Goal: Task Accomplishment & Management: Use online tool/utility

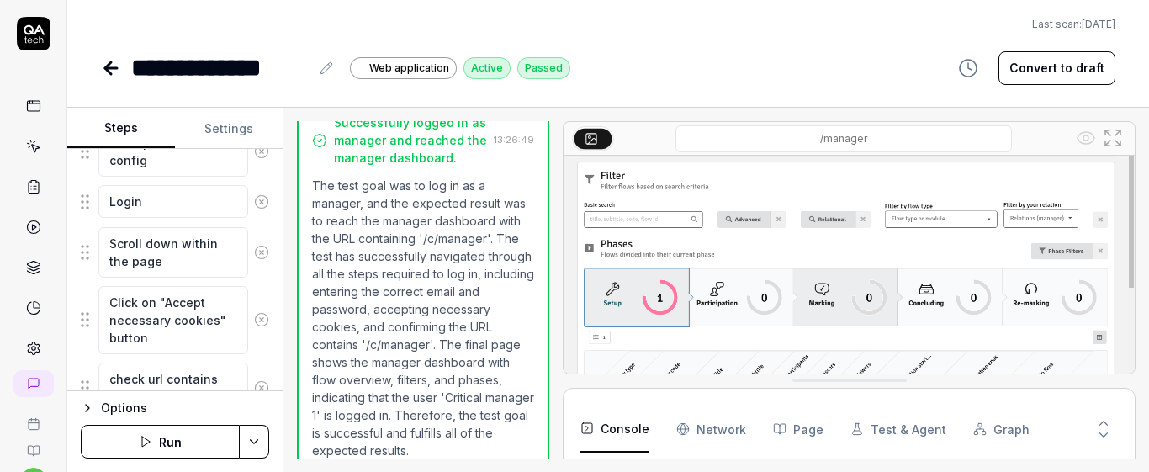
scroll to position [862, 0]
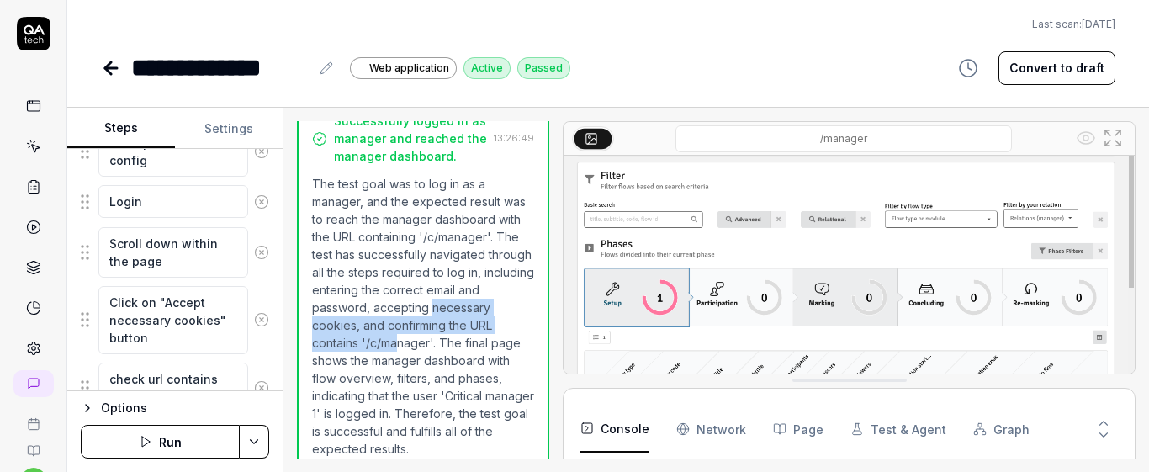
drag, startPoint x: 306, startPoint y: 308, endPoint x: 444, endPoint y: 318, distance: 138.3
click at [444, 318] on div "Successfully logged in as manager and reached the manager dashboard. 13:26:49 T…" at bounding box center [423, 286] width 252 height 379
click at [551, 321] on div at bounding box center [555, 289] width 13 height 337
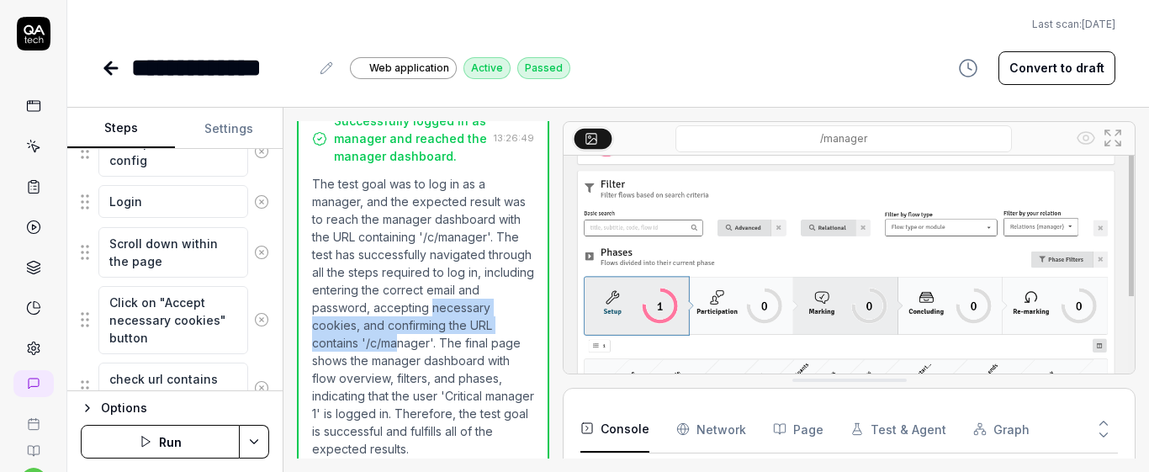
scroll to position [791, 0]
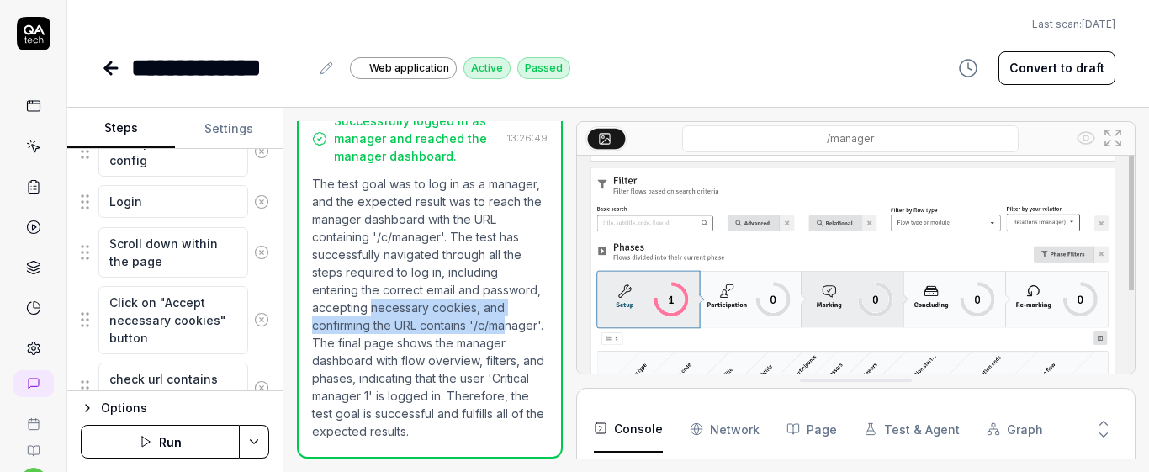
click at [568, 327] on div at bounding box center [569, 289] width 13 height 337
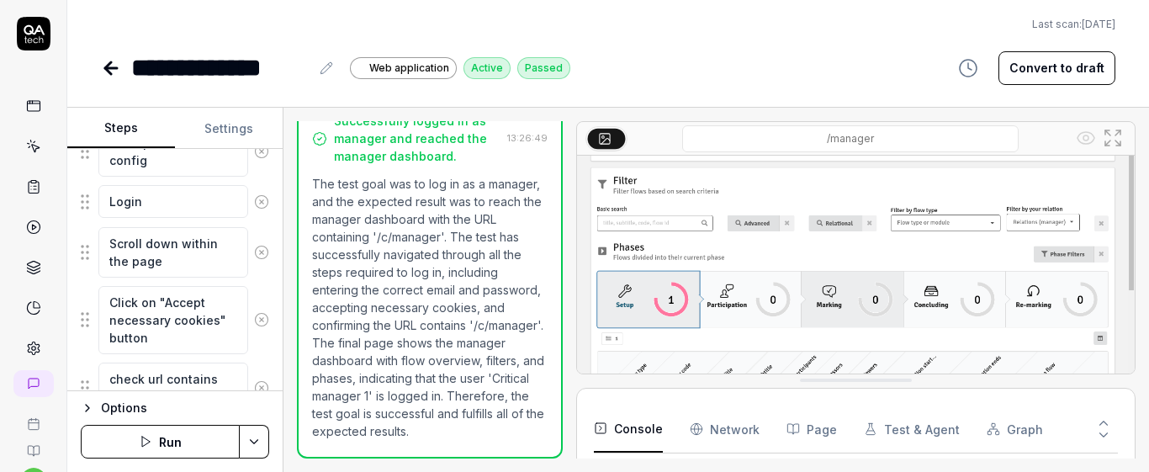
click at [673, 71] on div "**********" at bounding box center [608, 68] width 1014 height 38
drag, startPoint x: 345, startPoint y: 362, endPoint x: 415, endPoint y: 363, distance: 70.6
click at [415, 363] on p "The test goal was to log in as a manager, and the expected result was to reach …" at bounding box center [429, 307] width 235 height 265
click at [504, 352] on p "The test goal was to log in as a manager, and the expected result was to reach …" at bounding box center [429, 307] width 235 height 265
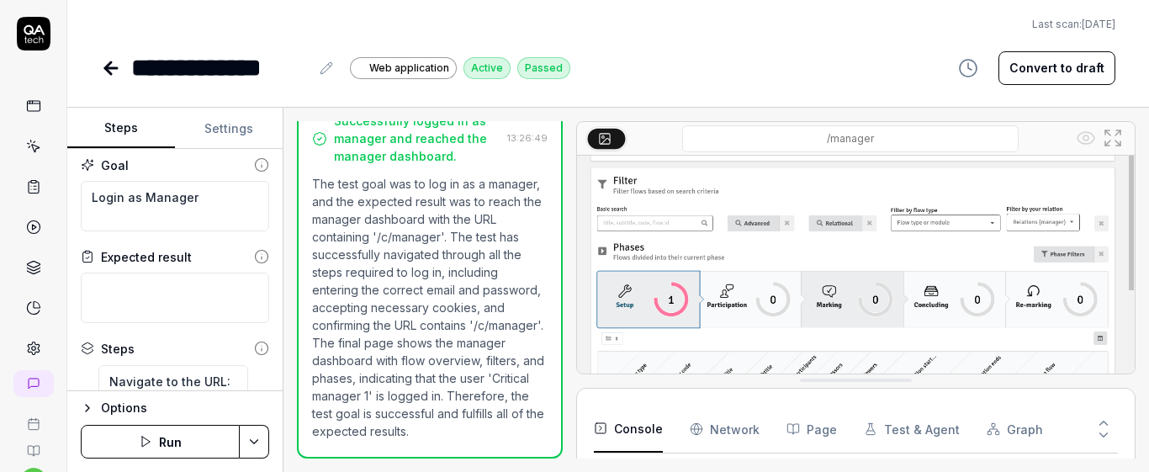
scroll to position [0, 0]
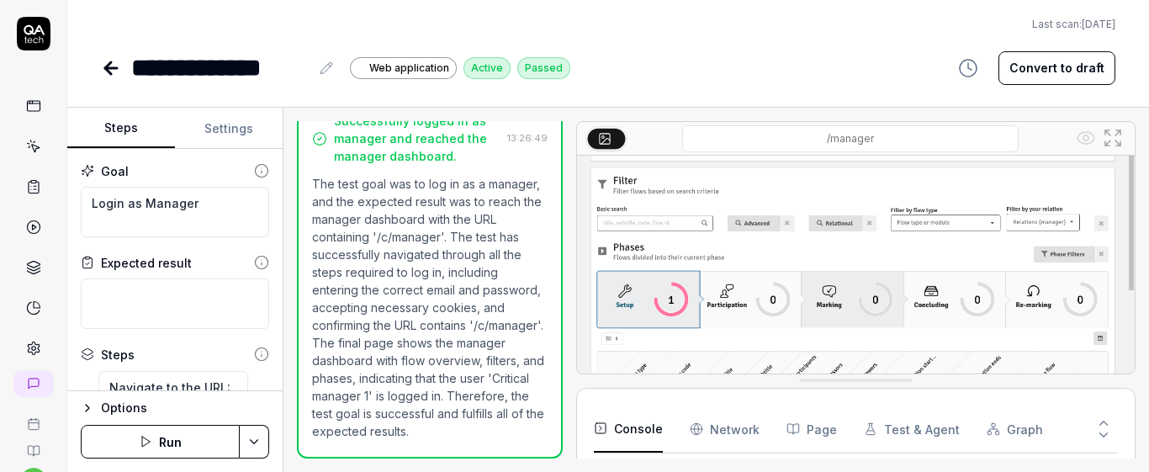
type textarea "*"
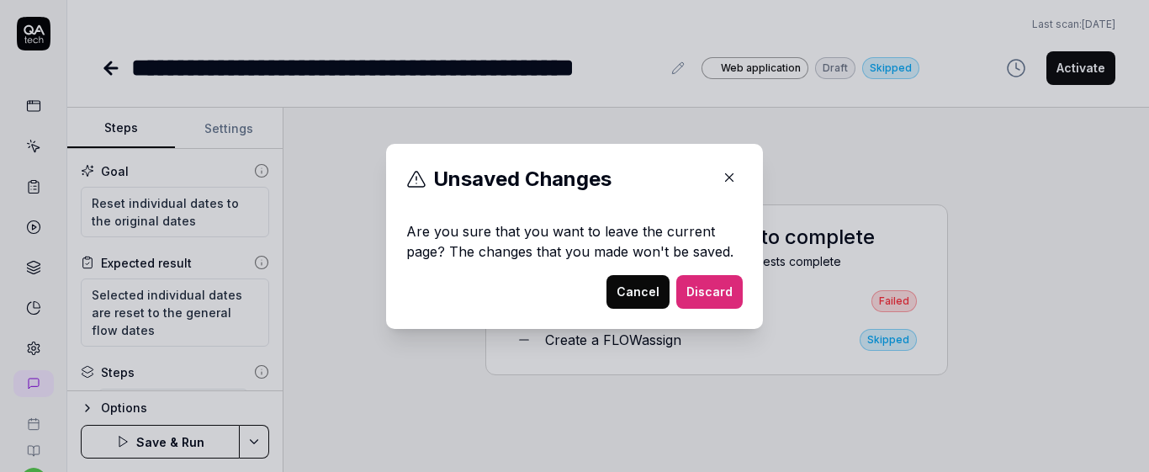
scroll to position [71, 0]
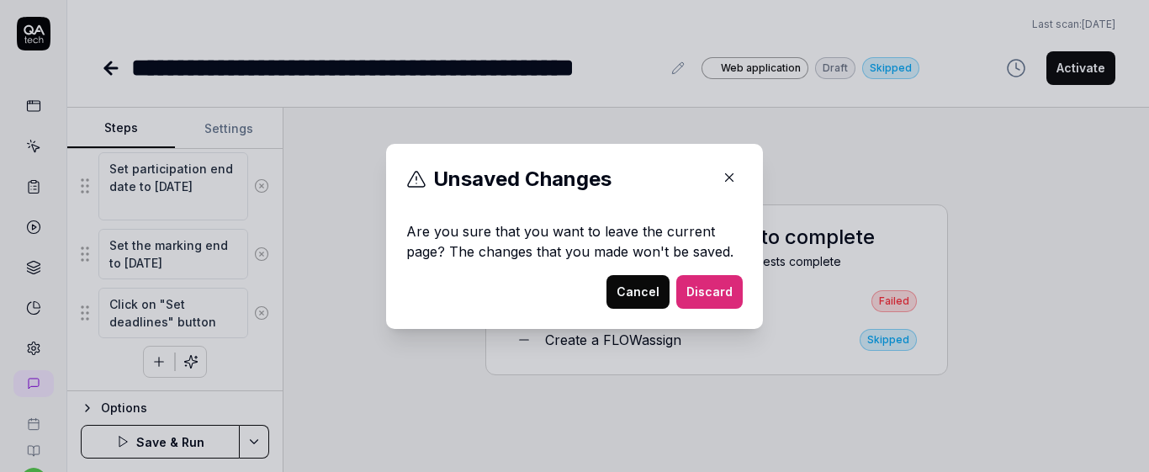
click at [637, 291] on button "Cancel" at bounding box center [637, 292] width 63 height 34
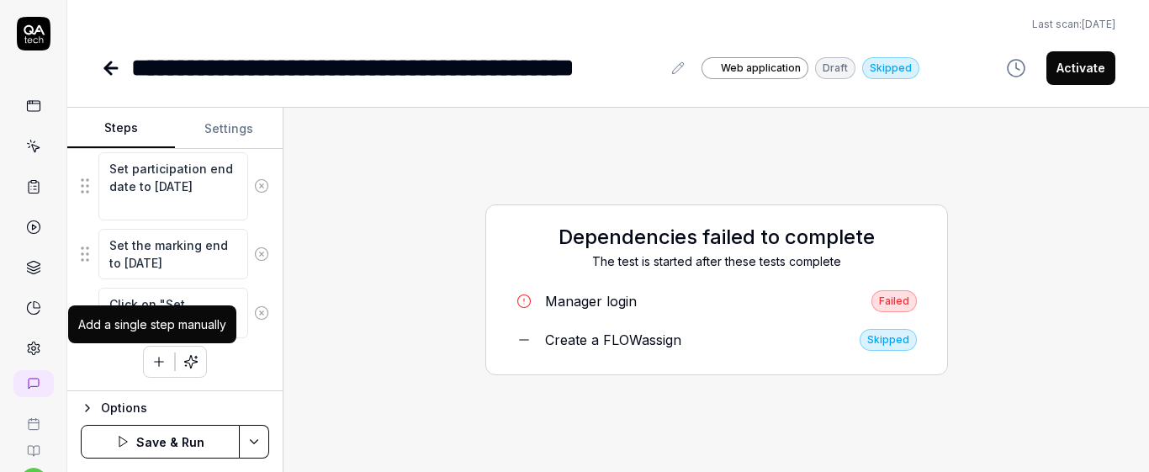
click at [154, 370] on button "button" at bounding box center [159, 361] width 30 height 30
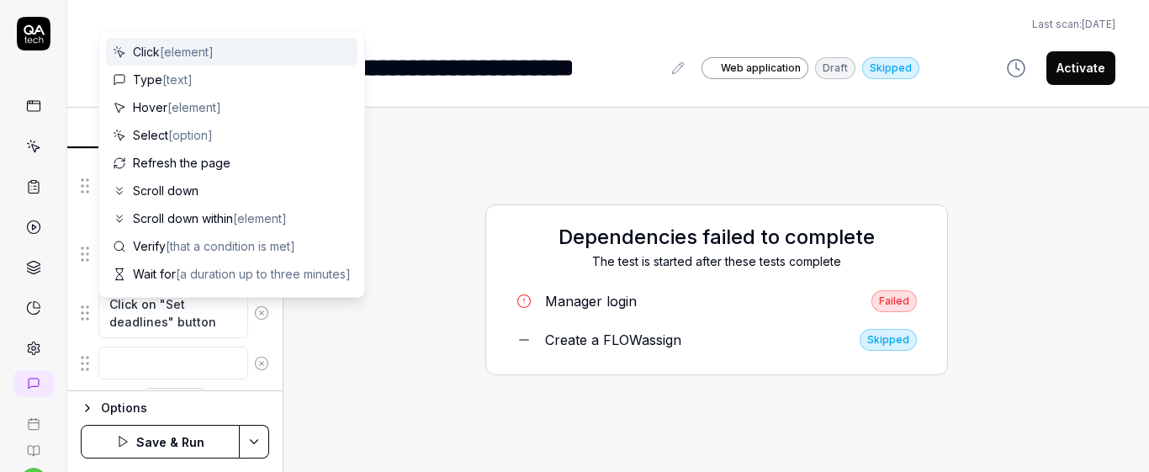
scroll to position [1085, 0]
type textarea "*"
type textarea "C"
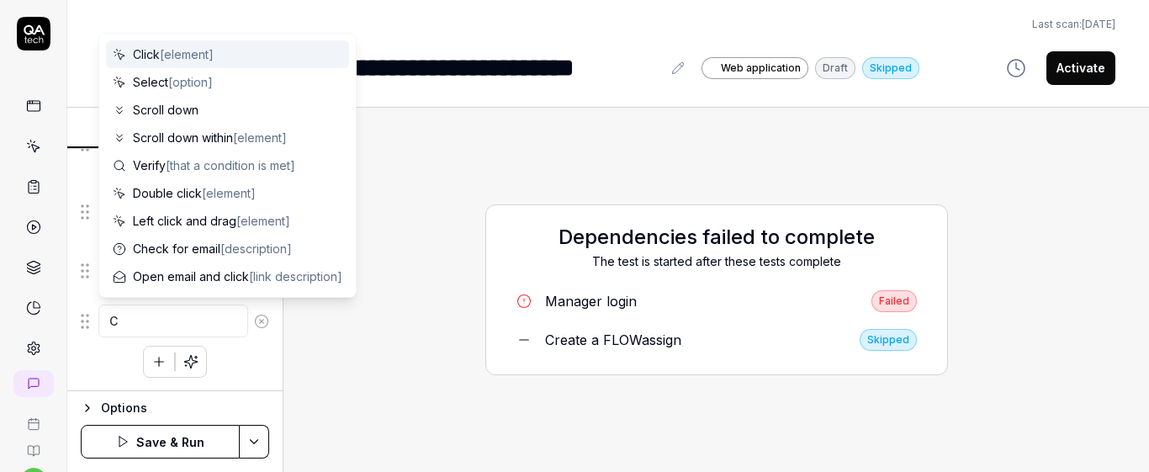
type textarea "*"
type textarea "Cl"
type textarea "*"
type textarea "Cli"
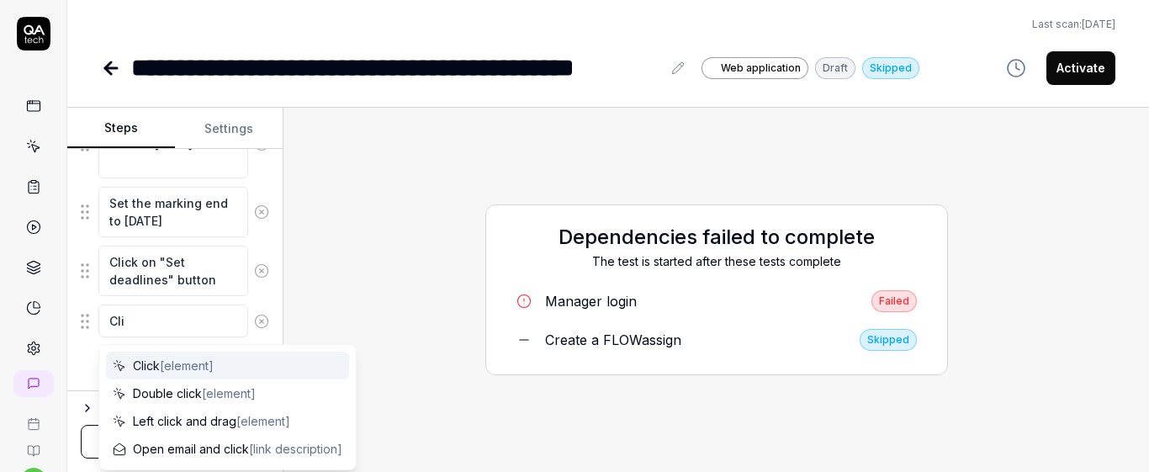
type textarea "*"
type textarea "Click"
type textarea "*"
type textarea "Click"
type textarea "*"
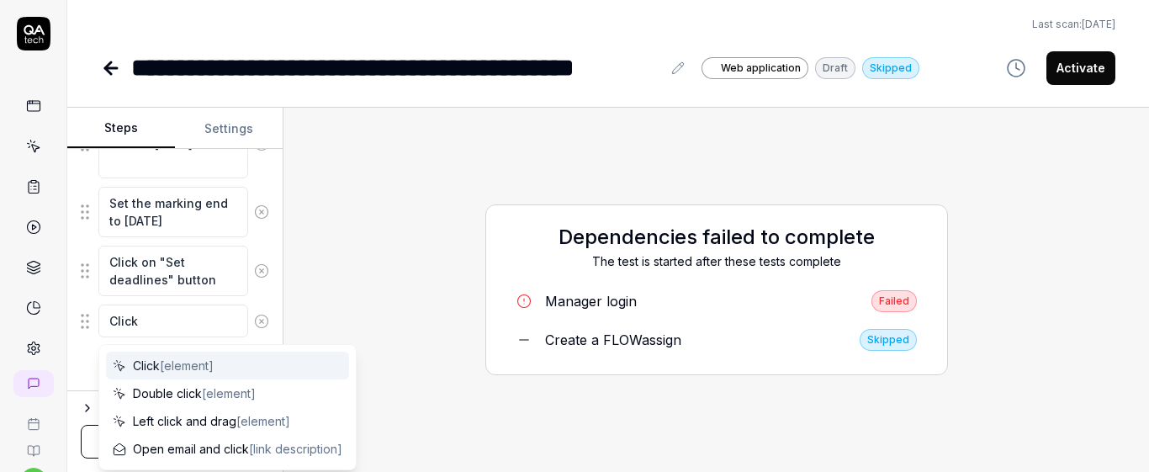
type textarea "Click o"
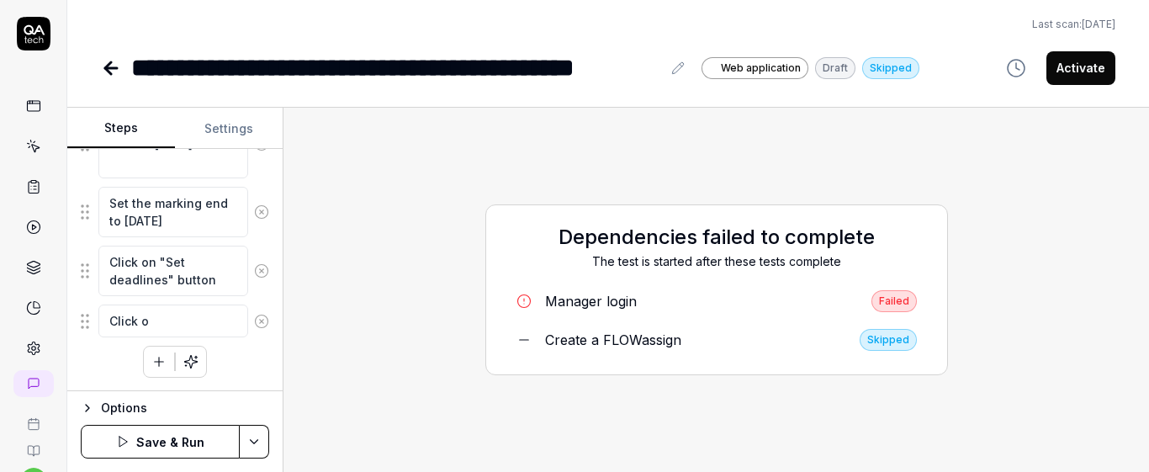
type textarea "*"
type textarea "Click on"
type textarea "*"
type textarea "Click on"
type textarea "*"
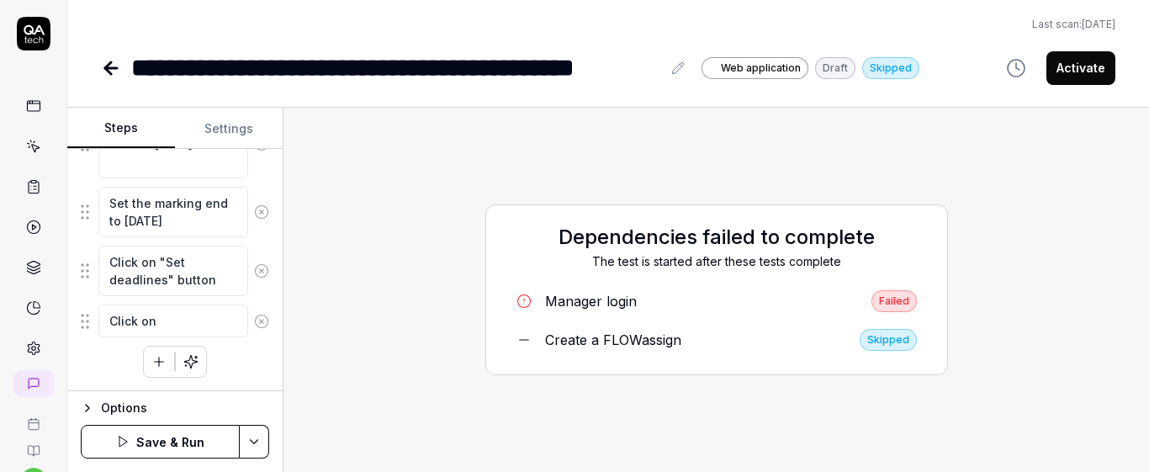
type textarea "Click on ""
type textarea "*"
type textarea "Click on"
type textarea "*"
type textarea "Click on t"
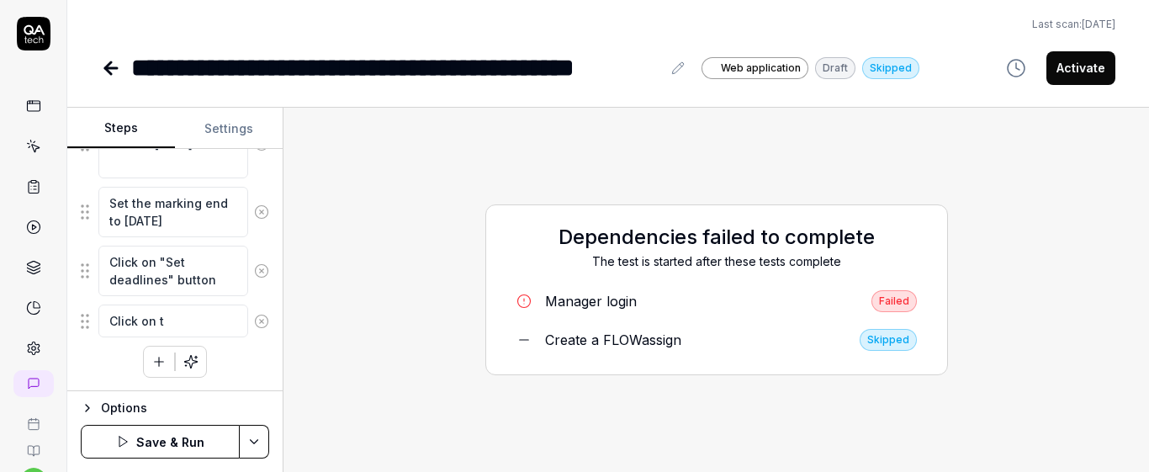
type textarea "*"
type textarea "Click on th"
type textarea "*"
type textarea "Click on the"
type textarea "*"
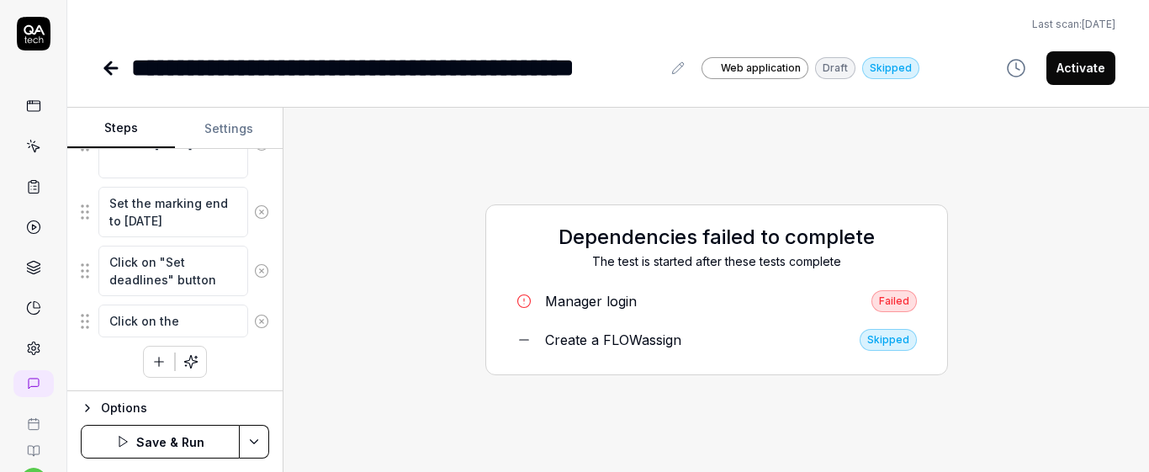
type textarea "Click on the"
type textarea "*"
type textarea "Click on the c"
type textarea "*"
type textarea "Click on the ch"
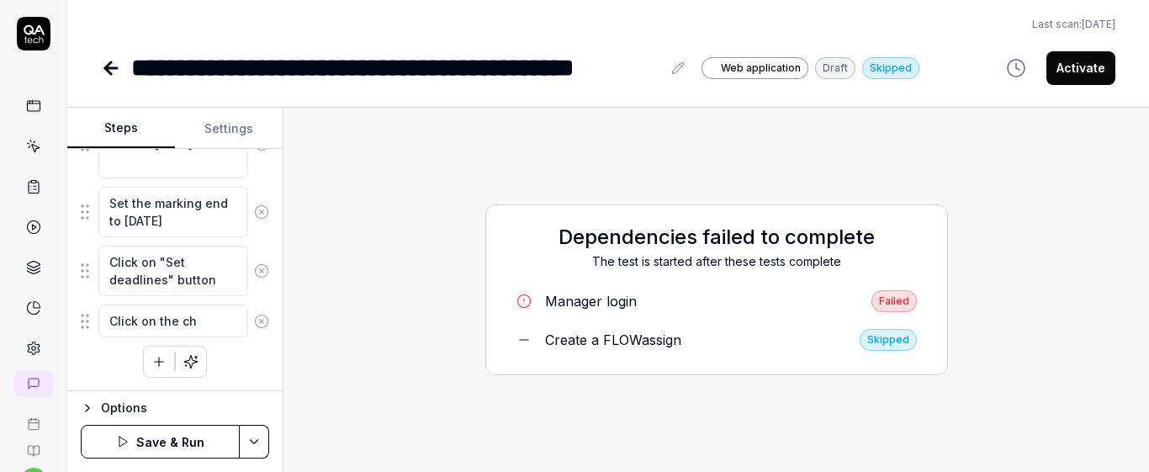
type textarea "*"
type textarea "Click on the che"
type textarea "*"
type textarea "Click on the chec"
type textarea "*"
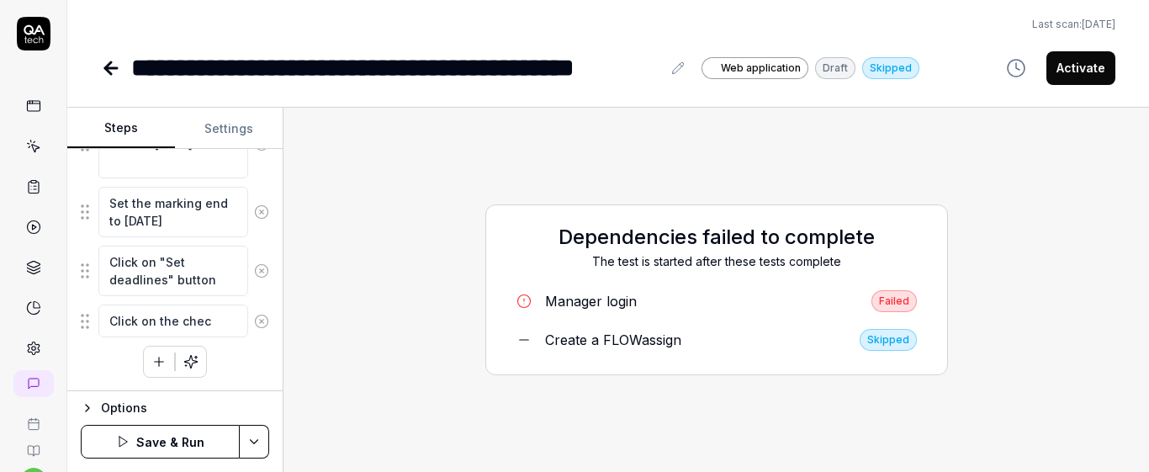
type textarea "Click on the check"
type textarea "*"
type textarea "Click on the checkb"
type textarea "*"
type textarea "Click on the checkbo"
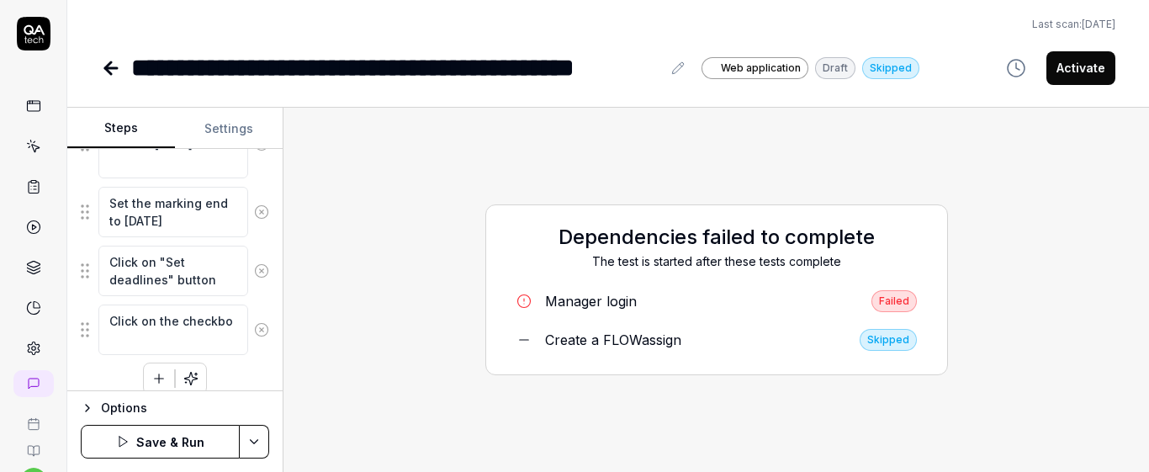
type textarea "*"
type textarea "Click on the checkbox"
type textarea "*"
type textarea "Click on the checkbox"
type textarea "*"
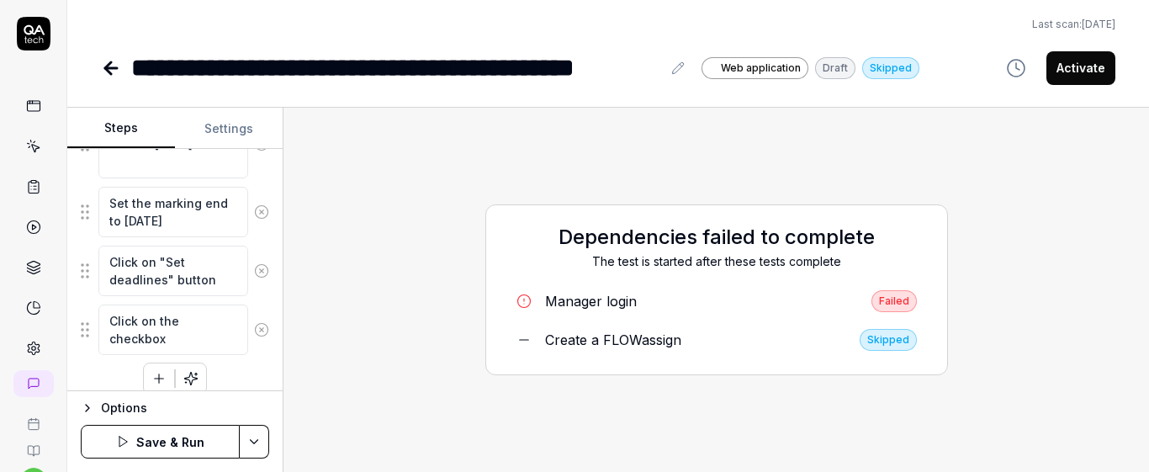
type textarea "Click on the checkbox f"
type textarea "*"
type textarea "Click on the checkbox fo"
type textarea "*"
type textarea "Click on the checkbox for"
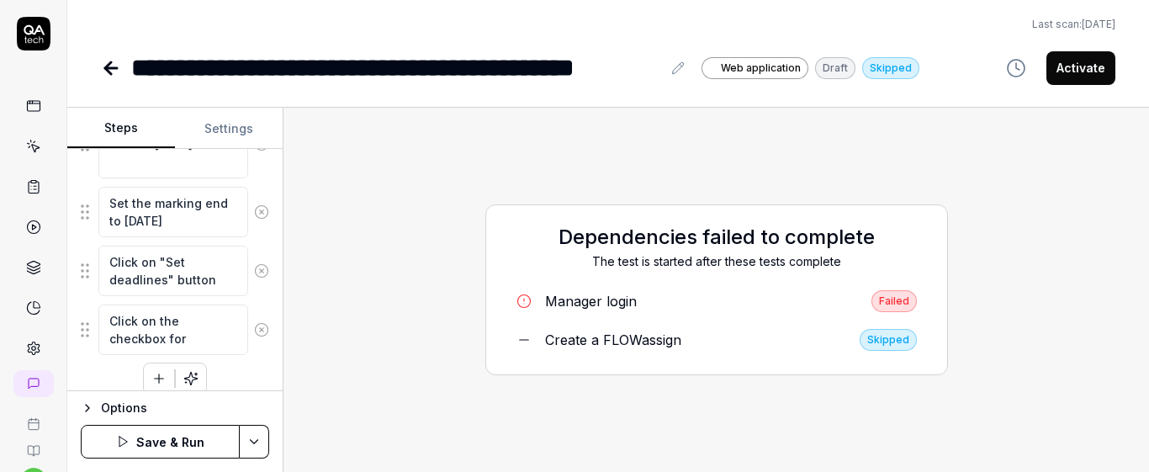
type textarea "*"
type textarea "Click on the checkbox for"
type textarea "*"
type textarea "Click on the checkbox for t"
type textarea "*"
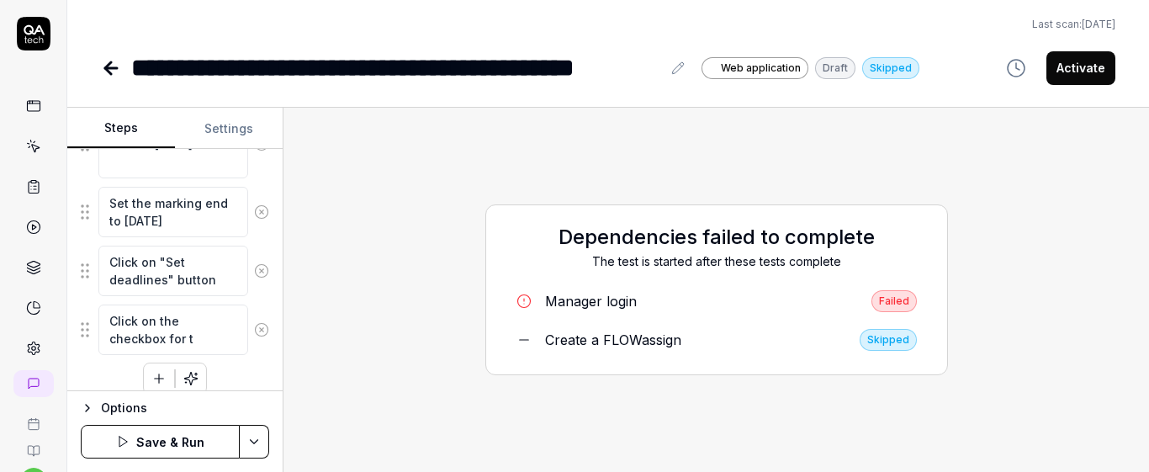
type textarea "Click on the checkbox for th"
type textarea "*"
type textarea "Click on the checkbox for the"
type textarea "*"
type textarea "Click on the checkbox for the"
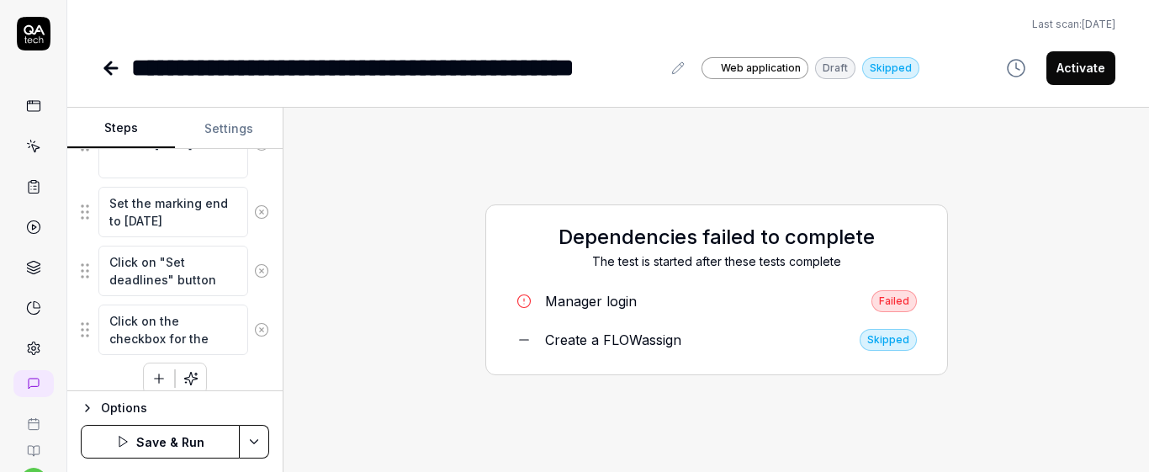
type textarea "*"
type textarea "Click on the checkbox for the t"
type textarea "*"
type textarea "Click on the checkbox for the tw"
type textarea "*"
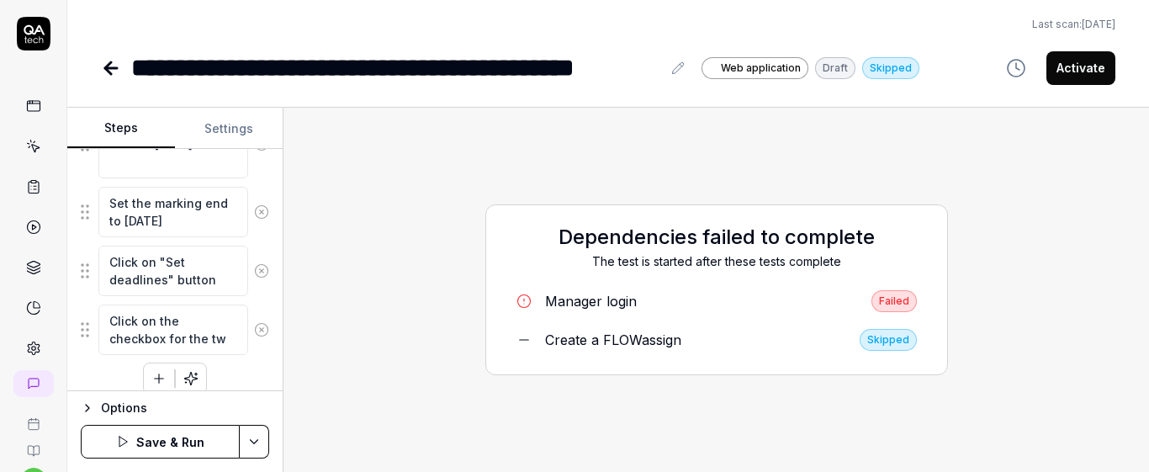
type textarea "Click on the checkbox for the two"
type textarea "*"
type textarea "Click on the checkbox for the two"
type textarea "*"
type textarea "Click on the checkbox for the two pa"
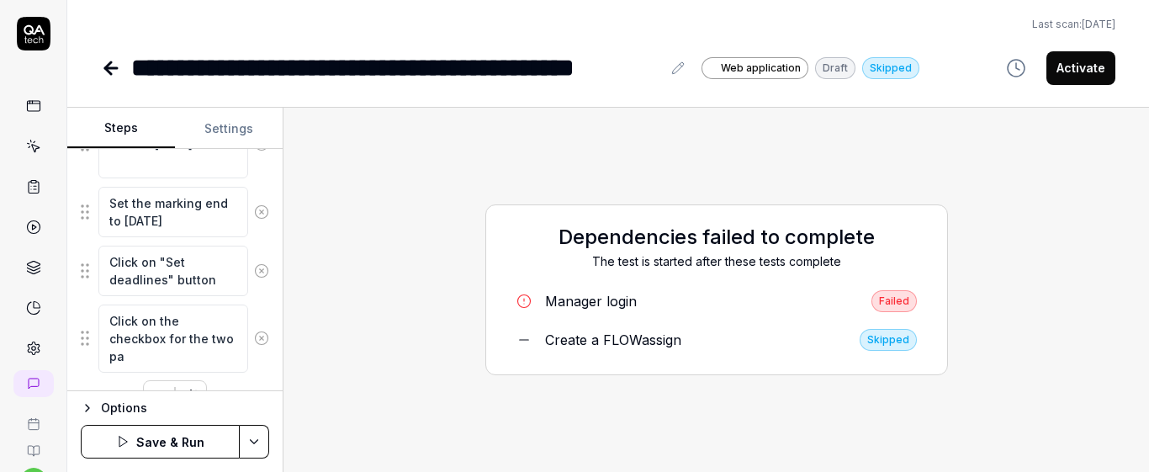
type textarea "*"
type textarea "Click on the checkbox for the two par"
type textarea "*"
type textarea "Click on the checkbox for the two part"
type textarea "*"
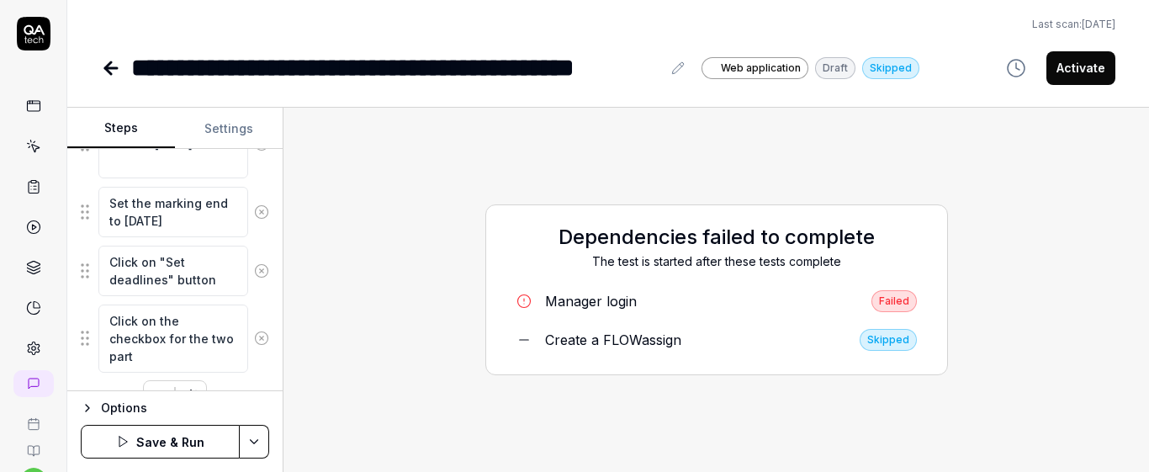
type textarea "Click on the checkbox for the two parti"
type textarea "*"
type textarea "Click on the checkbox for the two partic"
type textarea "*"
type textarea "Click on the checkbox for the two partici"
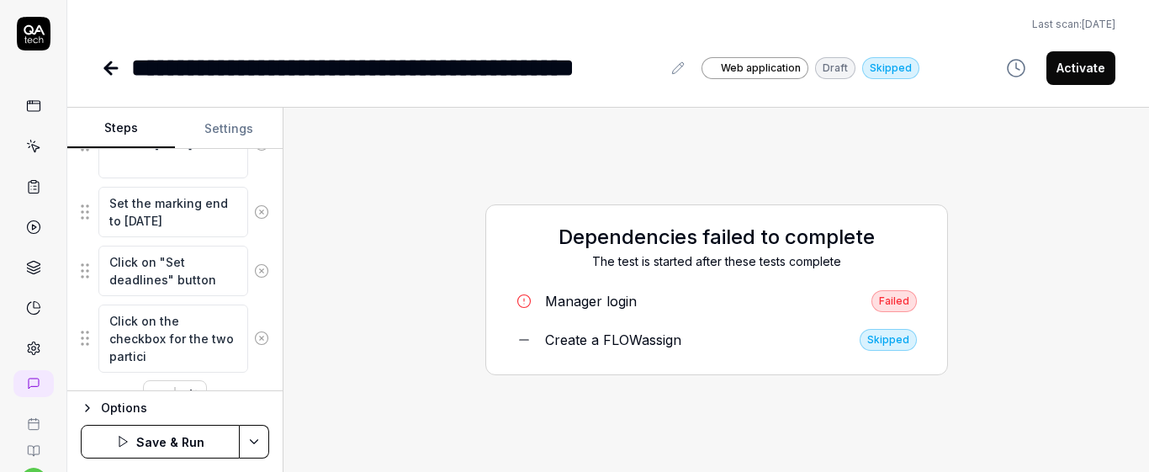
type textarea "*"
type textarea "Click on the checkbox for the two particip"
type textarea "*"
type textarea "Click on the checkbox for the two participa"
type textarea "*"
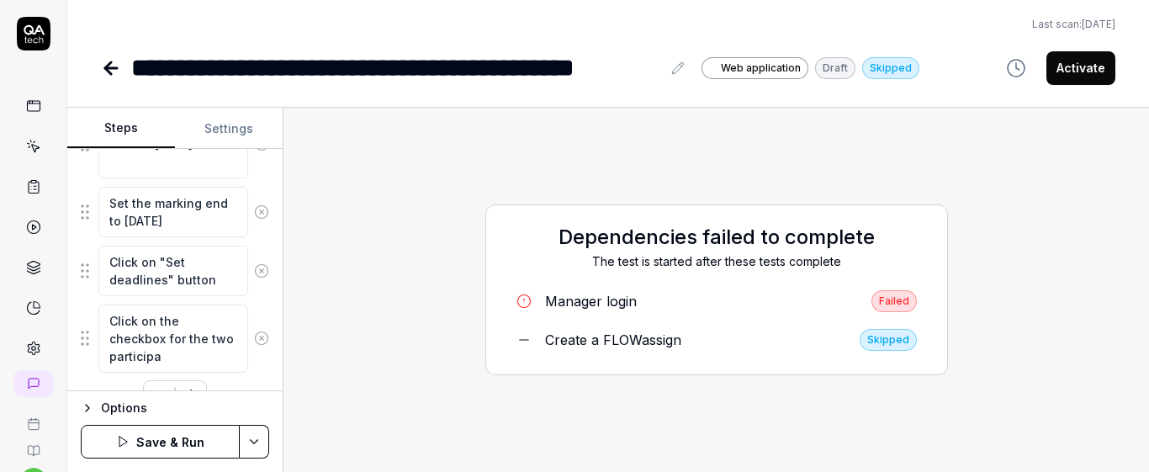
type textarea "Click on the checkbox for the two participan"
type textarea "*"
type textarea "Click on the checkbox for the two participant"
type textarea "*"
type textarea "Click on the checkbox for the two participants"
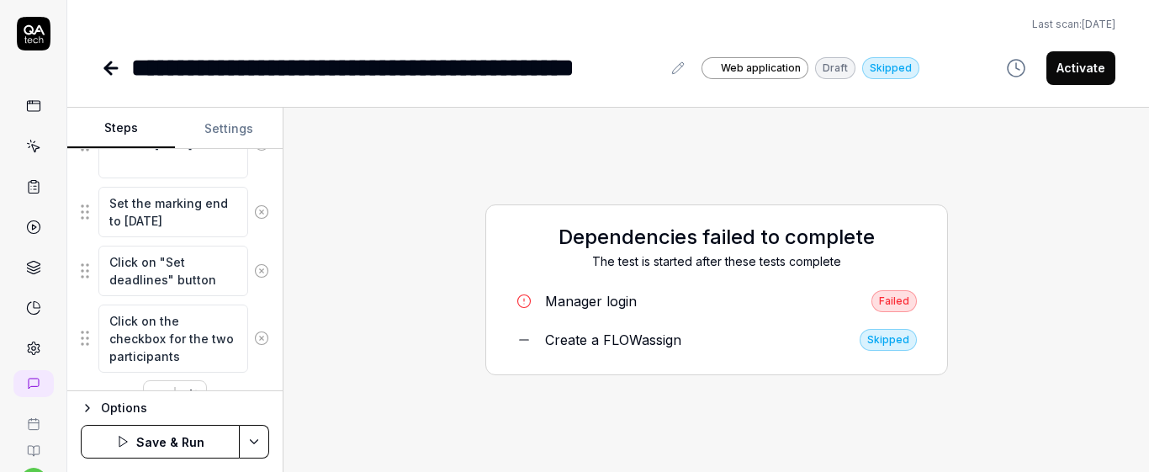
type textarea "*"
type textarea "Click on the checkbox for the two participants"
click at [183, 339] on textarea "Click on the checkbox for the two participants" at bounding box center [173, 338] width 150 height 68
type textarea "*"
type textarea "Click on the checkbox fo the two participants"
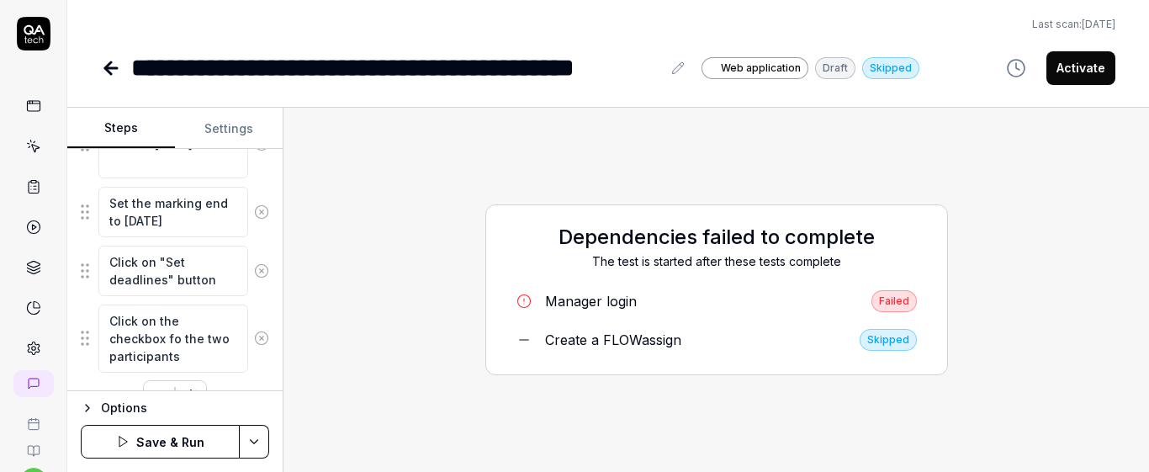
type textarea "*"
type textarea "Click on the checkbox f the two participants"
type textarea "*"
type textarea "Click on the checkbox the two participants"
type textarea "*"
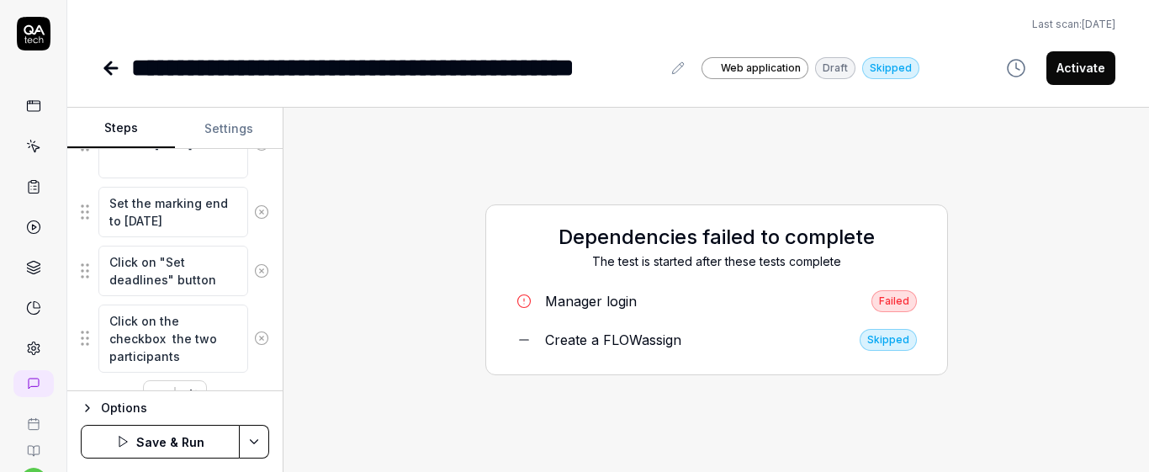
type textarea "Click on the checkbox o the two participants"
type textarea "*"
click at [214, 353] on textarea "Click on the checkbox of the two participants" at bounding box center [173, 338] width 150 height 68
type textarea "Click on the checkbox of the two participants"
click at [251, 370] on div "Click on the checkbox of the two participants" at bounding box center [175, 339] width 188 height 70
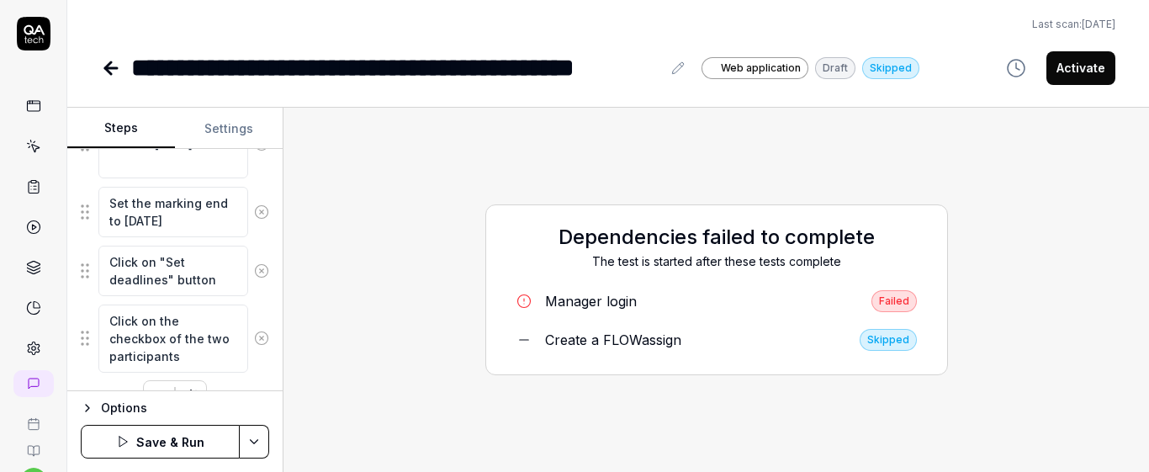
scroll to position [1119, 0]
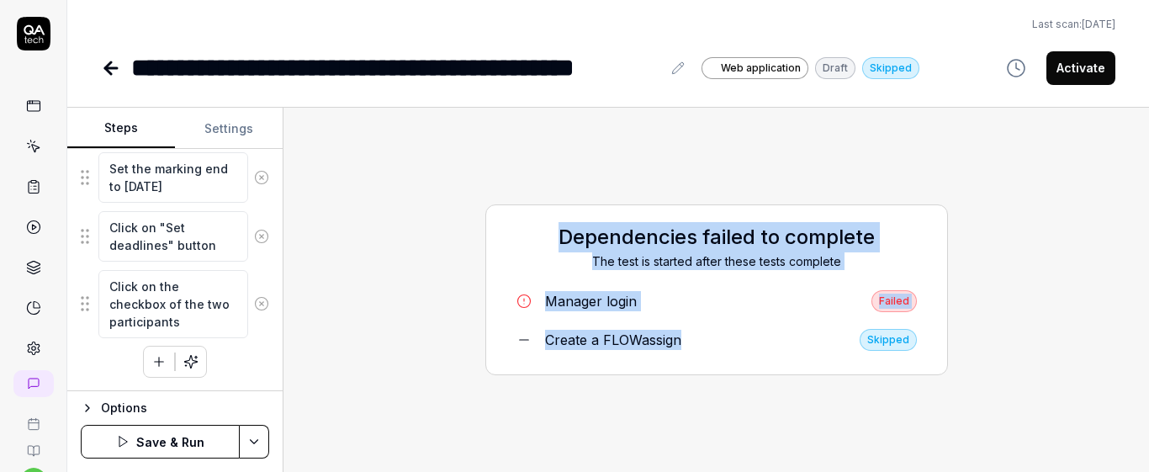
drag, startPoint x: 521, startPoint y: 246, endPoint x: 722, endPoint y: 361, distance: 231.2
click at [721, 360] on div "Dependencies failed to complete The test is started after these tests complete …" at bounding box center [716, 289] width 462 height 171
click at [501, 238] on div "Dependencies failed to complete The test is started after these tests complete …" at bounding box center [716, 289] width 462 height 171
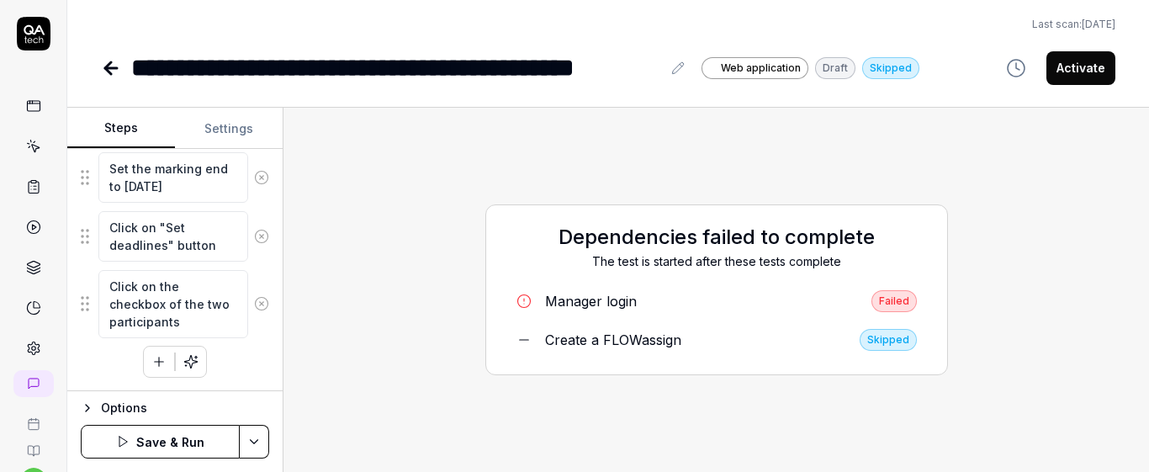
click at [155, 369] on button "button" at bounding box center [159, 361] width 30 height 30
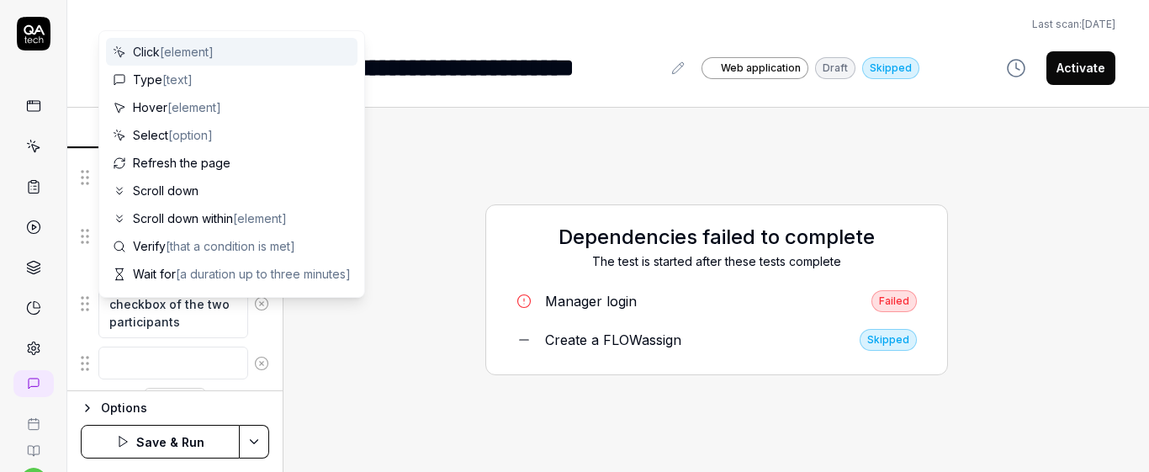
scroll to position [1161, 0]
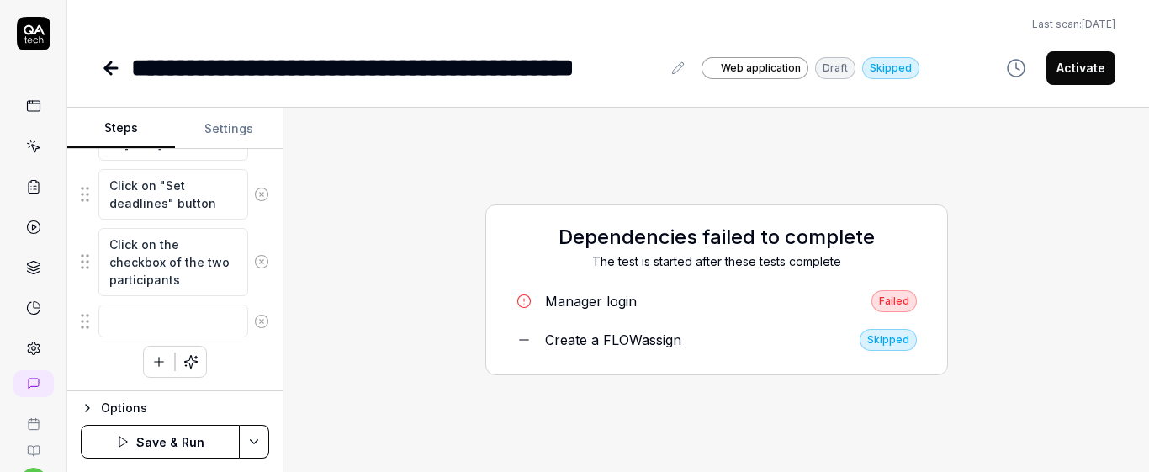
click at [200, 316] on textarea at bounding box center [173, 320] width 150 height 33
click at [198, 320] on textarea at bounding box center [173, 320] width 150 height 33
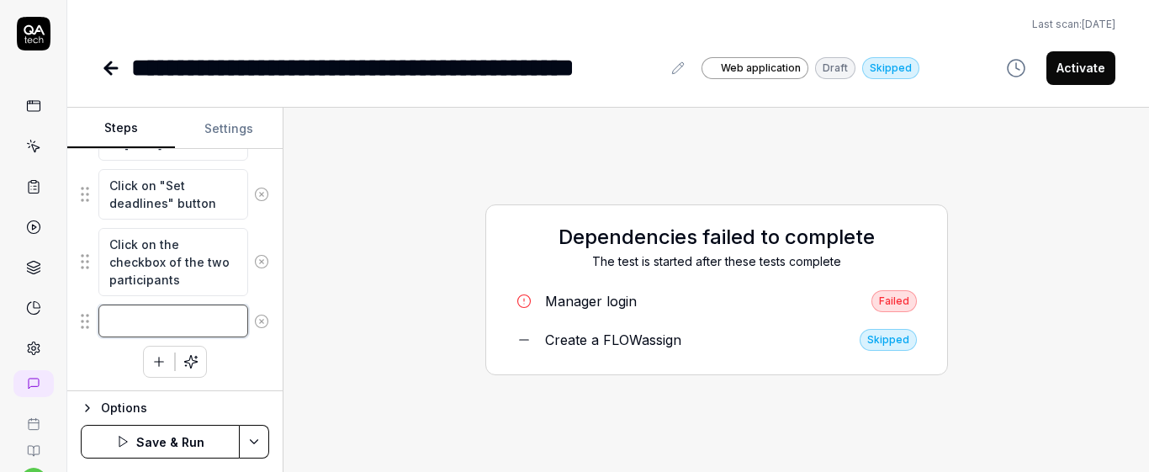
click at [172, 326] on textarea at bounding box center [173, 320] width 150 height 33
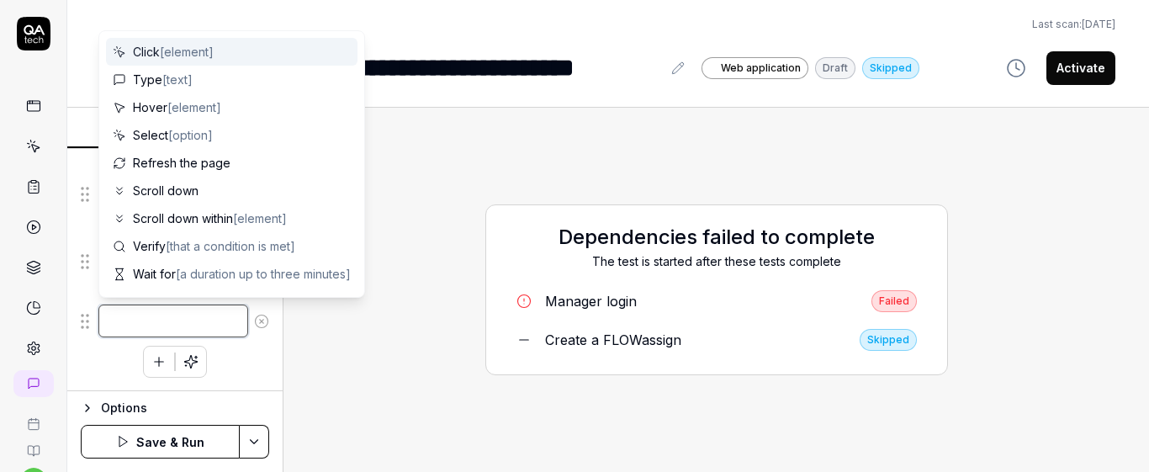
type textarea "*"
type textarea "V"
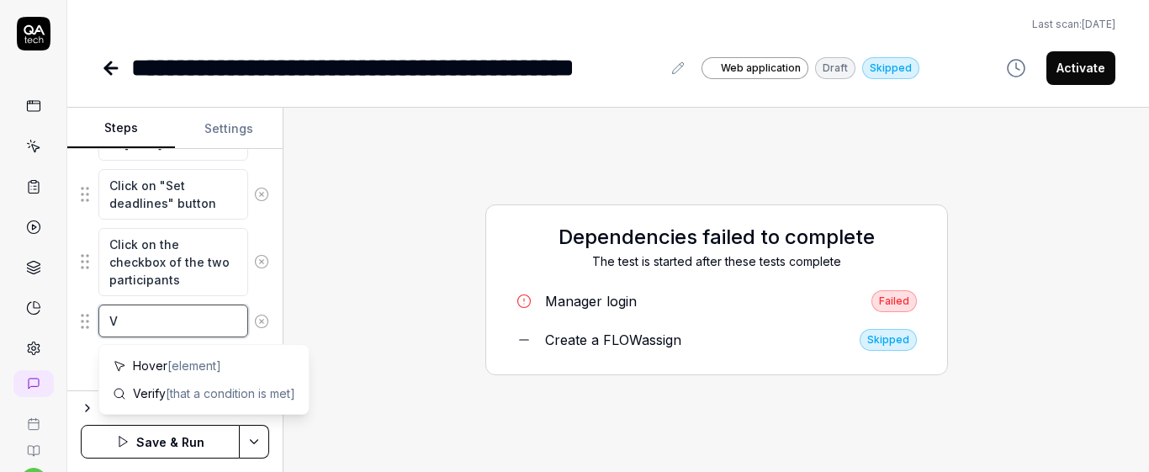
type textarea "*"
type textarea "Ve"
type textarea "*"
type textarea "Ver"
type textarea "*"
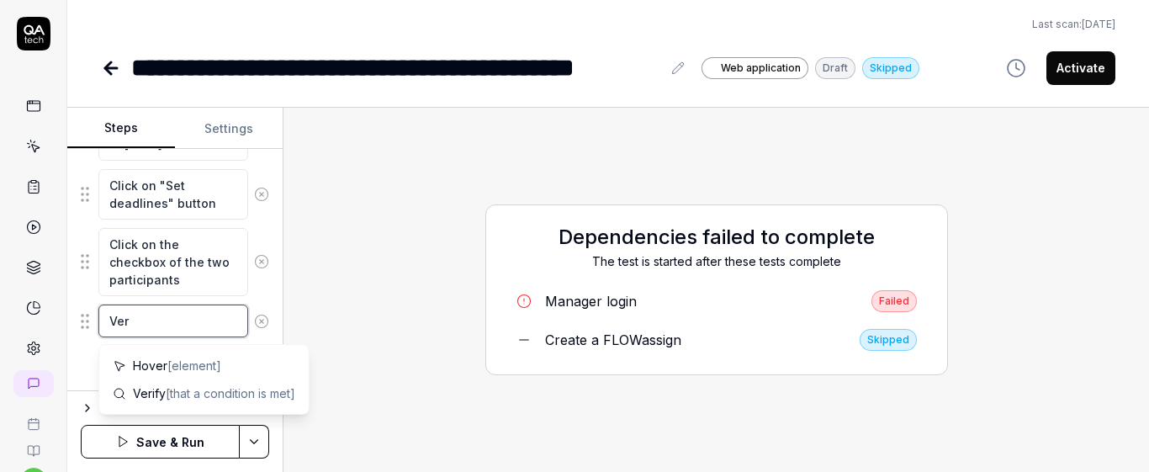
type textarea "Veri"
type textarea "*"
type textarea "Verif"
type textarea "*"
type textarea "Verify"
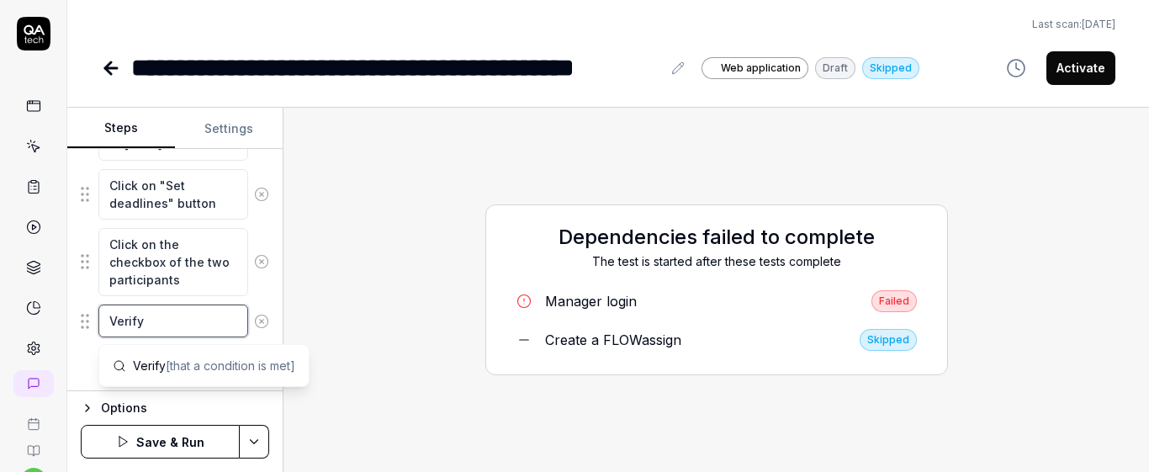
type textarea "*"
type textarea "Verify"
type textarea "*"
type textarea "Verify t"
type textarea "*"
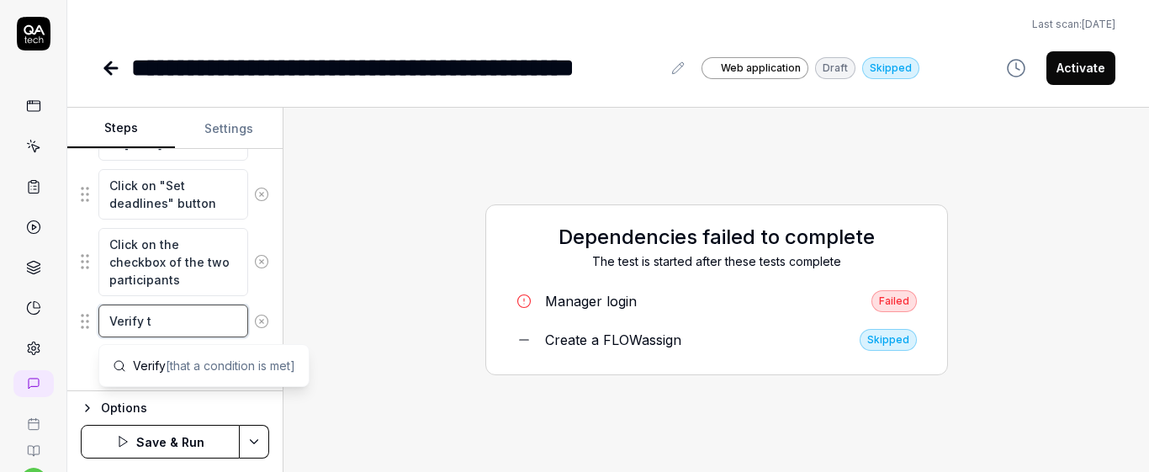
type textarea "Verify th"
type textarea "*"
type textarea "Verify tha"
type textarea "*"
type textarea "Verify tha"
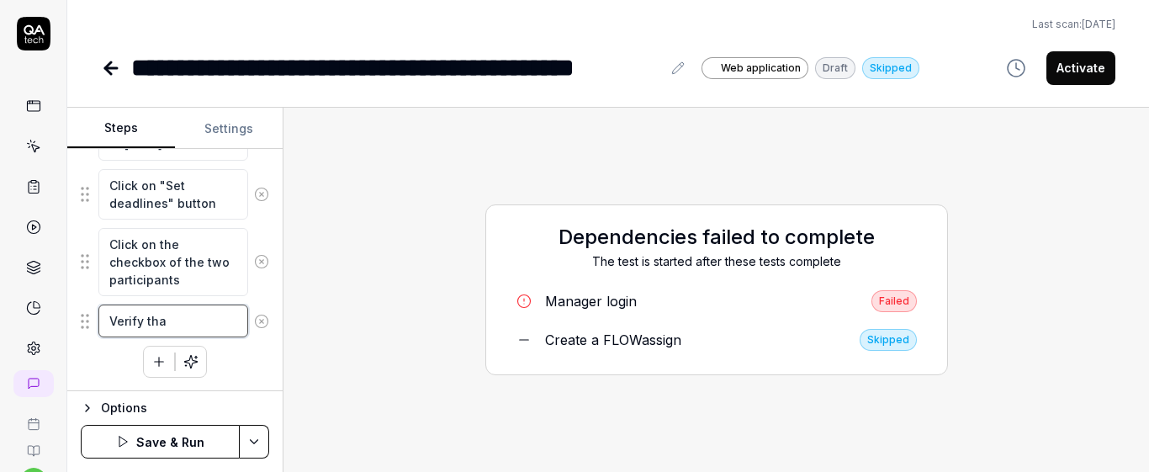
type textarea "*"
type textarea "Verify tha"
type textarea "*"
type textarea "Verify that"
type textarea "*"
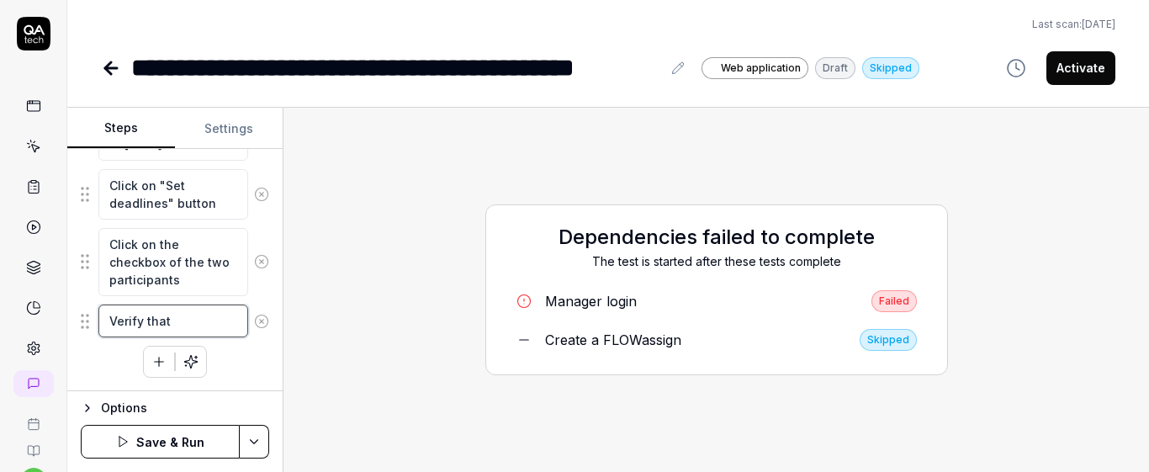
type textarea "Verify that"
type textarea "*"
type textarea "Verify that ""
type textarea "*"
type textarea "Verify that "B"
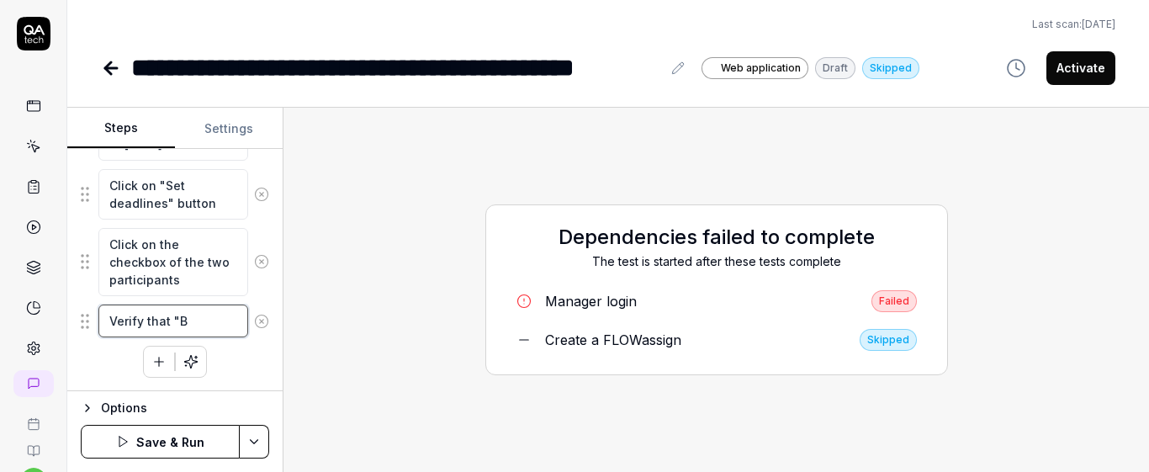
type textarea "*"
type textarea "Verify that "Bu"
type textarea "*"
type textarea "Verify that "Bul"
type textarea "*"
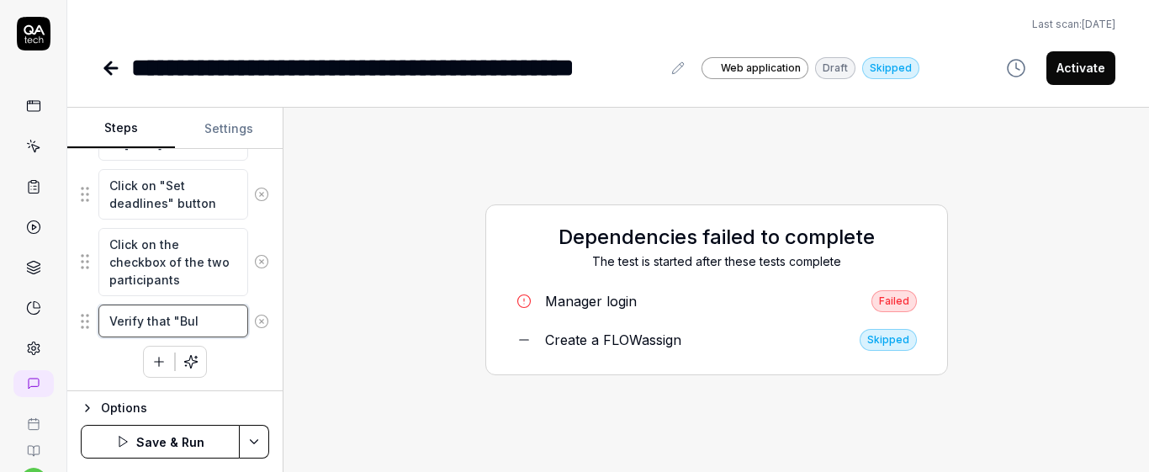
type textarea "Verify that "Bulk"
type textarea "*"
type textarea "Verify that "Bulk"
type textarea "*"
type textarea "Verify that "Bulk e"
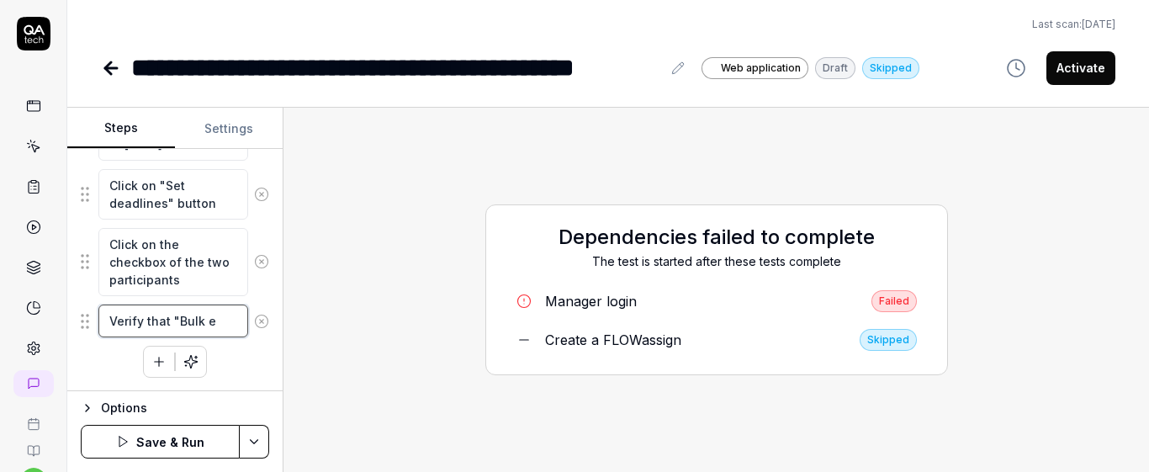
type textarea "*"
type textarea "Verify that "Bulk ed"
type textarea "*"
type textarea "Verify that "Bulk edi"
type textarea "*"
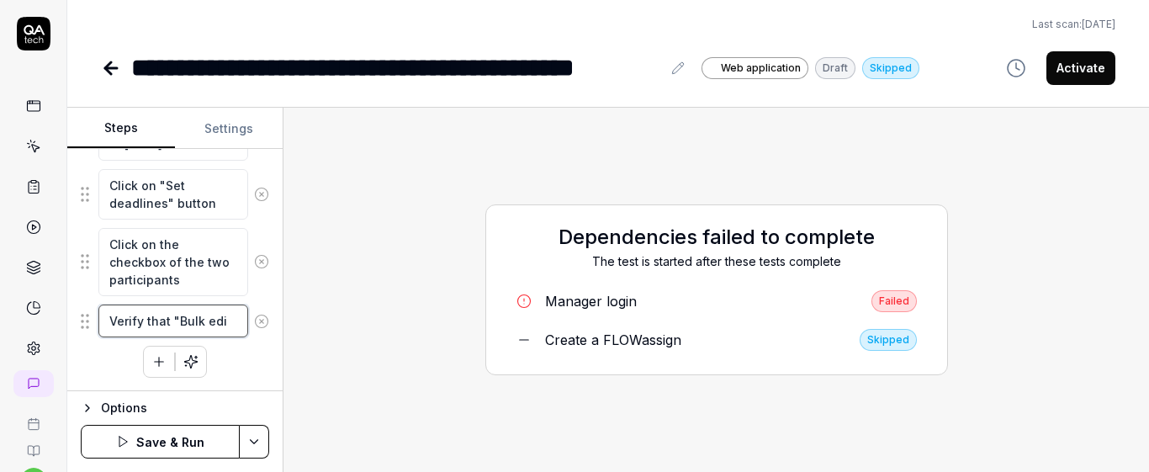
type textarea "Verify that "Bulk edit"
type textarea "*"
type textarea "Verify that "Bulk edit"
type textarea "*"
type textarea "Verify that "Bulk edit p"
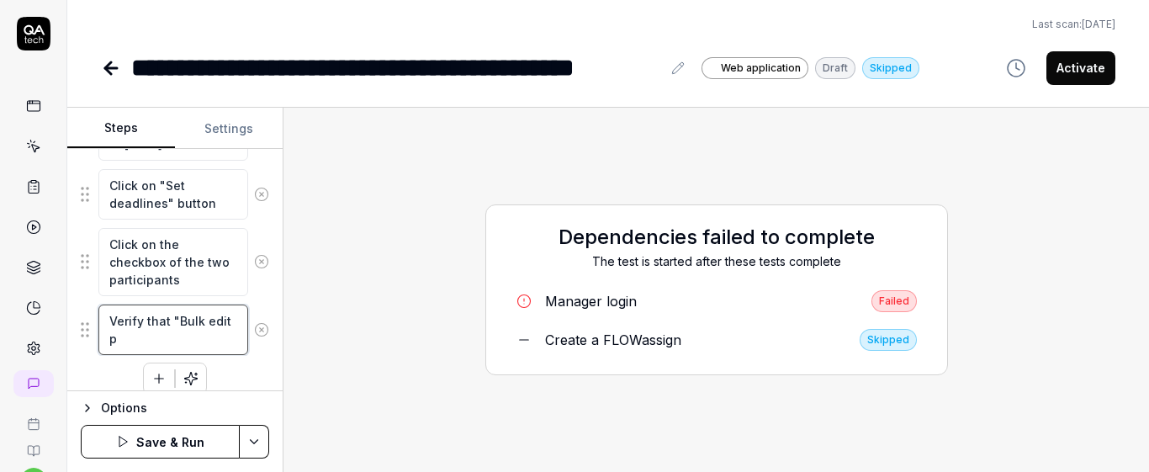
type textarea "*"
type textarea "Verify that "Bulk edit pa"
type textarea "*"
type textarea "Verify that "Bulk edit par"
type textarea "*"
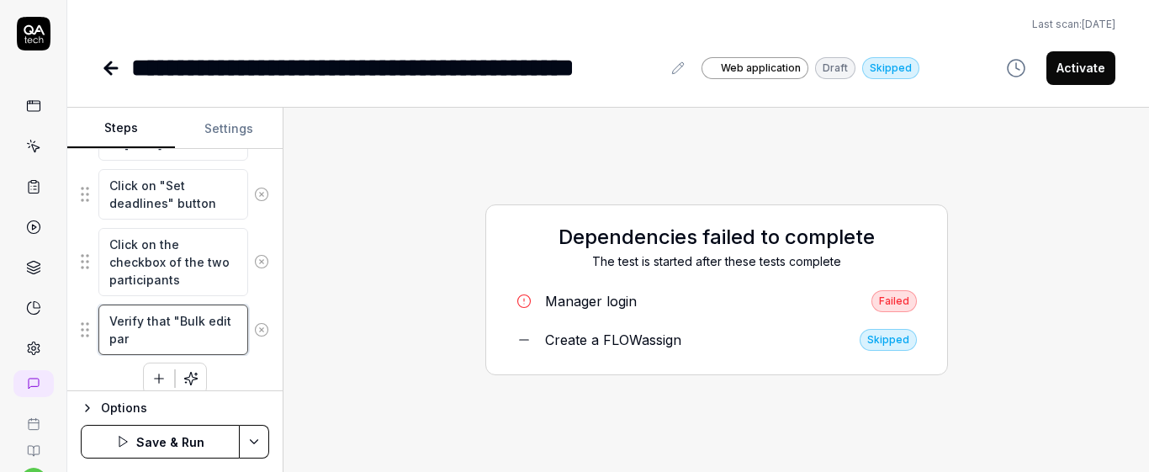
type textarea "Verify that "Bulk edit part"
type textarea "*"
type textarea "Verify that "Bulk edit parti"
type textarea "*"
type textarea "Verify that "Bulk edit partic"
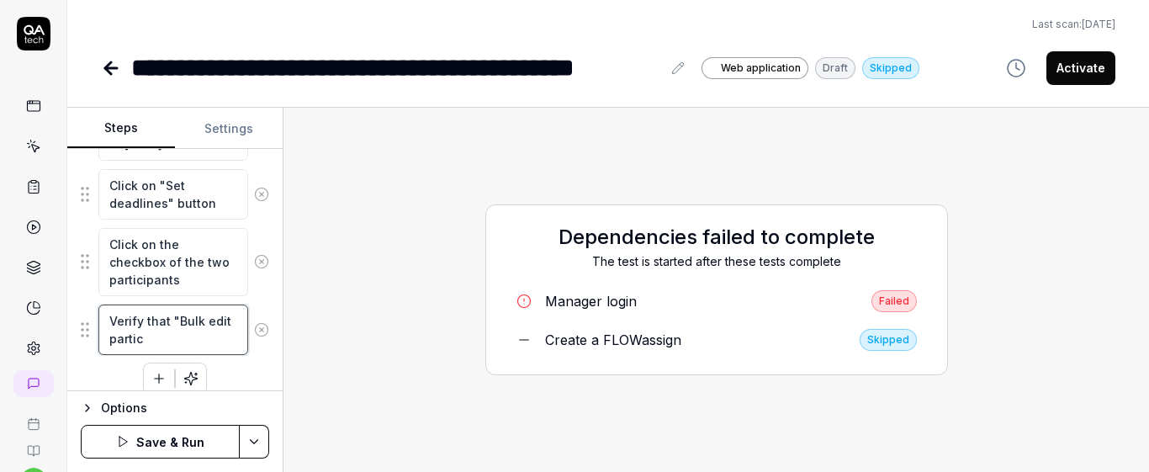
type textarea "*"
type textarea "Verify that "Bulk edit partici"
type textarea "*"
type textarea "Verify that "Bulk edit particip"
type textarea "*"
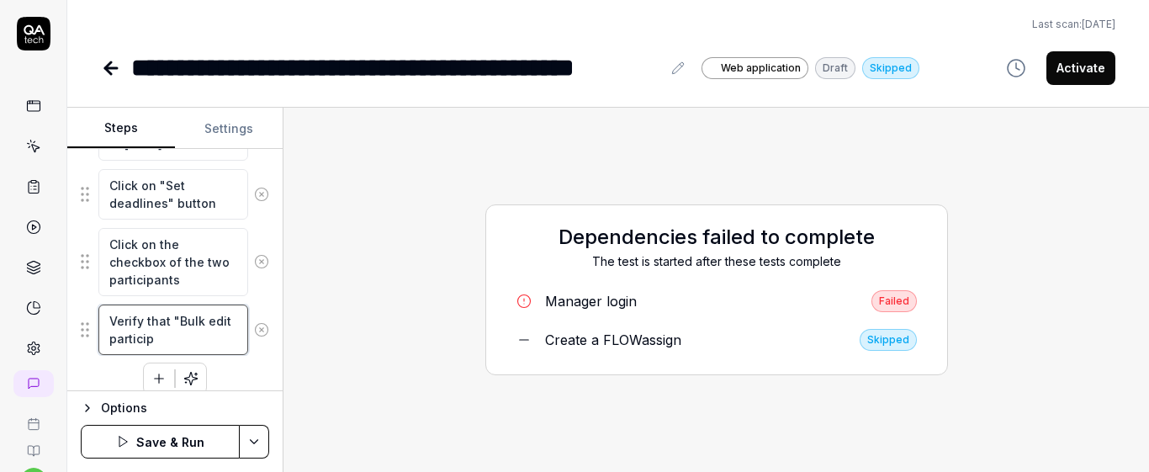
type textarea "Verify that "Bulk edit participa"
type textarea "*"
type textarea "Verify that "Bulk edit participan"
type textarea "*"
type textarea "Verify that "Bulk edit participany"
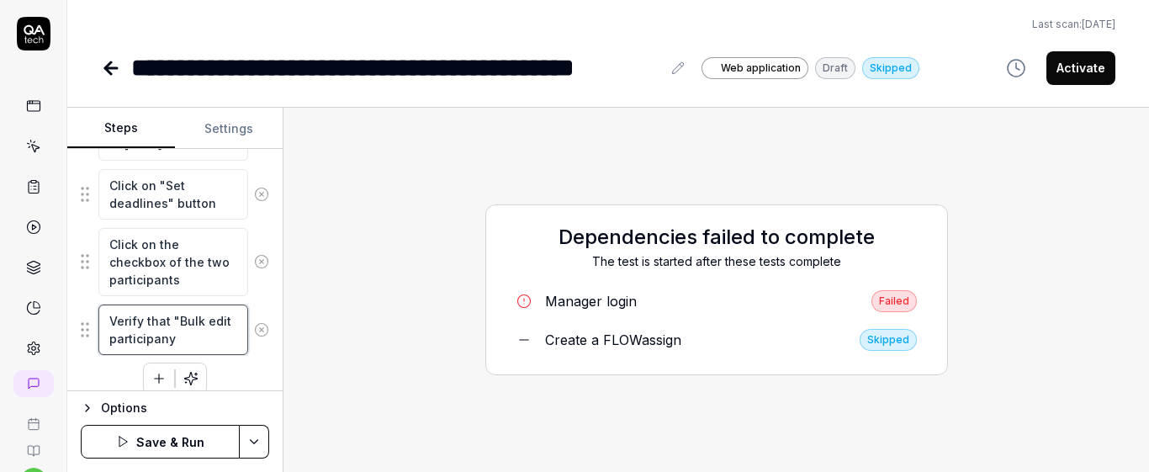
type textarea "*"
type textarea "Verify that "Bulk edit participan"
type textarea "*"
type textarea "Verify that "Bulk edit participant"
type textarea "*"
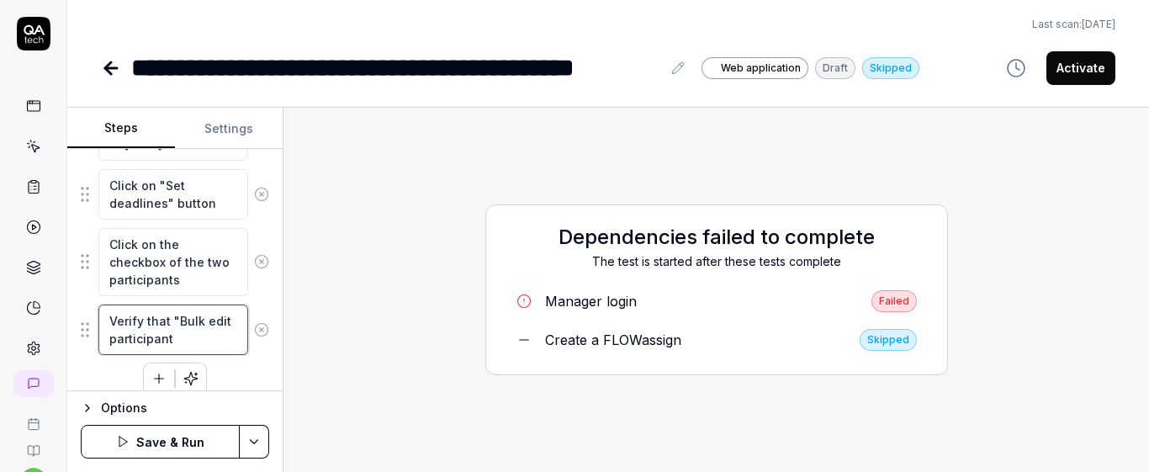
type textarea "Verify that "Bulk edit participants"
type textarea "*"
type textarea "Verify that "Bulk edit participants""
type textarea "*"
type textarea "Verify that "Bulk edit participants""
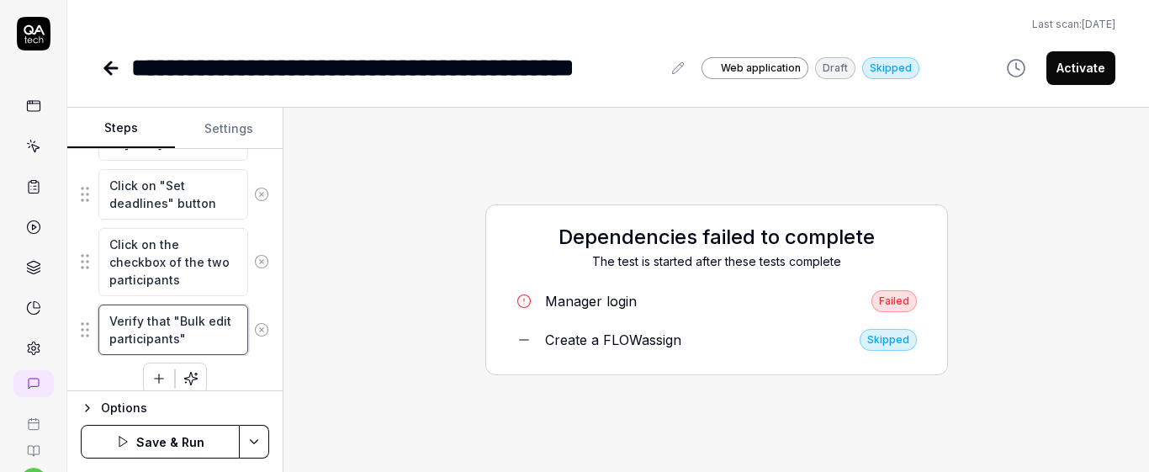
type textarea "*"
type textarea "Verify that "Bulk edit participants""
type textarea "*"
type textarea "Verify that "Bulk edit participants""
type textarea "*"
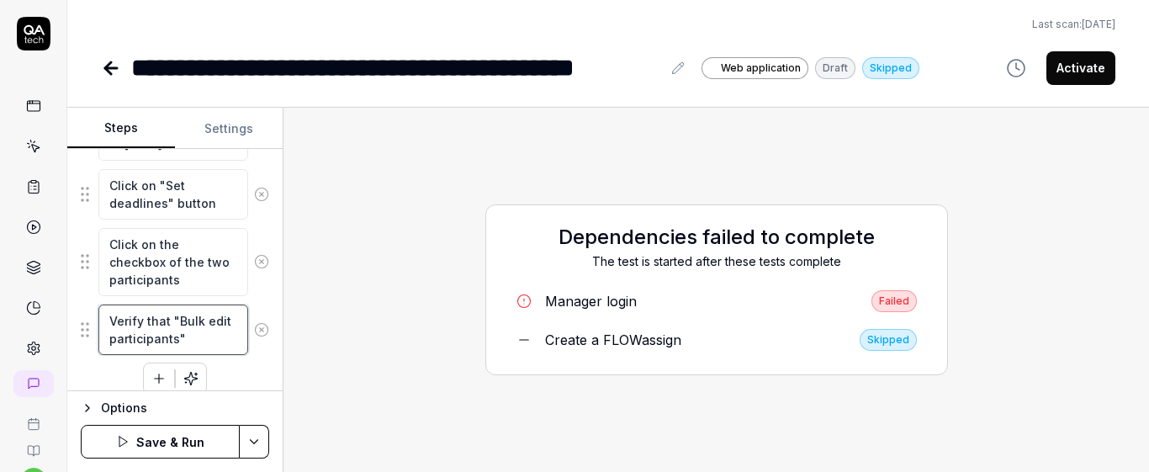
type textarea "Verify that "Bulk edit participants""
type textarea "*"
type textarea "Verify that "Bulk edit participants""
type textarea "*"
type textarea "Verify that "Bulk edit participants""
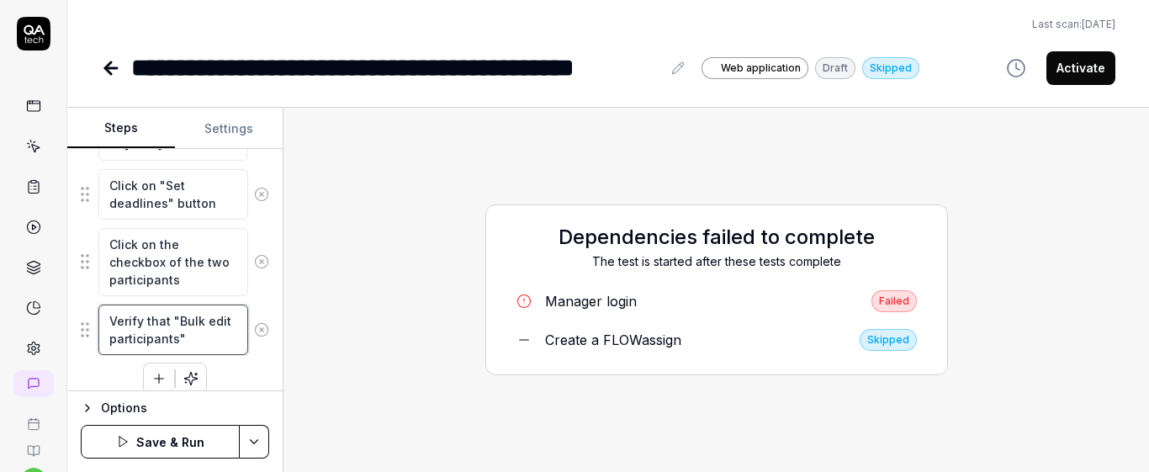
type textarea "*"
type textarea "Verify that "Bulk edit participants""
type textarea "*"
type textarea "Verify that "Bulk edit participants""
click at [668, 71] on button at bounding box center [678, 68] width 20 height 20
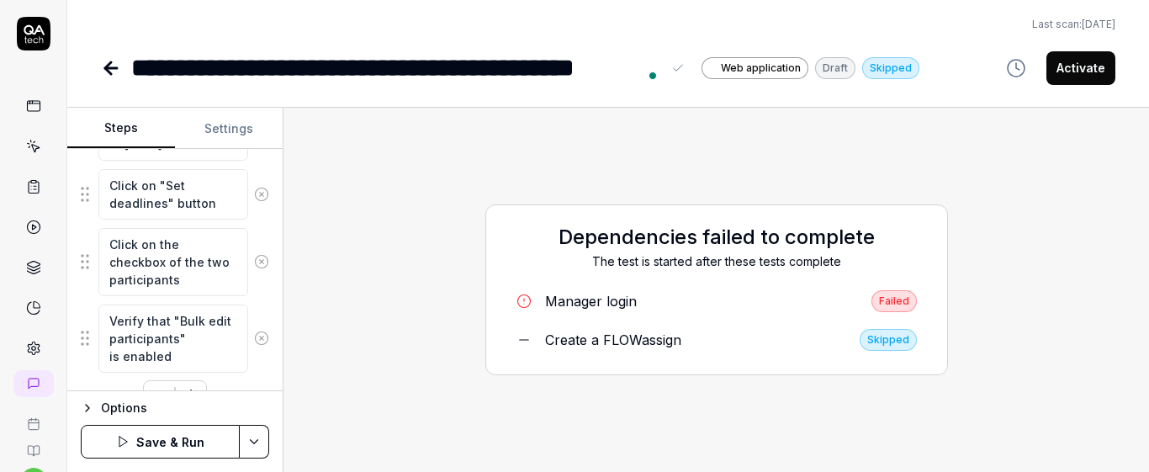
click at [125, 66] on div "**********" at bounding box center [510, 68] width 818 height 38
click at [139, 70] on div "**********" at bounding box center [396, 68] width 530 height 38
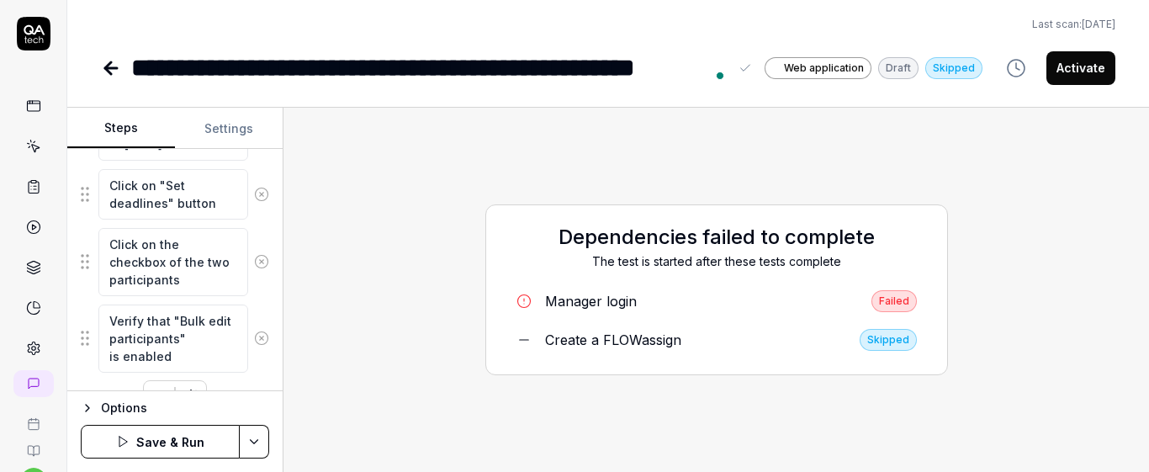
click at [478, 23] on div "Last scan: Jun 2 2025" at bounding box center [608, 24] width 1014 height 15
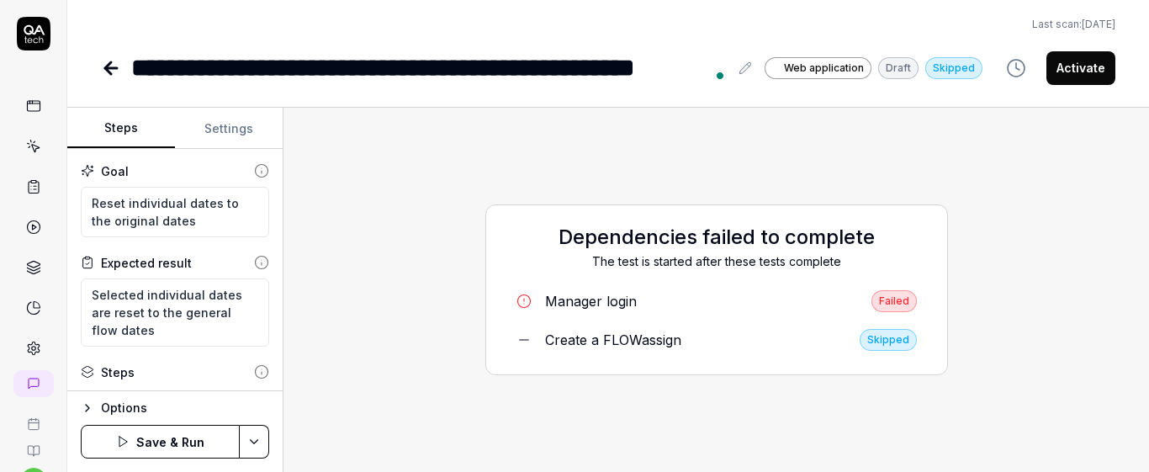
scroll to position [73, 0]
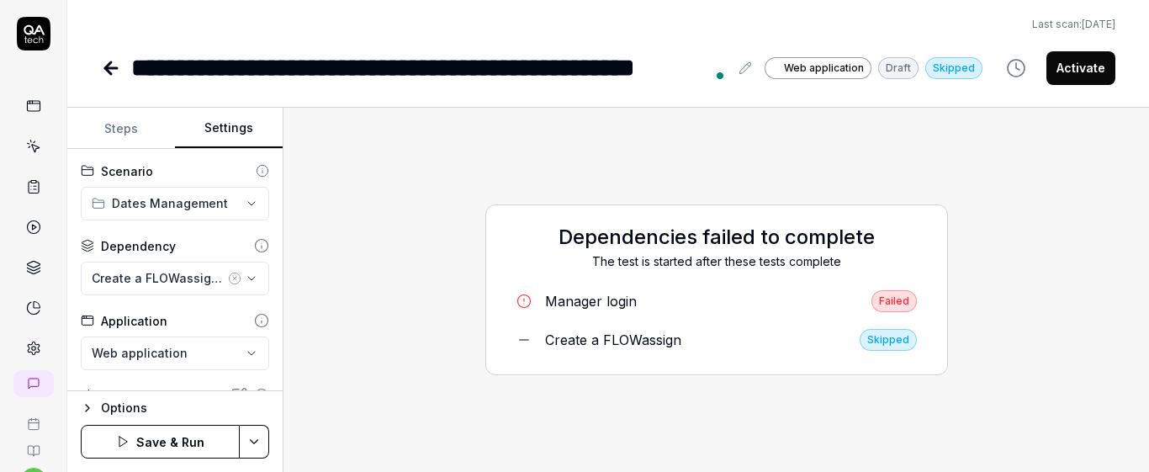
click at [225, 141] on button "Settings" at bounding box center [229, 128] width 108 height 40
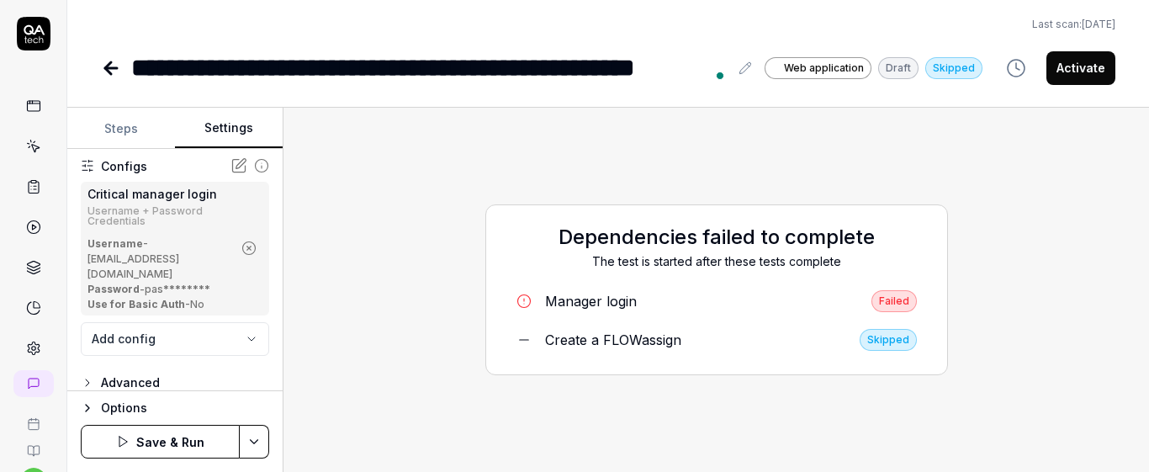
scroll to position [0, 0]
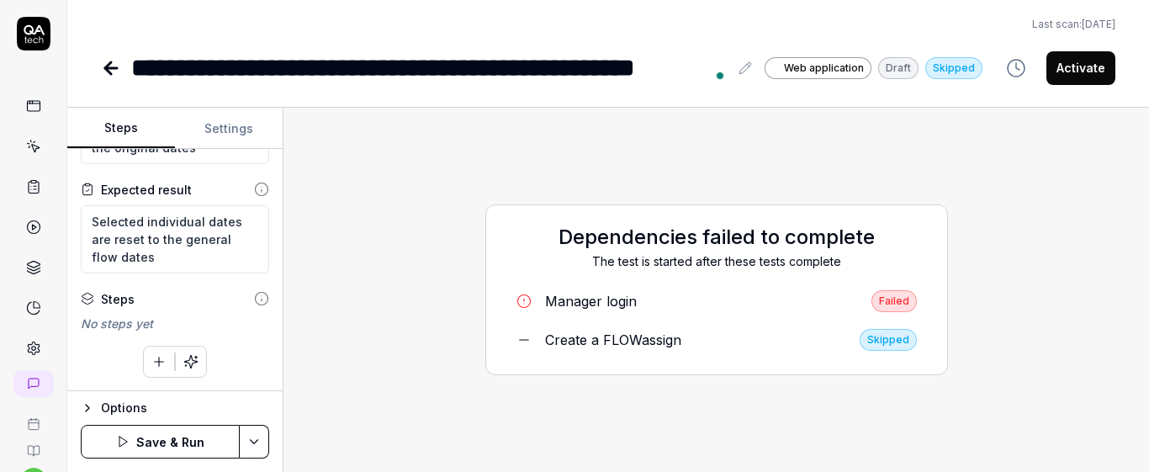
click at [105, 136] on button "Steps" at bounding box center [121, 128] width 108 height 40
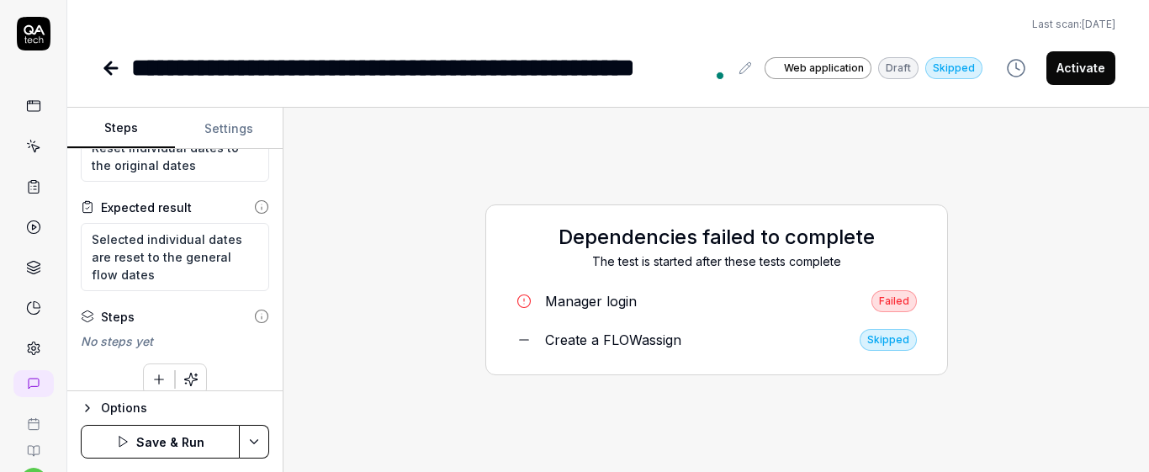
scroll to position [73, 0]
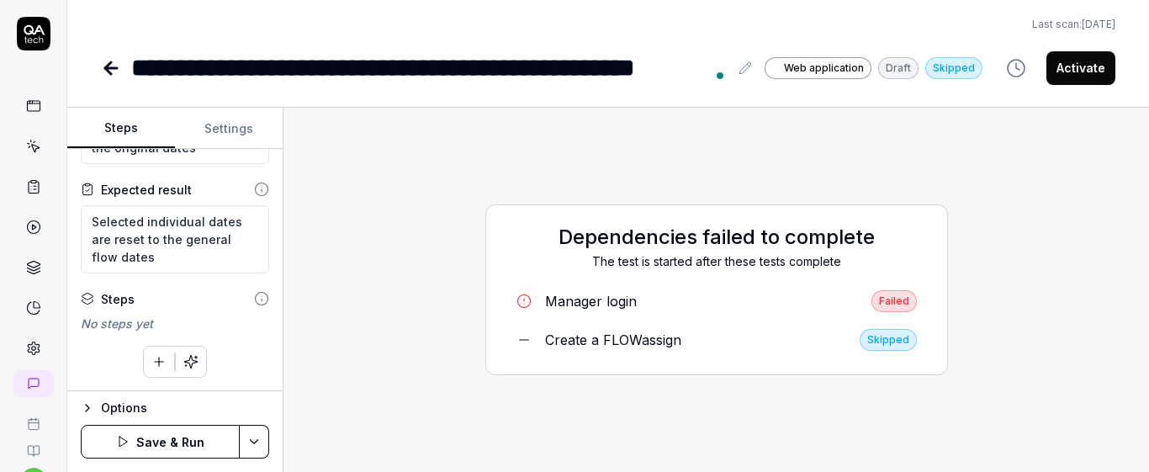
click at [155, 362] on icon "button" at bounding box center [159, 362] width 9 height 0
click at [257, 369] on div "Goal Reset individual dates to the original dates Expected result Selected indi…" at bounding box center [174, 270] width 215 height 242
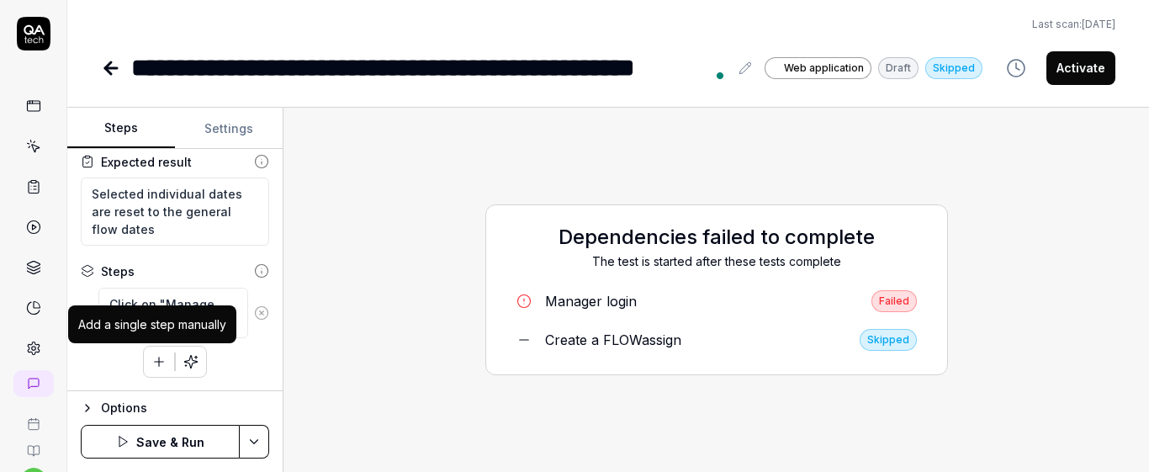
click at [151, 363] on icon "button" at bounding box center [158, 361] width 15 height 15
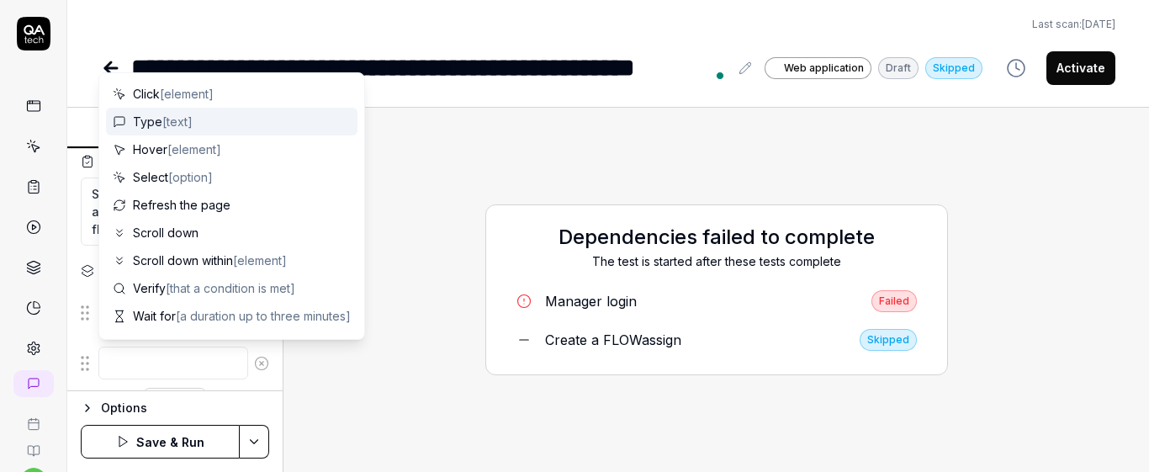
click at [453, 214] on div "Dependencies failed to complete The test is started after these tests complete …" at bounding box center [716, 289] width 838 height 337
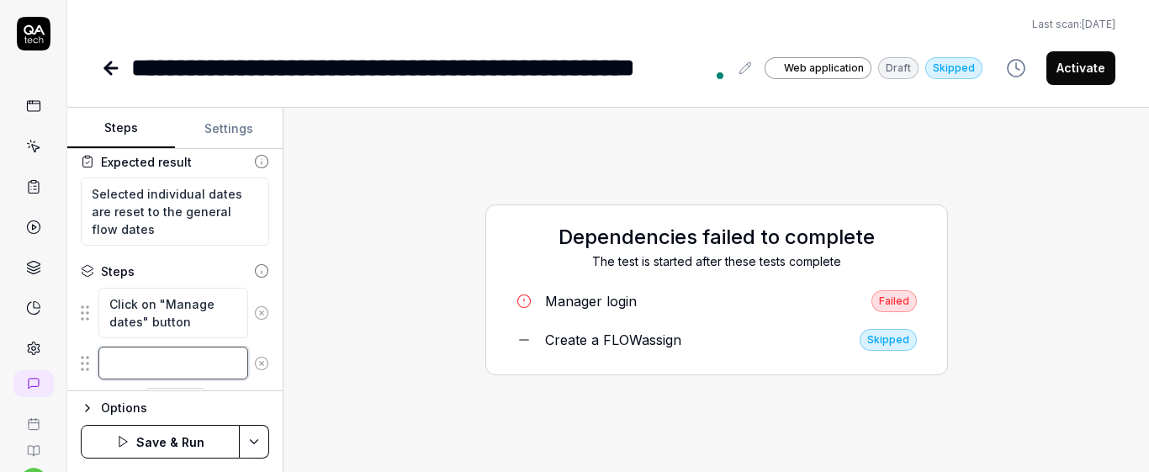
click at [184, 360] on textarea at bounding box center [173, 362] width 150 height 33
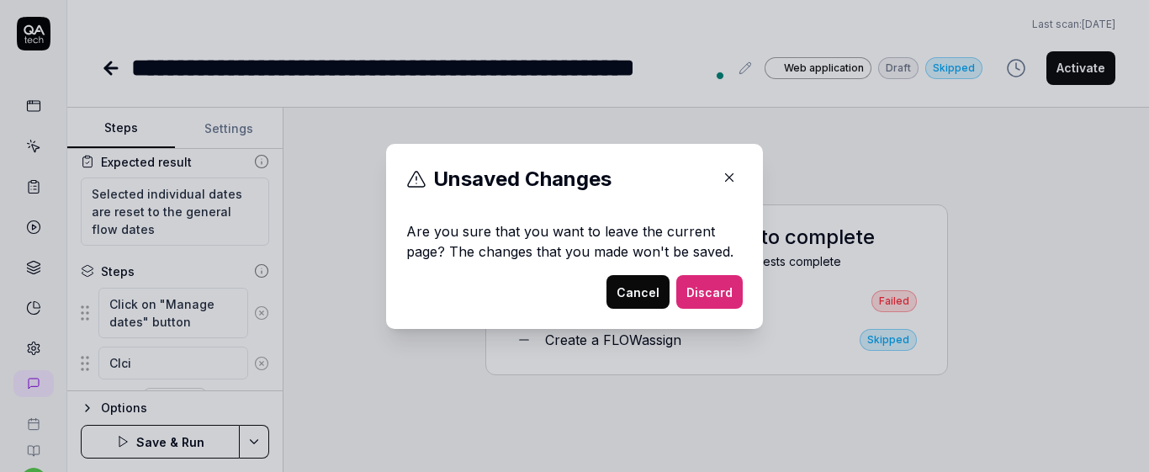
click at [640, 296] on button "Cancel" at bounding box center [637, 292] width 63 height 34
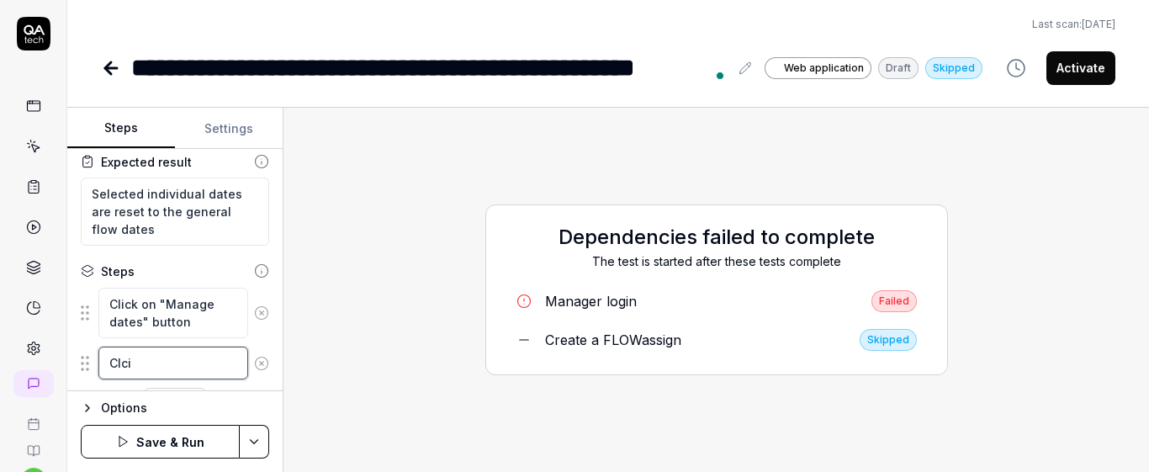
click at [181, 365] on textarea "Clci" at bounding box center [173, 362] width 150 height 33
click at [251, 339] on fieldset "Click on "Manage dates" button Click on "Edit overall flow dates" button To pic…" at bounding box center [175, 342] width 188 height 111
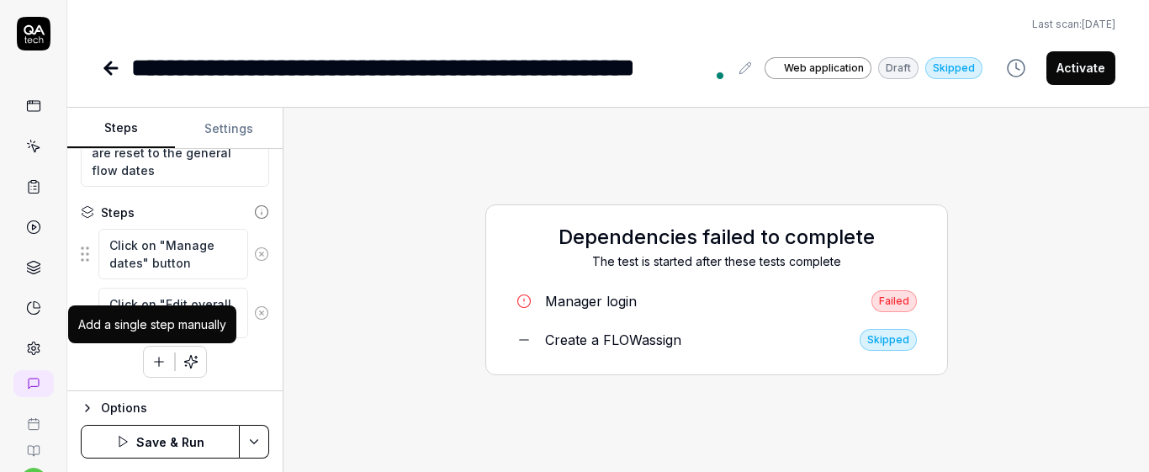
click at [156, 355] on icon "button" at bounding box center [158, 361] width 15 height 15
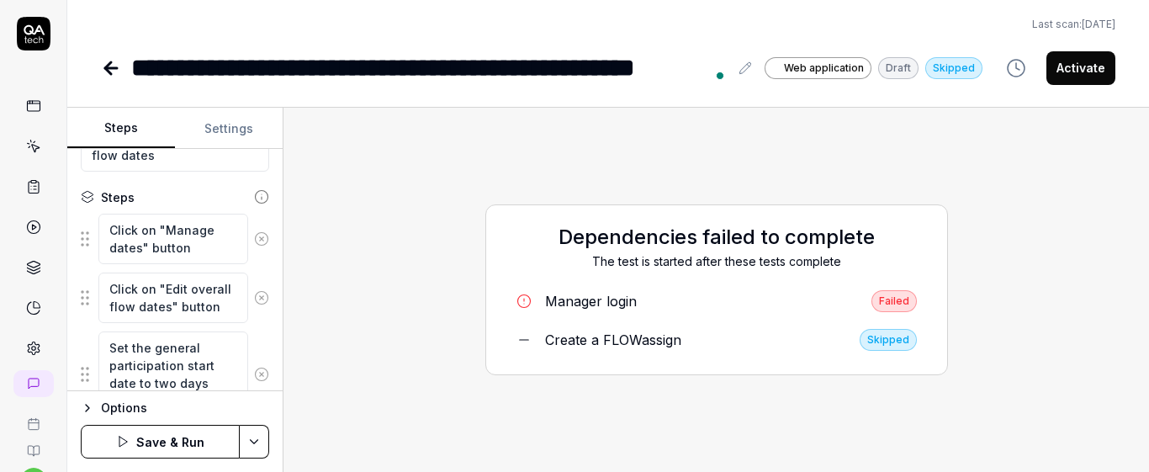
scroll to position [193, 0]
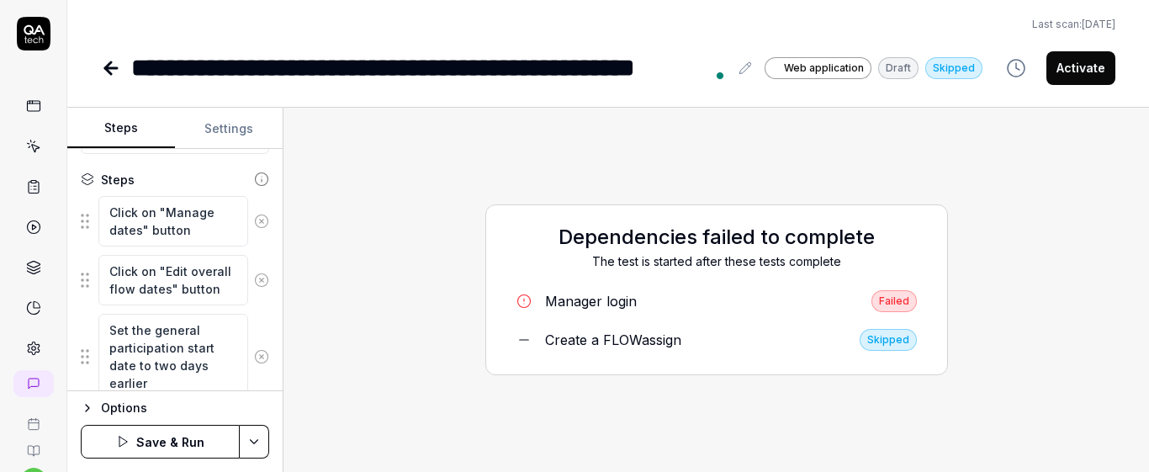
click at [249, 326] on div "Set the general participation start date to two days earlier" at bounding box center [175, 356] width 188 height 87
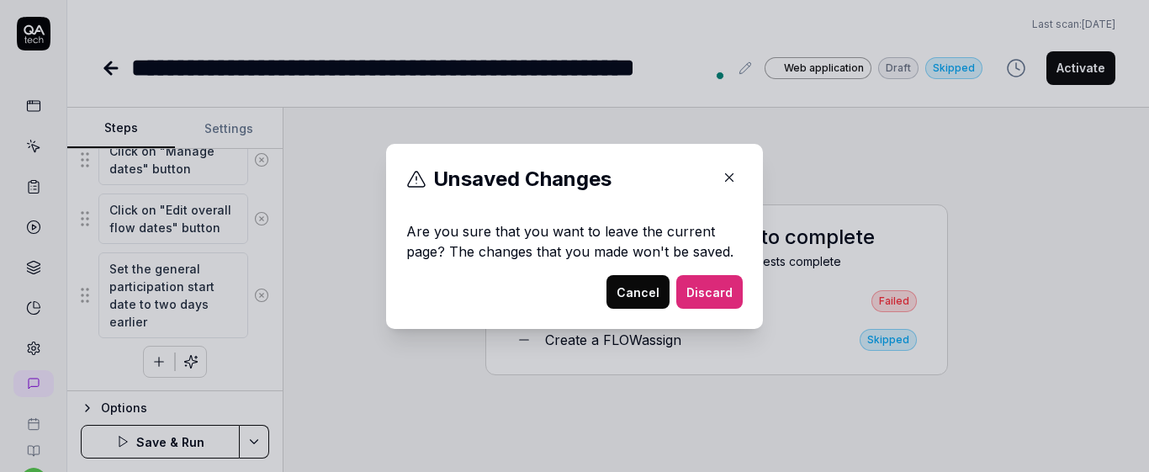
click at [625, 298] on button "Cancel" at bounding box center [637, 292] width 63 height 34
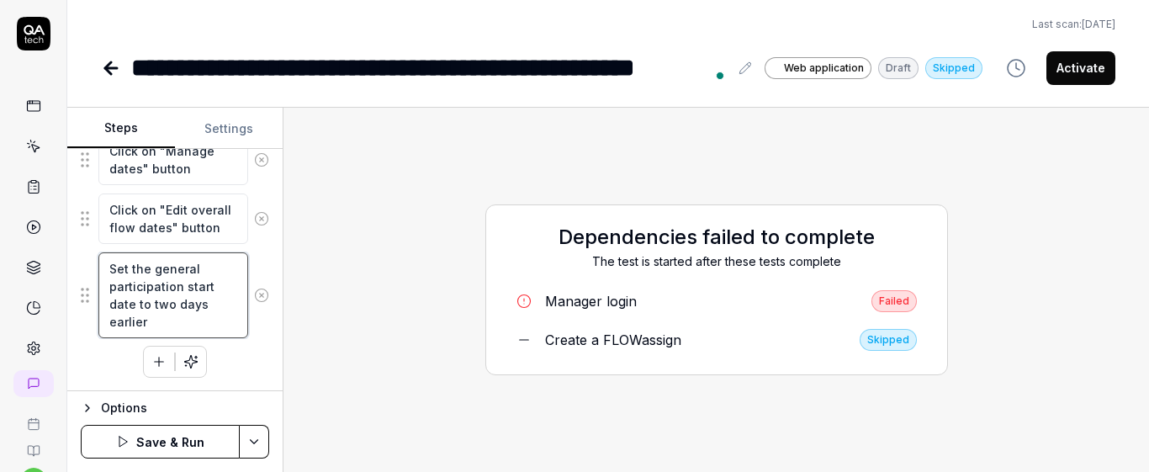
drag, startPoint x: 120, startPoint y: 267, endPoint x: 230, endPoint y: 336, distance: 129.2
click at [228, 336] on textarea "Set the general participation start date to two days earlier" at bounding box center [173, 295] width 150 height 86
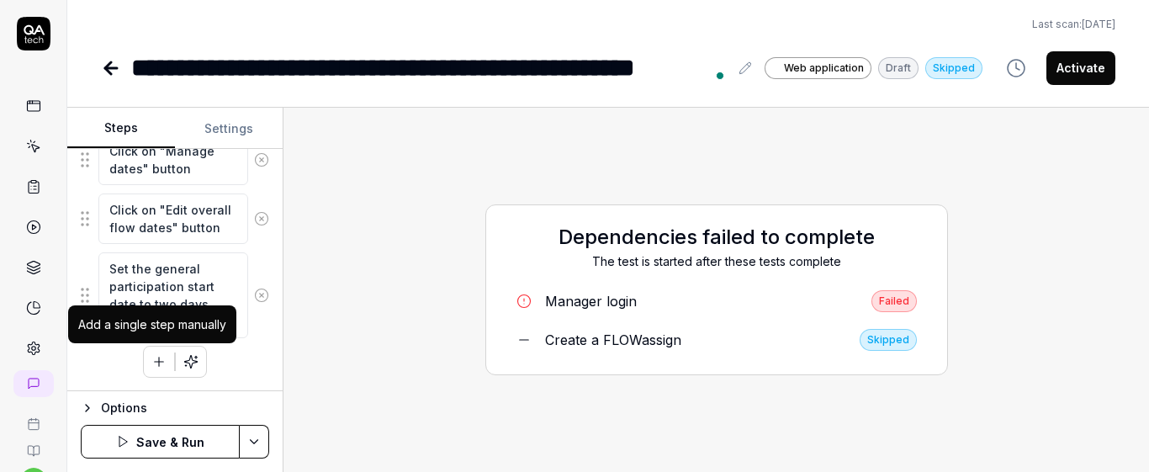
click at [144, 366] on button "button" at bounding box center [159, 361] width 30 height 30
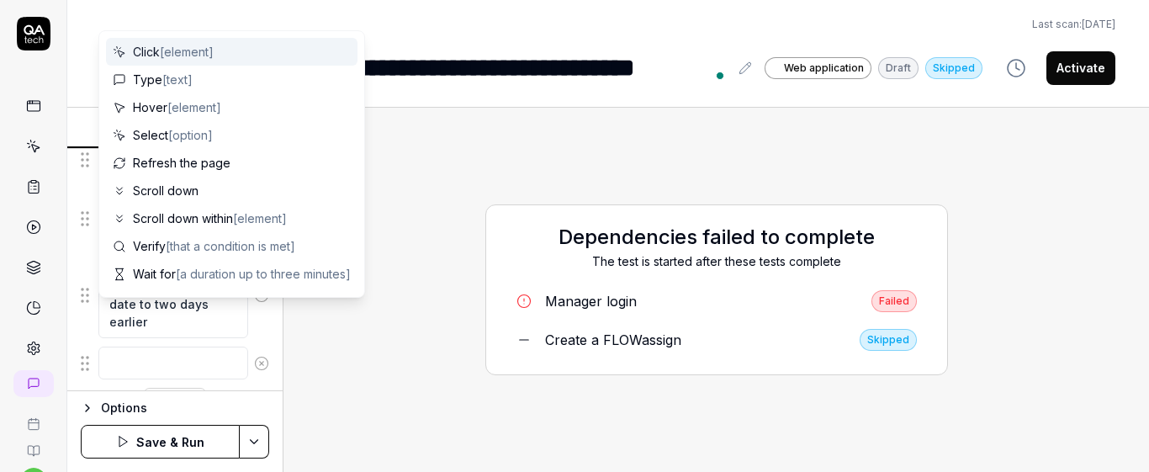
scroll to position [296, 0]
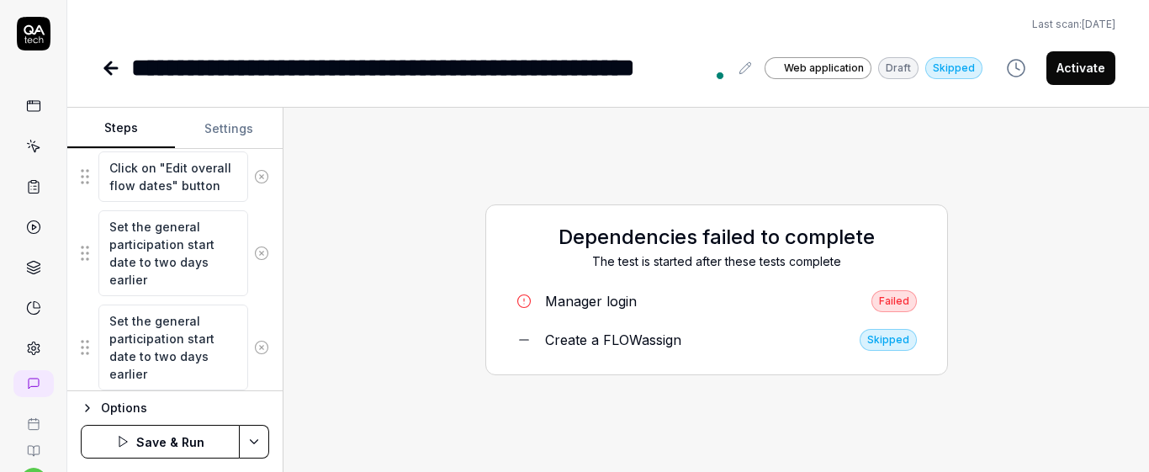
click at [215, 339] on textarea "Set the general participation start date to two days earlier" at bounding box center [173, 347] width 150 height 86
click at [165, 381] on textarea "Set the general participation end date to two days earlier" at bounding box center [173, 347] width 150 height 86
click at [251, 300] on fieldset "Click on "Manage dates" button Click on "Edit overall flow dates" button Set th…" at bounding box center [175, 241] width 188 height 299
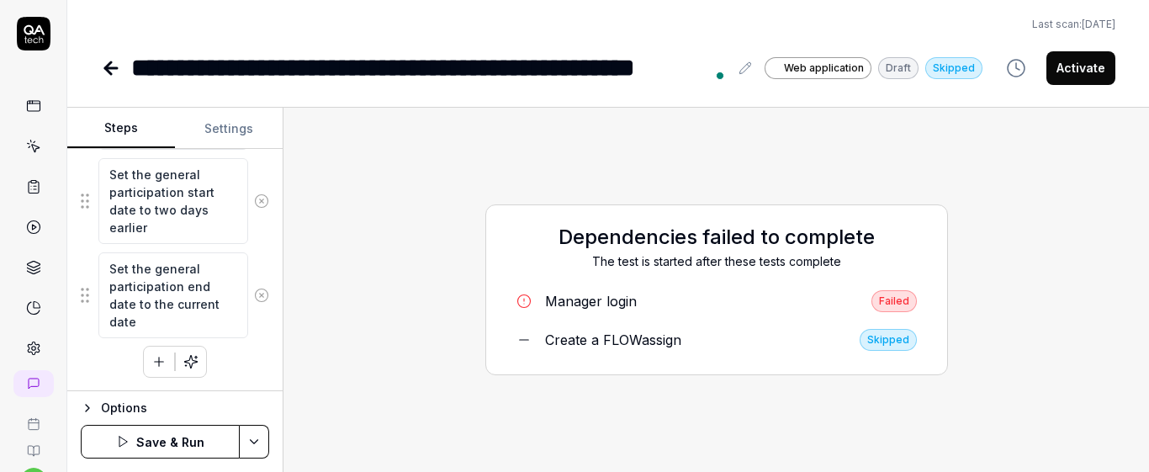
click at [151, 354] on icon "button" at bounding box center [158, 361] width 15 height 15
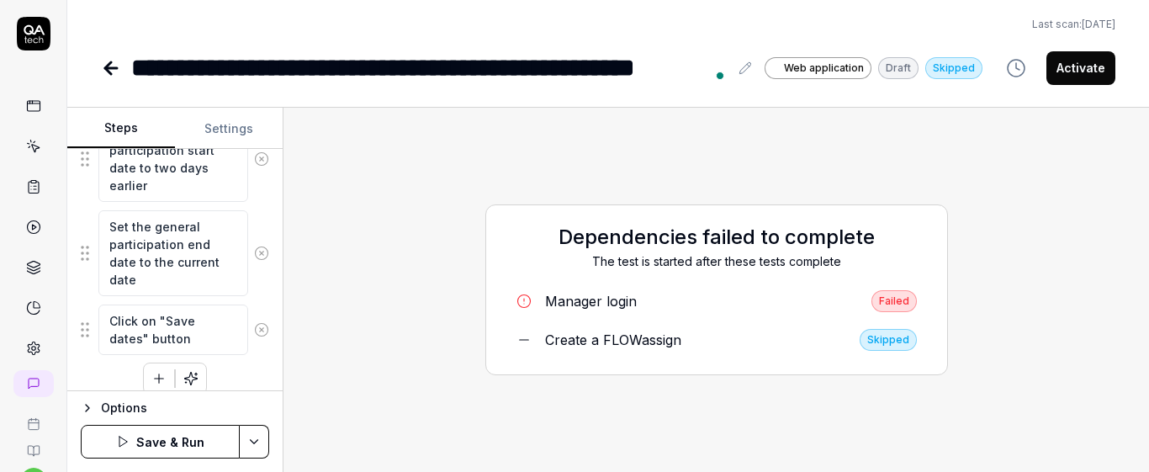
click at [237, 369] on div "Click on "Manage dates" button Click on "Edit overall flow dates" button Set th…" at bounding box center [175, 195] width 188 height 397
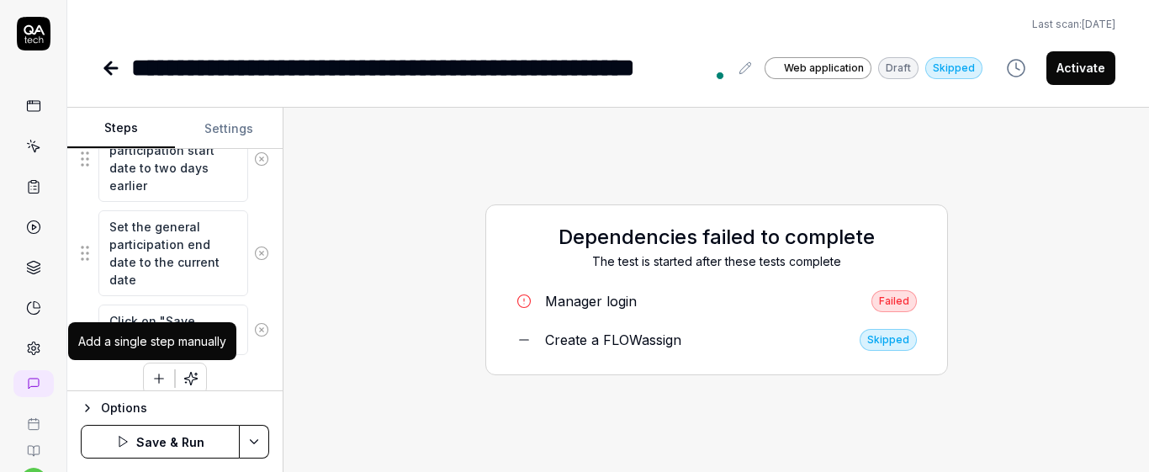
click at [165, 378] on button "button" at bounding box center [159, 378] width 30 height 30
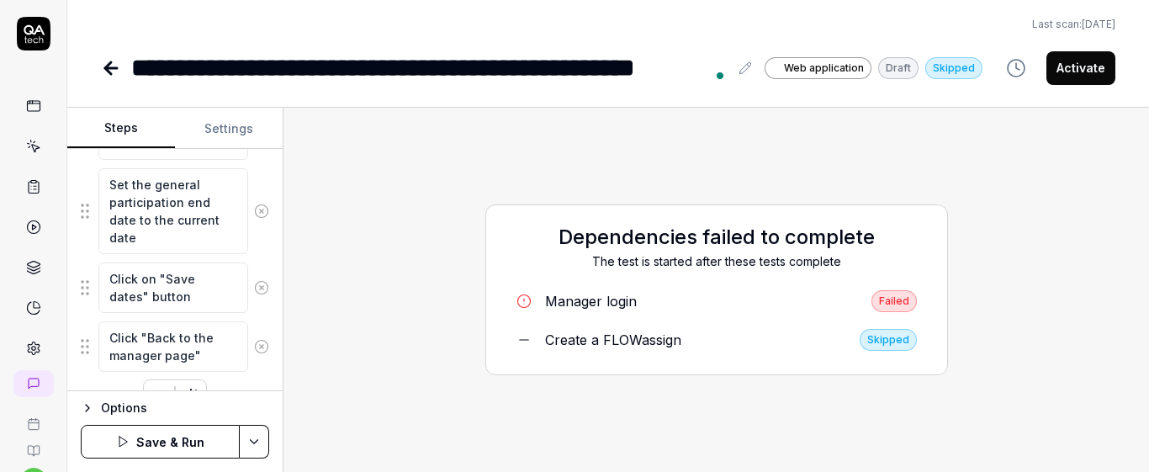
scroll to position [466, 0]
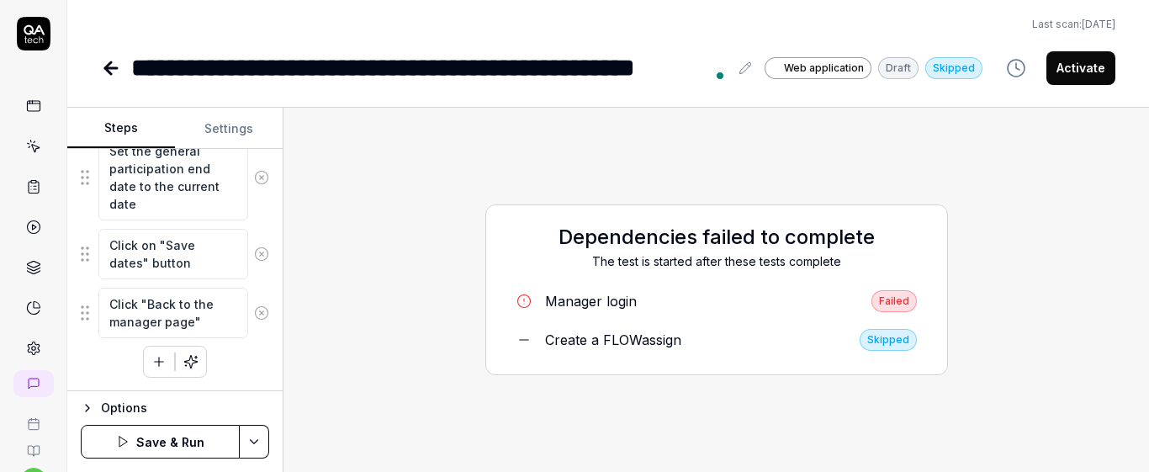
click at [139, 305] on textarea "Click "Back to the manager page"" at bounding box center [173, 313] width 150 height 50
click at [221, 322] on textarea "Click on "Back to the manager page"" at bounding box center [173, 313] width 150 height 50
click at [247, 364] on div "Click on "Manage dates" button Click on "Edit overall flow dates" button Set th…" at bounding box center [175, 158] width 188 height 473
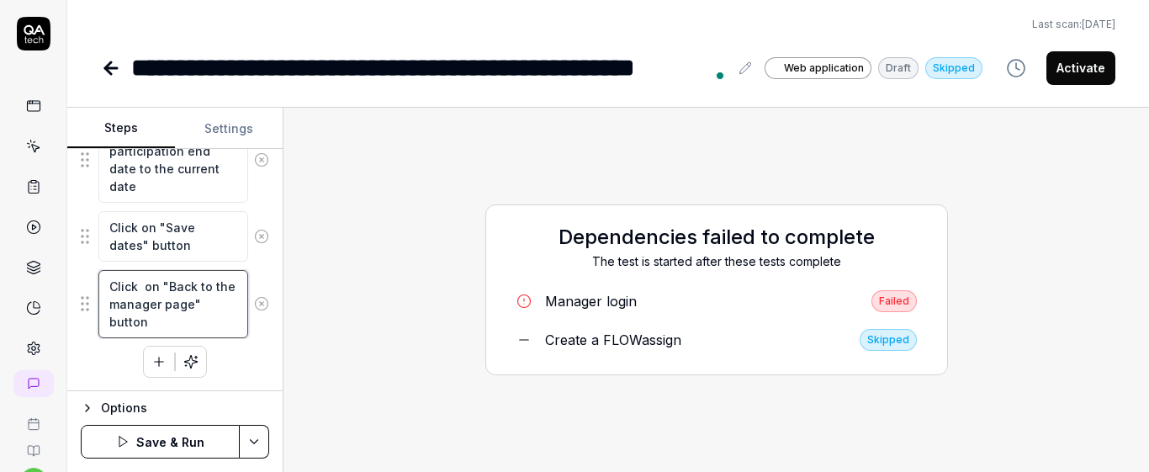
click at [143, 293] on textarea "Click on "Back to the manager page" button" at bounding box center [173, 304] width 150 height 68
click at [227, 364] on div "Click on "Manage dates" button Click on "Edit overall flow dates" button Set th…" at bounding box center [175, 140] width 188 height 473
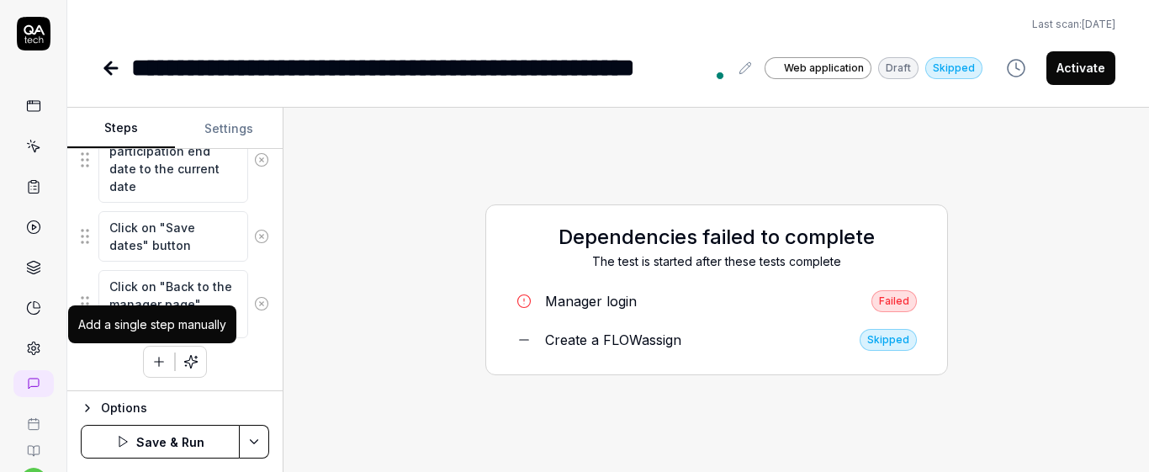
click at [151, 366] on icon "button" at bounding box center [158, 361] width 15 height 15
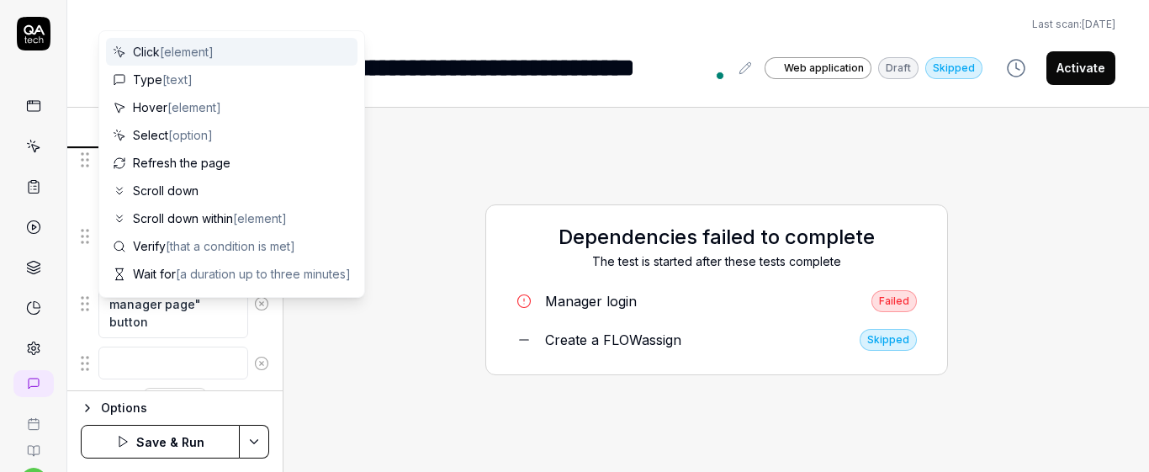
scroll to position [526, 0]
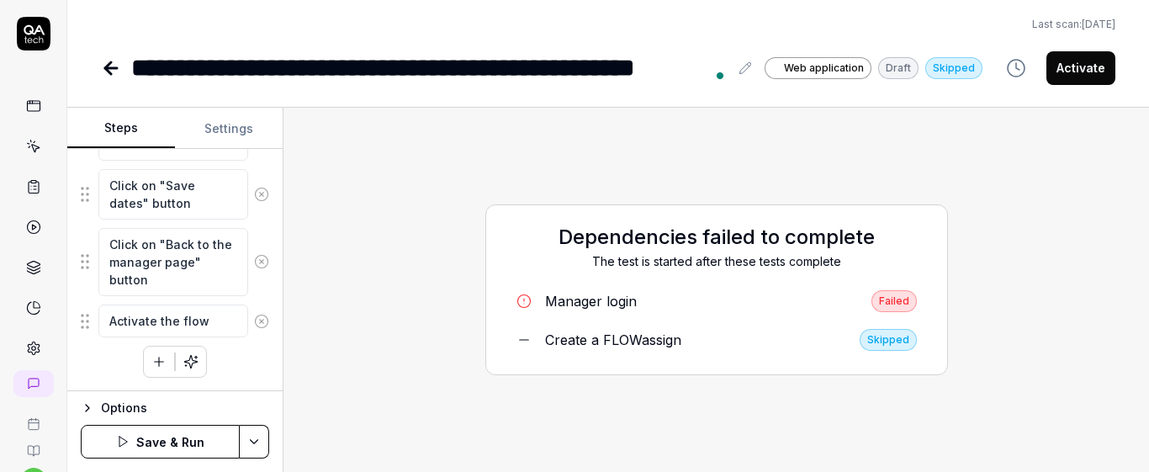
click at [224, 359] on div "Click on "Manage dates" button Click on "Edit overall flow dates" button Set th…" at bounding box center [175, 119] width 188 height 515
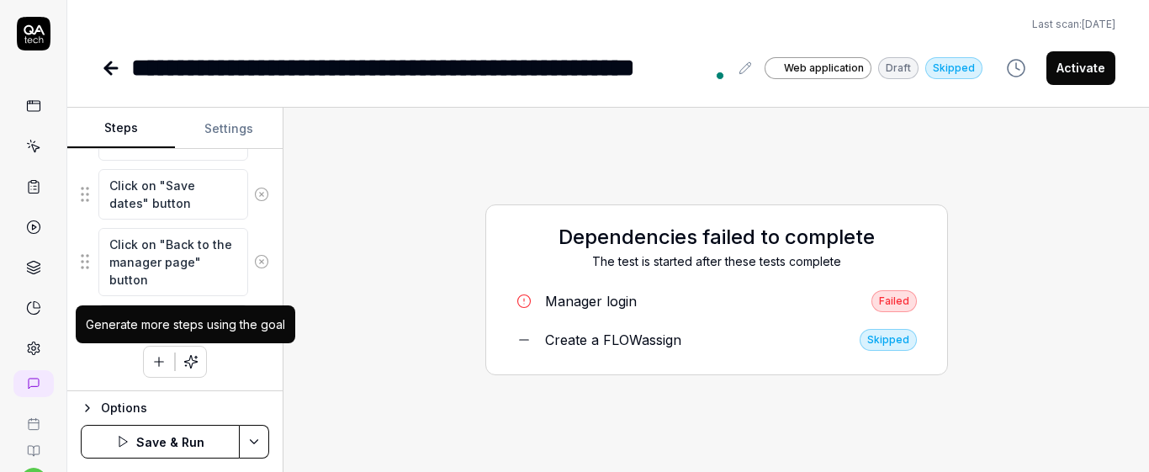
click at [159, 358] on icon "button" at bounding box center [158, 361] width 15 height 15
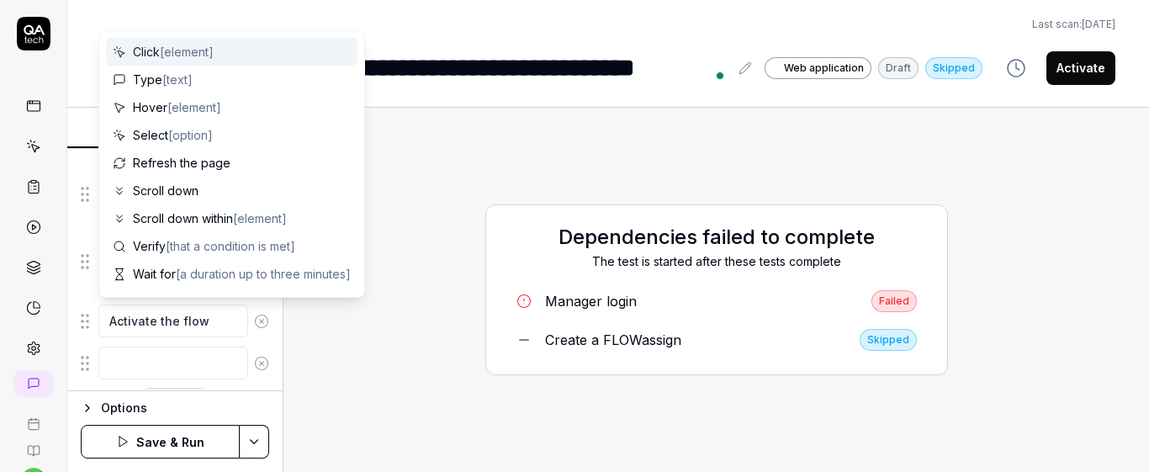
scroll to position [568, 0]
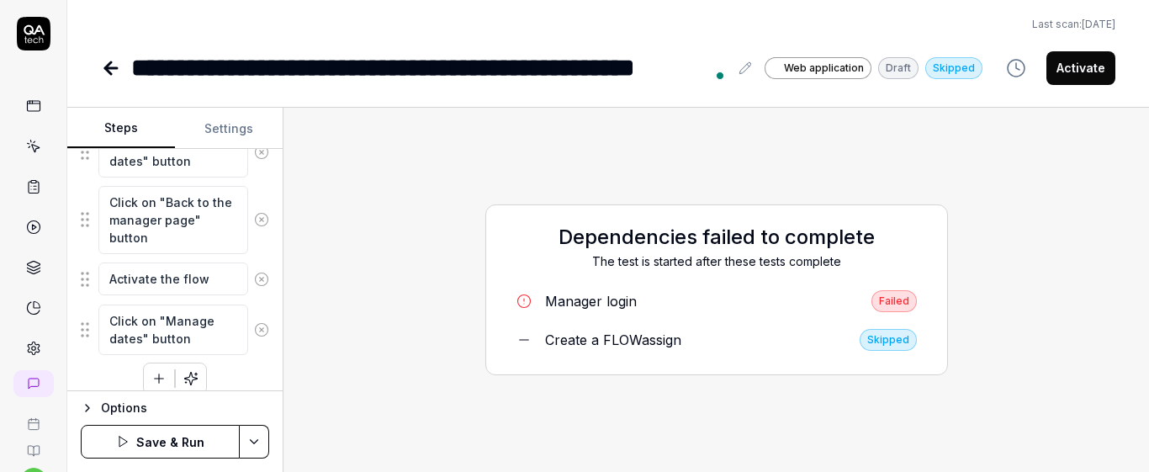
click at [250, 362] on div "Click on "Manage dates" button Click on "Edit overall flow dates" button Set th…" at bounding box center [175, 107] width 188 height 574
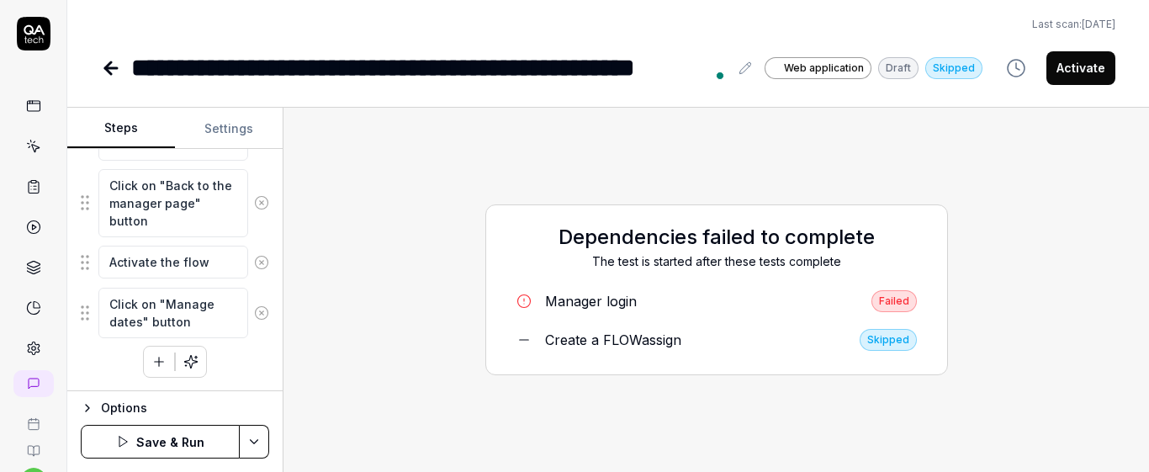
click at [156, 366] on icon "button" at bounding box center [158, 361] width 15 height 15
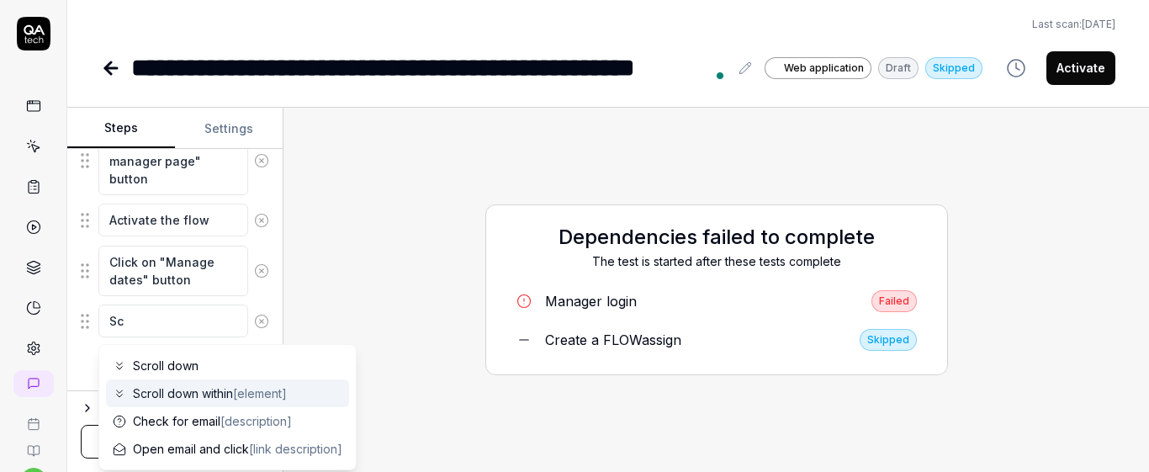
click at [224, 393] on span "Scroll down within [element]" at bounding box center [210, 393] width 154 height 18
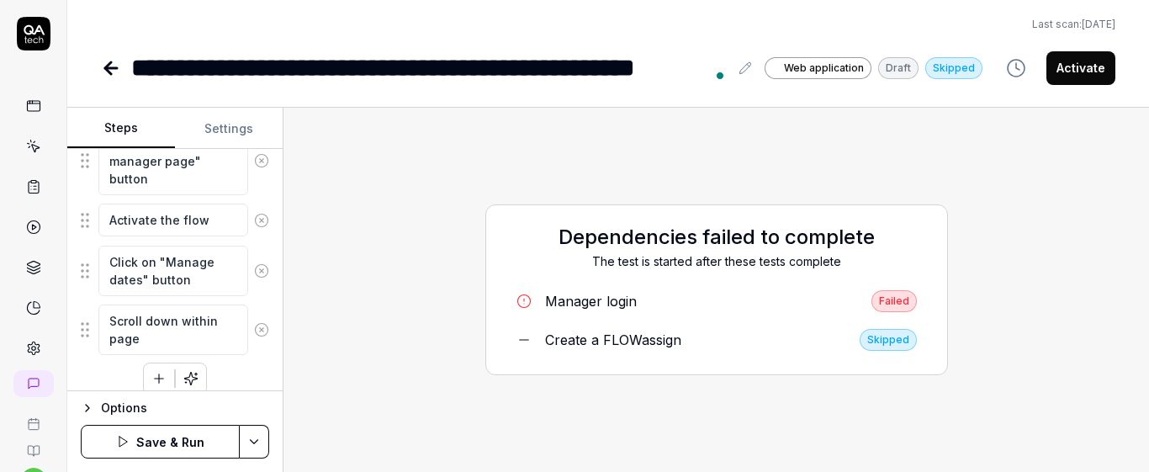
click at [230, 386] on div "Click on "Manage dates" button Click on "Edit overall flow dates" button Set th…" at bounding box center [175, 77] width 188 height 633
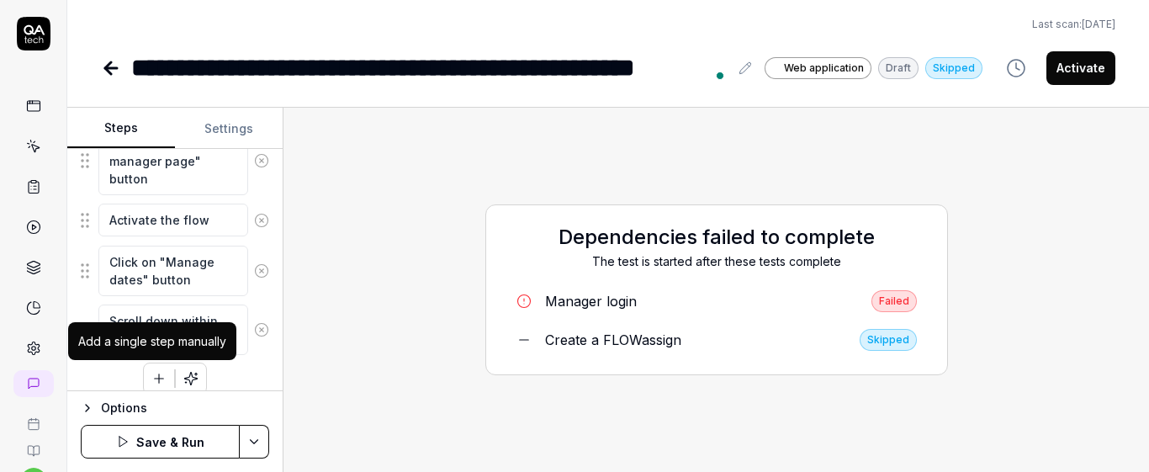
click at [156, 375] on icon "button" at bounding box center [158, 378] width 15 height 15
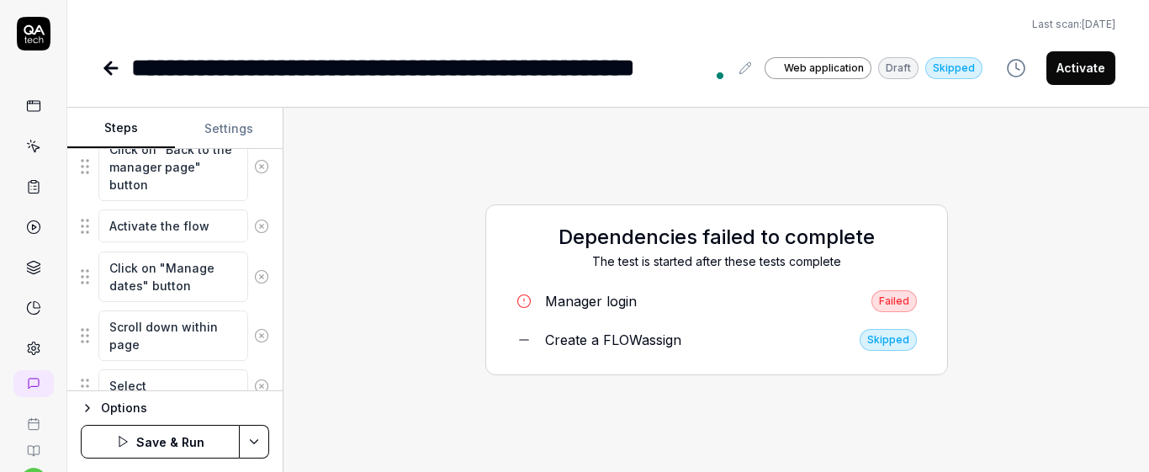
scroll to position [685, 0]
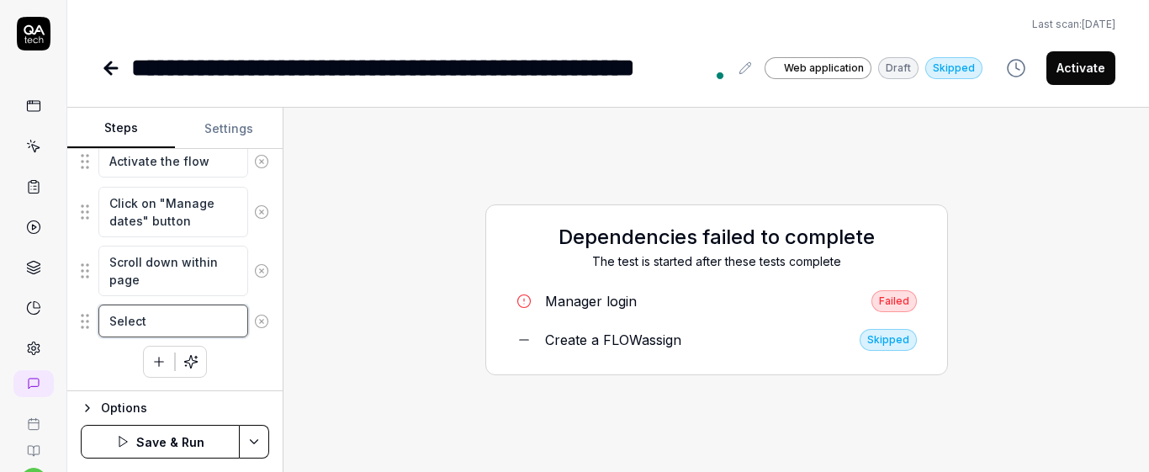
click at [161, 328] on textarea "Select" at bounding box center [173, 320] width 150 height 33
click at [250, 365] on div "Click on the checkbox of the two participants" at bounding box center [175, 339] width 188 height 70
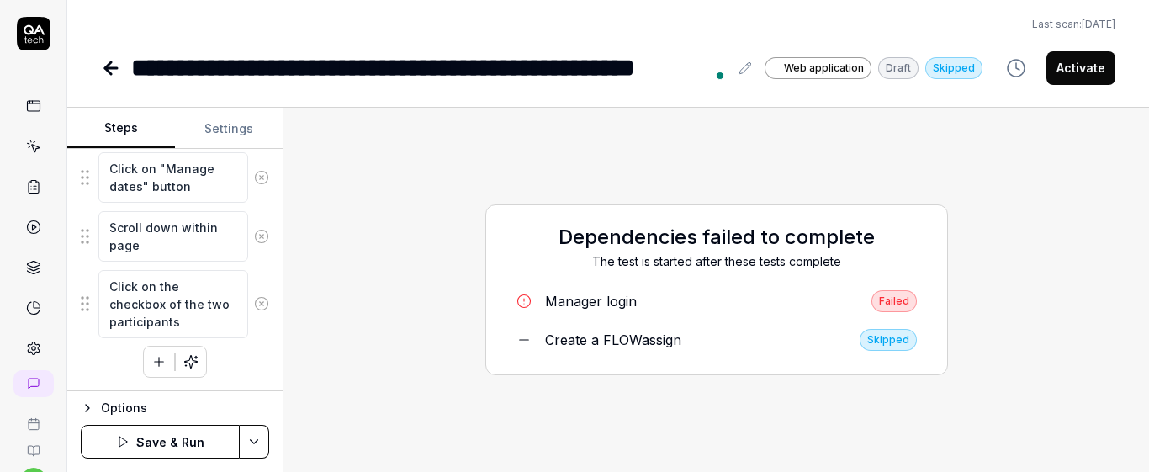
click at [151, 371] on button "button" at bounding box center [159, 361] width 30 height 30
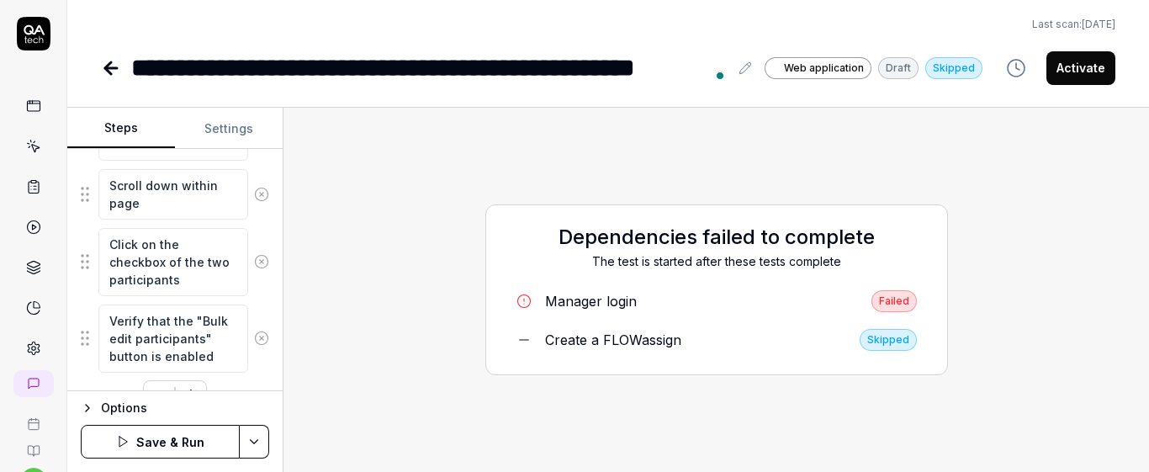
click at [262, 299] on div "Goal Reset individual dates to the original dates Expected result Selected indi…" at bounding box center [174, 270] width 215 height 242
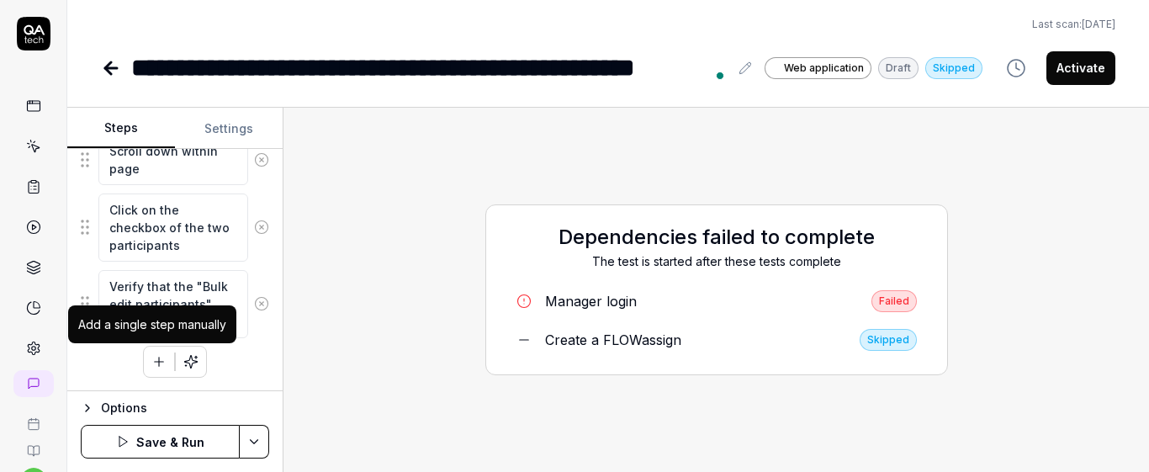
click at [156, 362] on icon "button" at bounding box center [159, 362] width 9 height 0
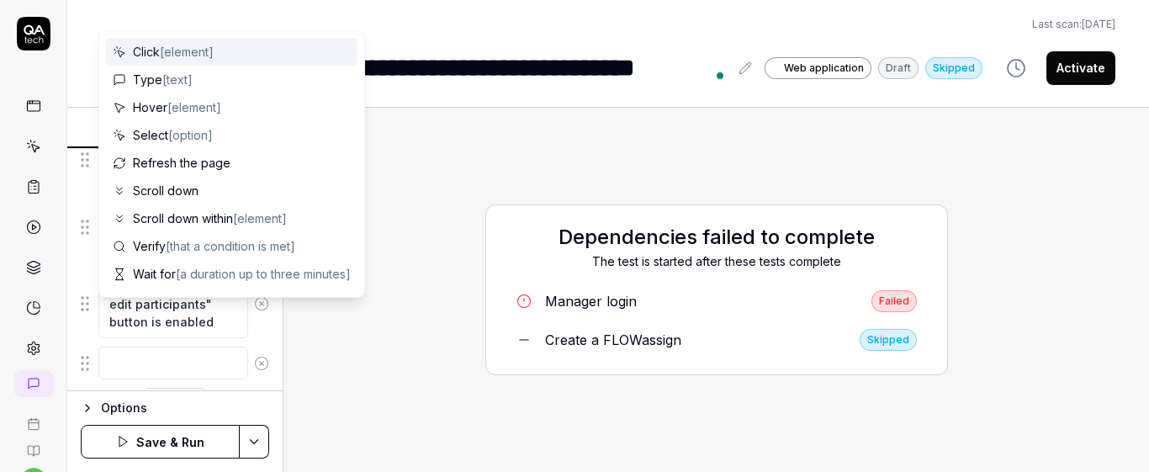
scroll to position [838, 0]
click at [259, 363] on div "Goal Reset individual dates to the original dates Expected result Selected indi…" at bounding box center [174, 270] width 215 height 242
click at [185, 316] on textarea at bounding box center [173, 320] width 150 height 33
click at [218, 39] on div "Click [element]" at bounding box center [231, 52] width 251 height 28
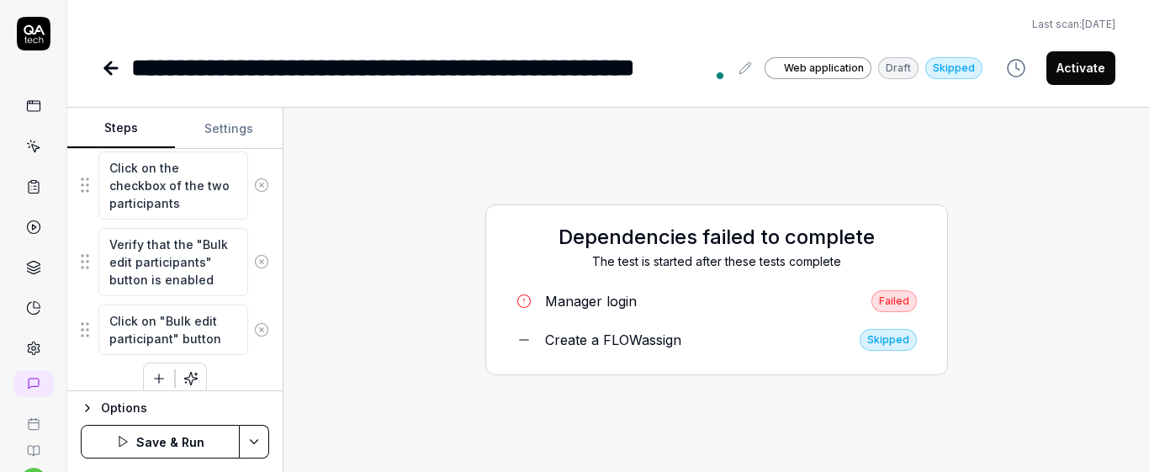
click at [151, 371] on icon "button" at bounding box center [158, 378] width 15 height 15
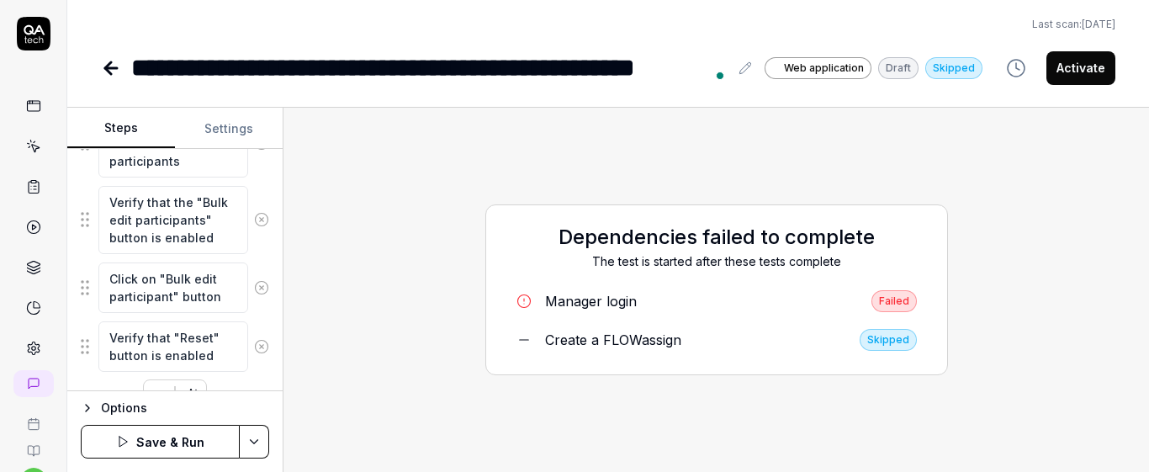
click at [267, 312] on div "Goal Reset individual dates to the original dates Expected result Selected indi…" at bounding box center [174, 270] width 215 height 242
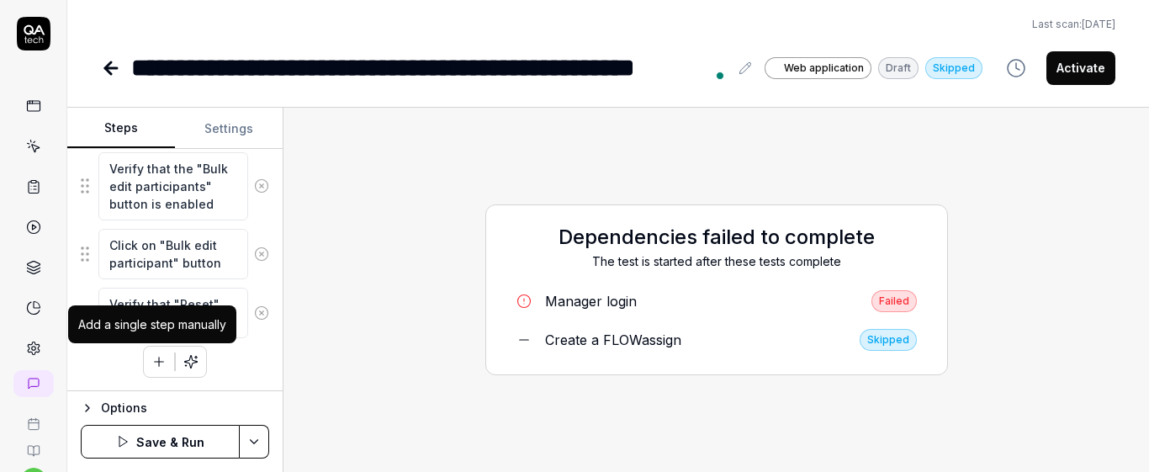
click at [151, 358] on icon "button" at bounding box center [158, 361] width 15 height 15
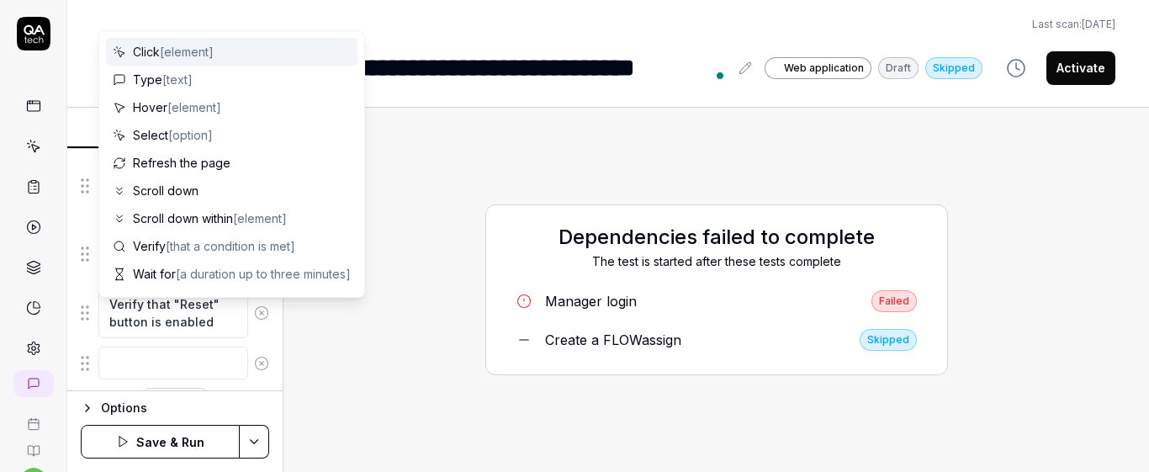
scroll to position [956, 0]
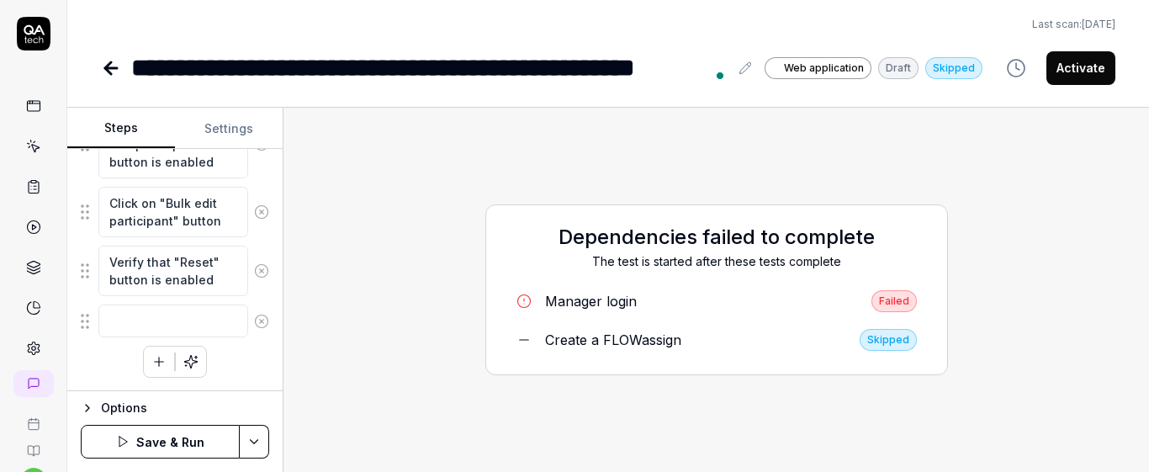
click at [170, 265] on textarea "Verify that "Reset" button is enabled" at bounding box center [173, 271] width 150 height 50
click at [262, 306] on div "Goal Reset individual dates to the original dates Expected result Selected indi…" at bounding box center [174, 270] width 215 height 242
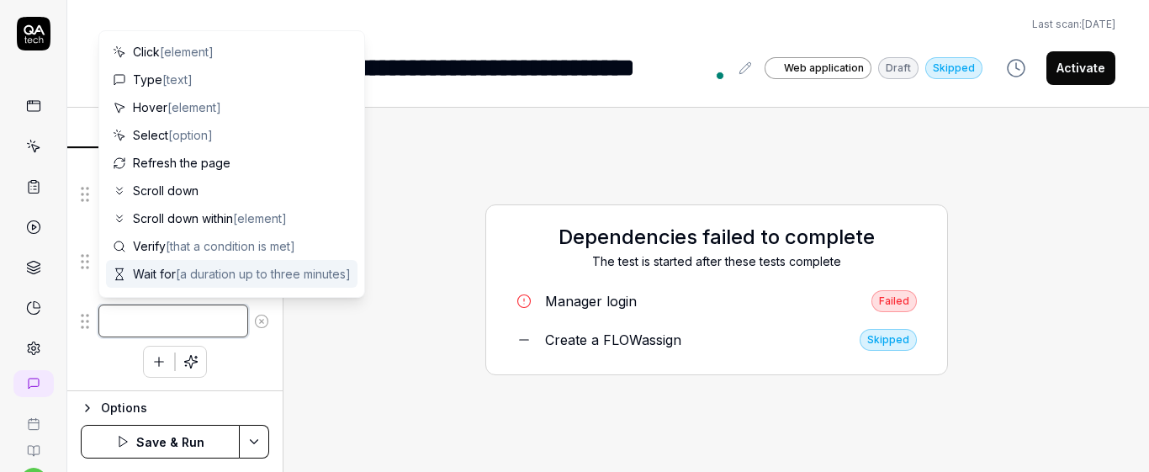
click at [120, 318] on textarea at bounding box center [173, 320] width 150 height 33
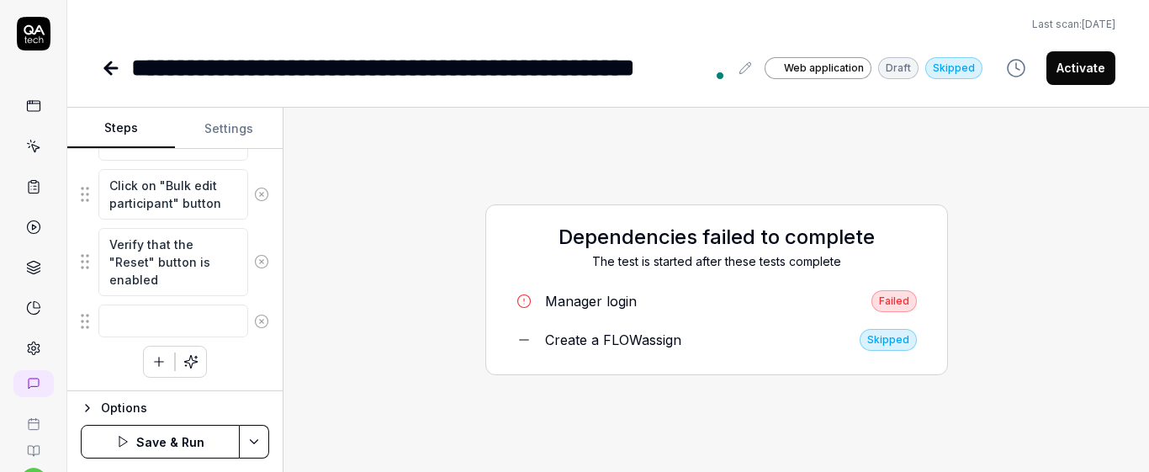
click at [197, 330] on textarea at bounding box center [173, 320] width 150 height 33
click at [263, 383] on div "Goal Reset individual dates to the original dates Expected result Selected indi…" at bounding box center [174, 270] width 215 height 242
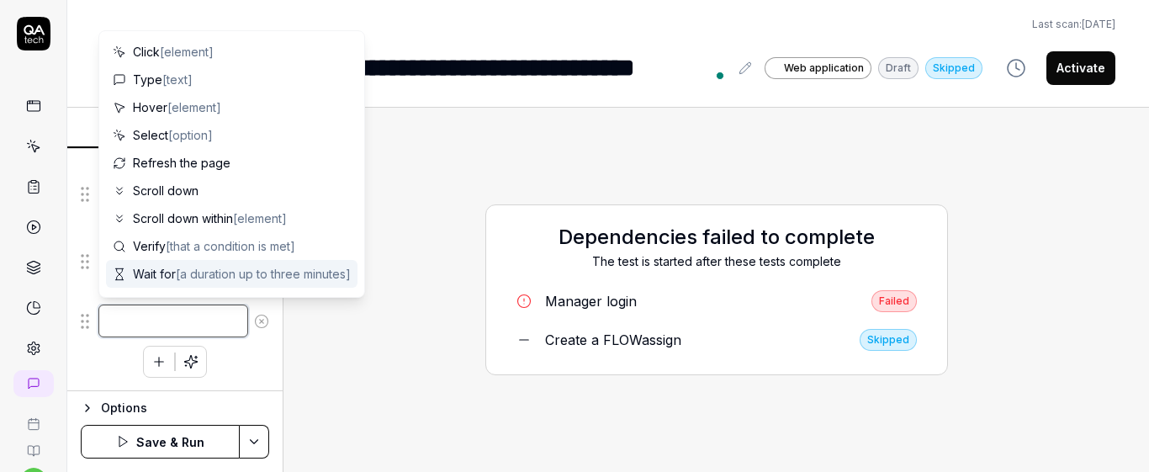
click at [174, 304] on textarea at bounding box center [173, 320] width 150 height 33
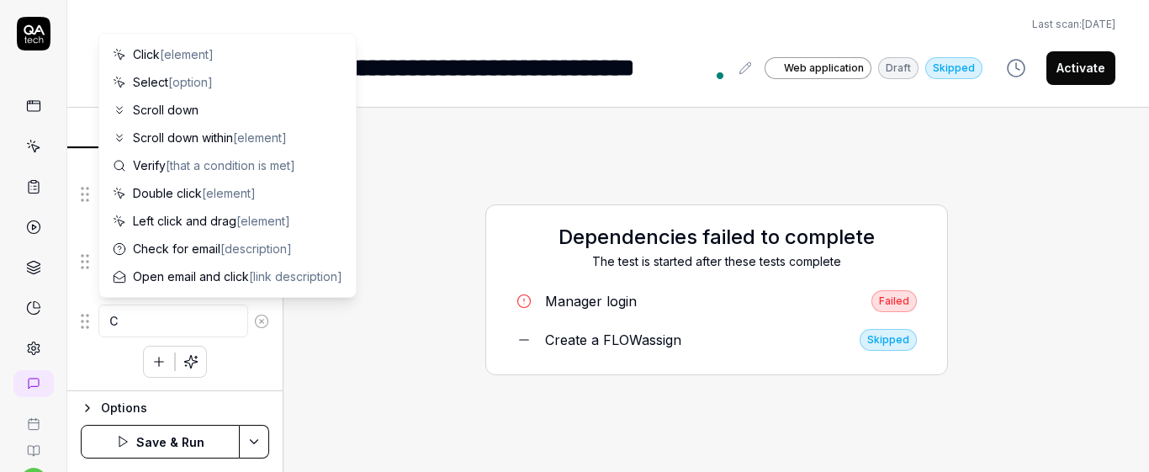
click at [258, 362] on div "Goal Reset individual dates to the original dates Expected result Selected indi…" at bounding box center [174, 270] width 215 height 242
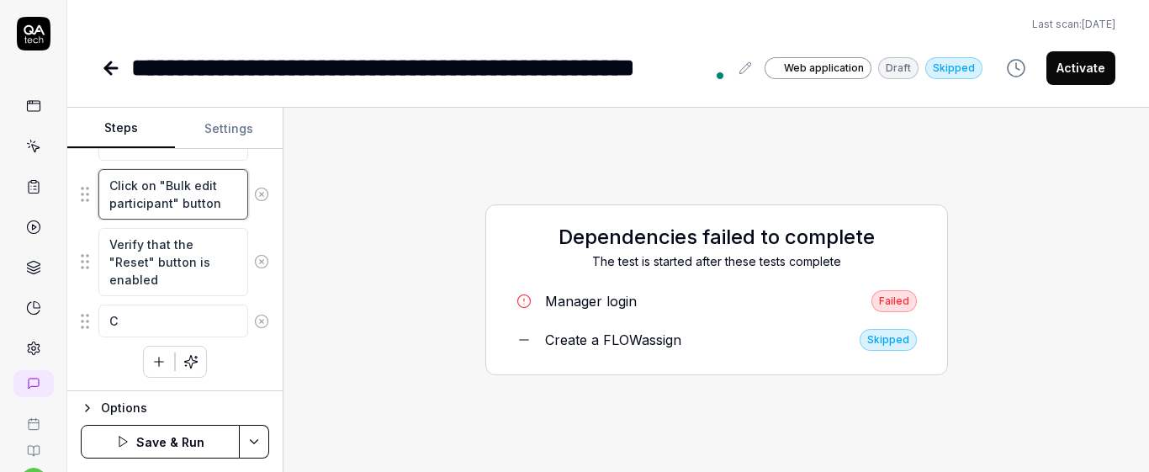
click at [223, 201] on textarea "Click on "Bulk edit participant" button" at bounding box center [173, 194] width 150 height 50
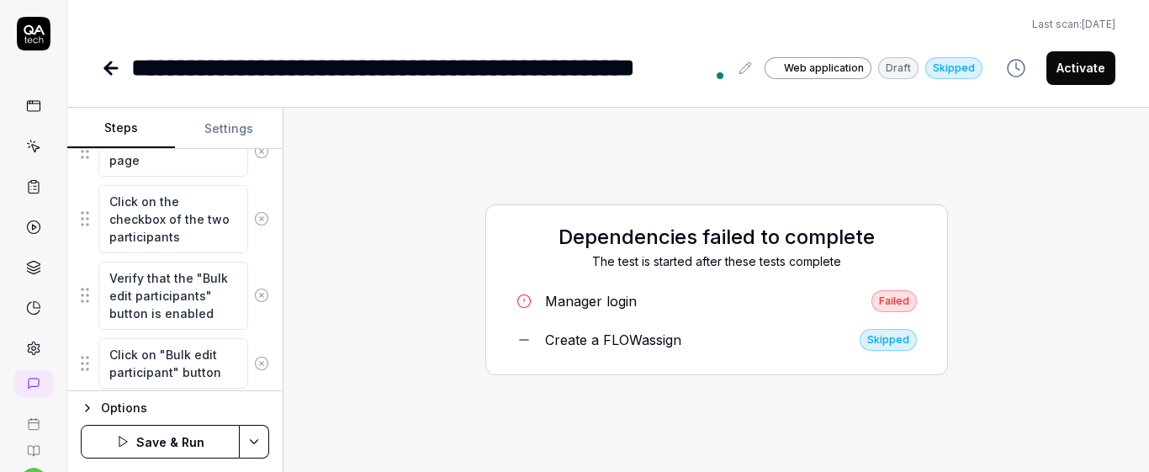
scroll to position [1050, 0]
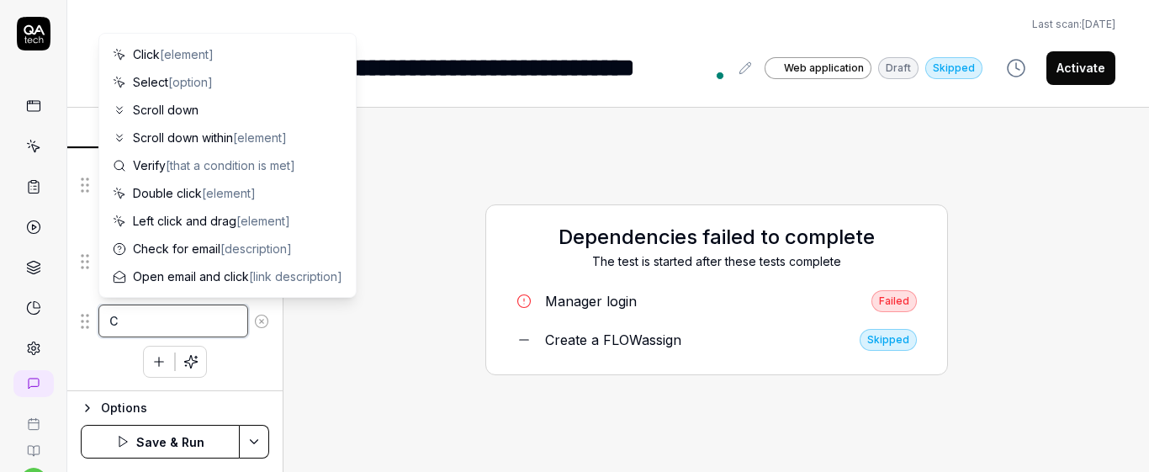
click at [165, 326] on textarea "C" at bounding box center [173, 320] width 150 height 33
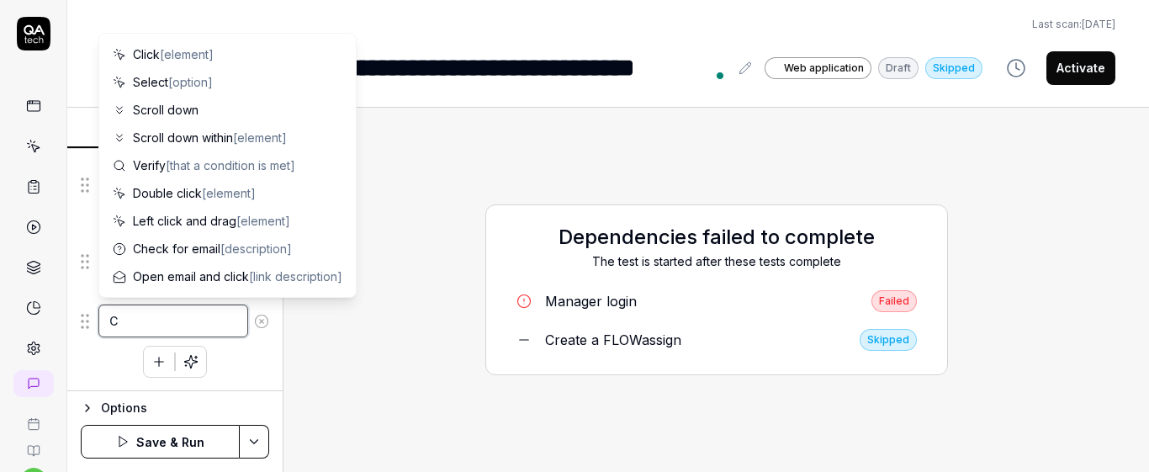
click at [130, 321] on textarea "C" at bounding box center [173, 320] width 150 height 33
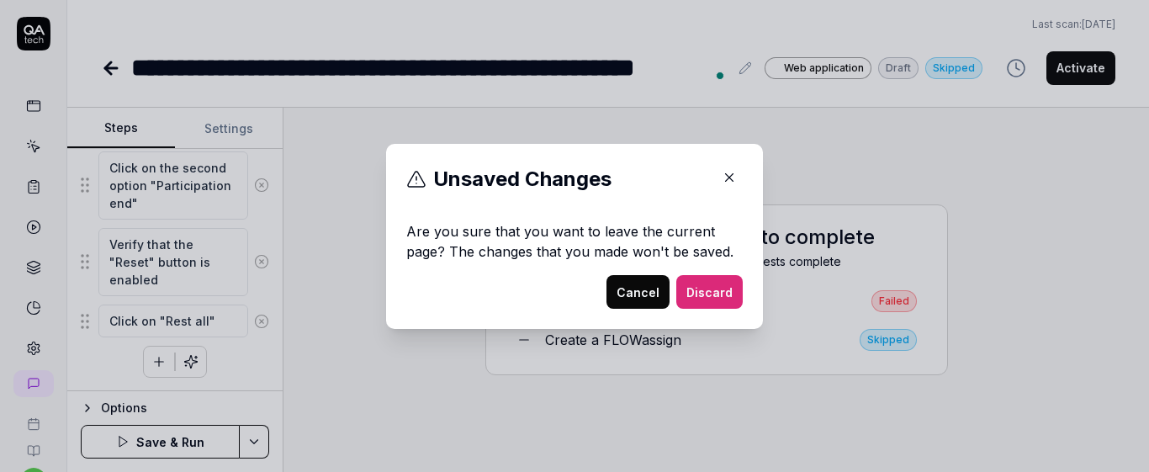
click at [647, 304] on button "Cancel" at bounding box center [637, 292] width 63 height 34
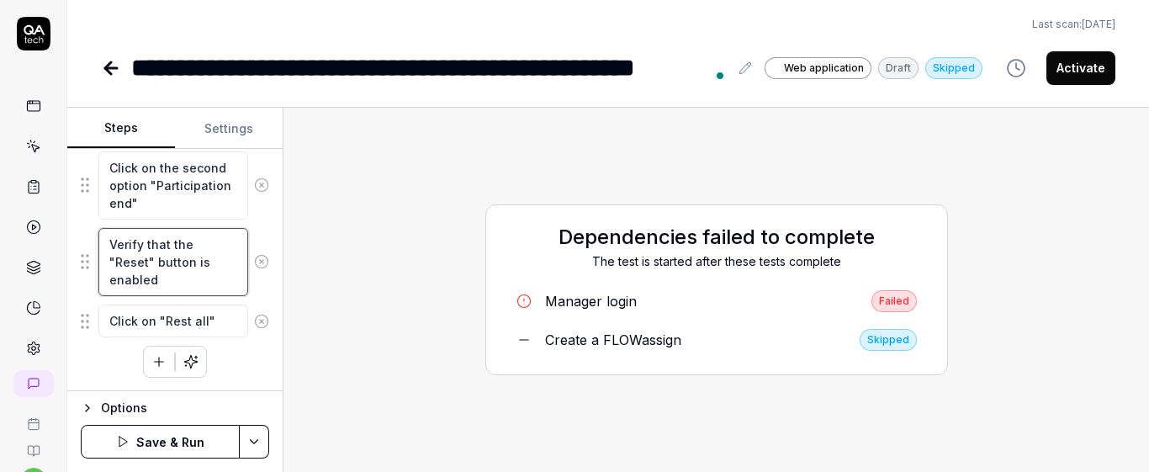
click at [148, 265] on textarea "Verify that the "Reset" button is enabled" at bounding box center [173, 262] width 150 height 68
click at [213, 328] on textarea "Click on "Rest all"" at bounding box center [173, 320] width 150 height 33
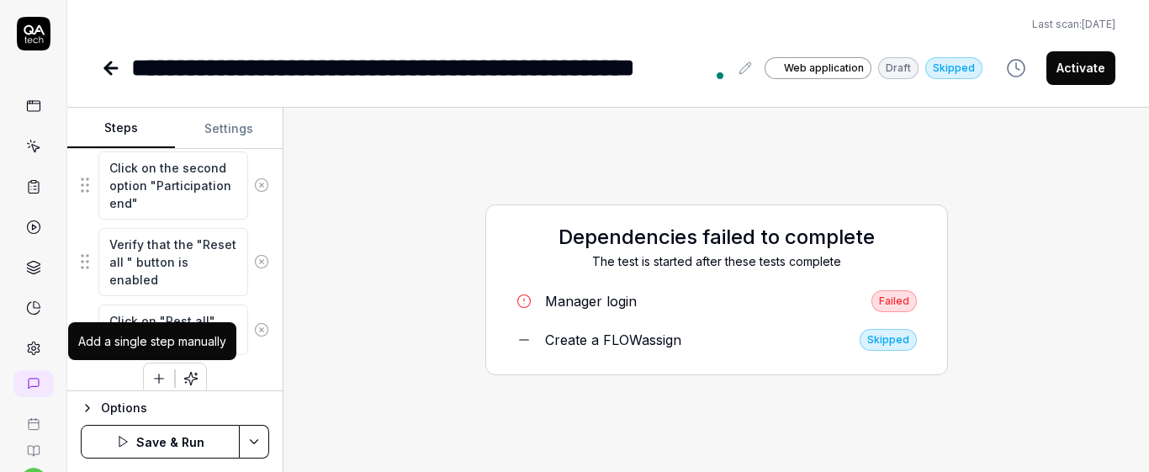
click at [152, 377] on icon "button" at bounding box center [158, 378] width 15 height 15
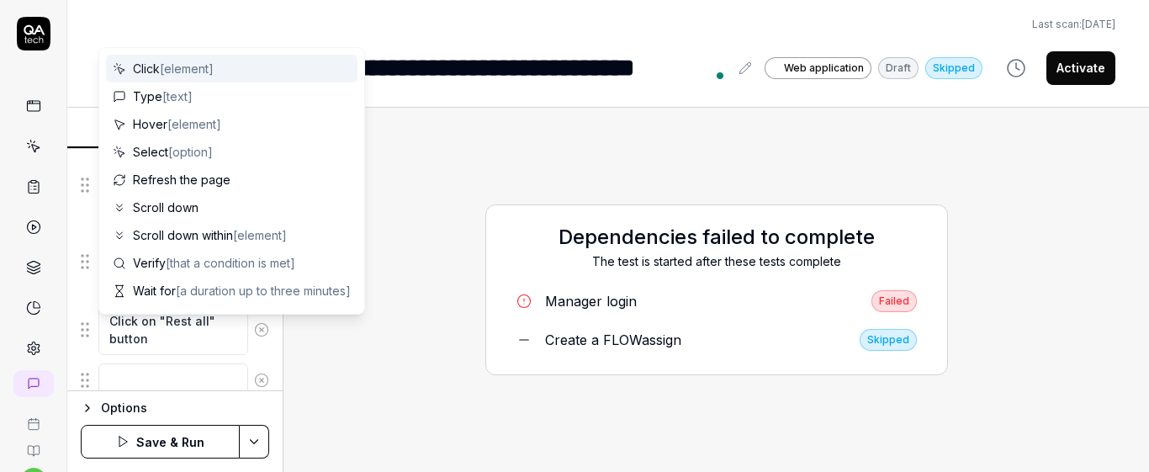
scroll to position [1092, 0]
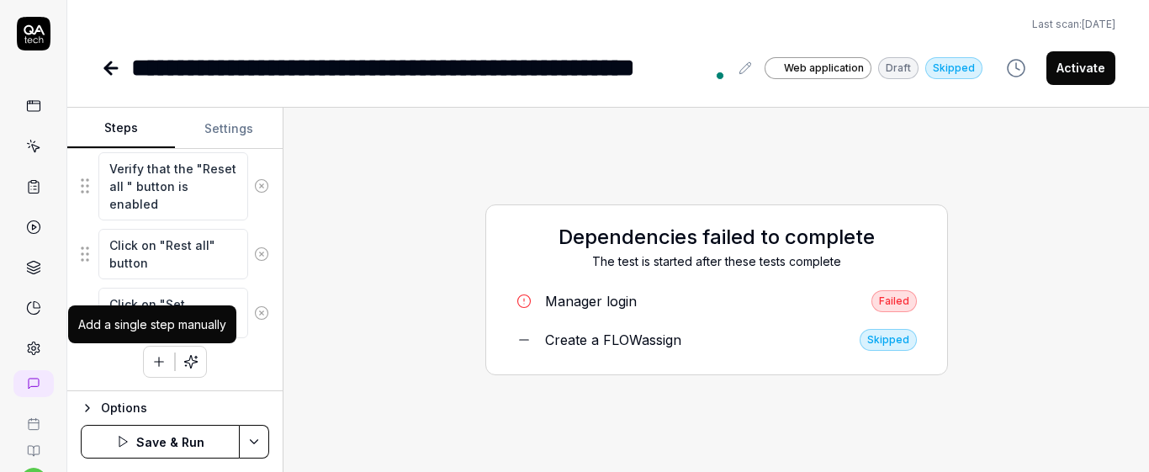
click at [151, 372] on button "button" at bounding box center [159, 361] width 30 height 30
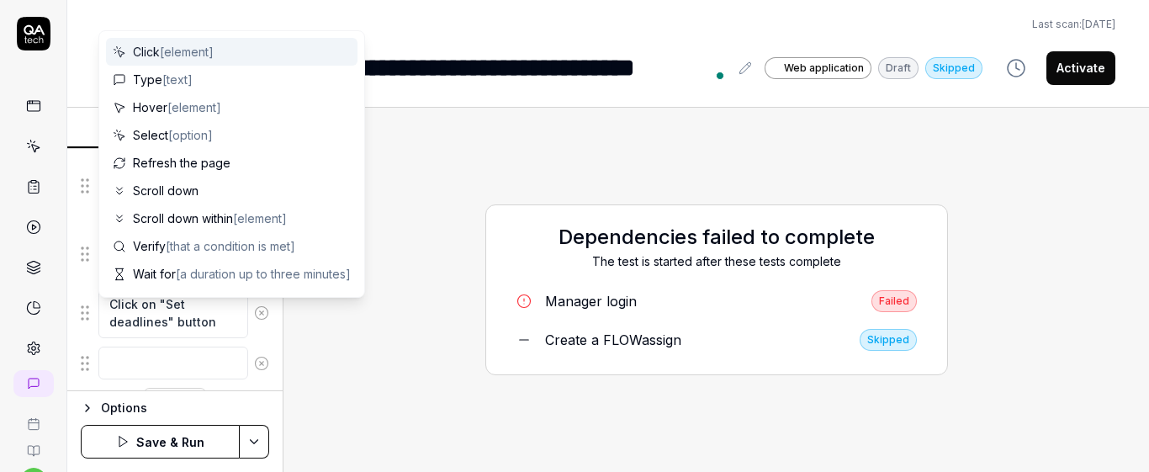
scroll to position [1168, 0]
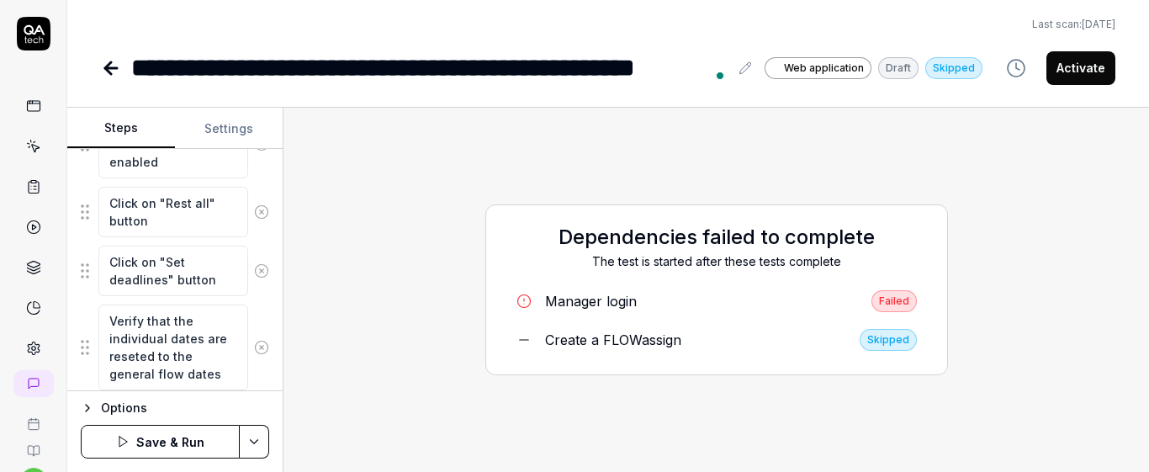
click at [173, 444] on button "Save & Run" at bounding box center [160, 442] width 159 height 34
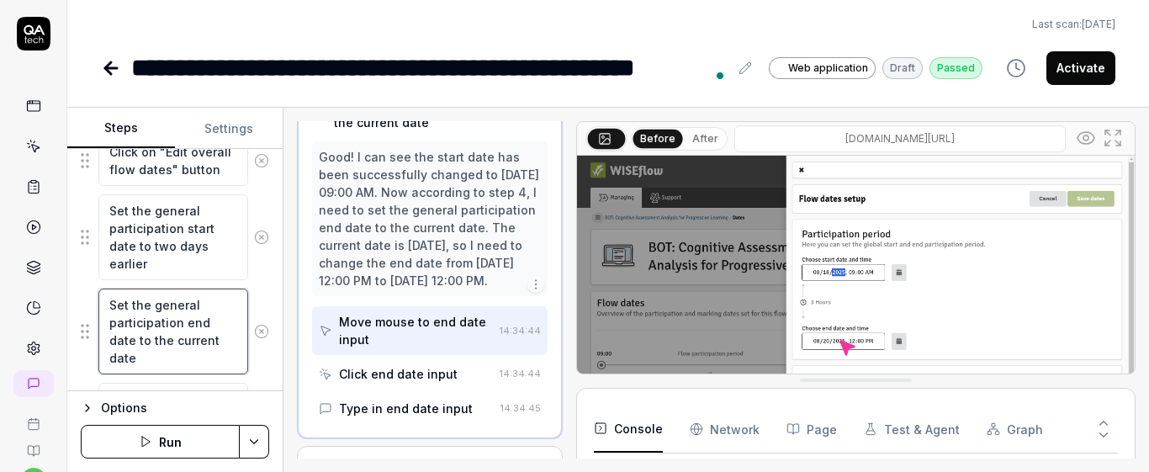
scroll to position [364, 0]
drag, startPoint x: 125, startPoint y: 309, endPoint x: 188, endPoint y: 333, distance: 67.3
click at [188, 331] on textarea "Set the general participation end date to the current date" at bounding box center [173, 331] width 150 height 86
click at [252, 277] on div "Set the general participation start date to two days earlier" at bounding box center [175, 236] width 188 height 87
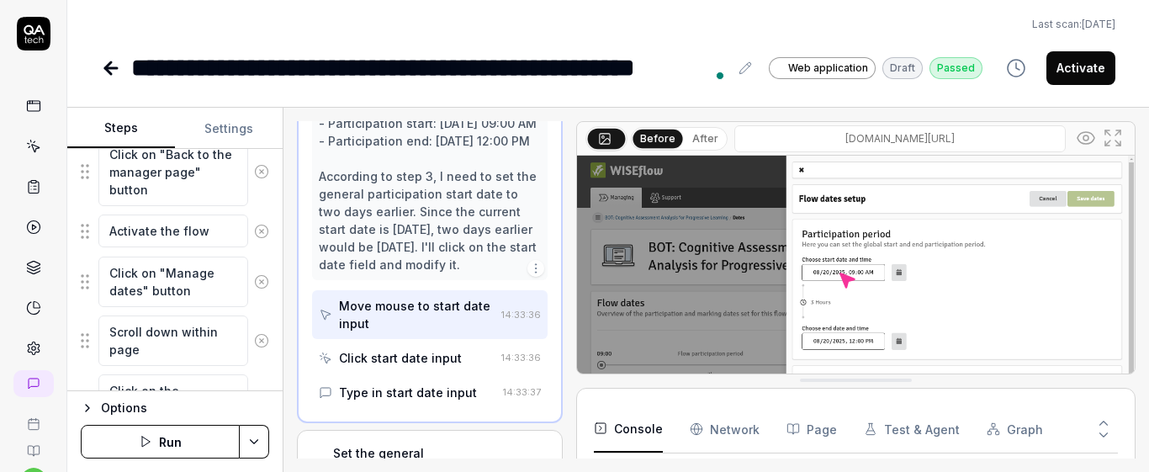
scroll to position [716, 0]
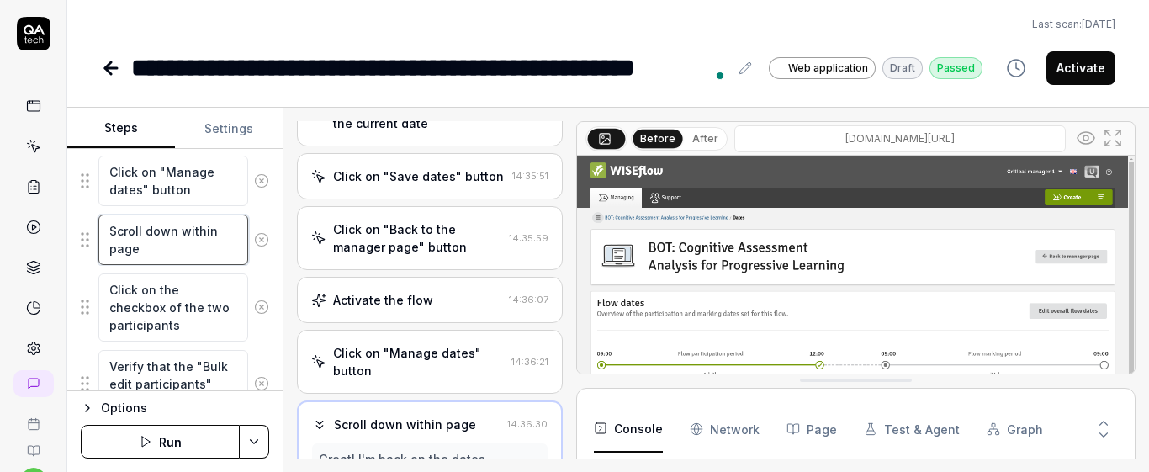
click at [191, 259] on textarea "Scroll down within page" at bounding box center [173, 239] width 150 height 50
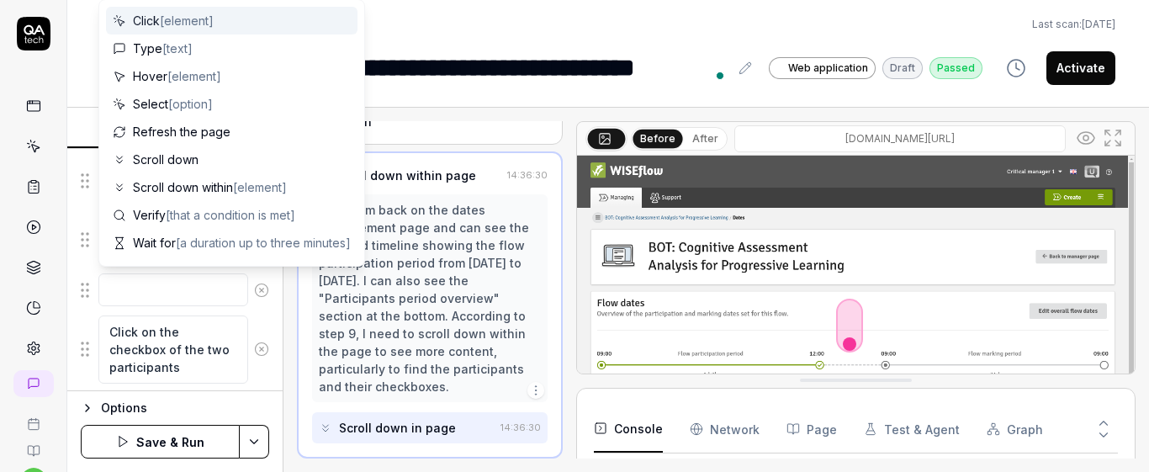
scroll to position [0, 0]
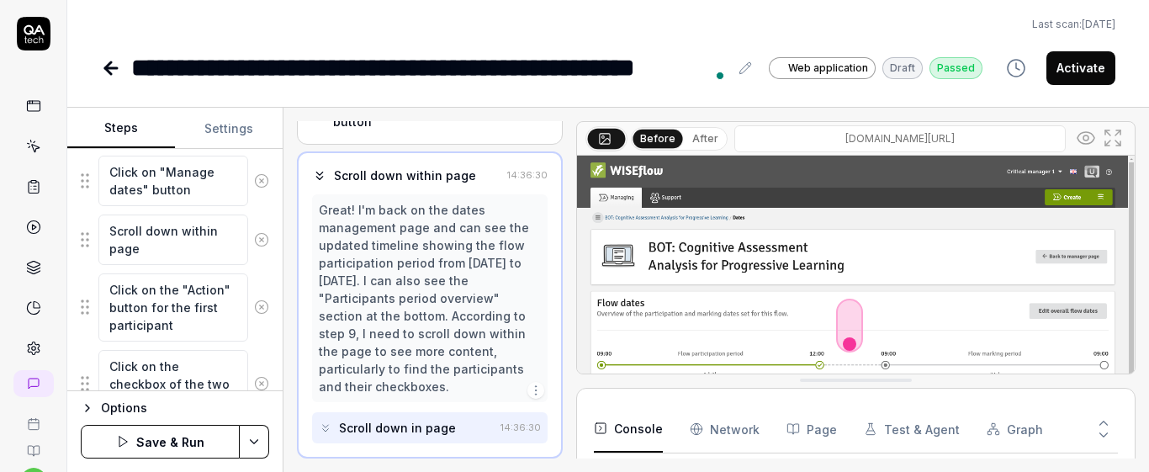
click at [251, 343] on fieldset "Click on "Manage dates" button Click on "Edit overall flow dates" button Set th…" at bounding box center [175, 295] width 188 height 1248
click at [187, 328] on textarea "Click on the "Action" button for the first participant" at bounding box center [173, 307] width 150 height 68
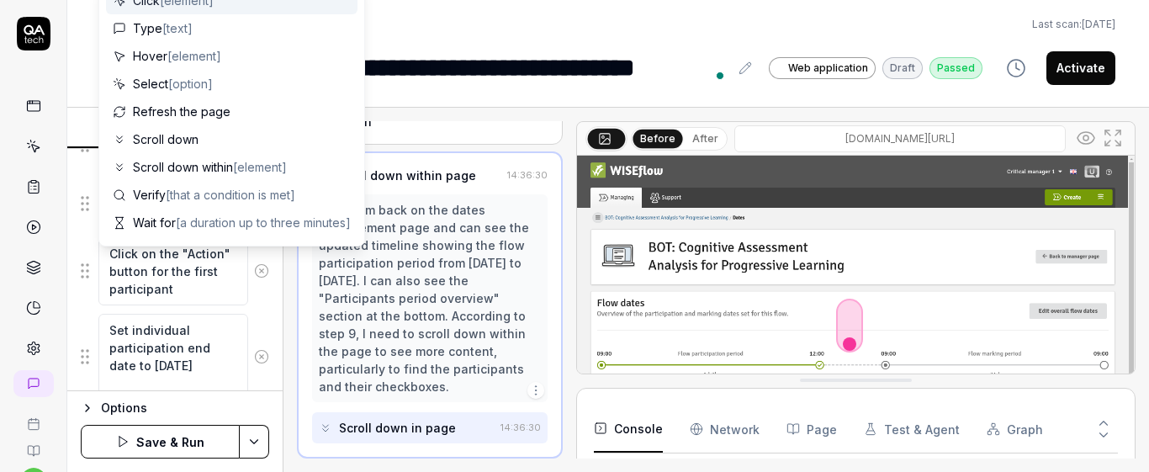
scroll to position [907, 0]
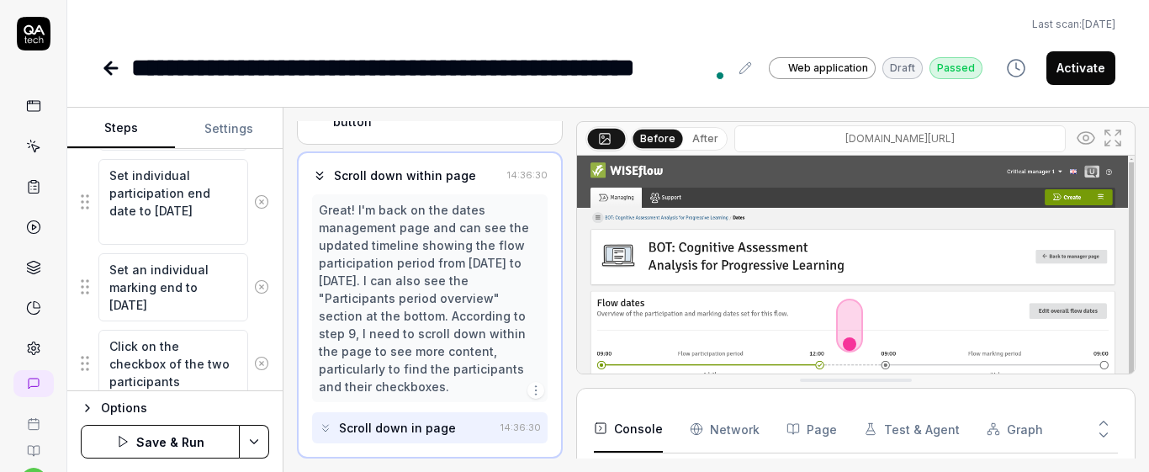
click at [254, 320] on div "Set an individual marking end to one month later" at bounding box center [175, 287] width 188 height 70
click at [197, 311] on textarea "Set an individual marking end to one month later" at bounding box center [173, 287] width 150 height 68
click at [257, 309] on div "Goal Reset individual dates to the original dates Expected result Selected indi…" at bounding box center [174, 270] width 215 height 242
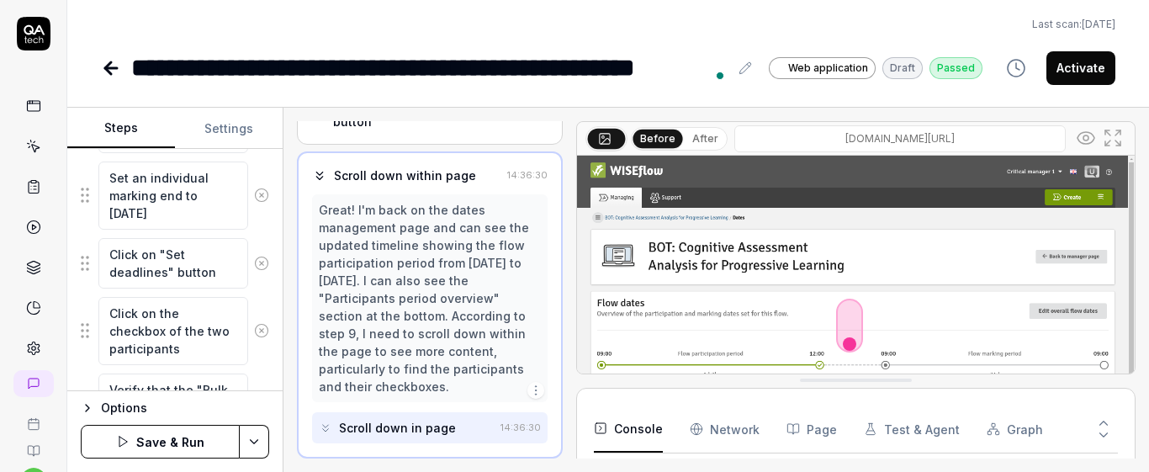
scroll to position [1020, 0]
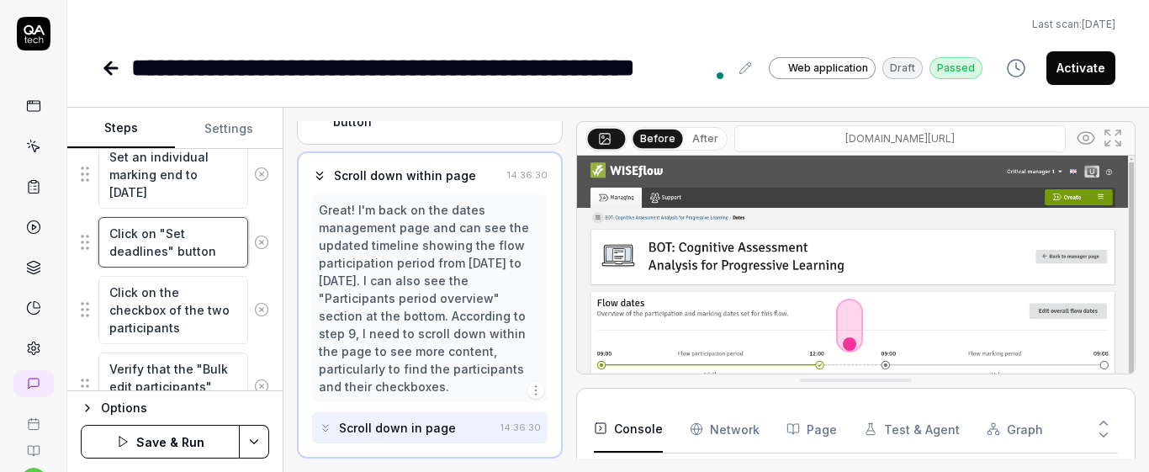
click at [217, 255] on textarea "Click on "Set deadlines" button" at bounding box center [173, 242] width 150 height 50
click at [262, 339] on div "Goal Reset individual dates to the original dates Expected result Selected indi…" at bounding box center [174, 270] width 215 height 242
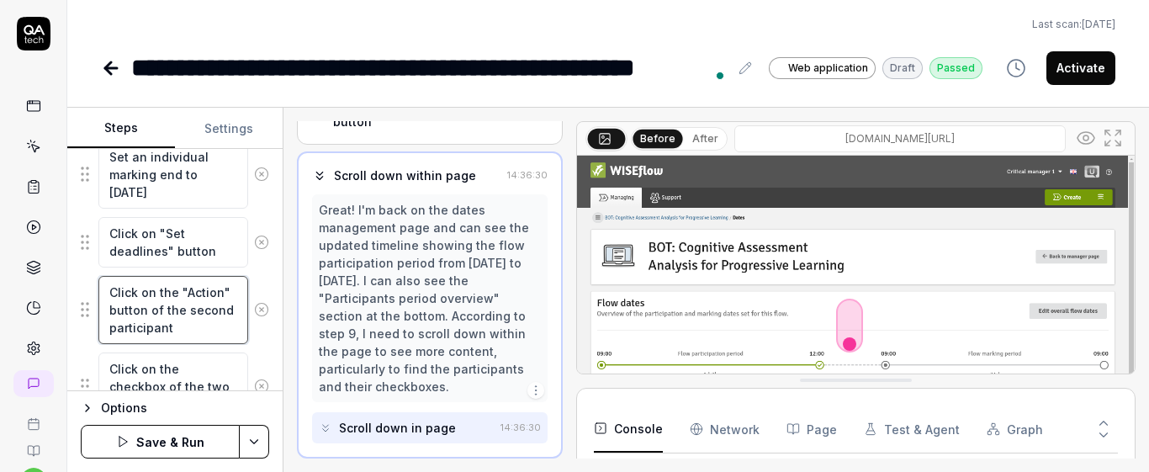
click at [221, 330] on textarea "Click on the "Action" button of the second participant" at bounding box center [173, 310] width 150 height 68
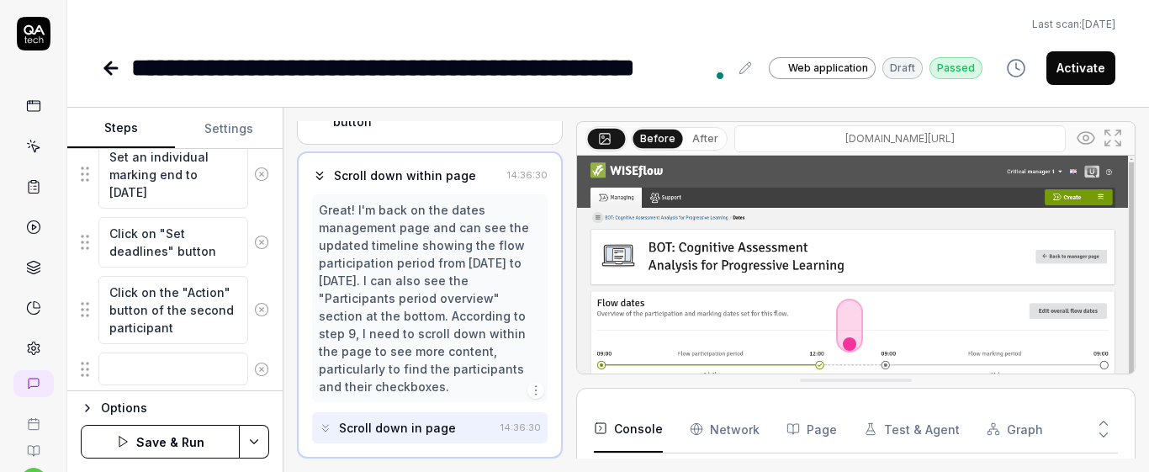
click at [268, 365] on div "Goal Reset individual dates to the original dates Expected result Selected indi…" at bounding box center [174, 270] width 215 height 242
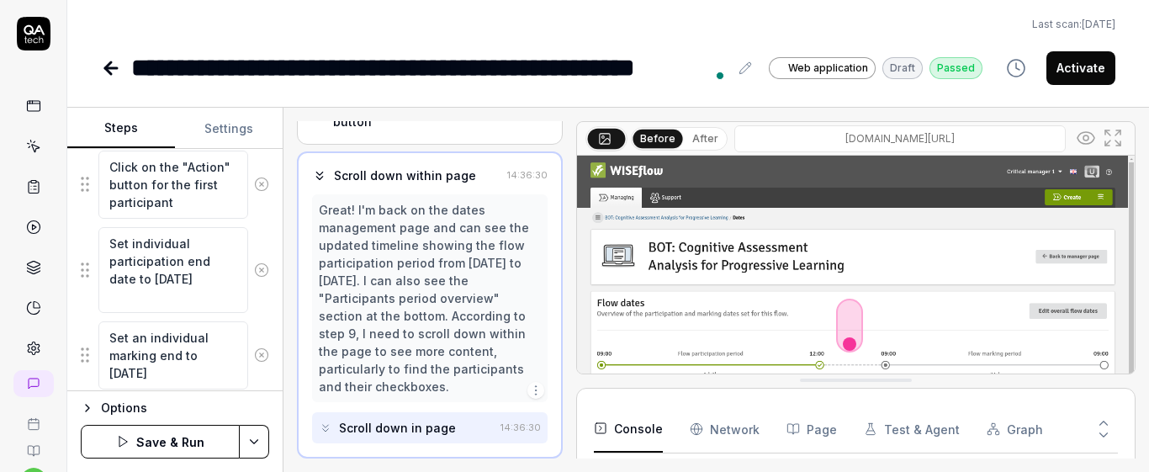
scroll to position [825, 0]
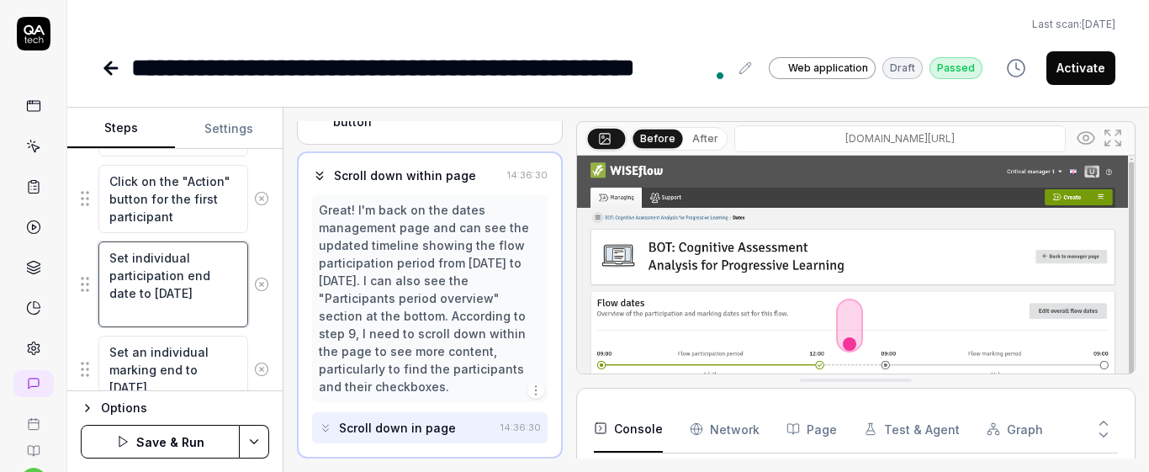
drag, startPoint x: 111, startPoint y: 250, endPoint x: 210, endPoint y: 303, distance: 112.5
click at [210, 303] on textarea "Set individual participation end date to two days later" at bounding box center [173, 284] width 150 height 86
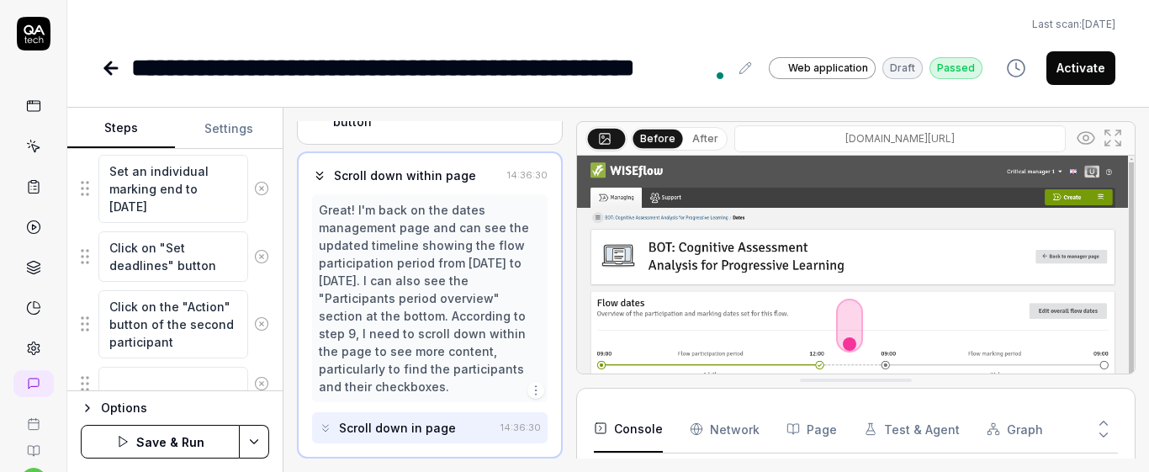
scroll to position [1027, 0]
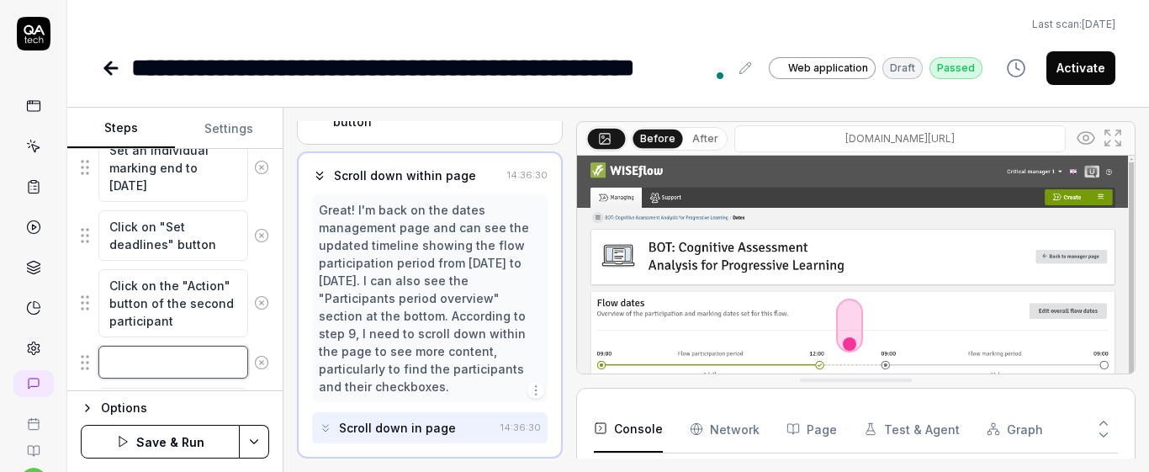
click at [209, 362] on textarea at bounding box center [173, 362] width 150 height 33
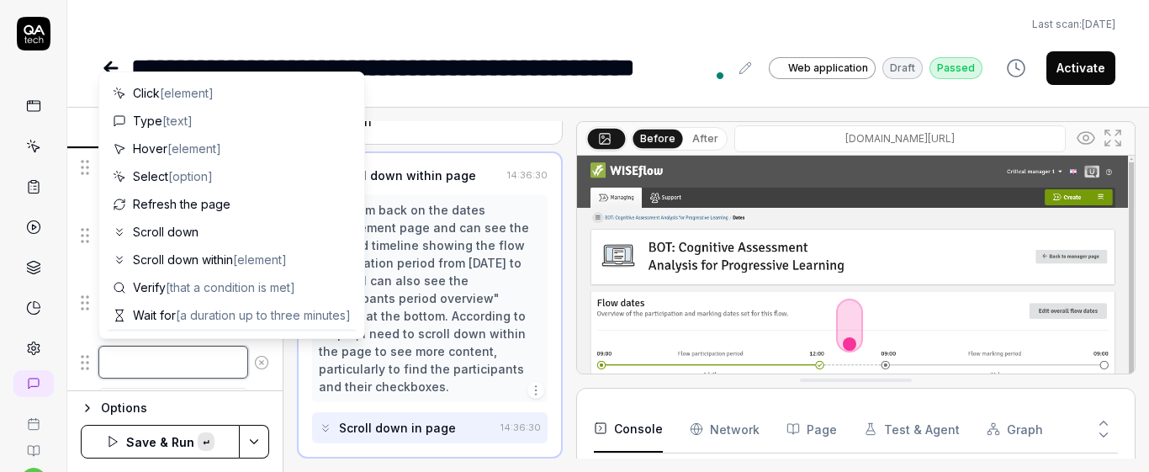
paste textarea "Set individual participation end date to two days later"
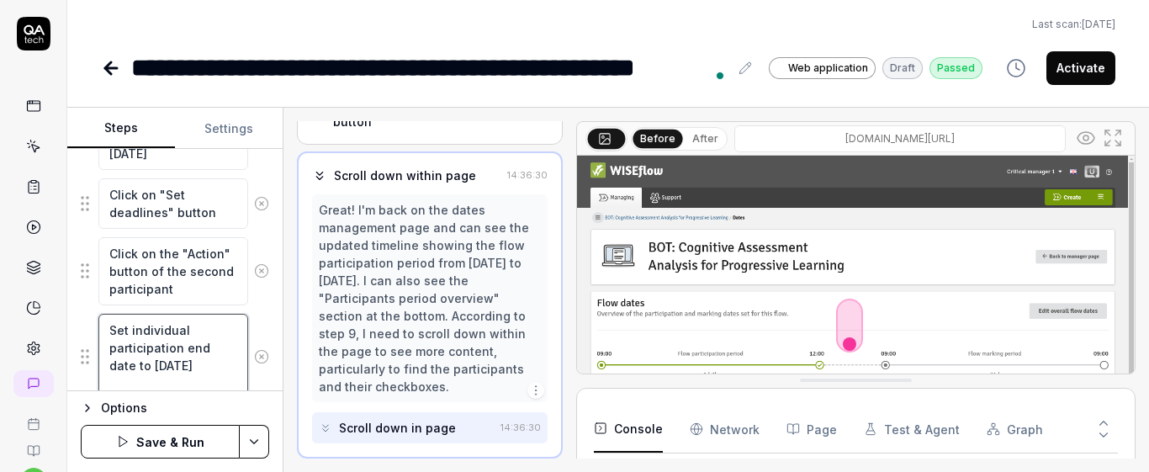
click at [174, 371] on textarea "Set individual participation end date to two days later" at bounding box center [173, 357] width 150 height 86
click at [267, 327] on div "Goal Reset individual dates to the original dates Expected result Selected indi…" at bounding box center [174, 270] width 215 height 242
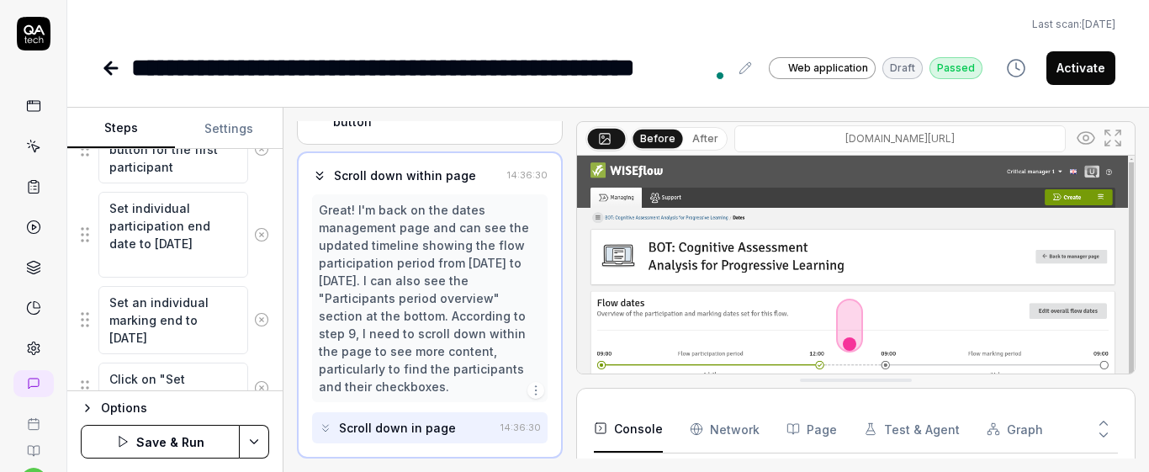
scroll to position [857, 0]
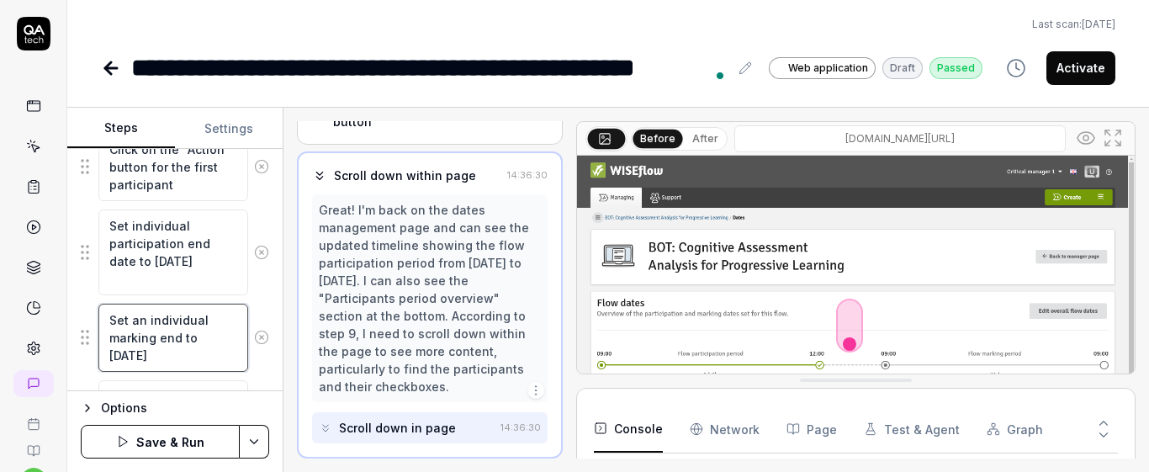
drag, startPoint x: 115, startPoint y: 320, endPoint x: 213, endPoint y: 358, distance: 104.6
click at [213, 358] on textarea "Set an individual marking end to one month later" at bounding box center [173, 338] width 150 height 68
click at [166, 350] on textarea "Set an individual marking end to one month later" at bounding box center [173, 338] width 150 height 68
drag, startPoint x: 108, startPoint y: 314, endPoint x: 209, endPoint y: 352, distance: 108.9
click at [209, 352] on textarea "Set an individual marking end to one month later" at bounding box center [173, 338] width 150 height 68
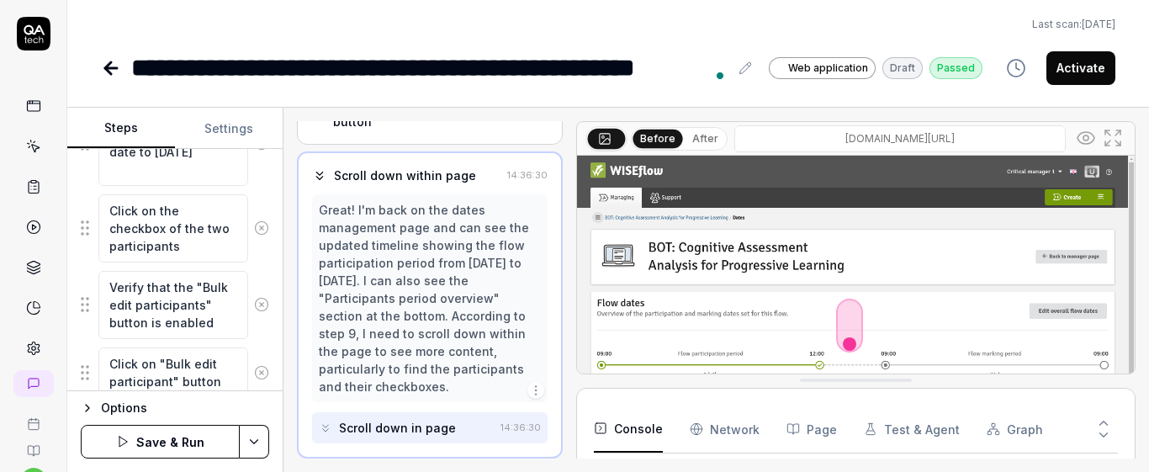
scroll to position [1160, 0]
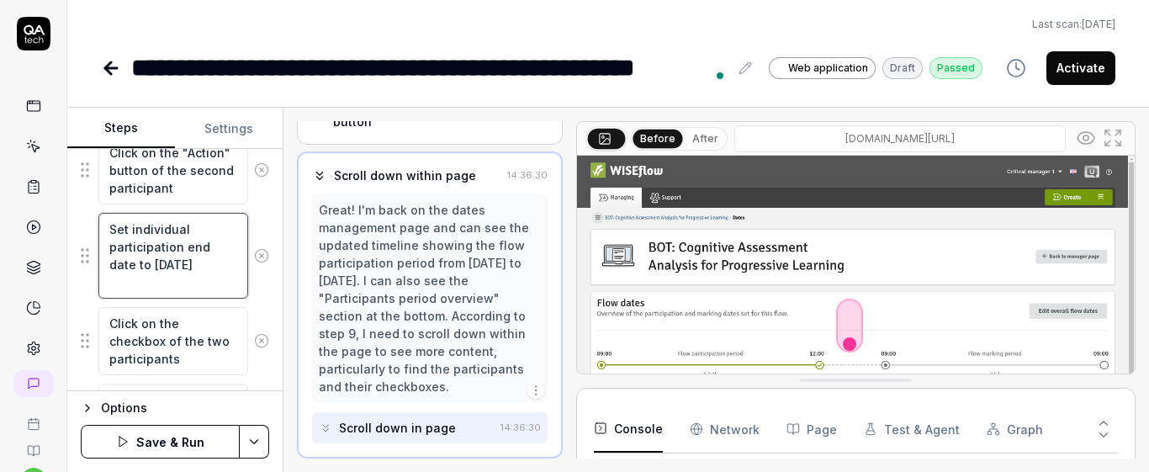
click at [185, 282] on textarea "Set individual participation end date to seven days later" at bounding box center [173, 256] width 150 height 86
click at [246, 307] on div "Set an individual marking end to one month later" at bounding box center [175, 341] width 188 height 70
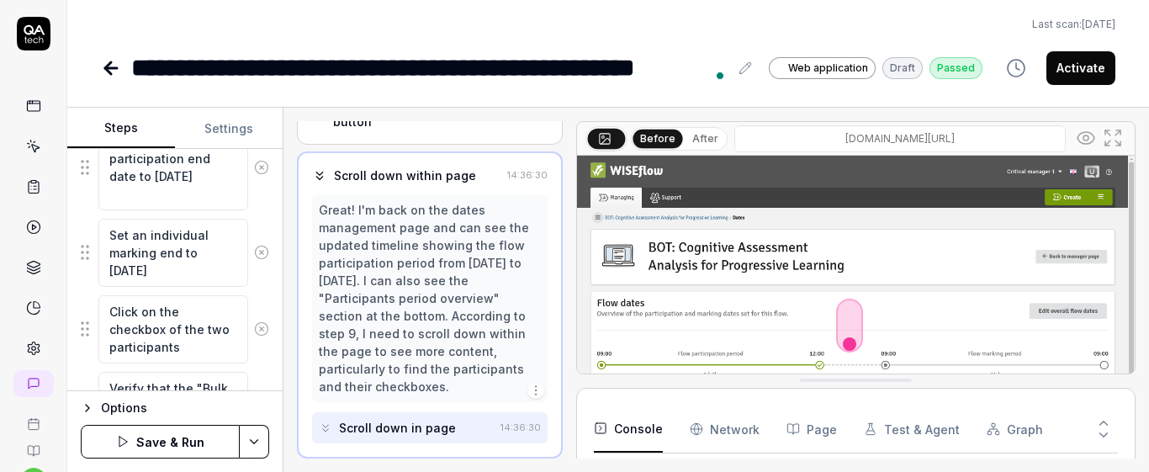
scroll to position [1271, 0]
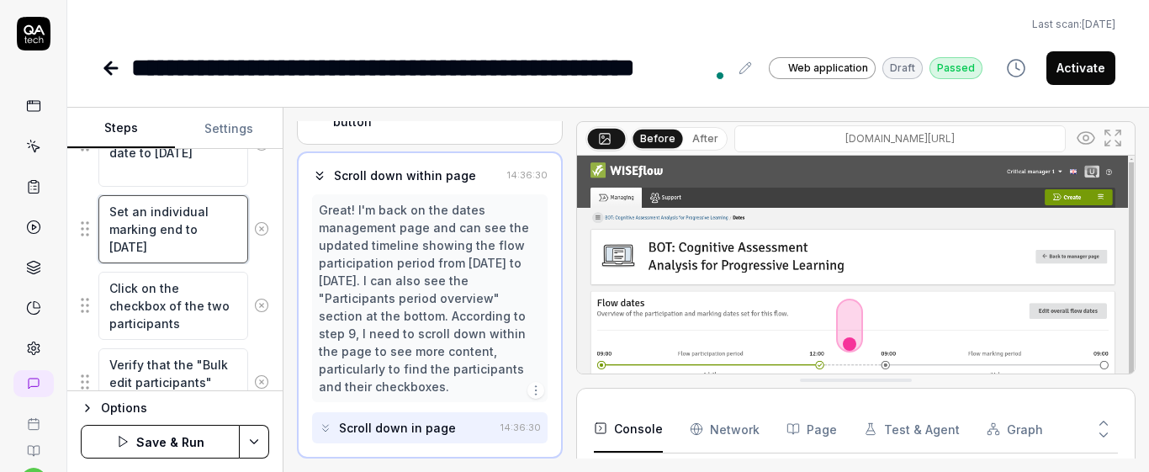
click at [193, 256] on textarea "Set an individual marking end to one month later" at bounding box center [173, 229] width 150 height 68
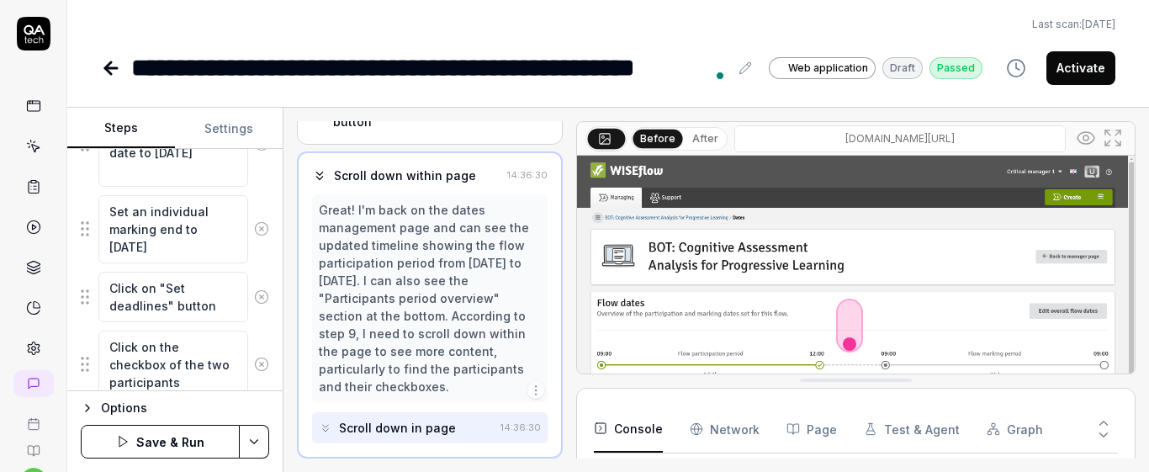
click at [259, 247] on div "Goal Reset individual dates to the original dates Expected result Selected indi…" at bounding box center [174, 270] width 215 height 242
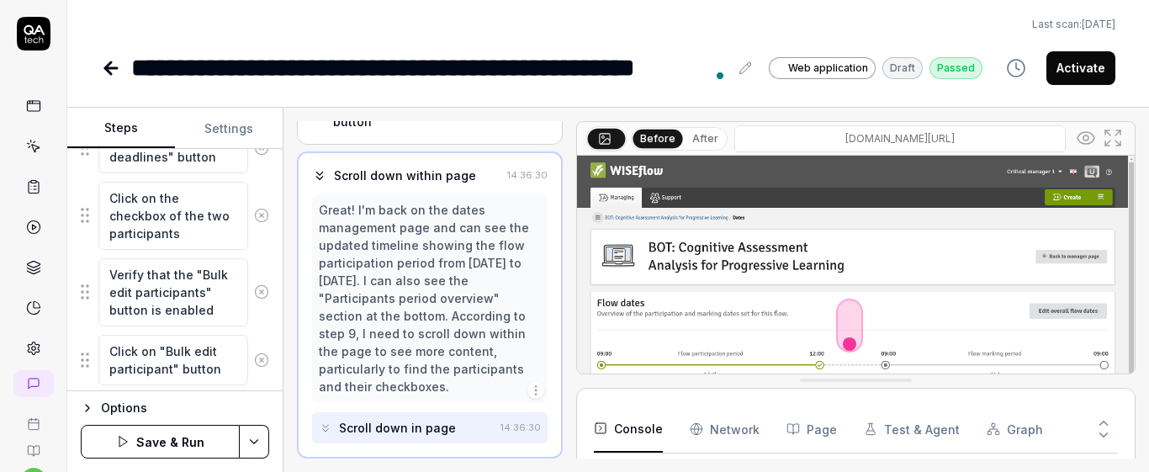
scroll to position [1372, 0]
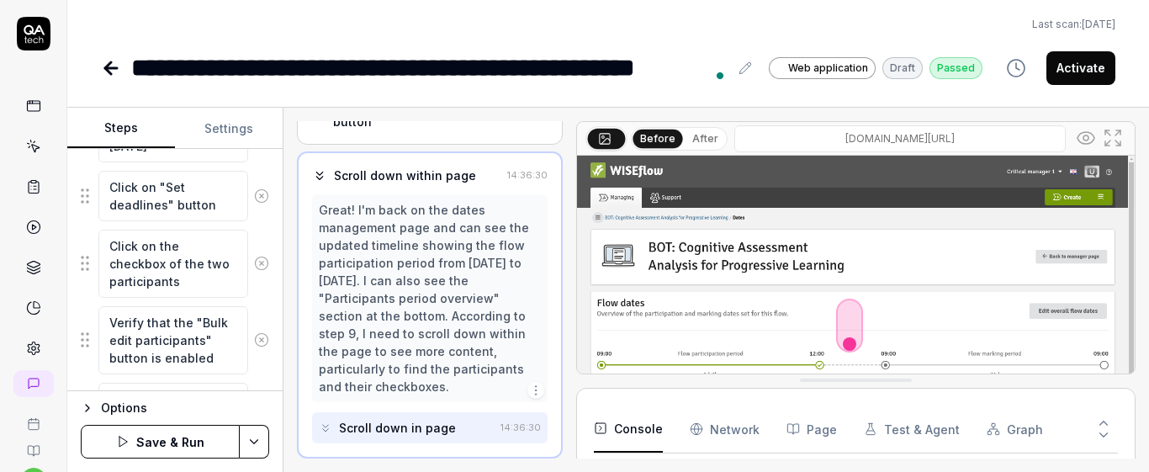
click at [182, 448] on button "Save & Run" at bounding box center [160, 442] width 159 height 34
click at [406, 429] on div "Scroll down in page" at bounding box center [397, 428] width 117 height 18
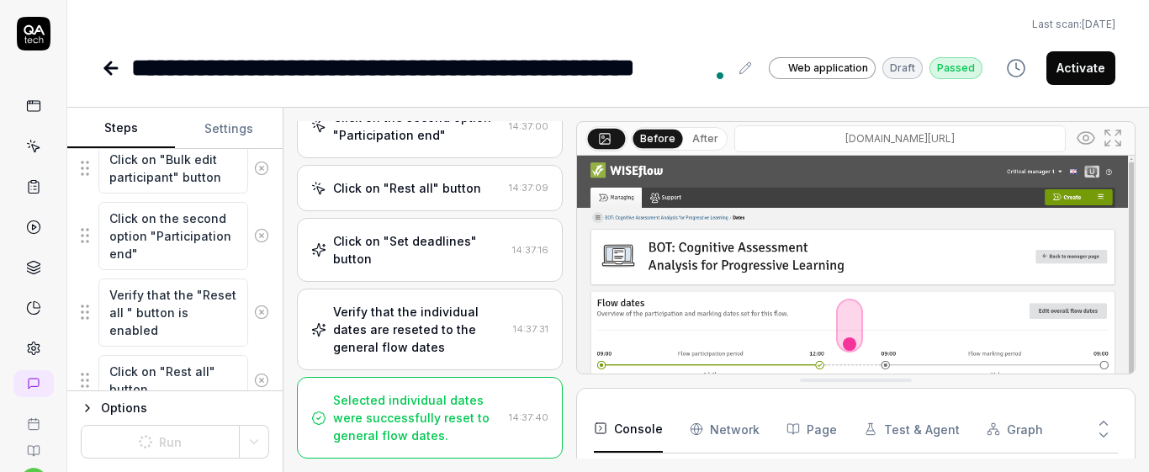
scroll to position [1832, 0]
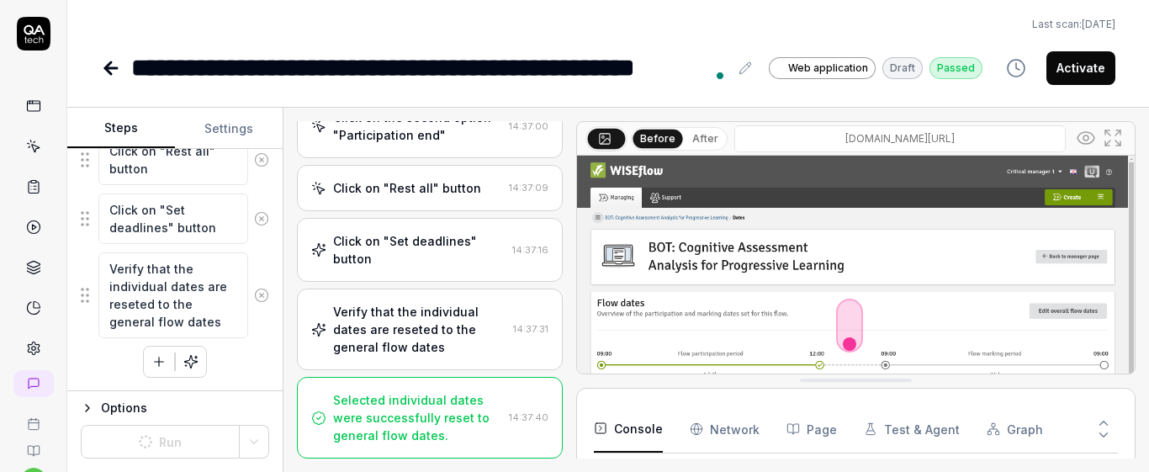
click at [452, 426] on div "Selected individual dates were successfully reset to general flow dates." at bounding box center [417, 417] width 169 height 53
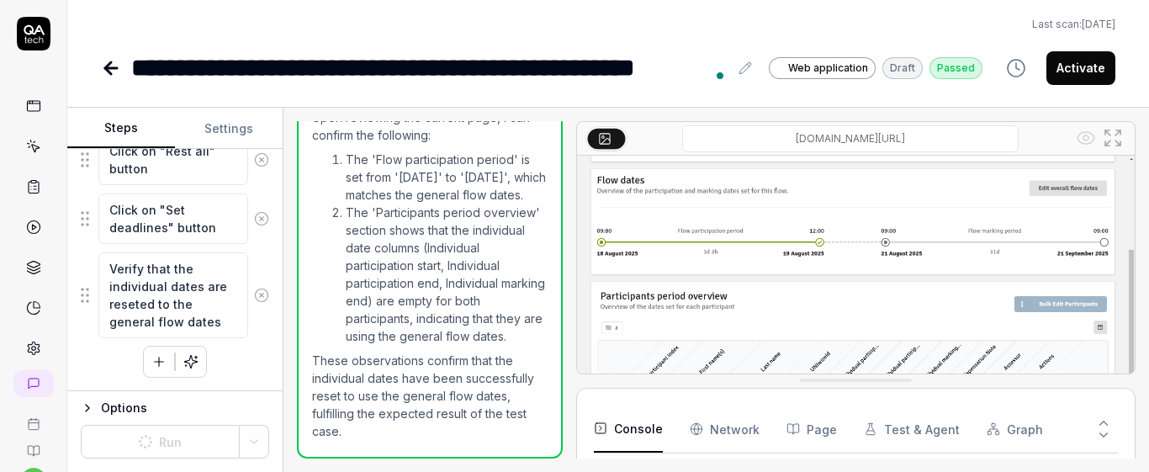
scroll to position [0, 0]
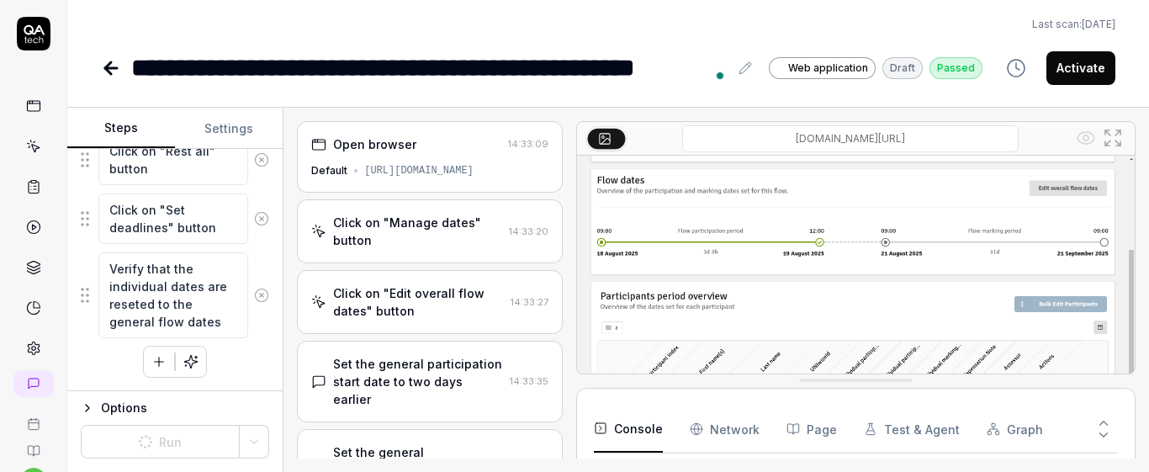
click at [410, 67] on div "**********" at bounding box center [429, 68] width 597 height 38
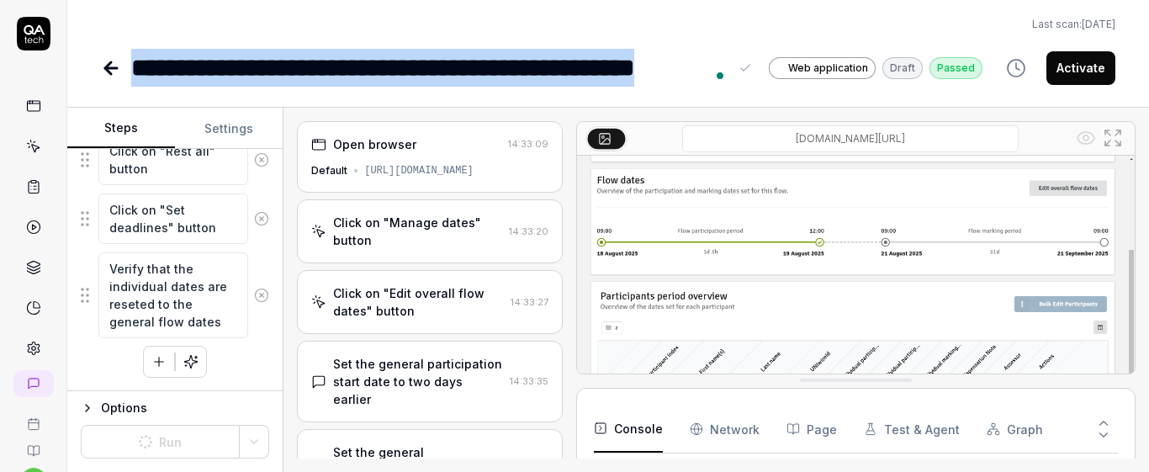
click at [410, 67] on div "**********" at bounding box center [429, 68] width 597 height 38
copy div "**********"
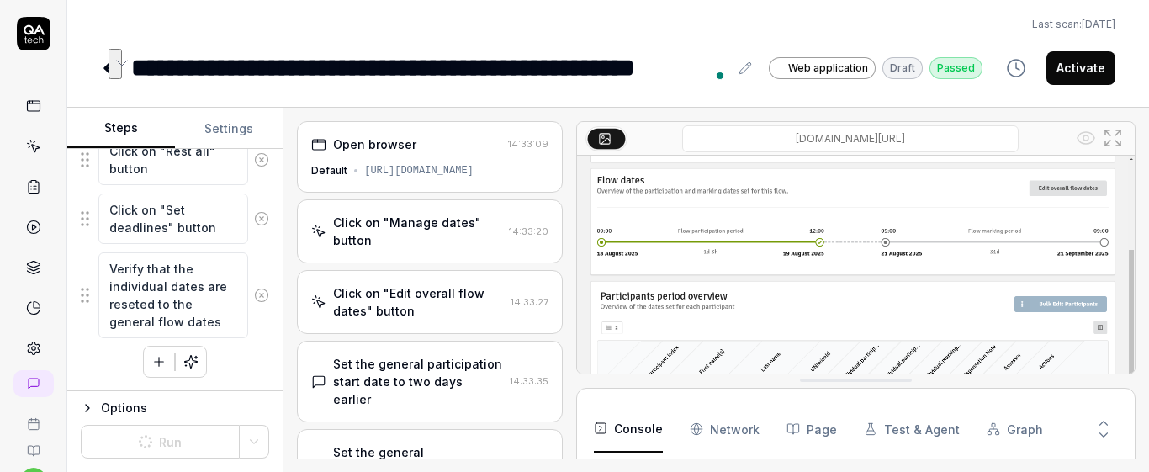
click at [666, 31] on div "Last scan: Jun 2 2025" at bounding box center [608, 24] width 1014 height 15
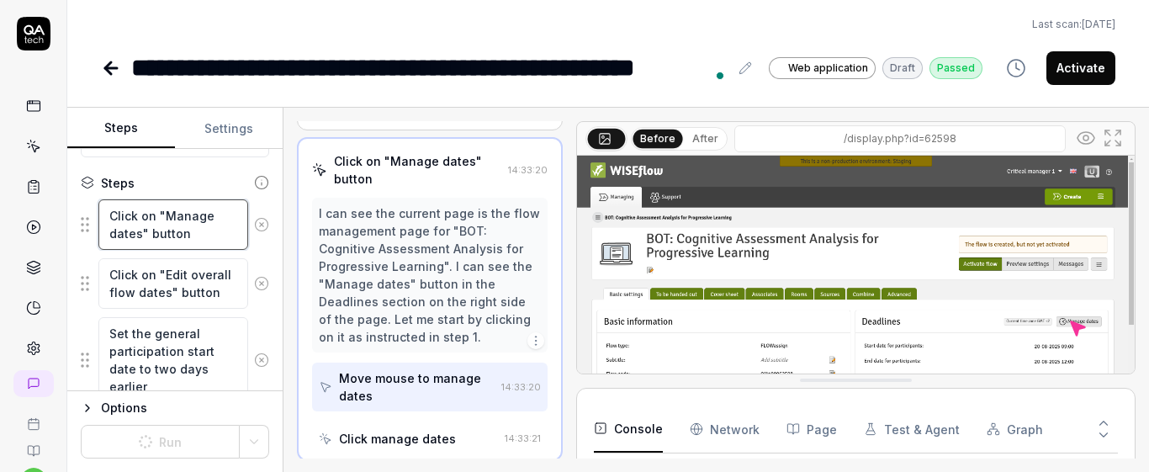
scroll to position [65, 0]
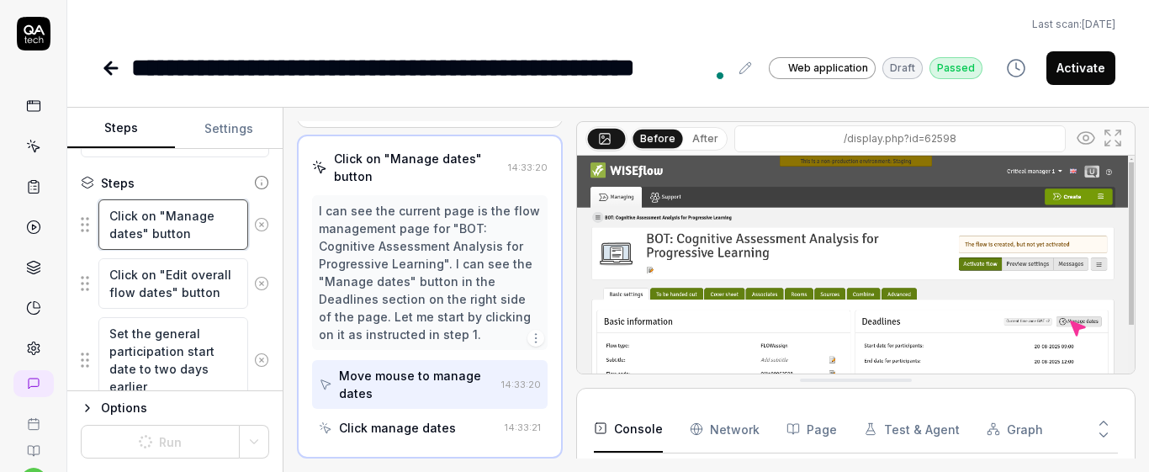
drag, startPoint x: 104, startPoint y: 209, endPoint x: 218, endPoint y: 246, distance: 119.4
click at [218, 246] on textarea "Click on "Manage dates" button" at bounding box center [173, 224] width 150 height 50
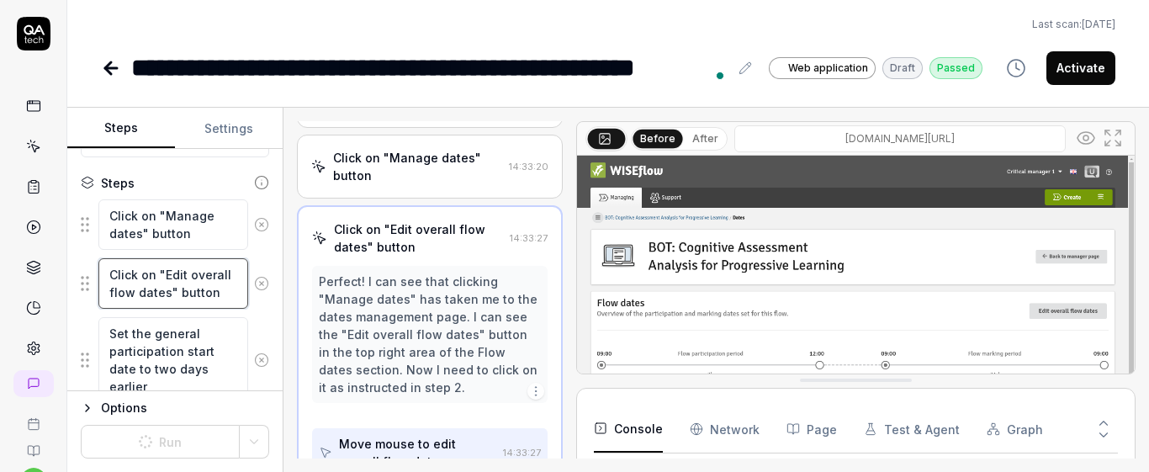
scroll to position [135, 0]
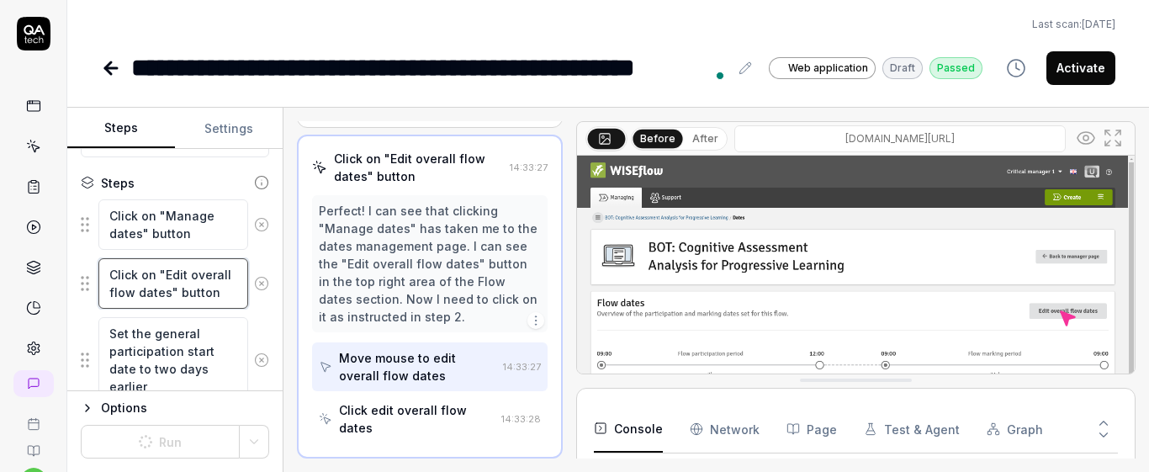
drag, startPoint x: 105, startPoint y: 273, endPoint x: 210, endPoint y: 293, distance: 107.0
click at [248, 324] on div "Set the general participation start date to two days earlier" at bounding box center [175, 359] width 188 height 87
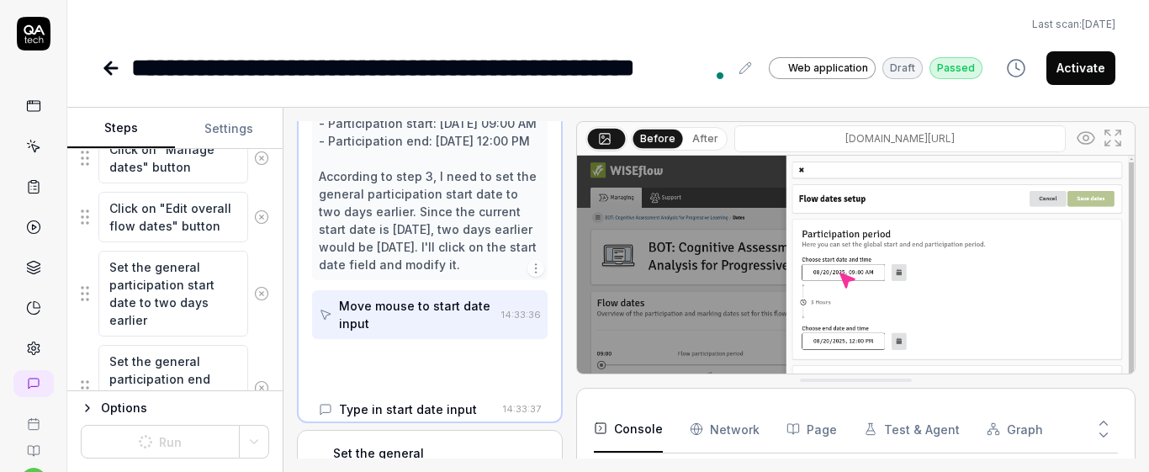
scroll to position [290, 0]
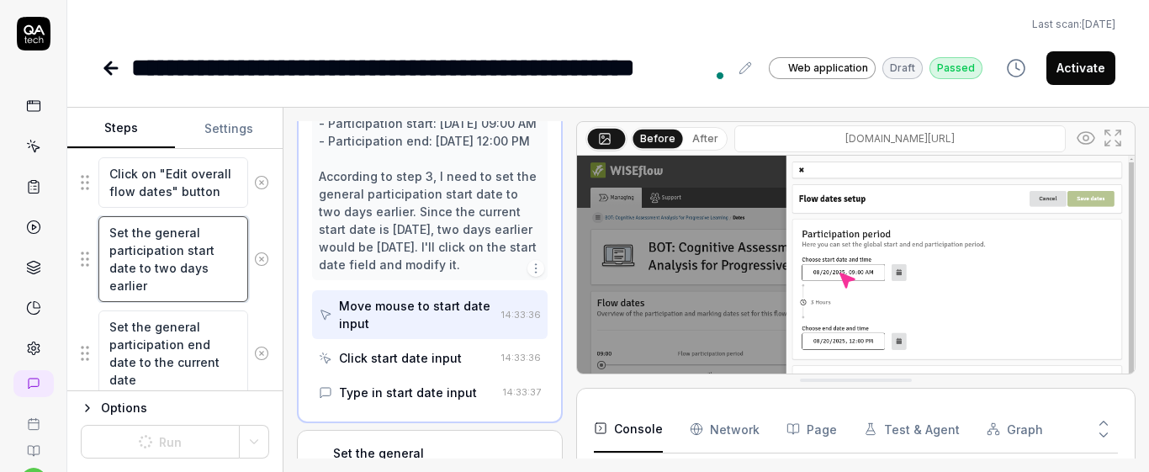
drag, startPoint x: 108, startPoint y: 234, endPoint x: 197, endPoint y: 302, distance: 111.5
click at [197, 302] on div "Set the general participation start date to two days earlier" at bounding box center [175, 258] width 188 height 87
click at [264, 295] on div "Goal Reset individual dates to the original dates Expected result Selected indi…" at bounding box center [174, 270] width 215 height 242
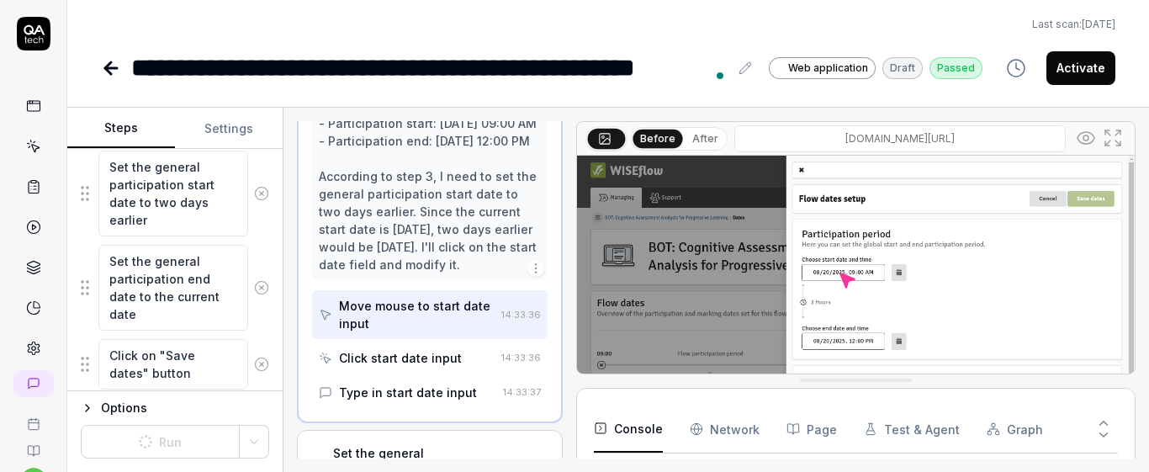
scroll to position [391, 0]
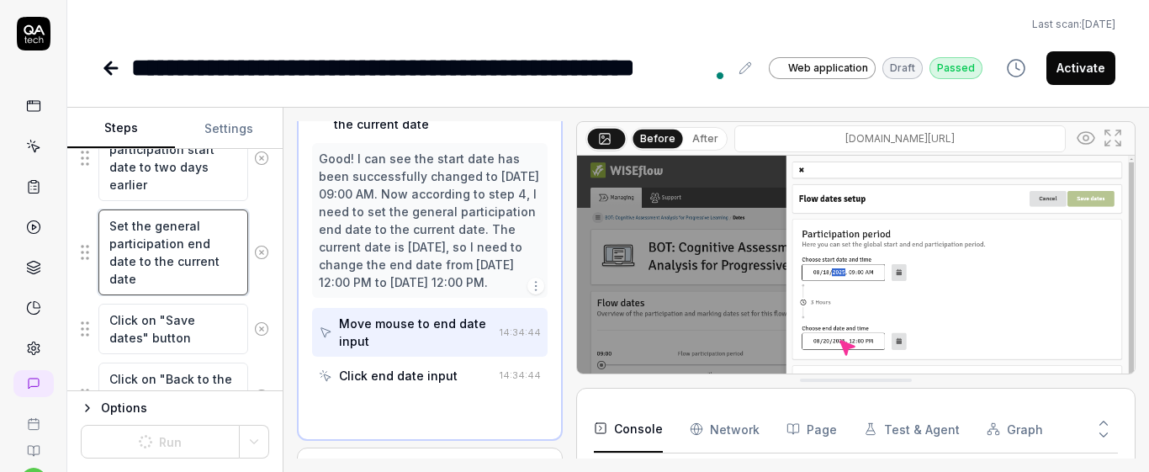
drag, startPoint x: 110, startPoint y: 219, endPoint x: 220, endPoint y: 297, distance: 135.1
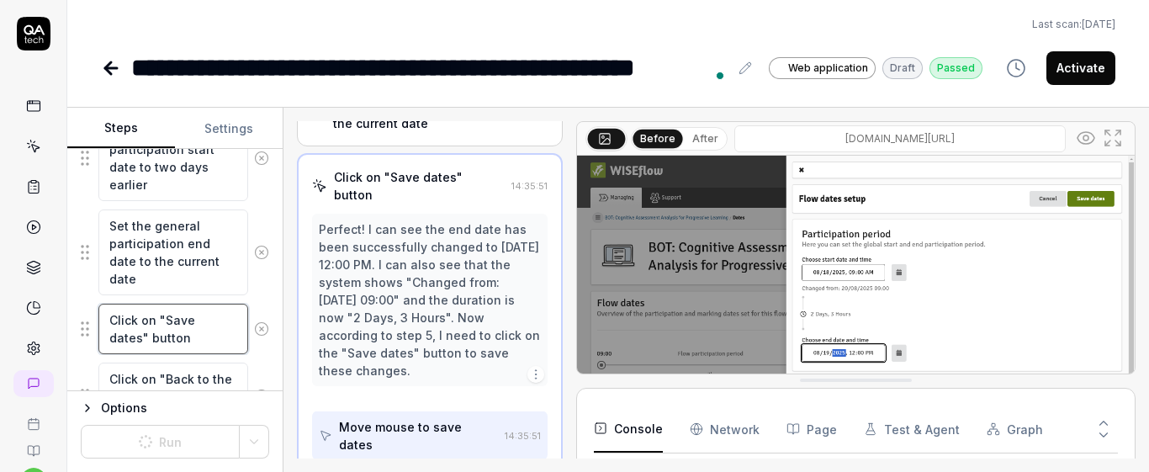
scroll to position [400, 0]
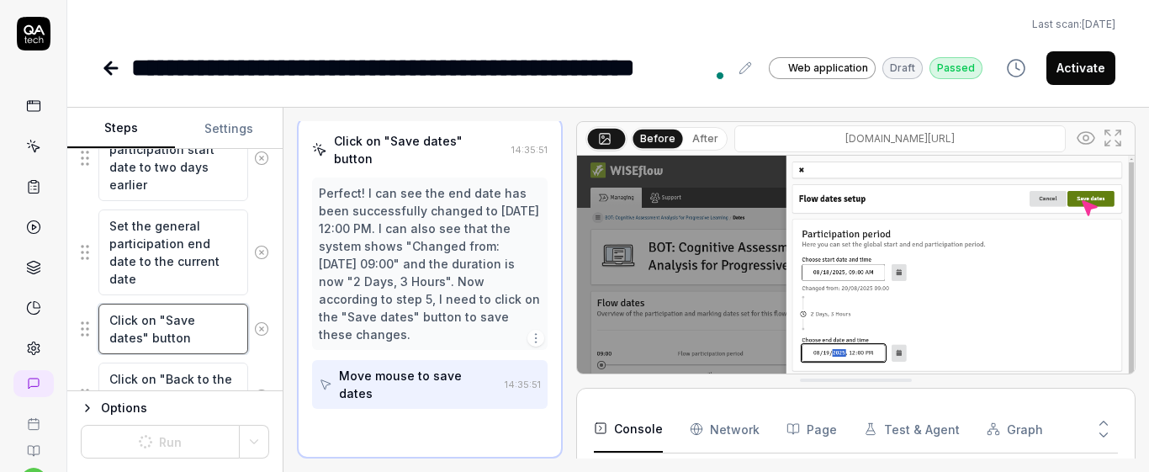
drag, startPoint x: 101, startPoint y: 318, endPoint x: 224, endPoint y: 348, distance: 126.4
click at [224, 348] on textarea "Click on "Save dates" button" at bounding box center [173, 329] width 150 height 50
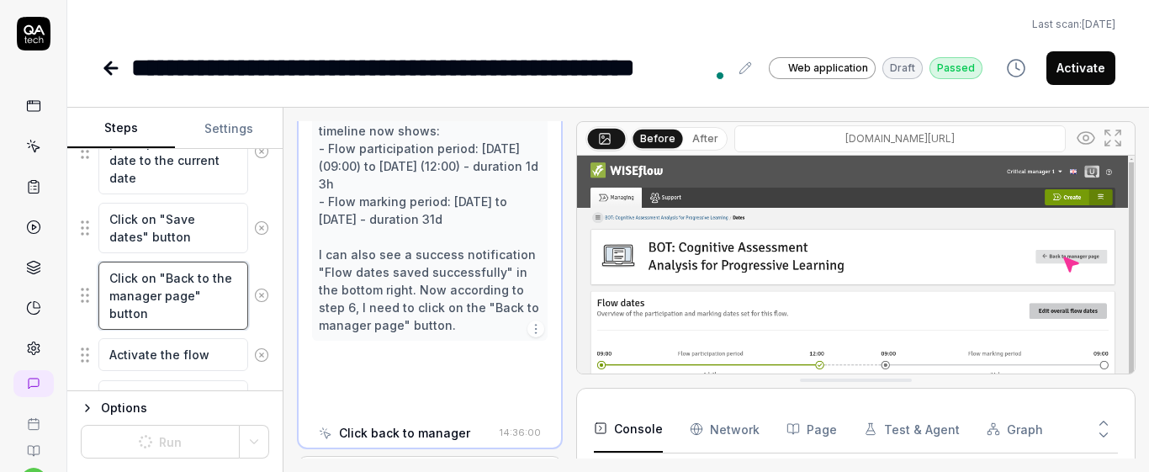
scroll to position [559, 0]
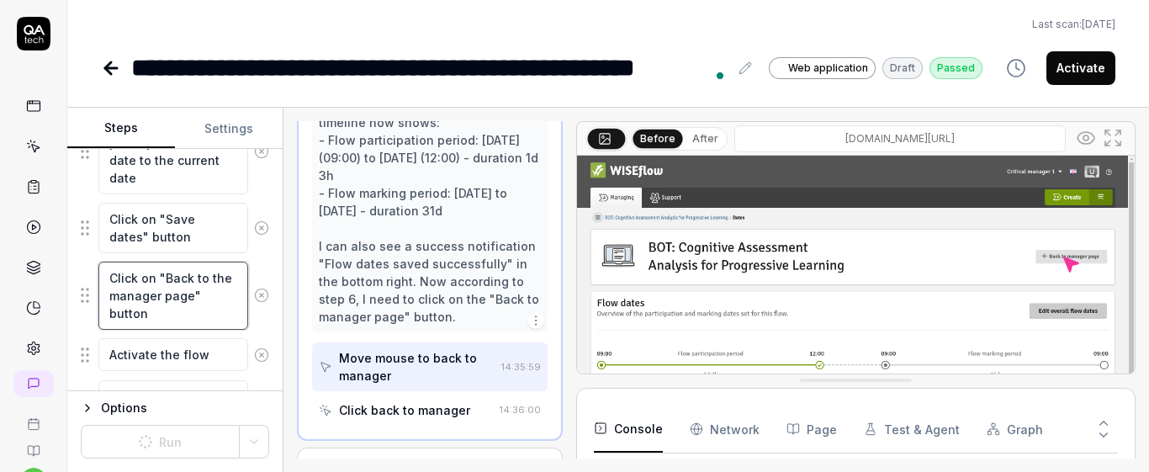
drag, startPoint x: 103, startPoint y: 277, endPoint x: 182, endPoint y: 320, distance: 90.3
click at [182, 320] on textarea "Click on "Back to the manager page" button" at bounding box center [173, 296] width 150 height 68
click at [251, 267] on div "Click on "Back to the manager page" button" at bounding box center [175, 296] width 188 height 70
click at [115, 272] on textarea "Click on "Back to the manager page" button" at bounding box center [173, 296] width 150 height 68
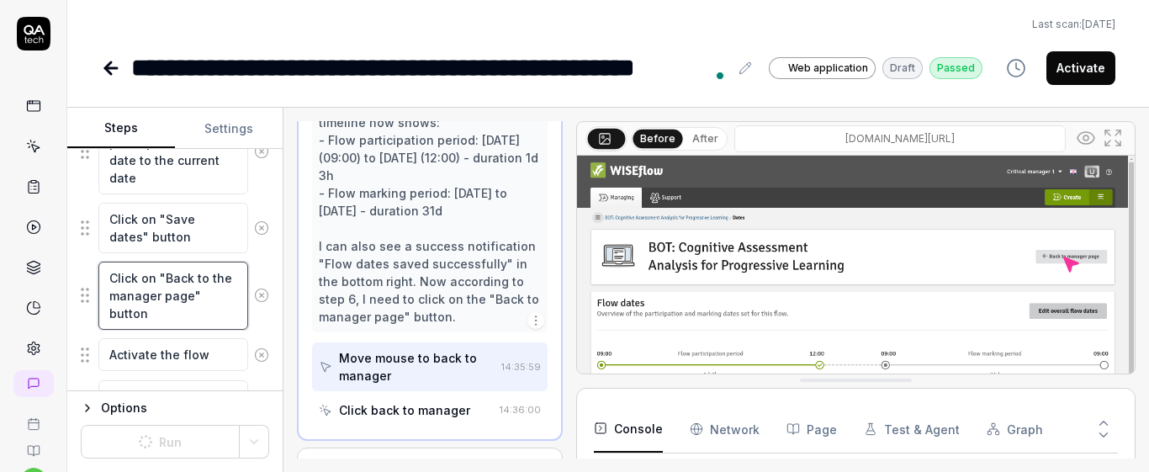
drag, startPoint x: 108, startPoint y: 276, endPoint x: 179, endPoint y: 326, distance: 87.5
click at [179, 326] on textarea "Click on "Back to the manager page" button" at bounding box center [173, 296] width 150 height 68
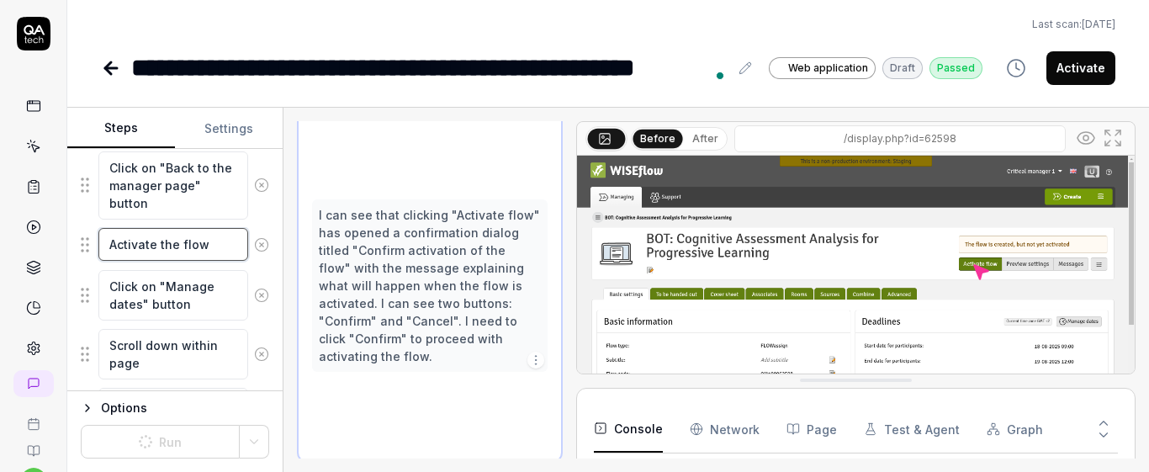
scroll to position [817, 0]
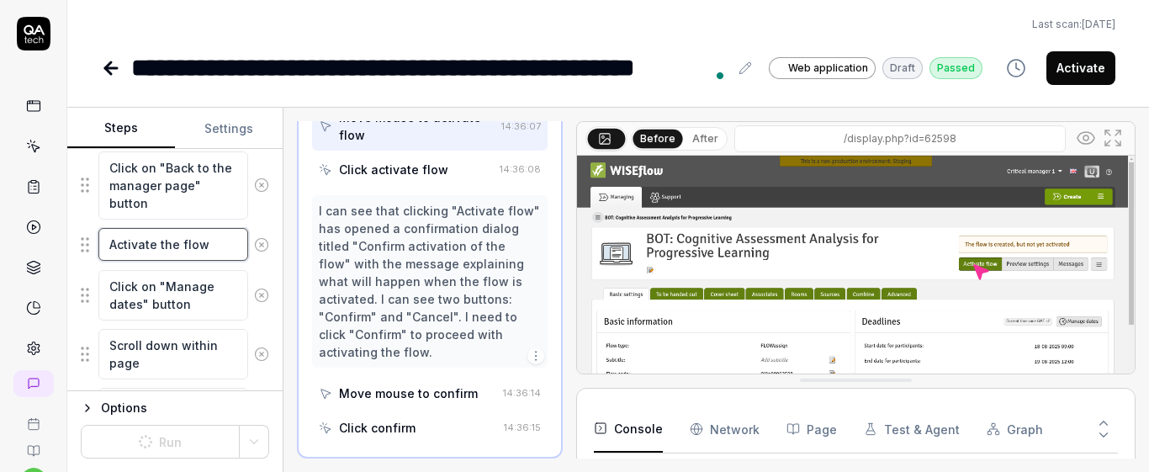
drag, startPoint x: 99, startPoint y: 246, endPoint x: 252, endPoint y: 261, distance: 153.8
click at [252, 261] on div "Activate the flow" at bounding box center [175, 244] width 188 height 35
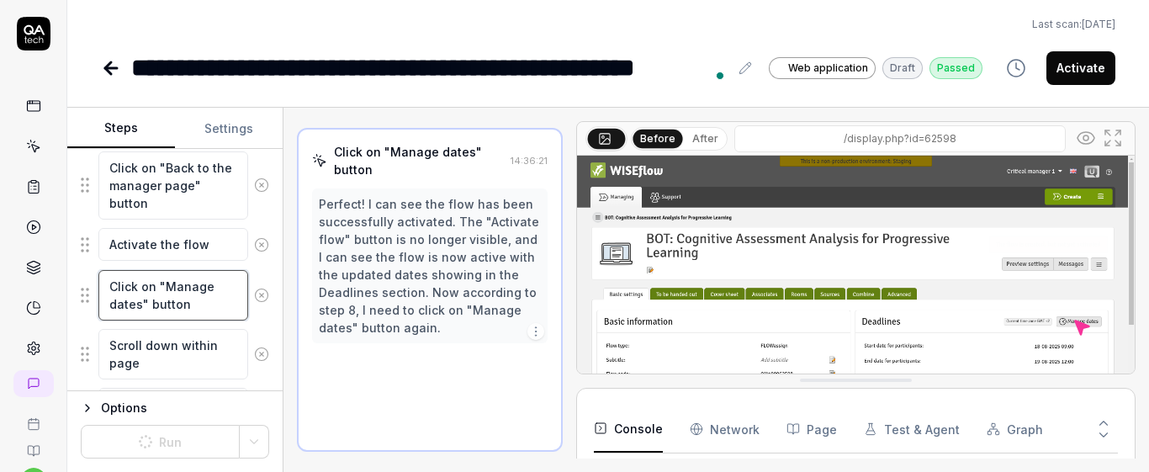
scroll to position [559, 0]
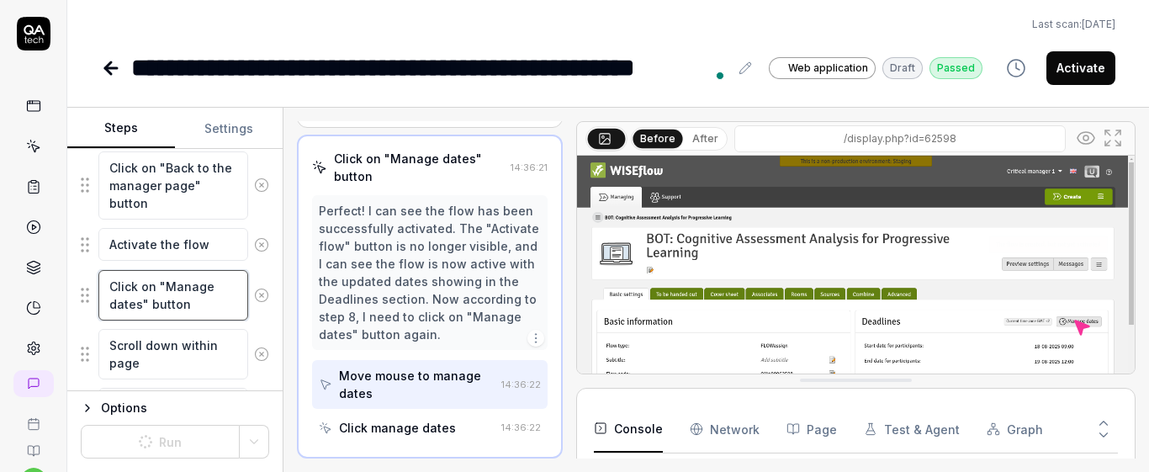
drag, startPoint x: 104, startPoint y: 288, endPoint x: 200, endPoint y: 304, distance: 97.2
click at [247, 320] on div "Click on "Manage dates" button" at bounding box center [175, 295] width 188 height 52
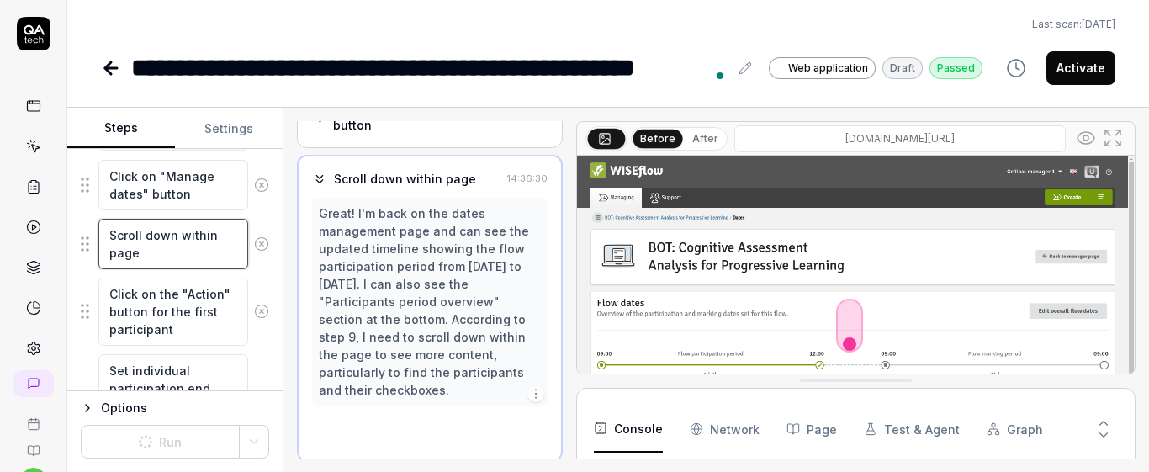
scroll to position [613, 0]
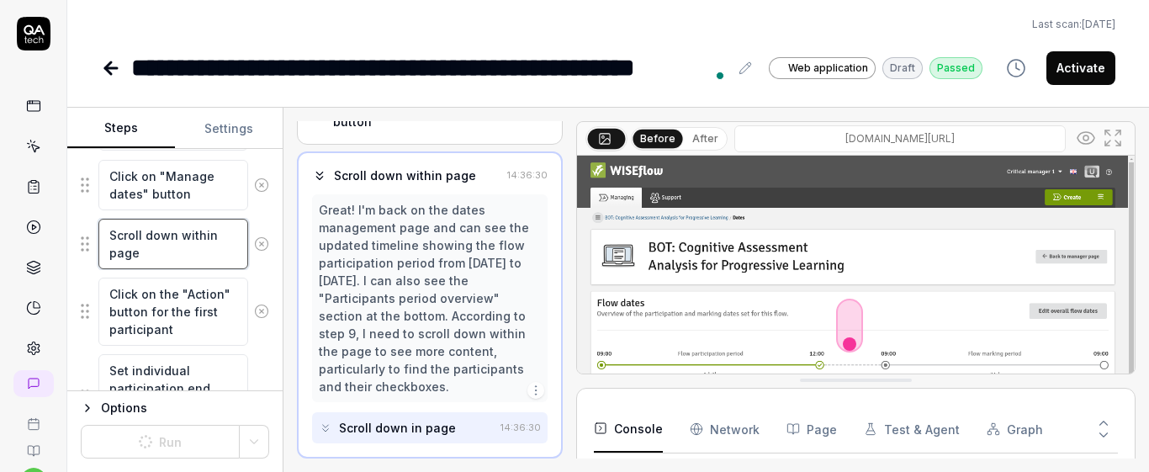
drag, startPoint x: 106, startPoint y: 230, endPoint x: 188, endPoint y: 254, distance: 85.1
click at [188, 254] on textarea "Scroll down within page" at bounding box center [173, 244] width 150 height 50
click at [255, 278] on div "Click on the "Action" button for the first participant" at bounding box center [175, 312] width 188 height 70
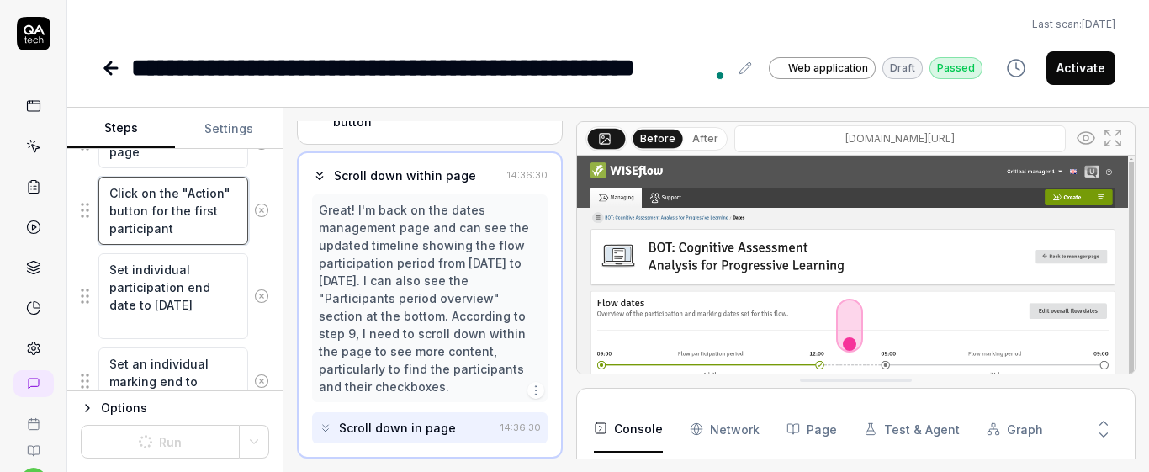
scroll to position [18, 0]
drag, startPoint x: 107, startPoint y: 199, endPoint x: 168, endPoint y: 210, distance: 62.4
click at [223, 247] on fieldset "Click on "Manage dates" button Click on "Edit overall flow dates" button Set th…" at bounding box center [175, 467] width 188 height 1784
drag, startPoint x: 108, startPoint y: 265, endPoint x: 240, endPoint y: 352, distance: 157.7
click at [240, 352] on fieldset "Click on "Manage dates" button Click on "Edit overall flow dates" button Set th…" at bounding box center [175, 467] width 188 height 1784
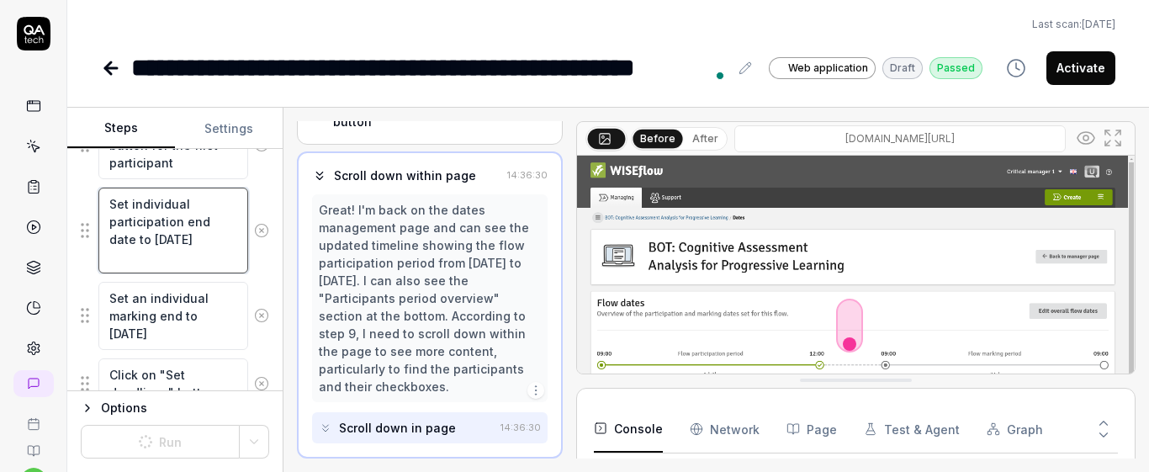
scroll to position [914, 0]
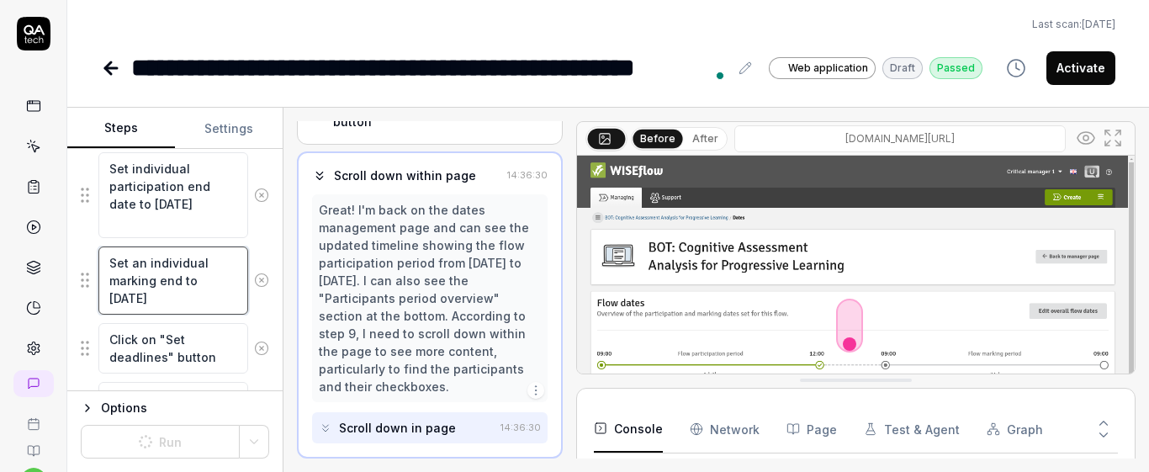
drag, startPoint x: 114, startPoint y: 263, endPoint x: 260, endPoint y: 297, distance: 150.1
click at [260, 297] on div "Goal Reset individual dates to the original dates Expected result Selected indi…" at bounding box center [174, 270] width 215 height 242
click at [249, 332] on button at bounding box center [261, 348] width 27 height 34
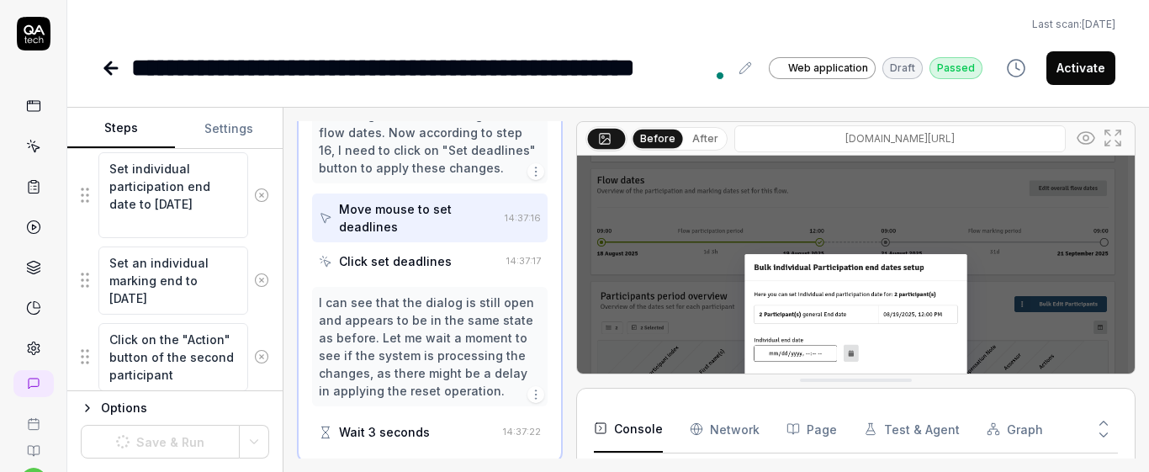
scroll to position [1171, 0]
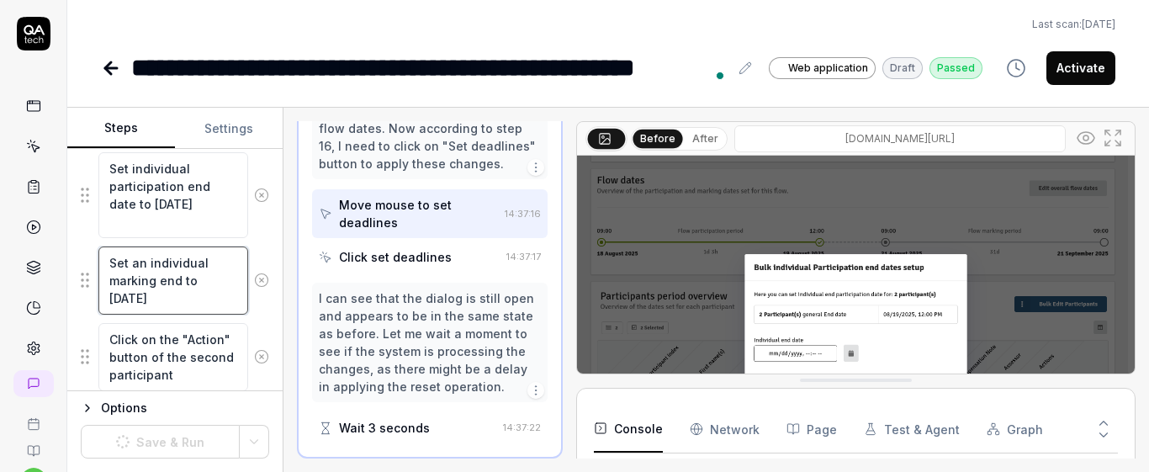
click at [205, 299] on textarea "Set an individual marking end to one month later" at bounding box center [173, 280] width 150 height 68
click at [252, 309] on div "Set an individual marking end to one month later" at bounding box center [175, 281] width 188 height 70
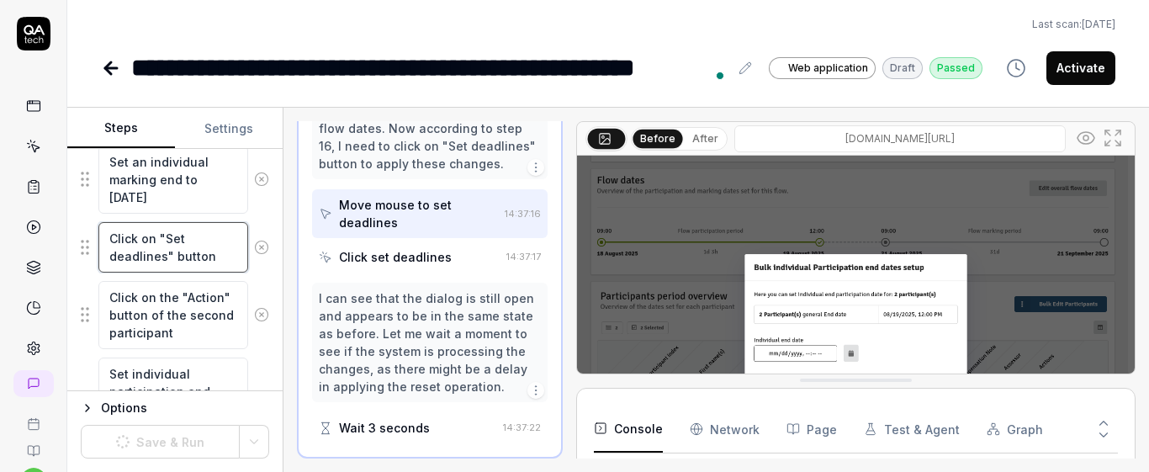
drag, startPoint x: 110, startPoint y: 238, endPoint x: 209, endPoint y: 268, distance: 102.9
click at [241, 279] on fieldset "Click on "Manage dates" button Click on "Edit overall flow dates" button Set th…" at bounding box center [175, 265] width 188 height 1784
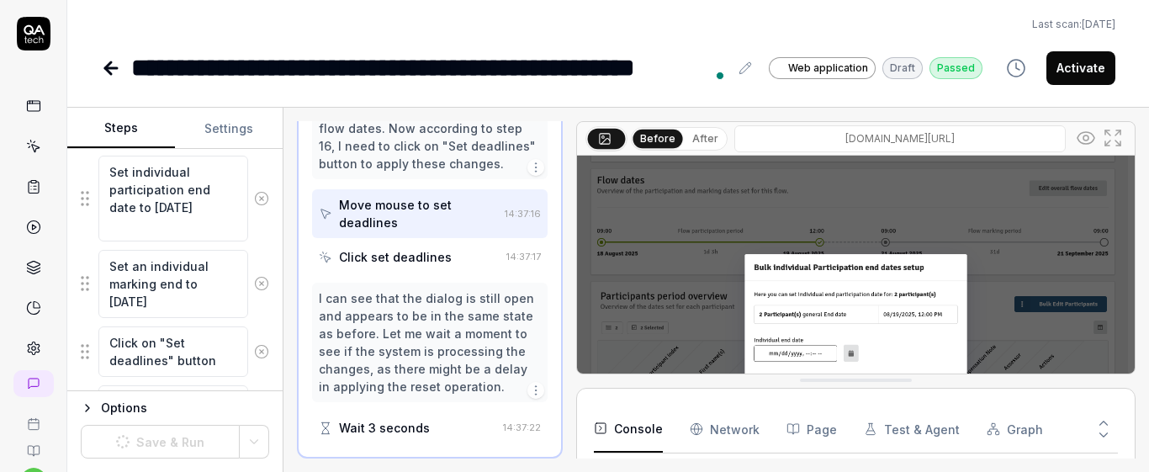
scroll to position [1318, 0]
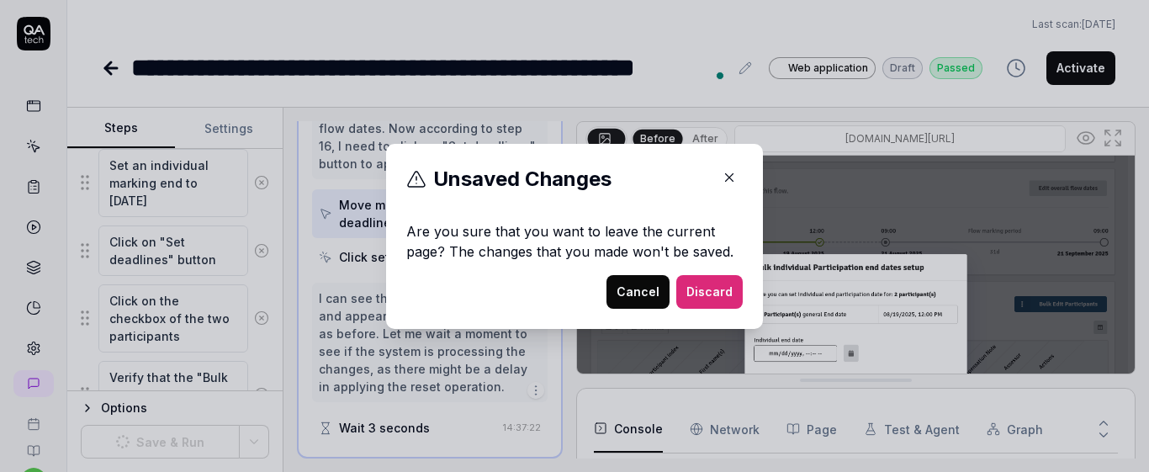
click at [627, 299] on button "Cancel" at bounding box center [637, 292] width 63 height 34
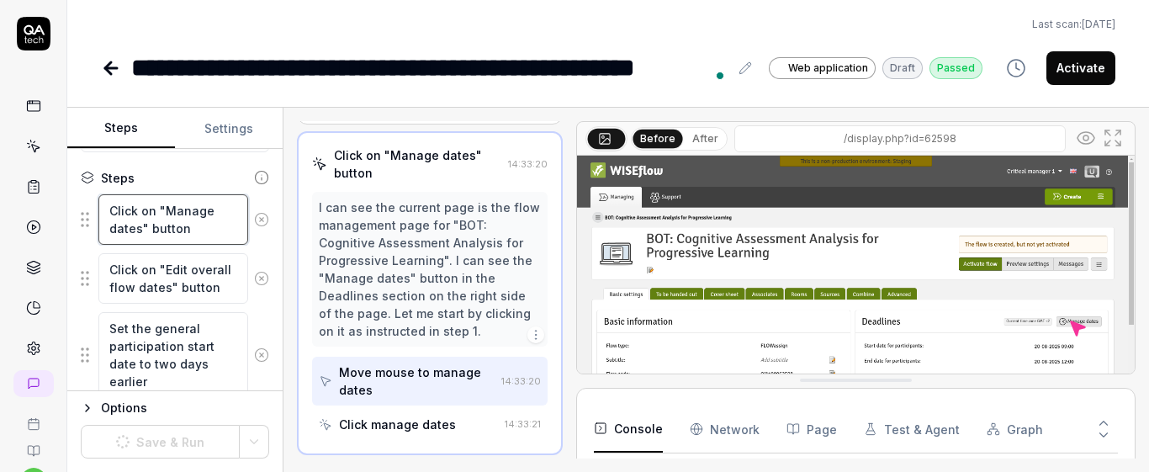
scroll to position [65, 0]
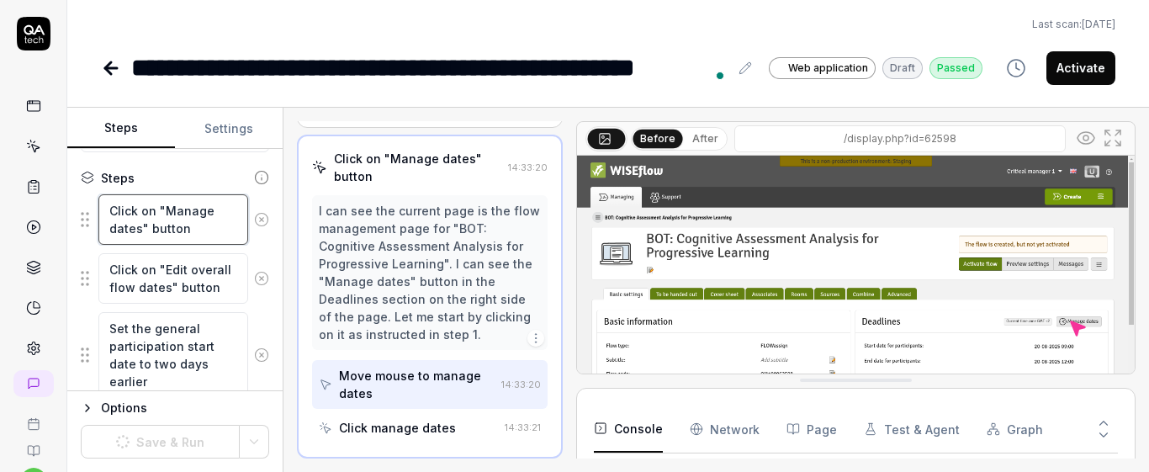
drag, startPoint x: 106, startPoint y: 208, endPoint x: 198, endPoint y: 233, distance: 95.1
click at [215, 240] on textarea "Click on "Manage dates" button" at bounding box center [173, 219] width 150 height 50
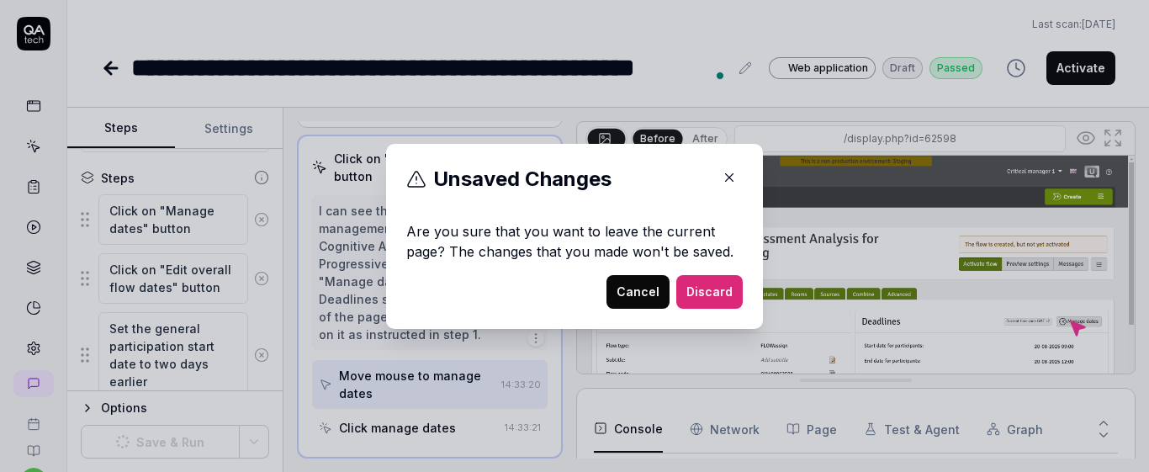
click at [634, 302] on button "Cancel" at bounding box center [637, 292] width 63 height 34
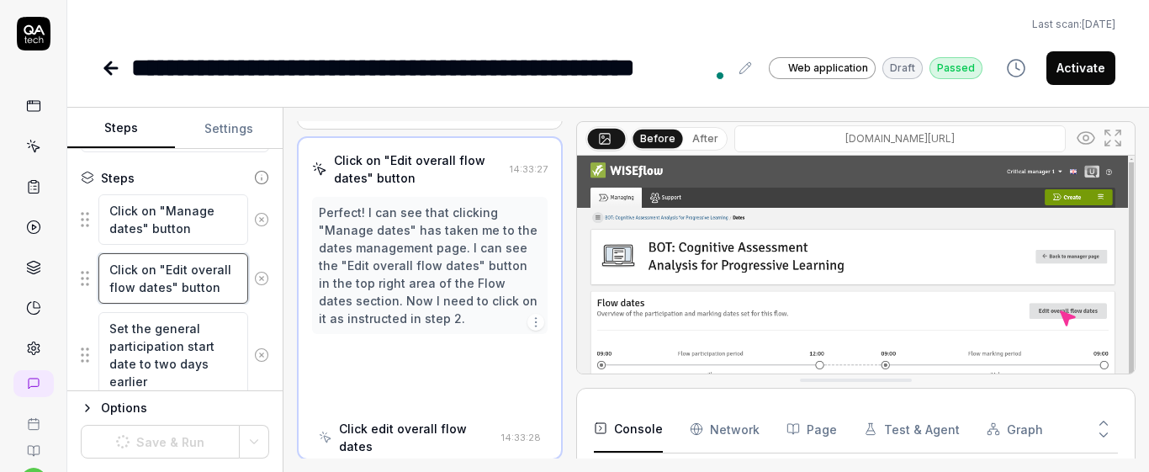
scroll to position [135, 0]
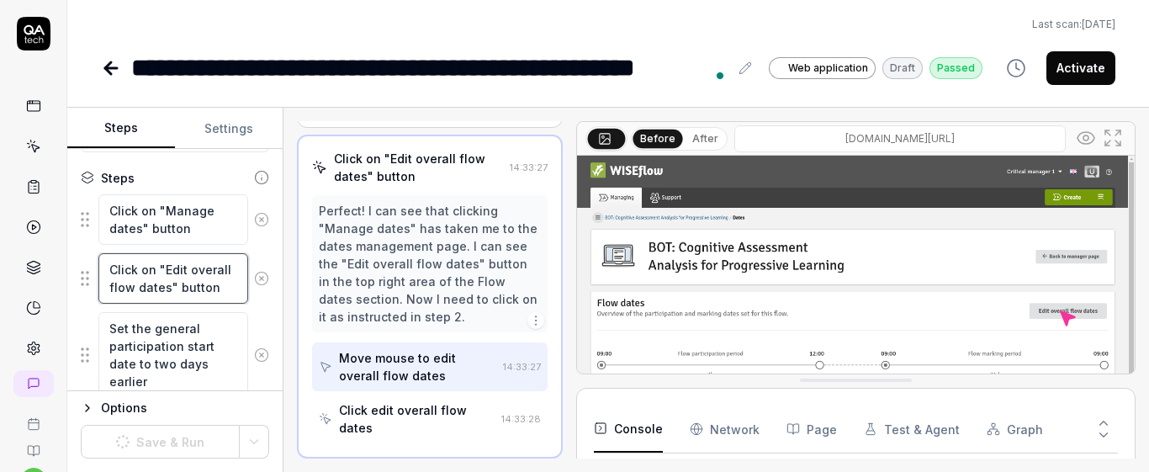
drag, startPoint x: 107, startPoint y: 264, endPoint x: 239, endPoint y: 299, distance: 136.7
click at [239, 299] on div "Click on "Edit overall flow dates" button" at bounding box center [175, 278] width 188 height 52
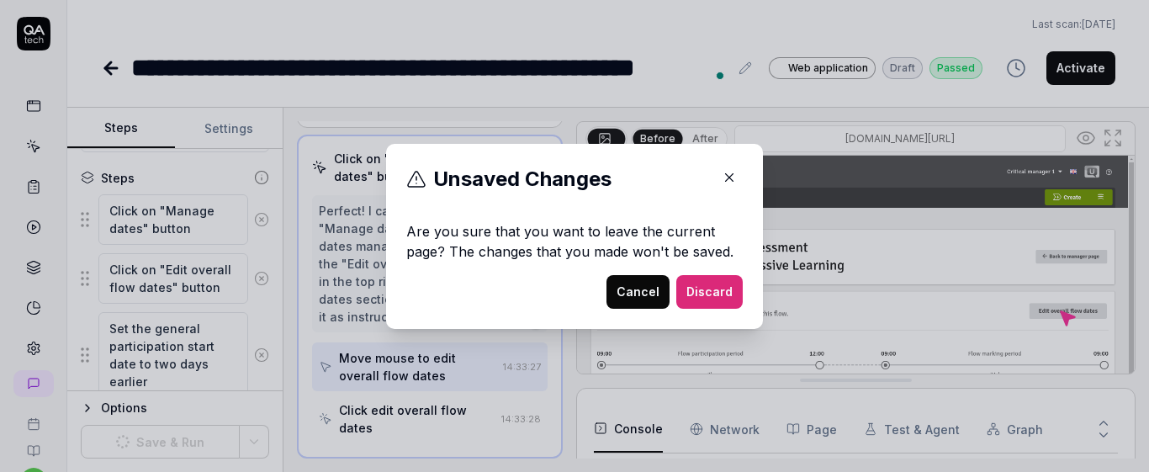
click at [634, 291] on button "Cancel" at bounding box center [637, 292] width 63 height 34
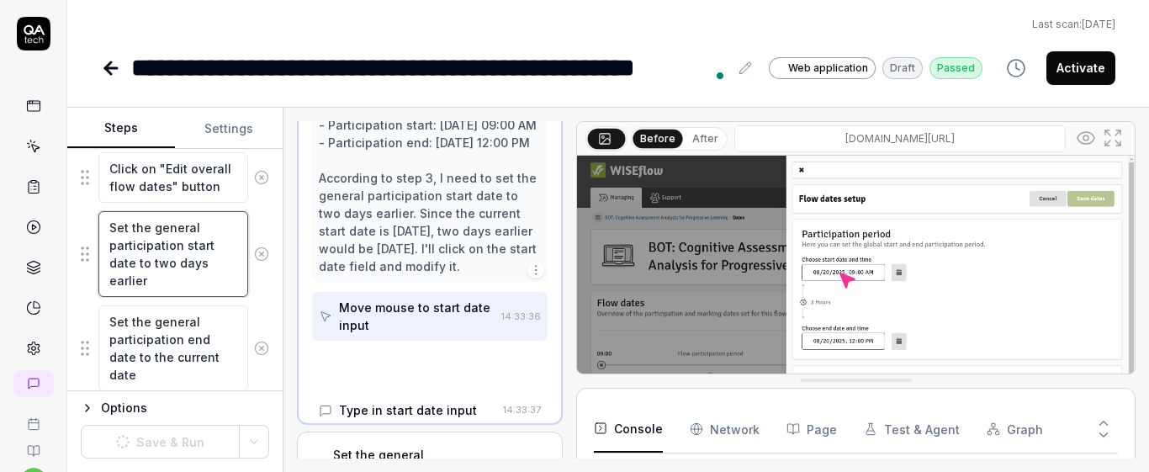
scroll to position [364, 0]
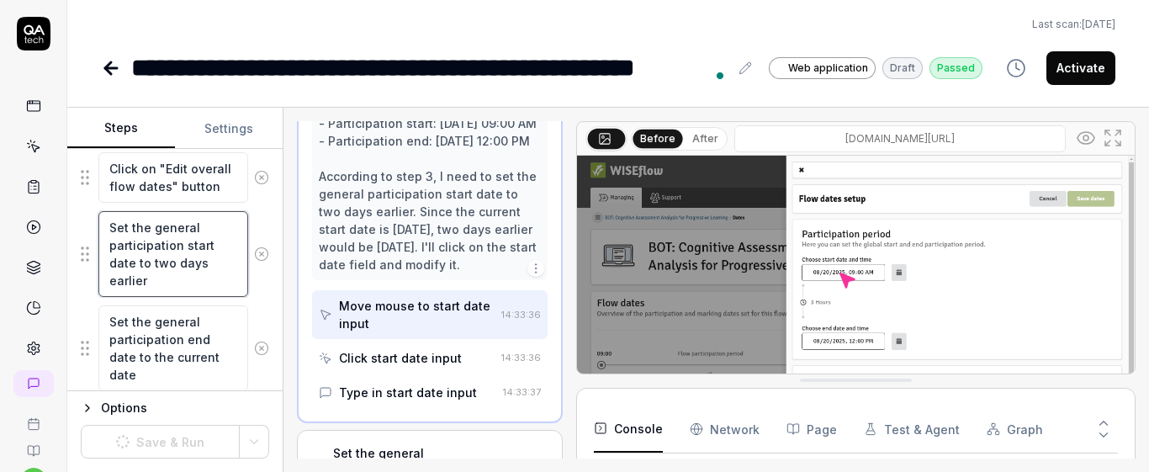
drag, startPoint x: 111, startPoint y: 224, endPoint x: 262, endPoint y: 304, distance: 171.1
click at [262, 304] on div "Goal Reset individual dates to the original dates Expected result Selected indi…" at bounding box center [174, 270] width 215 height 242
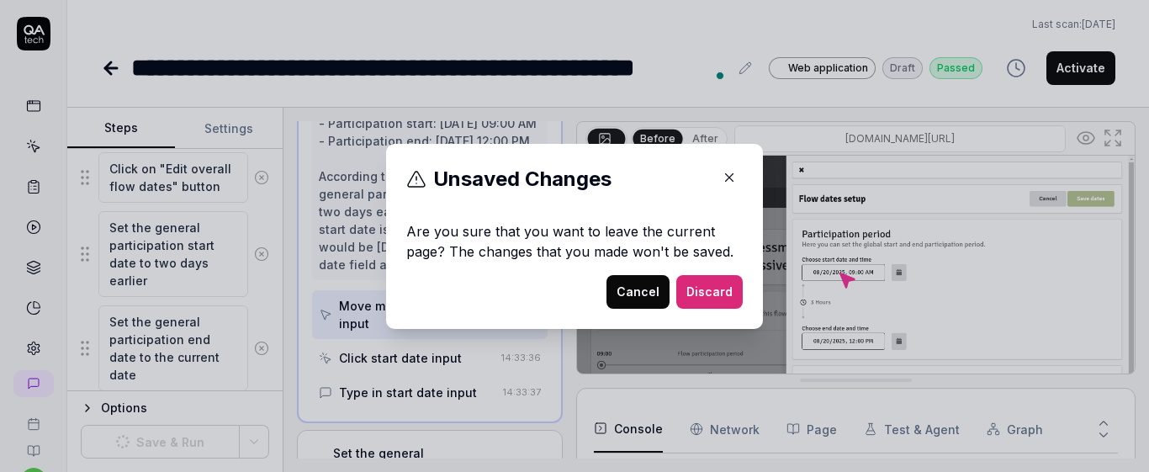
click at [627, 297] on button "Cancel" at bounding box center [637, 292] width 63 height 34
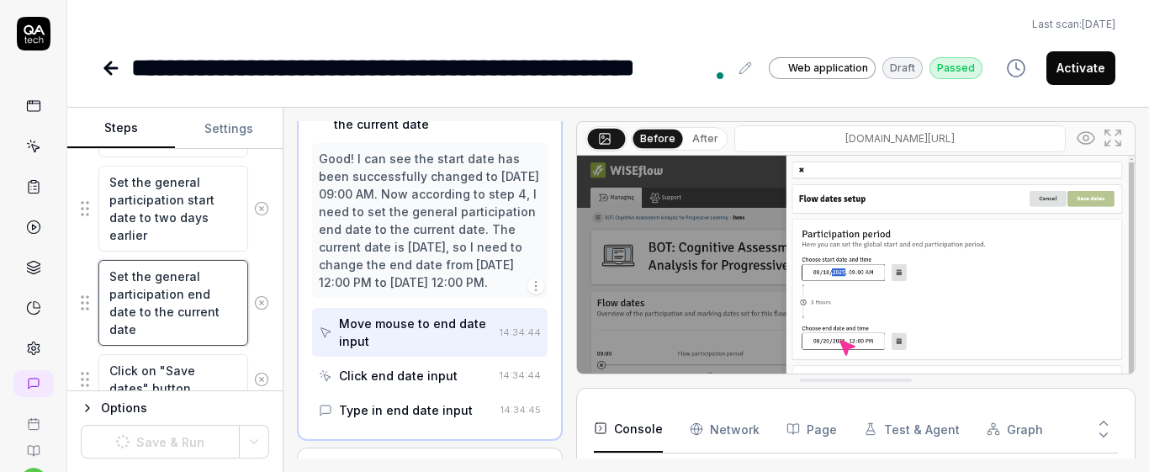
scroll to position [409, 0]
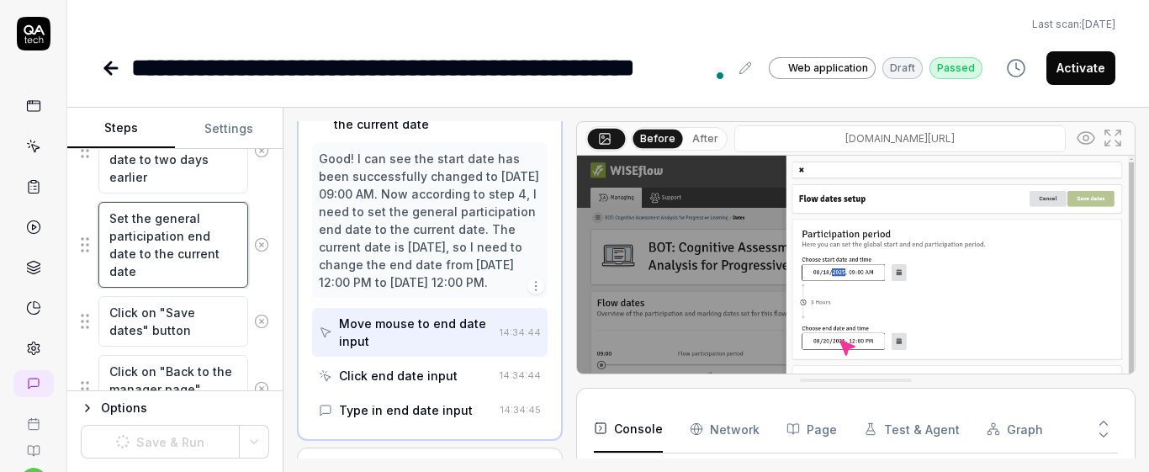
drag, startPoint x: 108, startPoint y: 320, endPoint x: 204, endPoint y: 380, distance: 113.6
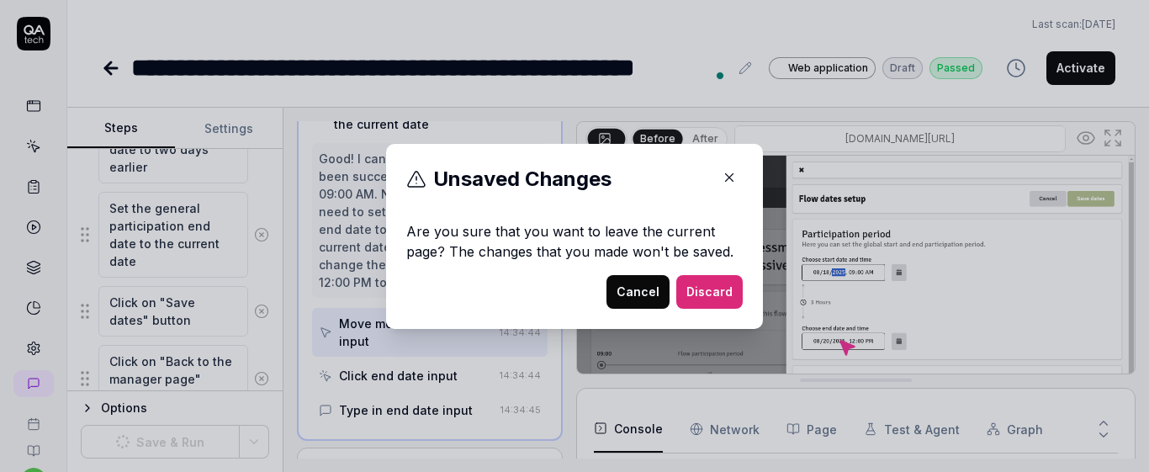
click at [629, 292] on button "Cancel" at bounding box center [637, 292] width 63 height 34
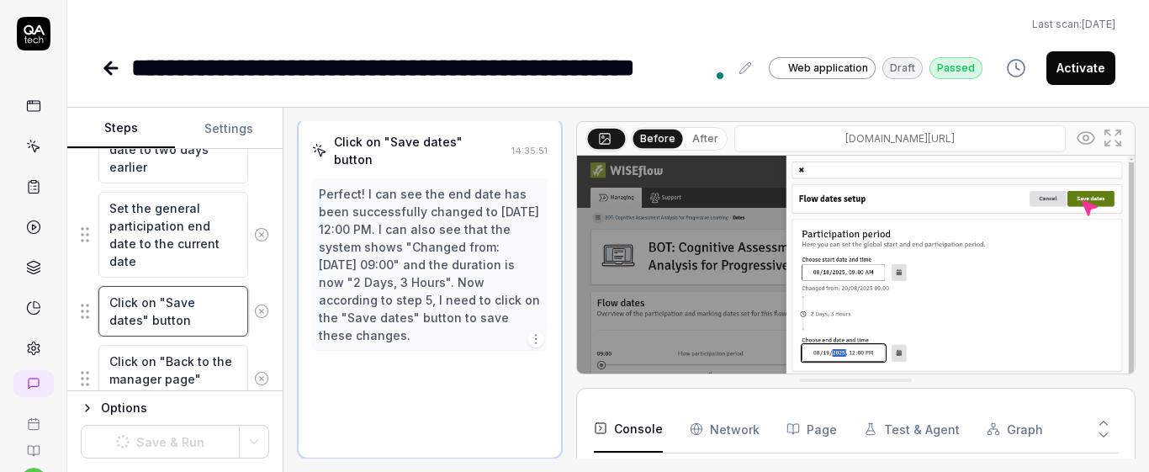
scroll to position [400, 0]
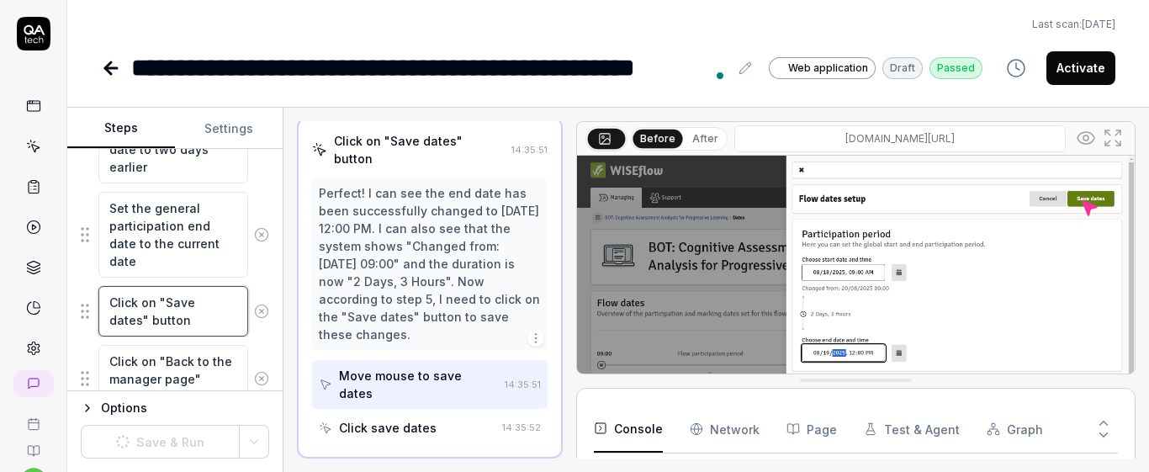
drag, startPoint x: 108, startPoint y: 299, endPoint x: 209, endPoint y: 328, distance: 105.7
click at [209, 328] on textarea "Click on "Save dates" button" at bounding box center [173, 311] width 150 height 50
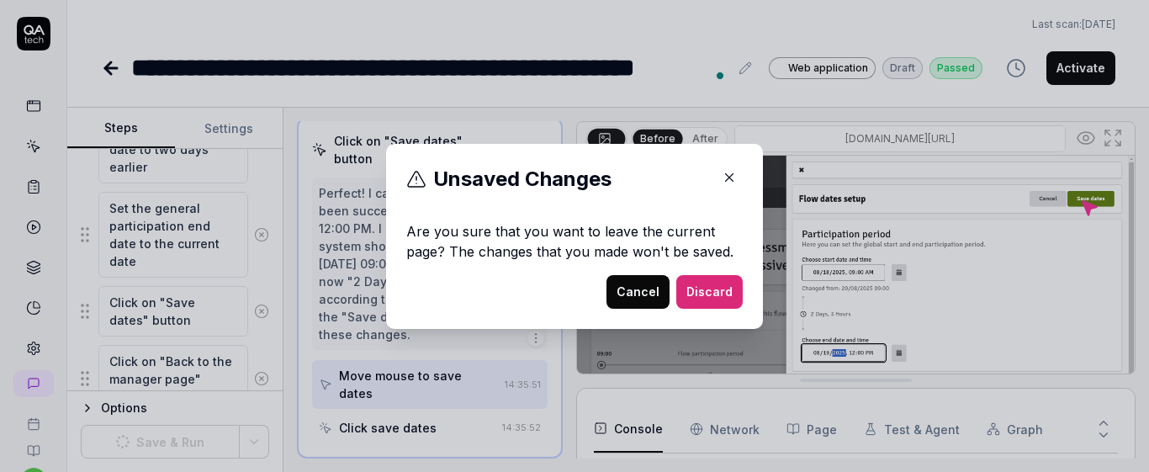
click at [644, 298] on button "Cancel" at bounding box center [637, 292] width 63 height 34
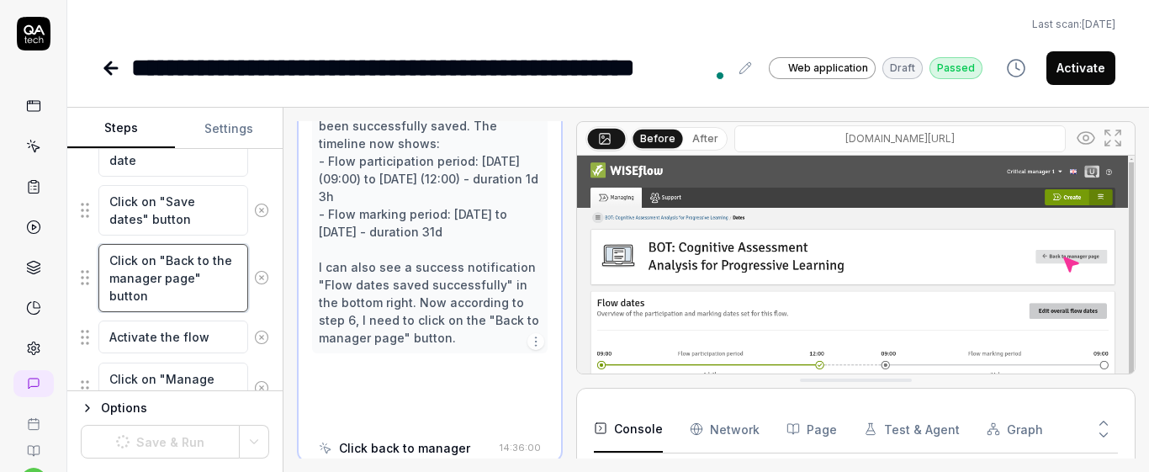
scroll to position [559, 0]
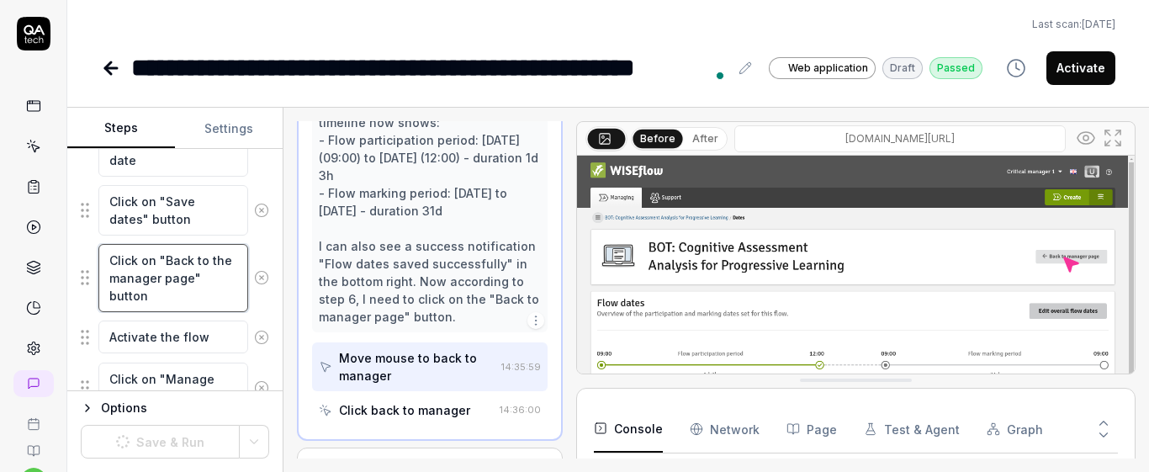
drag, startPoint x: 109, startPoint y: 251, endPoint x: 235, endPoint y: 300, distance: 135.2
click at [235, 300] on textarea "Click on "Back to the manager page" button" at bounding box center [173, 278] width 150 height 68
click at [268, 297] on div "Goal Reset individual dates to the original dates Expected result Selected indi…" at bounding box center [174, 270] width 215 height 242
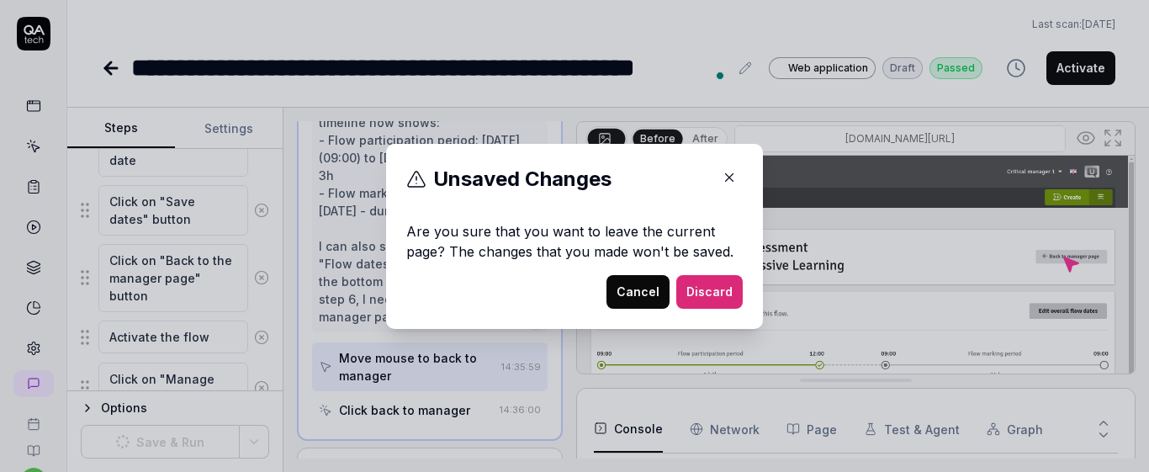
click at [637, 302] on button "Cancel" at bounding box center [637, 292] width 63 height 34
click at [629, 293] on button "Cancel" at bounding box center [637, 292] width 63 height 34
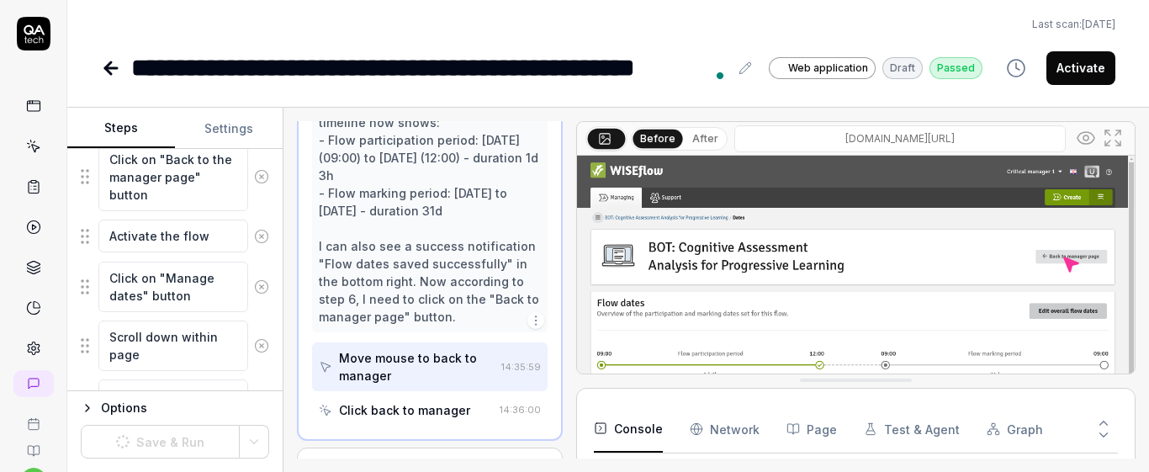
scroll to position [711, 0]
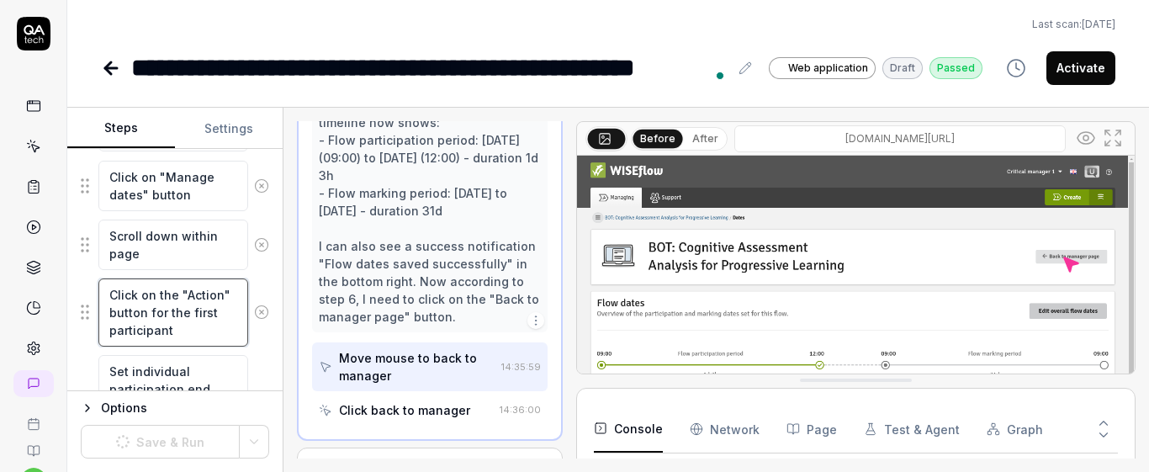
drag, startPoint x: 108, startPoint y: 290, endPoint x: 222, endPoint y: 367, distance: 136.9
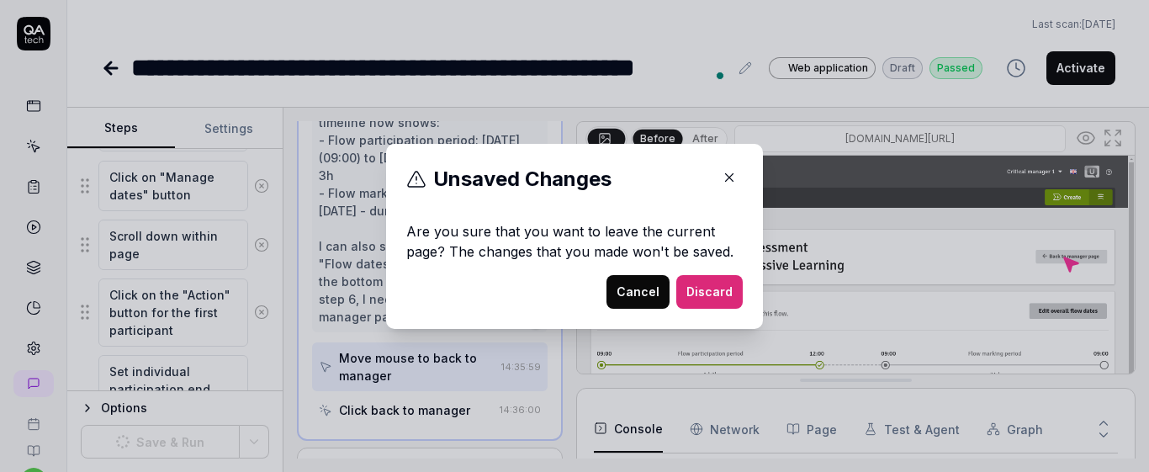
click at [616, 288] on button "Cancel" at bounding box center [637, 292] width 63 height 34
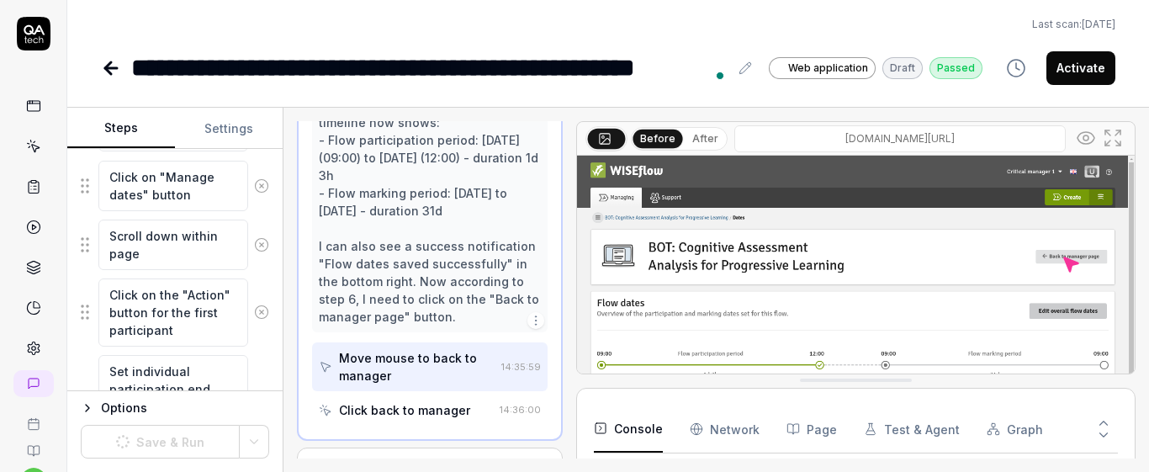
click at [246, 354] on div "Set individual participation end date to two days later" at bounding box center [175, 397] width 188 height 87
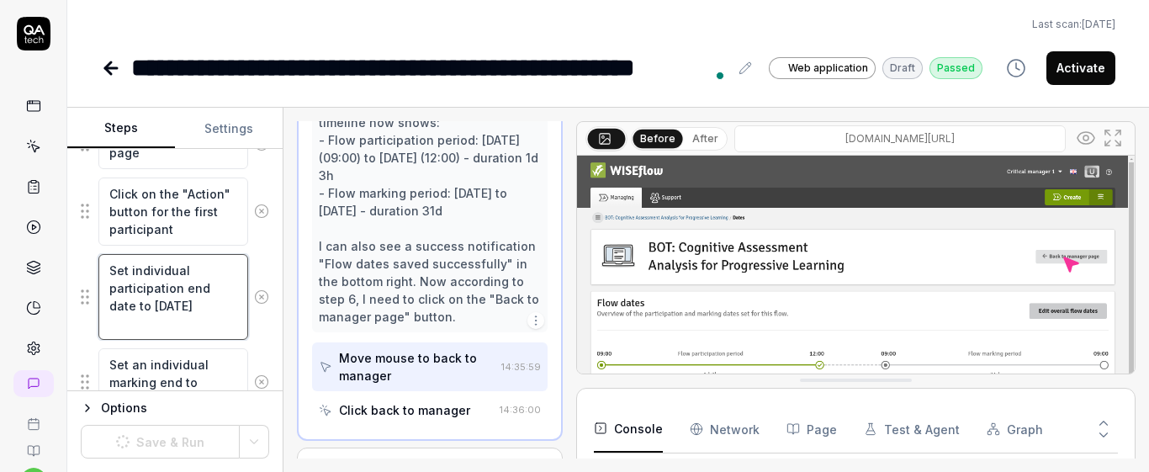
drag, startPoint x: 108, startPoint y: 266, endPoint x: 233, endPoint y: 342, distance: 146.1
click at [233, 342] on fieldset "Click on "Manage dates" button Click on "Edit overall flow dates" button Set th…" at bounding box center [175, 467] width 188 height 1784
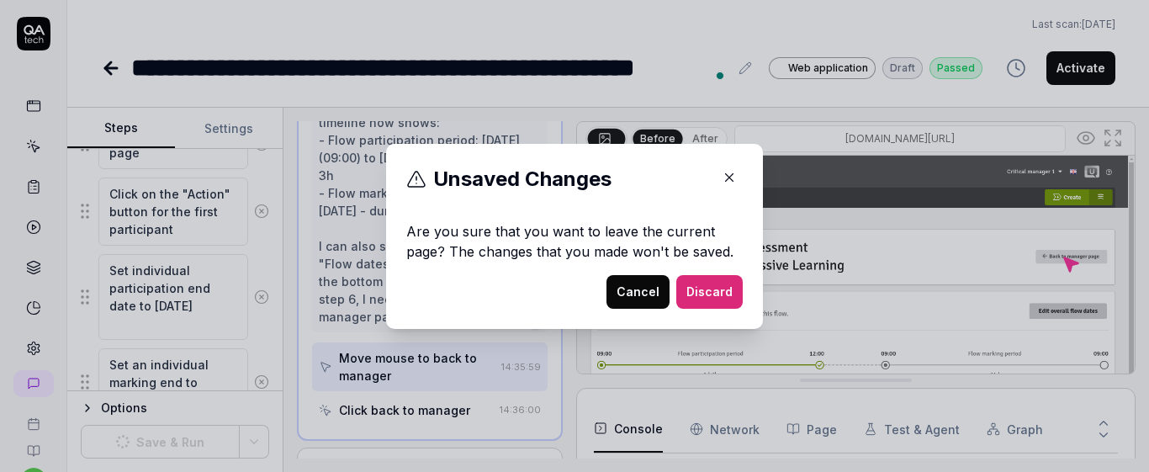
click at [622, 287] on button "Cancel" at bounding box center [637, 292] width 63 height 34
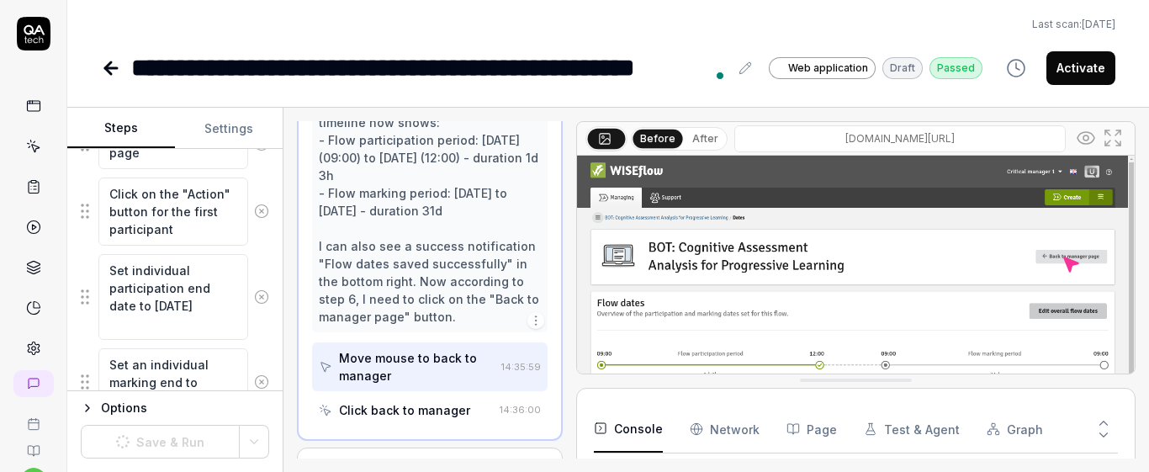
scroll to position [913, 0]
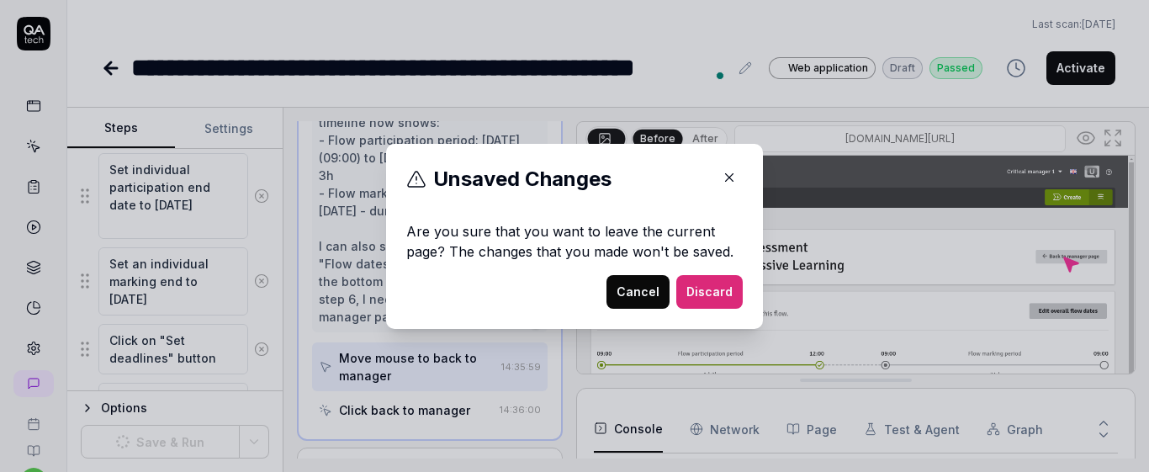
click at [619, 299] on button "Cancel" at bounding box center [637, 292] width 63 height 34
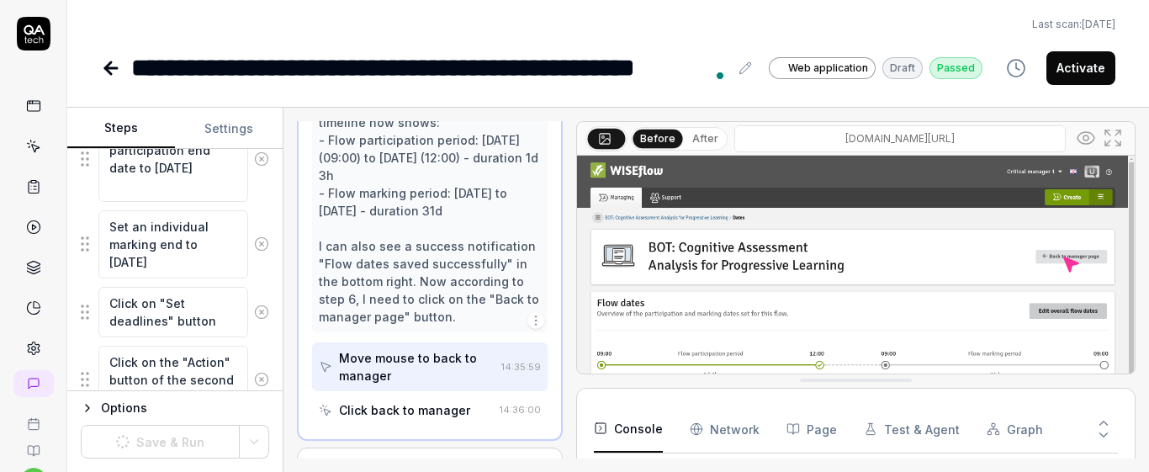
scroll to position [1014, 0]
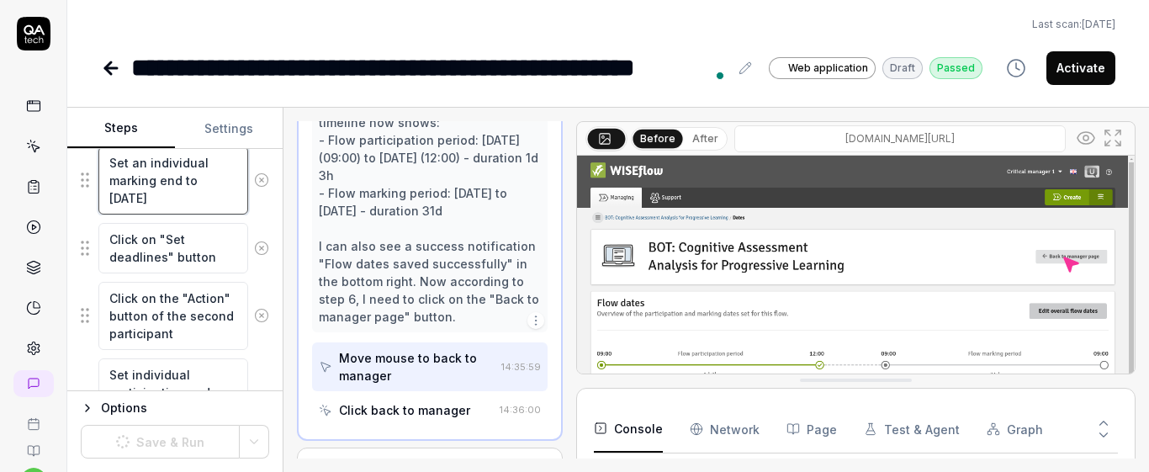
drag, startPoint x: 104, startPoint y: 161, endPoint x: 252, endPoint y: 205, distance: 154.6
click at [252, 205] on div "Set an individual marking end to one month later" at bounding box center [175, 180] width 188 height 70
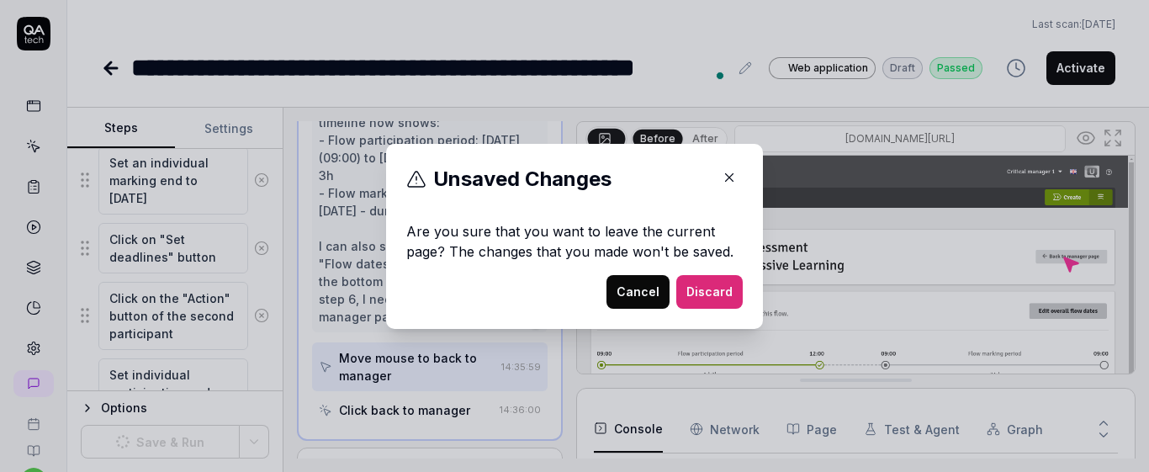
click at [637, 287] on button "Cancel" at bounding box center [637, 292] width 63 height 34
drag, startPoint x: 626, startPoint y: 297, endPoint x: 604, endPoint y: 297, distance: 21.9
click at [626, 296] on button "Cancel" at bounding box center [637, 292] width 63 height 34
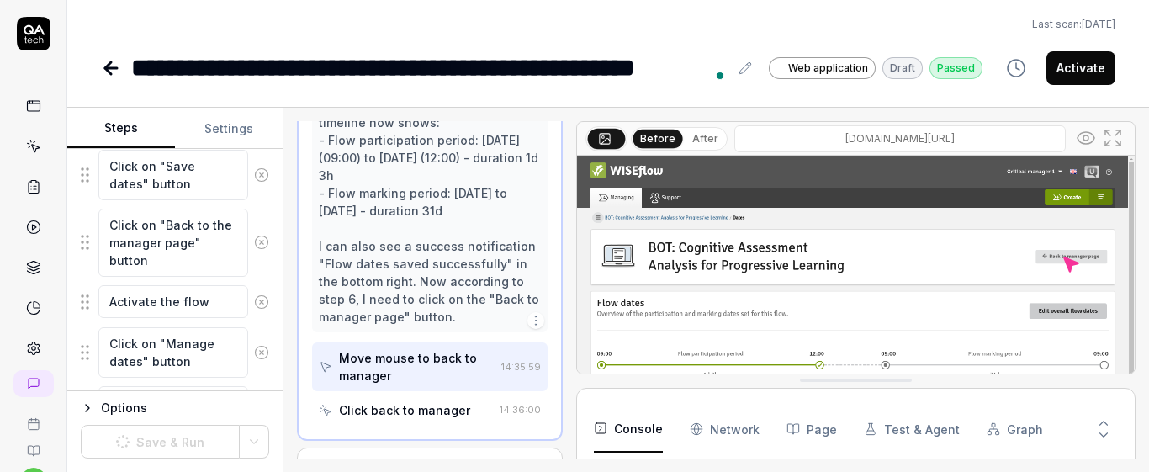
scroll to position [510, 0]
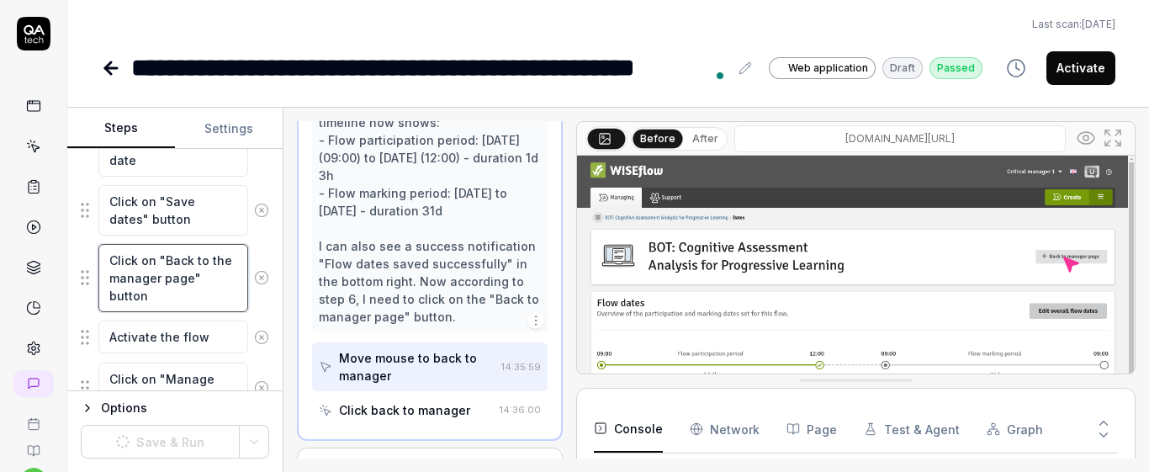
drag, startPoint x: 101, startPoint y: 261, endPoint x: 196, endPoint y: 302, distance: 103.6
click at [196, 302] on textarea "Click on "Back to the manager page" button" at bounding box center [173, 278] width 150 height 68
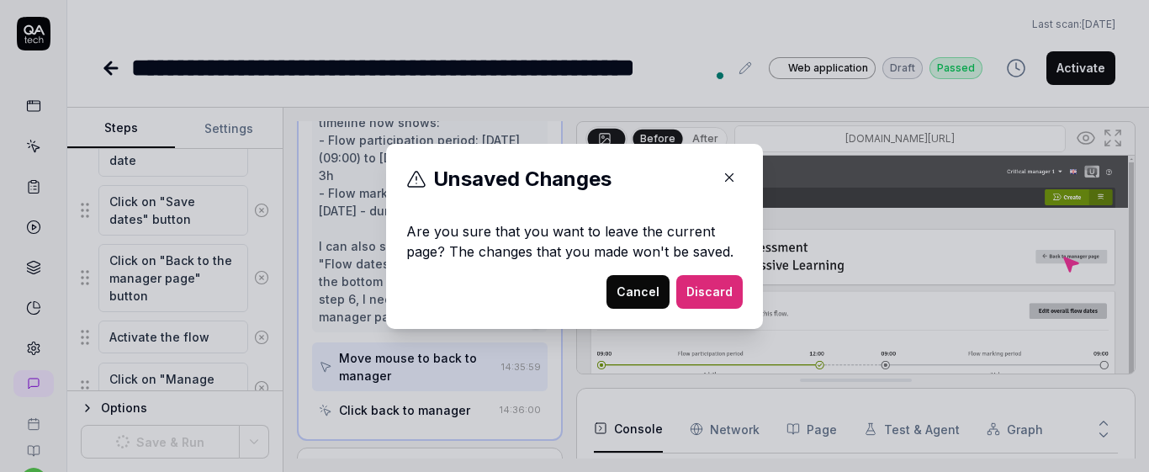
click at [636, 291] on button "Cancel" at bounding box center [637, 292] width 63 height 34
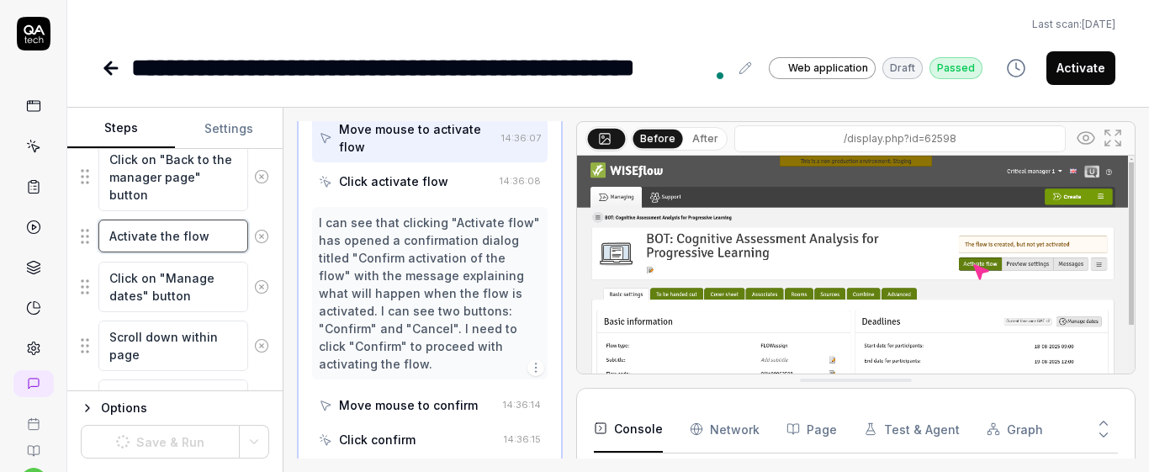
scroll to position [817, 0]
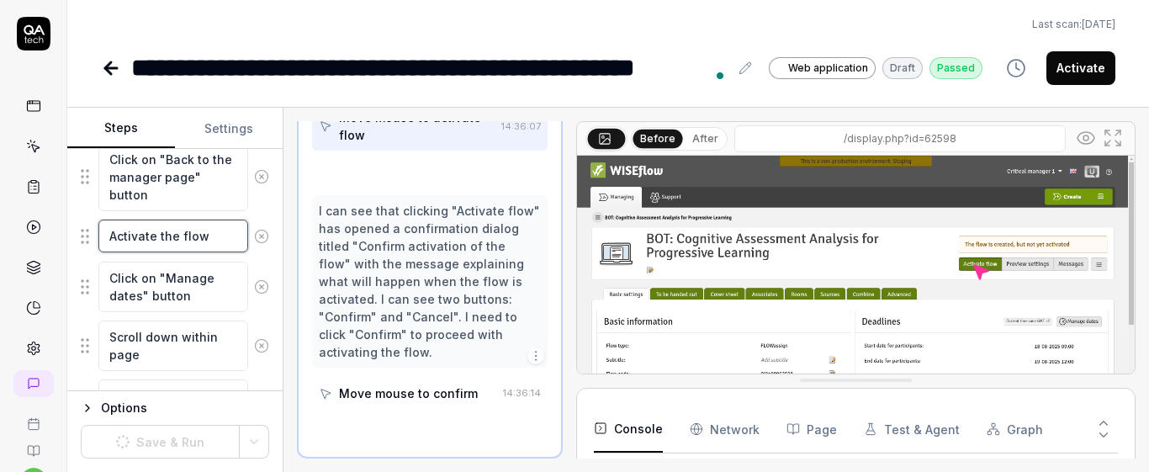
drag, startPoint x: 111, startPoint y: 236, endPoint x: 271, endPoint y: 256, distance: 160.9
click at [271, 256] on div "Goal Reset individual dates to the original dates Expected result Selected indi…" at bounding box center [174, 270] width 215 height 242
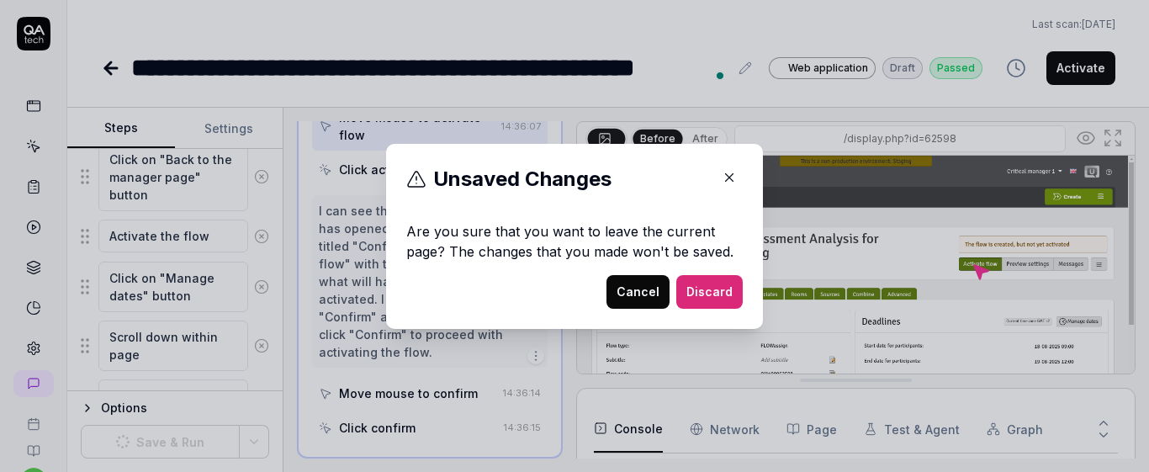
click at [612, 288] on button "Cancel" at bounding box center [637, 292] width 63 height 34
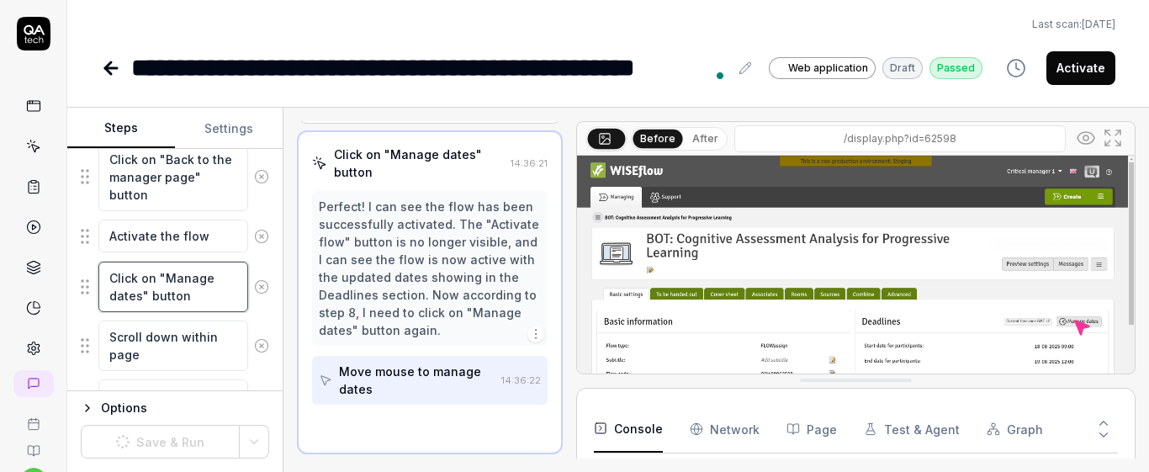
scroll to position [559, 0]
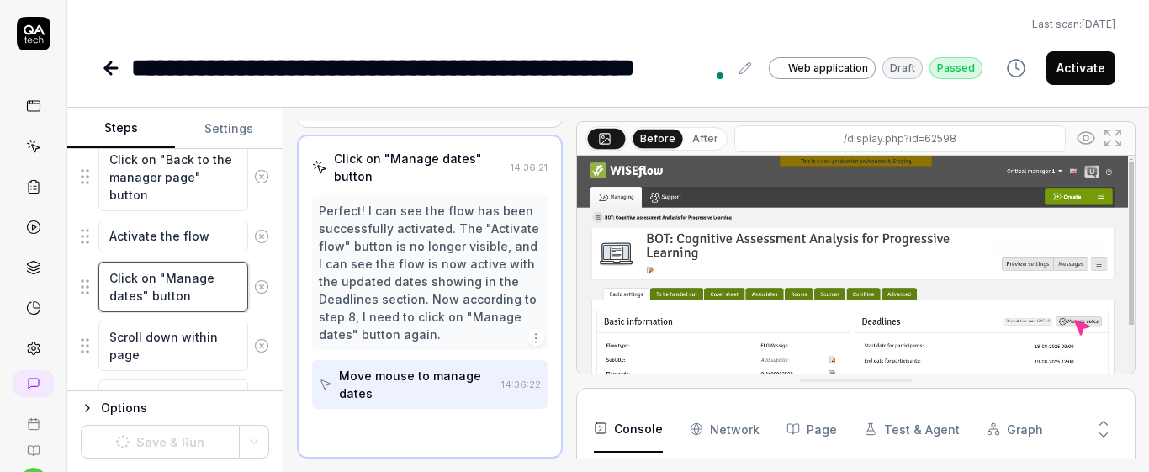
drag, startPoint x: 110, startPoint y: 278, endPoint x: 246, endPoint y: 309, distance: 138.7
click at [246, 309] on div "Click on "Manage dates" button" at bounding box center [175, 287] width 188 height 52
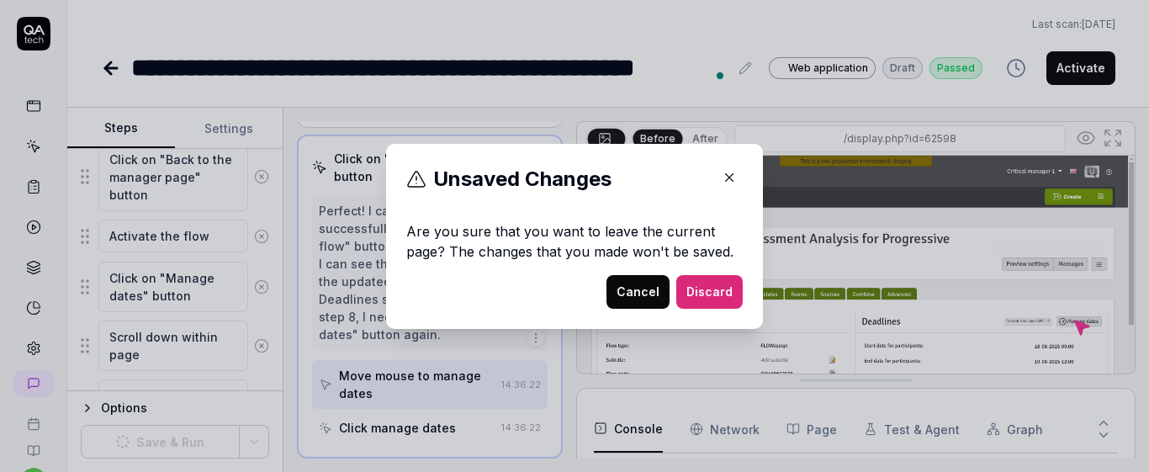
click at [627, 293] on button "Cancel" at bounding box center [637, 292] width 63 height 34
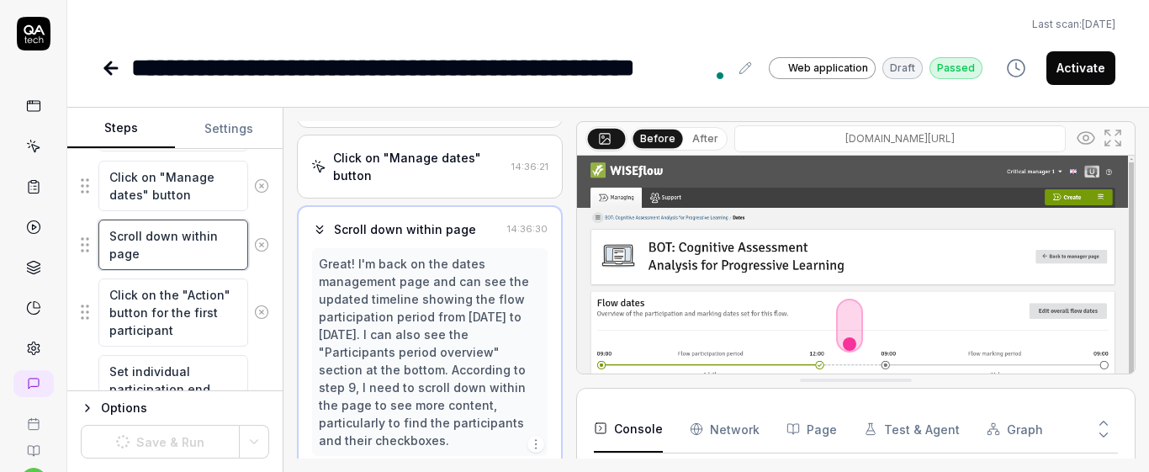
scroll to position [613, 0]
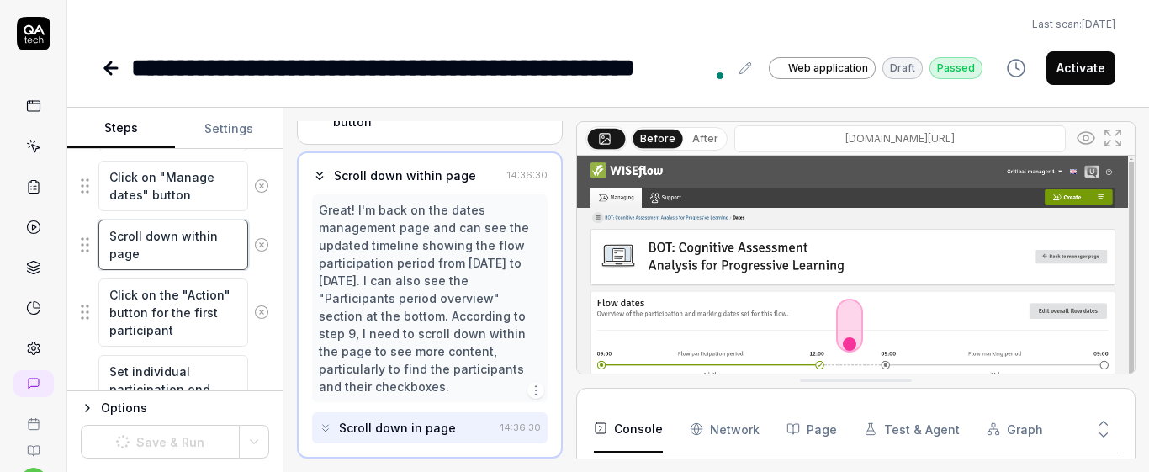
drag, startPoint x: 108, startPoint y: 235, endPoint x: 251, endPoint y: 272, distance: 147.7
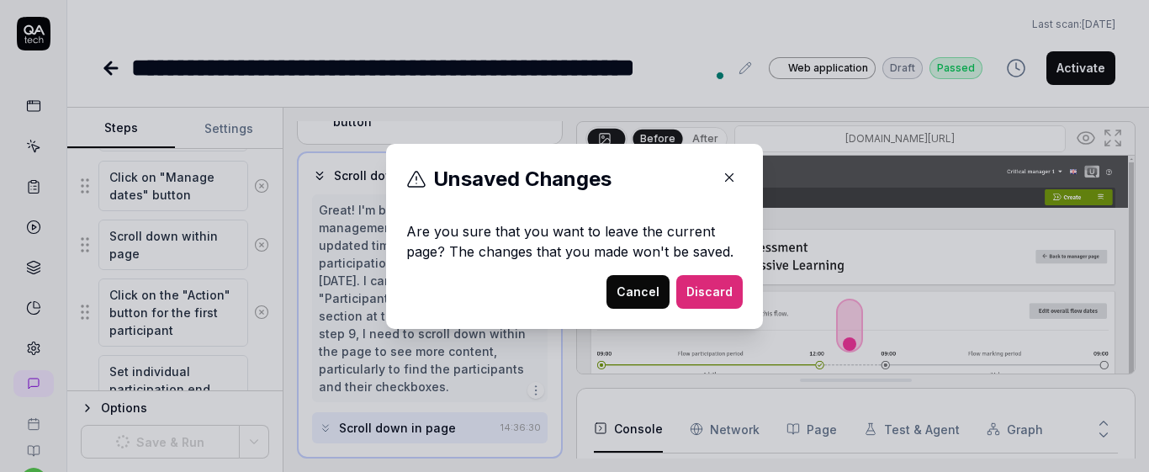
click at [676, 294] on button "Discard" at bounding box center [709, 292] width 66 height 34
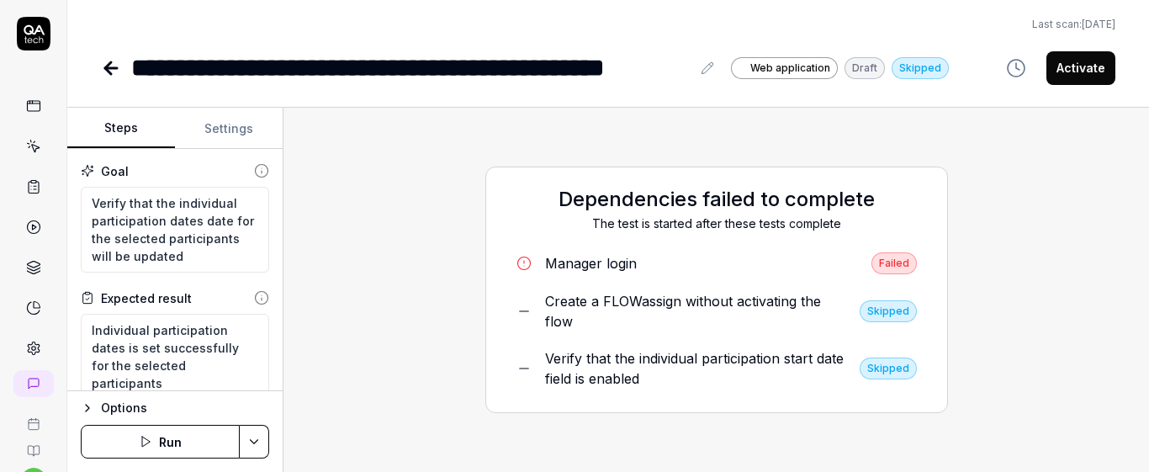
scroll to position [71, 0]
click at [23, 156] on link at bounding box center [33, 146] width 30 height 30
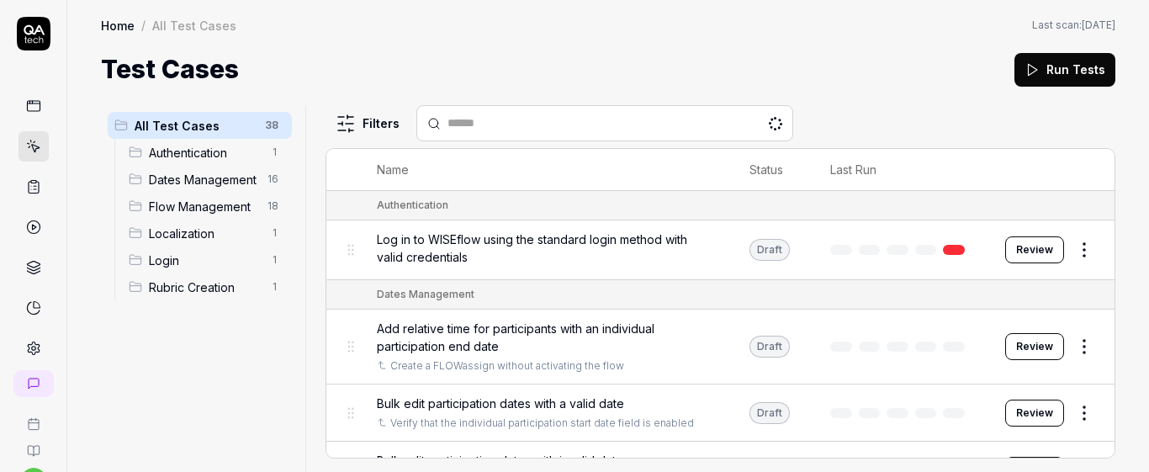
scroll to position [71, 0]
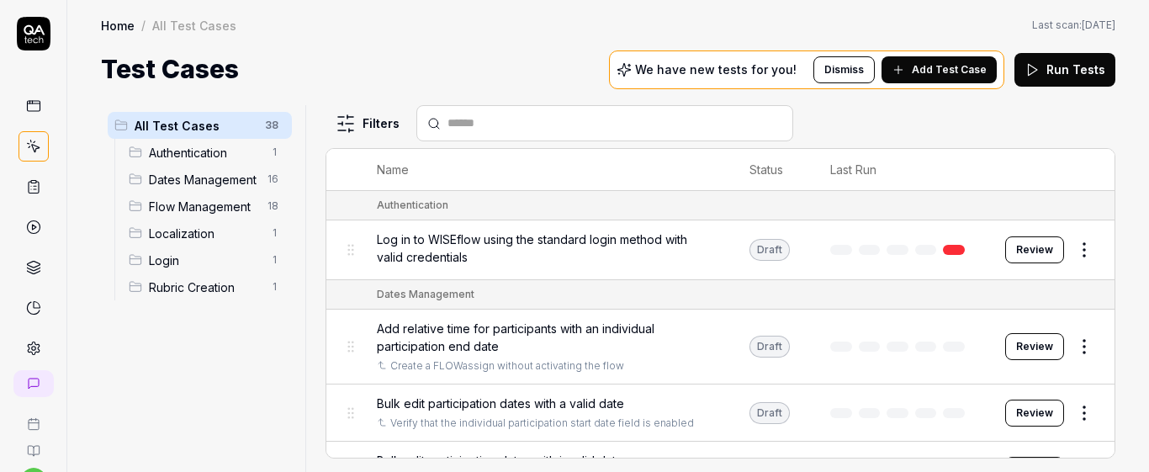
click at [938, 71] on span "Add Test Case" at bounding box center [949, 69] width 75 height 15
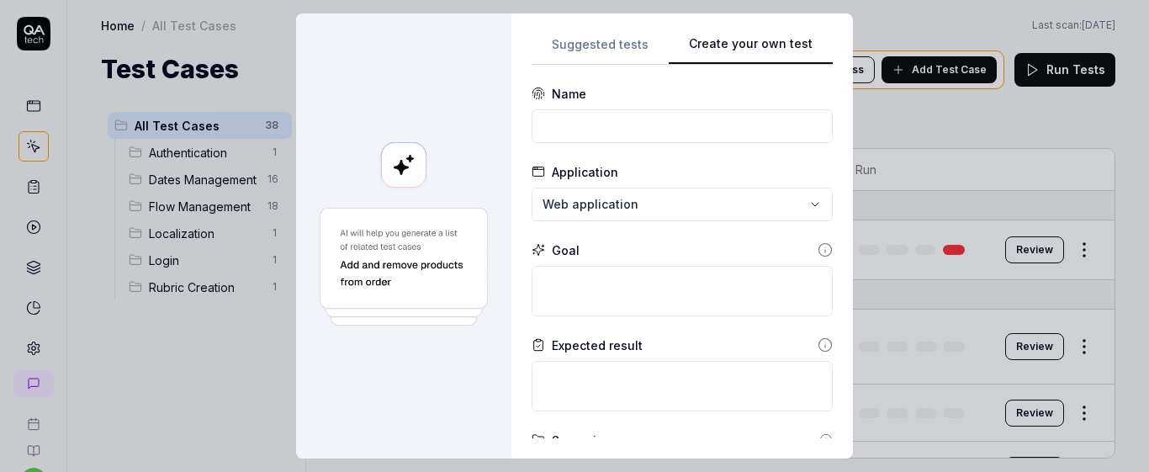
click at [589, 226] on div "Suggested tests Create your own test Name Application Web application Goal Expe…" at bounding box center [681, 236] width 301 height 404
click at [581, 124] on input at bounding box center [681, 126] width 301 height 34
paste input "Bulk: Reset individual dates to the original dates"
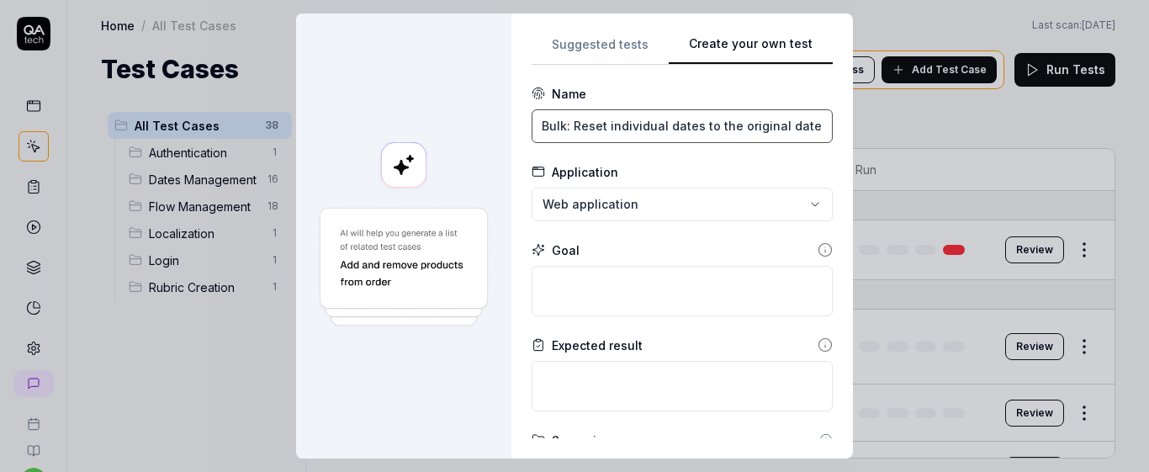
scroll to position [0, 0]
type input "Ind date setup modal: Reset individual dates to the original dates"
click at [638, 301] on textarea at bounding box center [681, 291] width 301 height 50
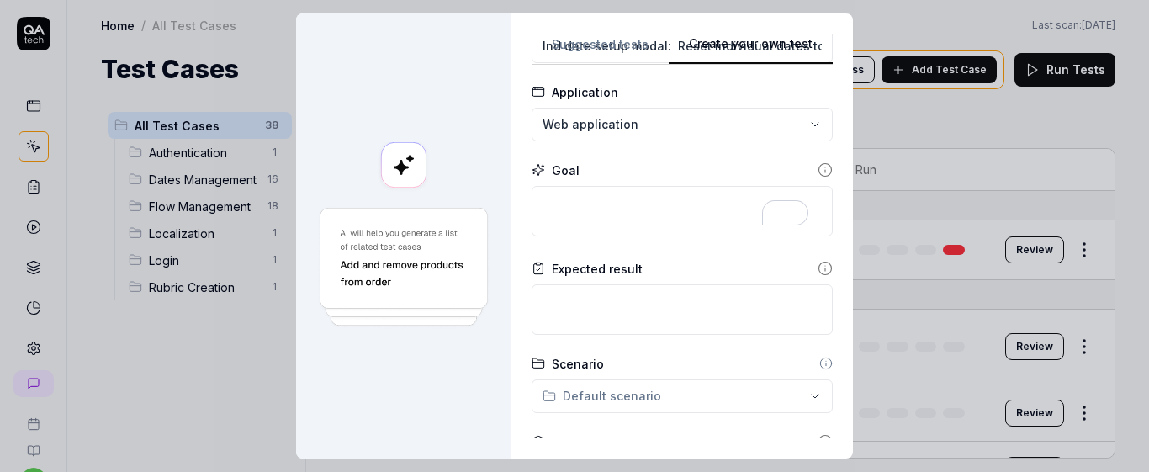
scroll to position [82, 0]
click at [555, 206] on textarea "To enrich screen reader interactions, please activate Accessibility in Grammarl…" at bounding box center [681, 209] width 301 height 50
type textarea "*"
type textarea "S"
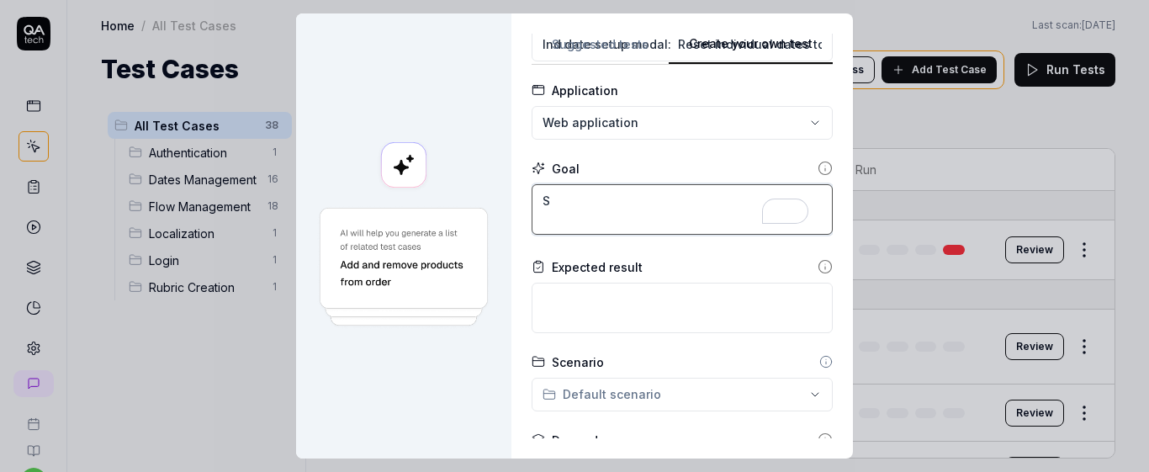
type textarea "*"
type textarea "Se"
type textarea "*"
type textarea "Set"
type textarea "*"
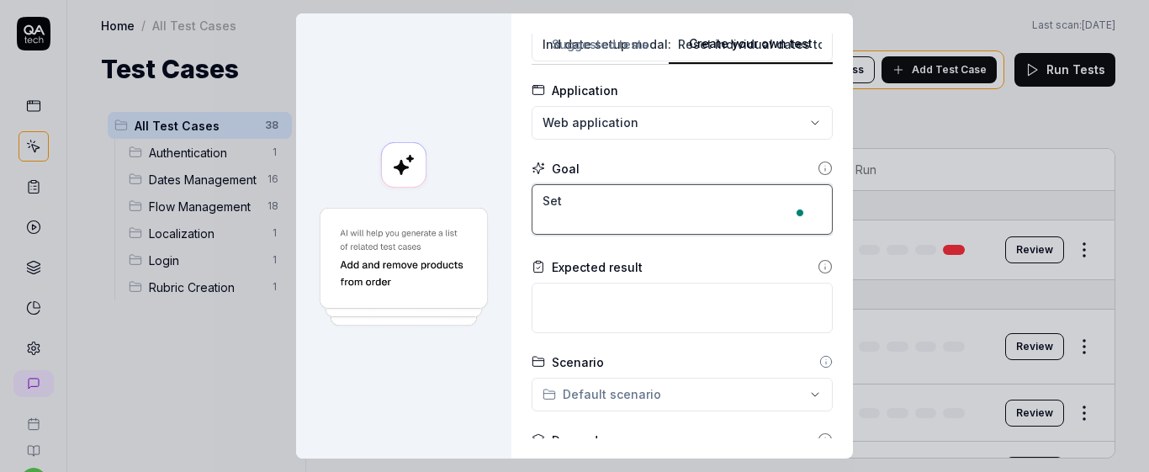
type textarea "Set"
type textarea "*"
type textarea "Set t"
type textarea "*"
type textarea "Set th"
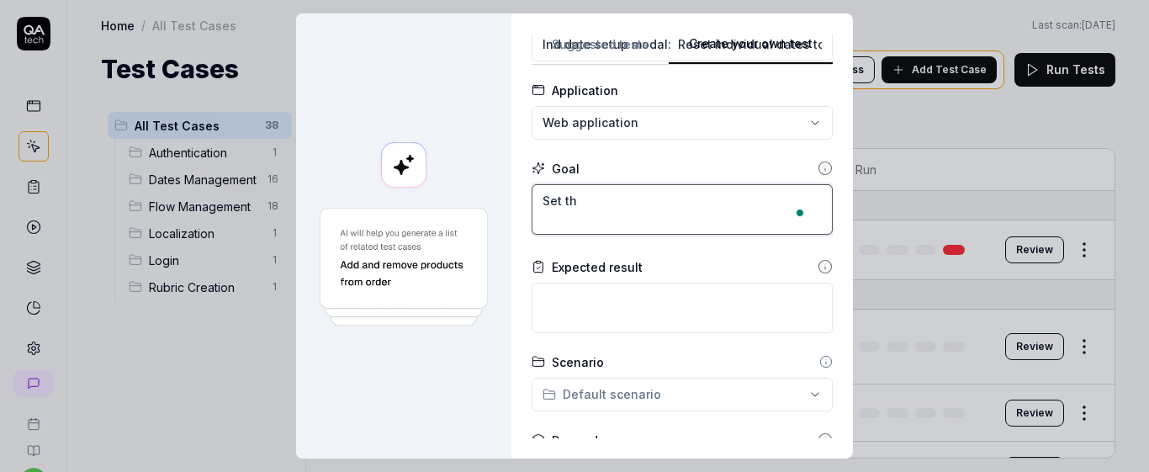
type textarea "*"
type textarea "Set the"
type textarea "*"
type textarea "Set the i"
type textarea "*"
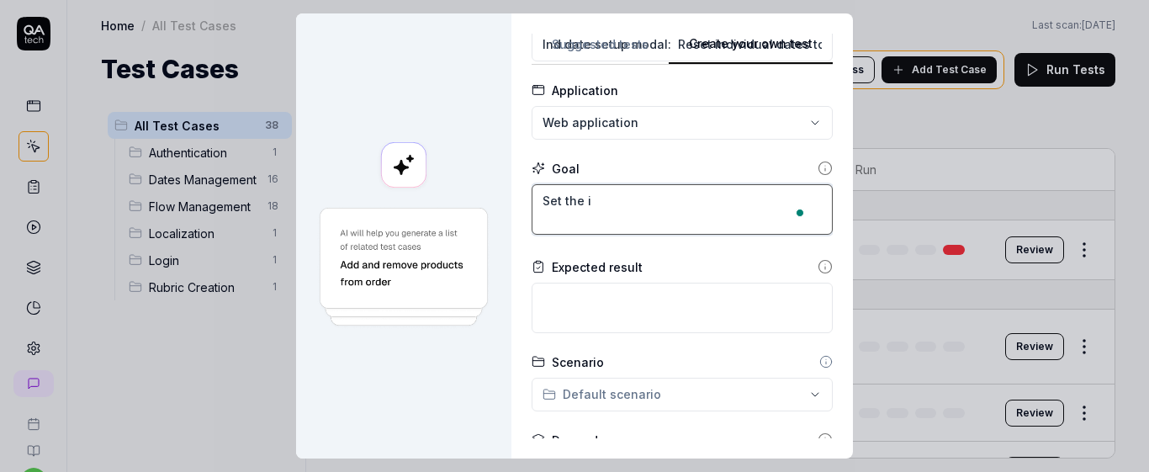
type textarea "Set the in"
type textarea "*"
type textarea "Set the ind"
type textarea "*"
type textarea "Set the indi"
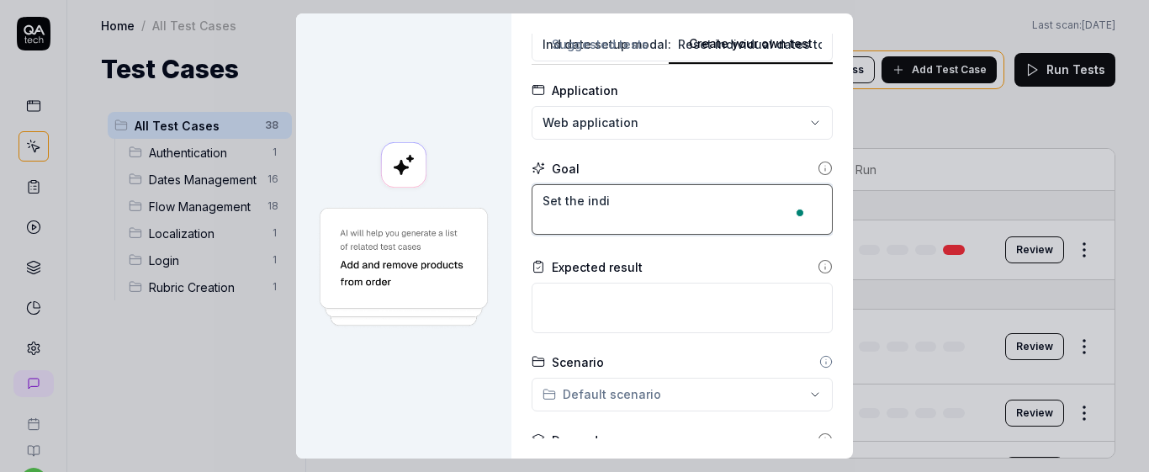
type textarea "*"
type textarea "Set the indiv"
type textarea "*"
type textarea "Set the indivi"
type textarea "*"
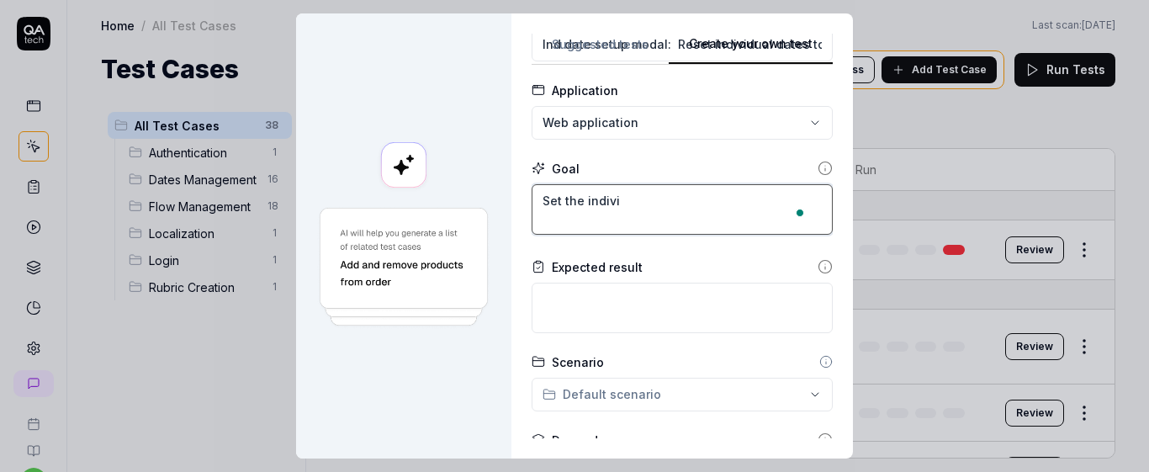
type textarea "Set the individ"
type textarea "*"
type textarea "Set the individu"
type textarea "*"
type textarea "Set the individua"
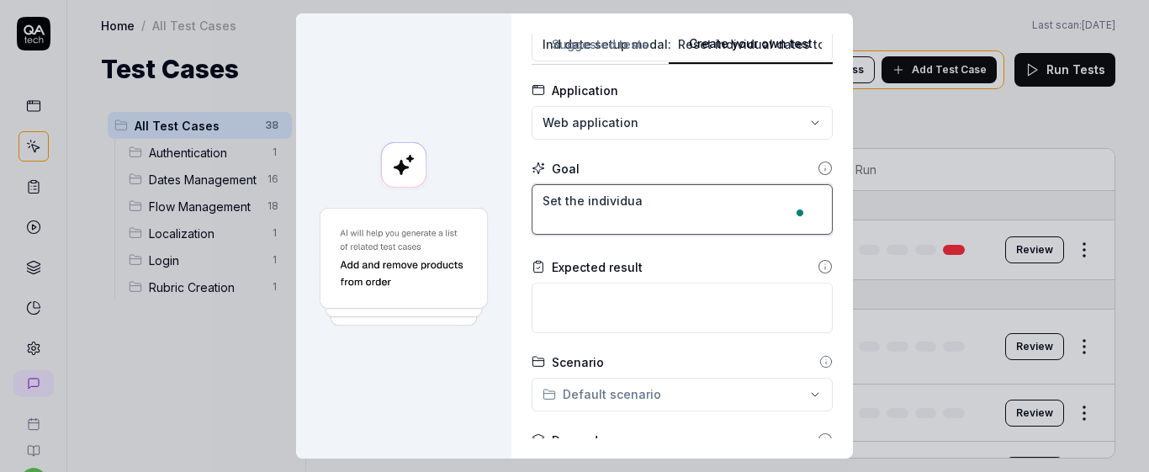
type textarea "*"
type textarea "Set the individual"
type textarea "*"
type textarea "Set the individual"
type textarea "*"
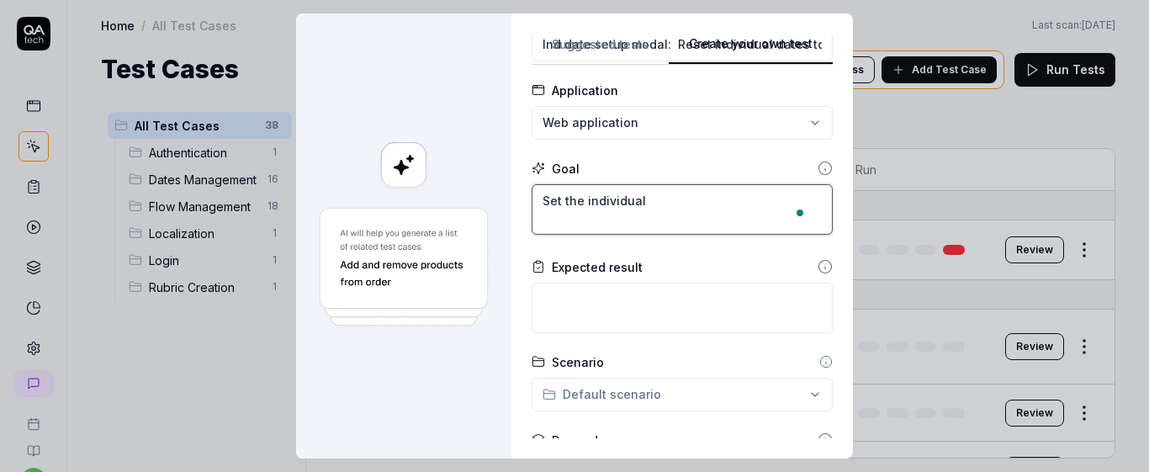
type textarea "Set the individual p"
type textarea "*"
type textarea "Set the individual pa"
type textarea "*"
type textarea "Set the individual pae"
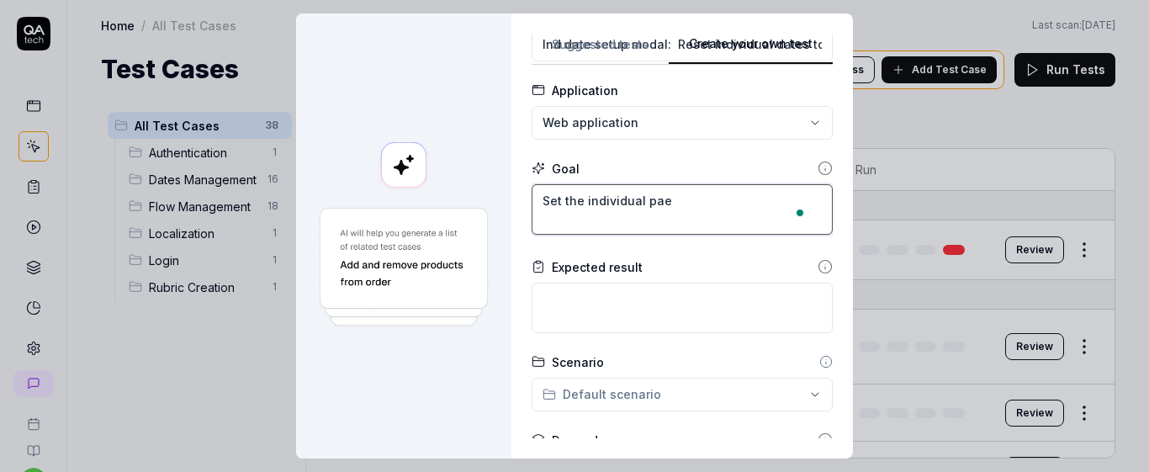
type textarea "*"
type textarea "Set the individual pa"
type textarea "*"
type textarea "Set the individual par"
type textarea "*"
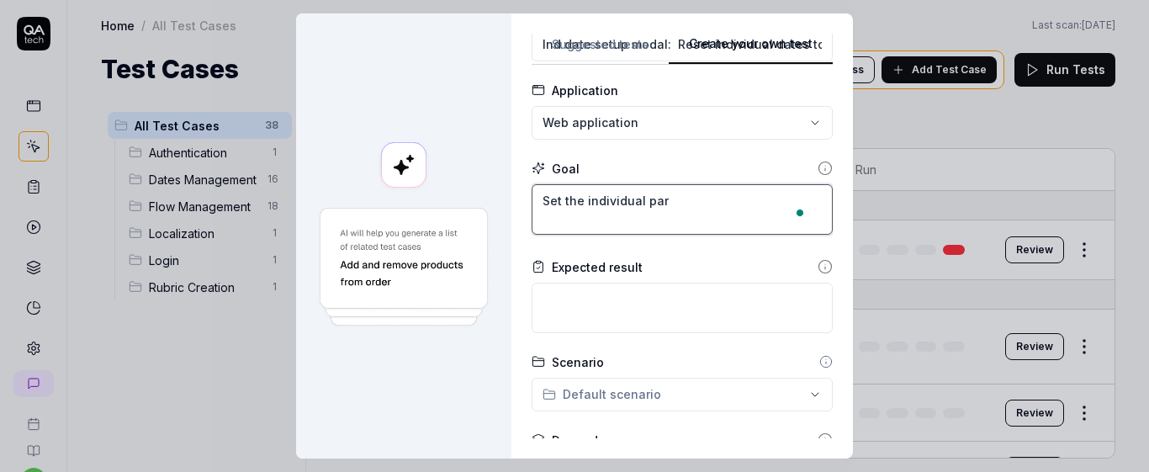
type textarea "Set the individual part"
type textarea "*"
type textarea "Set the individual parti"
type textarea "*"
type textarea "Set the individual partic"
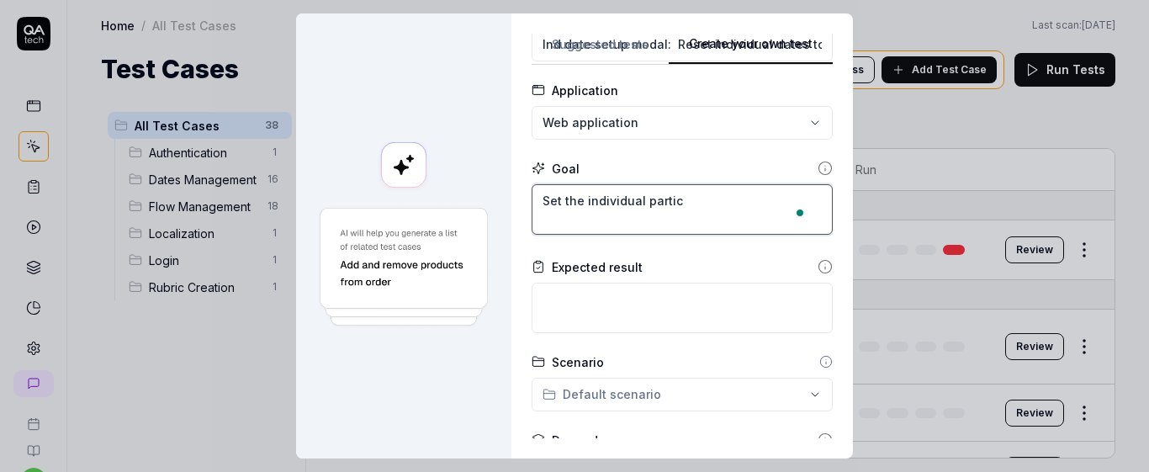
type textarea "*"
type textarea "Set the individual partici"
type textarea "*"
type textarea "Set the individual particip"
type textarea "*"
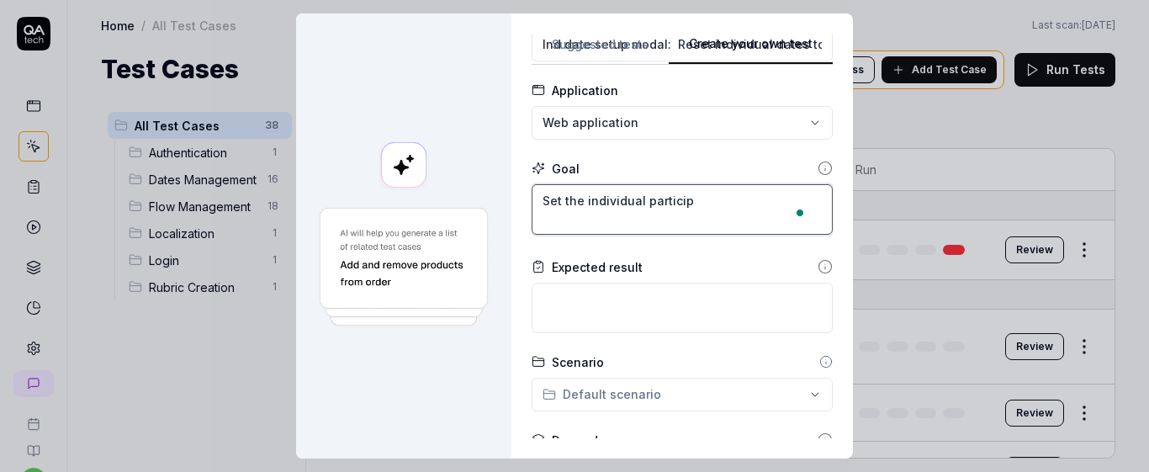
type textarea "Set the individual participa"
type textarea "*"
type textarea "Set the individual participat"
type textarea "*"
type textarea "Set the individual participati"
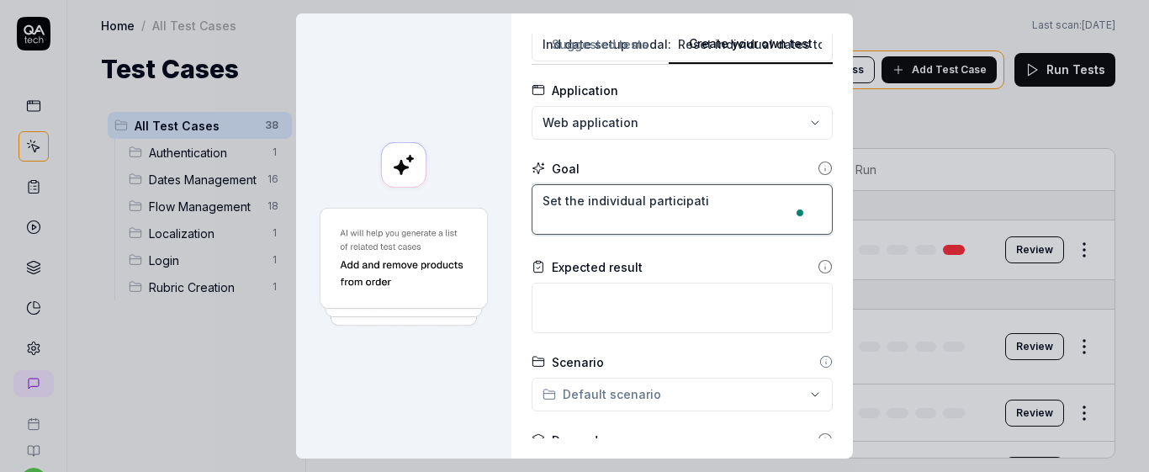
type textarea "*"
type textarea "Set the individual participatio"
type textarea "*"
type textarea "Set the individual participation"
type textarea "*"
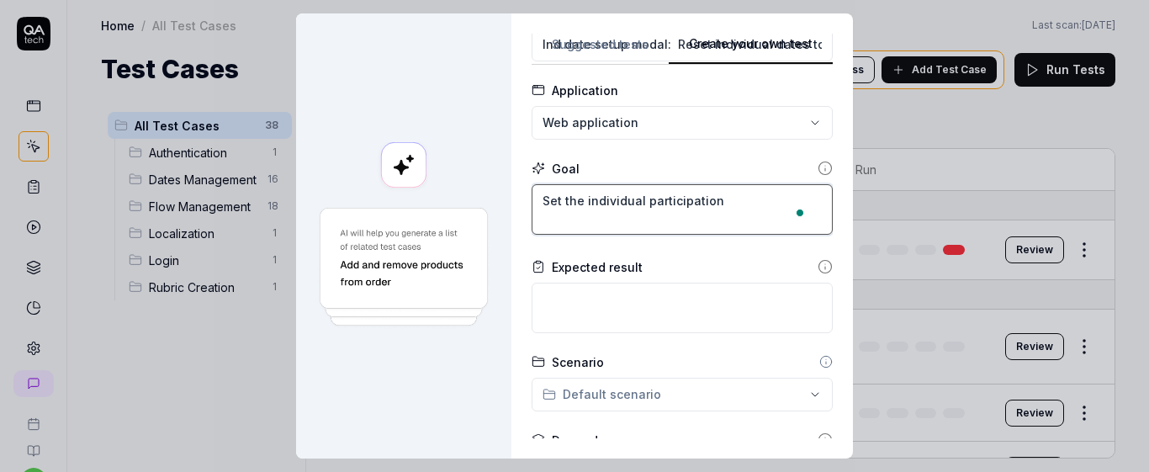
type textarea "Set the individual participation"
type textarea "*"
type textarea "Set the individual participation d"
type textarea "*"
type textarea "Set the individual participation da"
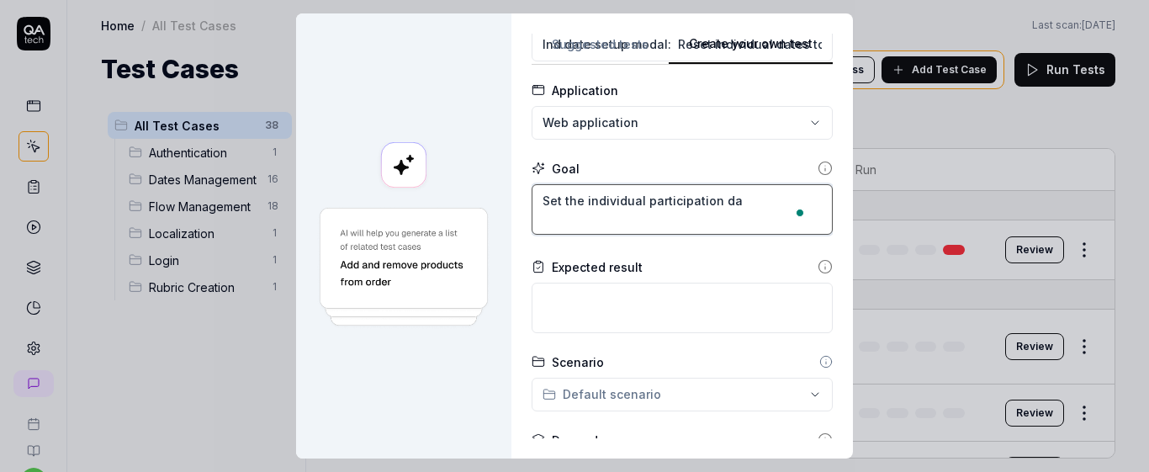
type textarea "*"
type textarea "Set the individual participation dat"
type textarea "*"
type textarea "Set the individual participation date"
type textarea "*"
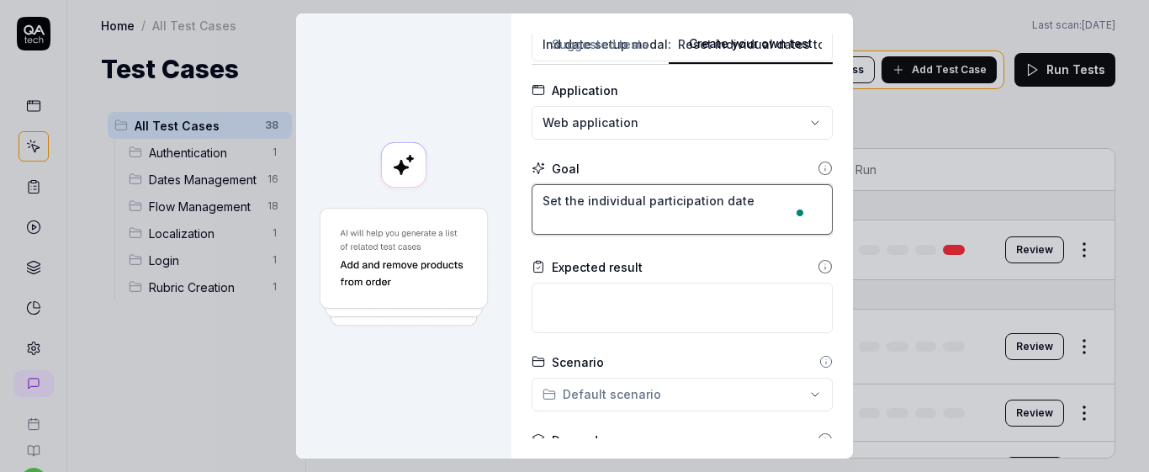
type textarea "Set the individual participation date"
type textarea "*"
type textarea "Set the individual participation date t"
type textarea "*"
type textarea "Set the individual participation date"
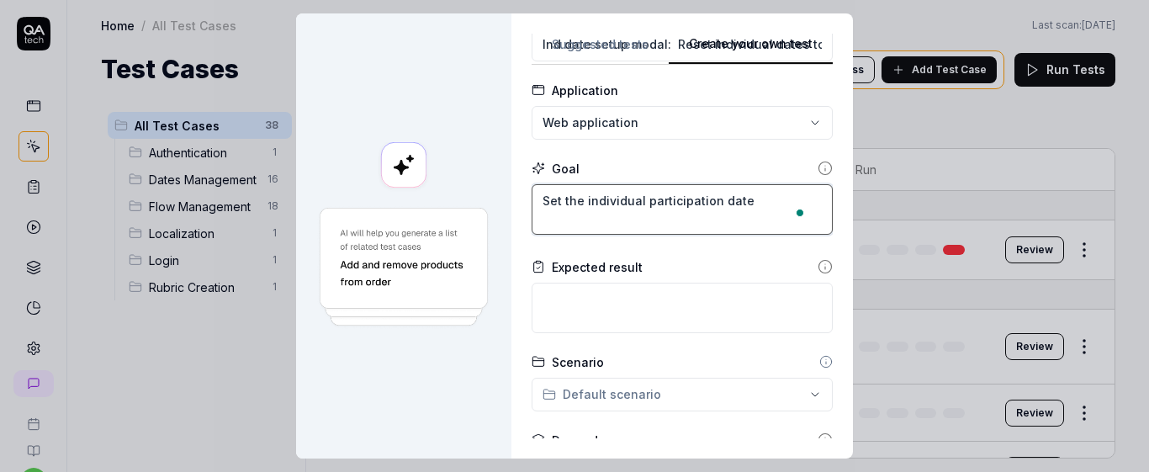
type textarea "*"
type textarea "Set the individual participation date"
type textarea "*"
type textarea "Set the individual participation dates"
type textarea "*"
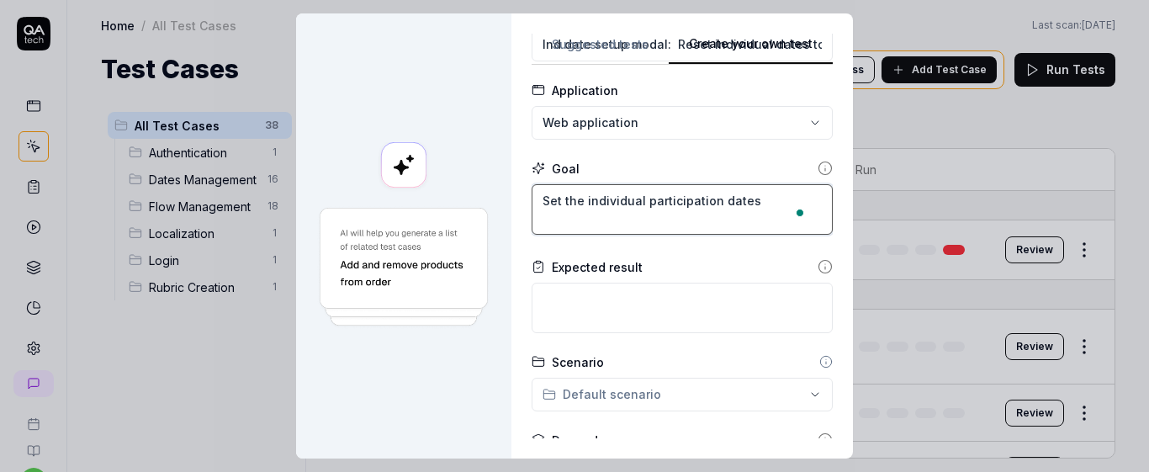
type textarea "Set the individual participation dates"
type textarea "*"
type textarea "Set the individual participation dates t"
type textarea "*"
type textarea "Set the individual participation dates to"
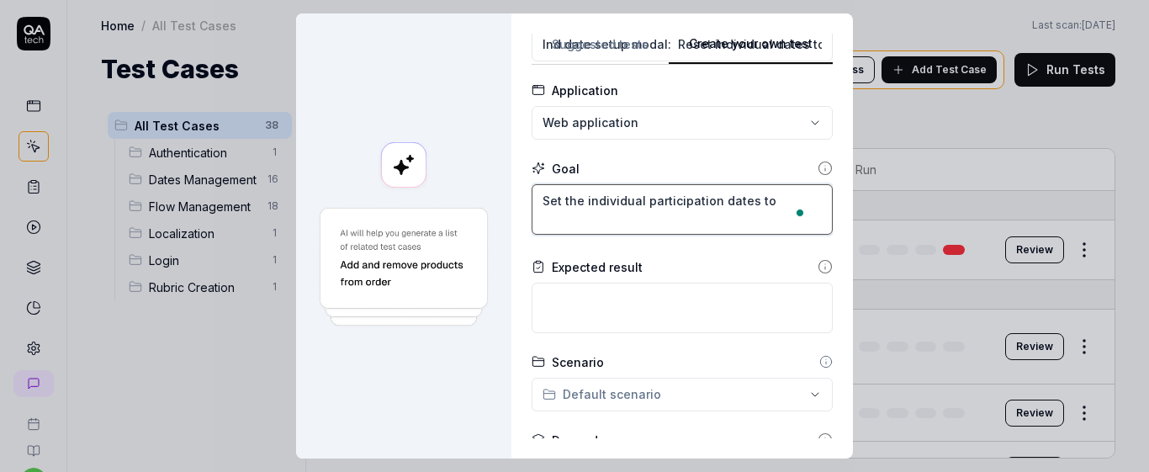
type textarea "*"
type textarea "Set the individual participation dates to"
type textarea "*"
type textarea "Set the individual participation dates to t"
type textarea "*"
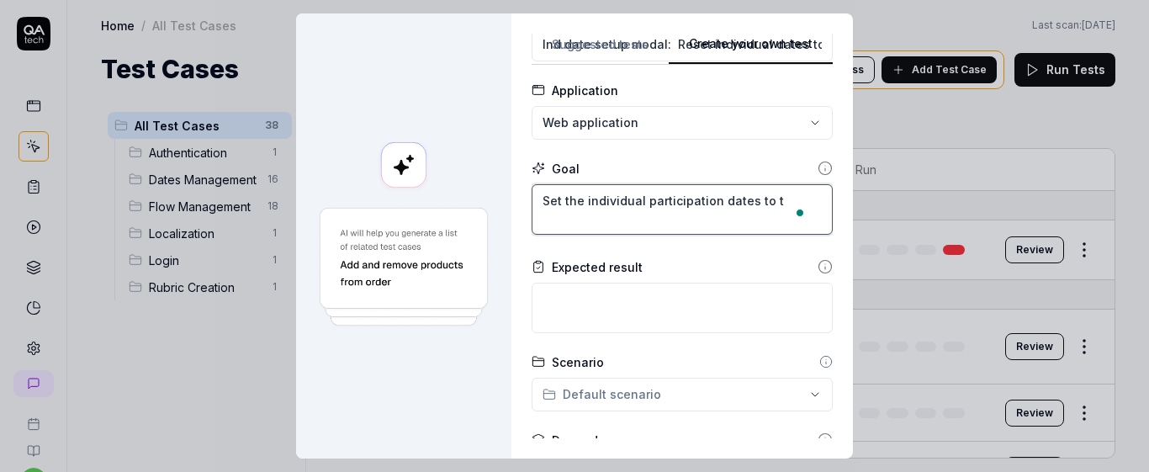
type textarea "Set the individual participation dates to th"
type textarea "*"
type textarea "Set the individual participation dates to the"
type textarea "*"
type textarea "Set the individual participation dates to the"
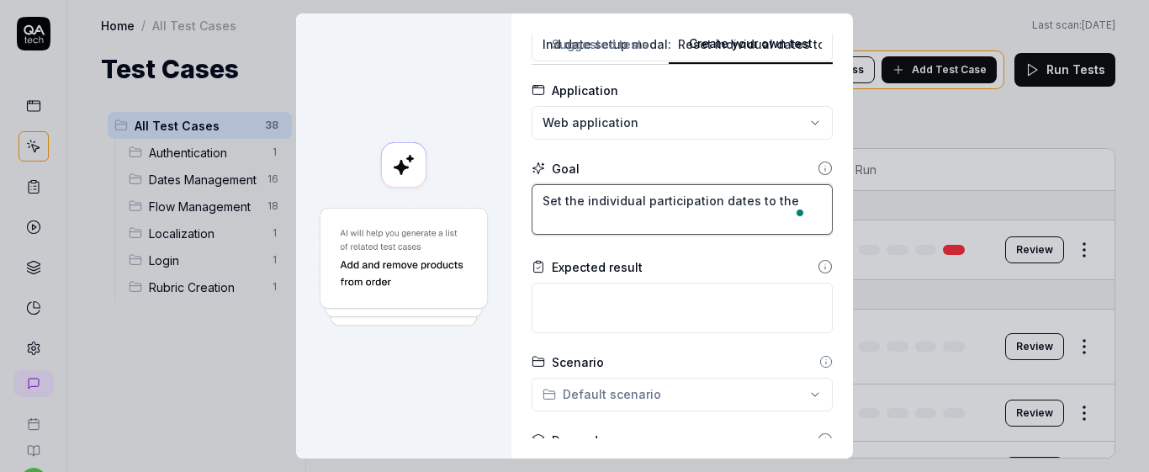
type textarea "*"
type textarea "Set the individual participation dates to the g"
type textarea "*"
type textarea "Set the individual participation dates to the ge"
type textarea "*"
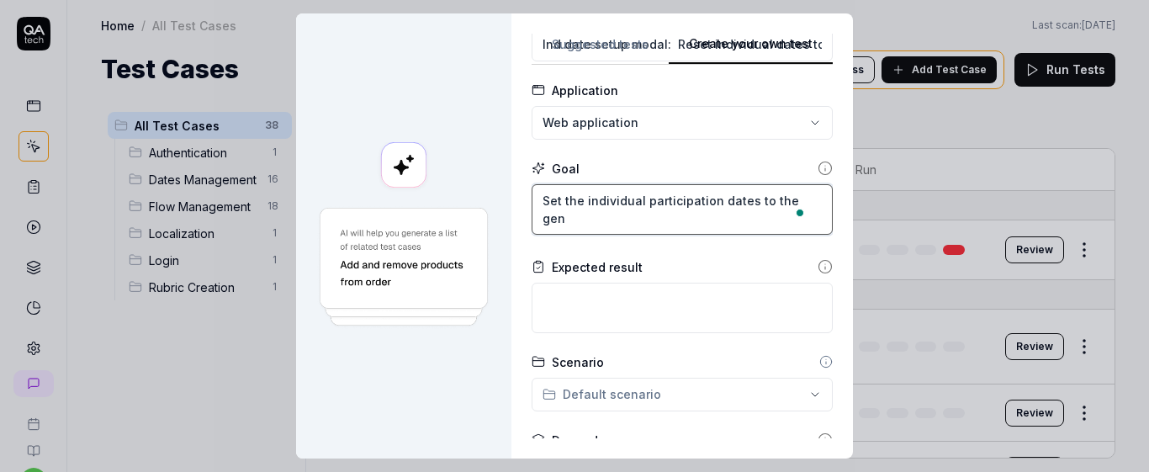
type textarea "Set the individual participation dates to the gene"
type textarea "*"
type textarea "Set the individual participation dates to the gener"
type textarea "*"
type textarea "Set the individual participation dates to the genera"
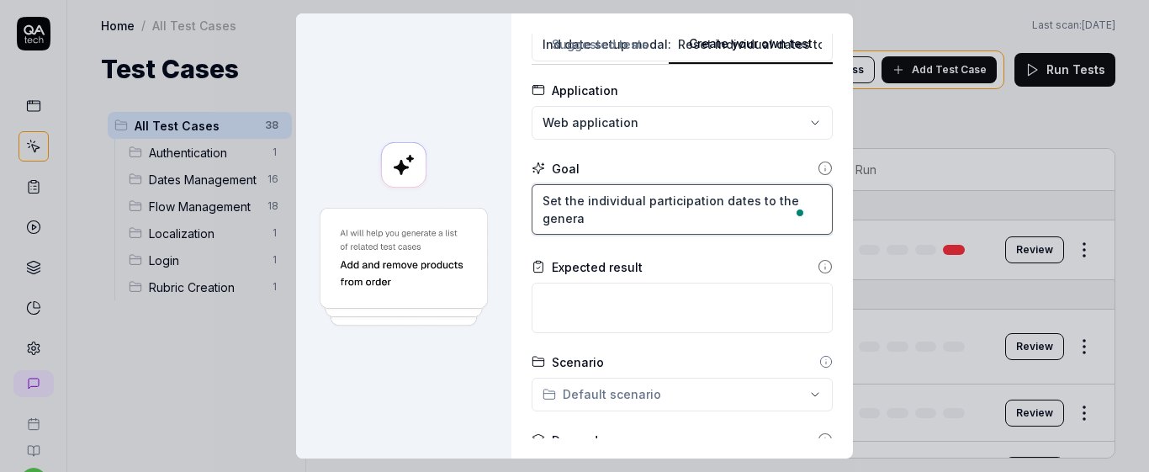
type textarea "*"
type textarea "Set the individual participation dates to the general"
type textarea "*"
type textarea "Set the individual participation dates to the general"
type textarea "*"
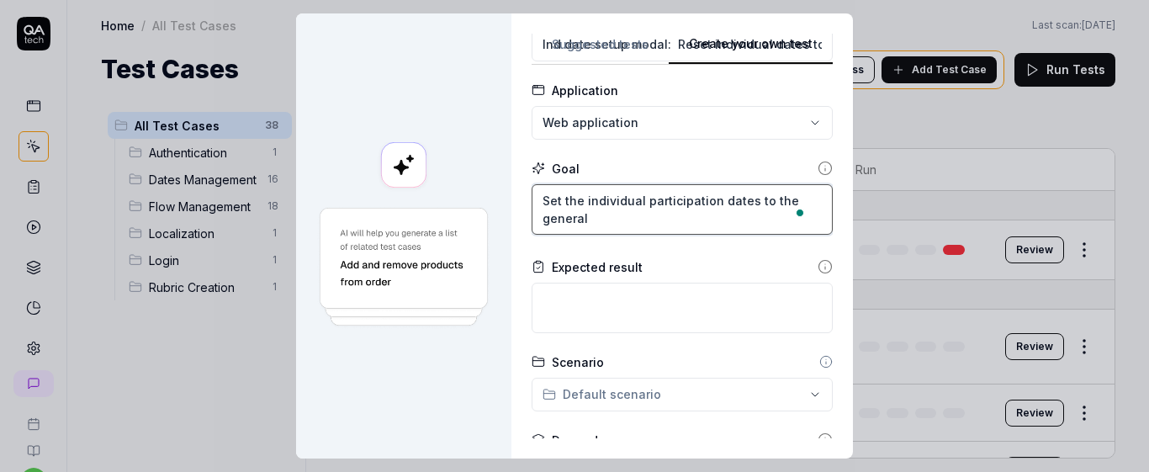
type textarea "Set the individual participation dates to the general f"
type textarea "*"
type textarea "Set the individual participation dates to the general fl"
type textarea "*"
type textarea "Set the individual participation dates to the general flo"
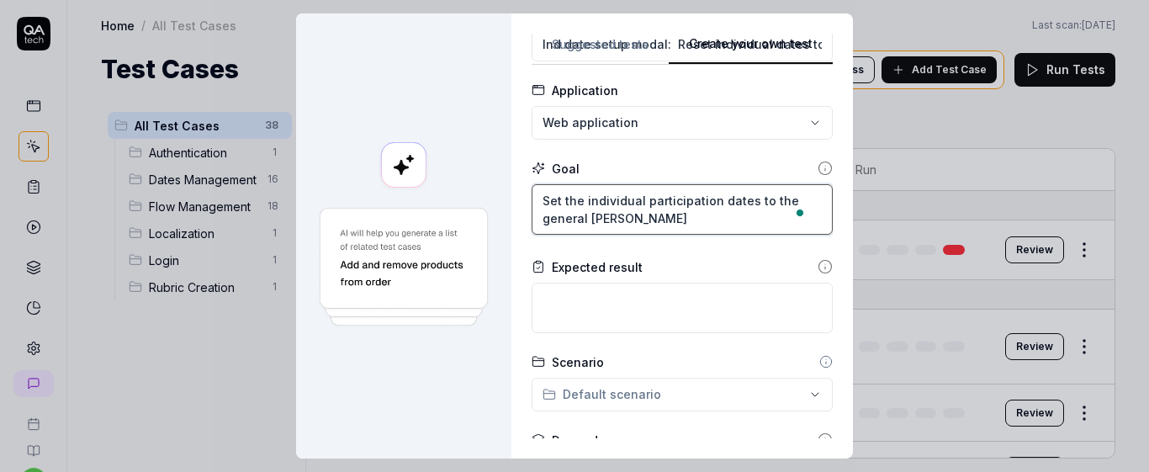
type textarea "*"
type textarea "Set the individual participation dates to the general flow"
type textarea "*"
type textarea "Set the individual participation dates to the general flow"
type textarea "*"
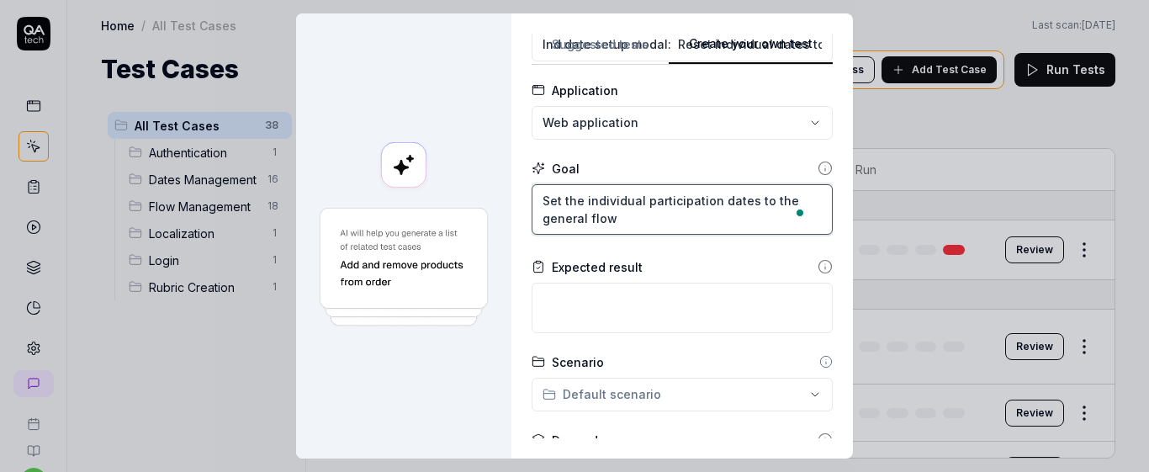
type textarea "Set the individual participation dates to the general flow d"
type textarea "*"
type textarea "Set the individual participation dates to the general flow da"
type textarea "*"
type textarea "Set the individual participation dates to the general flow dat"
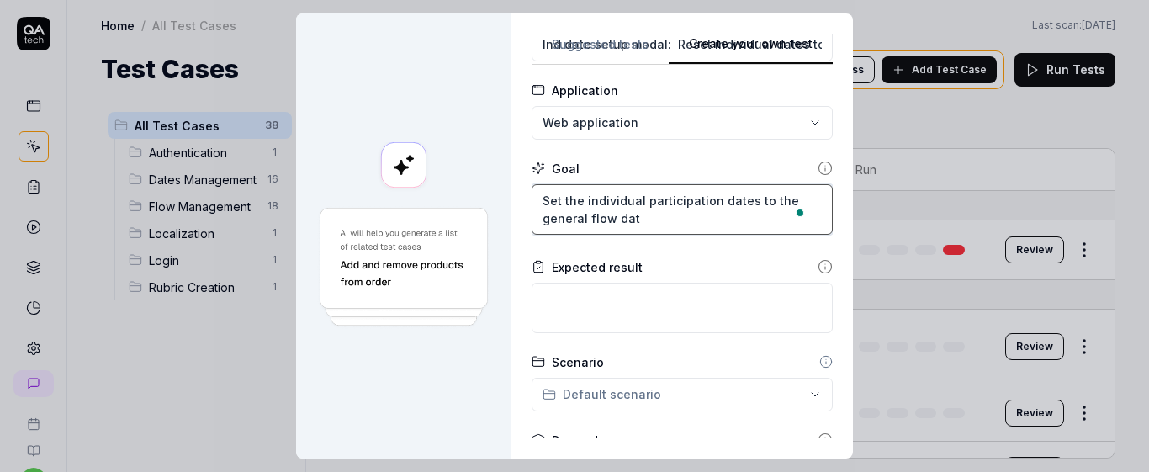
type textarea "*"
type textarea "Set the individual participation dates to the general flow date"
type textarea "*"
type textarea "Set the individual participation dates to the general flow date"
type textarea "*"
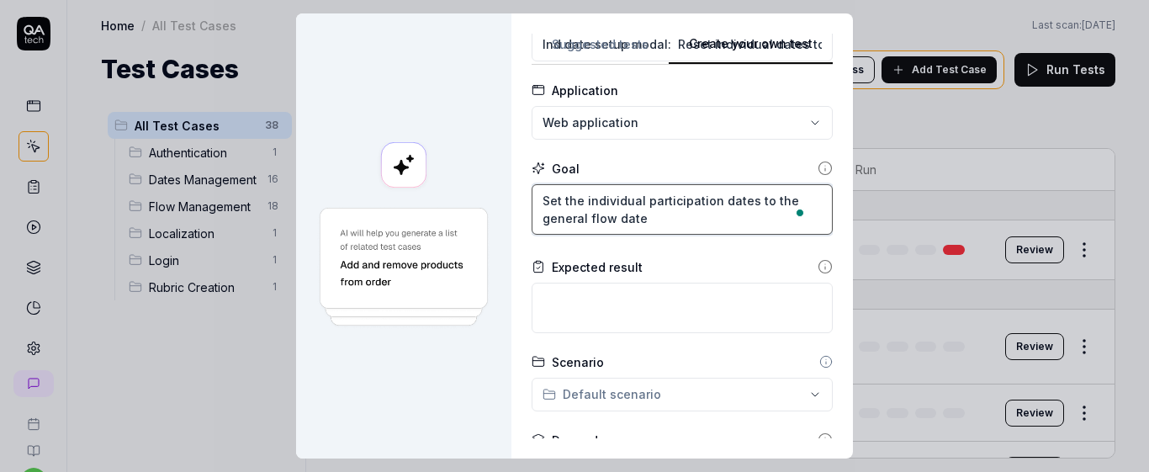
type textarea "Set the individual participation dates to the general flow date"
type textarea "*"
type textarea "Set the individual participation dates to the general flow dates"
type textarea "*"
type textarea "Set the individual participation dates to the general flow dates"
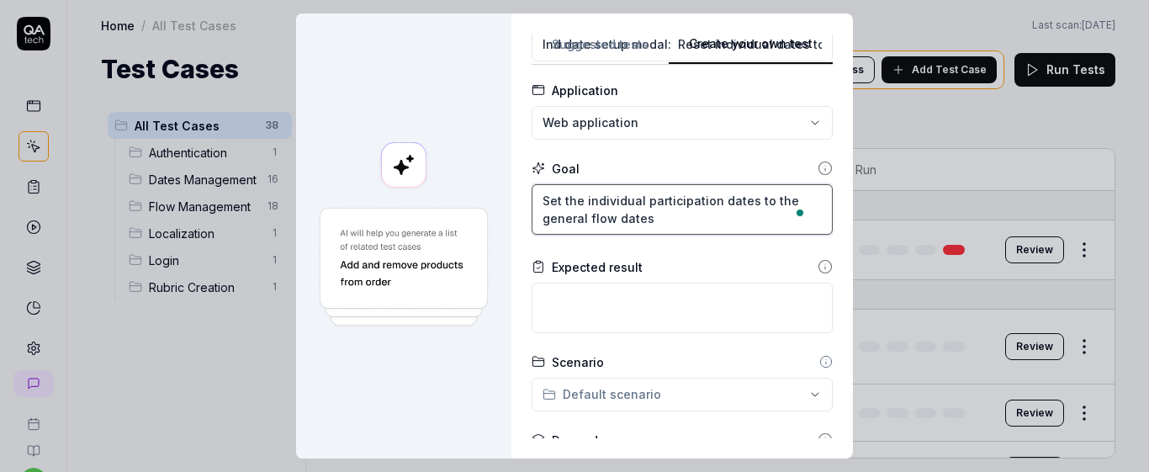
click at [744, 202] on textarea "Set the individual participation dates to the general flow dates" at bounding box center [681, 209] width 301 height 50
type textarea "*"
type textarea "Set the individual participation dates ito the general flow dates"
type textarea "*"
type textarea "Set the individual participation dates into the general flow dates"
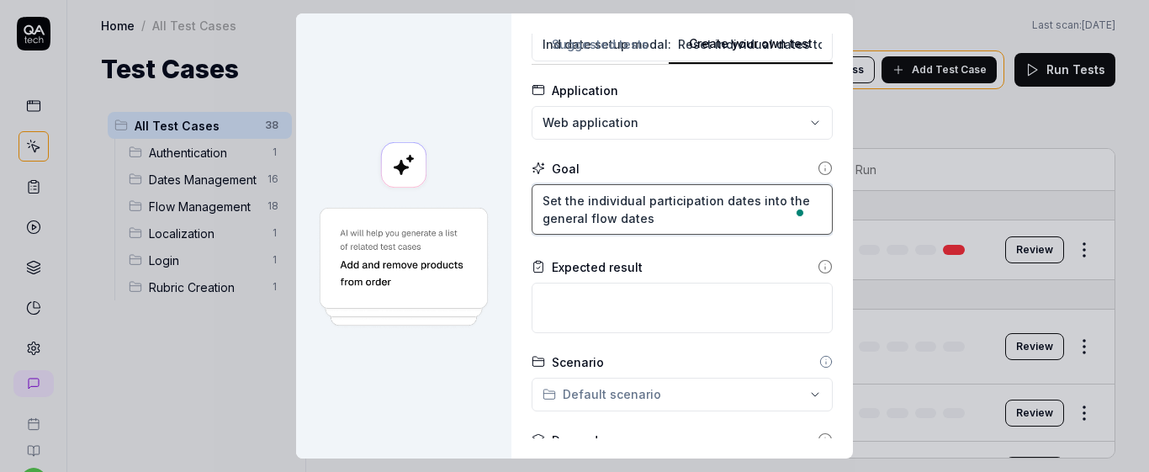
type textarea "*"
type textarea "Set the individual participation dates ito the general flow dates"
type textarea "*"
type textarea "Set the individual participation dates to the general flow dates"
type textarea "*"
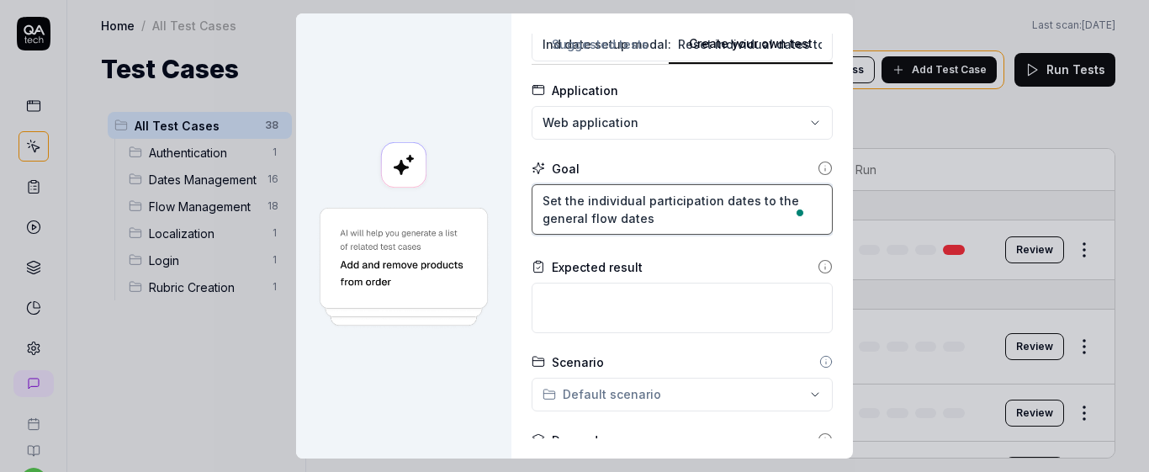
type textarea "Set the individual participation datesto the general flow dates"
type textarea "*"
type textarea "Set the individual participation datescto the general flow dates"
type textarea "*"
type textarea "Set the individual participation datesto the general flow dates"
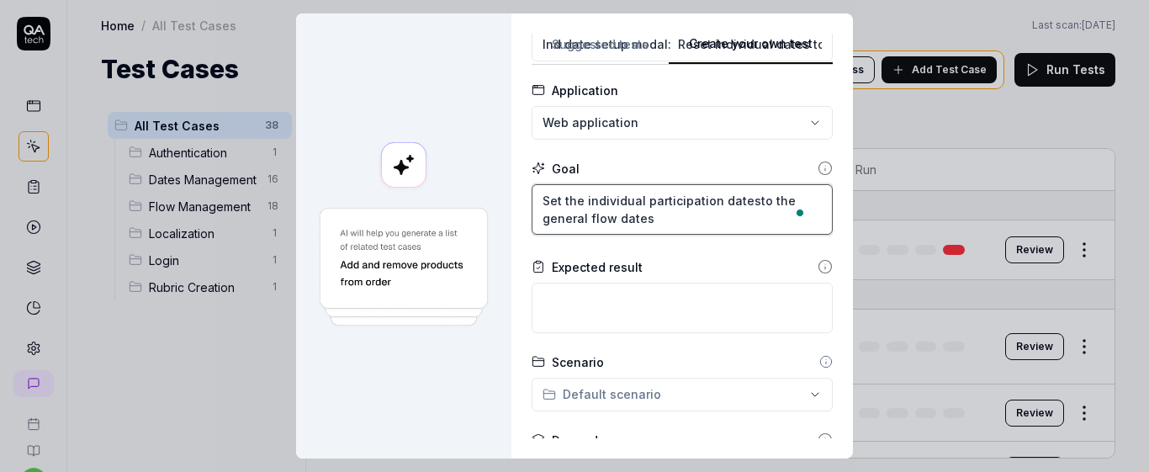
type textarea "*"
type textarea "Set the individual participation dates to the general flow dates"
click at [671, 225] on textarea "Set the individual participation dates to the general flow dates" at bounding box center [681, 209] width 301 height 50
type textarea "*"
type textarea "Set the individual participation dates to the general flow dates u"
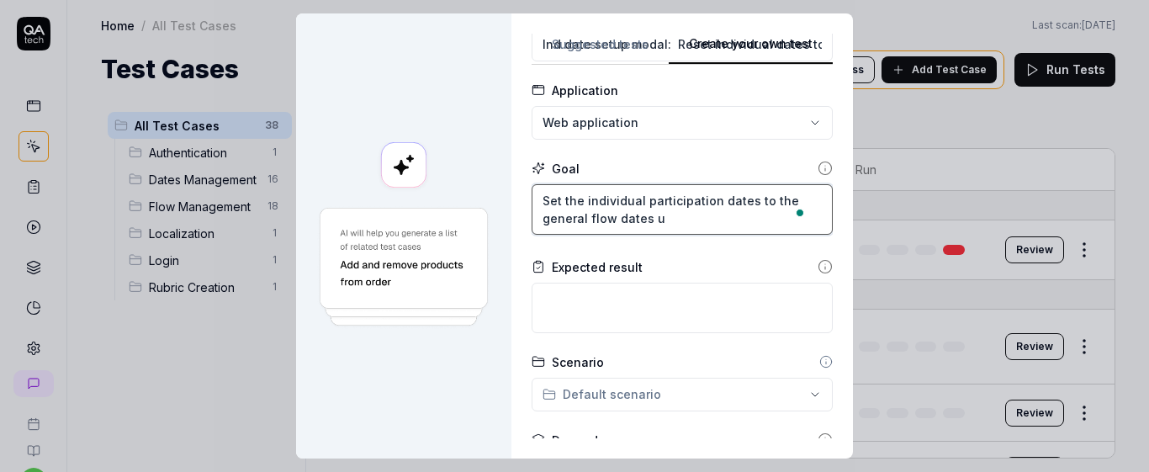
type textarea "*"
type textarea "Set the individual participation dates to the general flow dates us"
type textarea "*"
type textarea "Set the individual participation dates to the general flow dates usi"
type textarea "*"
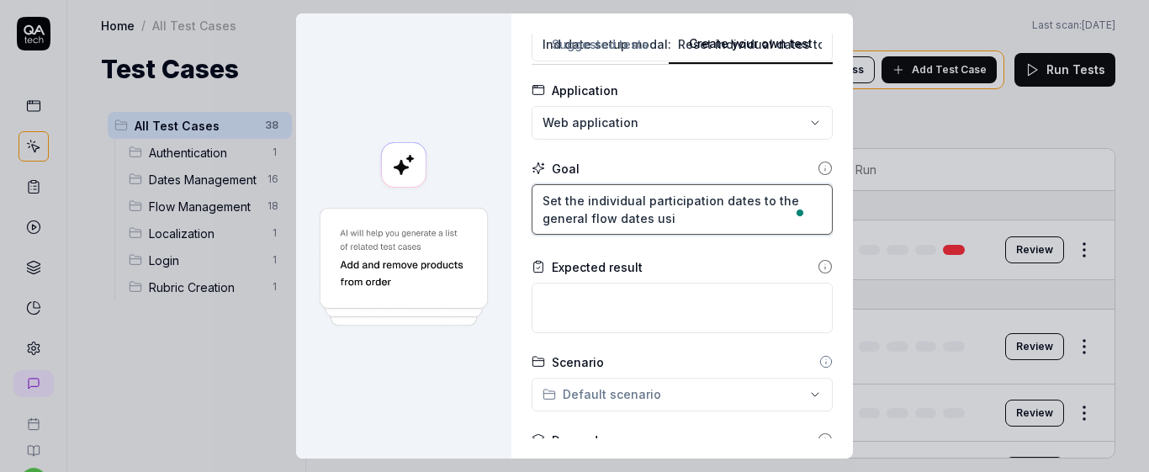
type textarea "Set the individual participation dates to the general flow dates usin"
type textarea "*"
type textarea "Set the individual participation dates to the general flow dates using"
type textarea "*"
type textarea "Set the individual participation dates to the general flow dates using"
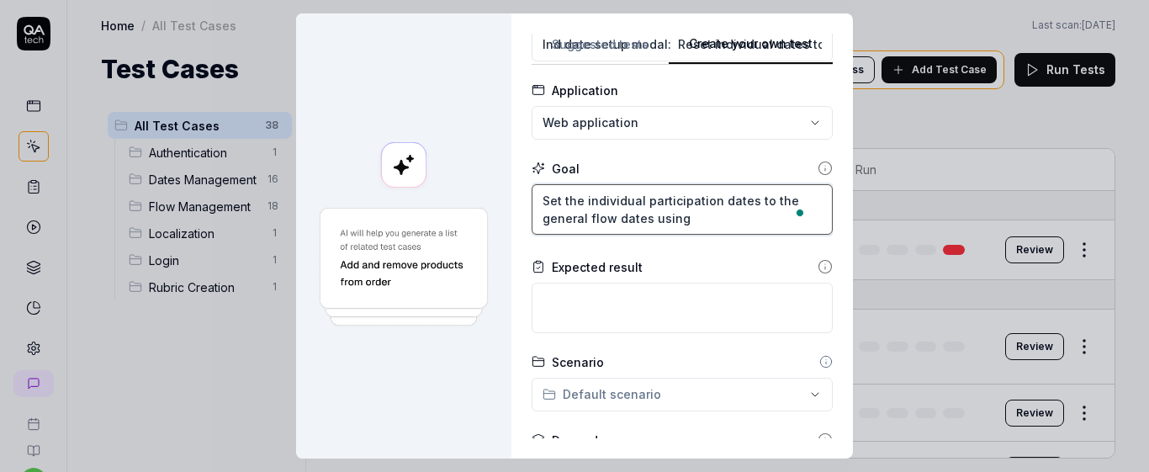
type textarea "*"
type textarea "Set the individual participation dates to the general flow dates using t"
type textarea "*"
type textarea "Set the individual participation dates to the general flow dates using th"
type textarea "*"
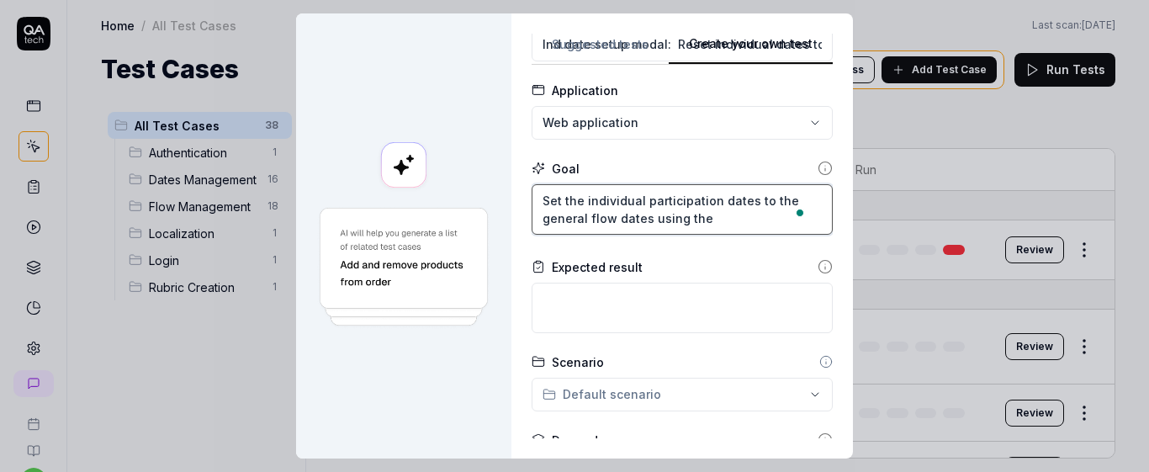
type textarea "Set the individual participation dates to the general flow dates using the"
type textarea "*"
type textarea "Set the individual participation dates to the general flow dates using the ""
type textarea "*"
type textarea "Set the individual participation dates to the general flow dates using the "R"
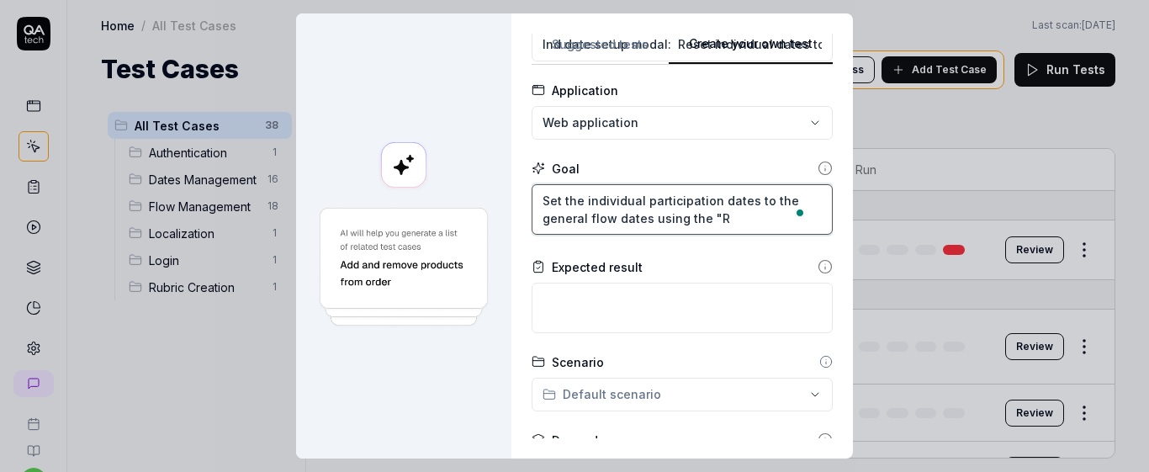
type textarea "*"
type textarea "Set the individual participation dates to the general flow dates using the "Re"
type textarea "*"
type textarea "Set the individual participation dates to the general flow dates using the "Res"
type textarea "*"
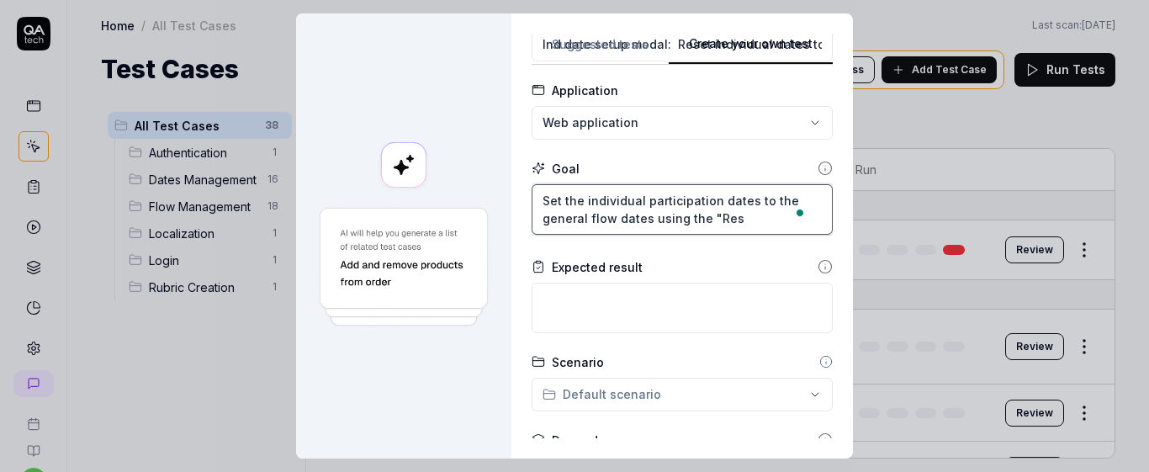
type textarea "Set the individual participation dates to the general flow dates using the "Rese"
type textarea "*"
type textarea "Set the individual participation dates to the general flow dates using the "Res…"
type textarea "*"
type textarea "Set the individual participation dates to the general flow dates using the "Res…"
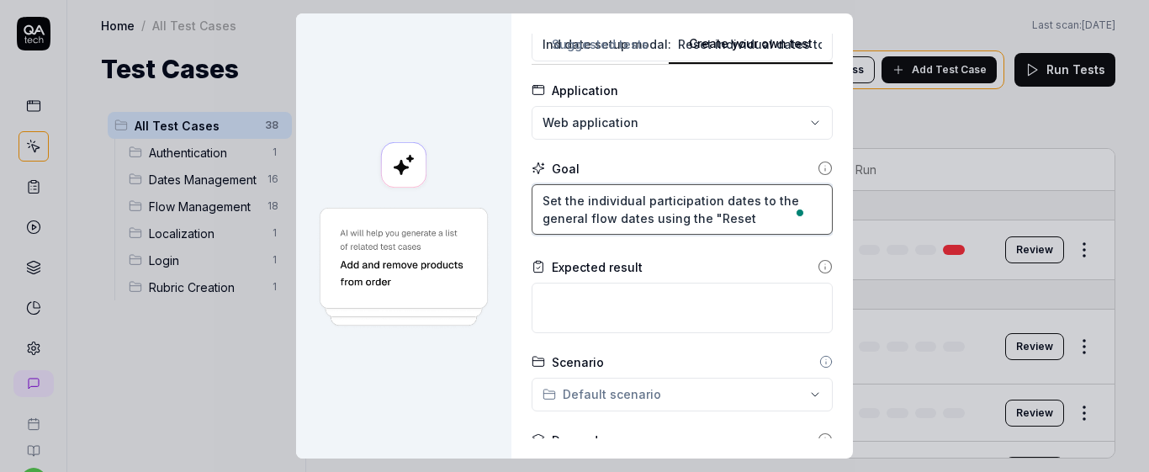
type textarea "*"
type textarea "Set the individual participation dates to the general flow dates using the "Res…"
type textarea "*"
type textarea "Set the individual participation dates to the general flow dates using the "Res…"
type textarea "*"
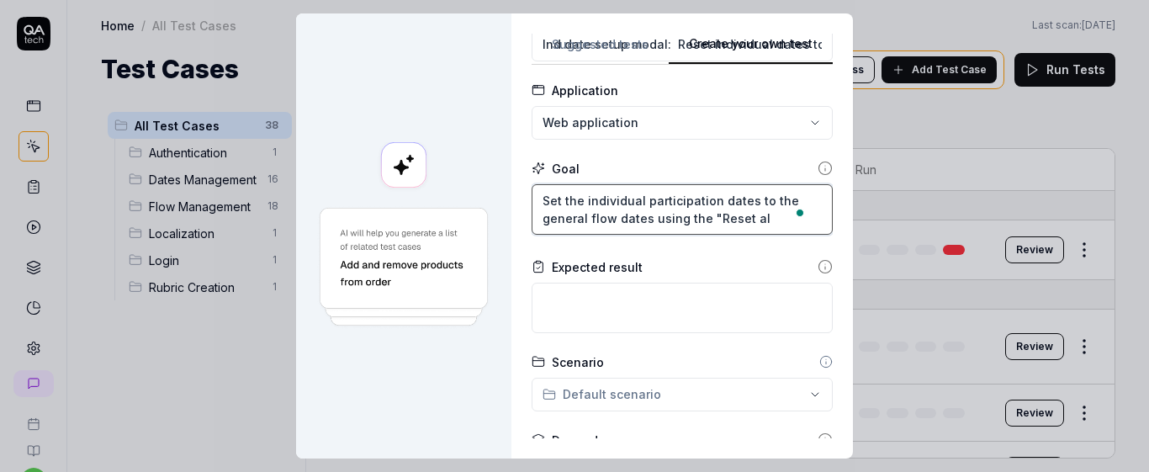
type textarea "Set the individual participation dates to the general flow dates using the "Res…"
type textarea "*"
type textarea "Set the individual participation dates to the general flow dates using the "Res…"
type textarea "*"
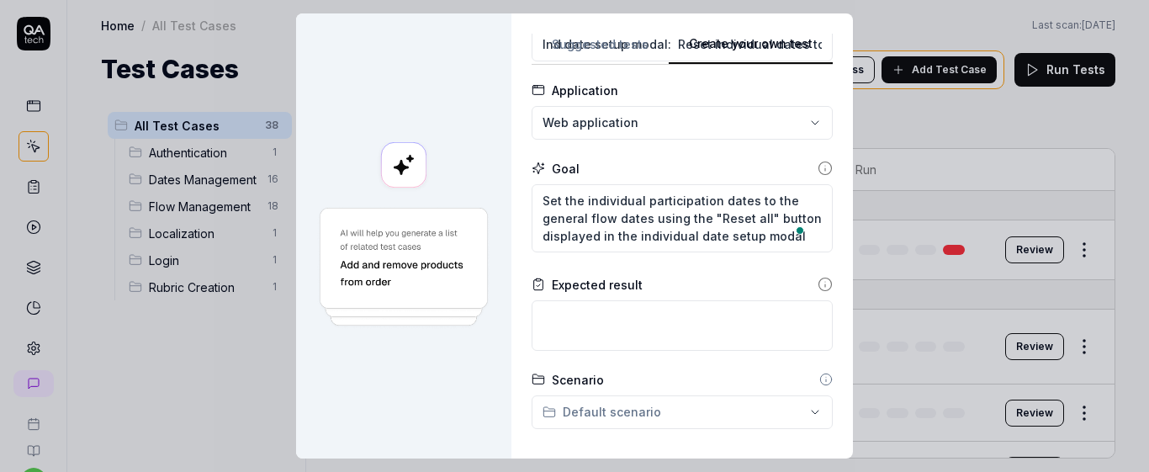
click at [642, 281] on div "Expected result" at bounding box center [681, 285] width 301 height 18
click at [591, 346] on textarea at bounding box center [681, 325] width 301 height 50
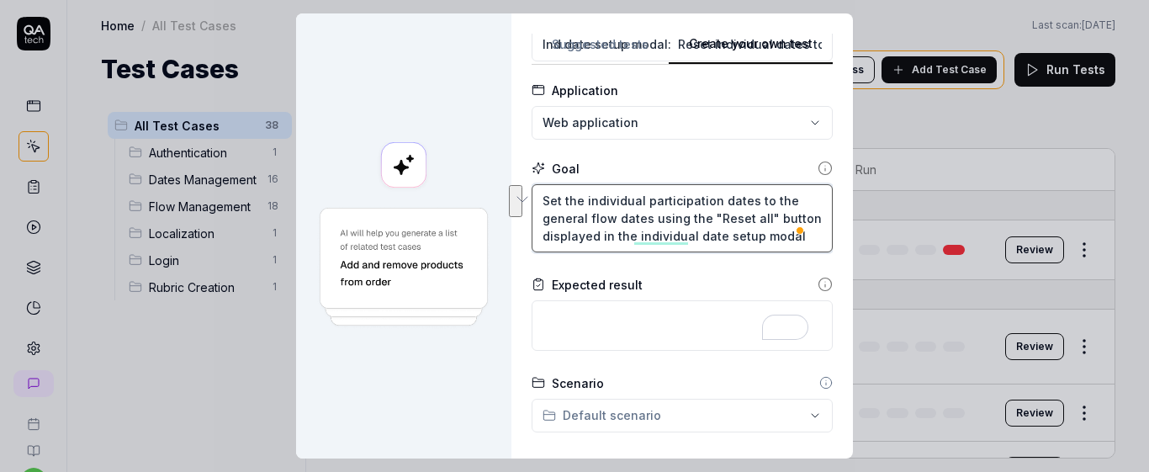
drag, startPoint x: 578, startPoint y: 198, endPoint x: 638, endPoint y: 219, distance: 64.1
click at [638, 219] on textarea "Set the individual participation dates to the general flow dates using the "Res…" at bounding box center [681, 218] width 301 height 68
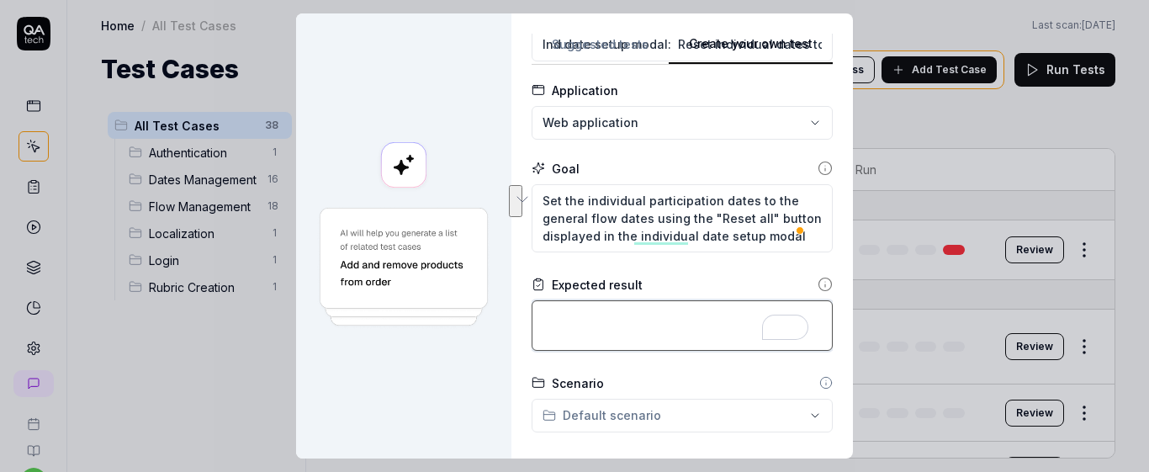
click at [593, 325] on textarea "To enrich screen reader interactions, please activate Accessibility in Grammarl…" at bounding box center [681, 325] width 301 height 50
paste textarea "individual participation dates to the general flow dates"
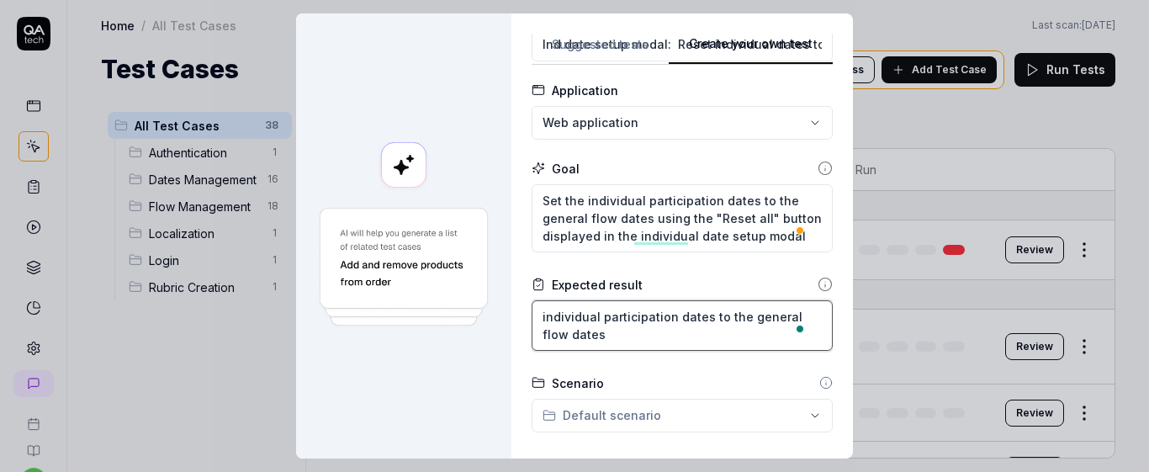
click at [721, 336] on textarea "individual participation dates to the general flow dates" at bounding box center [681, 325] width 301 height 50
click at [701, 320] on textarea "individual participation dates to the general flow dates" at bounding box center [681, 325] width 301 height 50
click at [656, 339] on textarea "Individual participation dates are reset to the general flow dates" at bounding box center [681, 325] width 301 height 50
click at [720, 265] on form "**********" at bounding box center [681, 342] width 301 height 679
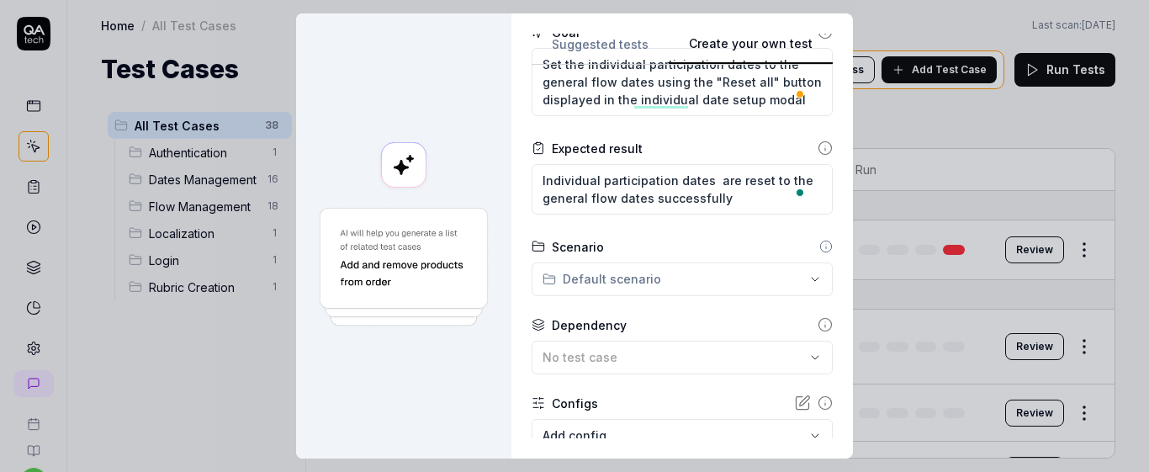
scroll to position [0, 0]
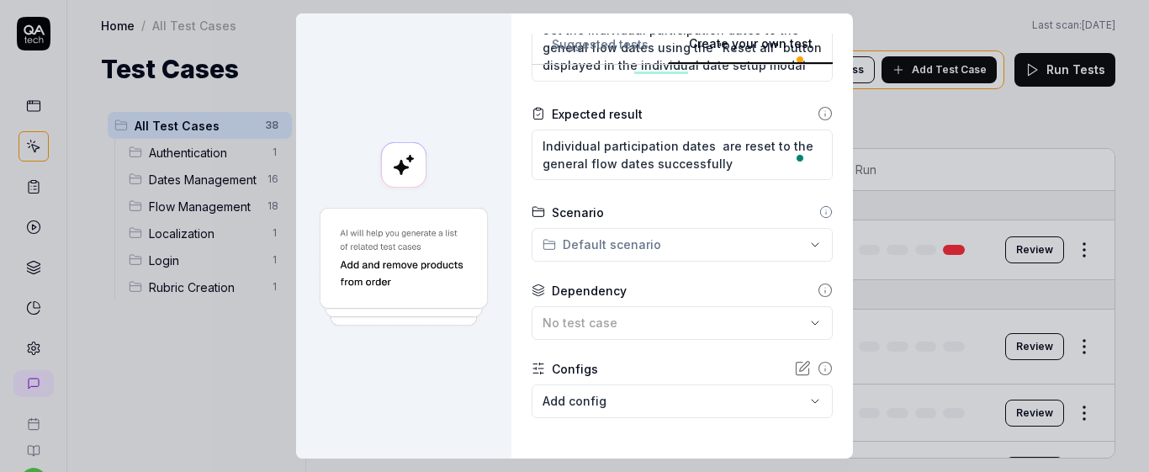
click at [738, 249] on div "**********" at bounding box center [574, 236] width 1149 height 472
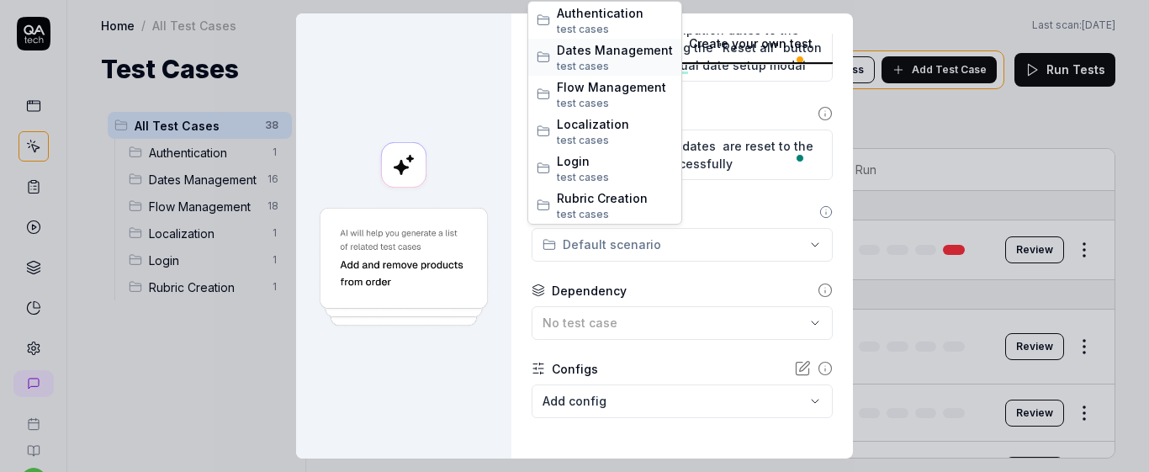
click at [608, 51] on span "Dates Management" at bounding box center [615, 50] width 116 height 18
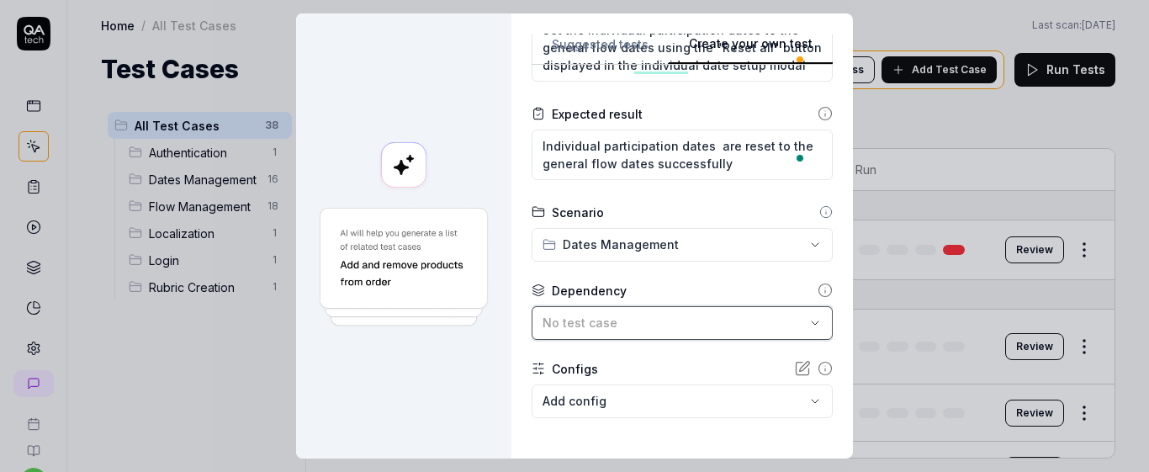
click at [707, 325] on div "No test case" at bounding box center [673, 323] width 262 height 18
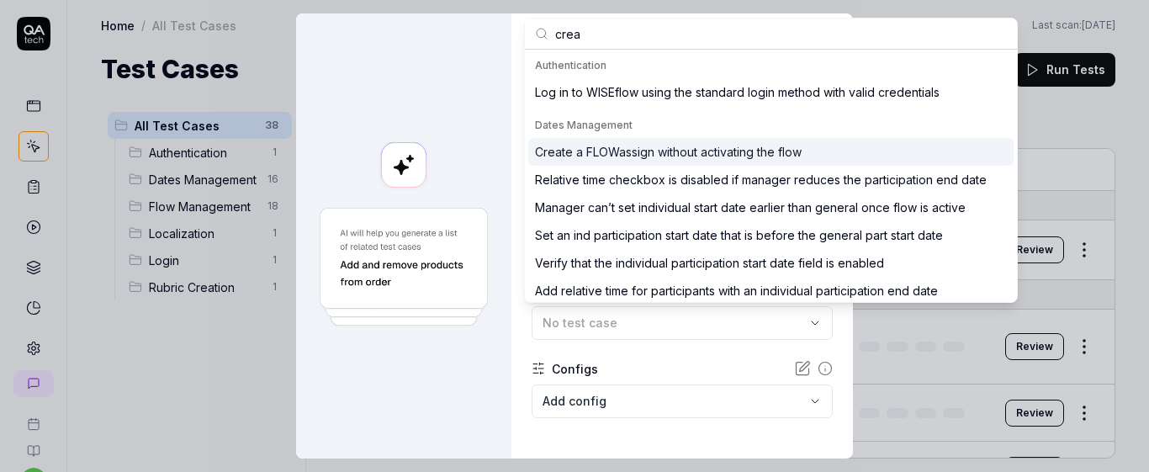
click at [774, 159] on div "Create a FLOWassign without activating the flow" at bounding box center [668, 152] width 267 height 18
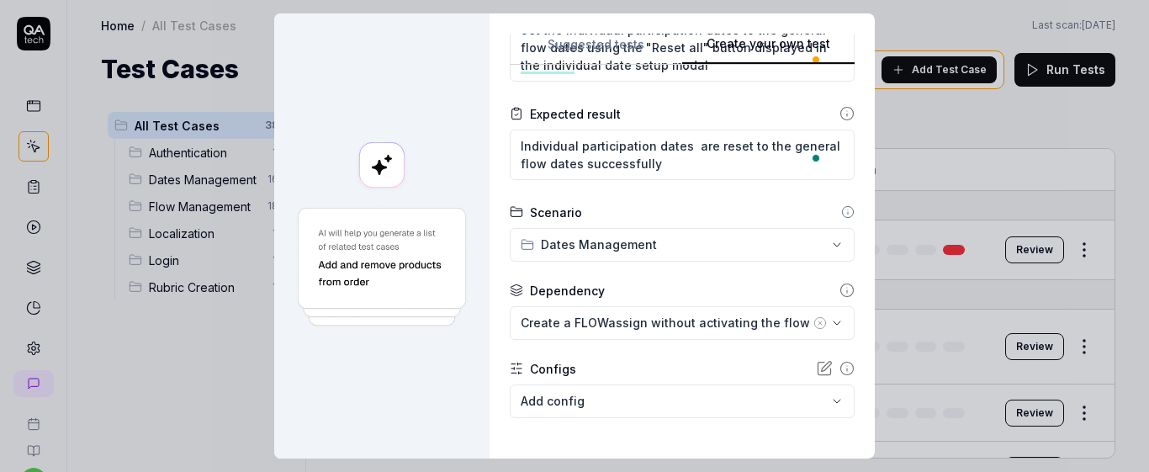
scroll to position [326, 0]
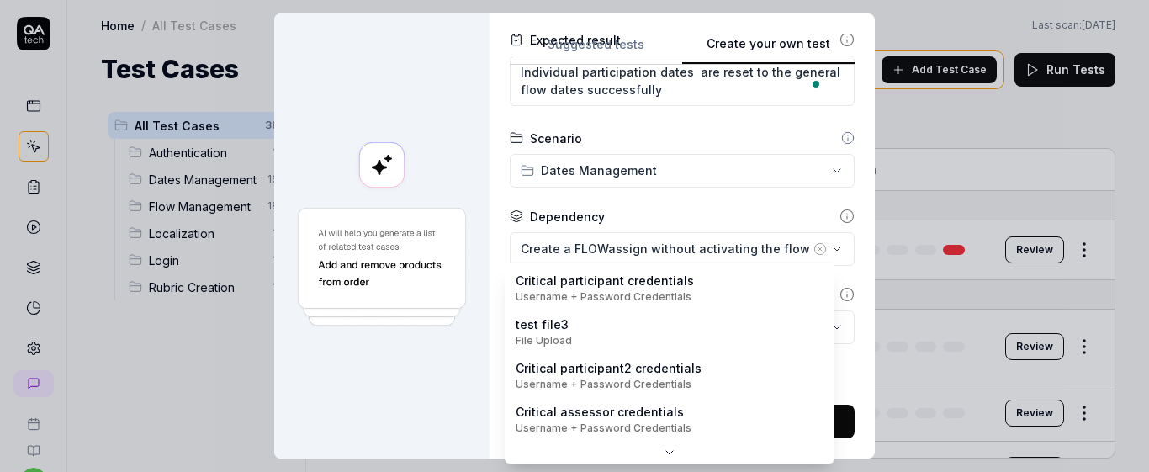
click at [654, 332] on body "s U Home / All Test Cases Home / All Test Cases Last scan: Jun 2 2025 Test Case…" at bounding box center [574, 236] width 1149 height 472
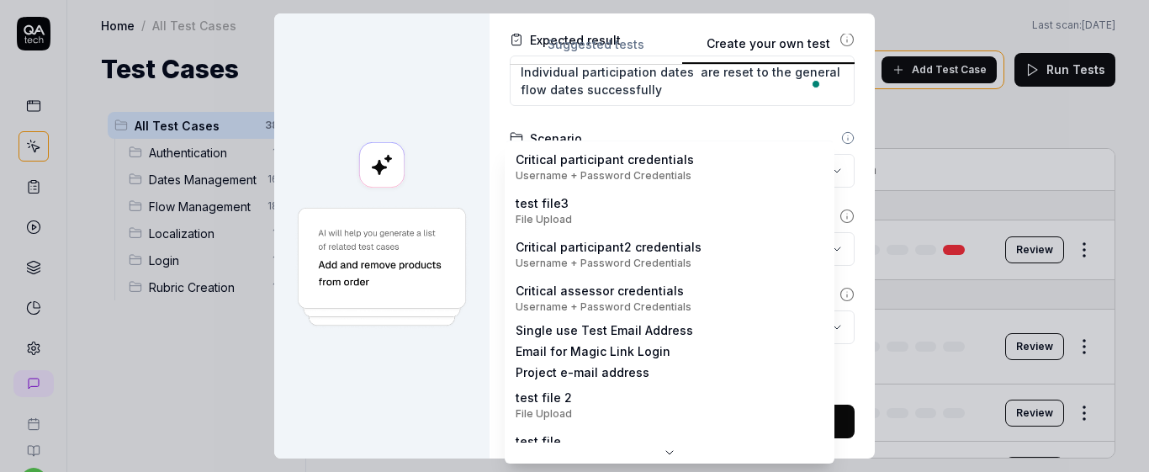
click at [665, 446] on icon at bounding box center [669, 452] width 13 height 13
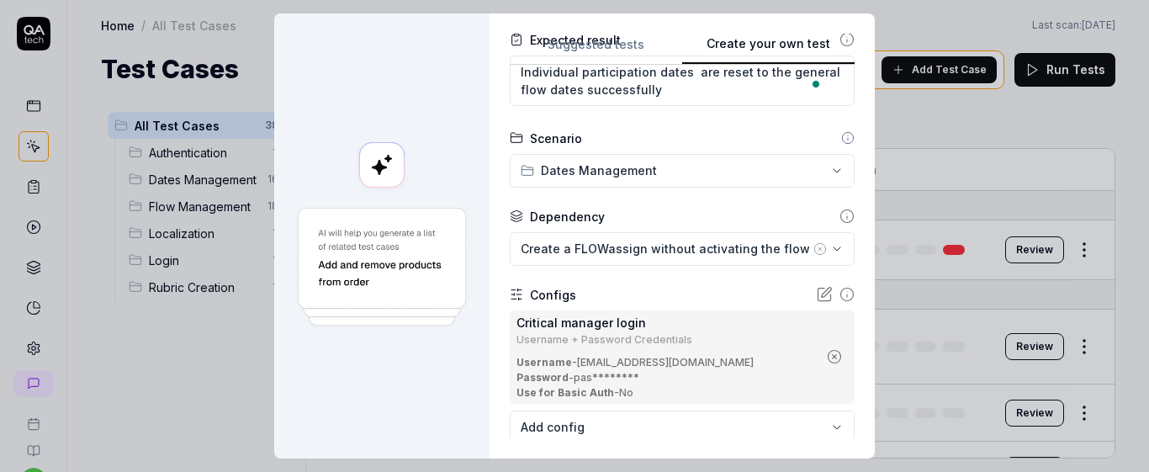
scroll to position [426, 0]
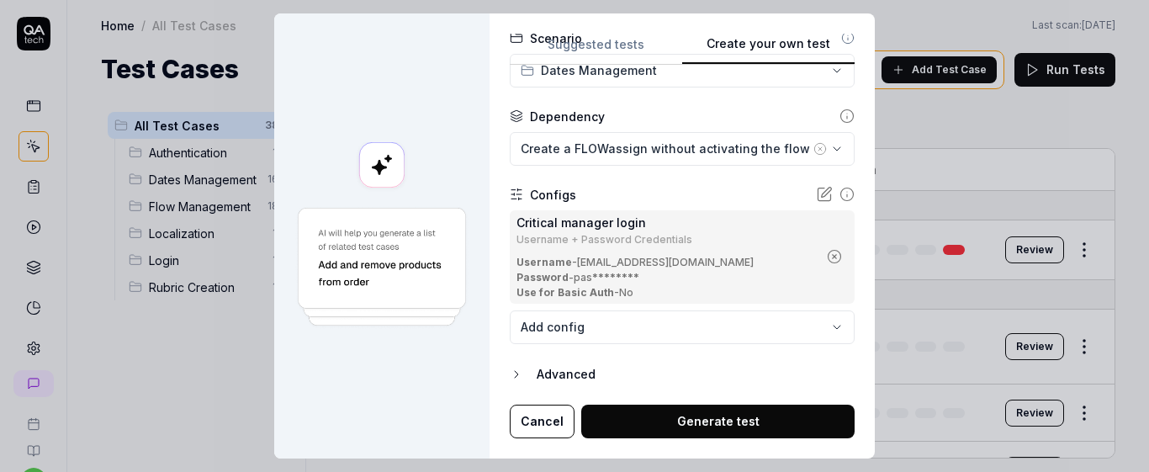
click at [757, 420] on button "Generate test" at bounding box center [717, 421] width 273 height 34
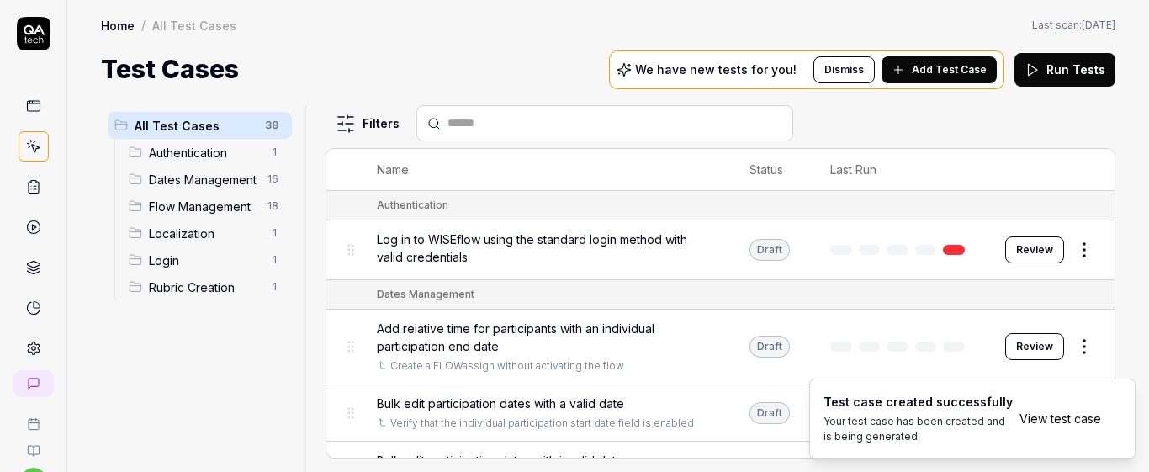
click at [1050, 424] on link "View test case" at bounding box center [1060, 419] width 82 height 18
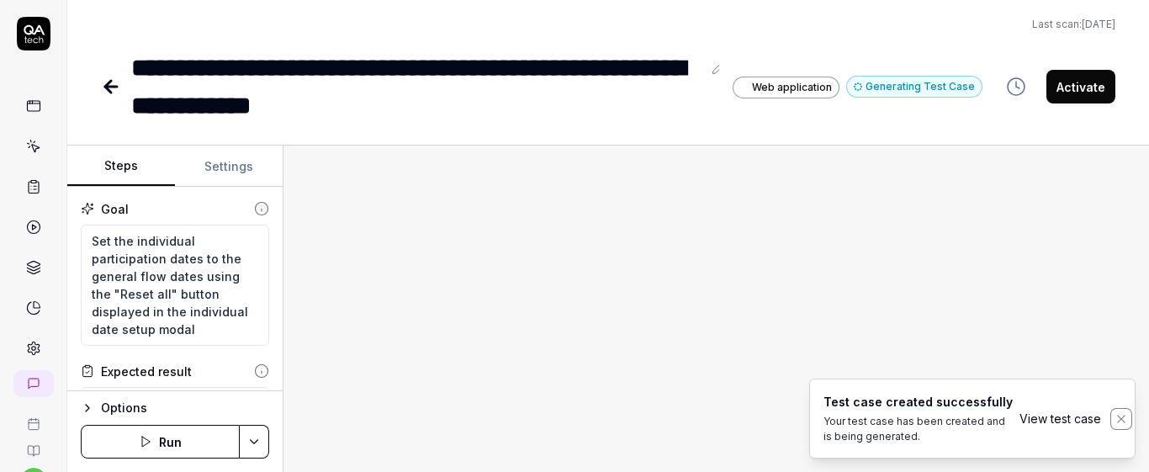
click at [1116, 416] on icon "Notifications (F8)" at bounding box center [1120, 418] width 13 height 13
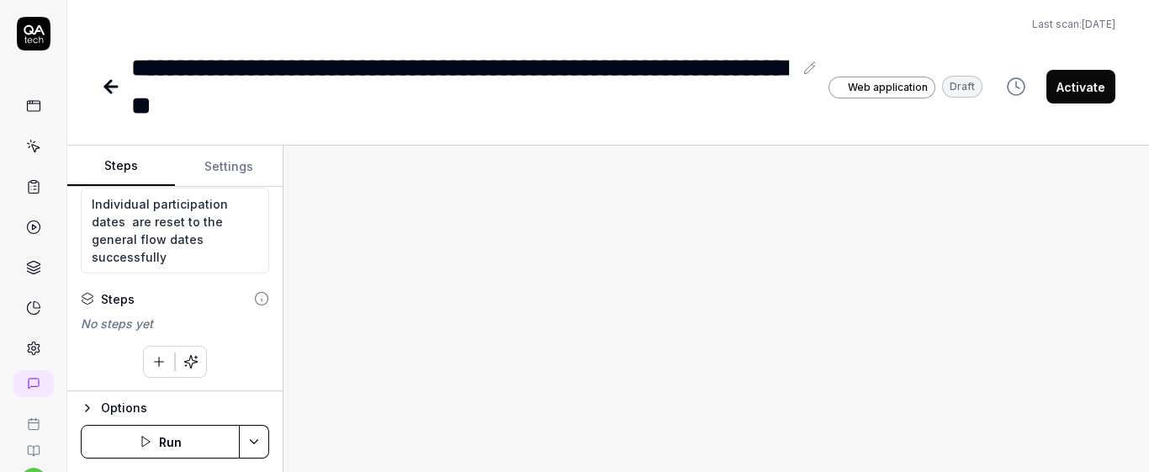
scroll to position [199, 0]
click at [624, 390] on div at bounding box center [715, 308] width 865 height 326
click at [618, 373] on div at bounding box center [715, 308] width 865 height 326
click at [617, 372] on div at bounding box center [715, 308] width 865 height 326
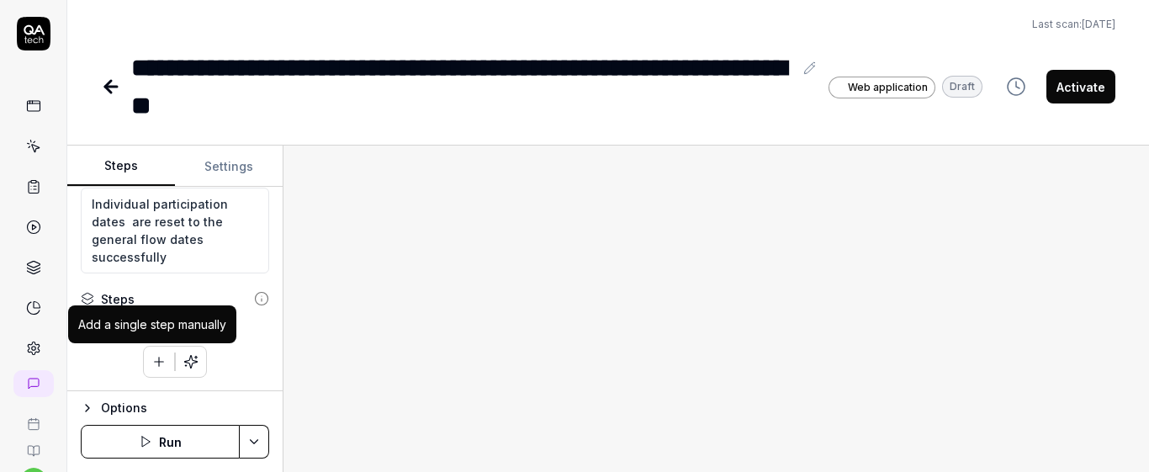
click at [156, 362] on icon "button" at bounding box center [158, 361] width 15 height 15
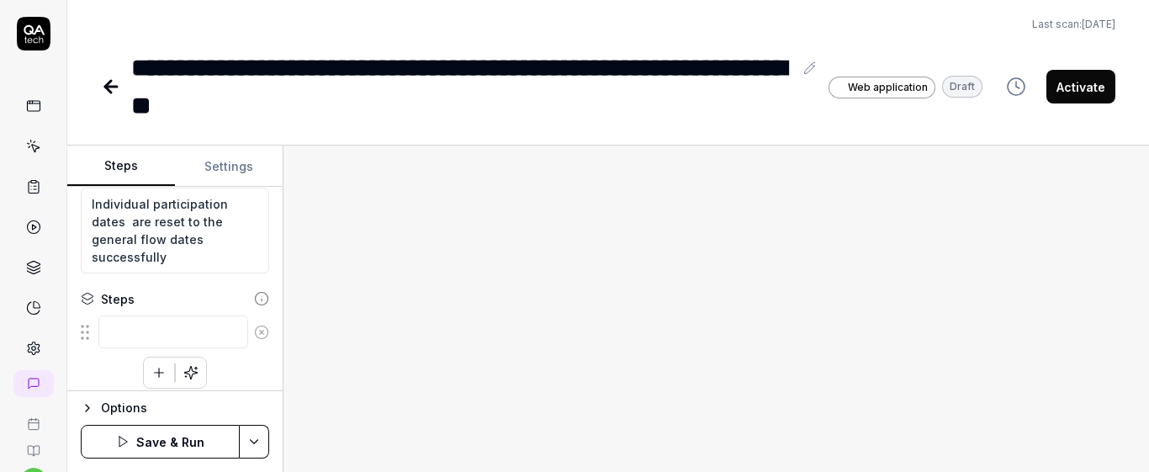
click at [237, 378] on div "To pick up a draggable item, press the space bar. While dragging, use the arrow…" at bounding box center [175, 351] width 188 height 74
click at [211, 336] on textarea at bounding box center [173, 331] width 150 height 33
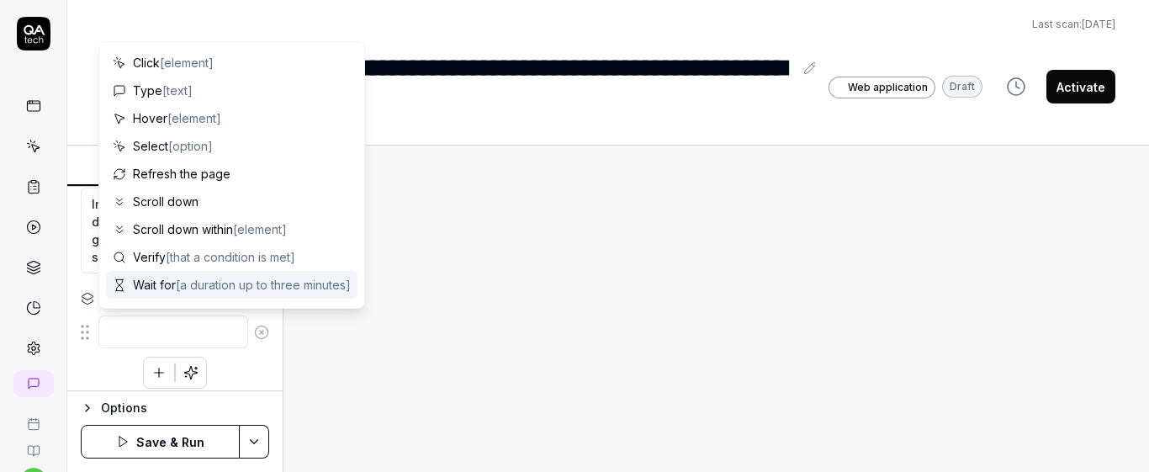
click at [245, 369] on div "To pick up a draggable item, press the space bar. While dragging, use the arrow…" at bounding box center [175, 351] width 188 height 74
click at [141, 341] on textarea at bounding box center [173, 331] width 150 height 33
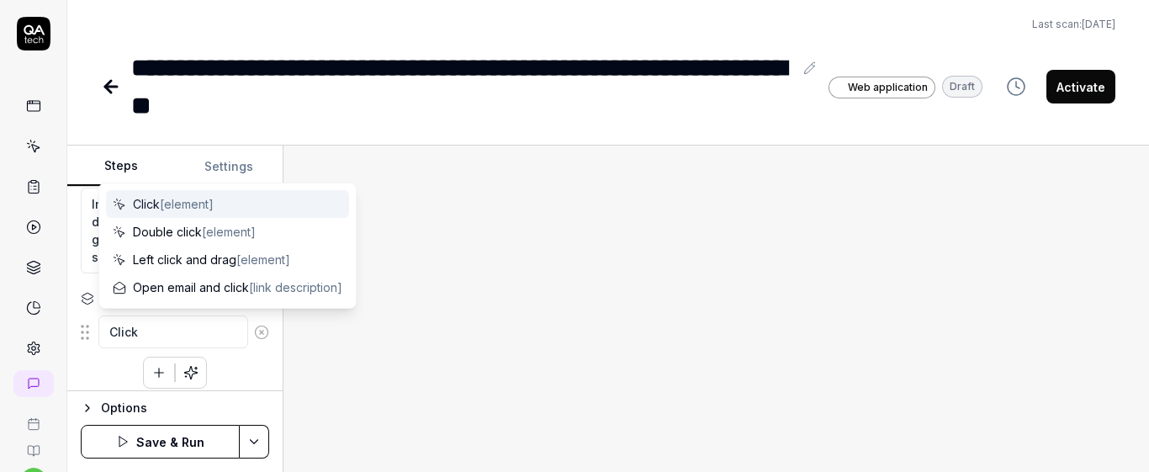
click at [254, 336] on icon at bounding box center [261, 332] width 15 height 15
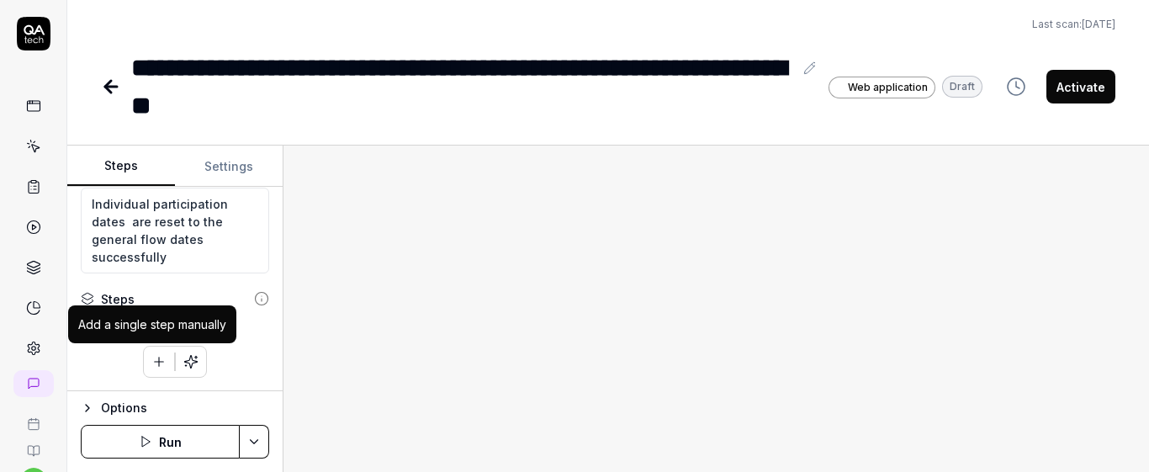
click at [156, 364] on icon "button" at bounding box center [158, 361] width 15 height 15
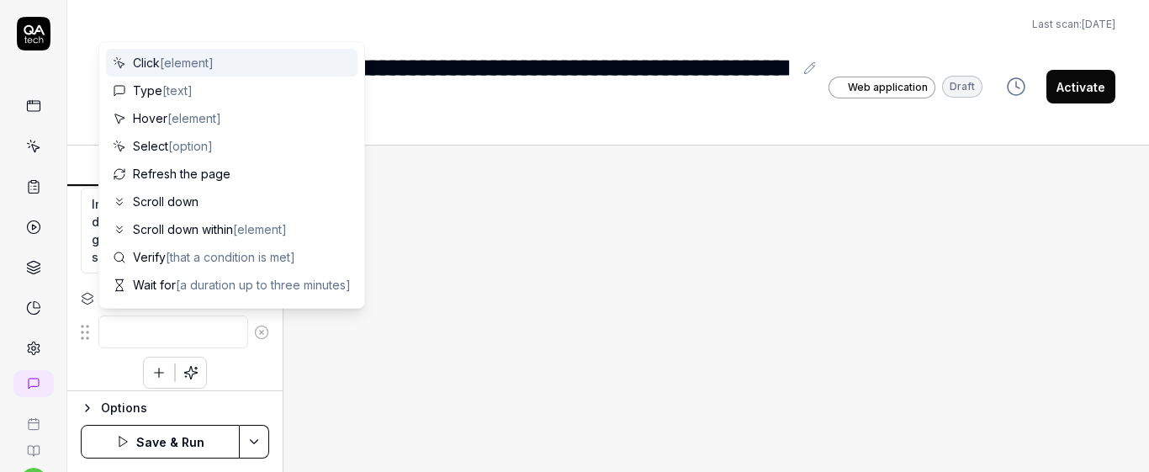
drag, startPoint x: 170, startPoint y: 336, endPoint x: 144, endPoint y: 329, distance: 26.9
click at [144, 329] on textarea at bounding box center [173, 331] width 150 height 33
click at [174, 341] on textarea at bounding box center [173, 331] width 150 height 33
click at [191, 335] on textarea at bounding box center [173, 331] width 150 height 33
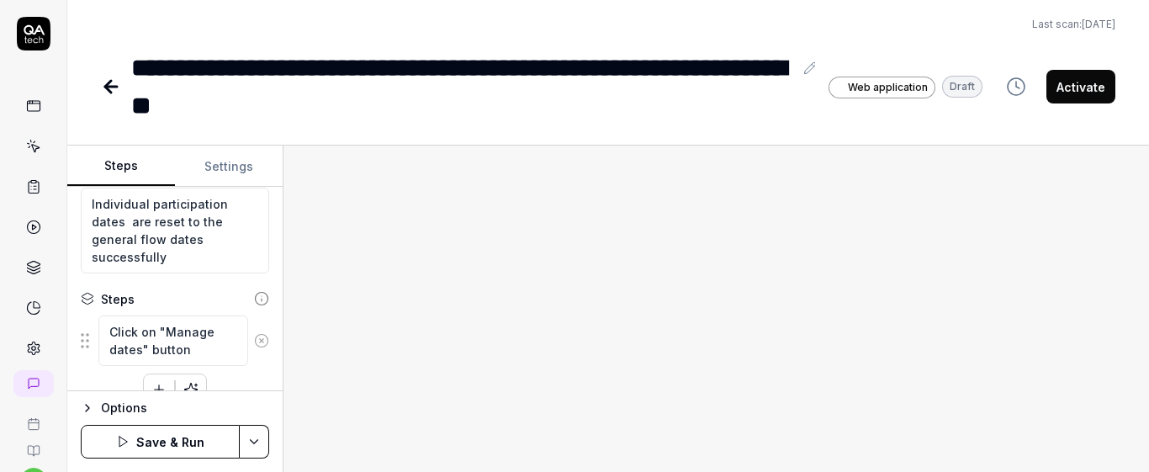
click at [197, 281] on div "Goal Set the individual participation dates to the general flow dates using the…" at bounding box center [174, 289] width 215 height 204
click at [245, 368] on div "Click on "Manage dates" button To pick up a draggable item, press the space bar…" at bounding box center [175, 359] width 188 height 91
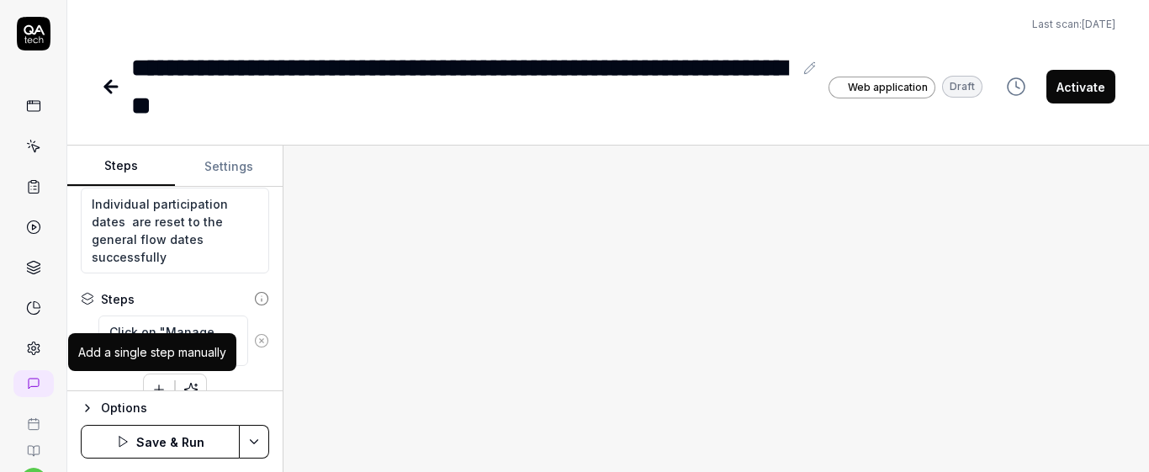
click at [155, 383] on icon "button" at bounding box center [158, 389] width 15 height 15
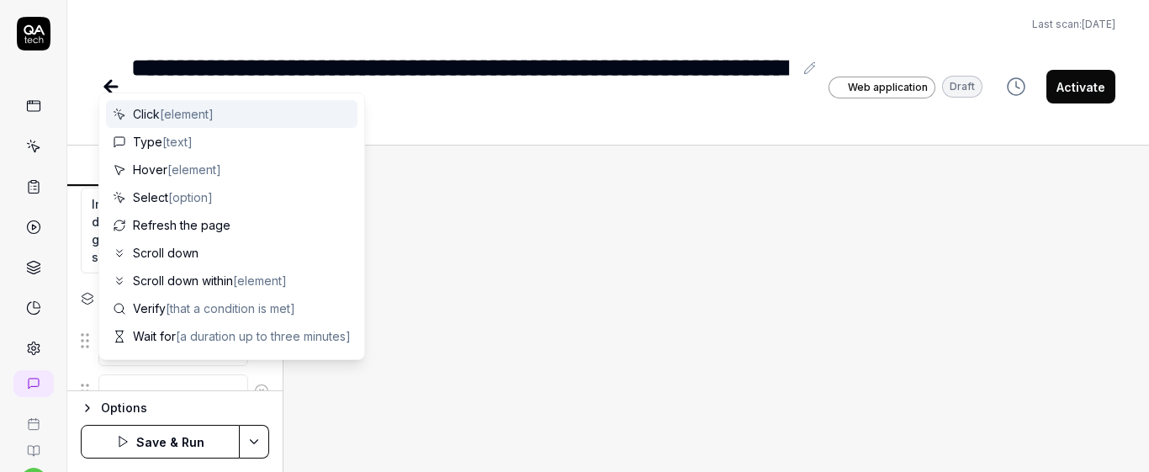
scroll to position [207, 0]
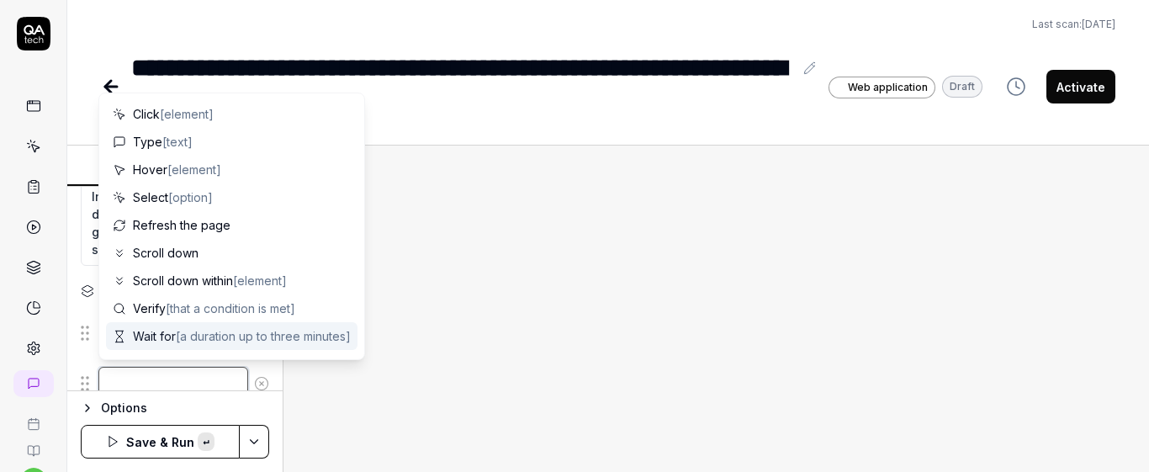
paste textarea "Click on "Edit overall flow dates" button"
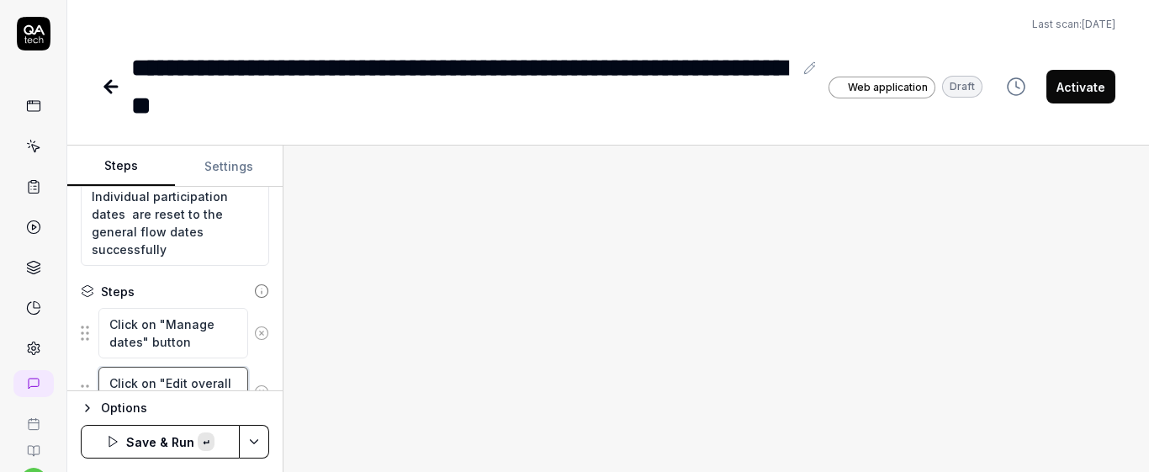
scroll to position [232, 0]
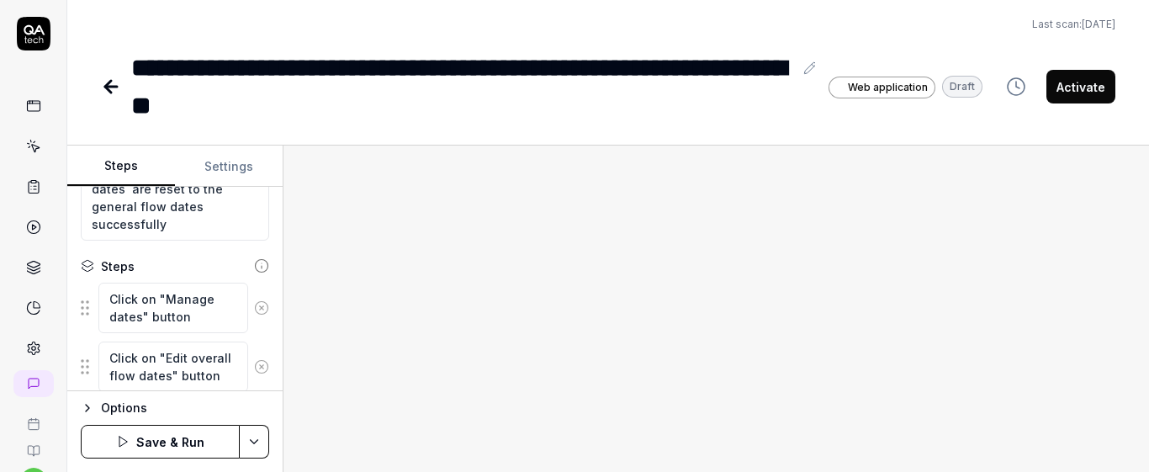
click at [248, 338] on fieldset "Click on "Manage dates" button Click on "Edit overall flow dates" button To pic…" at bounding box center [175, 337] width 188 height 111
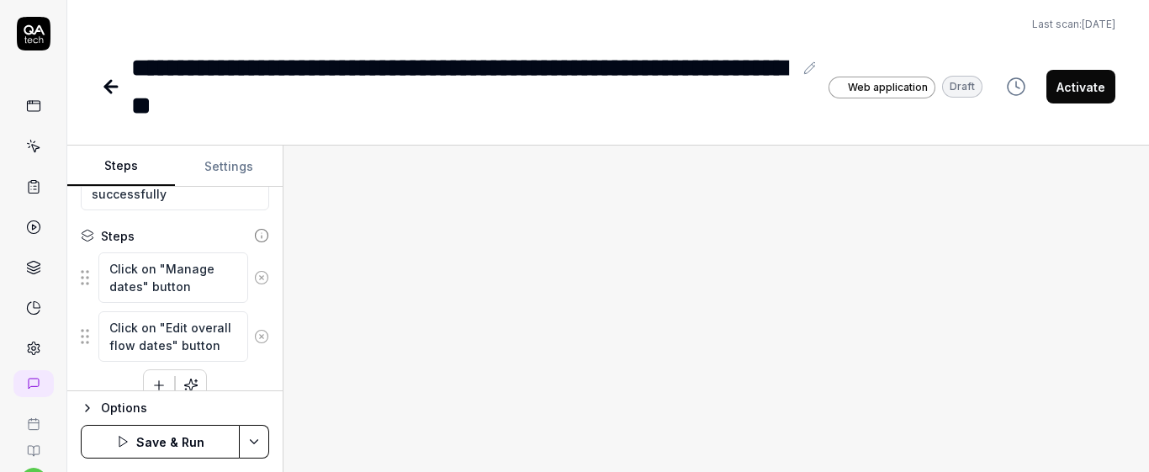
scroll to position [286, 0]
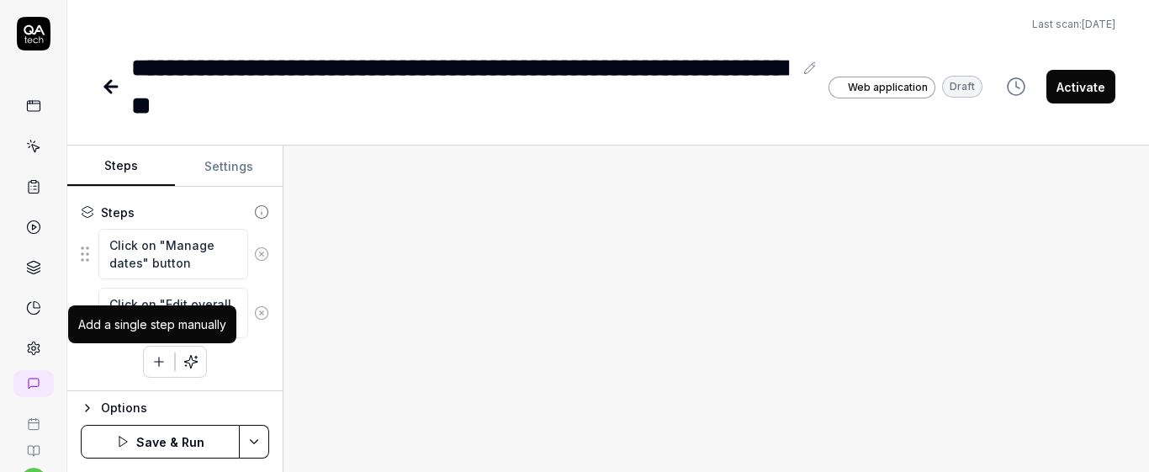
click at [155, 367] on icon "button" at bounding box center [158, 361] width 15 height 15
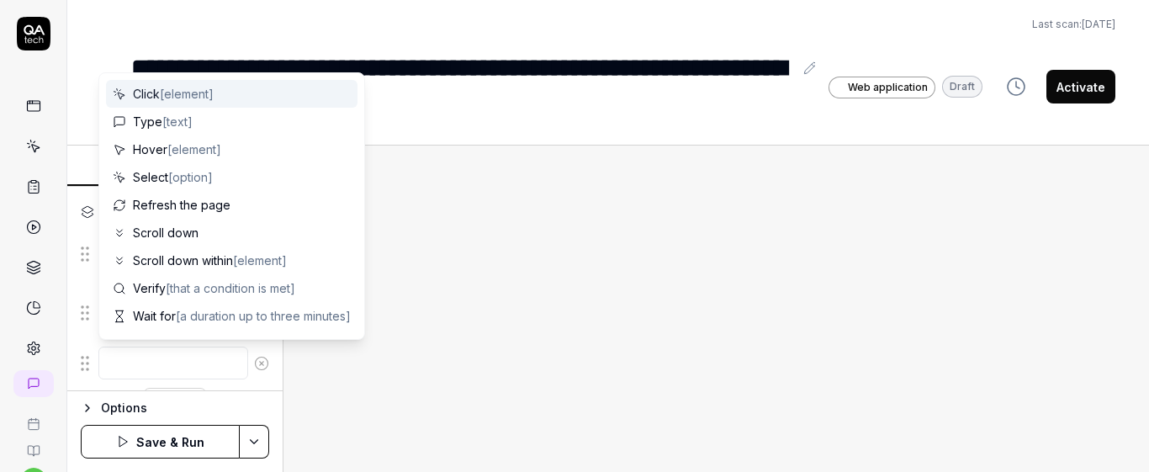
scroll to position [0, 0]
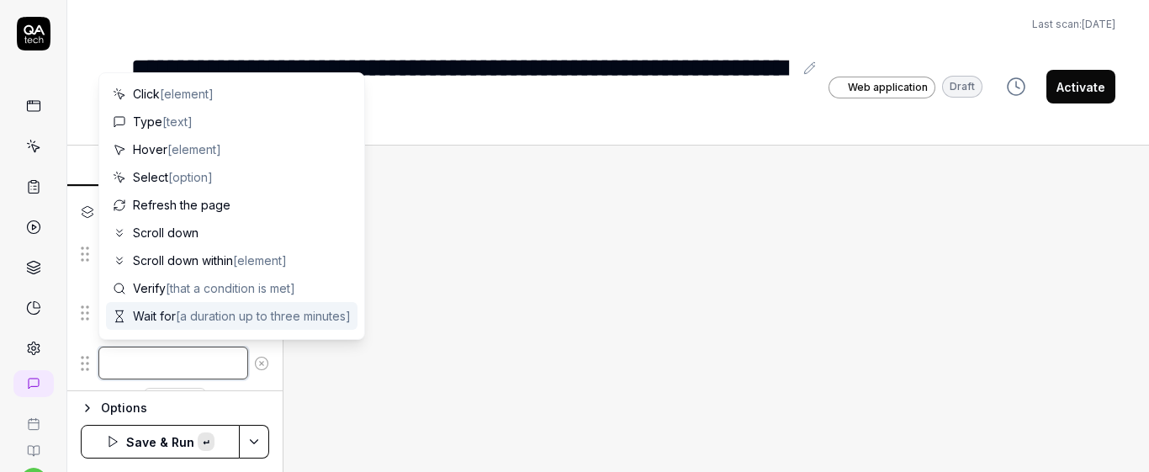
paste textarea "Set the general participation start date to two days earlier"
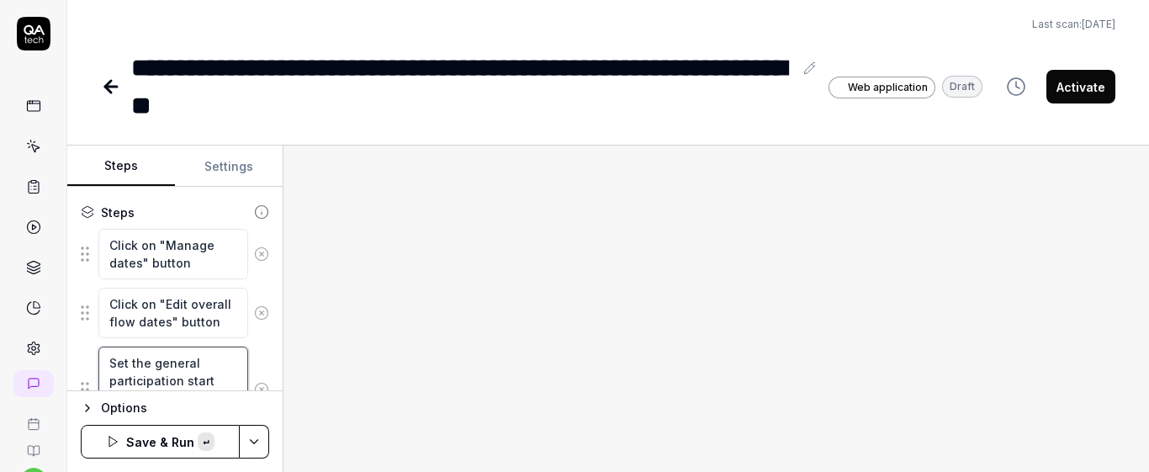
scroll to position [319, 0]
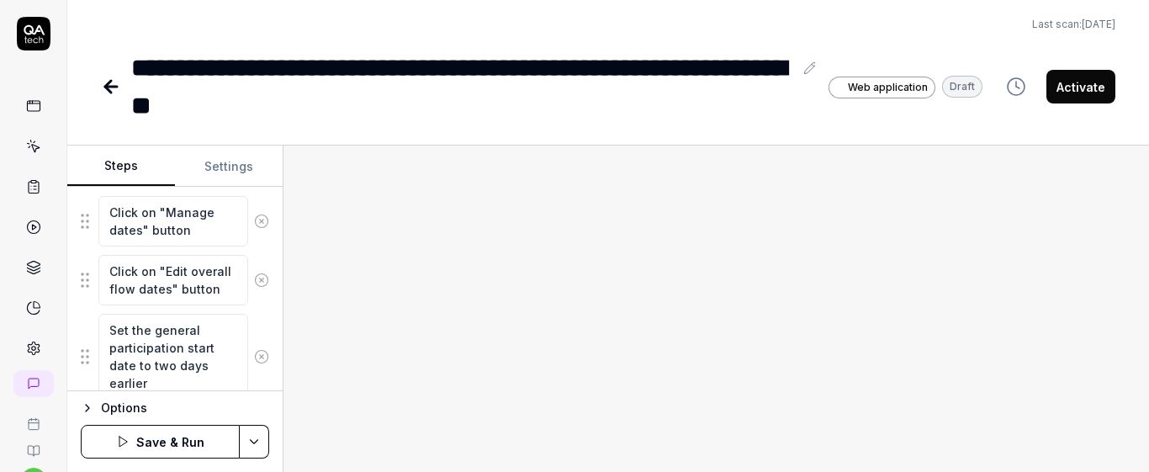
click at [249, 317] on div "Set the general participation start date to two days earlier" at bounding box center [175, 356] width 188 height 87
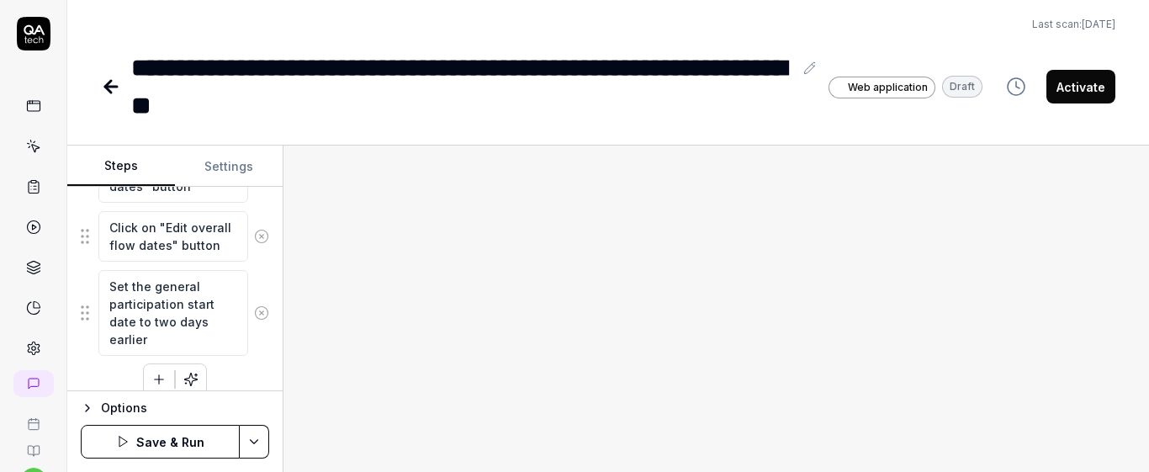
scroll to position [380, 0]
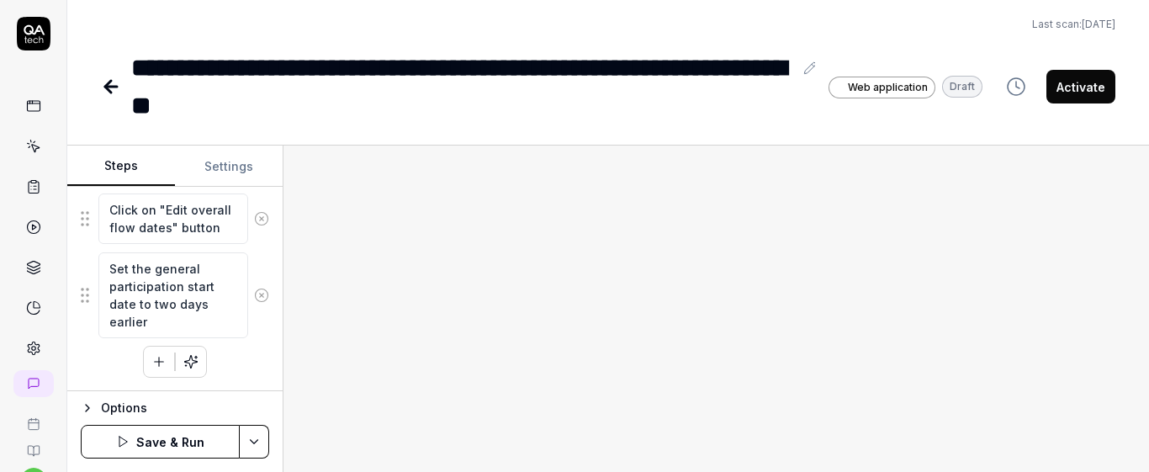
click at [159, 357] on icon "button" at bounding box center [159, 361] width 0 height 9
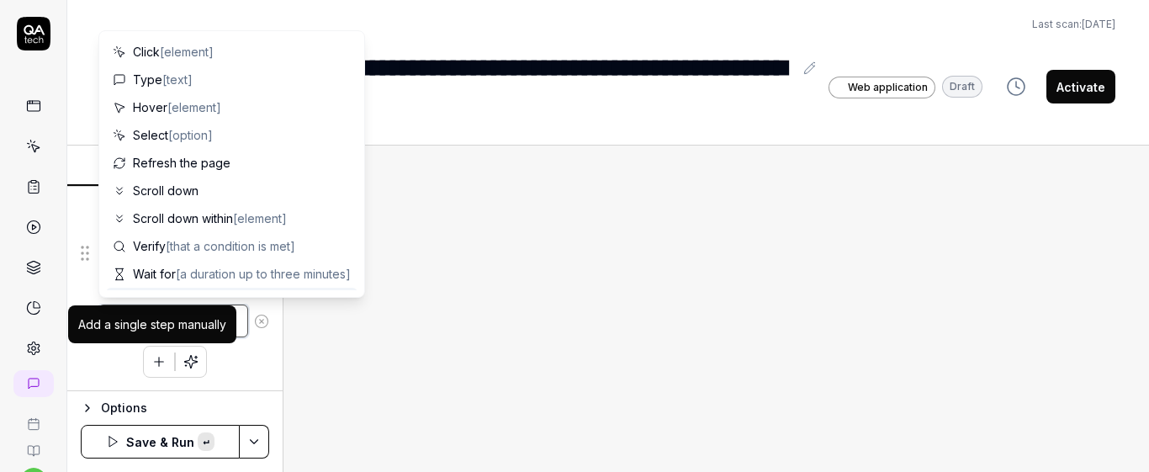
paste textarea "Set the general participation end date to the current date"
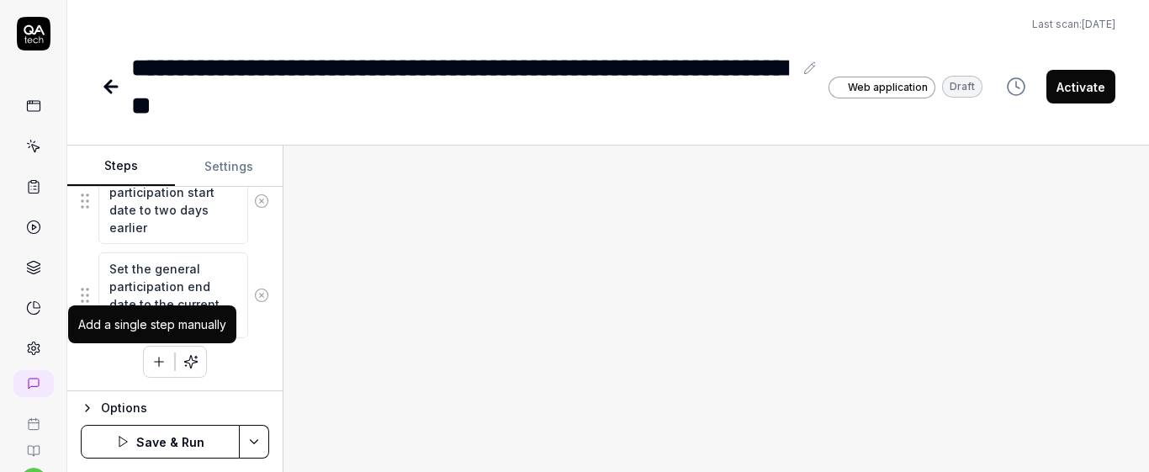
click at [158, 356] on icon "button" at bounding box center [158, 361] width 15 height 15
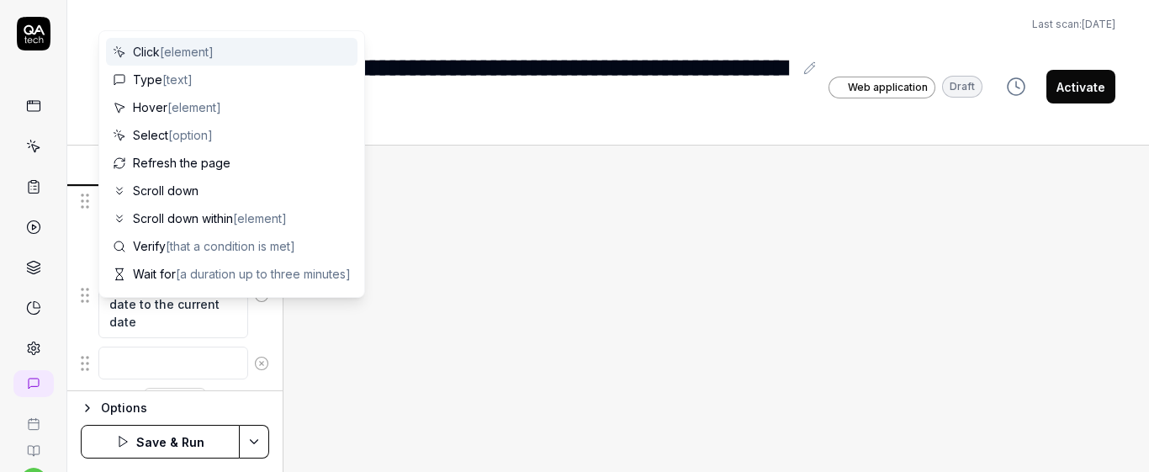
scroll to position [516, 0]
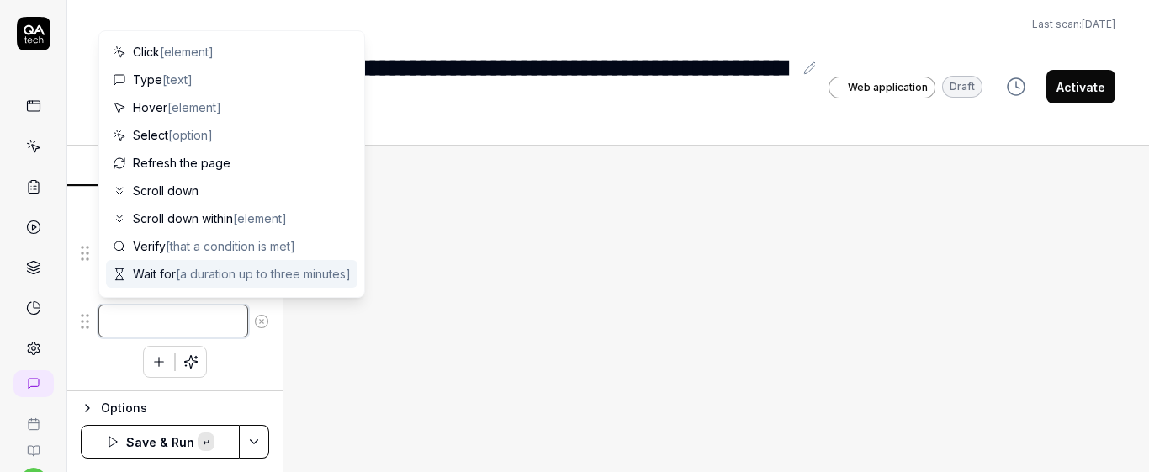
paste textarea "Click on "Save dates" button"
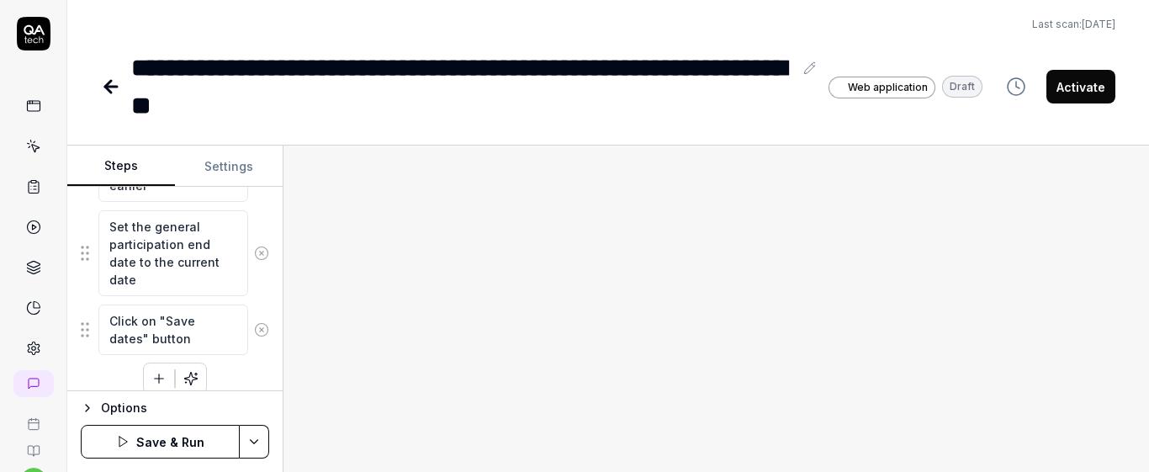
click at [245, 365] on div "Click on "Manage dates" button Click on "Edit overall flow dates" button Set th…" at bounding box center [175, 195] width 188 height 397
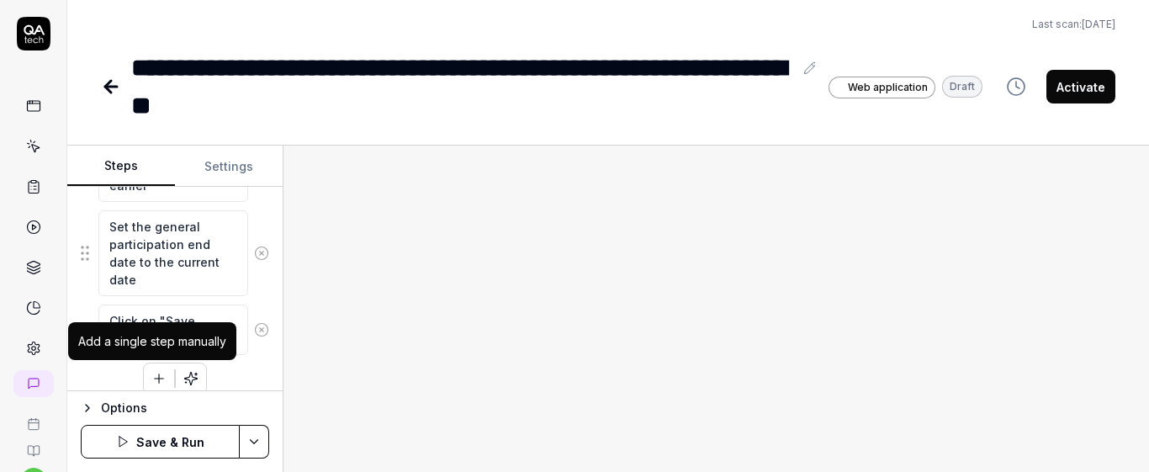
click at [155, 378] on icon "button" at bounding box center [159, 378] width 9 height 0
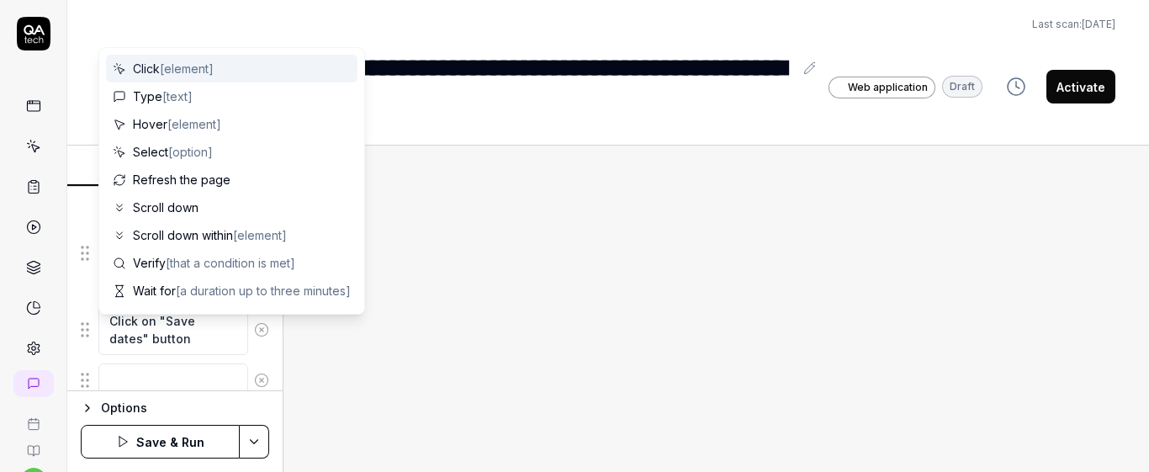
scroll to position [558, 0]
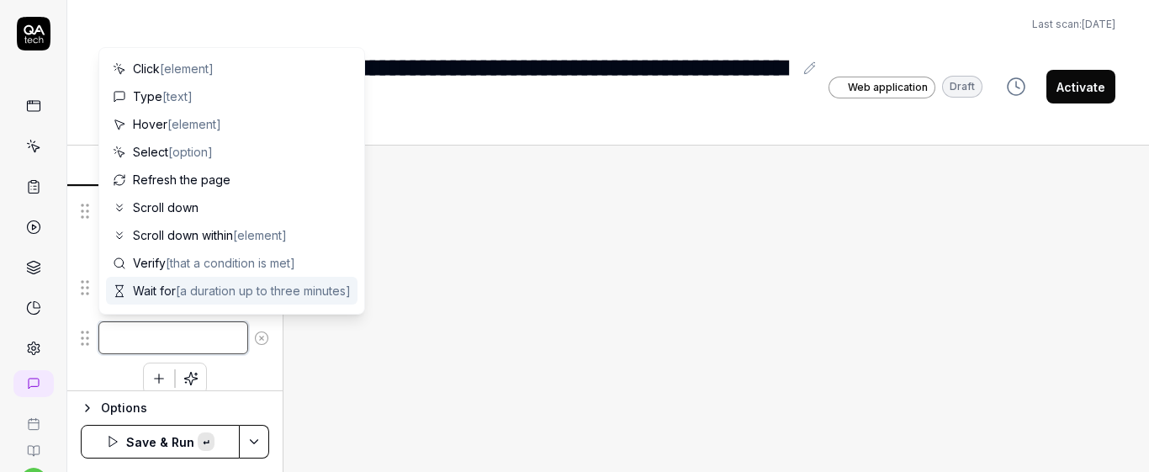
paste textarea "Click on "Back to the manager page" button"
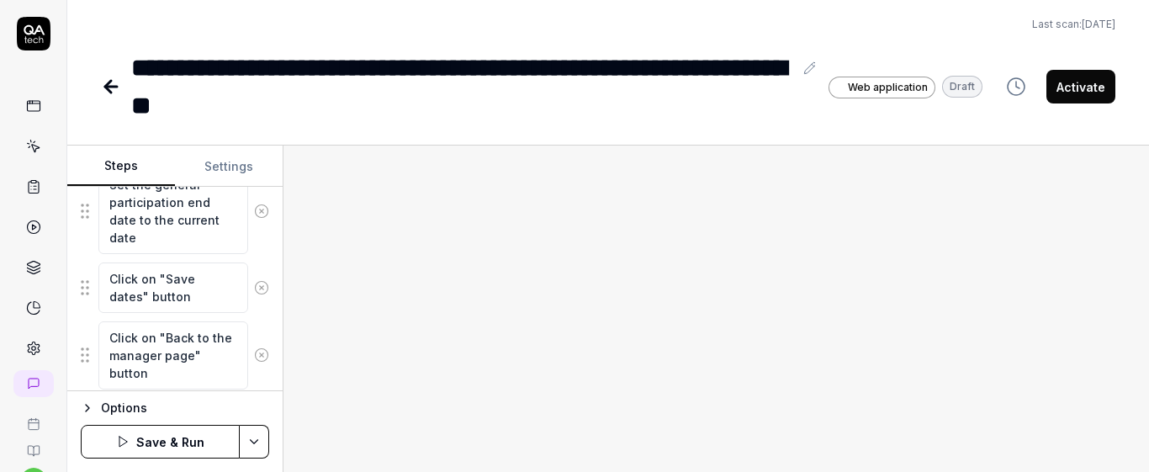
click at [246, 319] on fieldset "Click on "Manage dates" button Click on "Edit overall flow dates" button Set th…" at bounding box center [175, 172] width 188 height 435
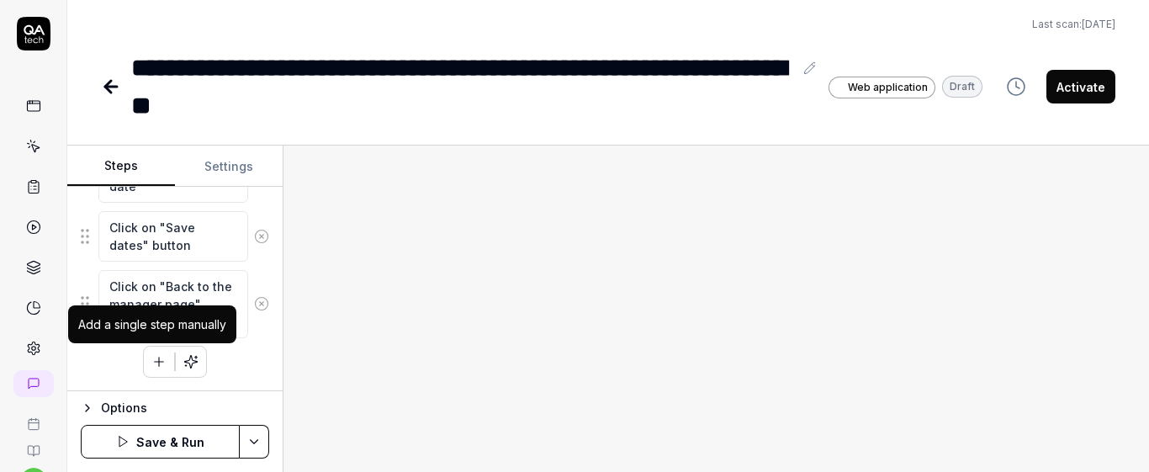
click at [152, 359] on icon "button" at bounding box center [158, 361] width 15 height 15
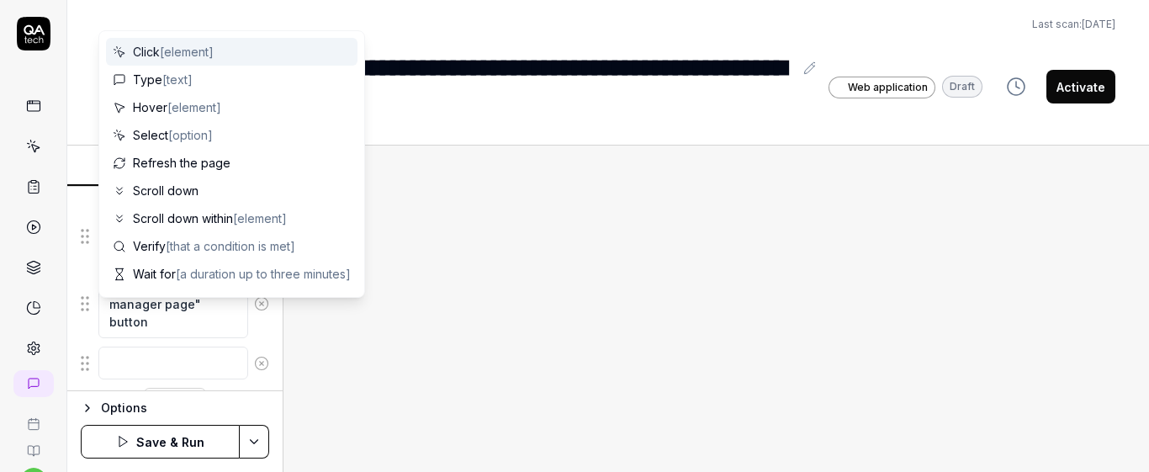
scroll to position [652, 0]
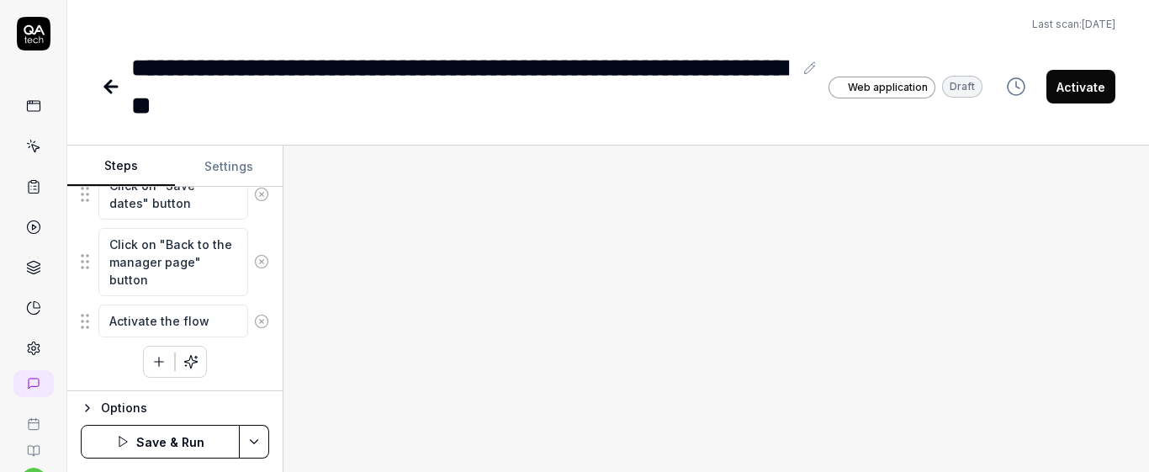
click at [246, 362] on div "Click on "Manage dates" button Click on "Edit overall flow dates" button Set th…" at bounding box center [175, 119] width 188 height 515
click at [160, 358] on icon "button" at bounding box center [158, 361] width 15 height 15
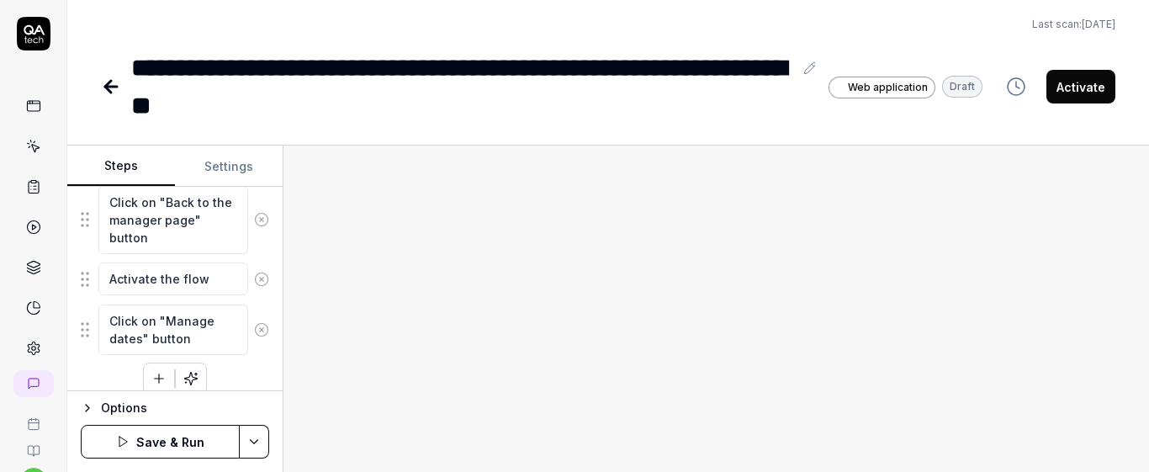
click at [246, 364] on div "Click on "Manage dates" button Click on "Edit overall flow dates" button Set th…" at bounding box center [175, 107] width 188 height 574
click at [159, 369] on button "button" at bounding box center [159, 378] width 30 height 30
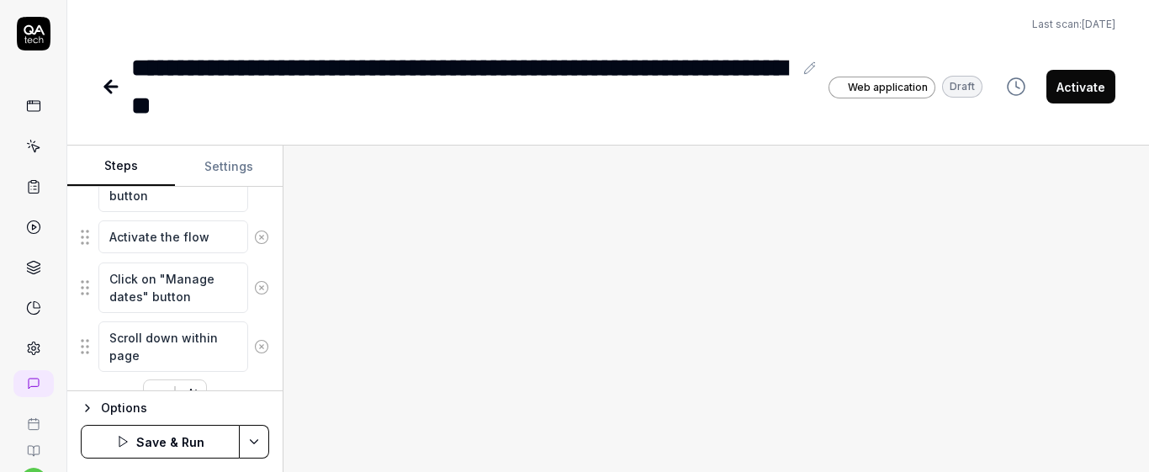
click at [224, 377] on div "Click on "Manage dates" button Click on "Edit overall flow dates" button Set th…" at bounding box center [175, 94] width 188 height 633
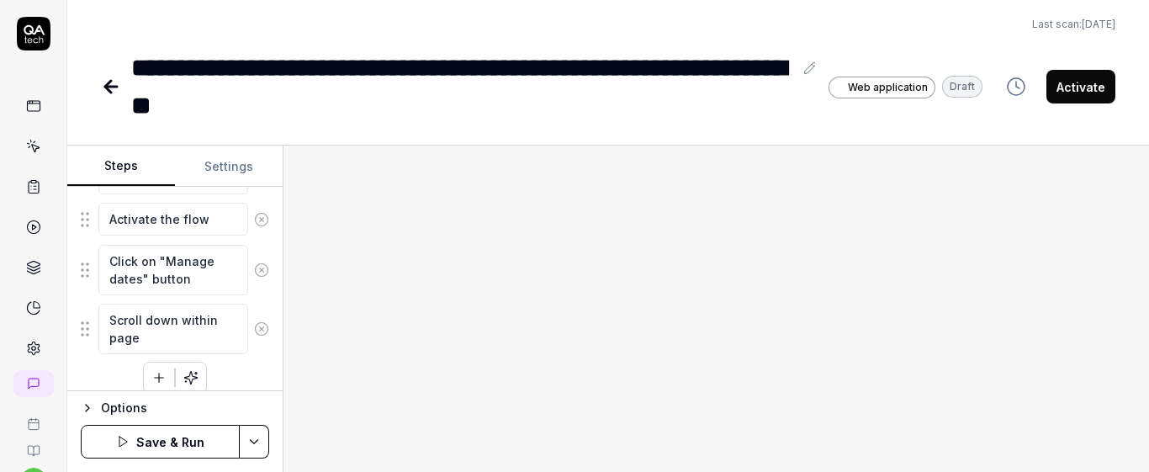
scroll to position [769, 0]
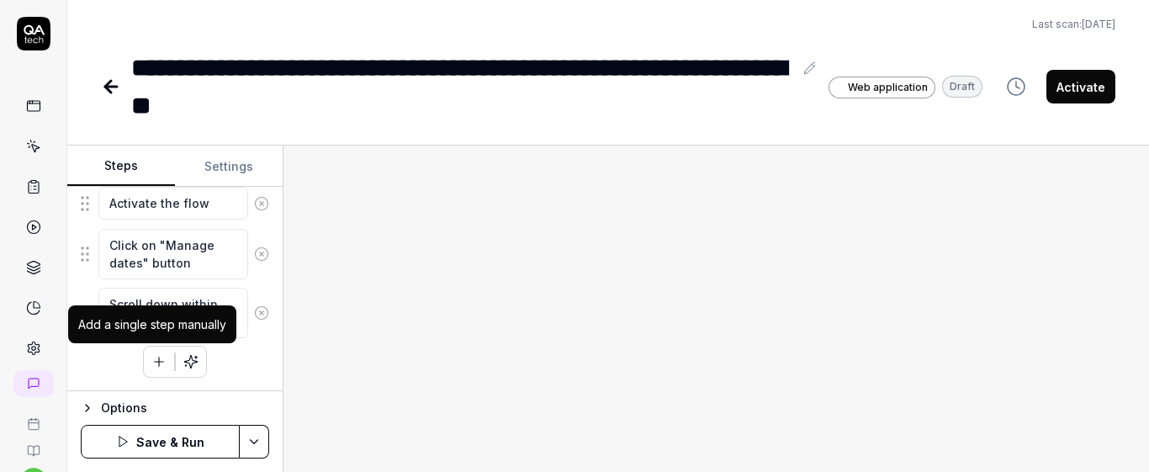
click at [151, 367] on icon "button" at bounding box center [158, 361] width 15 height 15
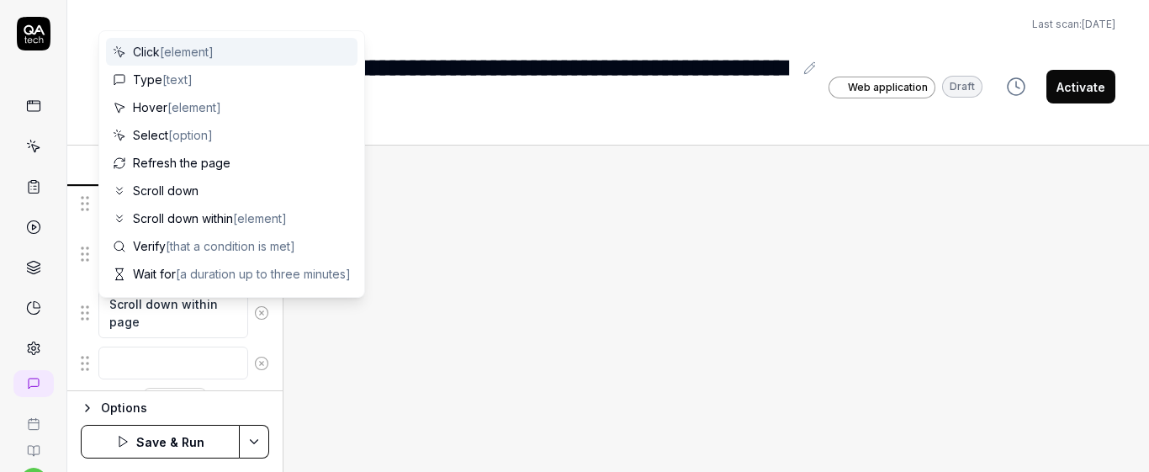
scroll to position [811, 0]
click at [165, 311] on textarea at bounding box center [173, 320] width 150 height 33
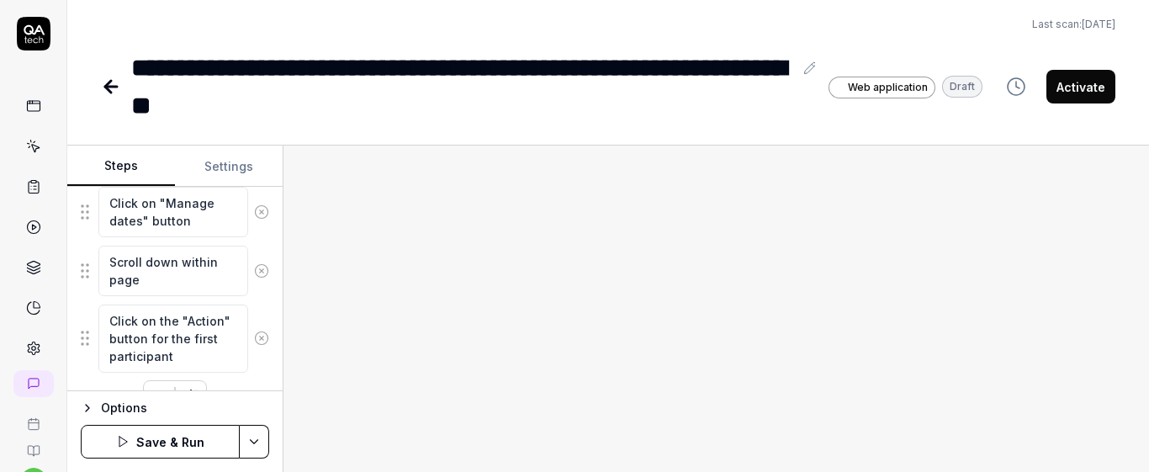
scroll to position [0, 0]
click at [268, 317] on div "Goal Set the individual participation dates to the general flow dates using the…" at bounding box center [174, 289] width 215 height 204
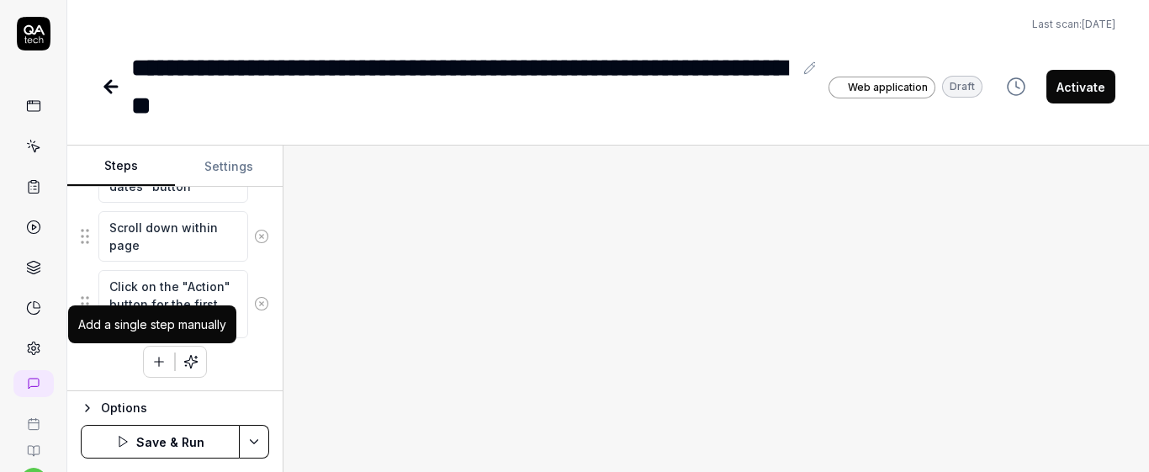
click at [156, 362] on icon "button" at bounding box center [158, 361] width 15 height 15
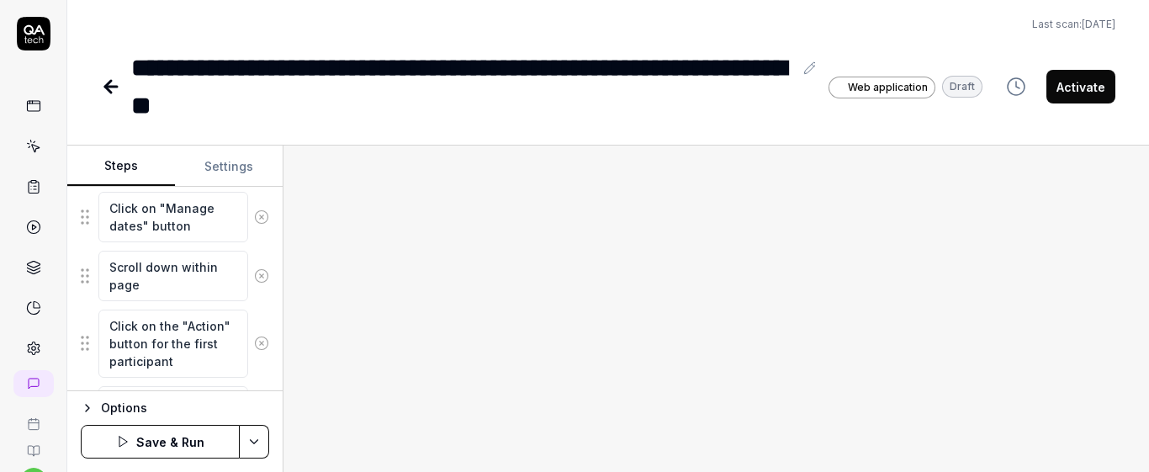
scroll to position [940, 0]
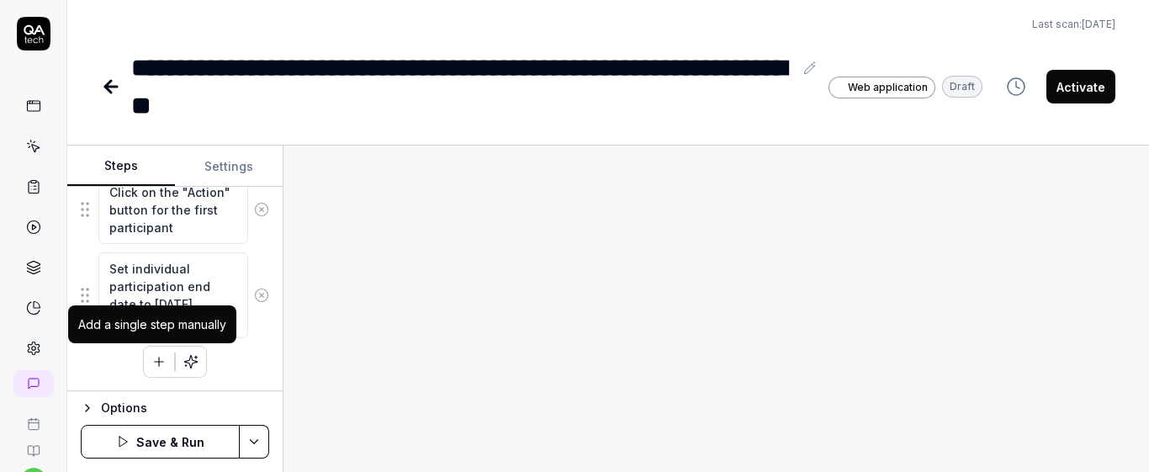
click at [154, 354] on icon "button" at bounding box center [158, 361] width 15 height 15
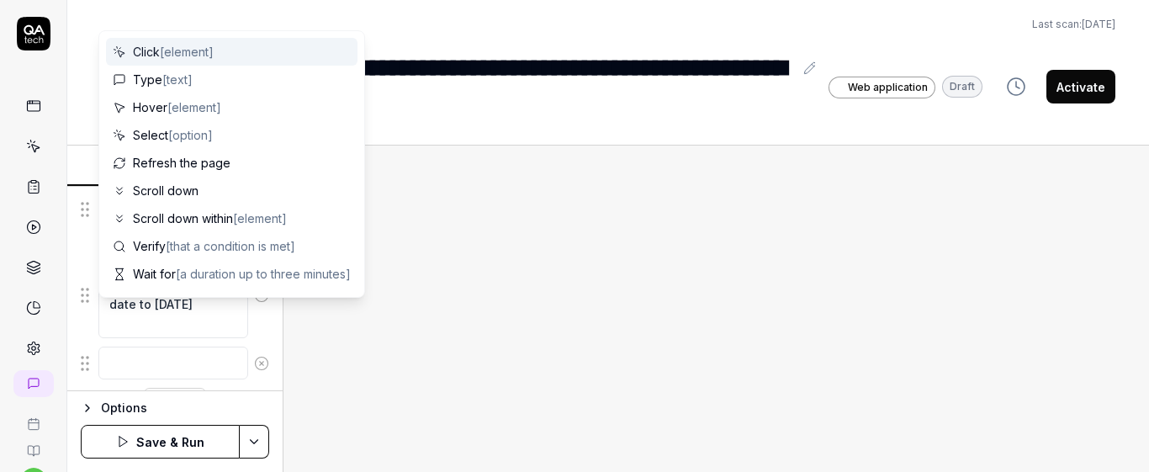
scroll to position [982, 0]
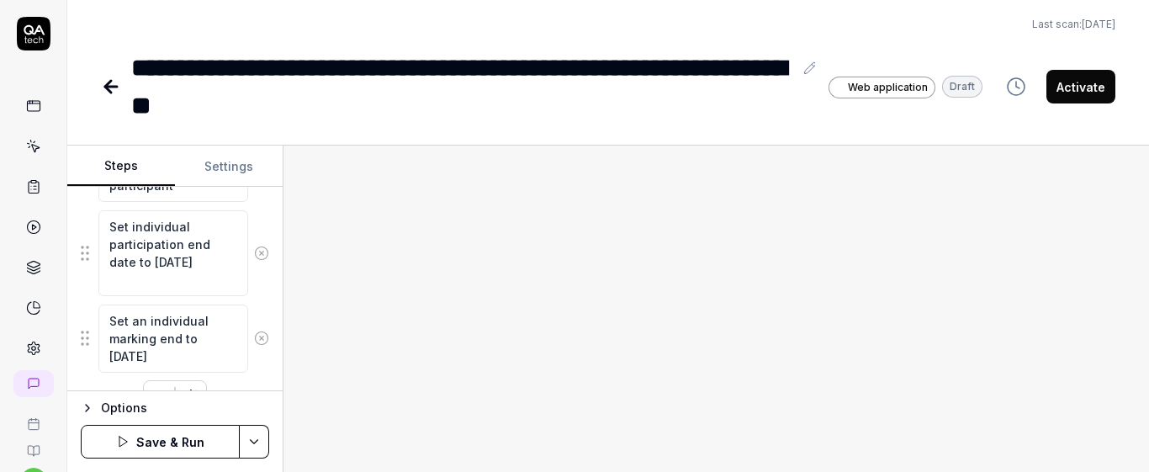
click at [265, 270] on div "Goal Set the individual participation dates to the general flow dates using the…" at bounding box center [174, 289] width 215 height 204
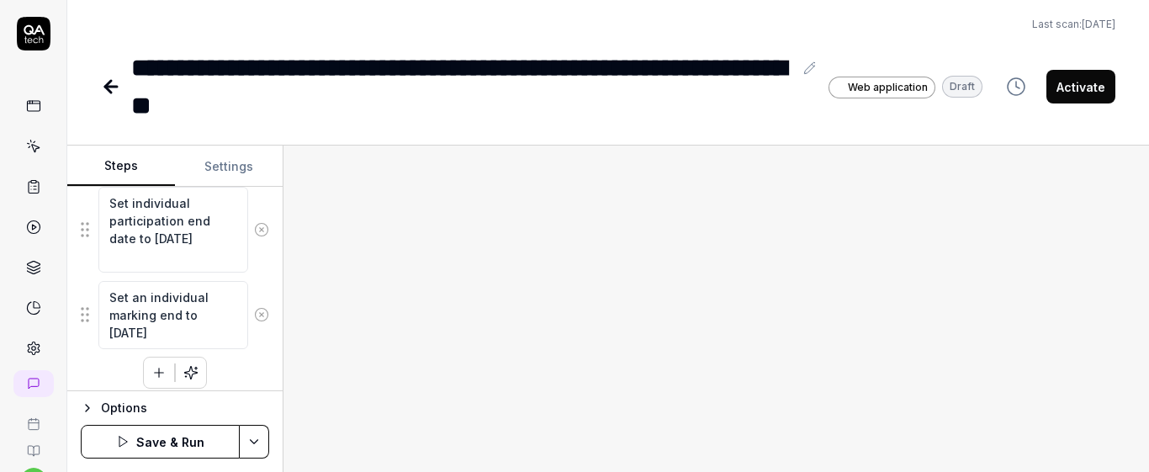
scroll to position [1017, 0]
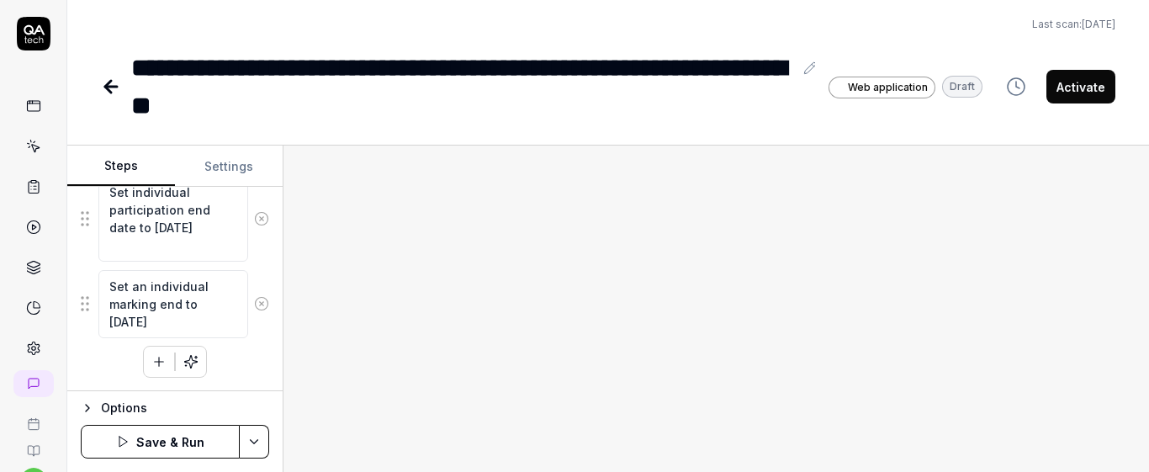
click at [154, 369] on button "button" at bounding box center [159, 361] width 30 height 30
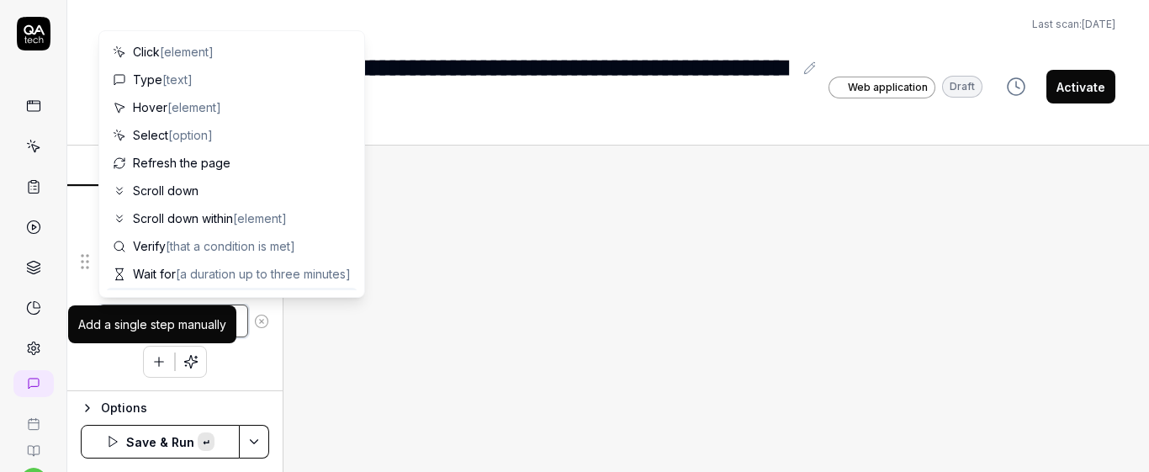
paste textarea "Click on "Set deadlines" button"
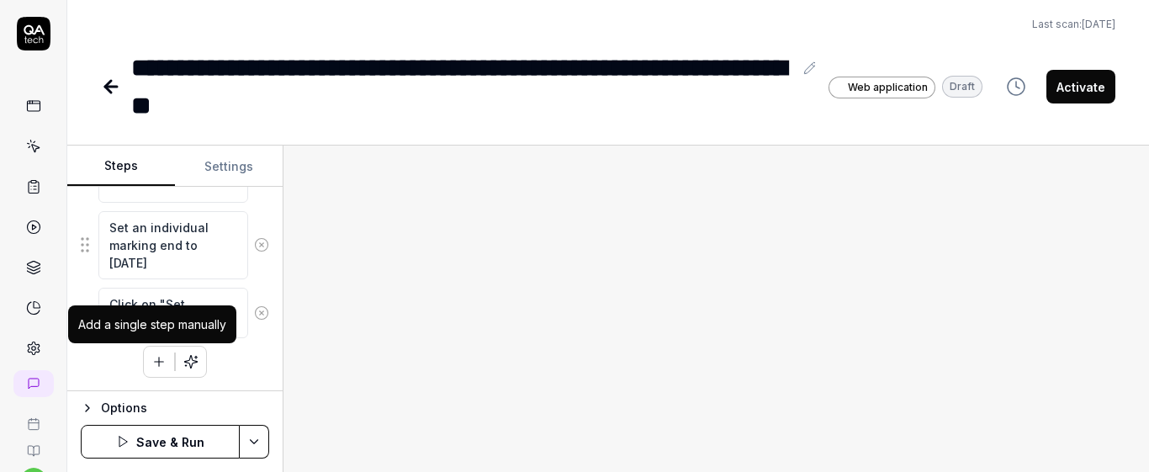
click at [151, 362] on icon "button" at bounding box center [158, 361] width 15 height 15
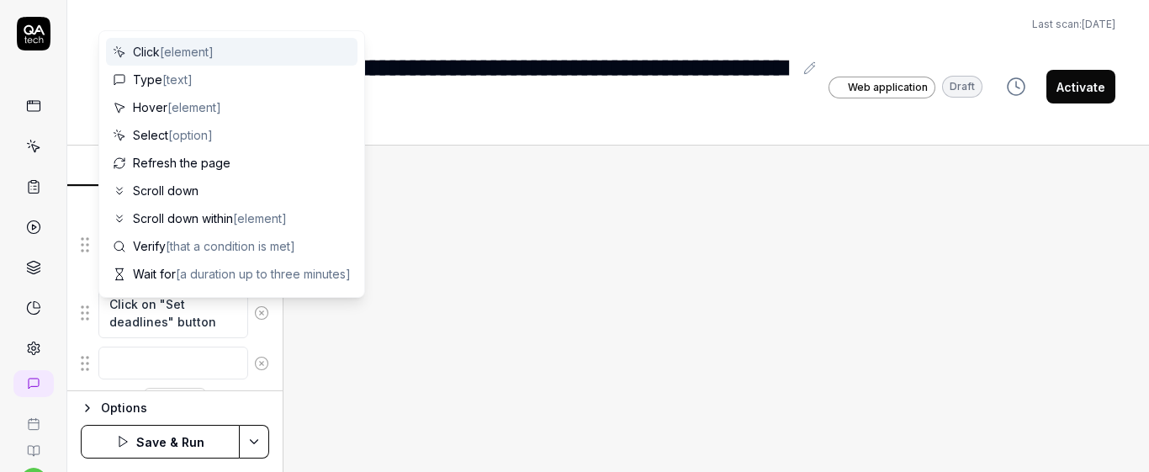
scroll to position [1118, 0]
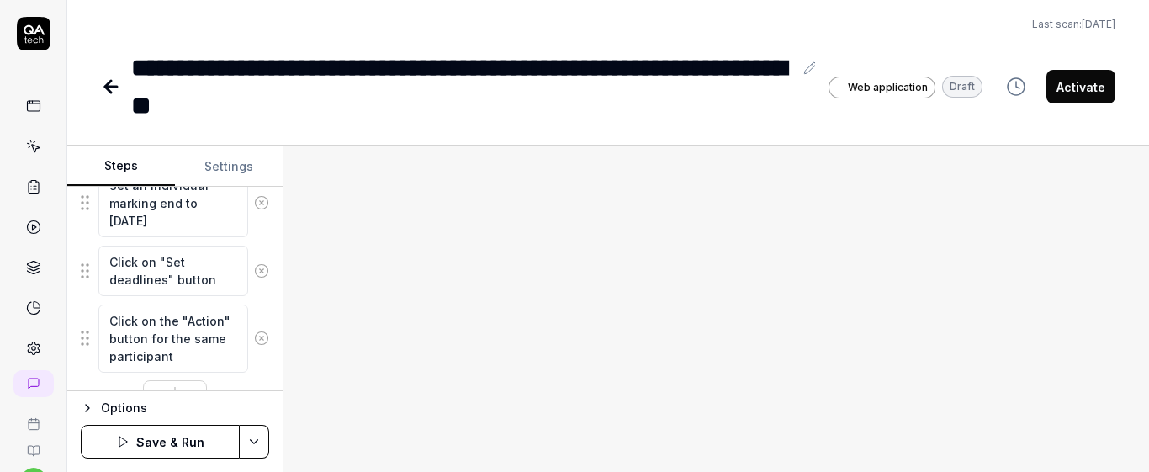
click at [263, 303] on div "Goal Set the individual participation dates to the general flow dates using the…" at bounding box center [174, 289] width 215 height 204
click at [203, 225] on textarea "Set an individual marking end to one month later" at bounding box center [173, 203] width 150 height 68
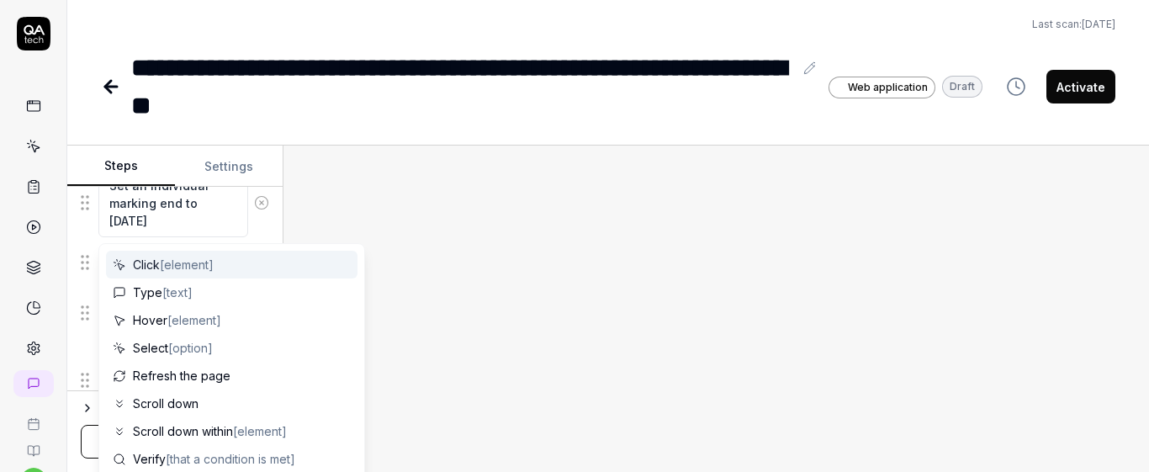
scroll to position [1160, 0]
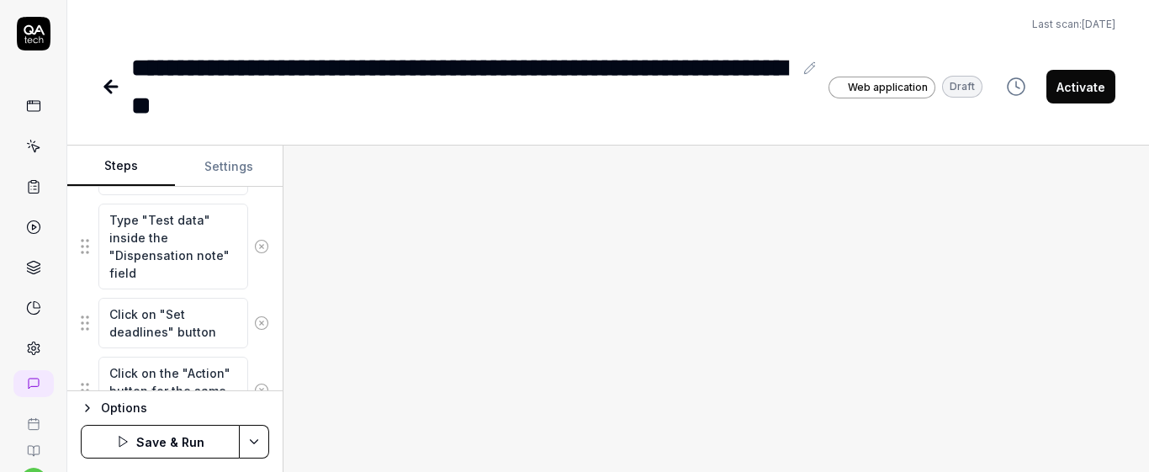
click at [267, 285] on div "Goal Set the individual participation dates to the general flow dates using the…" at bounding box center [174, 289] width 215 height 204
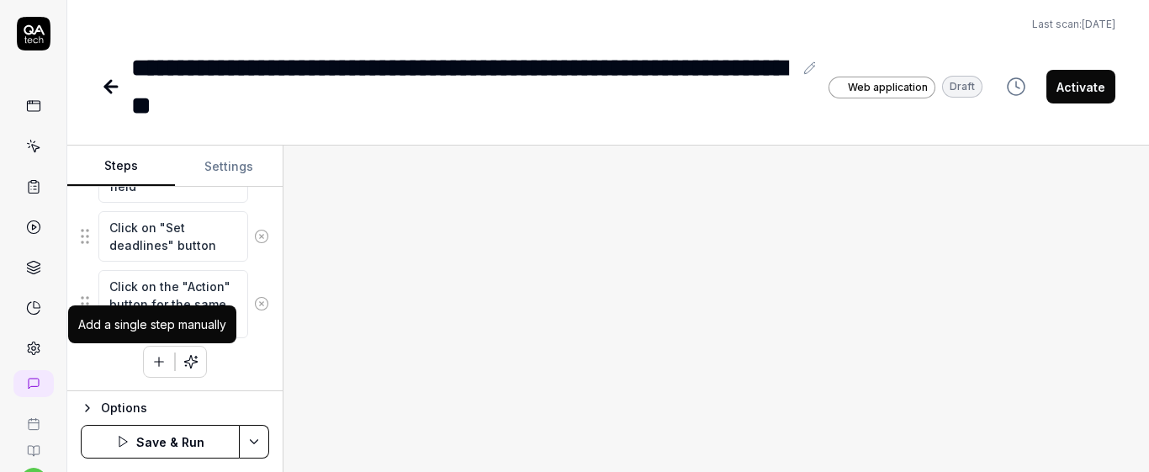
click at [144, 359] on button "button" at bounding box center [159, 361] width 30 height 30
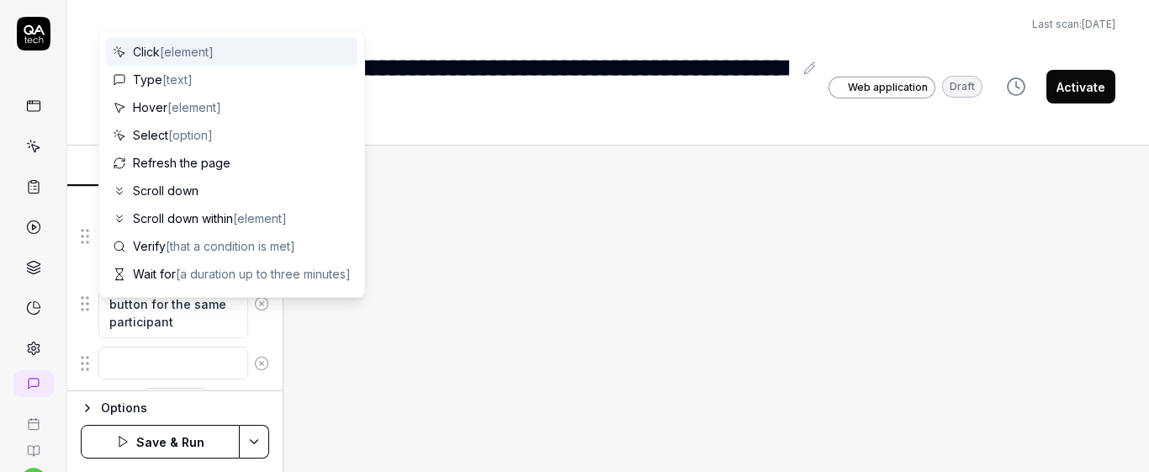
scroll to position [1288, 0]
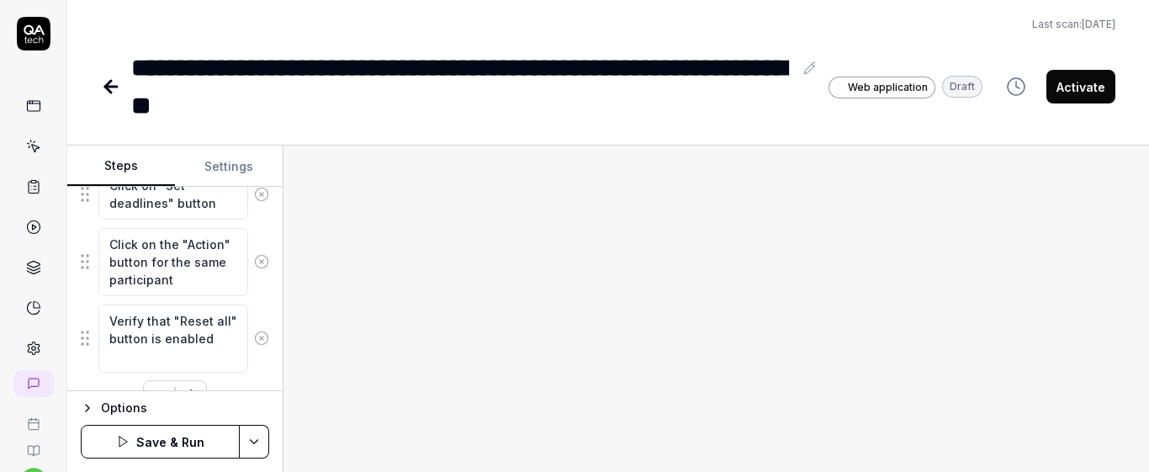
click at [257, 299] on div "Goal Set the individual participation dates to the general flow dates using the…" at bounding box center [174, 289] width 215 height 204
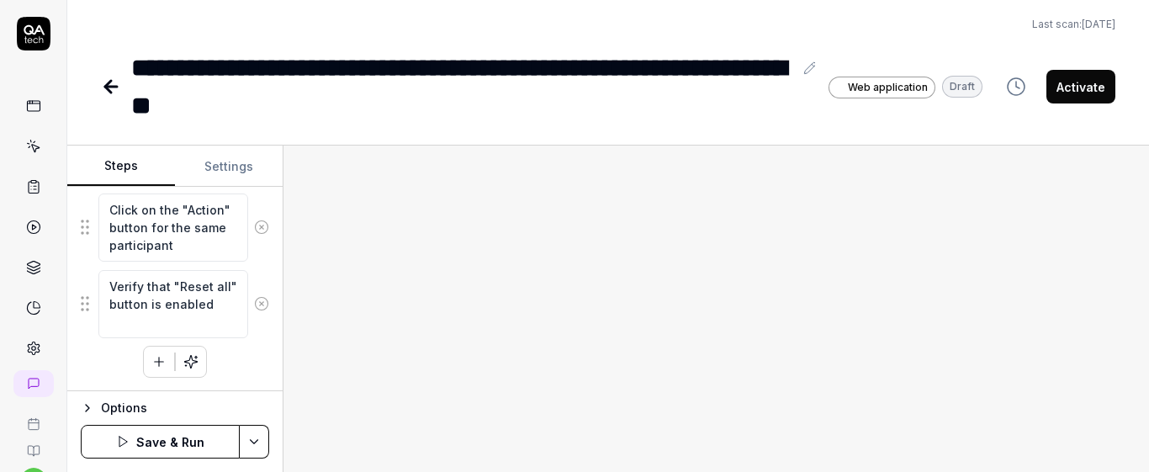
click at [151, 357] on icon "button" at bounding box center [158, 361] width 15 height 15
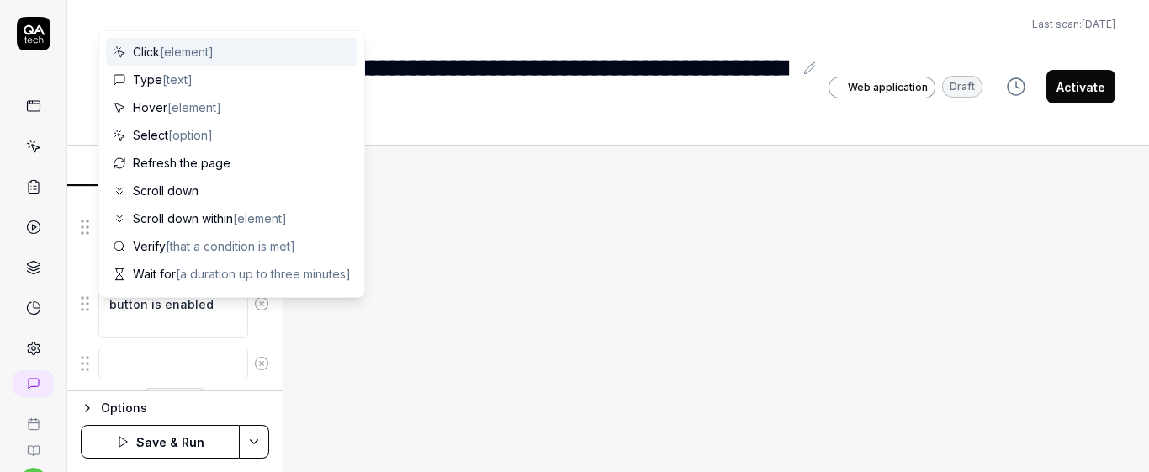
scroll to position [1365, 0]
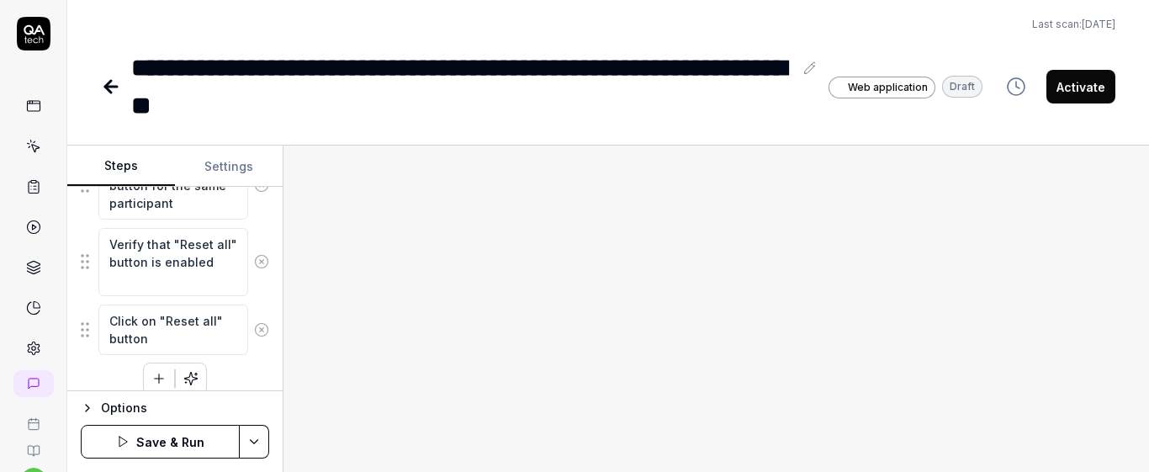
click at [253, 305] on div "Click on "Reset all" button" at bounding box center [175, 330] width 188 height 52
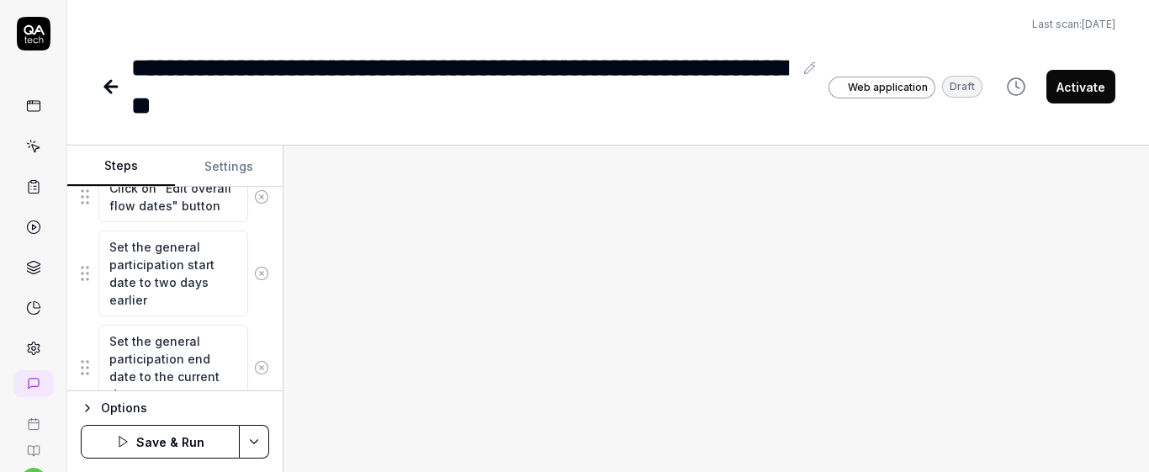
scroll to position [456, 0]
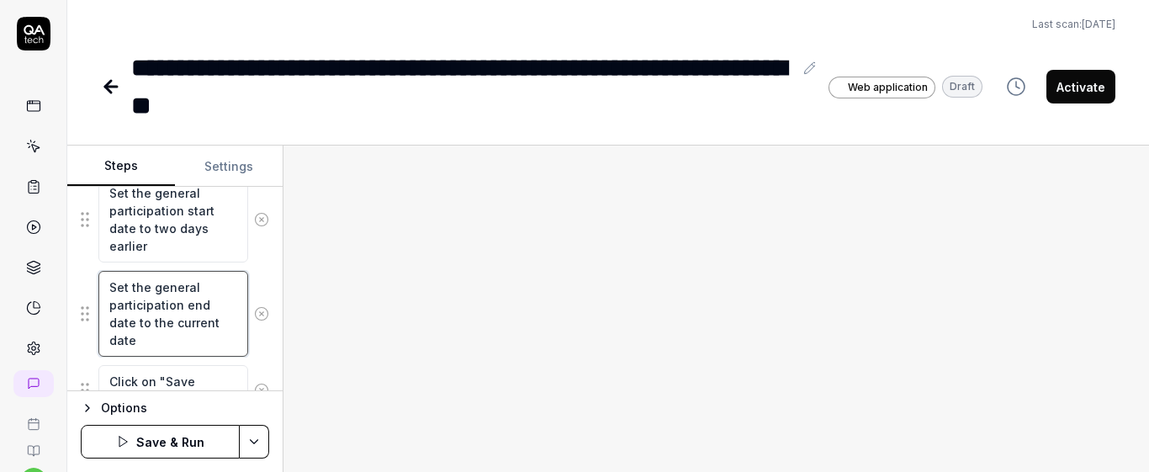
click at [217, 327] on textarea "Set the general participation end date to the current date" at bounding box center [173, 314] width 150 height 86
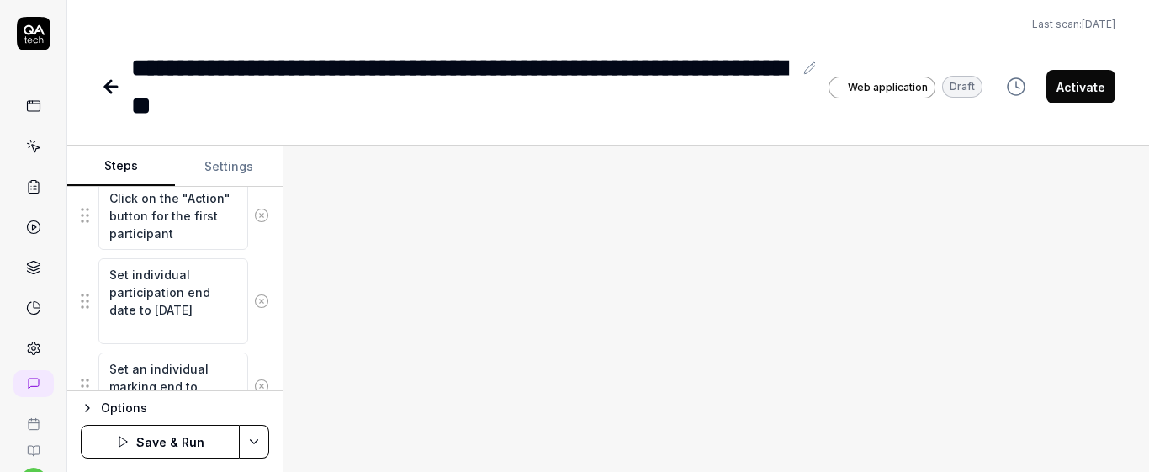
scroll to position [904, 0]
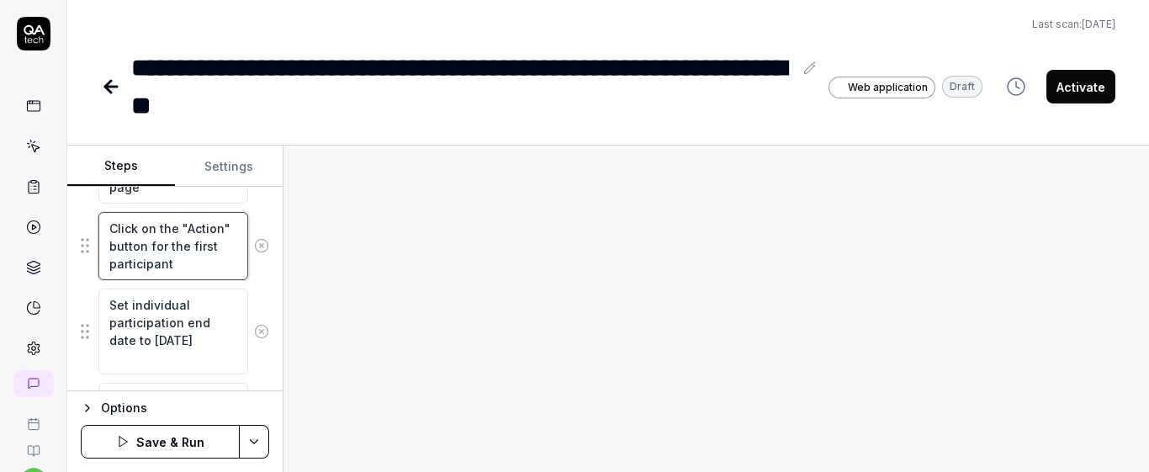
click at [190, 267] on textarea "Click on the "Action" button for the first participant" at bounding box center [173, 246] width 150 height 68
click at [256, 285] on fieldset "Click on "Manage dates" button Click on "Edit overall flow dates" button Set th…" at bounding box center [175, 260] width 188 height 1301
click at [86, 338] on fieldset "Click on "Manage dates" button Click on "Edit overall flow dates" button Set th…" at bounding box center [175, 260] width 188 height 1301
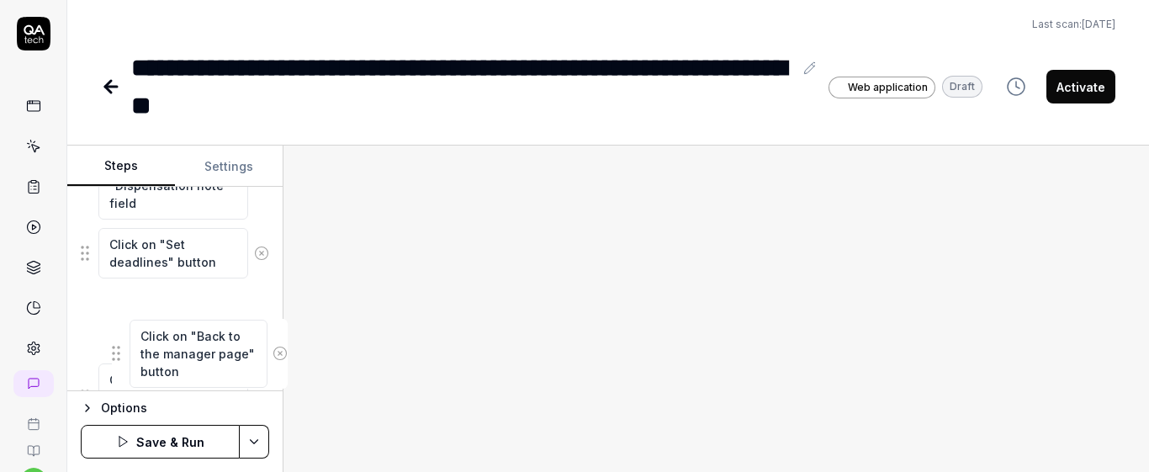
scroll to position [1253, 0]
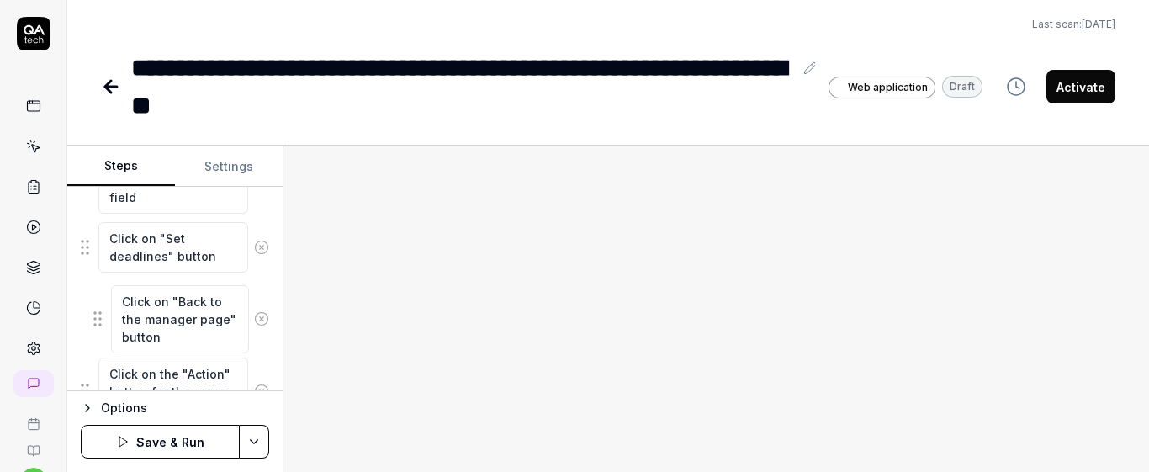
drag, startPoint x: 88, startPoint y: 305, endPoint x: 101, endPoint y: 316, distance: 16.7
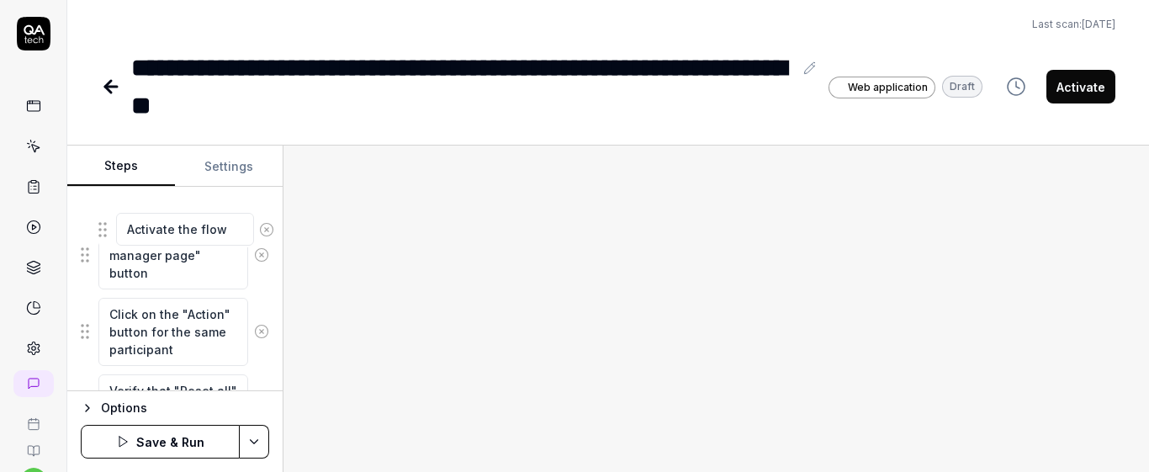
scroll to position [1288, 0]
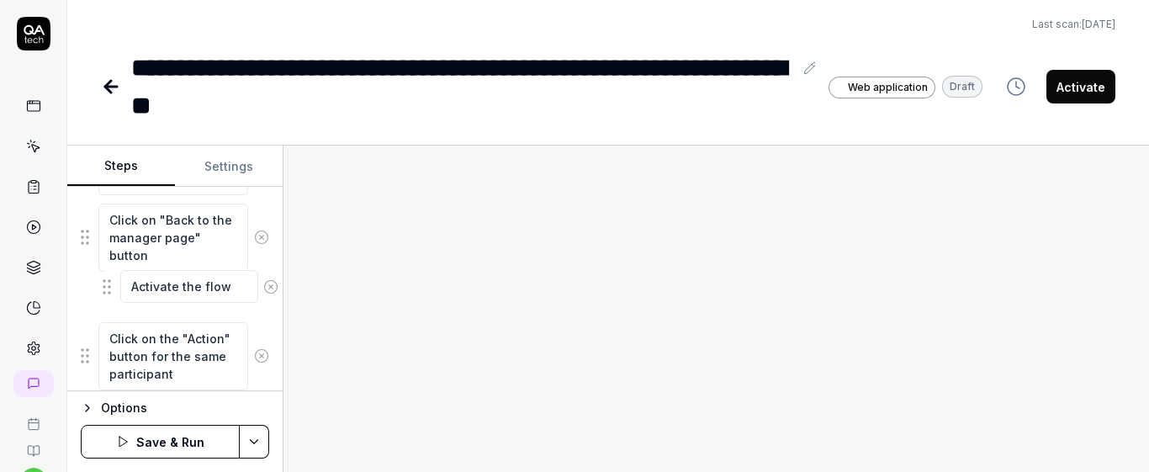
drag, startPoint x: 86, startPoint y: 241, endPoint x: 108, endPoint y: 279, distance: 43.7
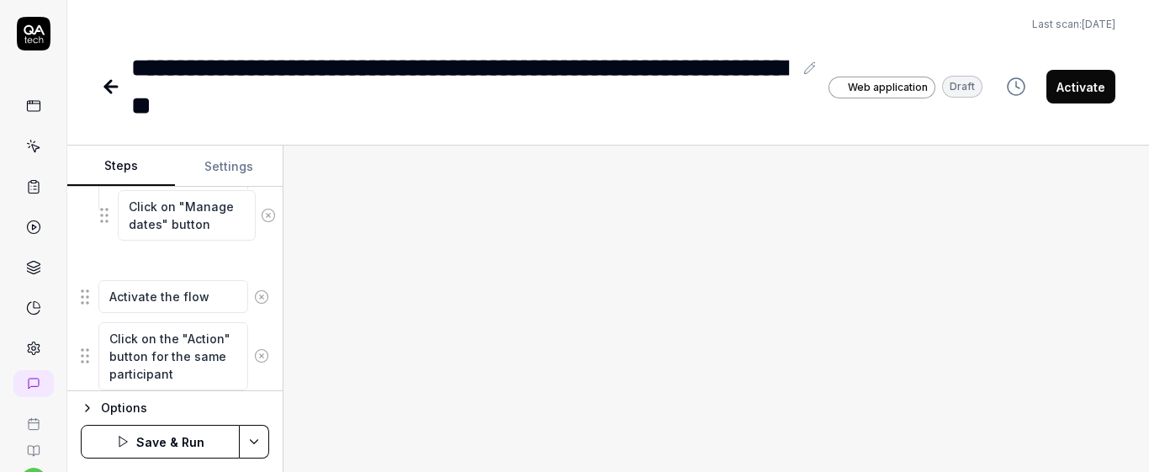
scroll to position [1286, 0]
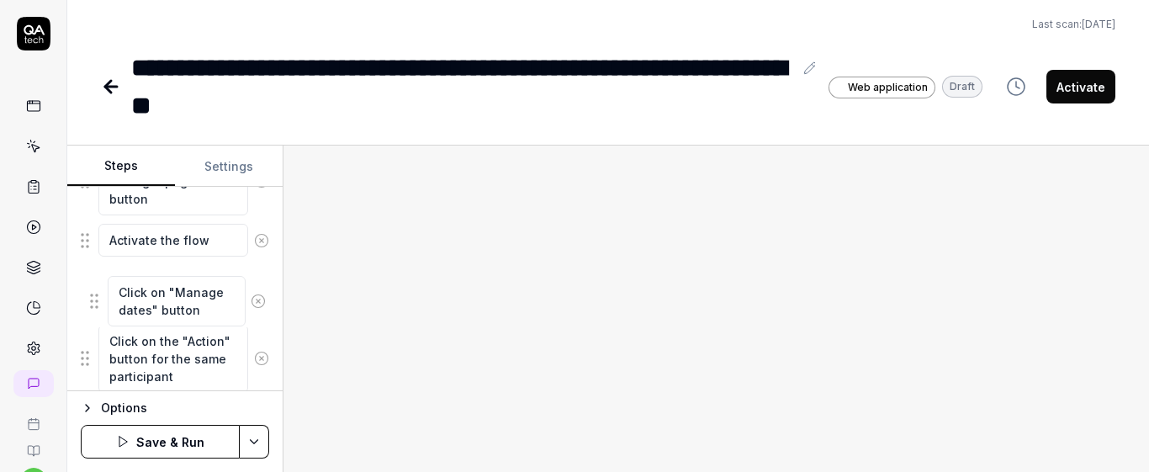
drag, startPoint x: 87, startPoint y: 328, endPoint x: 88, endPoint y: 309, distance: 19.4
click at [215, 299] on textarea "Click on "Manage dates" button" at bounding box center [173, 291] width 150 height 50
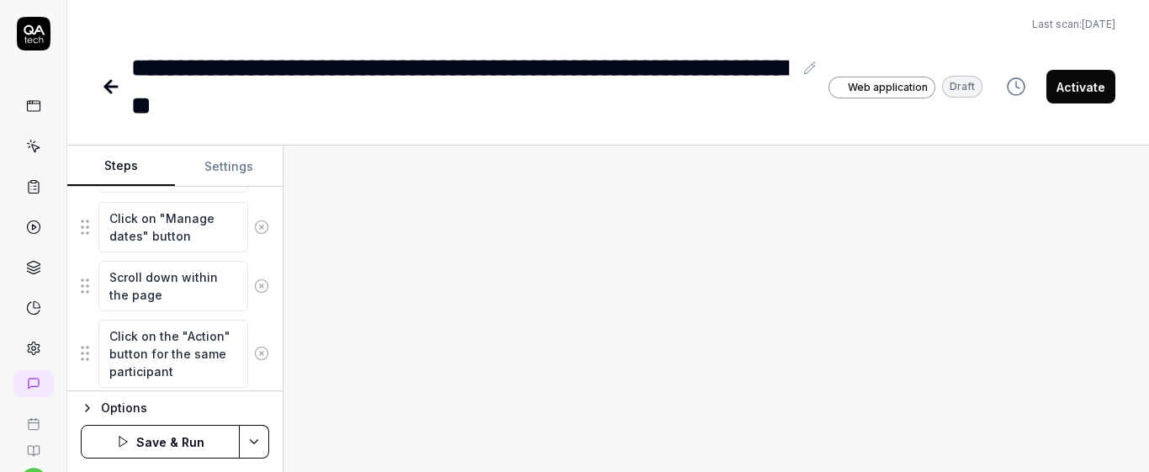
scroll to position [1387, 0]
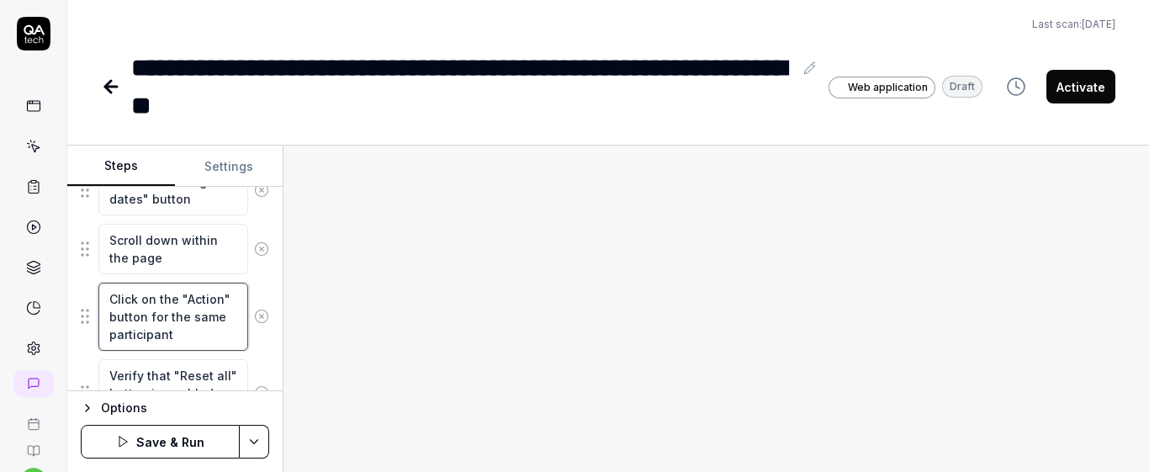
click at [166, 321] on textarea "Click on the "Action" button for the same participant" at bounding box center [173, 317] width 150 height 68
click at [247, 283] on div "Click on the "Action" button of the first participant" at bounding box center [175, 317] width 188 height 70
click at [227, 96] on div "**********" at bounding box center [462, 87] width 662 height 76
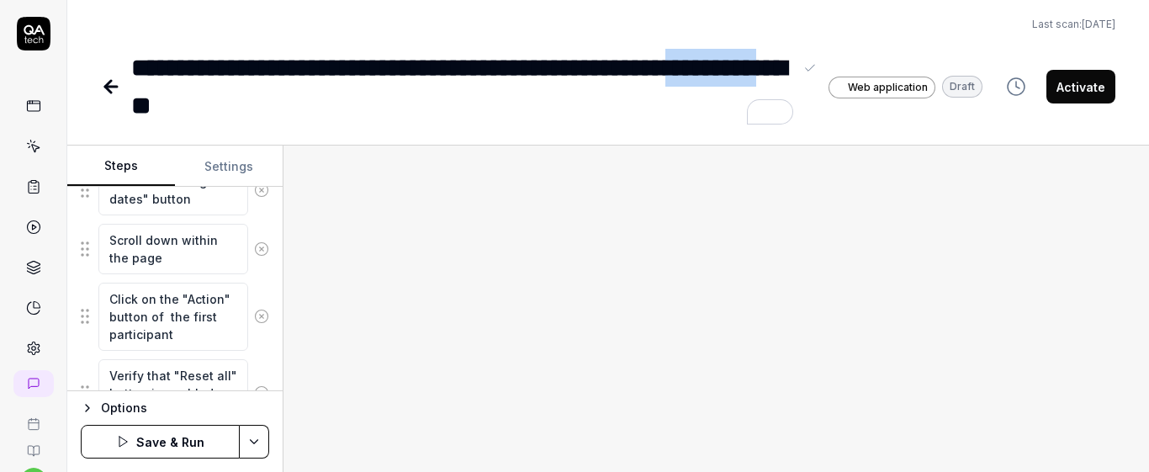
drag, startPoint x: 219, startPoint y: 108, endPoint x: 138, endPoint y: 108, distance: 80.7
click at [138, 108] on div "**********" at bounding box center [462, 87] width 662 height 76
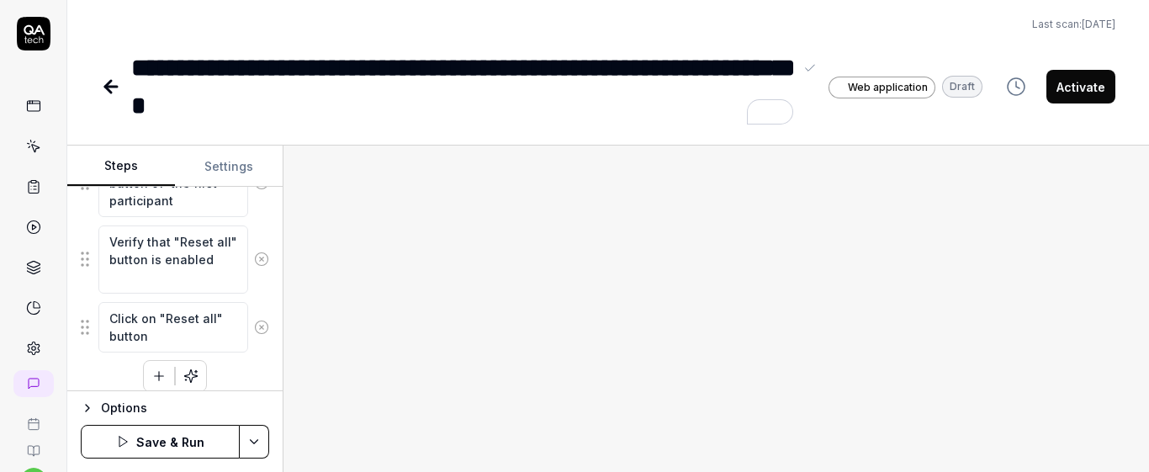
scroll to position [1535, 0]
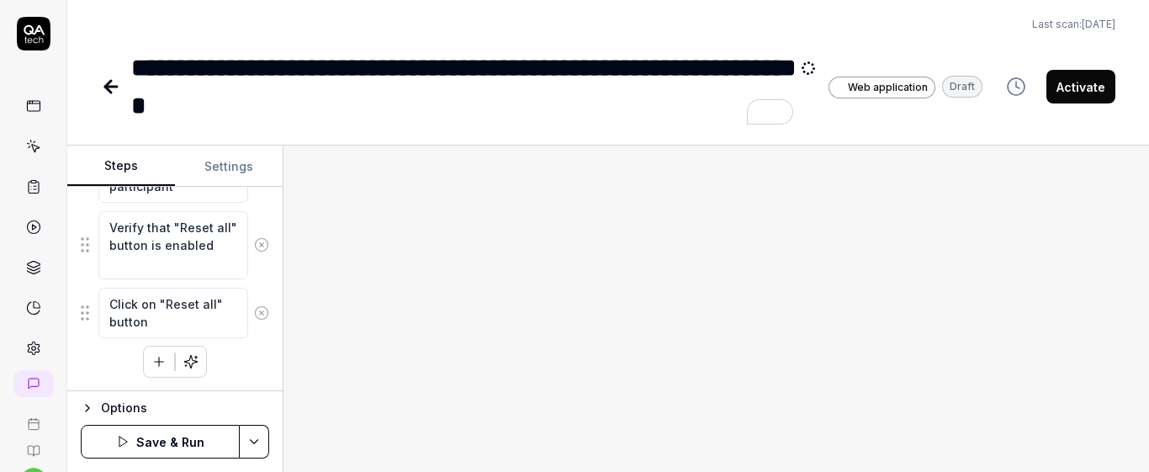
click at [163, 364] on button "button" at bounding box center [159, 361] width 30 height 30
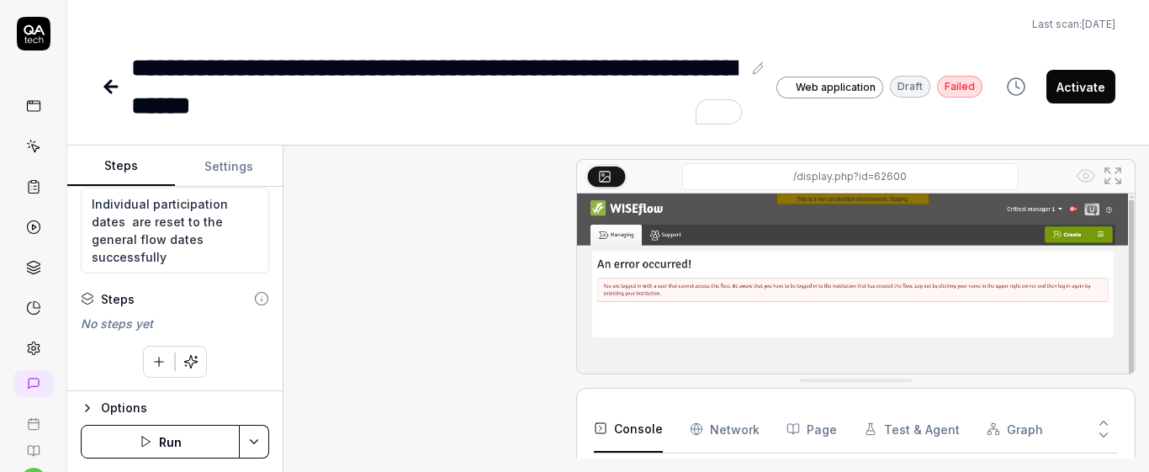
scroll to position [229, 0]
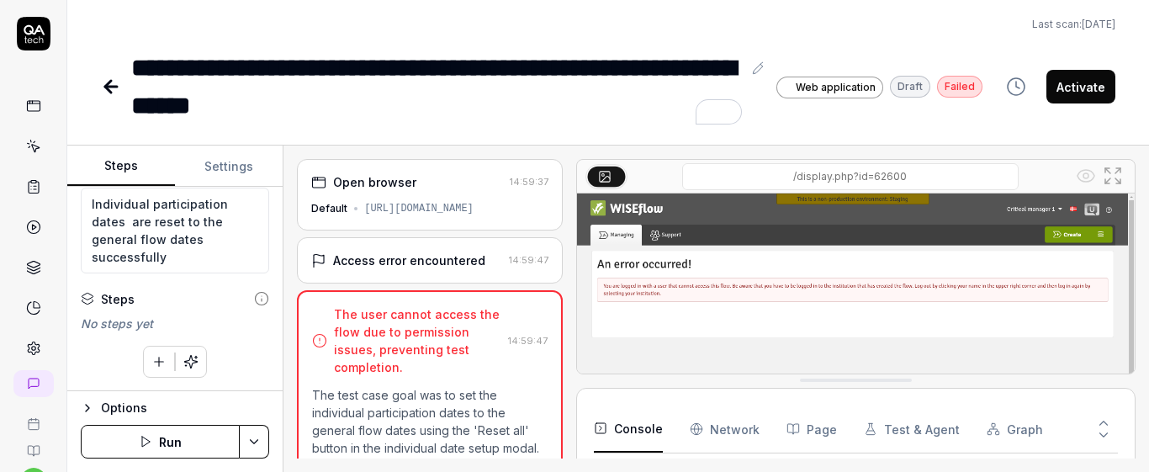
click at [408, 257] on div "Access error encountered" at bounding box center [409, 260] width 152 height 18
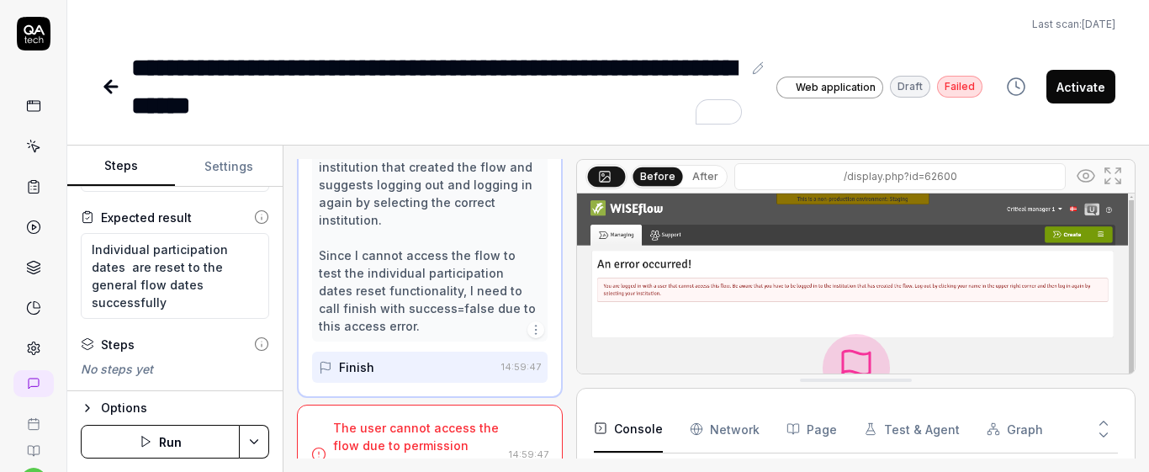
scroll to position [71, 0]
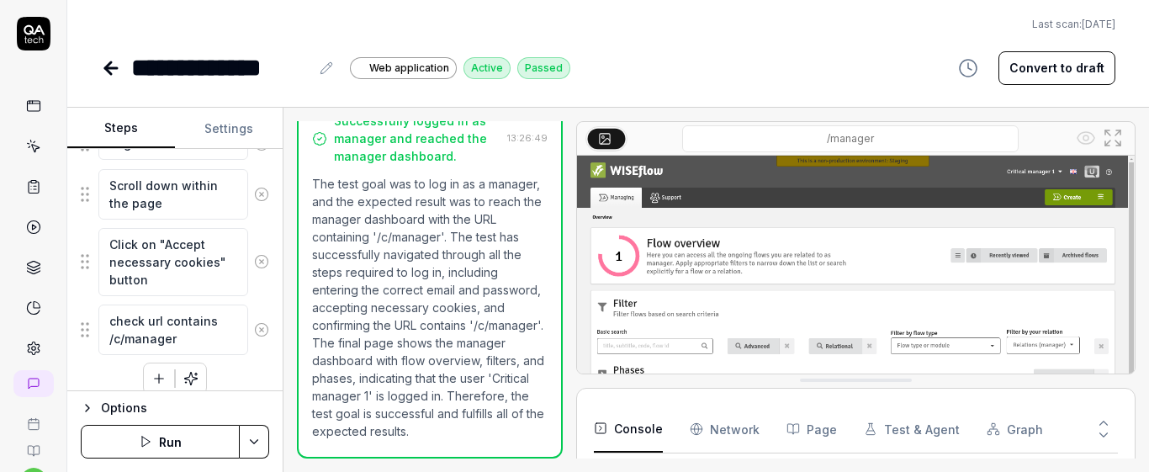
scroll to position [844, 0]
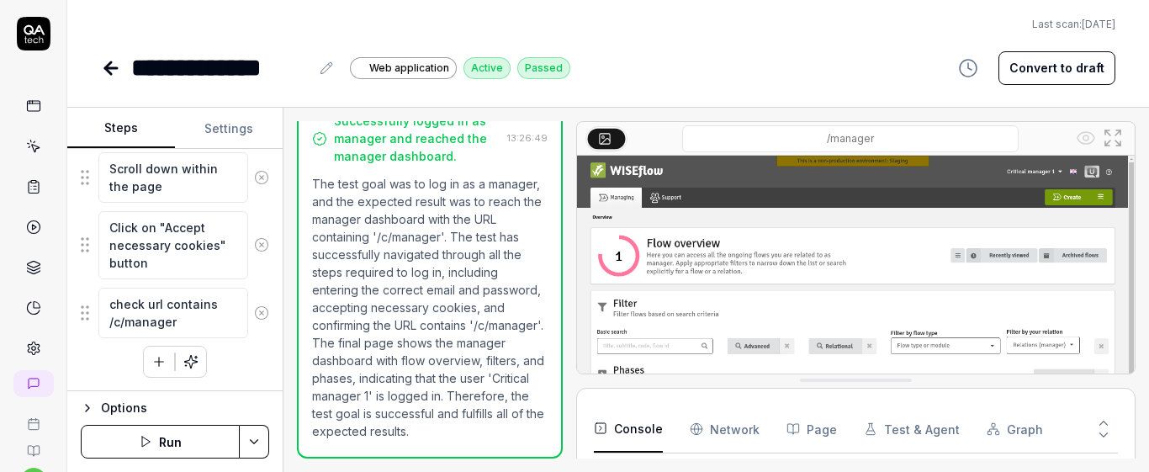
click at [631, 12] on div "**********" at bounding box center [607, 43] width 1081 height 87
click at [146, 444] on polygon "button" at bounding box center [146, 441] width 8 height 10
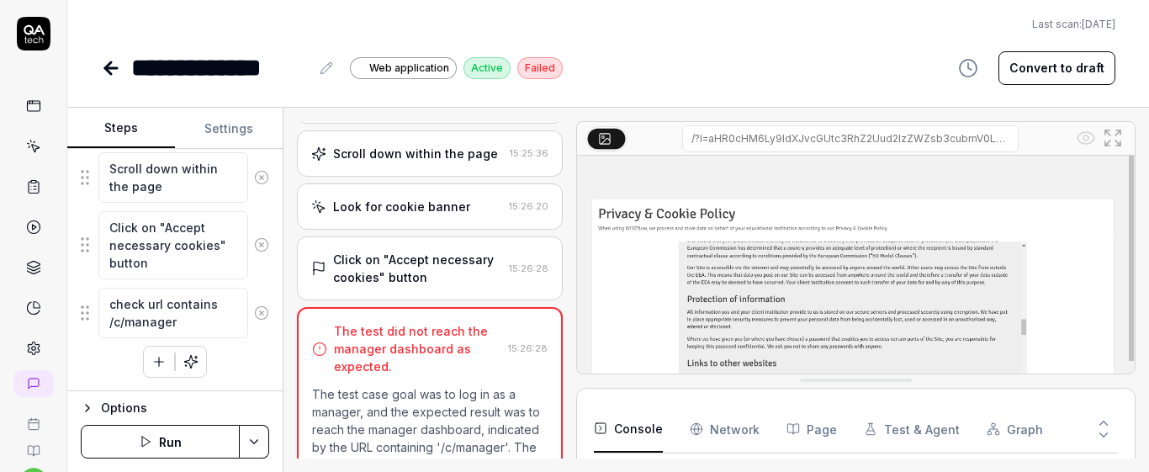
scroll to position [123, 0]
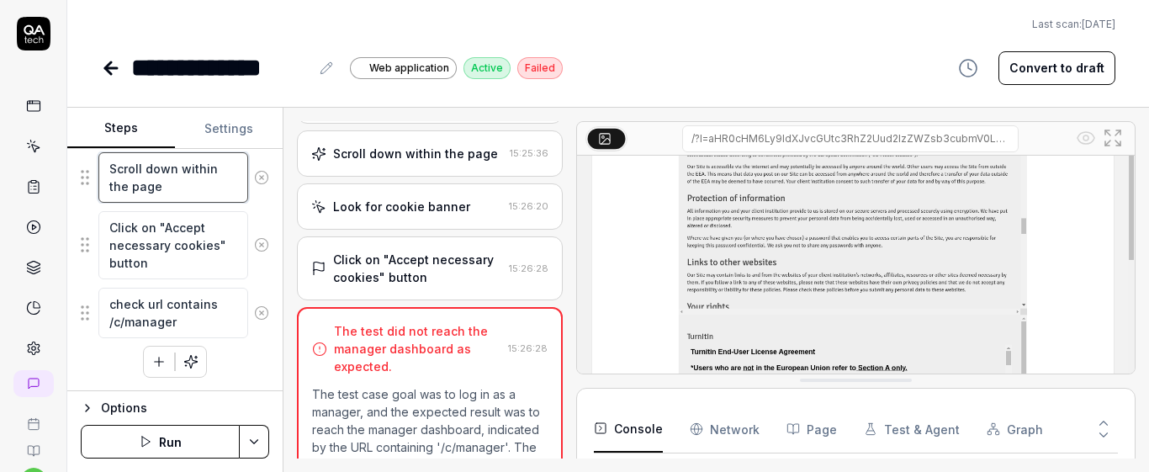
click at [219, 176] on textarea "Scroll down within the page" at bounding box center [173, 177] width 150 height 50
type textarea "*"
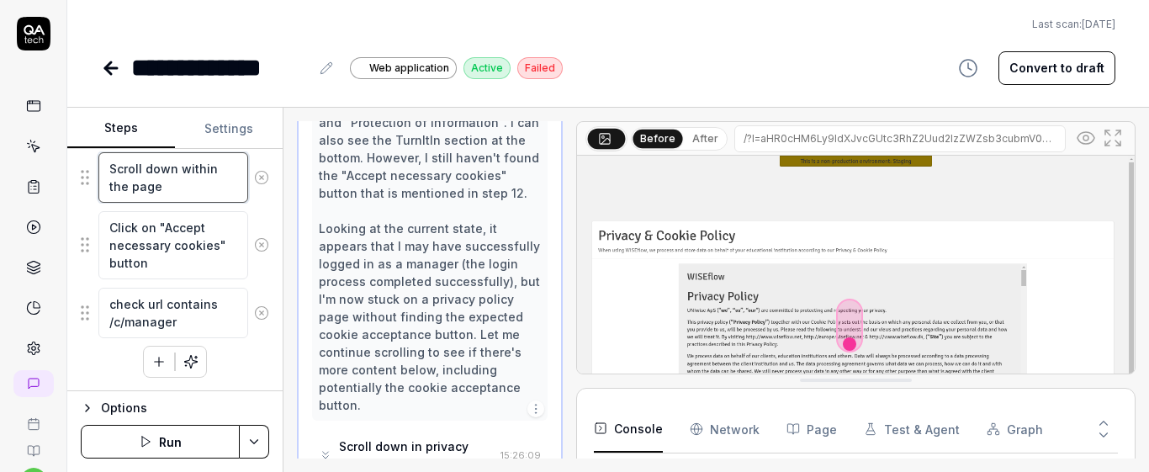
scroll to position [2132, 0]
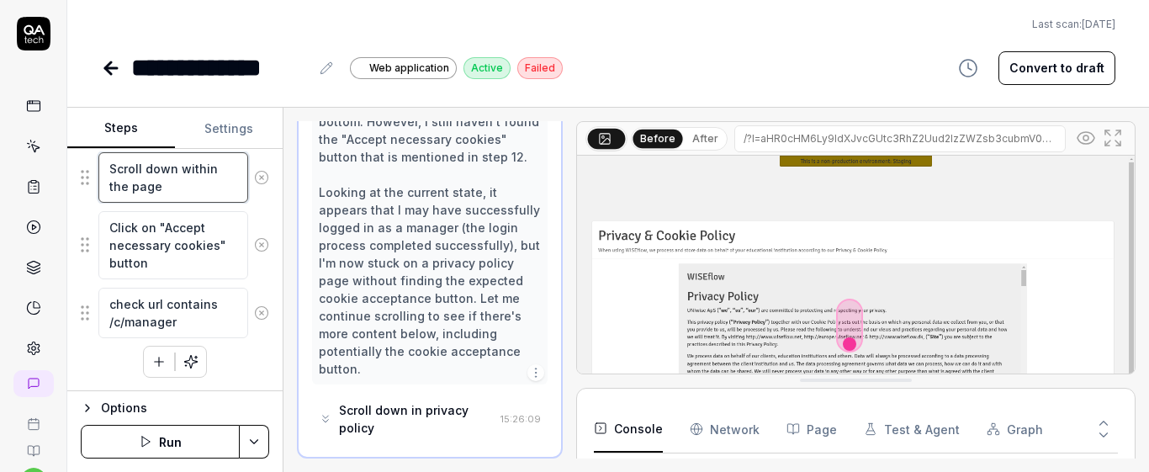
type textarea "Scroll down withinthe page"
type textarea "*"
type textarea "Scroll down withithe page"
type textarea "*"
type textarea "Scroll down withthe page"
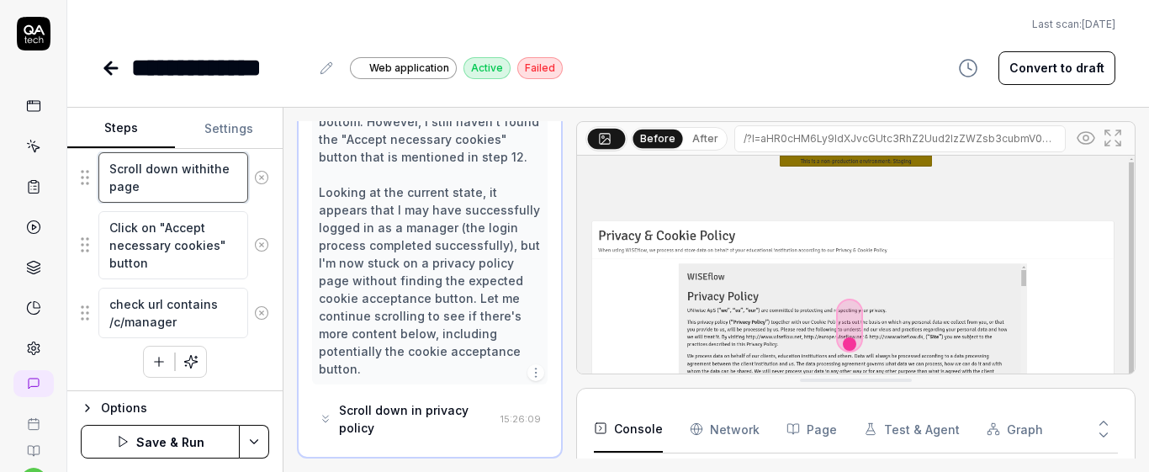
type textarea "*"
type textarea "Scroll down witthe page"
type textarea "*"
type textarea "Scroll down withe page"
type textarea "*"
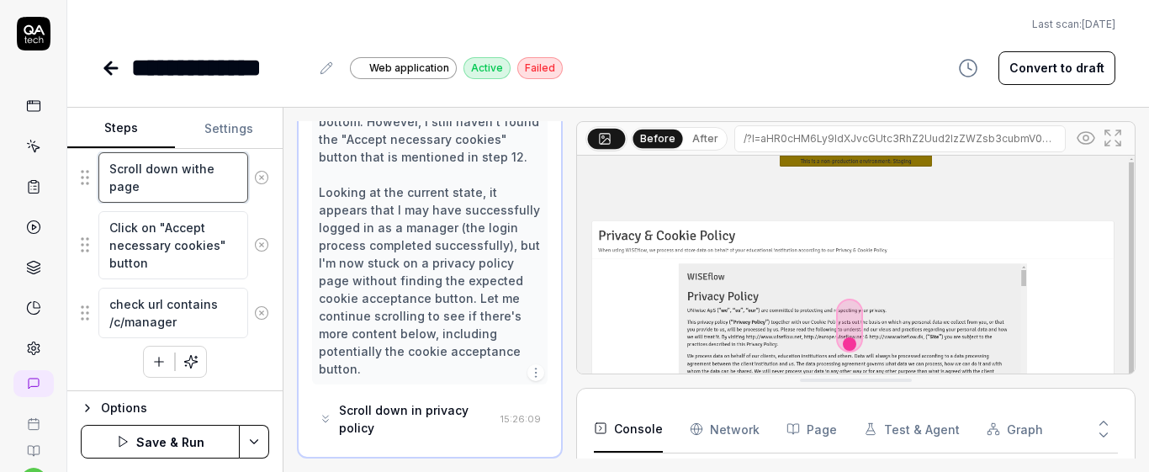
type textarea "Scroll down wthe page"
type textarea "*"
type textarea "Scroll down the page"
type textarea "*"
type textarea "Scroll down tthe page"
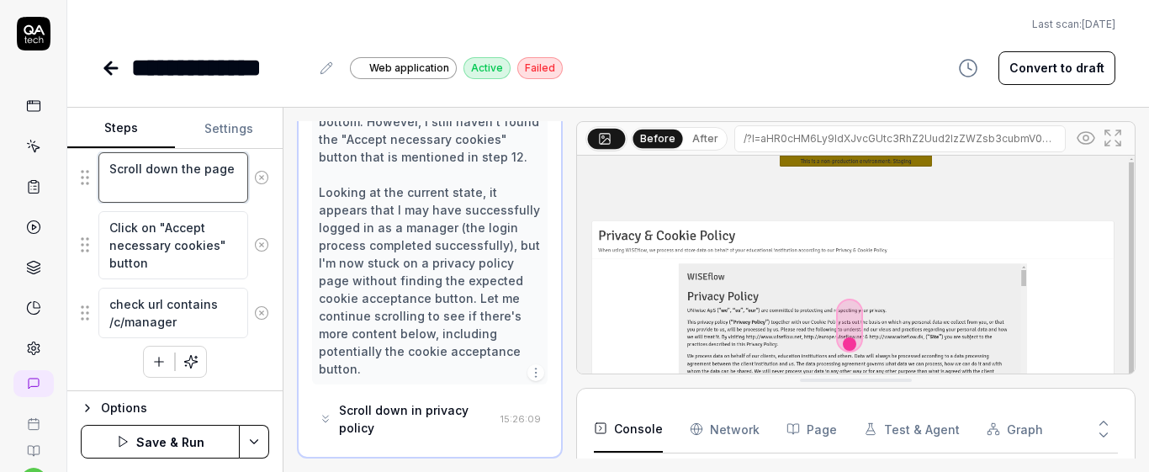
type textarea "*"
type textarea "Scroll down tothe page"
type textarea "*"
type textarea "Scroll down to the page"
type textarea "*"
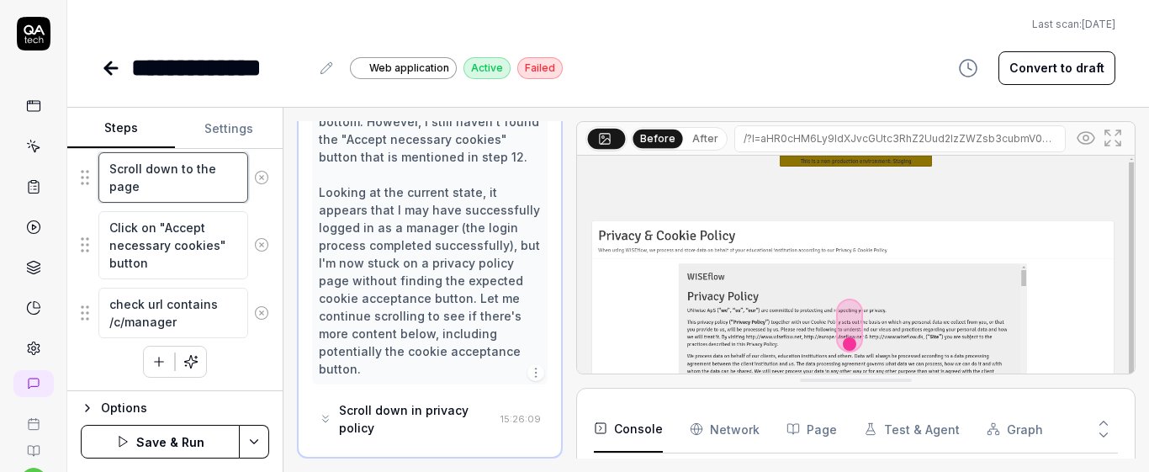
click at [219, 166] on textarea "Scroll down to the page" at bounding box center [173, 177] width 150 height 50
type textarea "Scroll down to the bpage"
type textarea "*"
type textarea "Scroll down to the bopage"
type textarea "*"
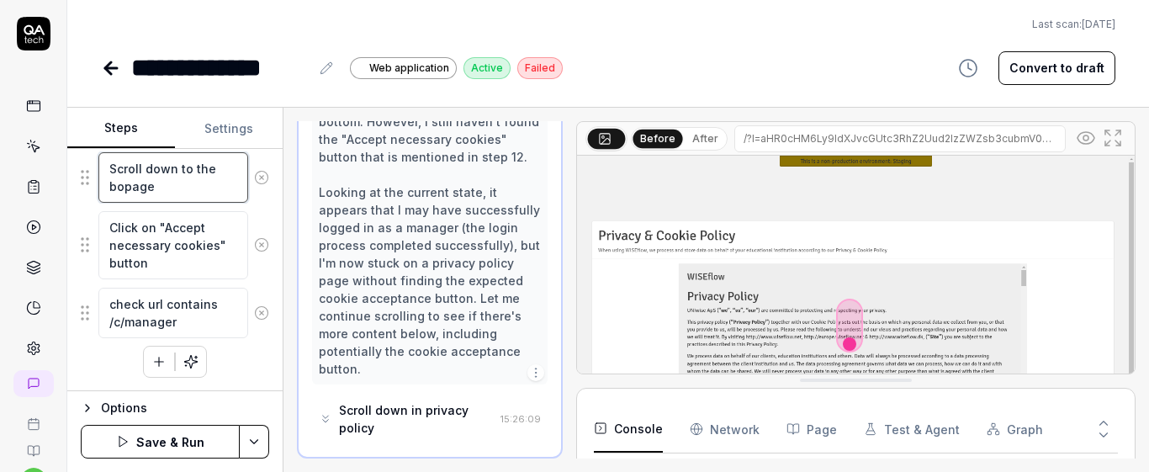
type textarea "Scroll down to the botpage"
type textarea "*"
type textarea "Scroll down to the bottpage"
type textarea "*"
type textarea "Scroll down to the bottopage"
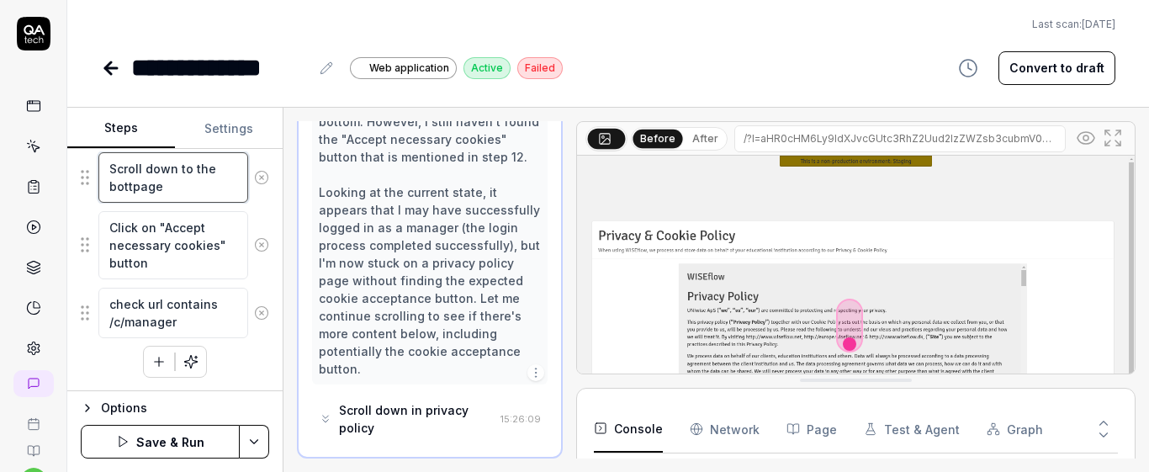
type textarea "*"
type textarea "Scroll down to the bottompage"
type textarea "*"
type textarea "Scroll down to the bottom page"
type textarea "*"
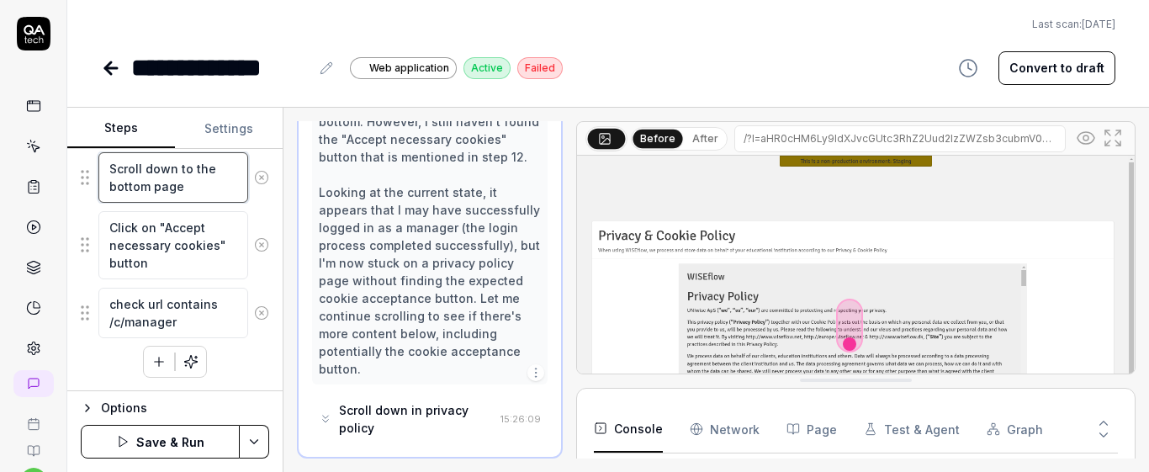
type textarea "Scroll down to the bottom opage"
type textarea "*"
type textarea "Scroll down to the bottom ofpage"
type textarea "*"
type textarea "Scroll down to the bottom of page"
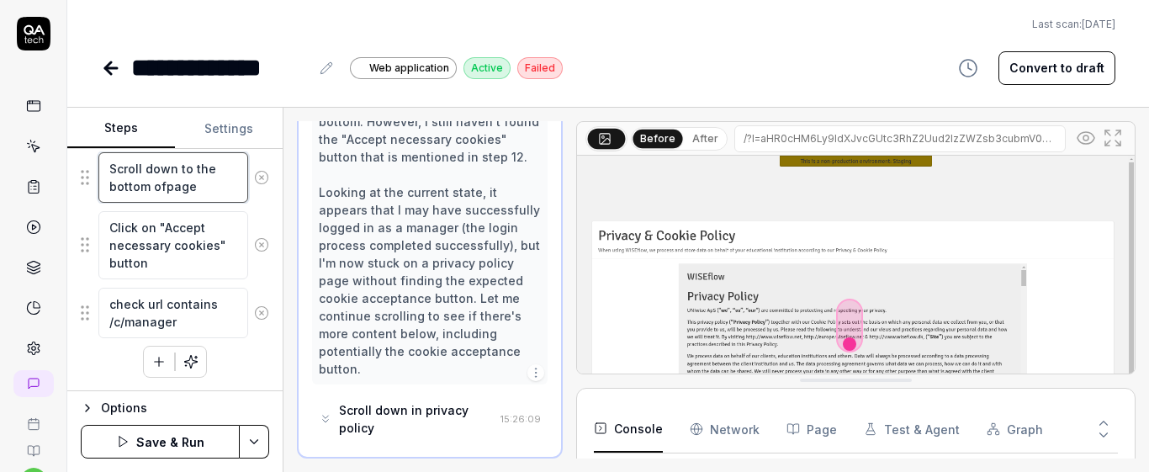
type textarea "*"
type textarea "Scroll down to the bottom of tpage"
type textarea "*"
type textarea "Scroll down to the bottom of thpage"
type textarea "*"
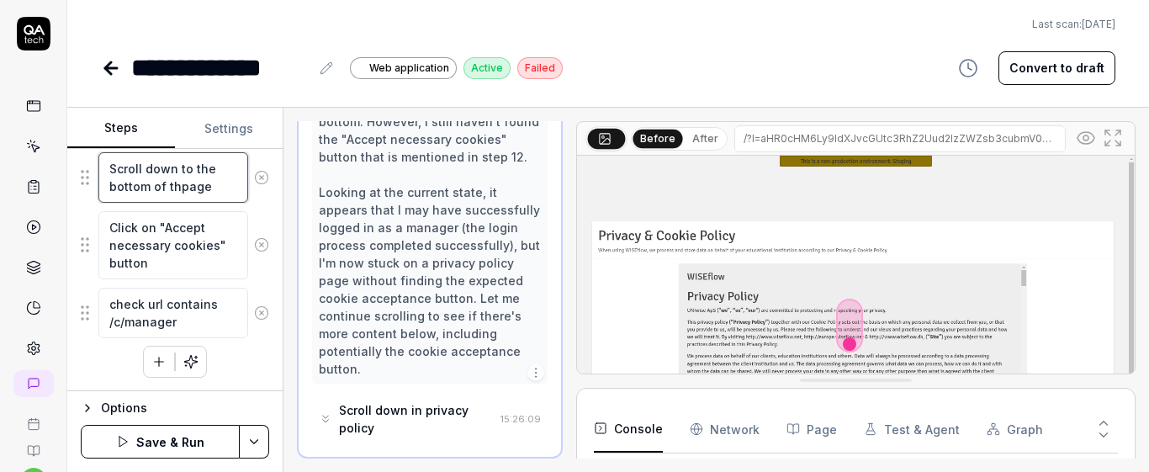
type textarea "Scroll down to the bottom of thepage"
type textarea "*"
type textarea "Scroll down to the bottom of the page"
type textarea "*"
type textarea "Scroll down to the bottom of the page"
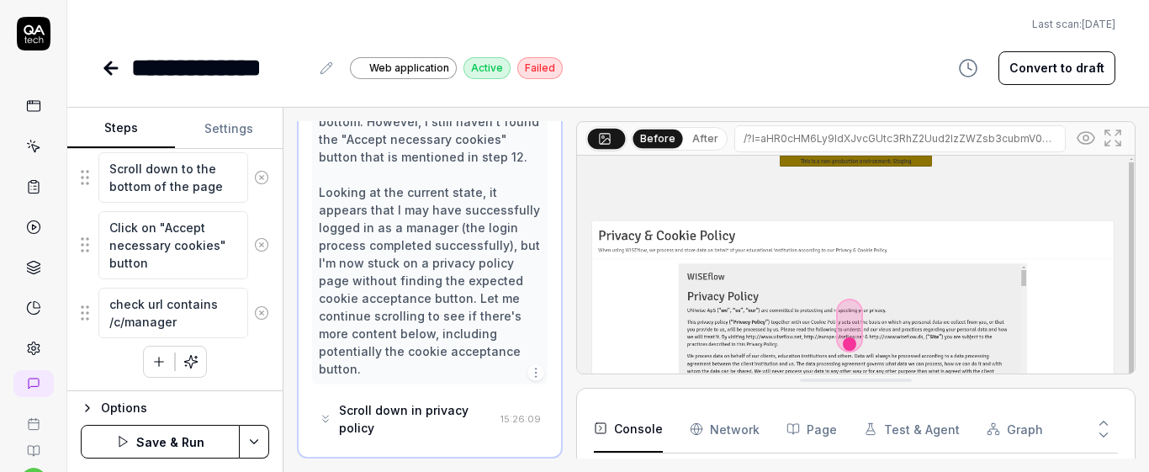
click at [193, 439] on button "Save & Run" at bounding box center [160, 442] width 159 height 34
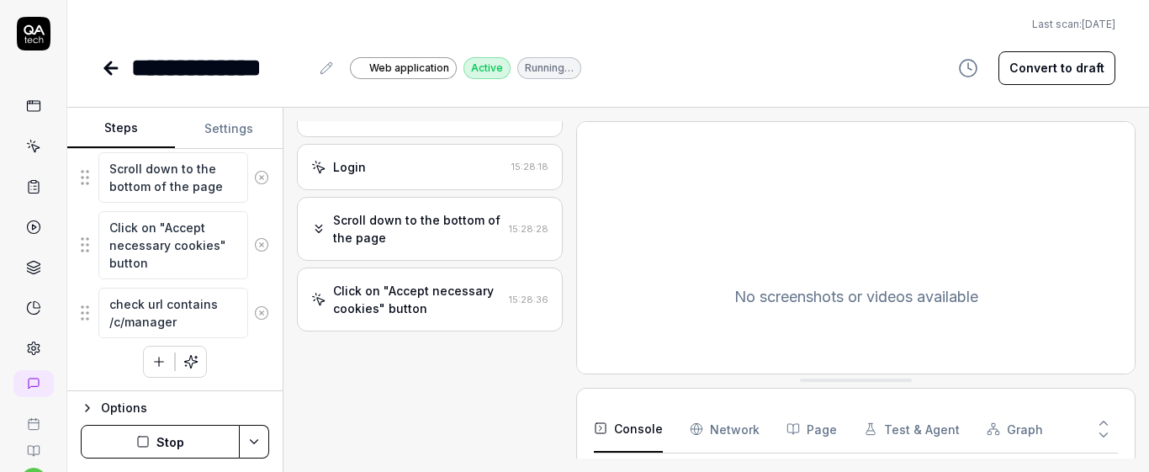
scroll to position [425, 0]
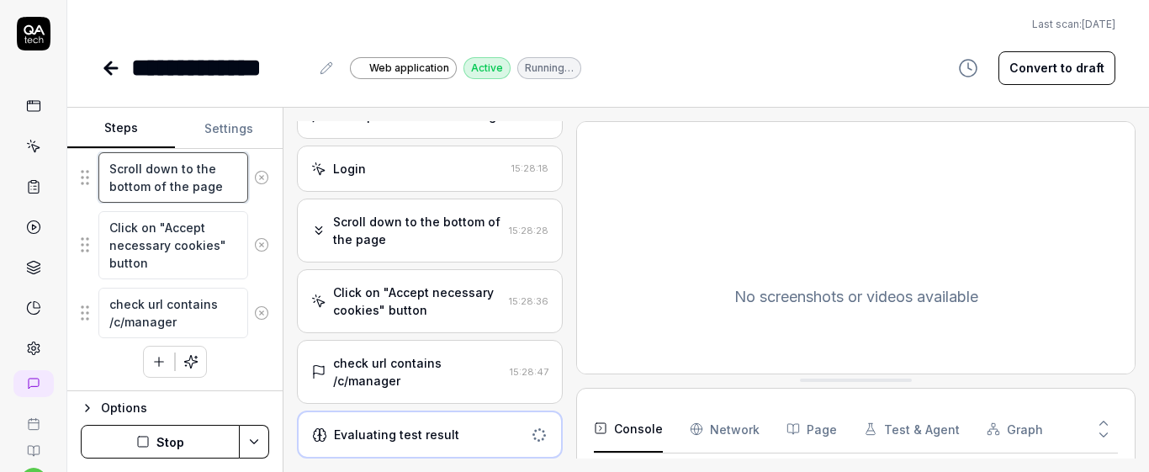
click at [219, 198] on textarea "Scroll down to the bottom of the page" at bounding box center [173, 177] width 150 height 50
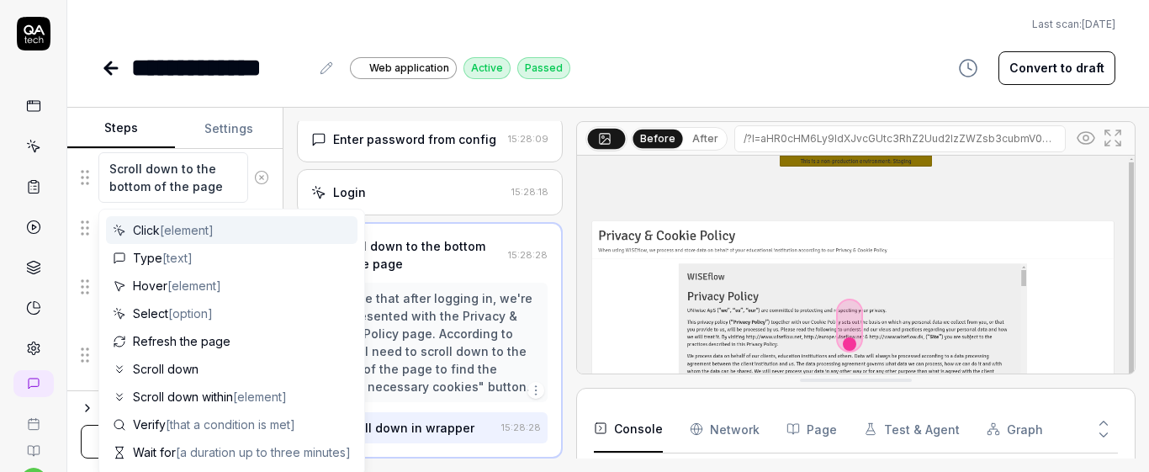
scroll to position [886, 0]
type textarea "*"
type textarea "L"
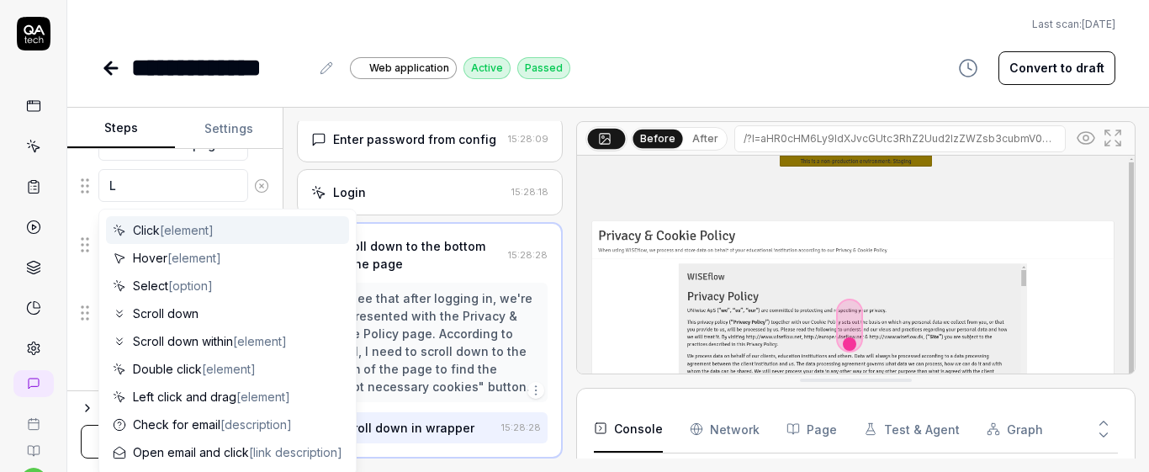
type textarea "*"
type textarea "Lo"
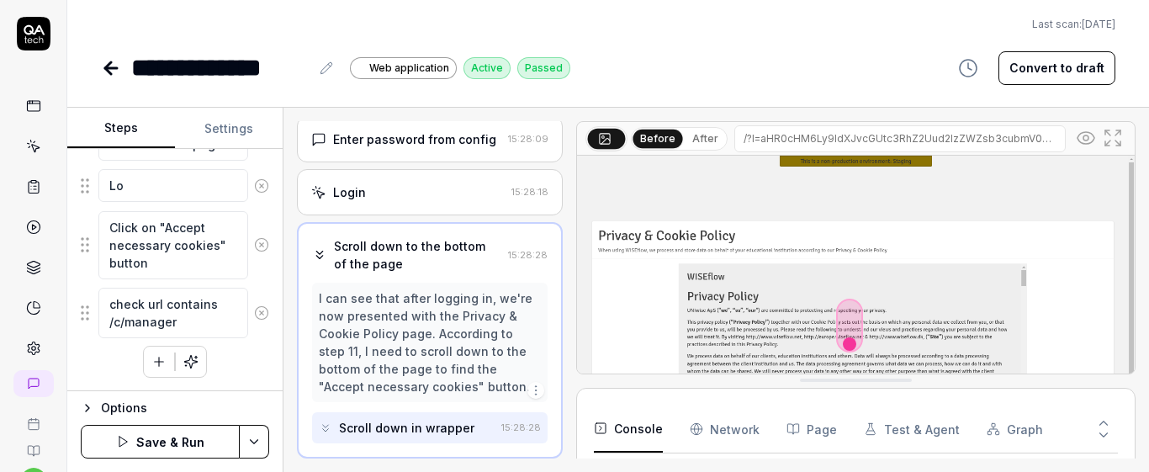
type textarea "*"
type textarea "Loc"
type textarea "*"
type textarea "Locat"
type textarea "*"
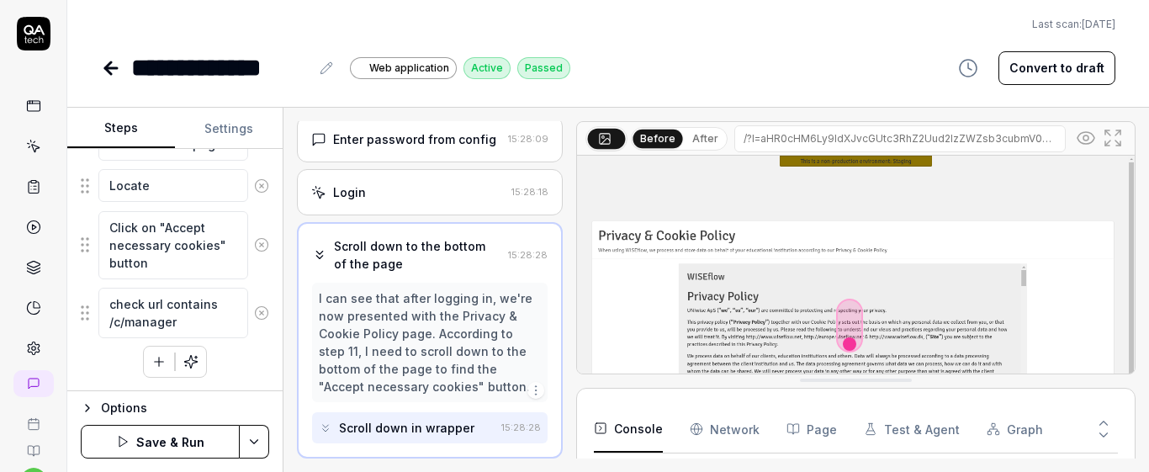
type textarea "Locate"
type textarea "*"
type textarea "Locate t"
type textarea "*"
type textarea "Locate th"
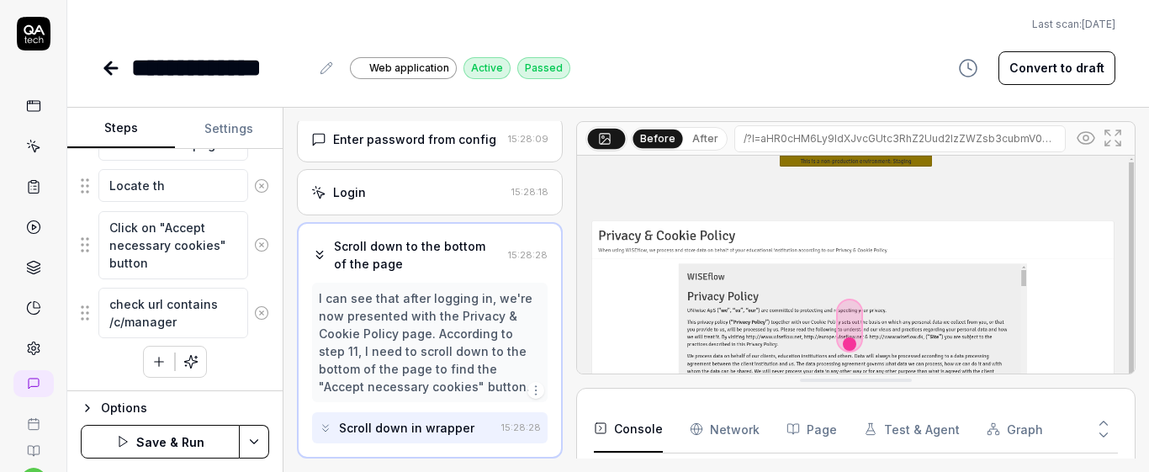
type textarea "*"
type textarea "Locate the"
type textarea "*"
type textarea "Locate the ""
type textarea "*"
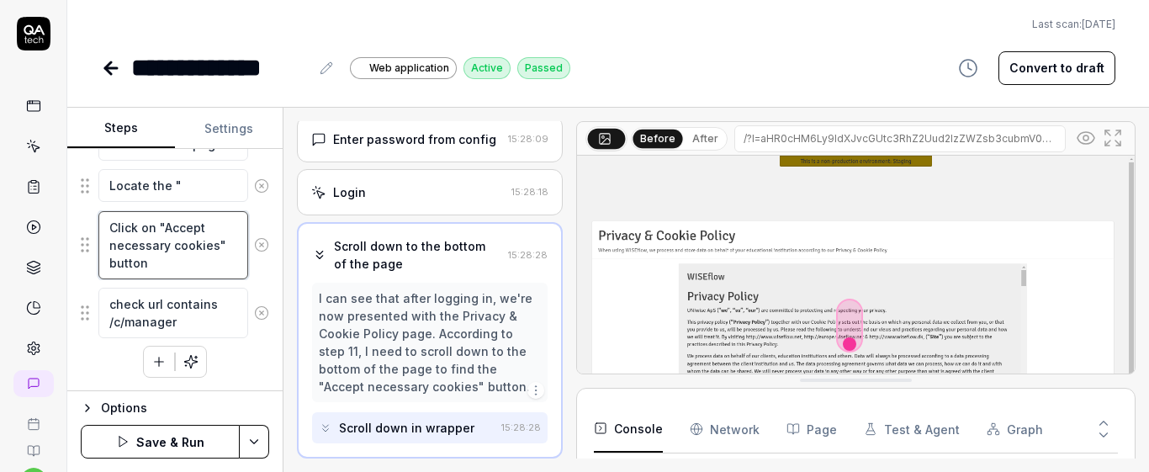
type textarea "*"
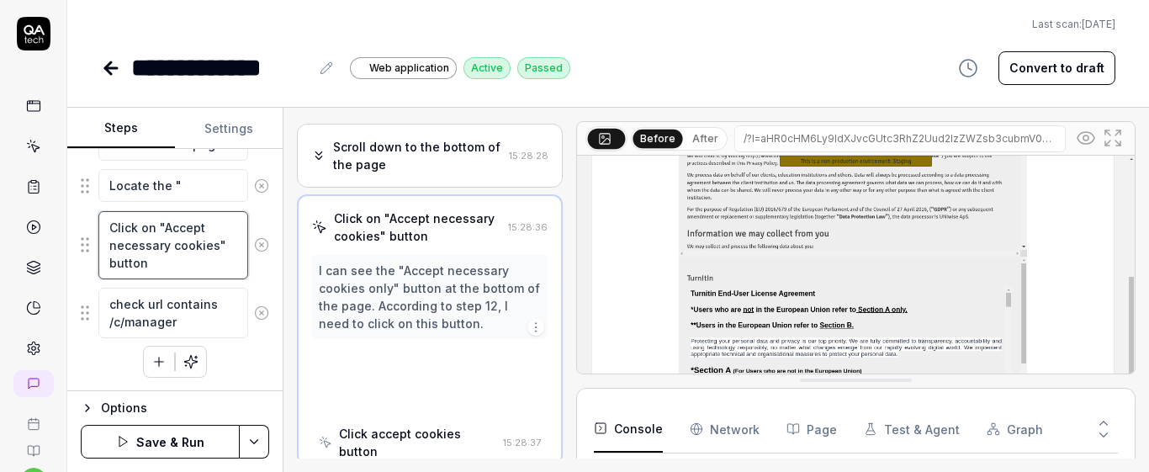
scroll to position [506, 0]
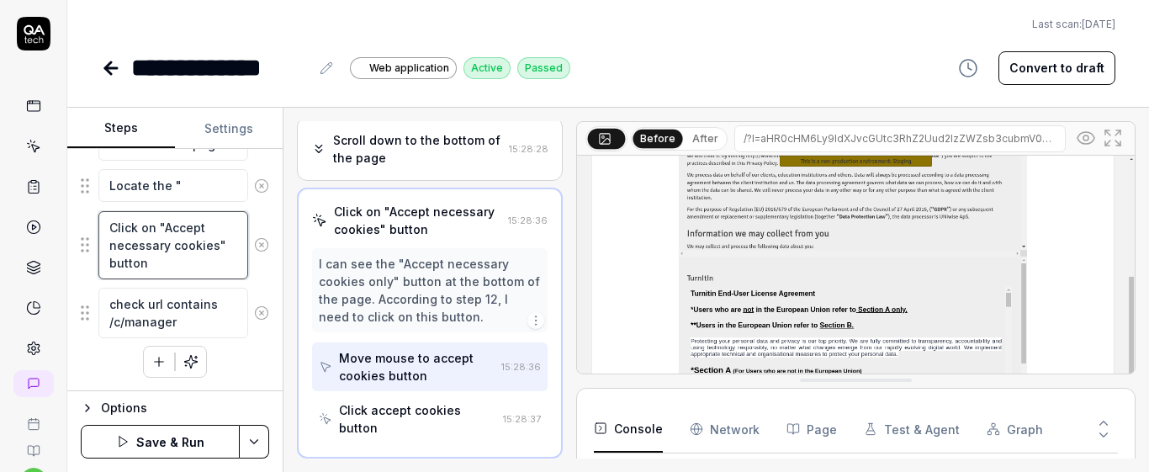
drag, startPoint x: 154, startPoint y: 224, endPoint x: 253, endPoint y: 278, distance: 113.3
click at [253, 278] on div "Click on "Accept necessary cookies" button" at bounding box center [175, 245] width 188 height 70
click at [205, 183] on textarea "Locate the "" at bounding box center [173, 185] width 150 height 33
paste textarea ""Accept necessary cookies" button"
type textarea "*"
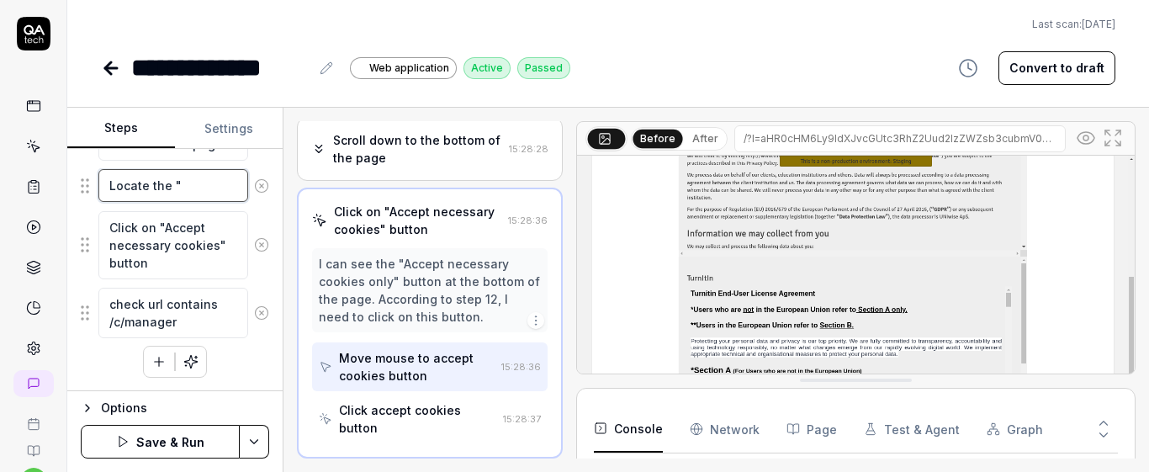
type textarea "Locate the " "Accept necessary cookies" button"
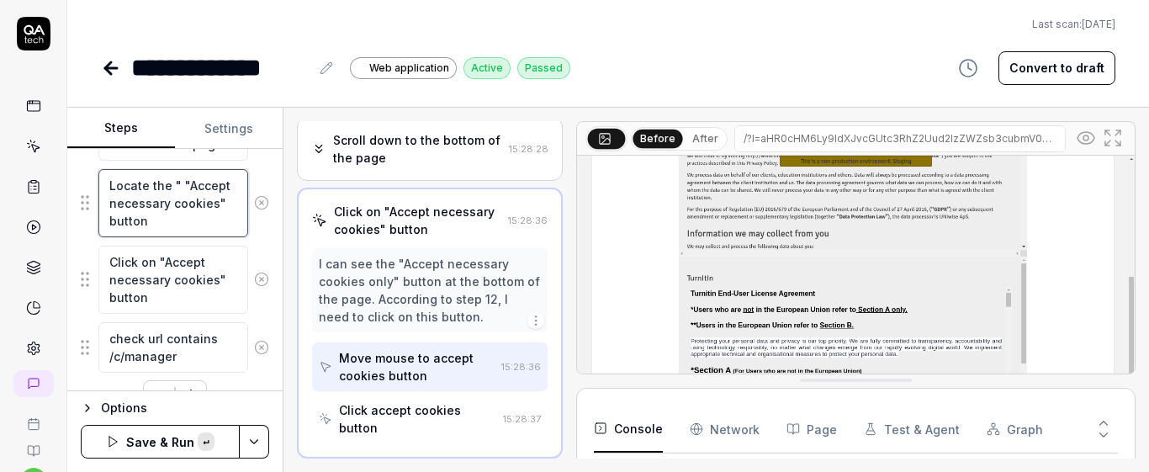
scroll to position [10, 0]
type textarea "*"
type textarea "Locate the " "Accept necessary cookies" button""
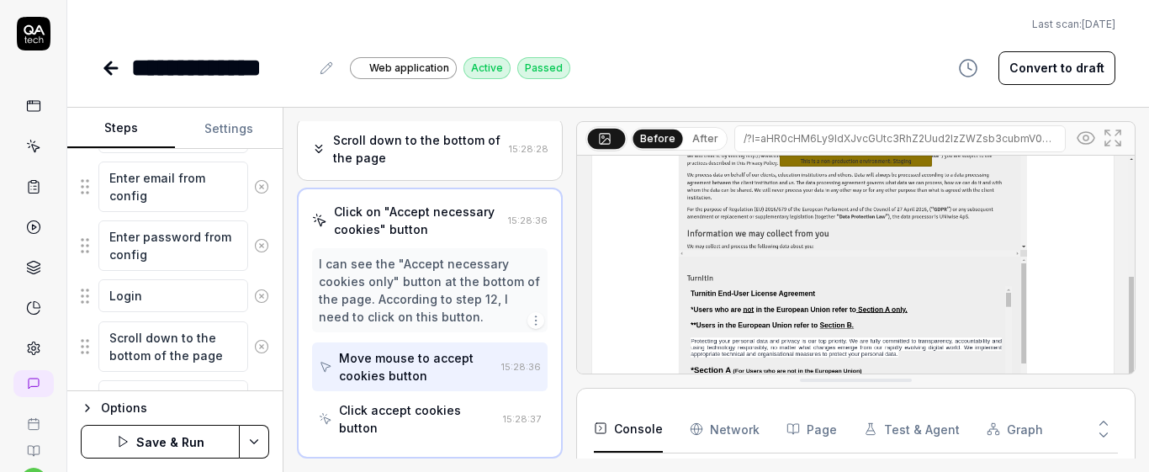
click at [178, 456] on button "Save & Run" at bounding box center [160, 442] width 159 height 34
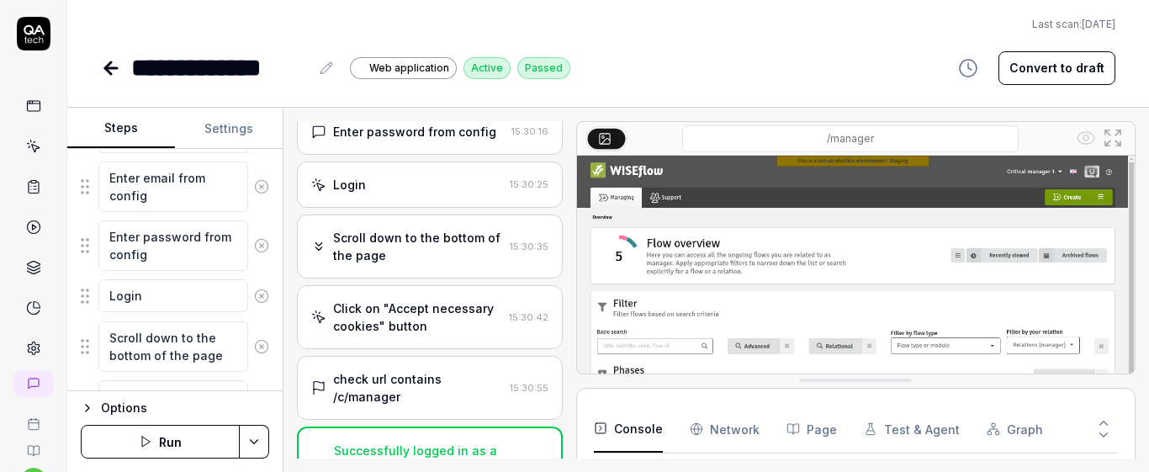
scroll to position [776, 0]
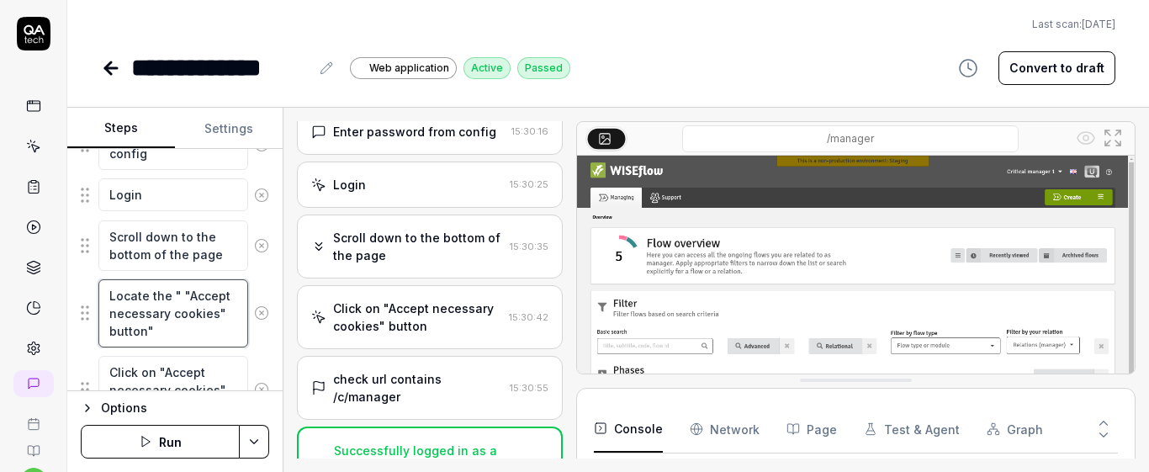
click at [159, 333] on textarea "Locate the " "Accept necessary cookies" button"" at bounding box center [173, 313] width 150 height 68
click at [183, 317] on textarea "Locate the " "Accept necessary cookies" button"" at bounding box center [173, 313] width 150 height 68
click at [186, 366] on textarea "Click on "Accept necessary cookies" button" at bounding box center [173, 390] width 150 height 68
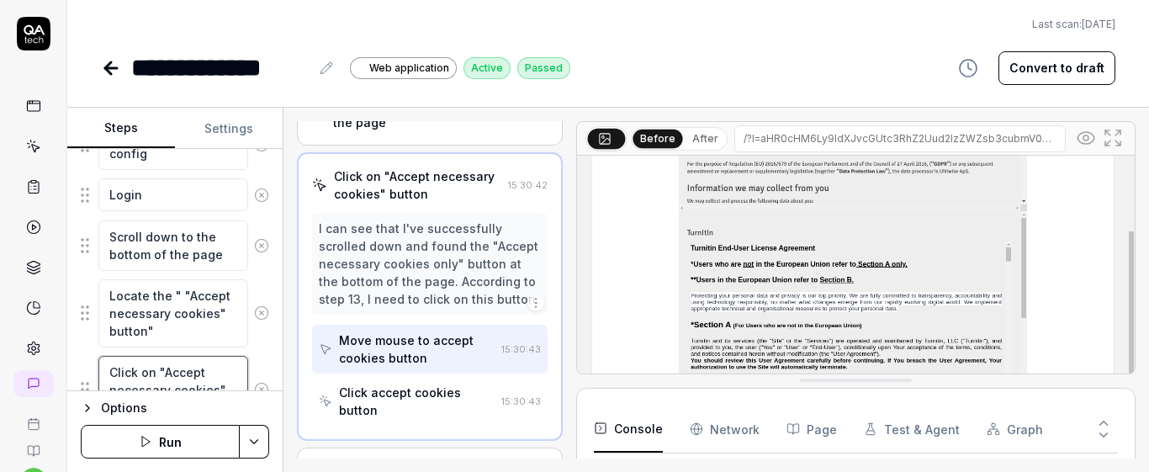
scroll to position [123, 0]
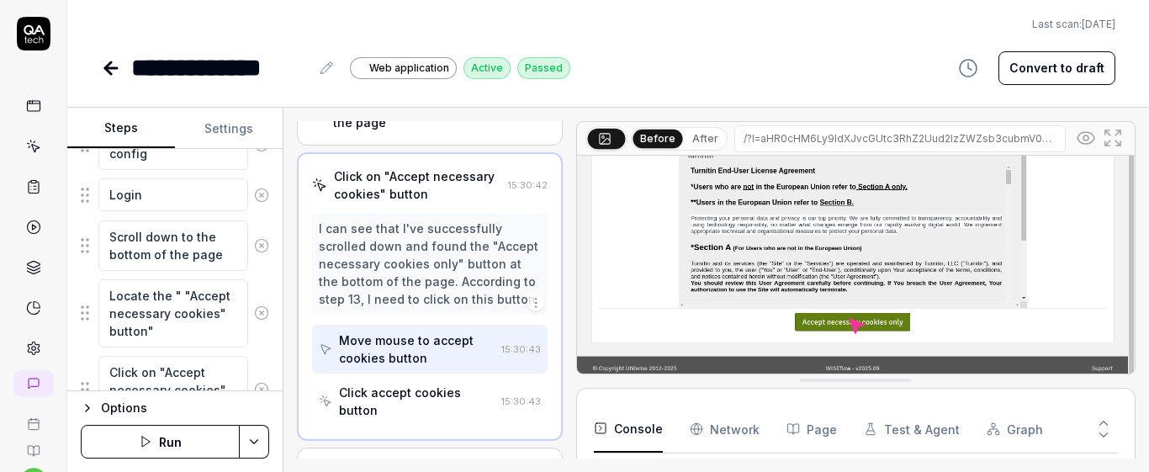
click at [698, 132] on button "After" at bounding box center [705, 138] width 40 height 18
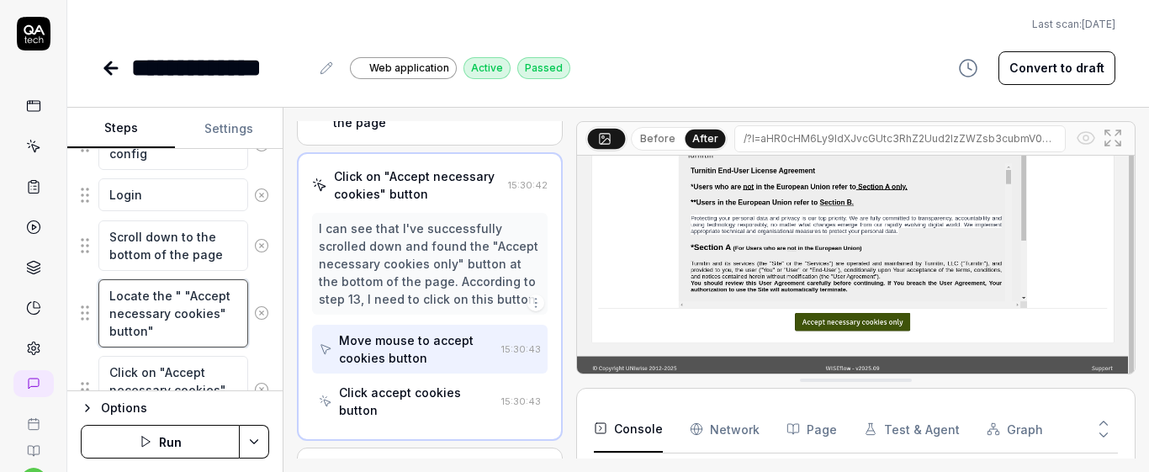
click at [170, 309] on textarea "Locate the " "Accept necessary cookies" button"" at bounding box center [173, 313] width 150 height 68
click at [171, 309] on textarea "Locate the " "Accept necessary cookies" button"" at bounding box center [173, 313] width 150 height 68
click at [652, 134] on button "Before" at bounding box center [657, 138] width 49 height 18
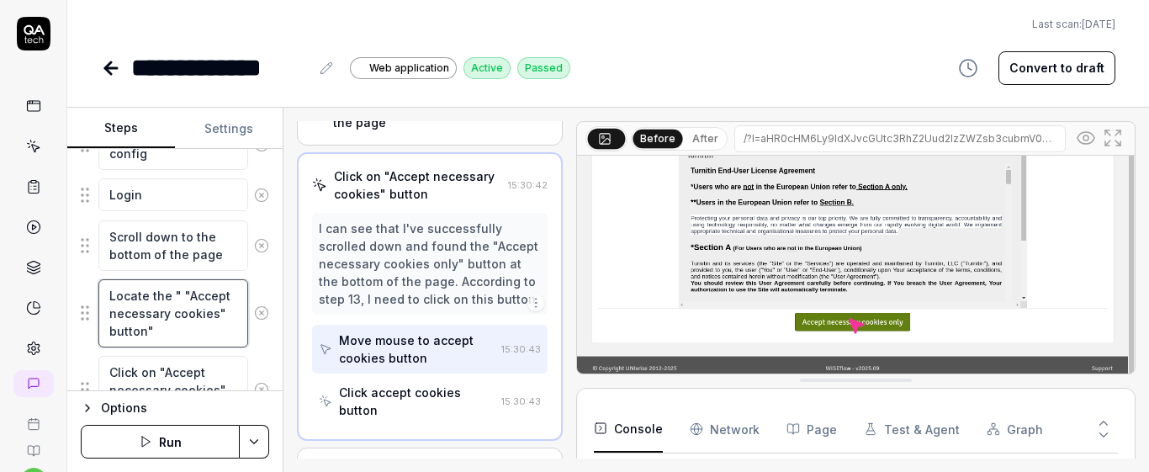
click at [154, 310] on textarea "Locate the " "Accept necessary cookies" button"" at bounding box center [173, 313] width 150 height 68
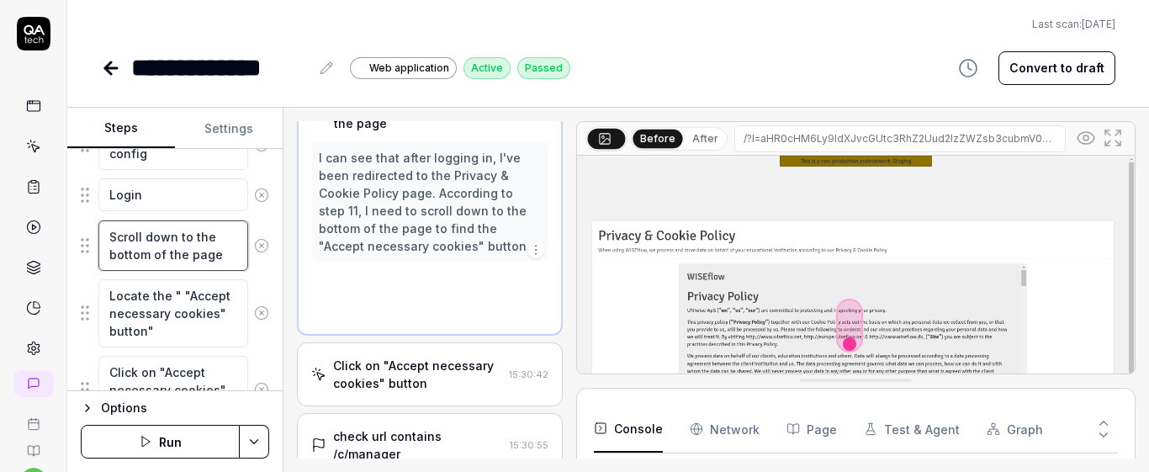
click at [209, 240] on textarea "Scroll down to the bottom of the page" at bounding box center [173, 245] width 150 height 50
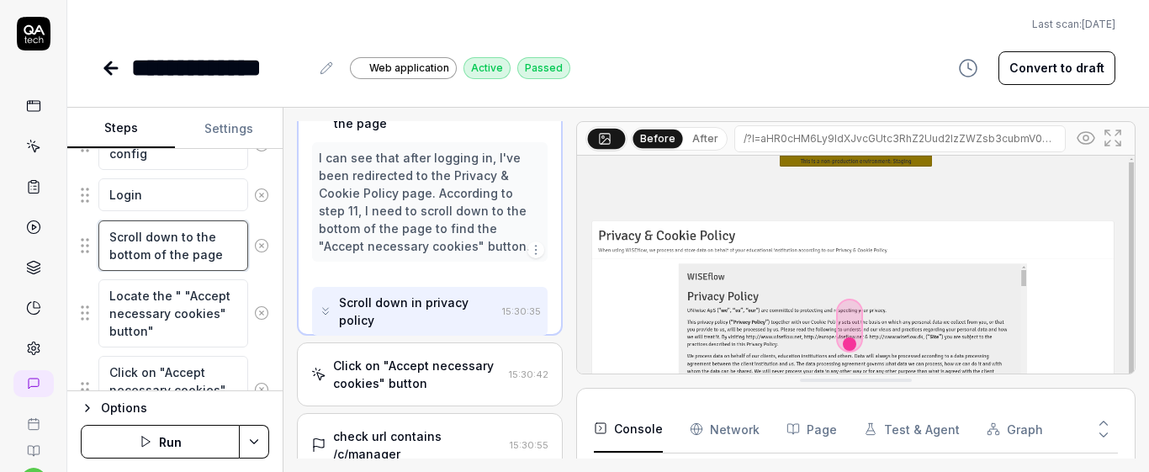
scroll to position [419, 0]
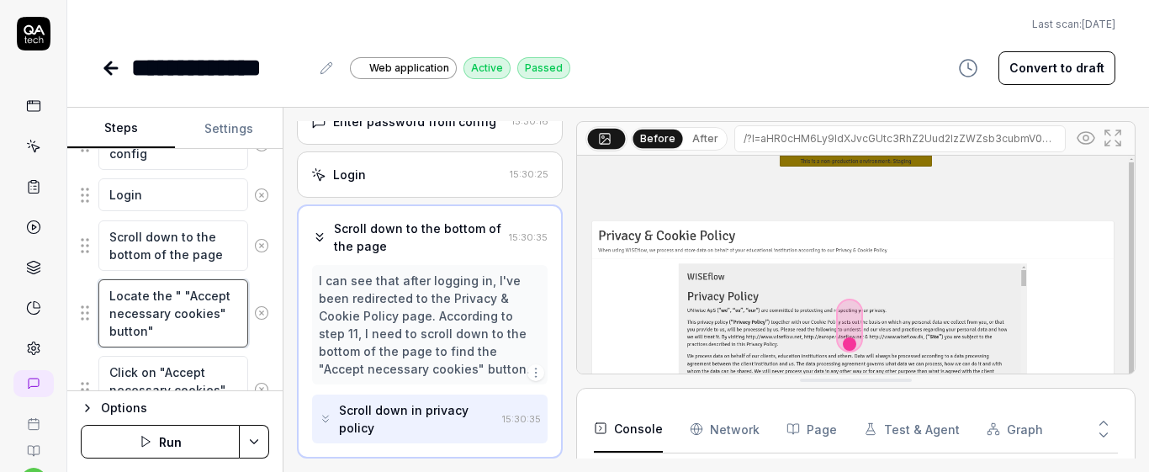
click at [201, 309] on textarea "Locate the " "Accept necessary cookies" button"" at bounding box center [173, 313] width 150 height 68
click at [213, 318] on textarea "Locate the " "Accept necessary cookies" button"" at bounding box center [173, 313] width 150 height 68
click at [703, 140] on button "After" at bounding box center [705, 138] width 40 height 18
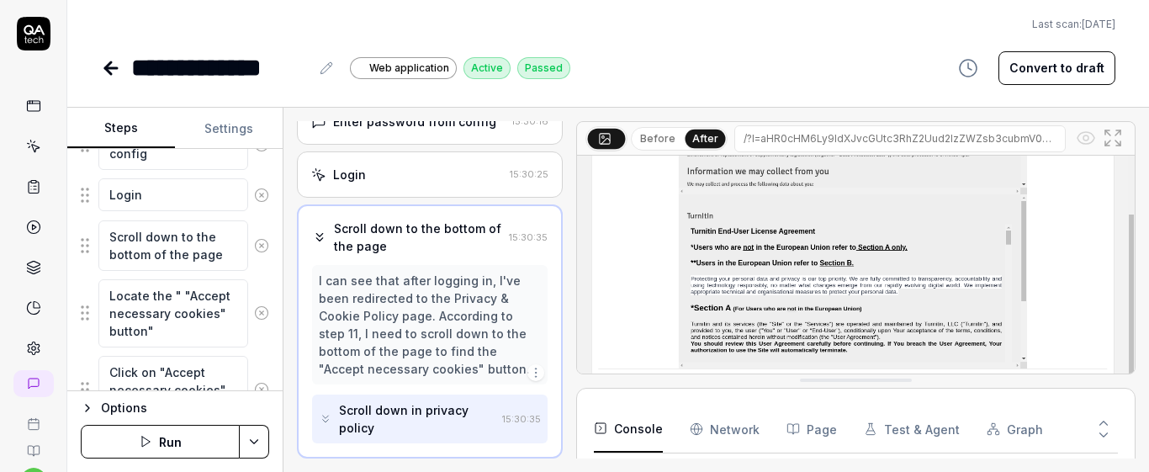
scroll to position [123, 0]
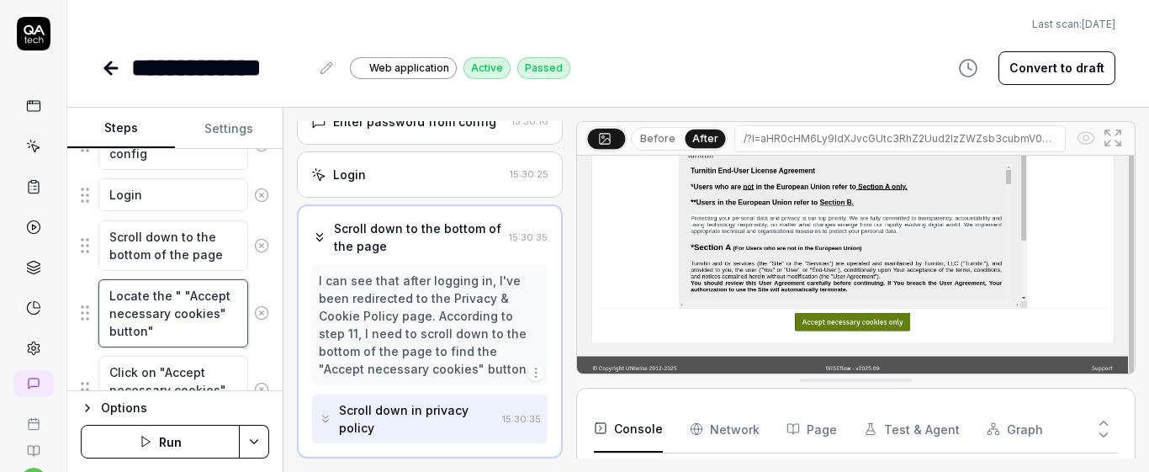
click at [166, 330] on textarea "Locate the " "Accept necessary cookies" button"" at bounding box center [173, 313] width 150 height 68
click at [205, 337] on textarea "Locate the " "Accept necessary cookies" button"" at bounding box center [173, 313] width 150 height 68
click at [204, 338] on textarea "Locate the " "Accept necessary cookies" button"" at bounding box center [173, 313] width 150 height 68
click at [208, 372] on textarea "Click on "Accept necessary cookies" button" at bounding box center [173, 390] width 150 height 68
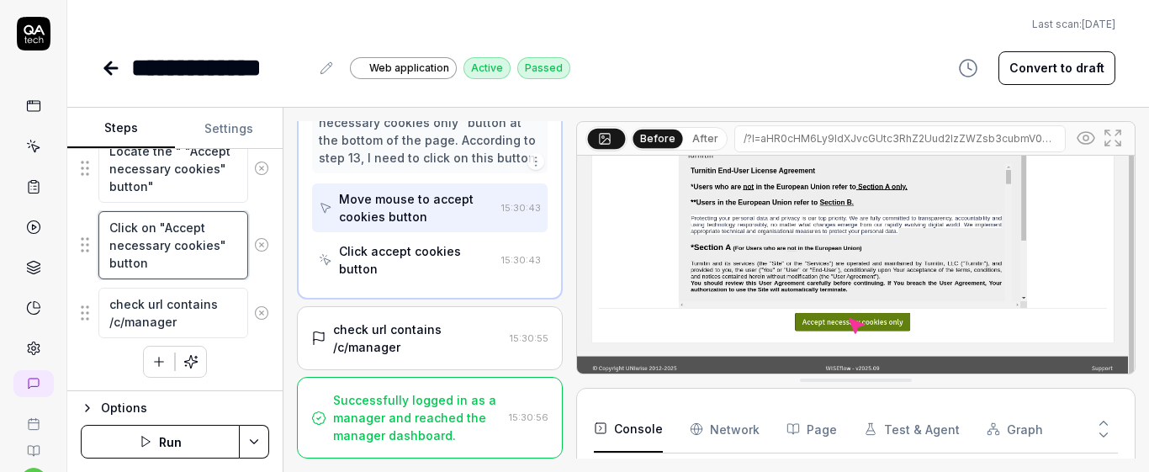
scroll to position [158, 0]
type textarea "*"
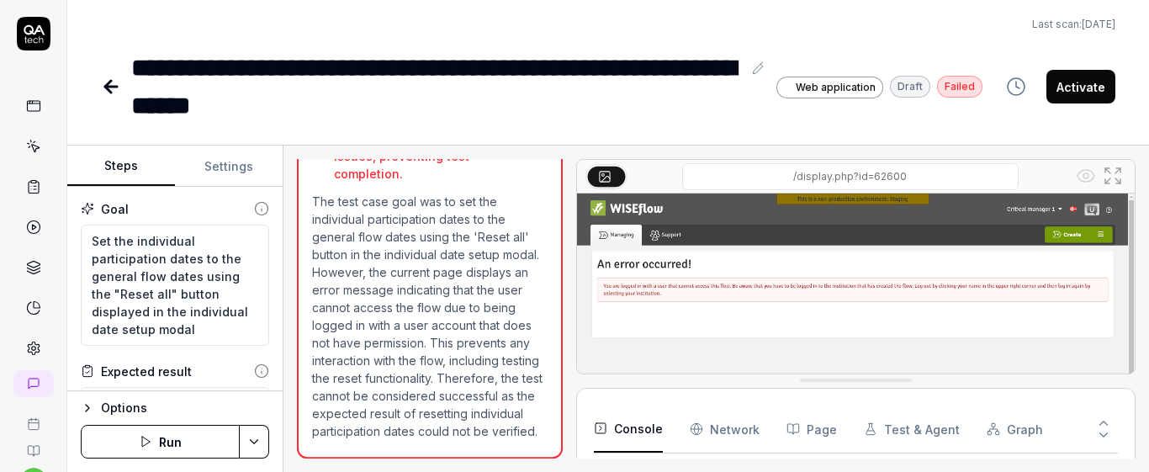
scroll to position [199, 0]
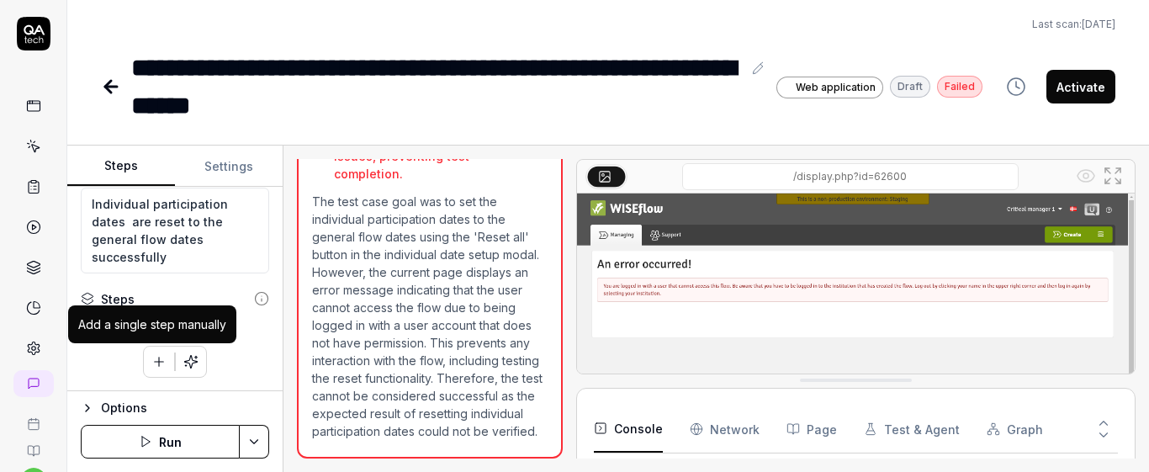
click at [151, 359] on icon "button" at bounding box center [158, 361] width 15 height 15
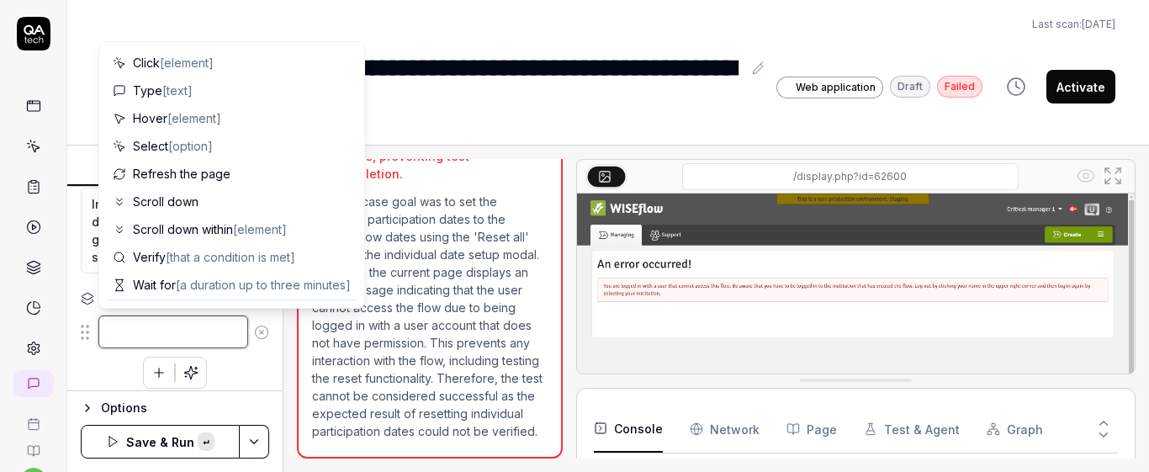
paste textarea "Click on "Manage dates" button"
type textarea "*"
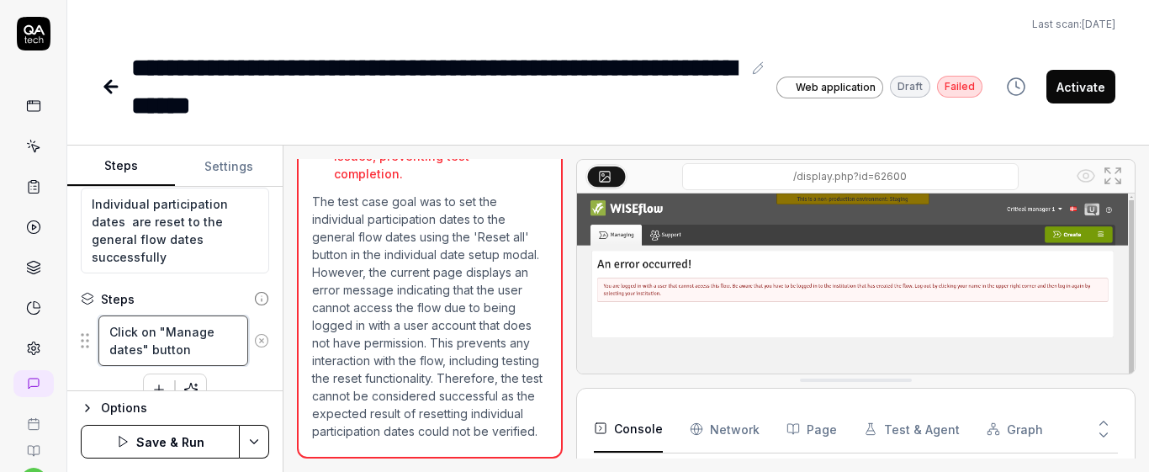
type textarea "Click on "Manage dates" button"
click at [169, 299] on div "Steps" at bounding box center [175, 299] width 188 height 18
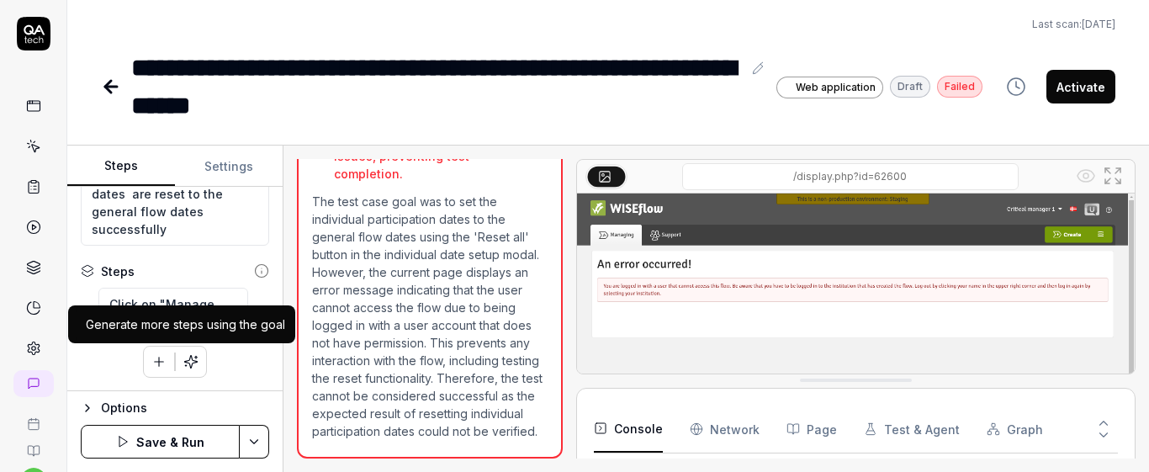
click at [158, 359] on icon "button" at bounding box center [158, 361] width 15 height 15
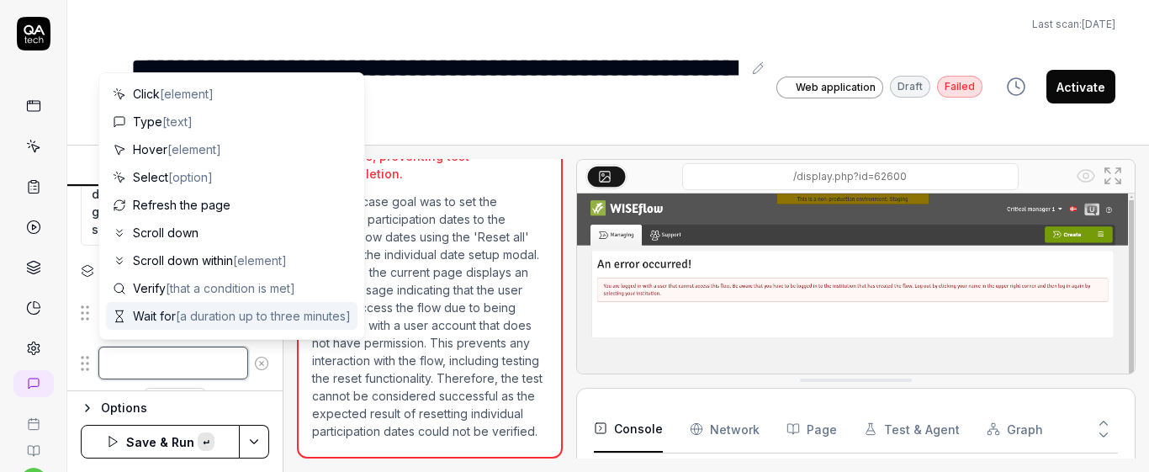
paste textarea "Click on "Edit overall flow dates" button"
type textarea "*"
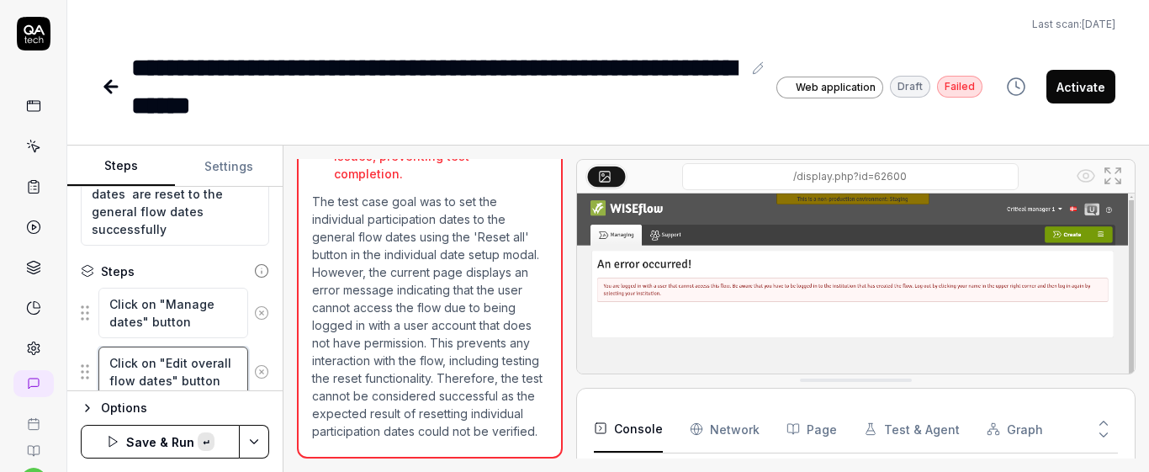
scroll to position [232, 0]
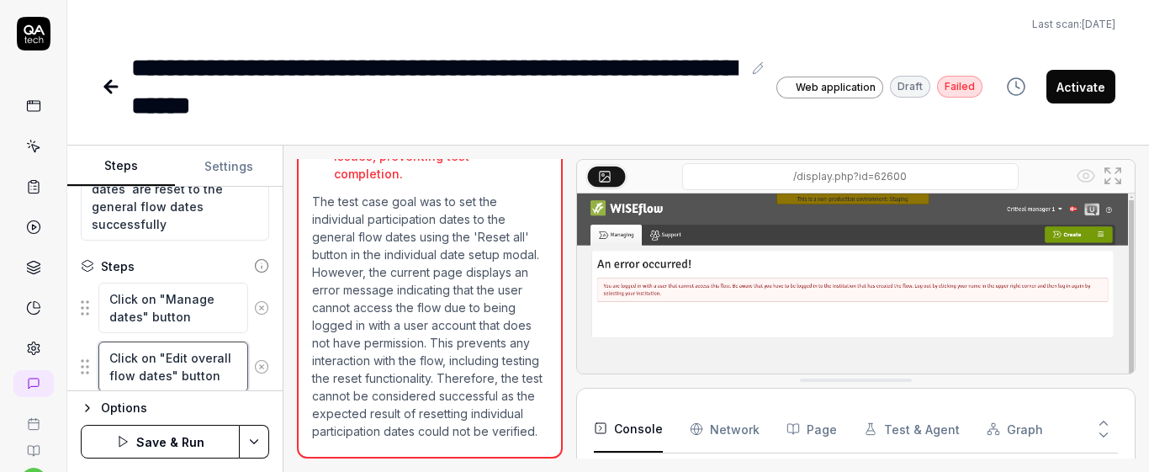
type textarea "Click on "Edit overall flow dates" button"
click at [267, 260] on div "Goal Set the individual participation dates to the general flow dates using the…" at bounding box center [174, 289] width 215 height 204
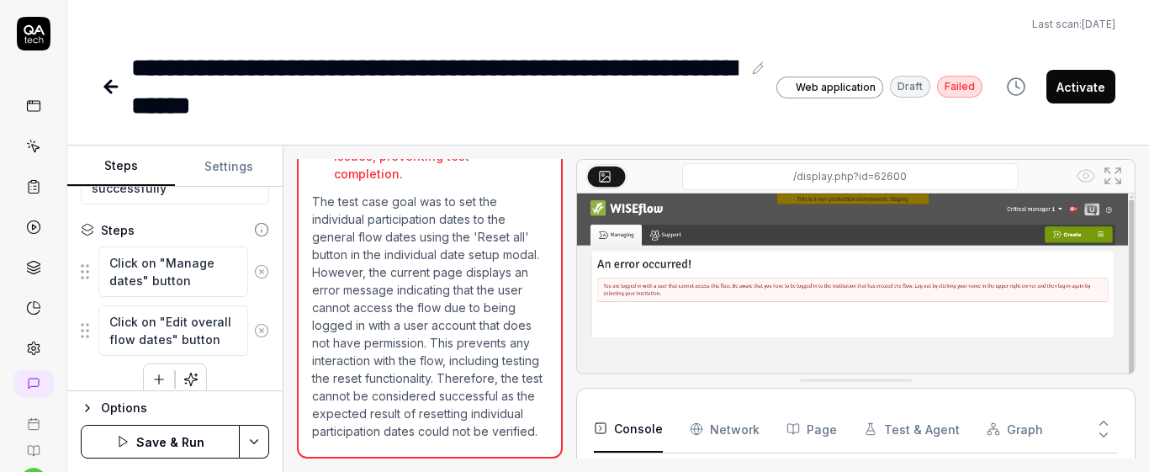
scroll to position [286, 0]
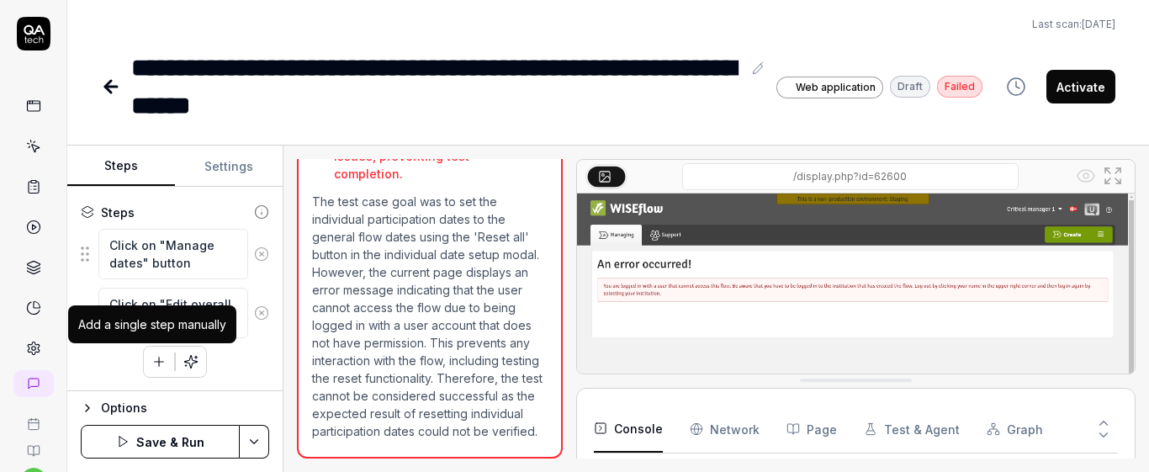
click at [151, 354] on icon "button" at bounding box center [158, 361] width 15 height 15
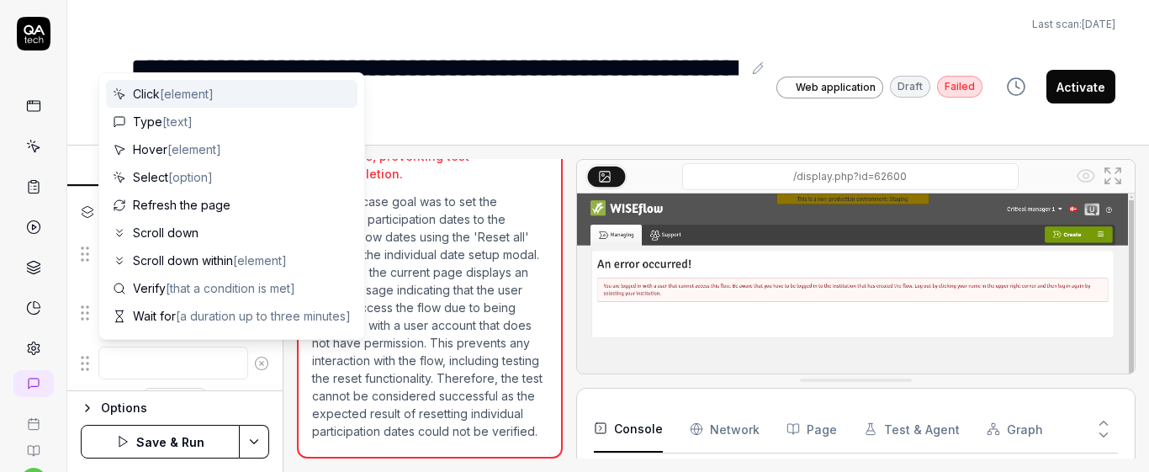
scroll to position [0, 0]
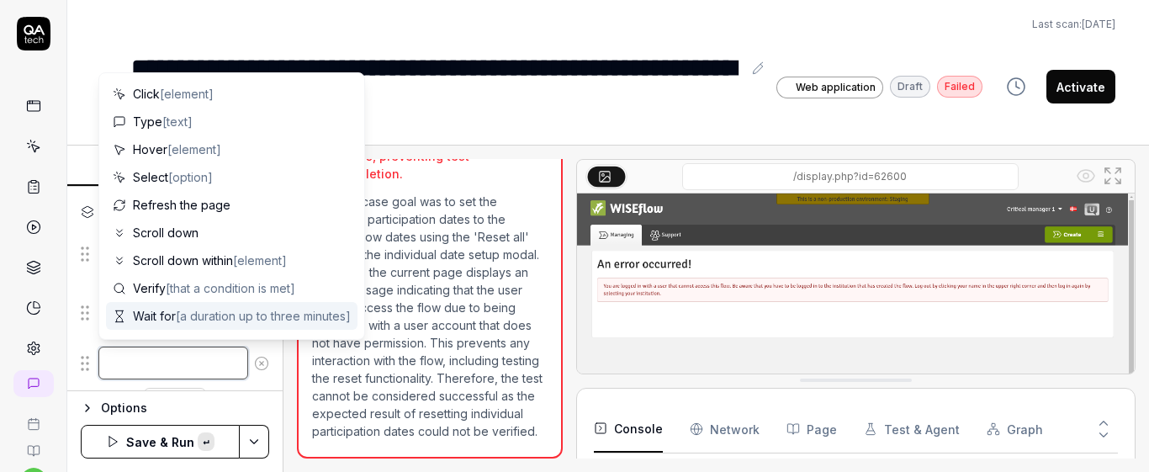
paste textarea "Set the general participation start date to two days earlier"
type textarea "*"
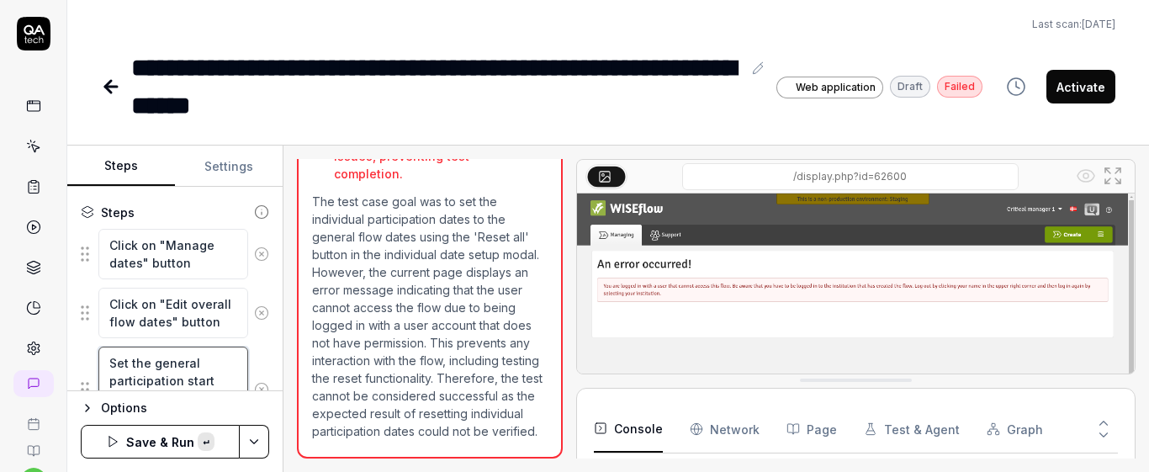
scroll to position [319, 0]
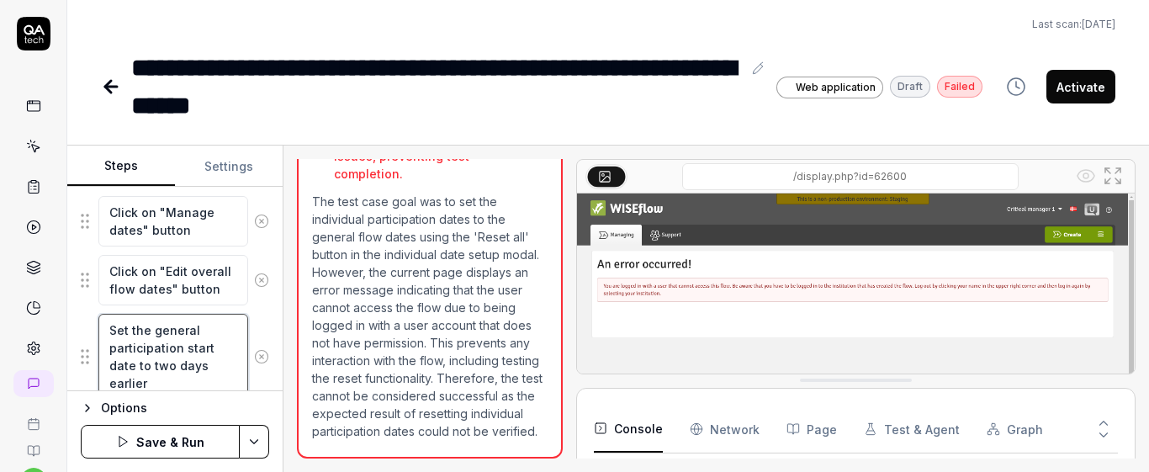
type textarea "Set the general participation start date to two days earlier"
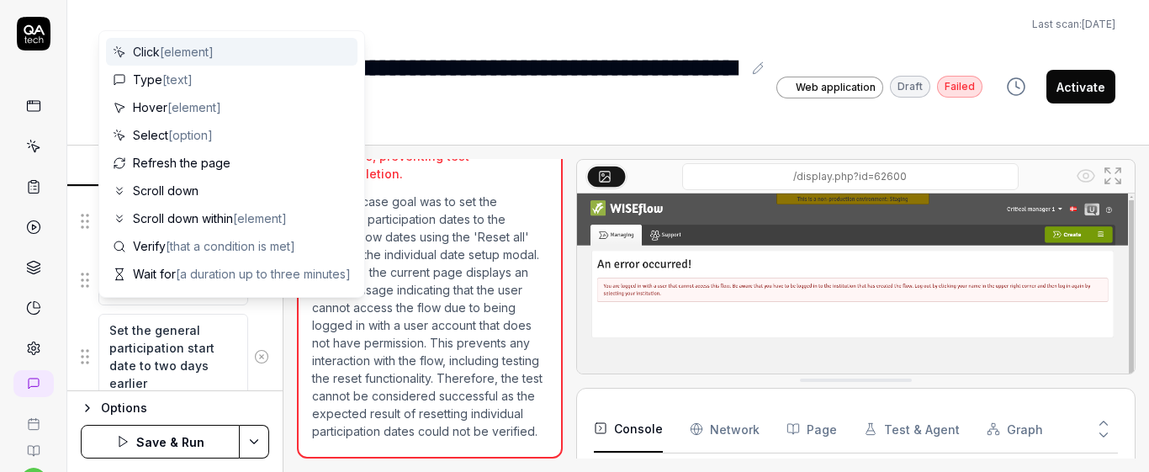
scroll to position [422, 0]
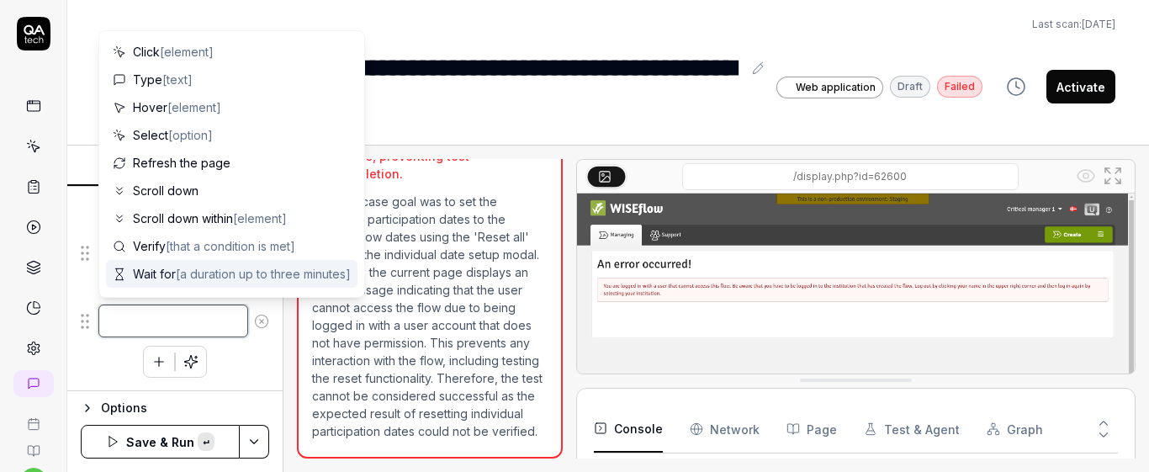
paste textarea "Set the general participation end date to the current date"
type textarea "*"
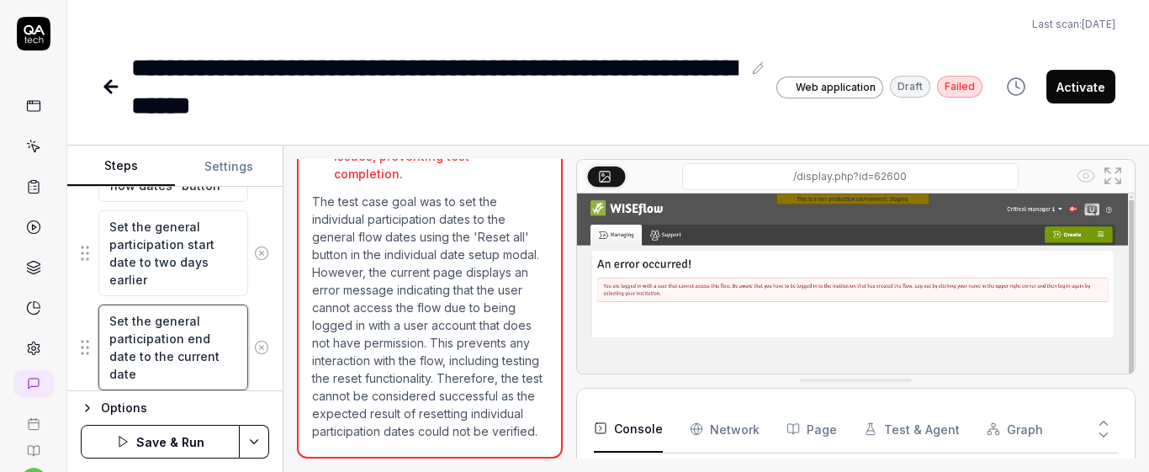
type textarea "Set the general participation end date to the current date"
click at [258, 291] on div "Goal Set the individual participation dates to the general flow dates using the…" at bounding box center [174, 289] width 215 height 204
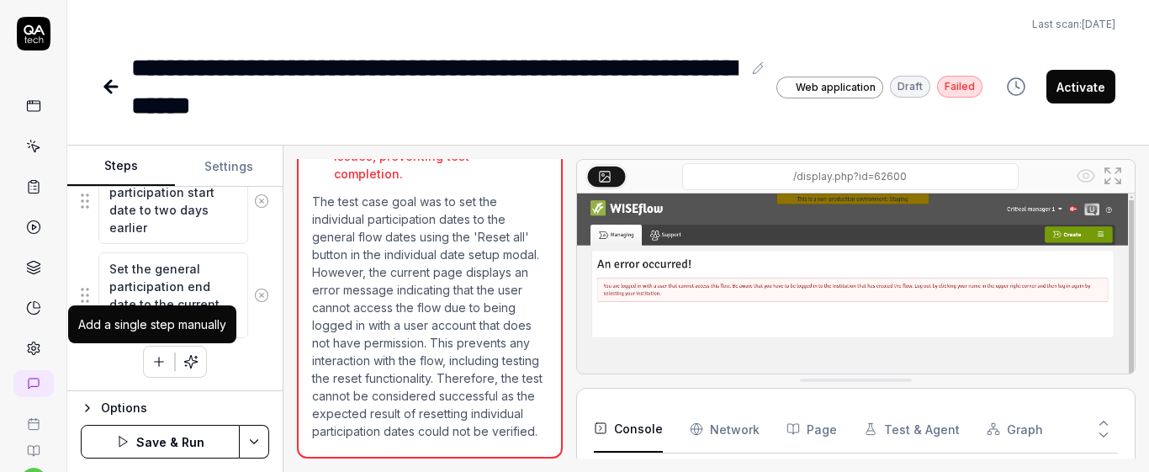
click at [155, 357] on icon "button" at bounding box center [158, 361] width 15 height 15
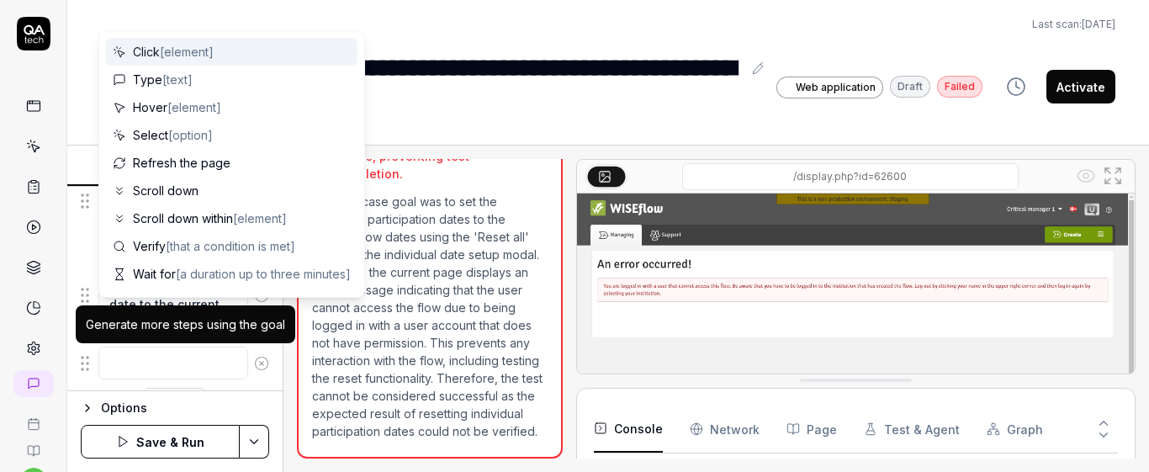
scroll to position [516, 0]
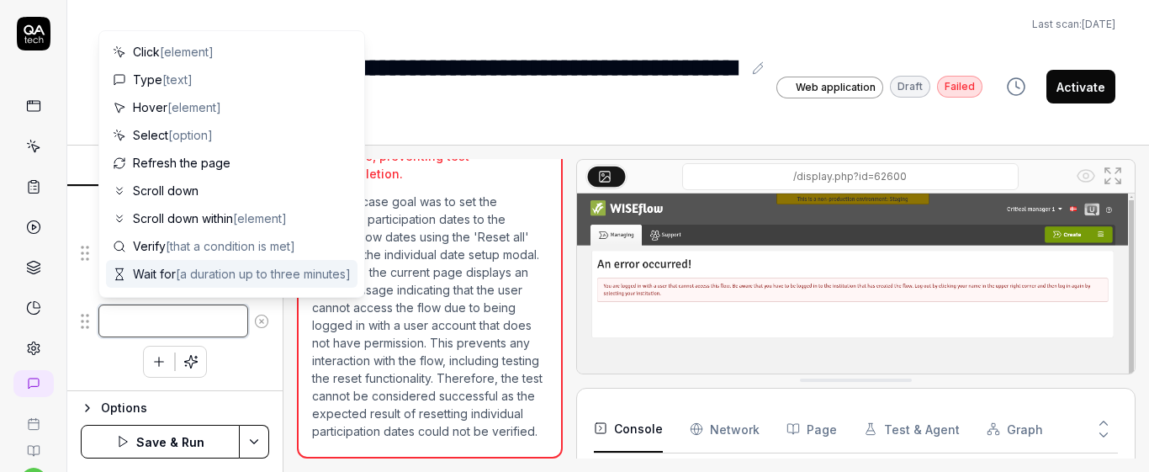
paste textarea "Click on "Save dates" button"
type textarea "*"
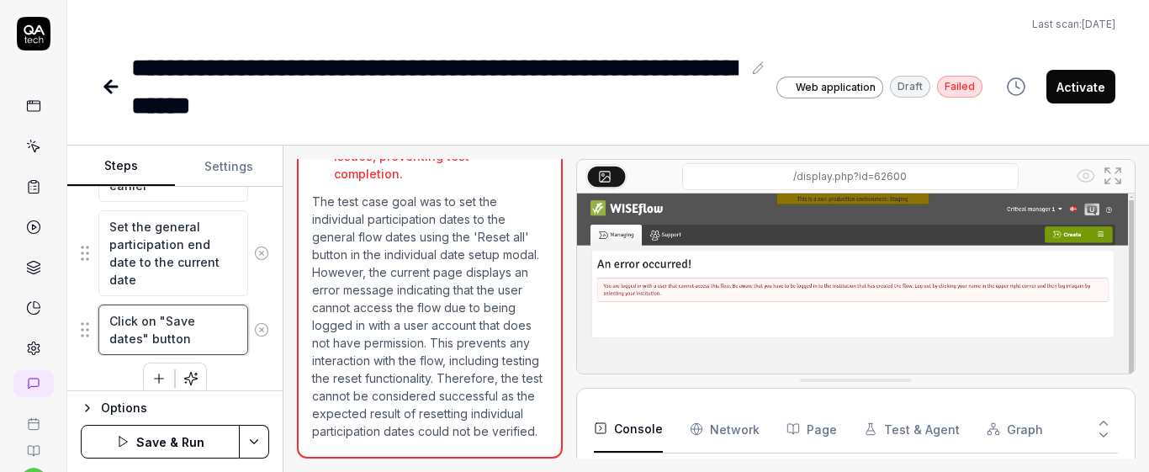
type textarea "Click on "Save dates" button"
click at [263, 367] on div "Goal Set the individual participation dates to the general flow dates using the…" at bounding box center [174, 289] width 215 height 204
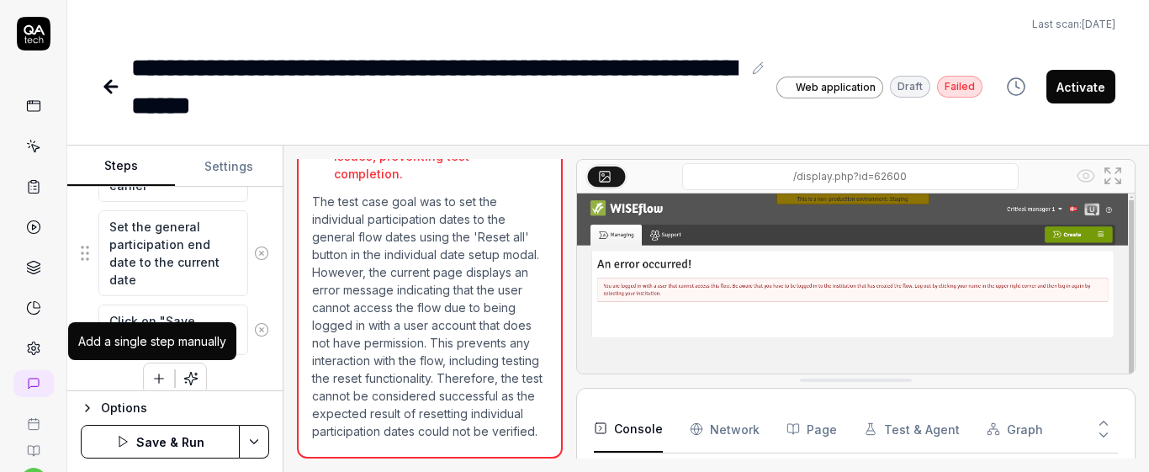
click at [151, 383] on icon "button" at bounding box center [158, 378] width 15 height 15
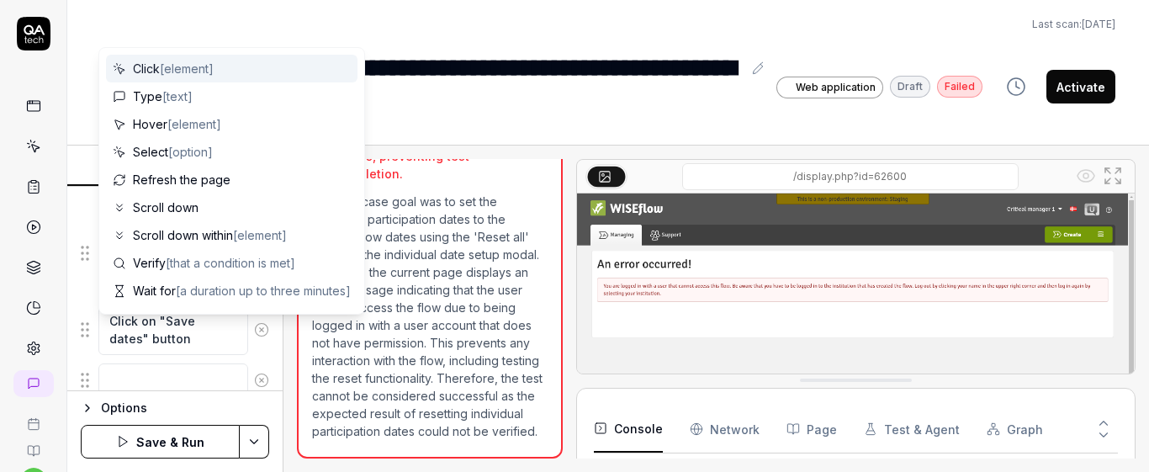
scroll to position [558, 0]
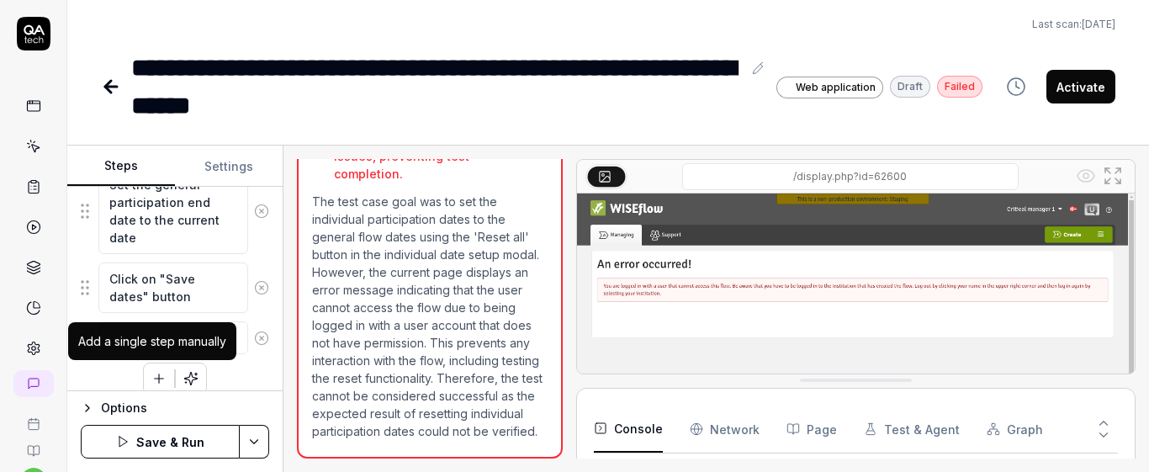
drag, startPoint x: 162, startPoint y: 339, endPoint x: 100, endPoint y: 364, distance: 67.1
click at [100, 364] on div "Click on "Manage dates" button Click on "Edit overall flow dates" button Set th…" at bounding box center [175, 174] width 188 height 439
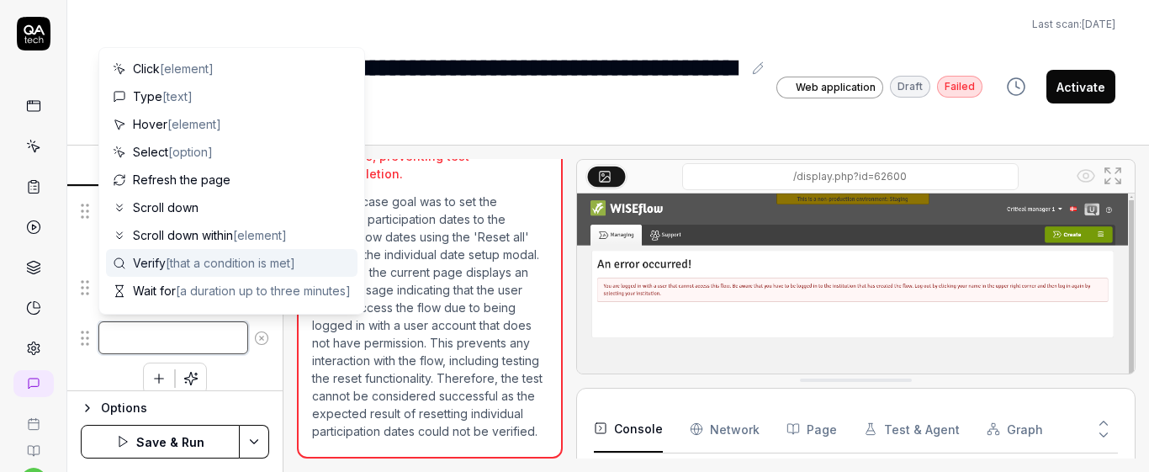
click at [114, 330] on textarea at bounding box center [173, 337] width 150 height 33
paste textarea "Click on "Back to the manager page" button"
type textarea "*"
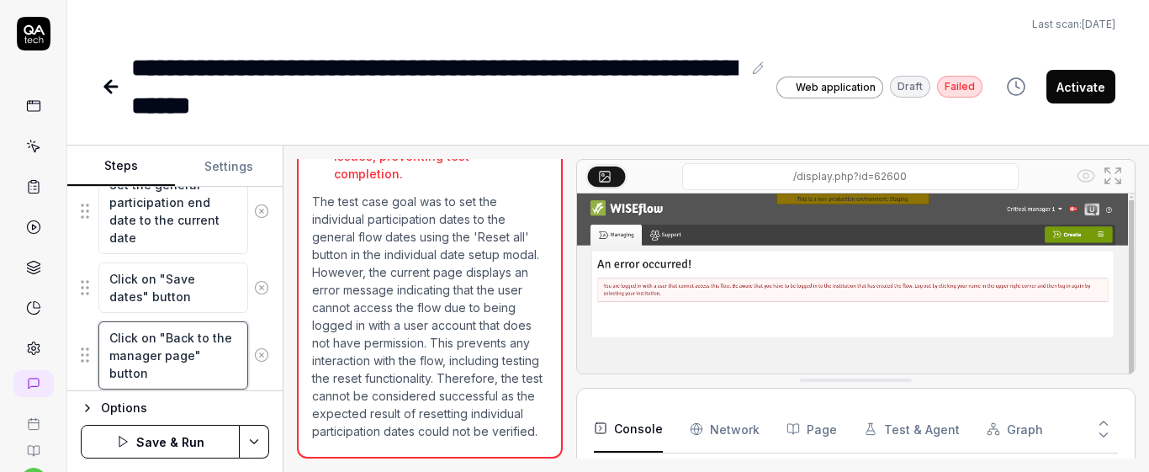
type textarea "Click on "Back to the manager page" button"
click at [254, 356] on icon at bounding box center [261, 354] width 15 height 15
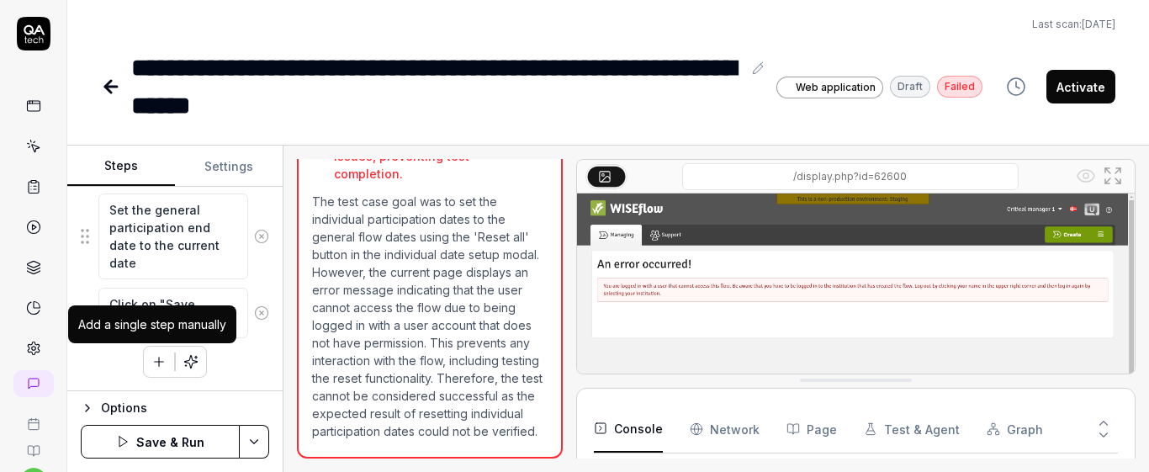
click at [151, 358] on icon "button" at bounding box center [158, 361] width 15 height 15
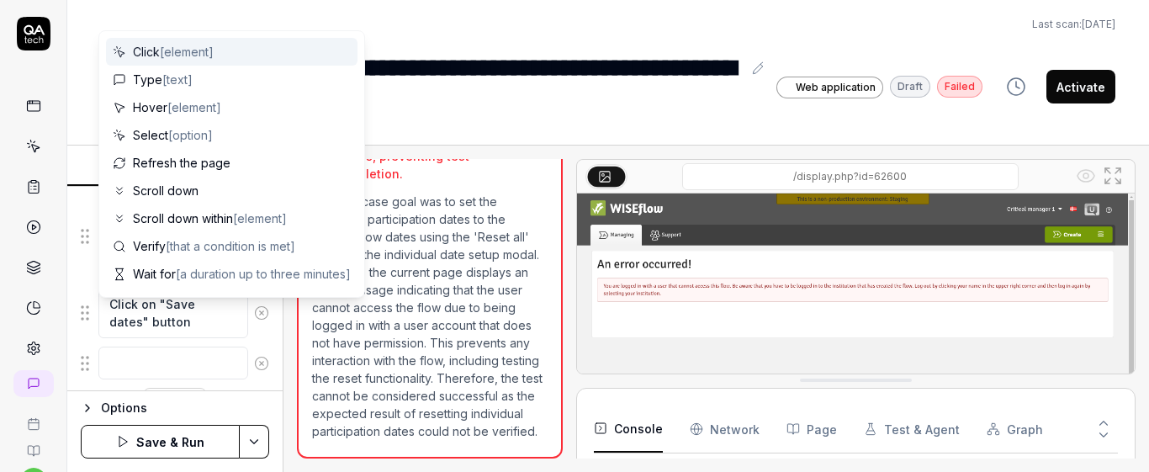
scroll to position [575, 0]
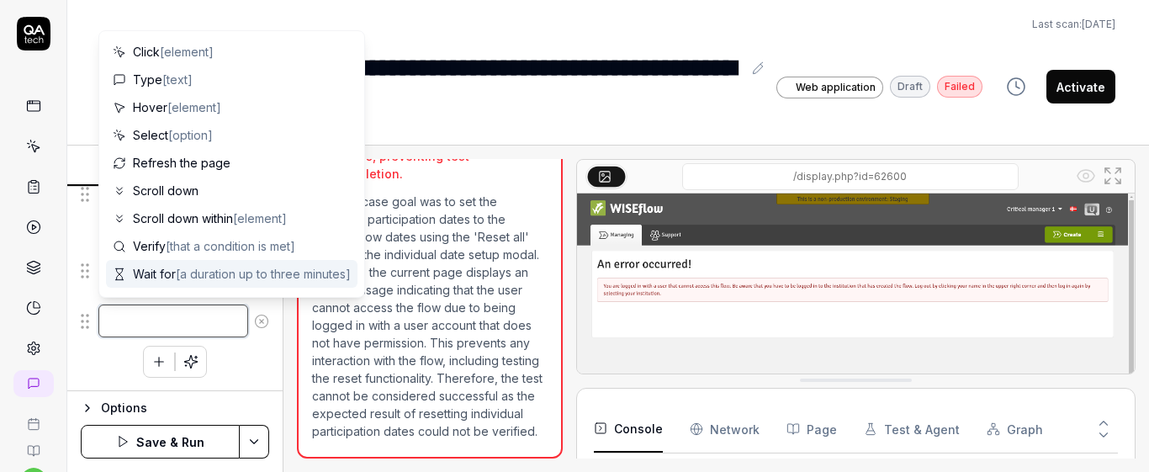
type textarea "*"
type textarea "S"
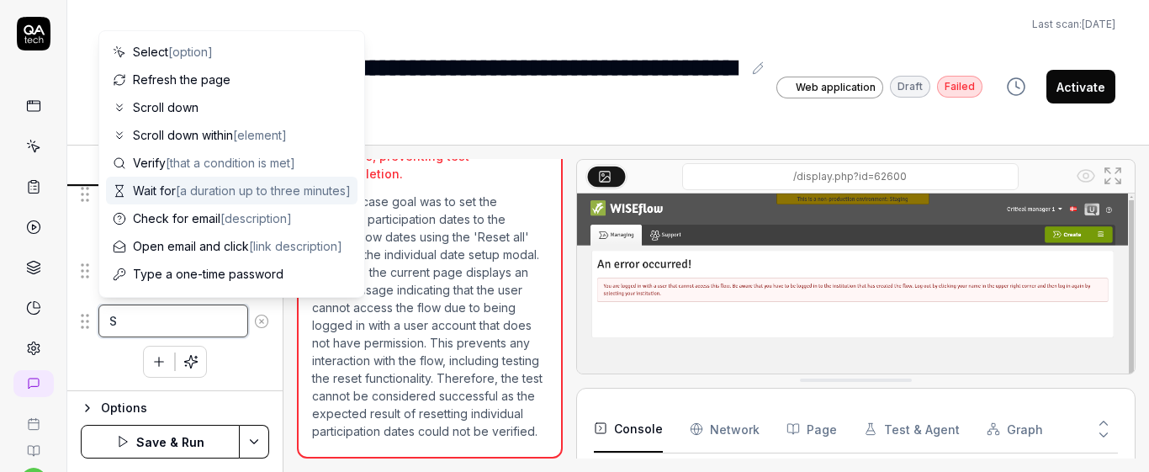
type textarea "*"
type textarea "Sc"
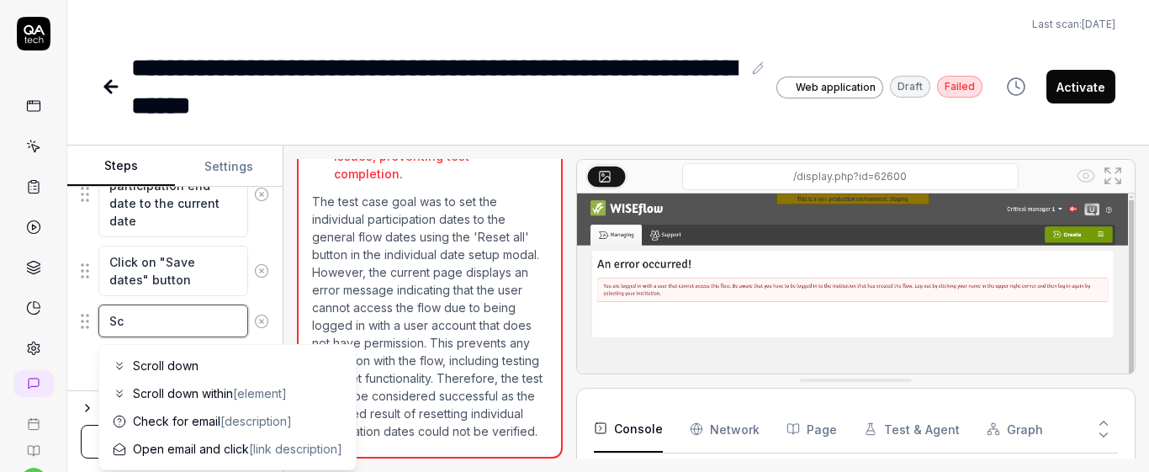
type textarea "*"
type textarea "Scr"
type textarea "*"
type textarea "Scro"
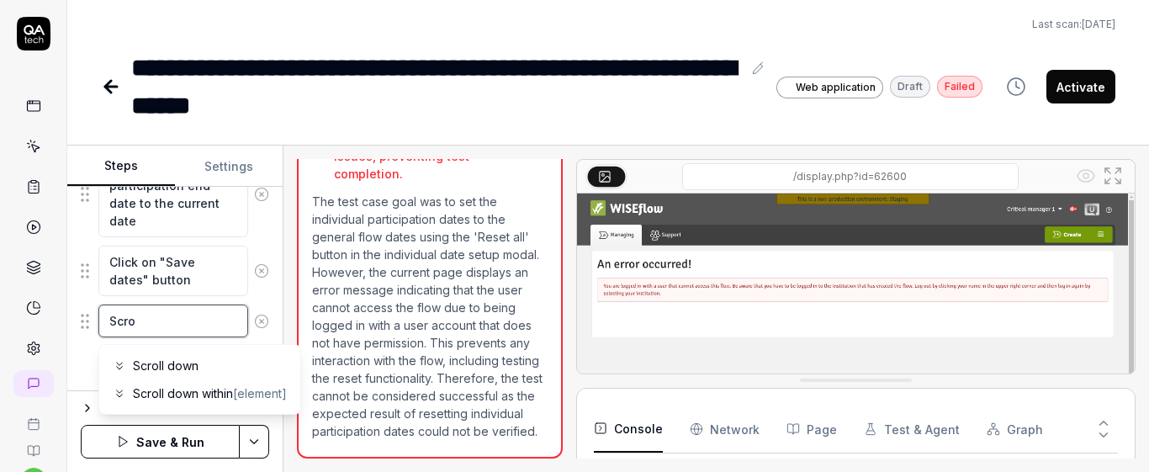
type textarea "*"
type textarea "Scrol"
type textarea "*"
type textarea "Scroll"
type textarea "*"
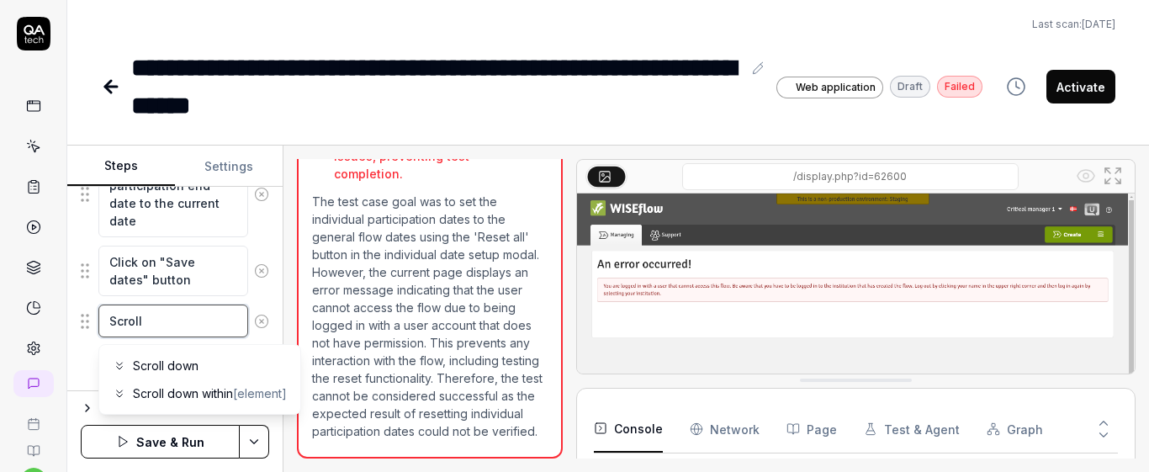
type textarea "Scroll"
type textarea "*"
type textarea "Scroll d"
type textarea "*"
type textarea "Scroll do"
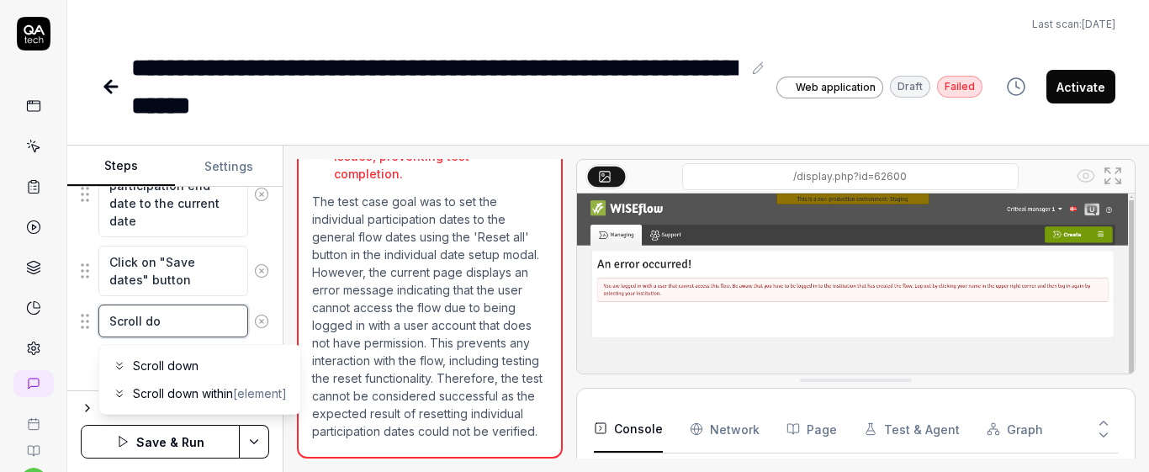
type textarea "*"
type textarea "Scroll dow"
type textarea "*"
type textarea "Scroll down"
type textarea "*"
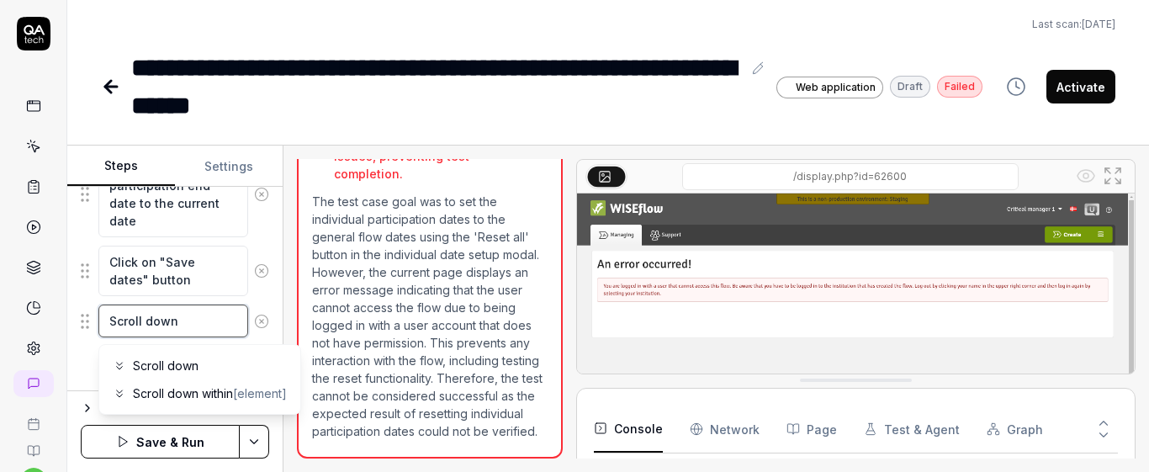
type textarea "Scroll down"
type textarea "*"
type textarea "Scroll down w"
type textarea "*"
type textarea "Scroll down wi"
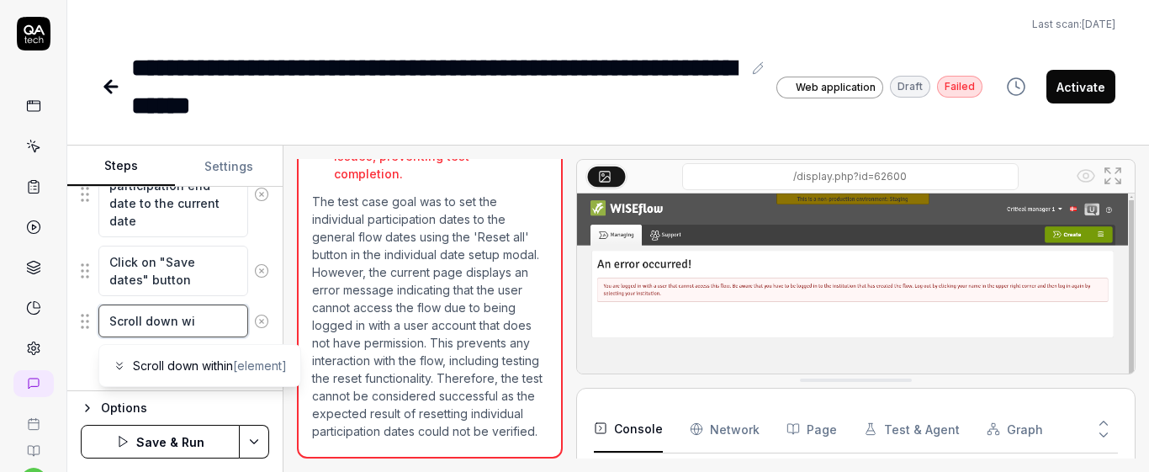
type textarea "*"
type textarea "Scroll down wit"
type textarea "*"
type textarea "Scroll down with"
type textarea "*"
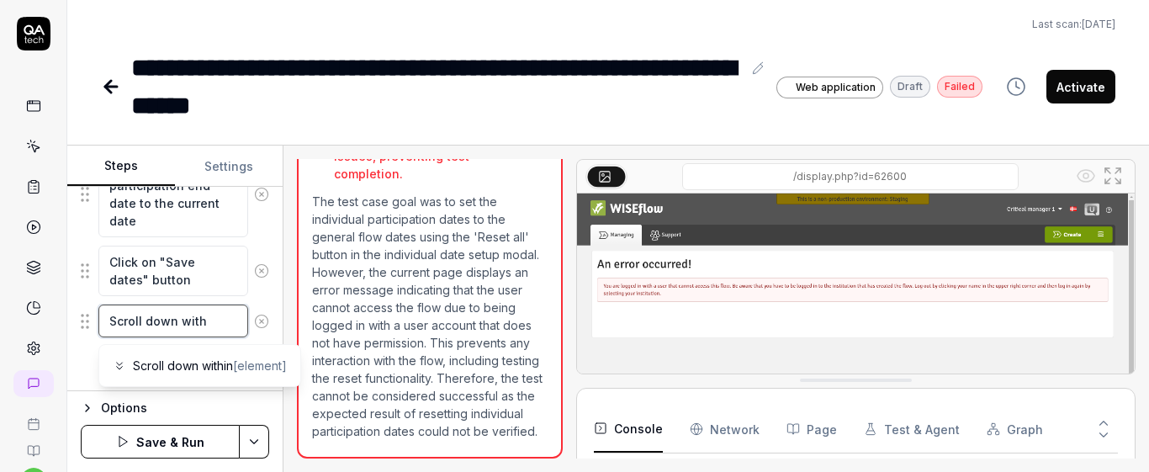
type textarea "Scroll down withi"
type textarea "*"
type textarea "Scroll down within"
type textarea "*"
type textarea "Scroll down within"
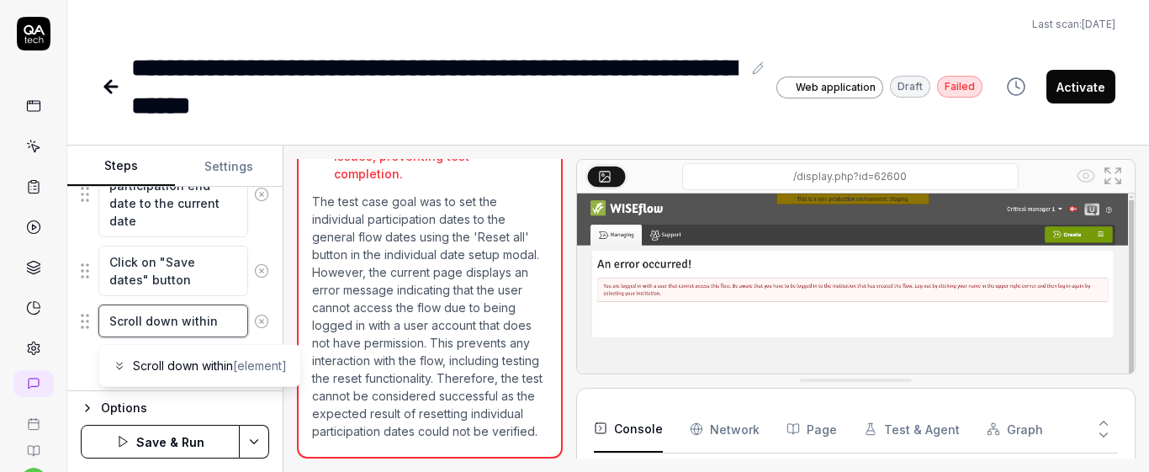
type textarea "*"
type textarea "Scroll down within t"
type textarea "*"
type textarea "Scroll down within th"
type textarea "*"
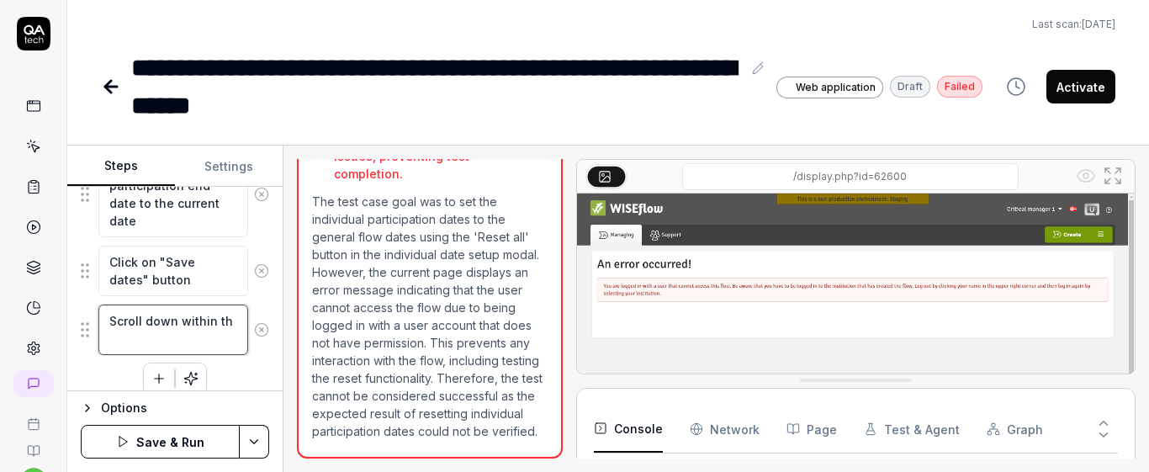
type textarea "Scroll down within the"
type textarea "*"
type textarea "Scroll down within the"
type textarea "*"
type textarea "Scroll down within the p"
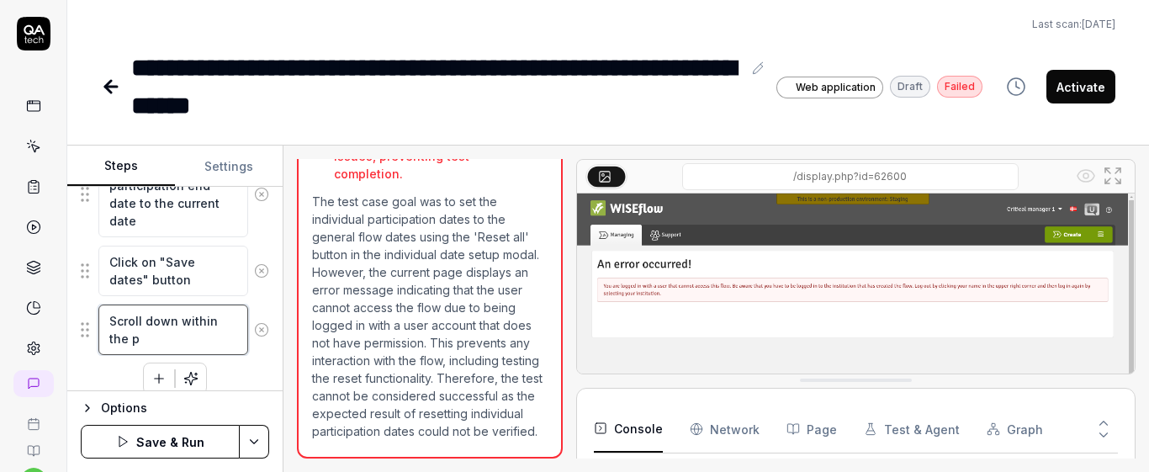
type textarea "*"
type textarea "Scroll down within the pa"
type textarea "*"
type textarea "Scroll down within the pag"
type textarea "*"
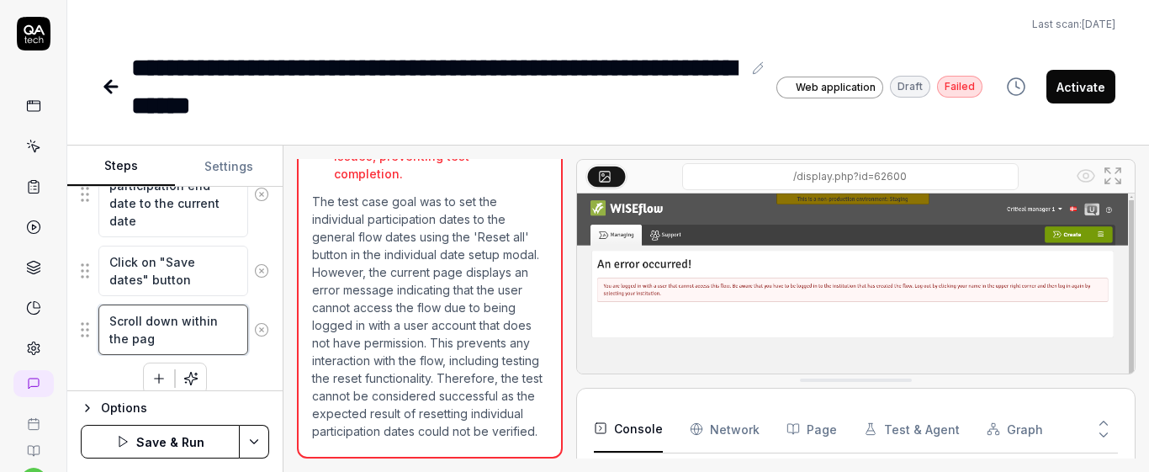
type textarea "Scroll down within the page"
type textarea "*"
type textarea "Scroll down within the page"
click at [240, 372] on div "Click on "Manage dates" button Click on "Edit overall flow dates" button Set th…" at bounding box center [175, 167] width 188 height 456
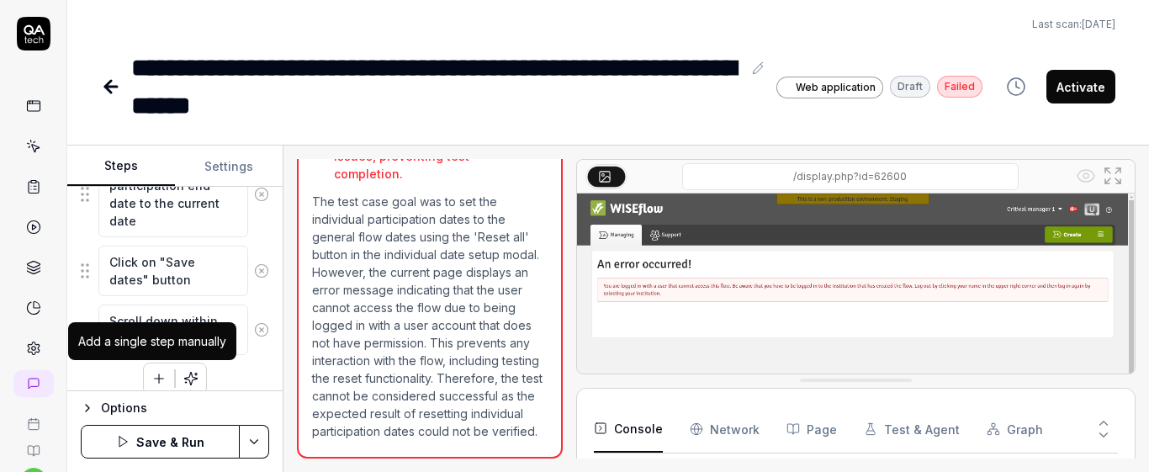
click at [151, 376] on icon "button" at bounding box center [158, 378] width 15 height 15
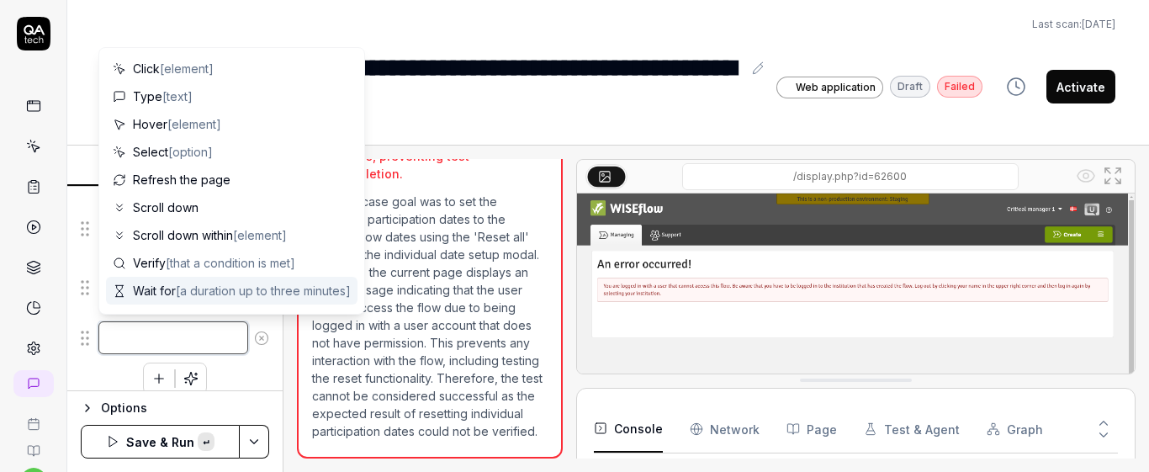
paste textarea "Click on the "Action" button for the first participant"
type textarea "*"
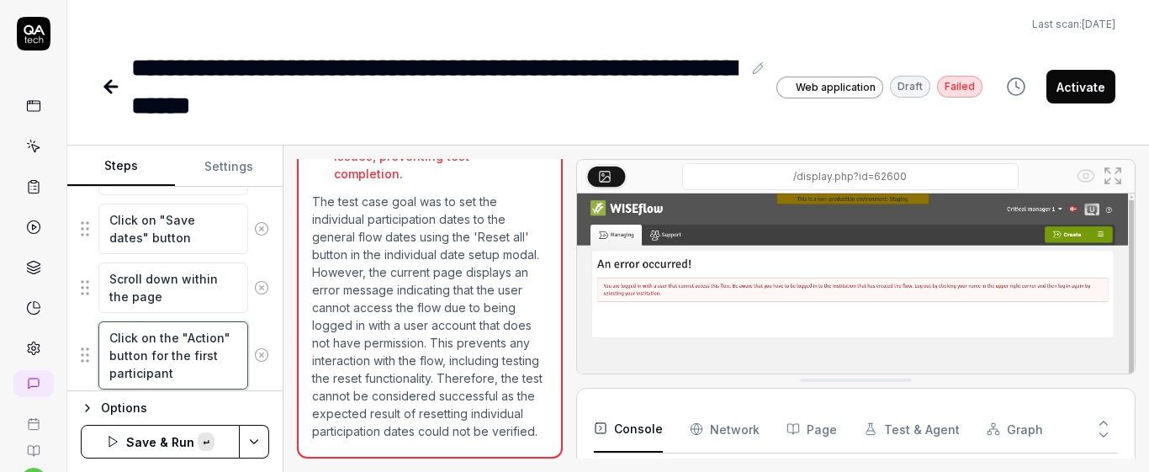
scroll to position [10, 0]
type textarea "Click on the "Action" button for the first participant"
click at [255, 381] on div "Click on the "Action" button for the first participant" at bounding box center [175, 355] width 188 height 70
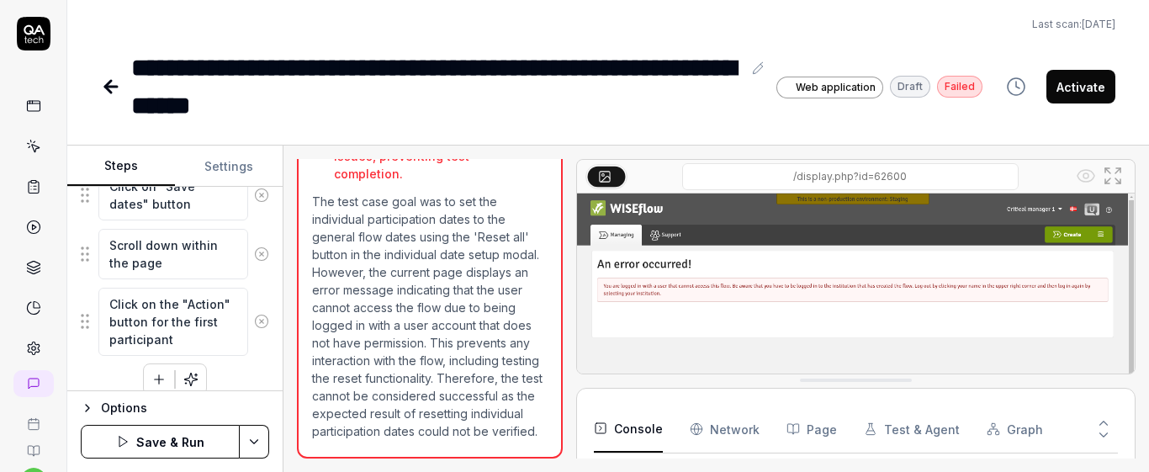
scroll to position [669, 0]
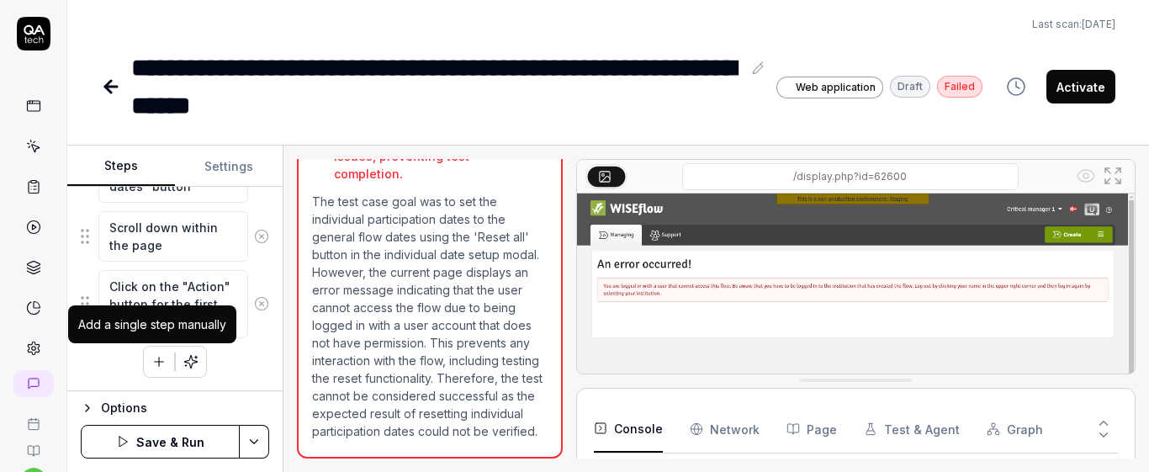
click at [152, 356] on icon "button" at bounding box center [158, 361] width 15 height 15
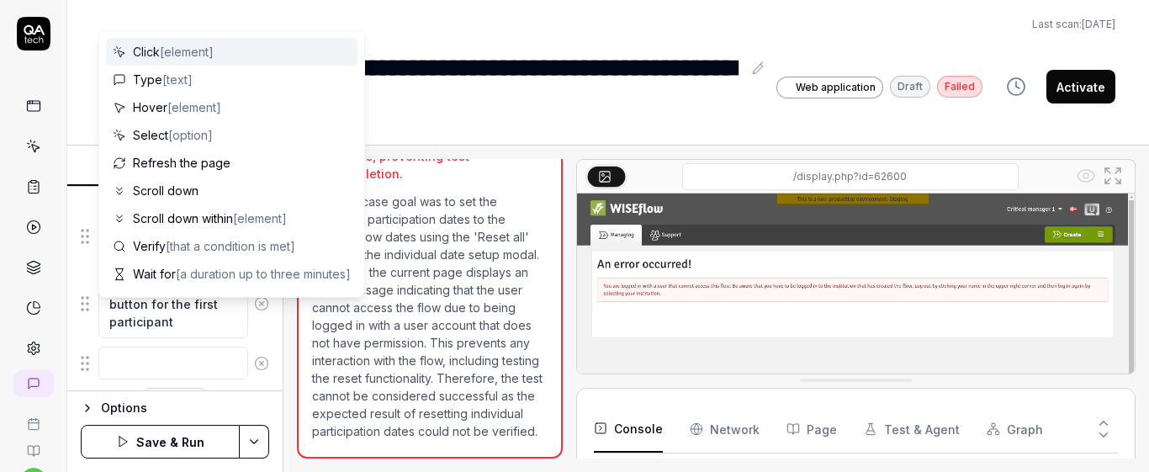
scroll to position [711, 0]
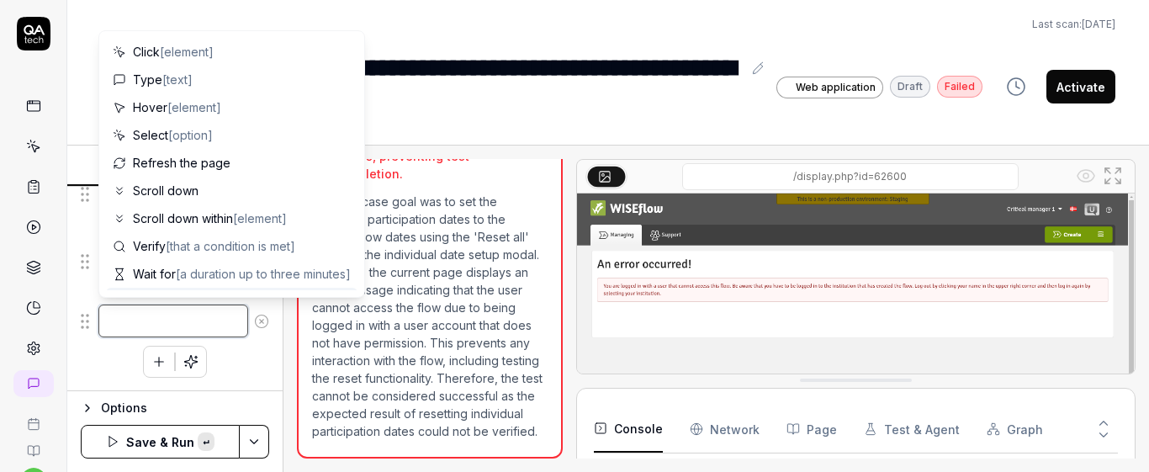
paste textarea "Set individual participation end date to [DATE]"
type textarea "*"
type textarea "Set individual participation end date to [DATE]"
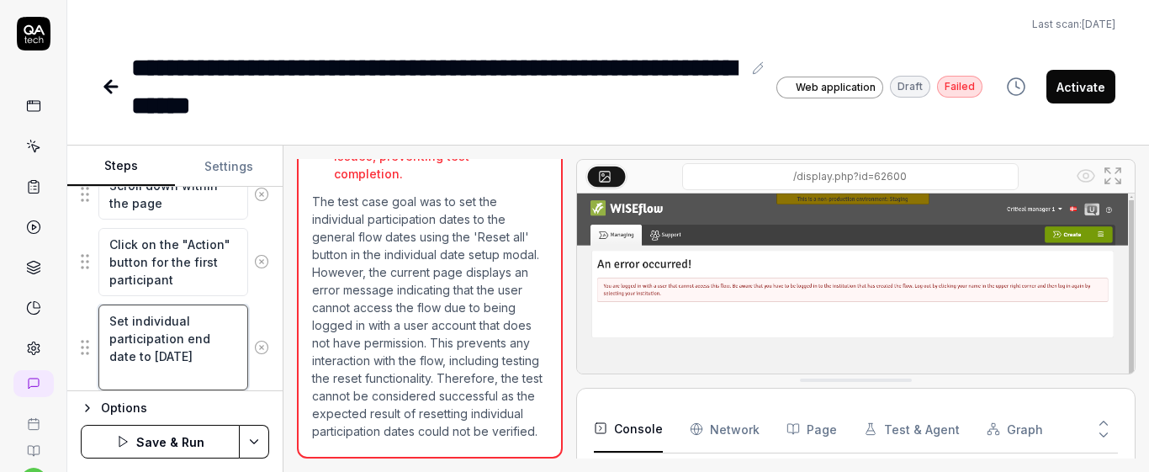
click at [209, 338] on textarea "Set individual participation end date to [DATE]" at bounding box center [173, 347] width 150 height 86
type textarea "*"
type textarea "Set individual participation enddate to [DATE]"
type textarea "*"
type textarea "Set individual participation endate to [DATE]"
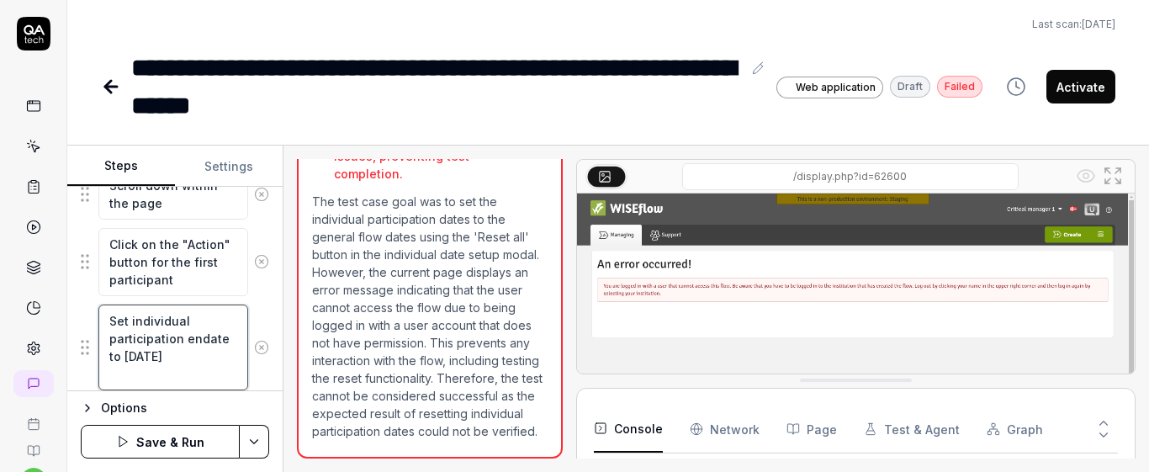
type textarea "*"
type textarea "Set individual participation edate to [DATE]"
type textarea "*"
type textarea "Set individual participation date to [DATE]"
type textarea "*"
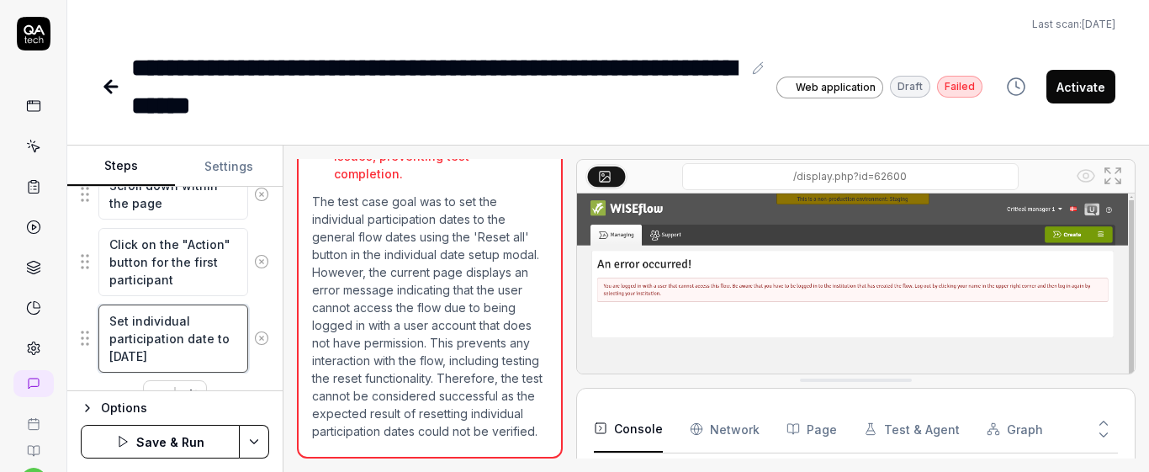
type textarea "Set individual participation sdate to [DATE]"
type textarea "*"
type textarea "Set individual participation stdate to [DATE]"
type textarea "*"
type textarea "Set individual participation stadate to [DATE]"
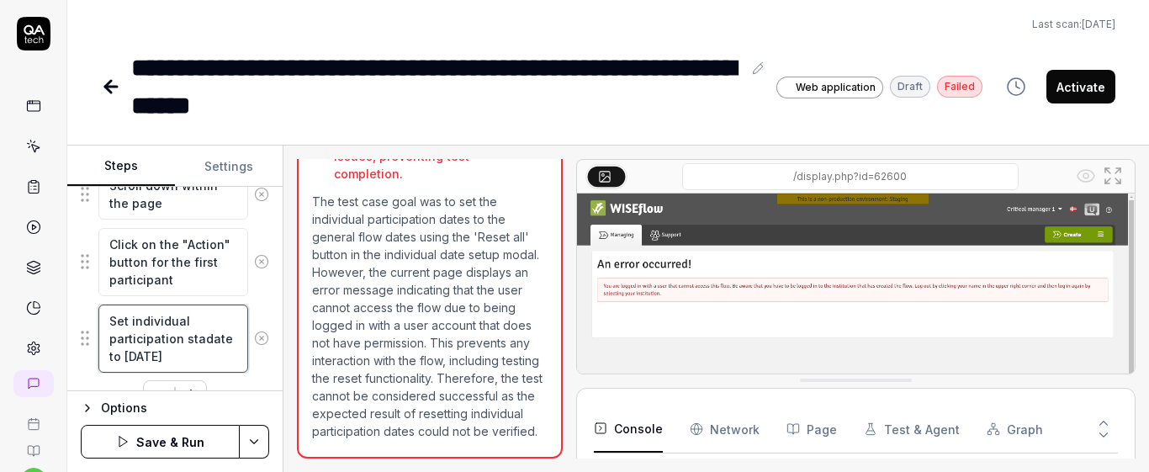
type textarea "*"
type textarea "Set individual participation stardate to [DATE]"
type textarea "*"
type textarea "Set individual participation startdate to [DATE]"
type textarea "*"
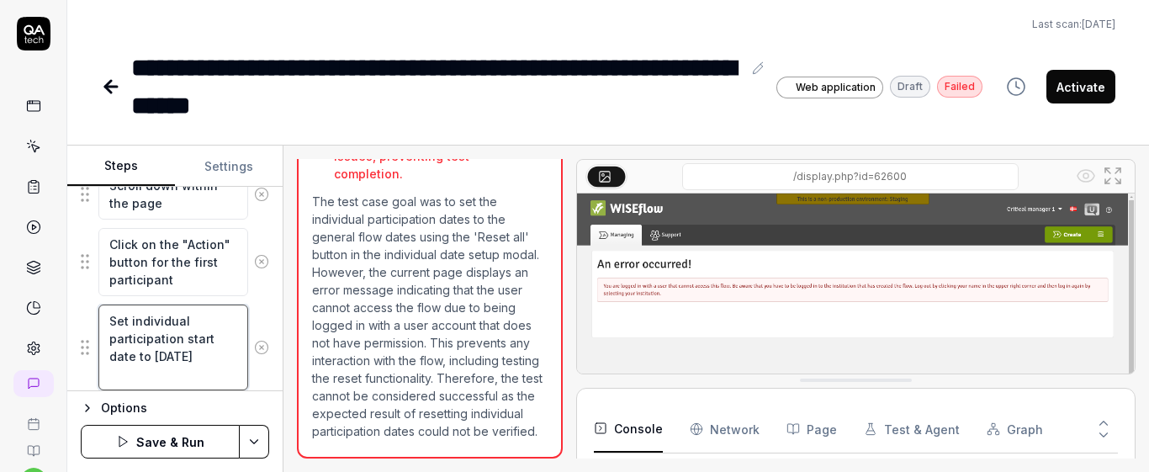
type textarea "Set individual participation start date to [DATE]"
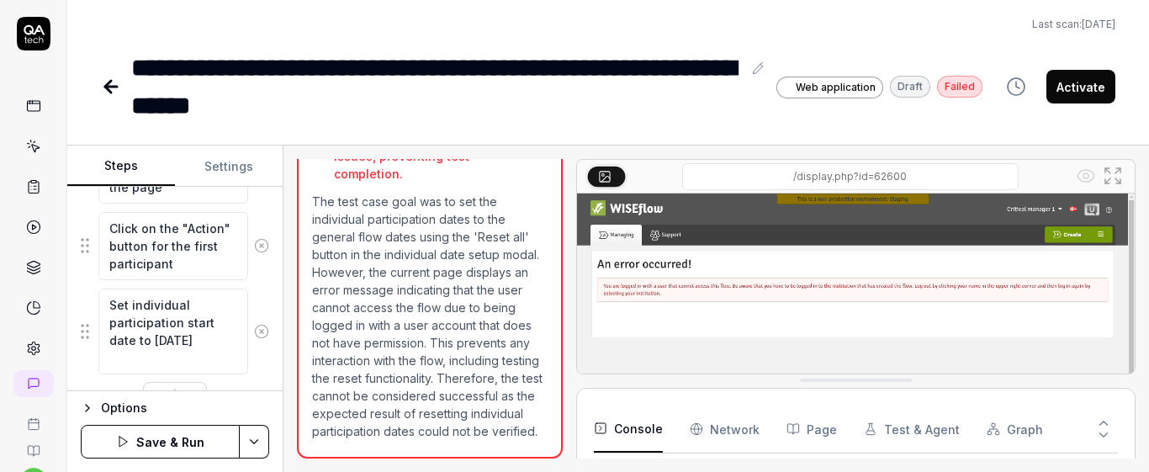
scroll to position [763, 0]
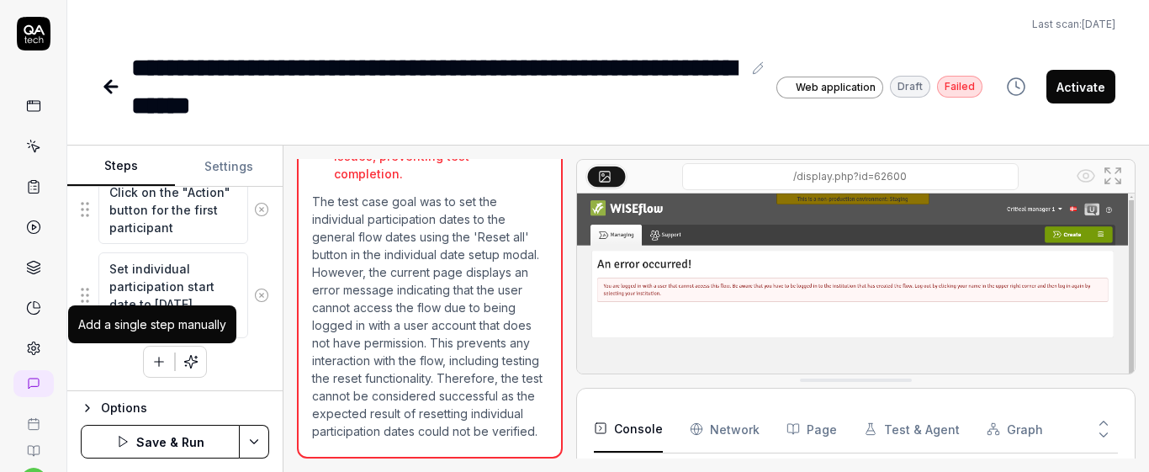
click at [155, 367] on icon "button" at bounding box center [158, 361] width 15 height 15
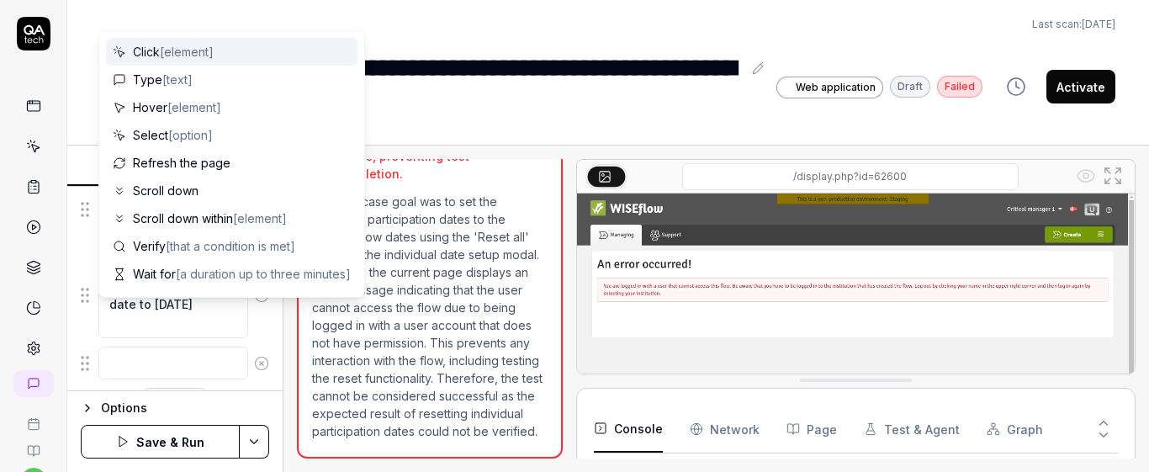
scroll to position [805, 0]
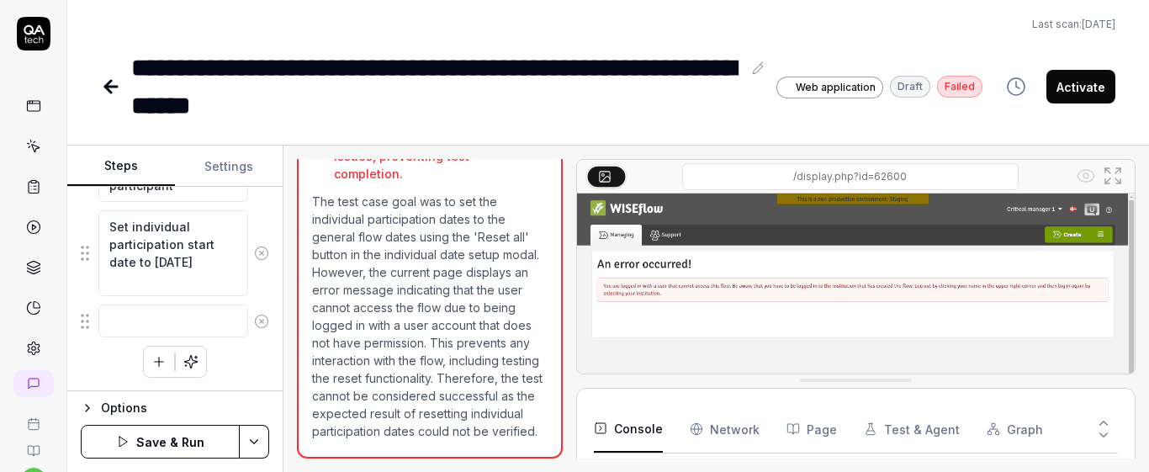
click at [254, 367] on div "Click on "Manage dates" button Click on "Edit overall flow dates" button Set th…" at bounding box center [175, 43] width 188 height 669
click at [162, 271] on textarea "Set individual participation start date to [DATE]" at bounding box center [173, 253] width 150 height 86
click at [174, 265] on textarea "Set individual participation start date to [DATE]" at bounding box center [173, 253] width 150 height 86
type textarea "*"
type textarea "Set individual participation start date to tw days later"
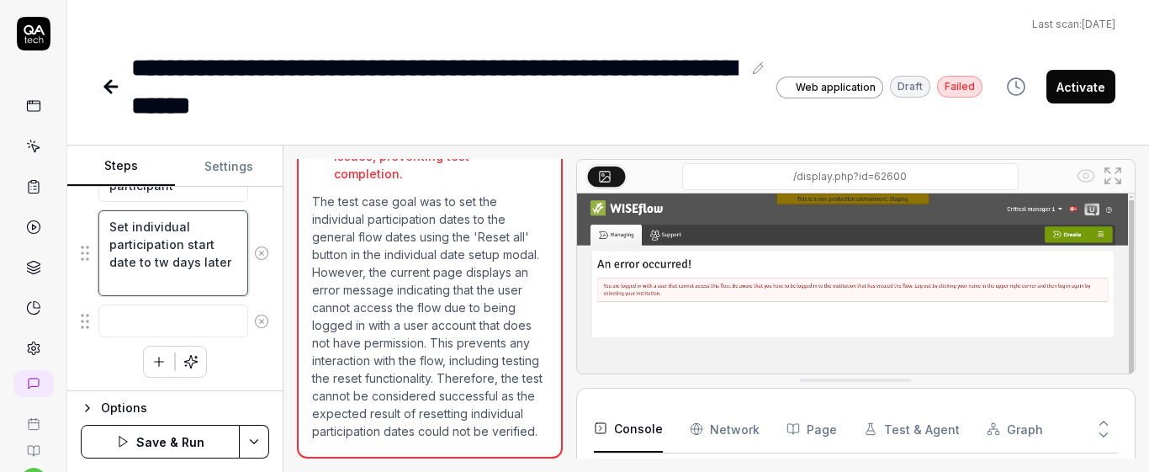
scroll to position [787, 0]
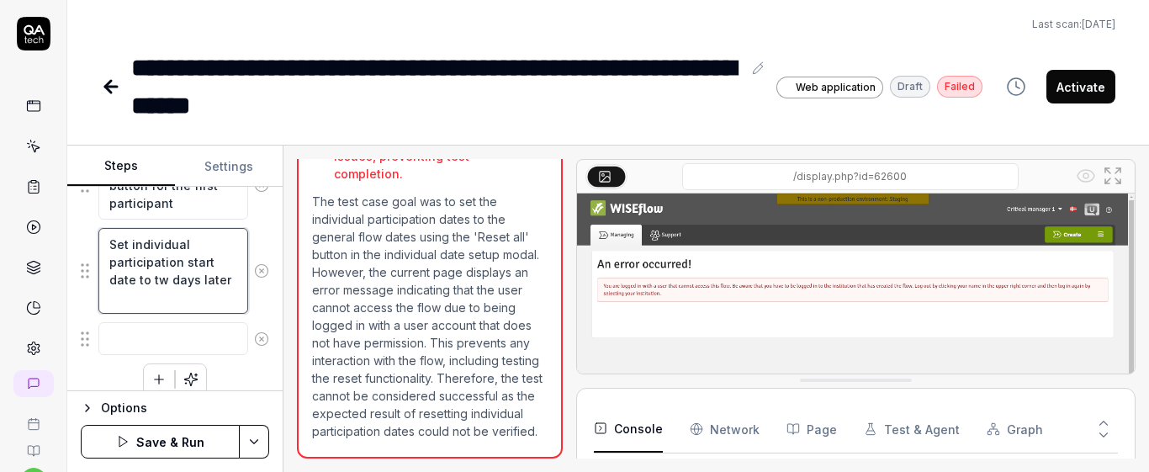
type textarea "*"
type textarea "Set individual participation start date to t days later"
type textarea "*"
type textarea "Set individual participation start date to days later"
type textarea "*"
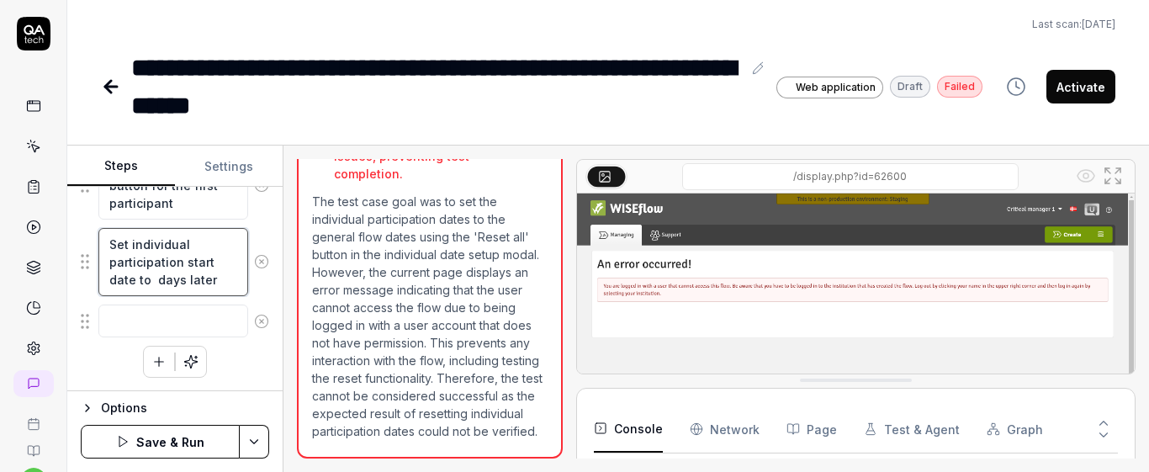
type textarea "Set individual participation start date to days later"
type textarea "*"
type textarea "Set individual participation start date to days later"
type textarea "*"
type textarea "Set individual participation start date to o days later"
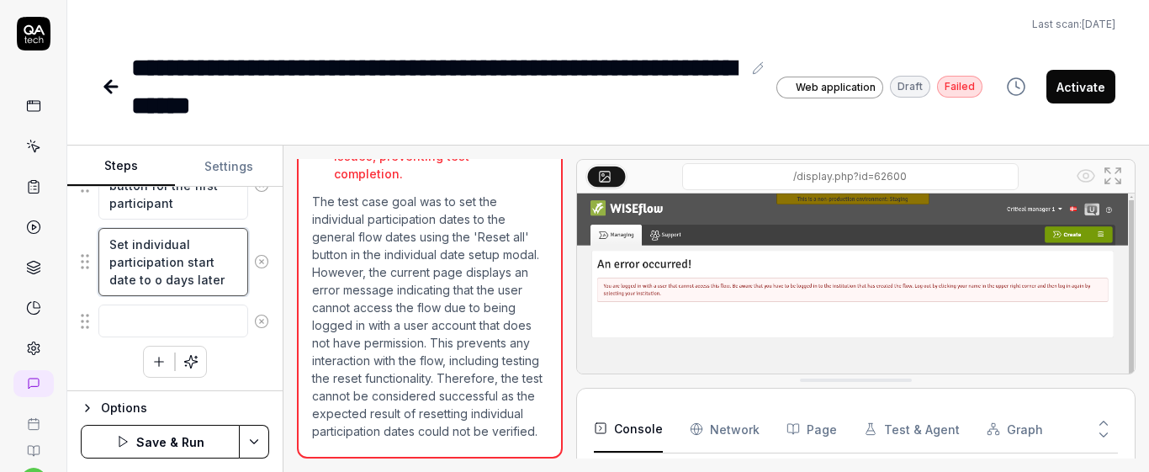
type textarea "*"
type textarea "Set individual participation start date to on days later"
type textarea "*"
type textarea "Set individual participation start date to [DATE]"
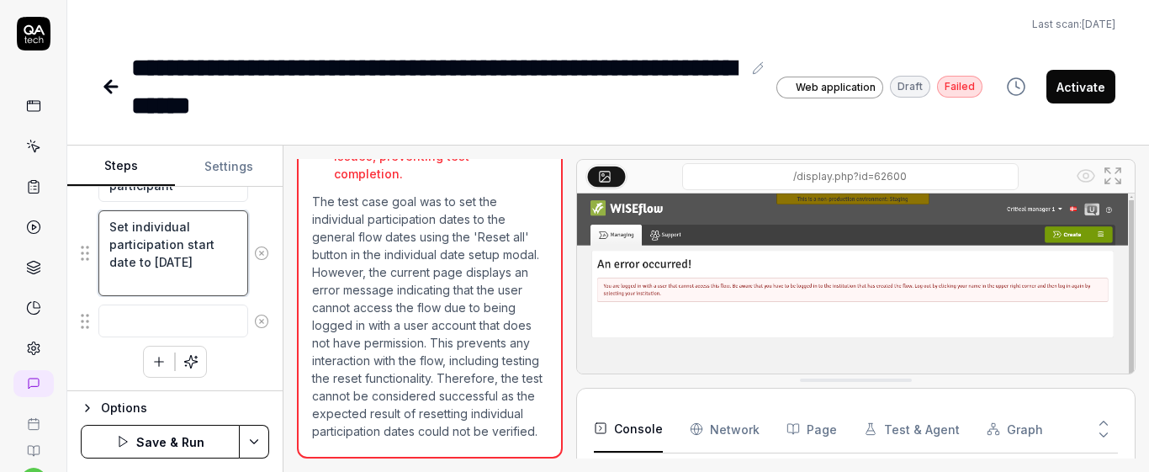
type textarea "*"
type textarea "Set individual participation start date to one days later"
type textarea "*"
type textarea "Set individual participation start date to one day later"
click at [262, 280] on div "Goal Set the individual participation dates to the general flow dates using the…" at bounding box center [174, 289] width 215 height 204
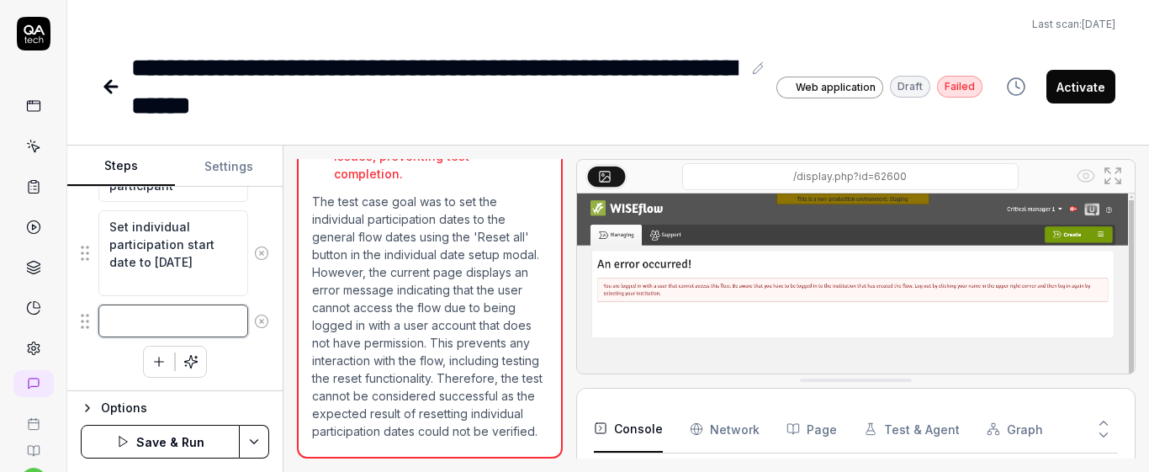
click at [163, 316] on textarea at bounding box center [173, 320] width 150 height 33
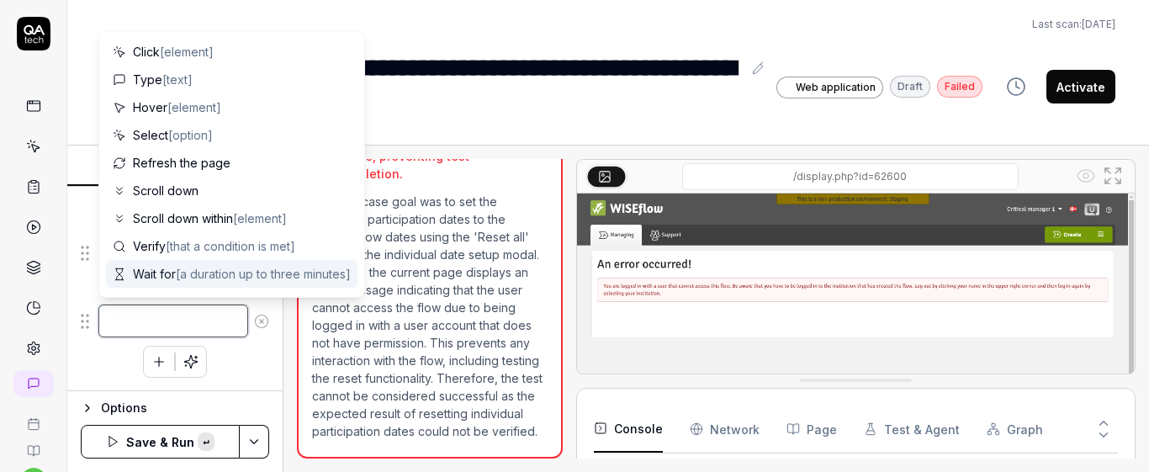
paste textarea "Set individual participation end date to two days later"
type textarea "*"
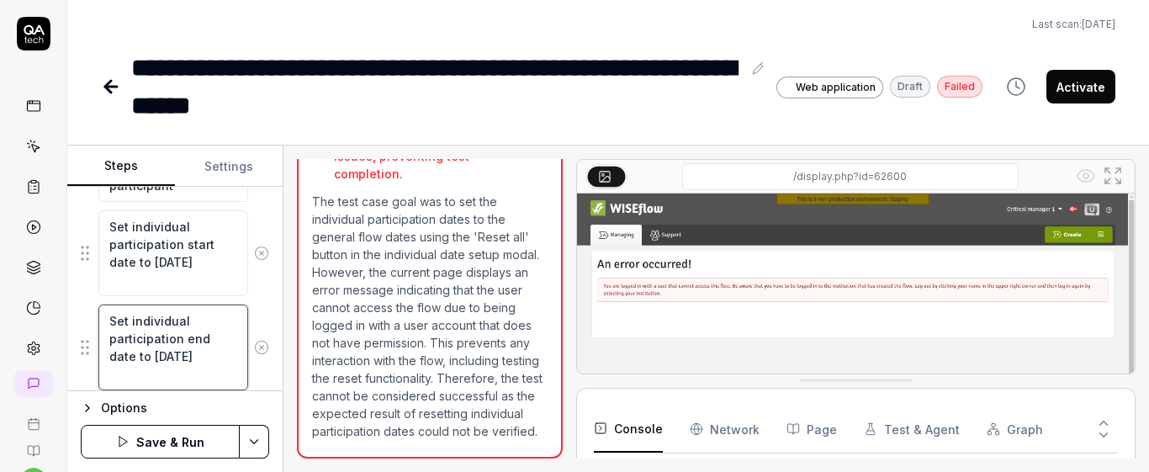
type textarea "Set individual participation end date to two days later"
click at [260, 301] on div "Goal Set the individual participation dates to the general flow dates using the…" at bounding box center [174, 289] width 215 height 204
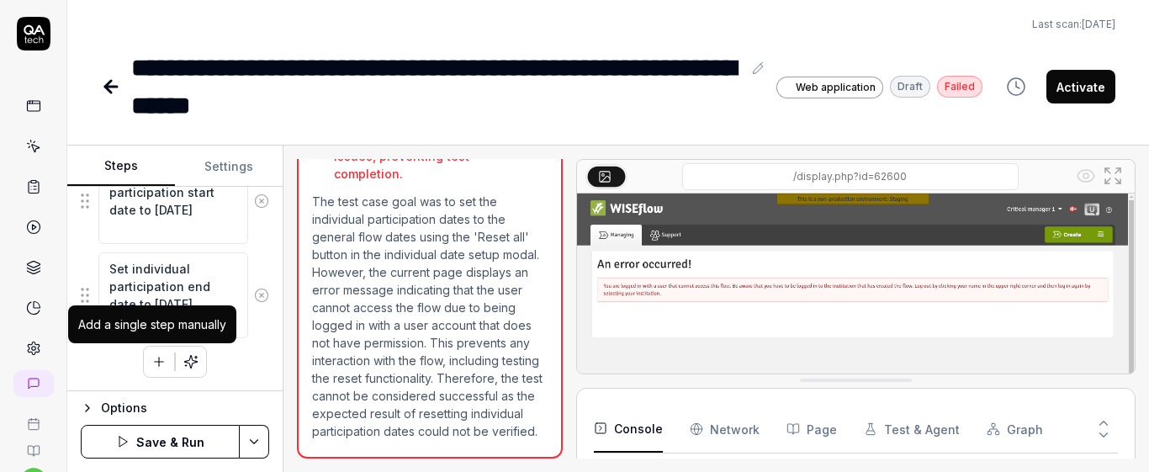
click at [151, 355] on icon "button" at bounding box center [158, 361] width 15 height 15
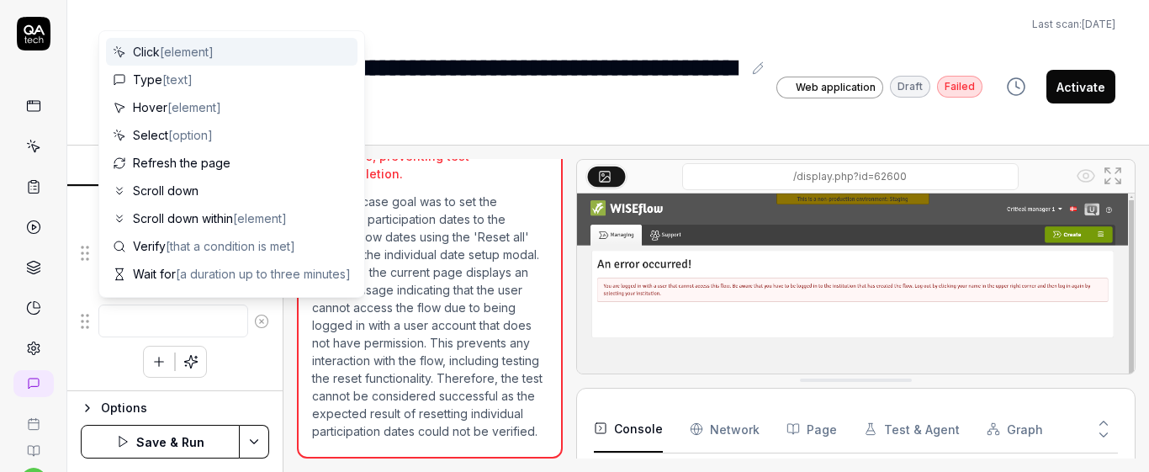
click at [262, 357] on div "Goal Set the individual participation dates to the general flow dates using the…" at bounding box center [174, 289] width 215 height 204
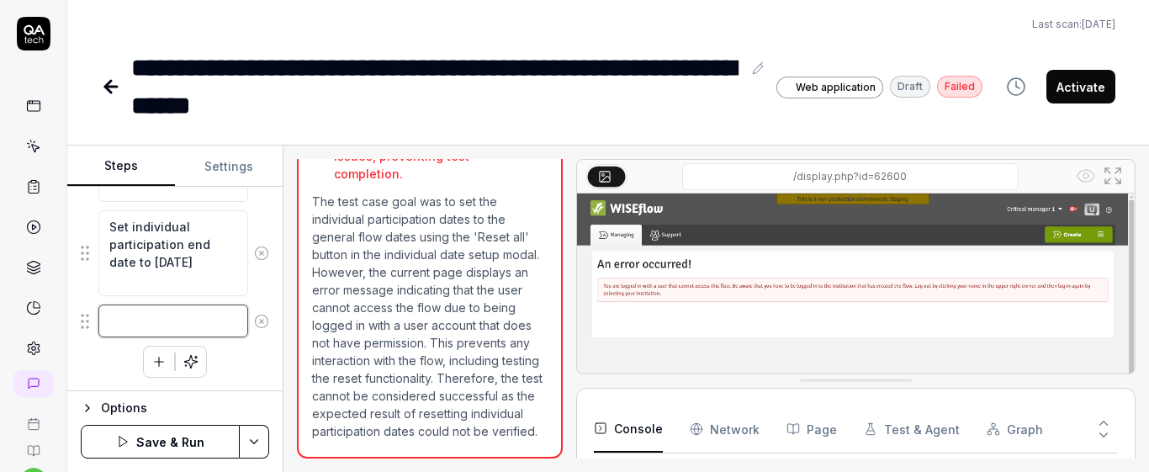
click at [152, 314] on textarea at bounding box center [173, 320] width 150 height 33
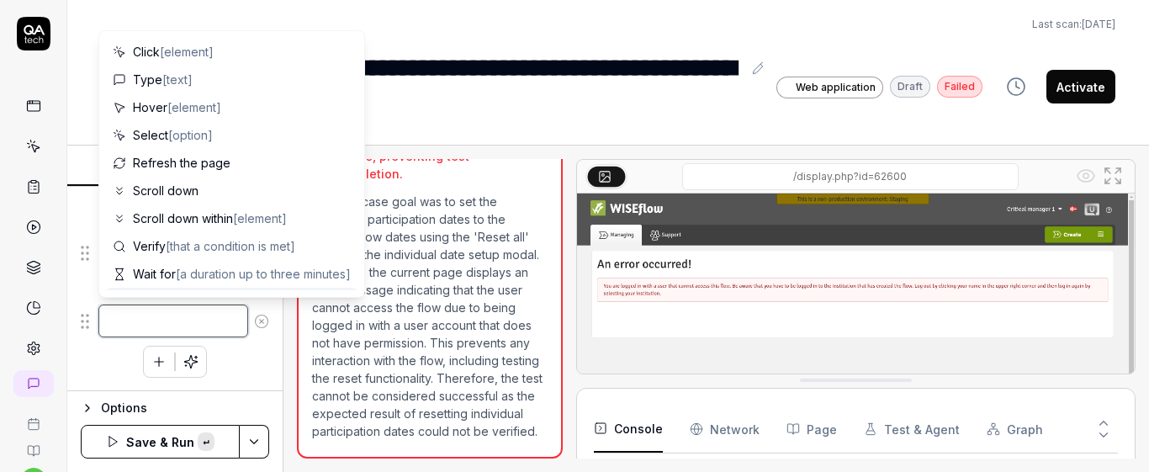
paste textarea "Set an individual marking end to one month later"
type textarea "*"
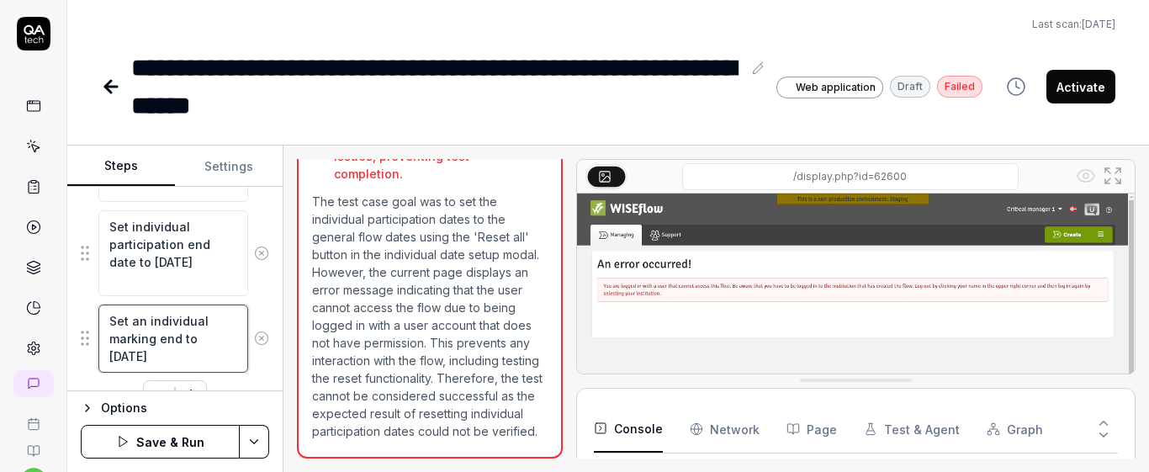
type textarea "Set an individual marking end to one month later"
click at [263, 304] on div "Goal Set the individual participation dates to the general flow dates using the…" at bounding box center [174, 289] width 215 height 204
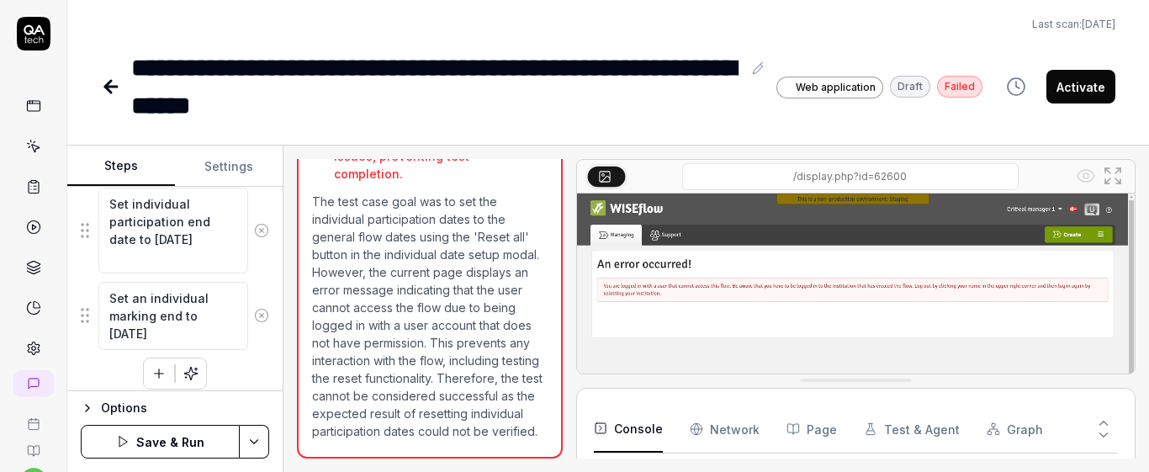
scroll to position [933, 0]
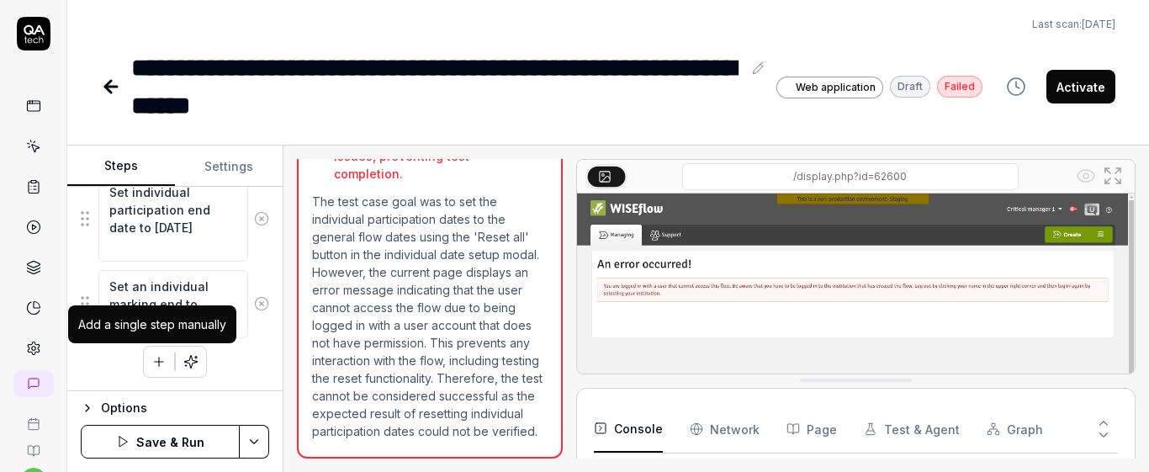
click at [156, 362] on icon "button" at bounding box center [159, 362] width 9 height 0
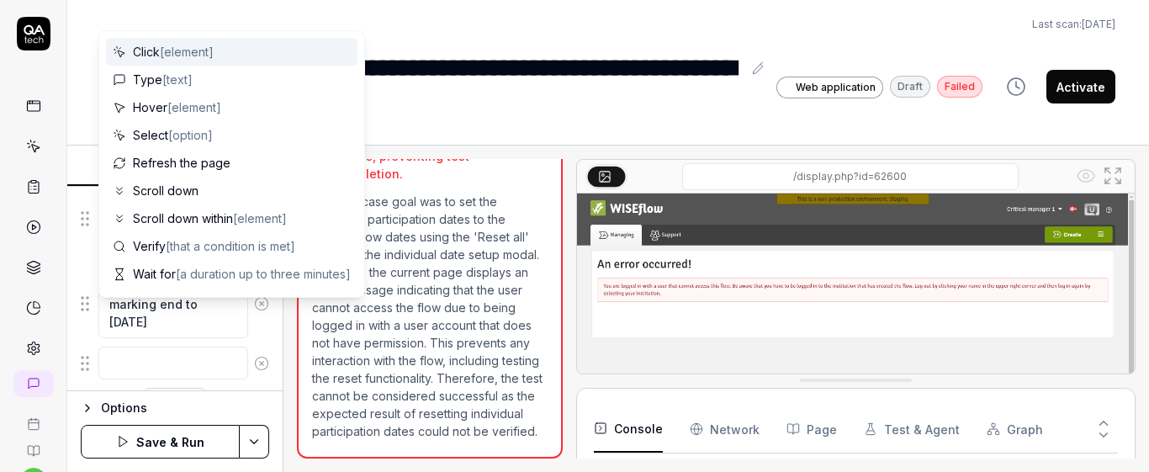
scroll to position [975, 0]
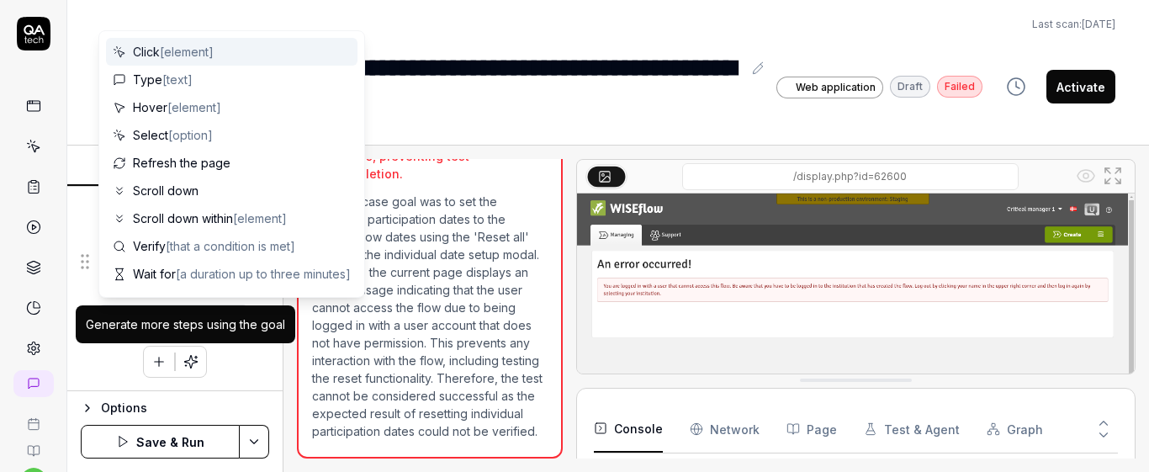
type textarea "*"
type textarea "T"
type textarea "*"
type textarea "Ty"
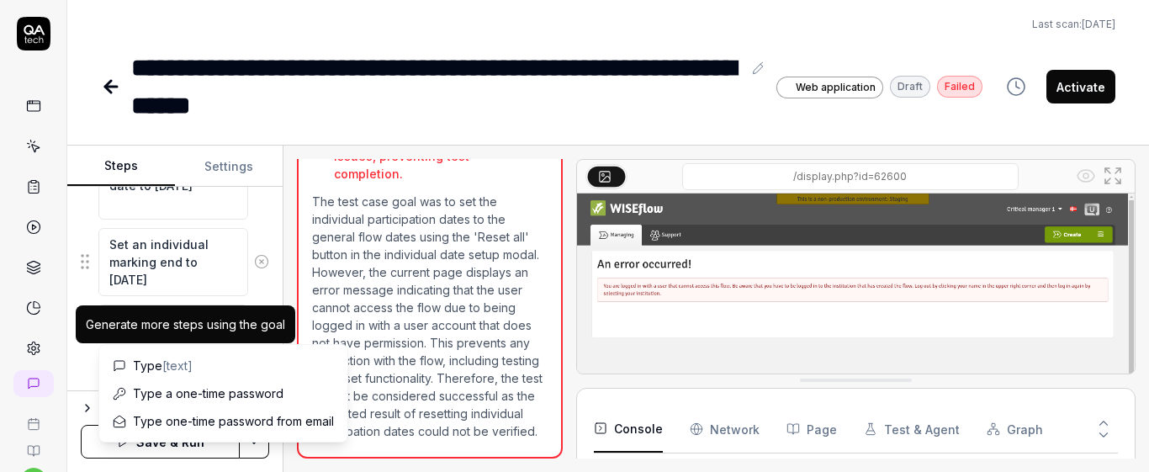
type textarea "*"
type textarea "Typ"
type textarea "*"
type textarea "Type"
type textarea "*"
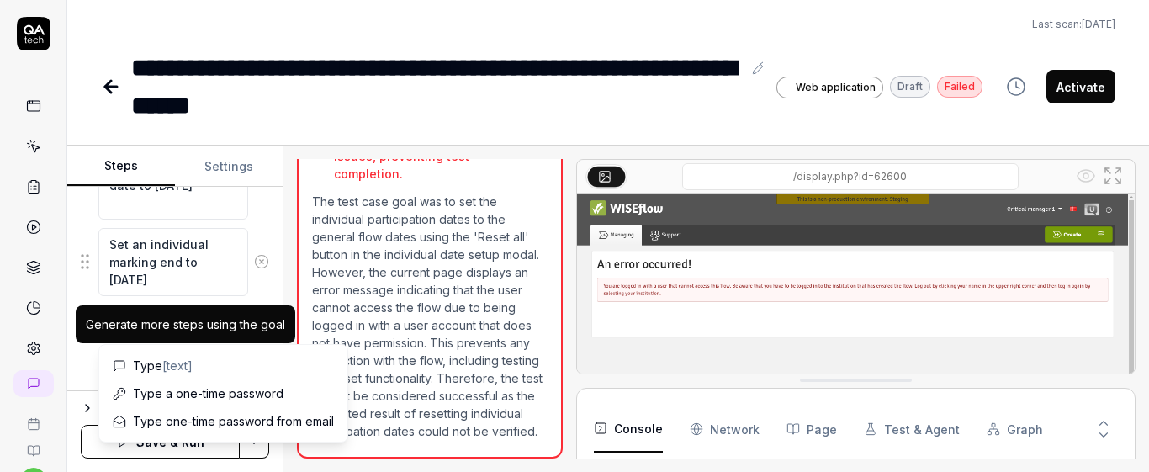
type textarea "Type"
type textarea "*"
type textarea "Type ""
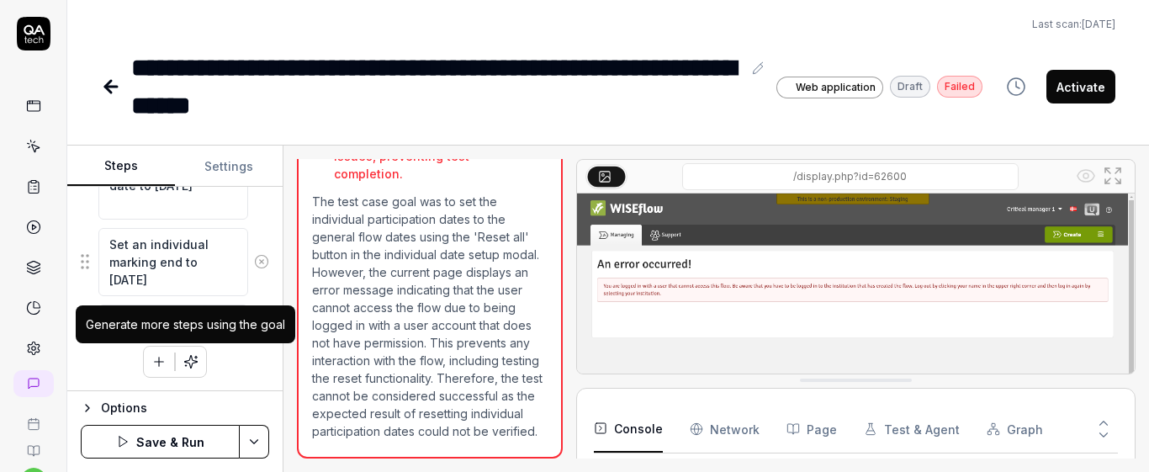
type textarea "*"
type textarea "Type "T"
type textarea "*"
type textarea "Type "Te"
type textarea "*"
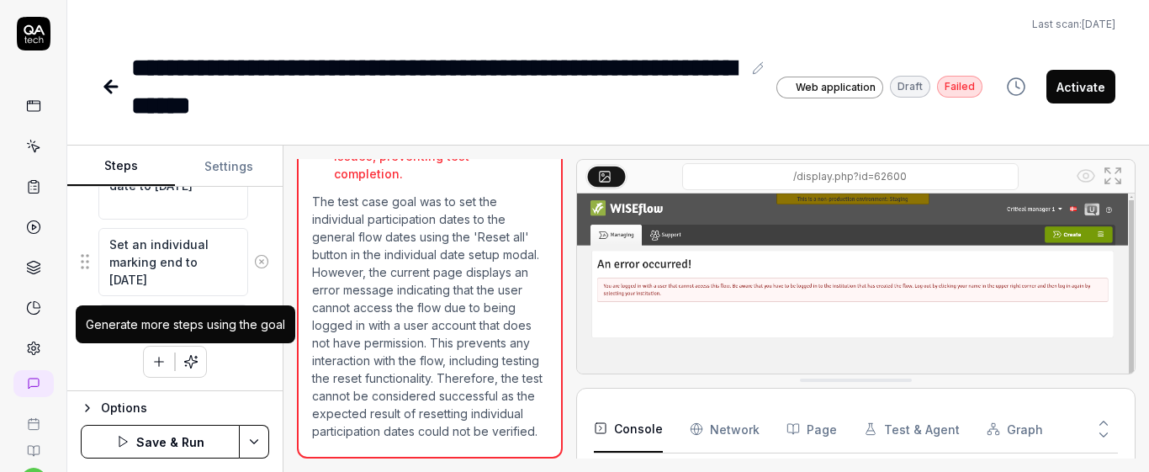
type textarea "Type "Tes"
type textarea "*"
type textarea "Type "Test"
type textarea "*"
type textarea "Type "Test"
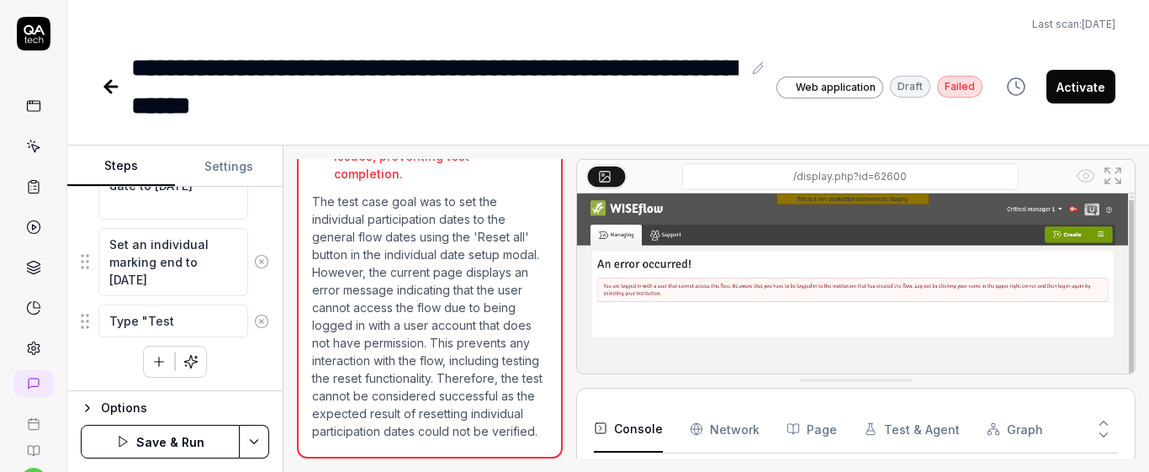
type textarea "*"
type textarea "Type "Test d"
type textarea "*"
type textarea "Type "Test da"
type textarea "*"
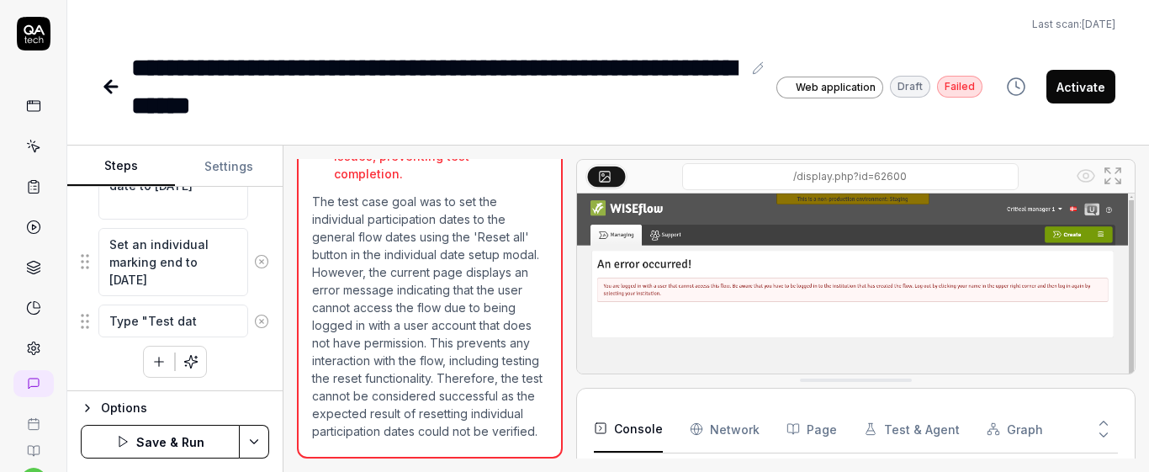
type textarea "Type "Test data"
type textarea "*"
type textarea "Type "Test data"
type textarea "*"
type textarea "Type "Test data"
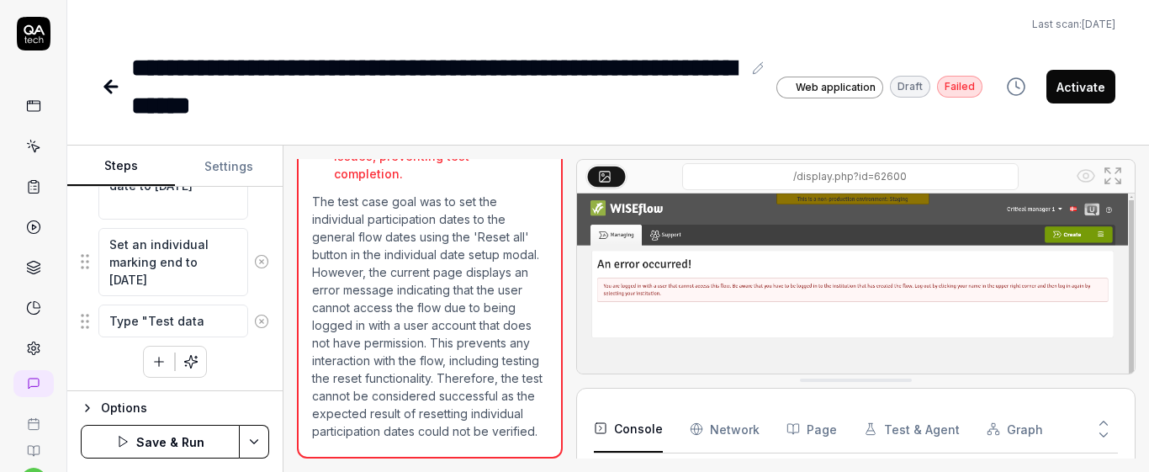
type textarea "*"
type textarea "Type "Test data""
type textarea "*"
type textarea "Type "Test data""
type textarea "*"
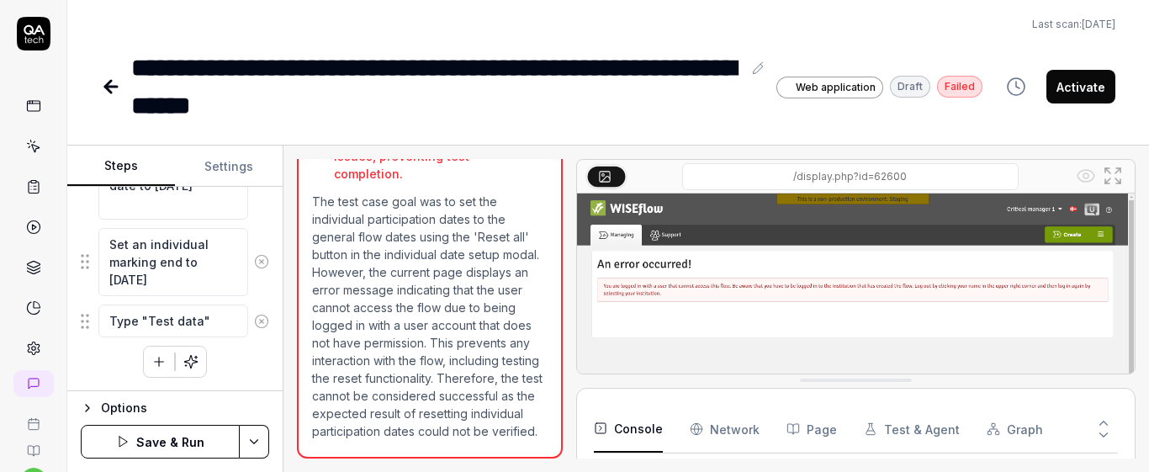
type textarea "Type "Test data" i"
type textarea "*"
type textarea "Type "Test data" in"
type textarea "*"
type textarea "Type "Test data" ins"
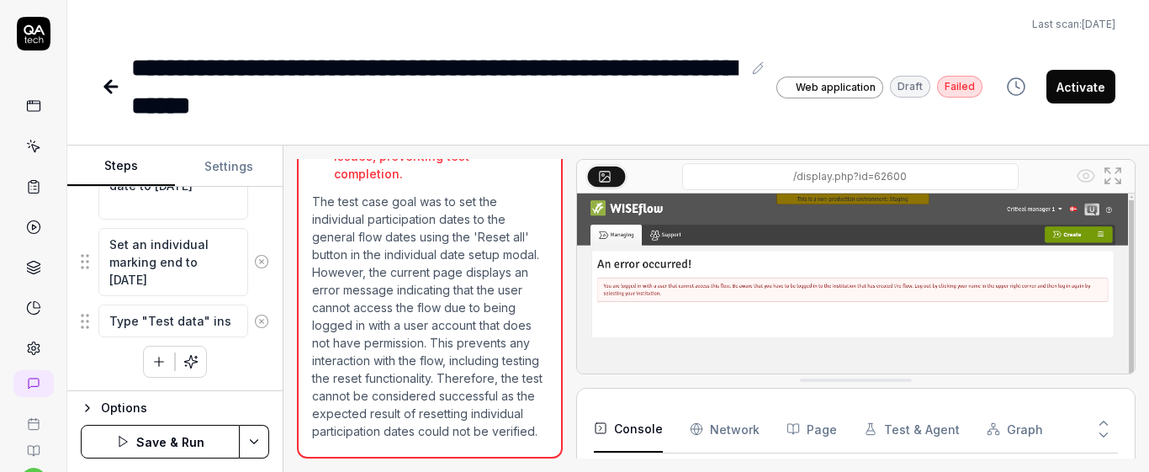
type textarea "*"
type textarea "Type "Test data" insi"
type textarea "*"
type textarea "Type "Test data" insid"
type textarea "*"
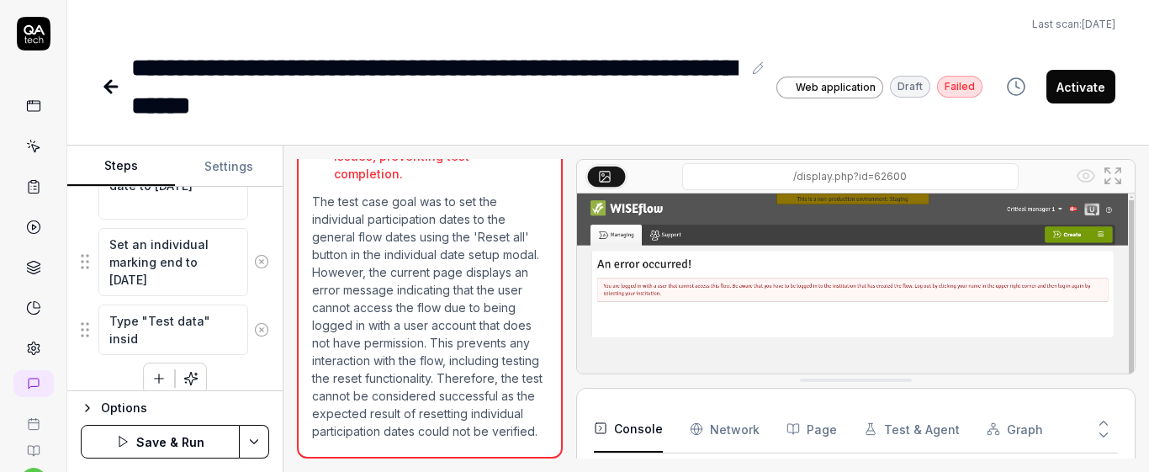
type textarea "Type "Test data" inside"
type textarea "*"
type textarea "Type "Test data" inside"
type textarea "*"
type textarea "Type "Test data" inside d"
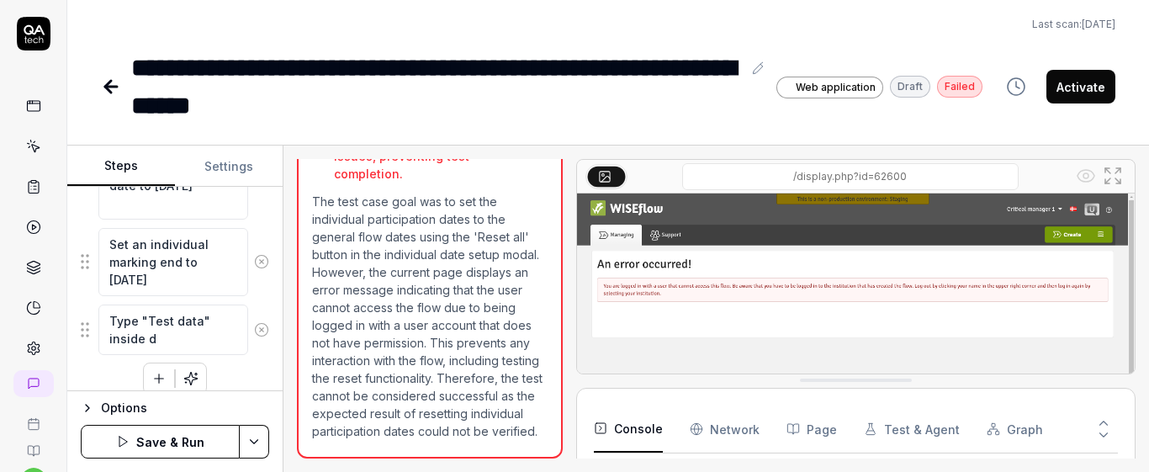
type textarea "*"
type textarea "Type "Test data" inside de"
type textarea "*"
type textarea "Type "Test data" inside des"
type textarea "*"
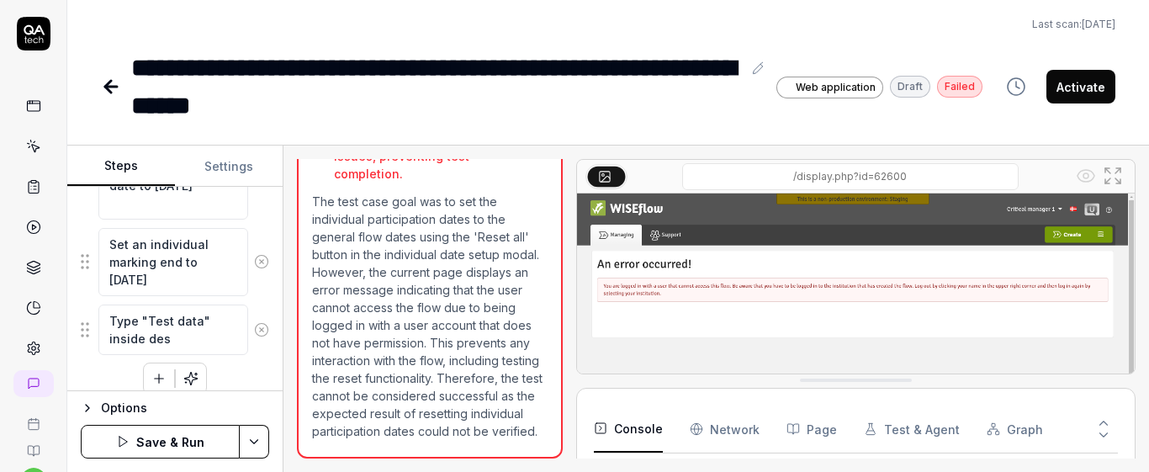
type textarea "Type "Test data" inside de"
type textarea "*"
type textarea "Type "Test data" inside d"
type textarea "*"
type textarea "Type "Test data" inside di"
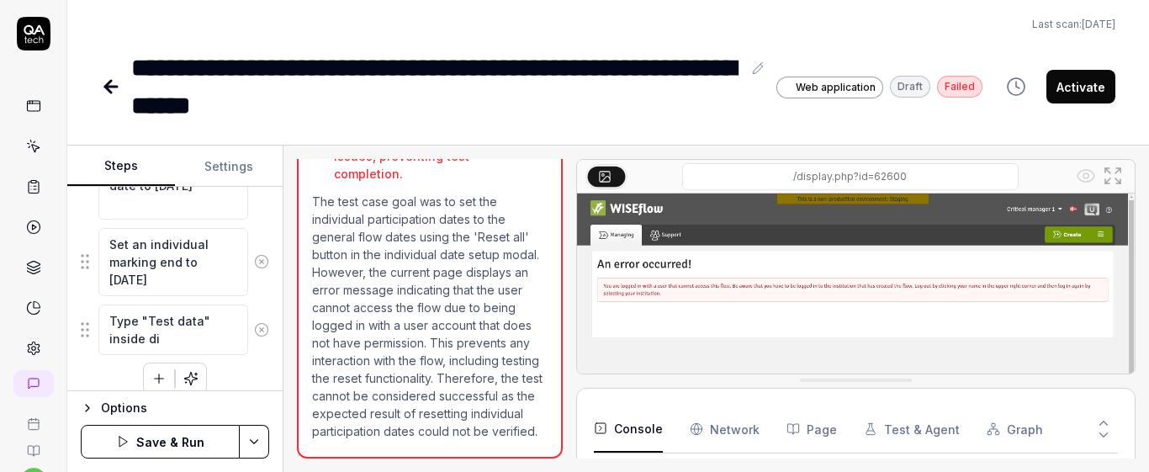
type textarea "*"
type textarea "Type "Test data" inside dis"
type textarea "*"
type textarea "Type "Test data" inside disp"
type textarea "*"
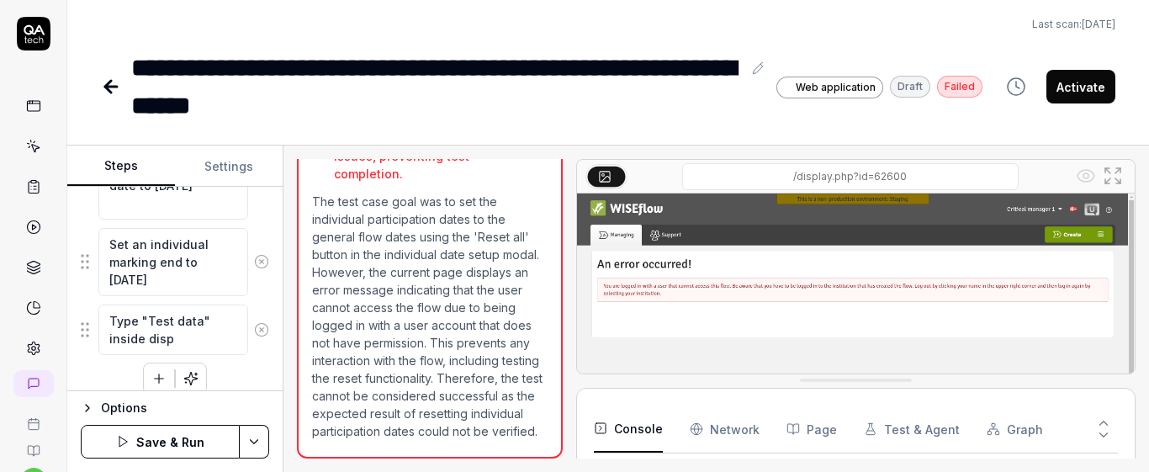
type textarea "Type "Test data" inside dispe"
type textarea "*"
type textarea "Type "Test data" inside dispen"
type textarea "*"
type textarea "Type "Test data" inside dispens"
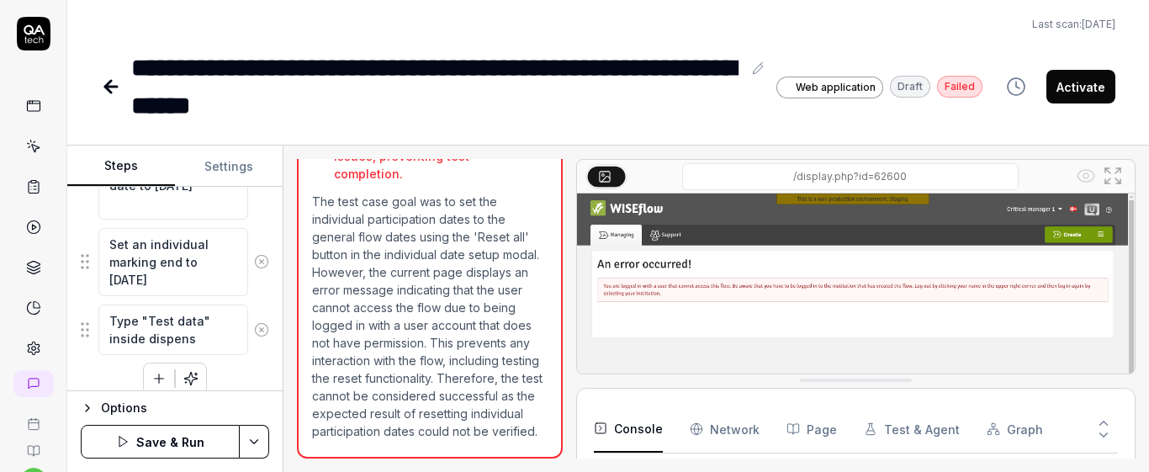
type textarea "*"
type textarea "Type "Test data" inside dispensa"
type textarea "*"
type textarea "Type "Test data" inside dispensat"
type textarea "*"
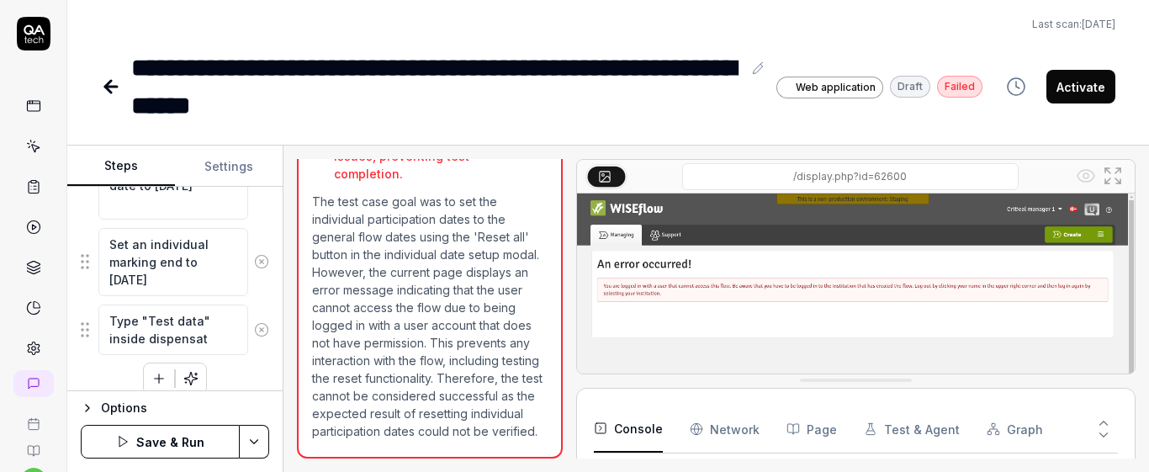
type textarea "Type "Test data" inside dispensati"
type textarea "*"
type textarea "Type "Test data" inside dispensatio"
type textarea "*"
type textarea "Type "Test data" inside dispensation"
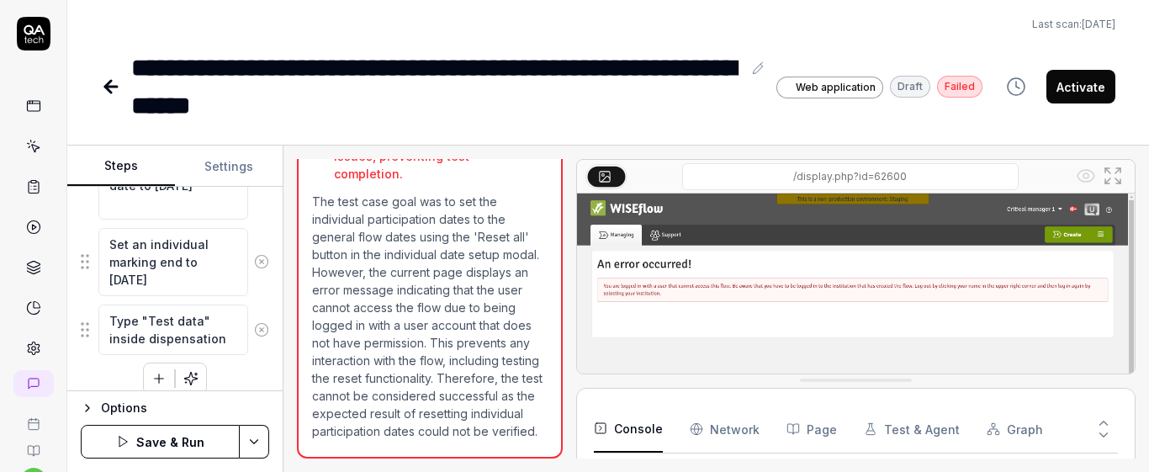
type textarea "*"
type textarea "Type "Test data" inside dispensation"
click at [145, 339] on textarea "Type "Test data" inside dispensation note" at bounding box center [173, 338] width 150 height 68
click at [218, 360] on textarea "Type "Test data" inside the dispensation note" at bounding box center [173, 338] width 150 height 68
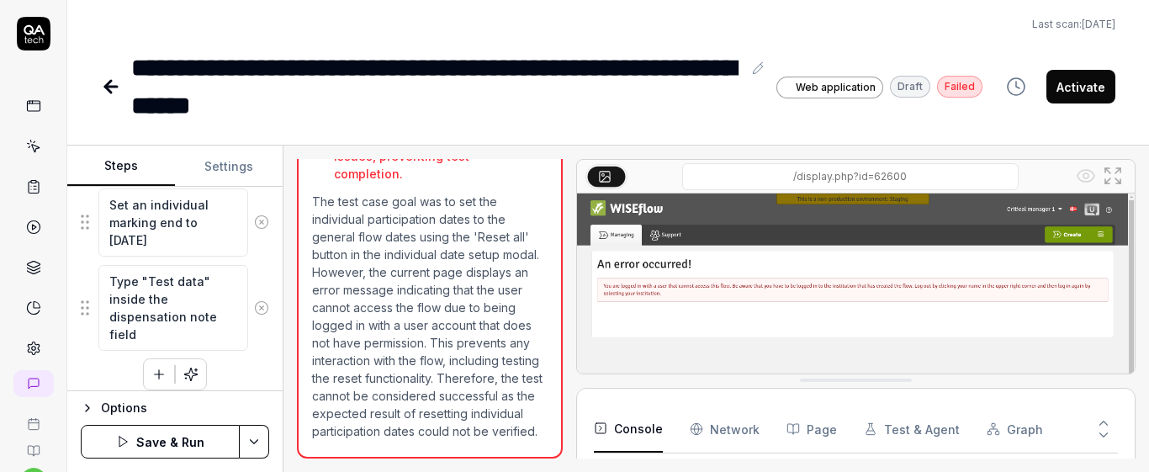
scroll to position [1028, 0]
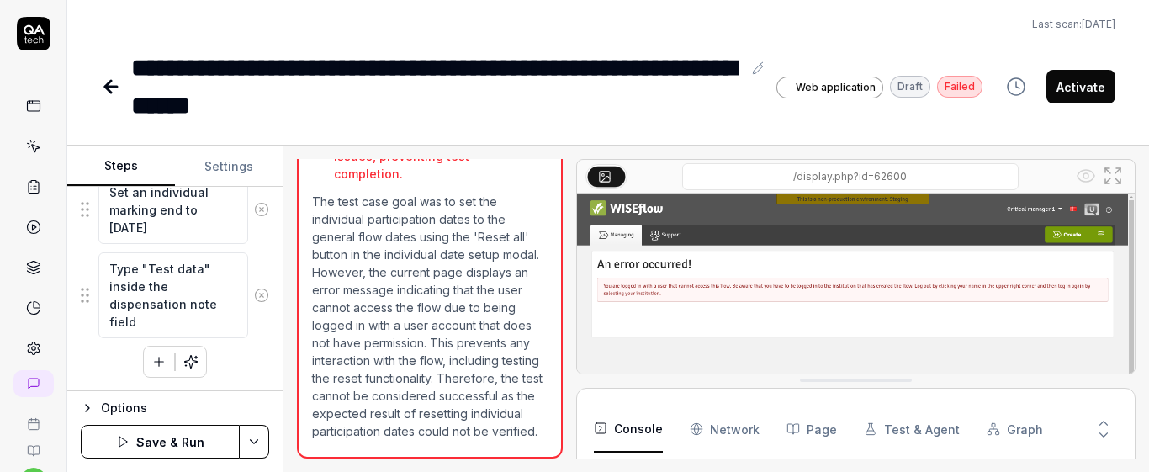
click at [151, 373] on button "button" at bounding box center [159, 361] width 30 height 30
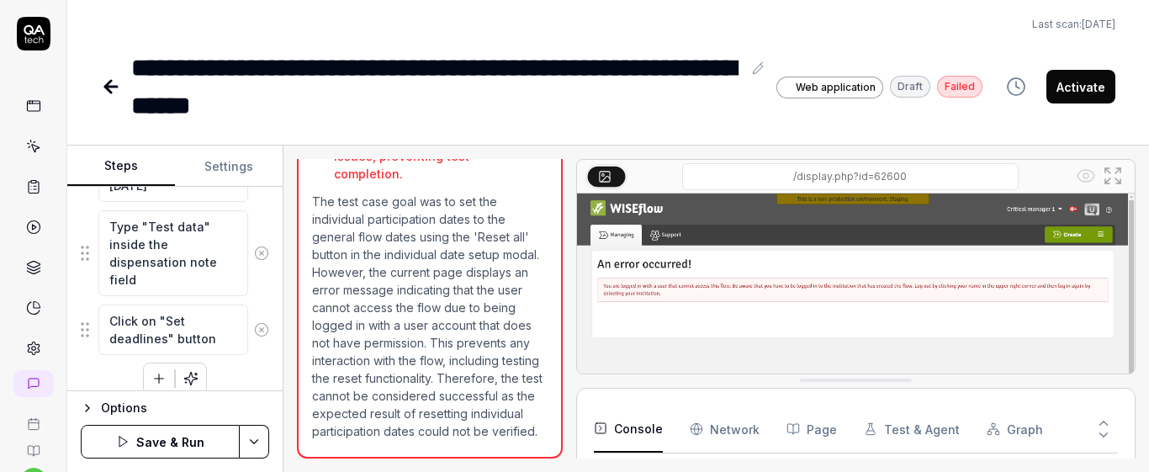
click at [252, 284] on div "Type "Test data" inside the dispensation note field" at bounding box center [175, 252] width 188 height 87
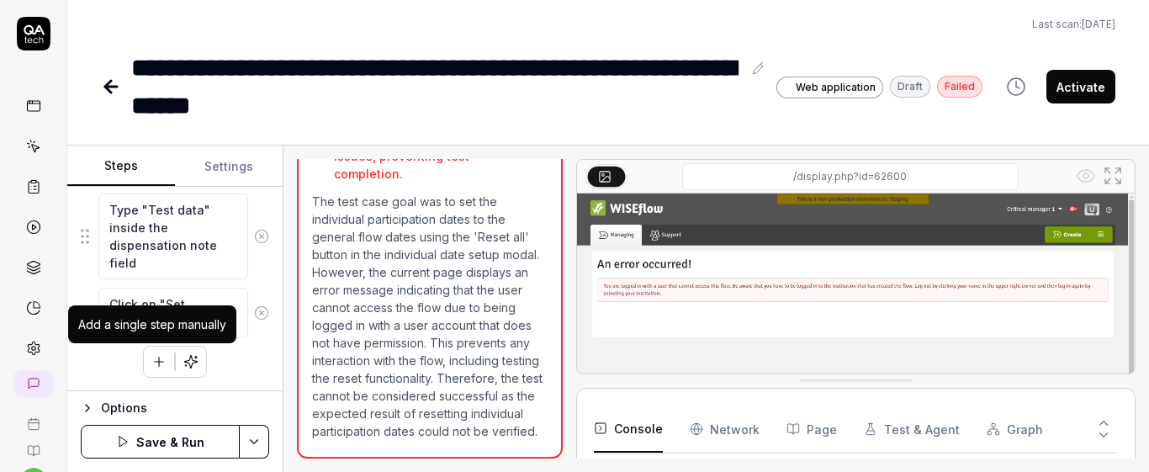
click at [154, 366] on icon "button" at bounding box center [158, 361] width 15 height 15
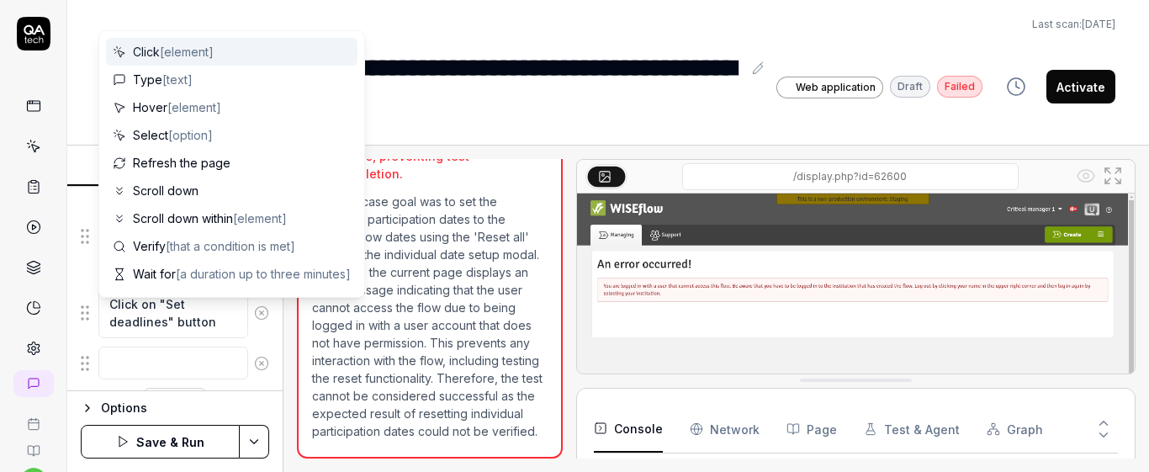
scroll to position [1128, 0]
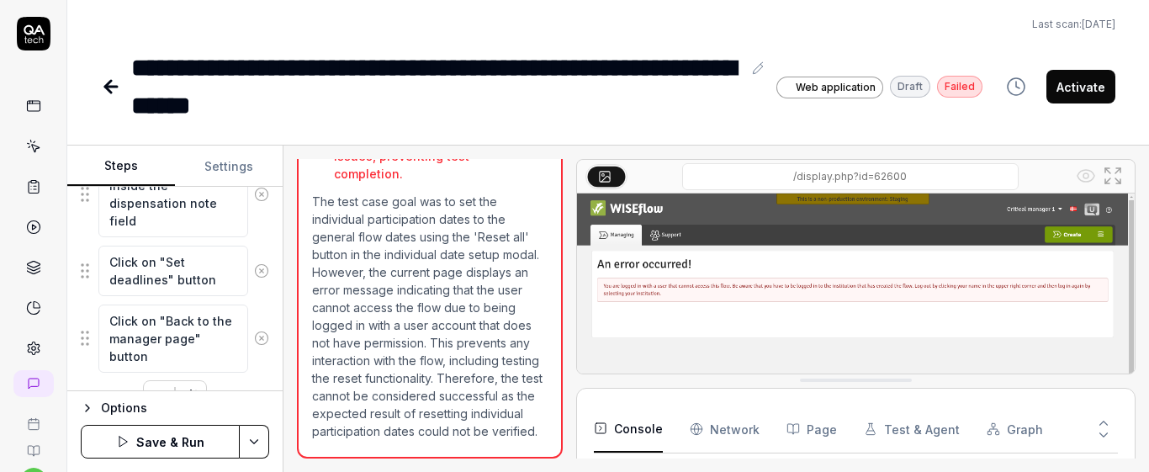
click at [268, 314] on div "Goal Set the individual participation dates to the general flow dates using the…" at bounding box center [174, 289] width 215 height 204
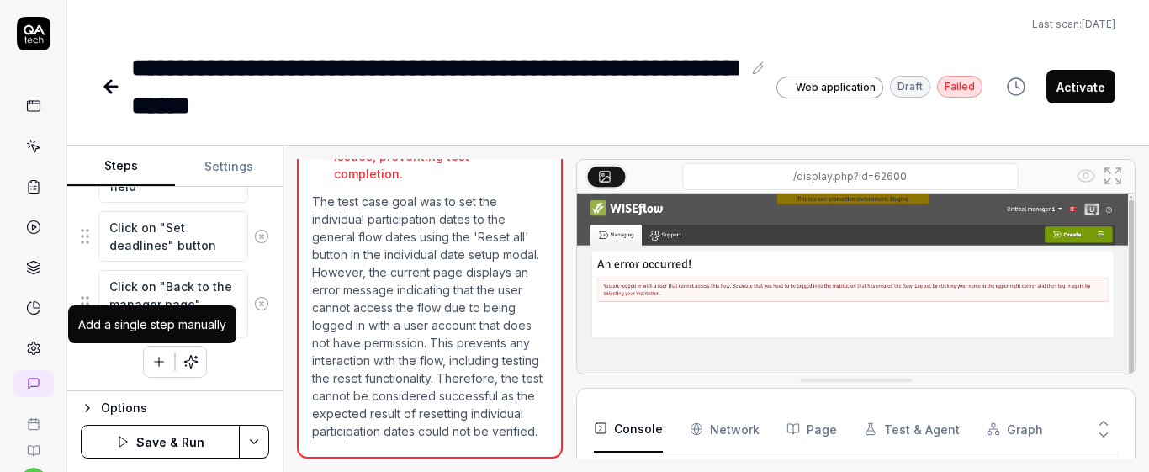
click at [153, 363] on icon "button" at bounding box center [158, 361] width 15 height 15
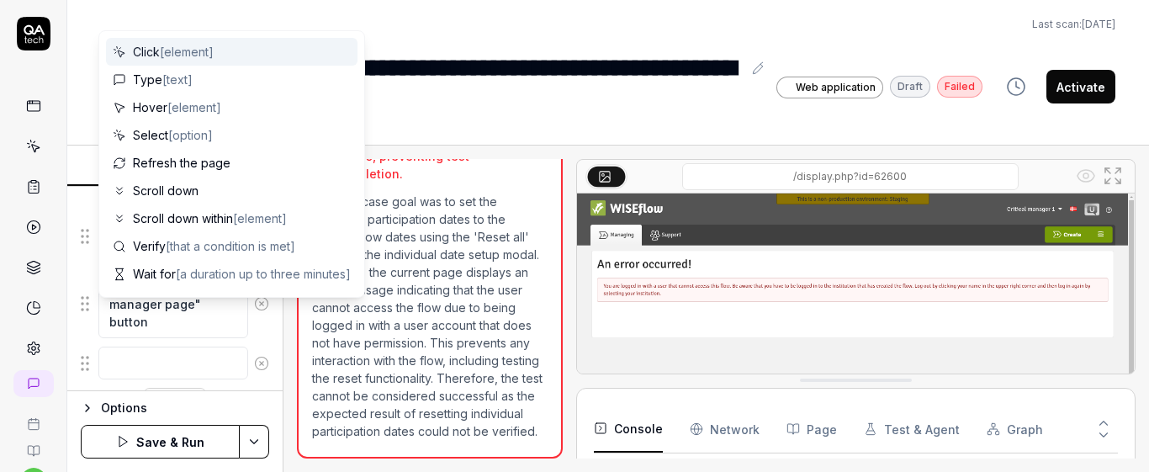
scroll to position [1205, 0]
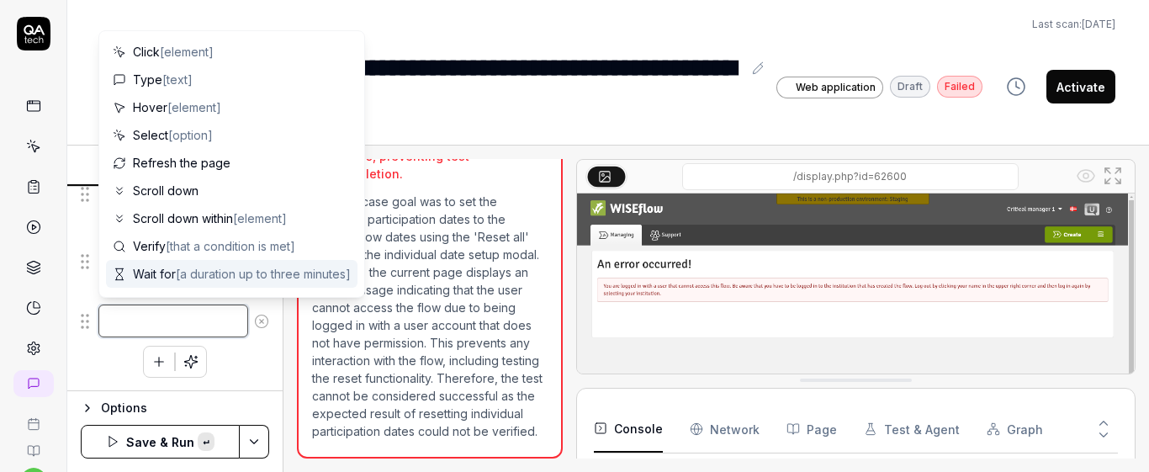
paste textarea "Activate the flow"
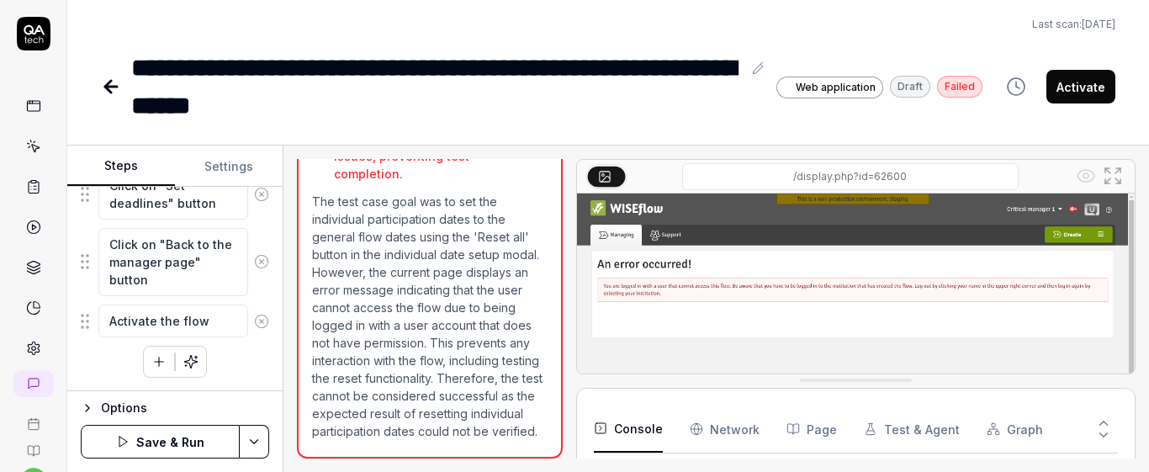
click at [252, 304] on button at bounding box center [261, 321] width 27 height 34
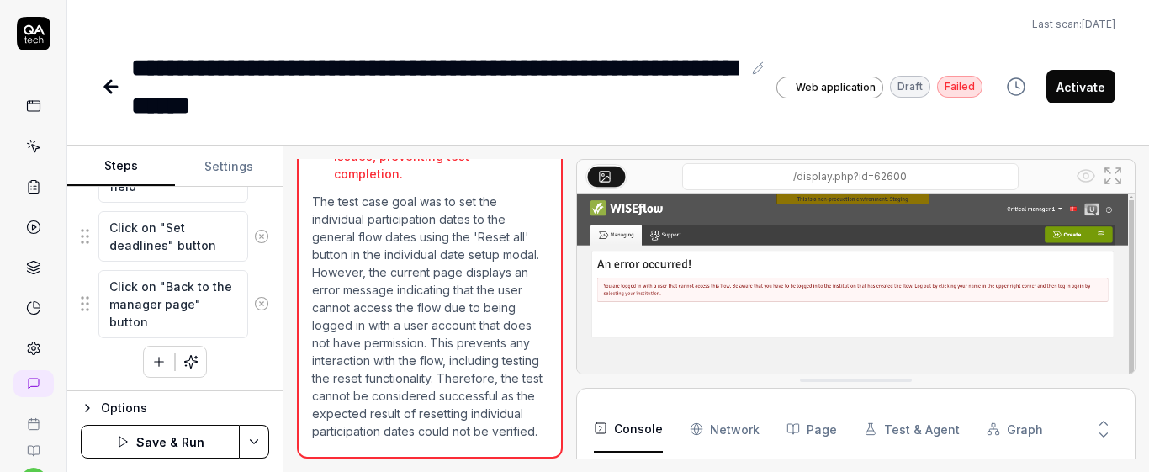
scroll to position [1163, 0]
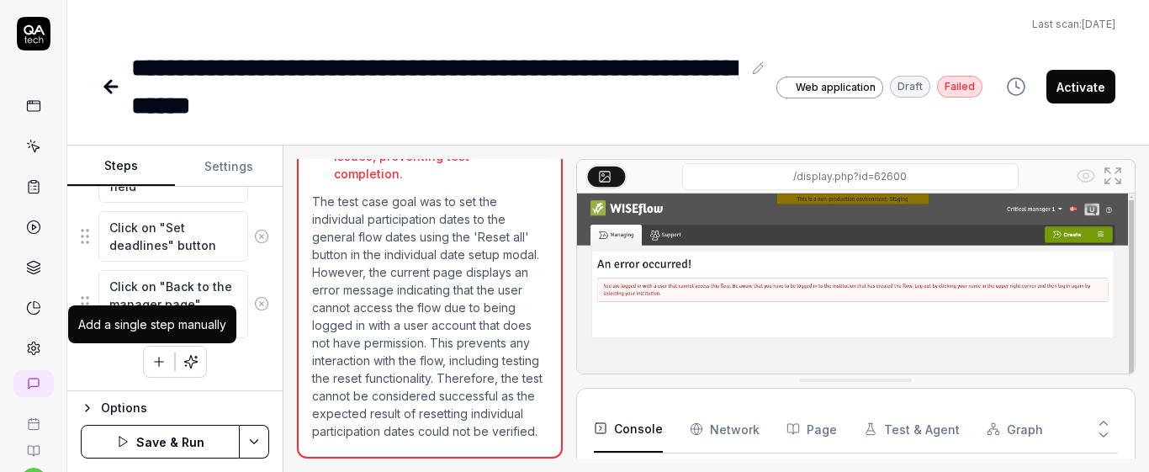
click at [151, 354] on icon "button" at bounding box center [158, 361] width 15 height 15
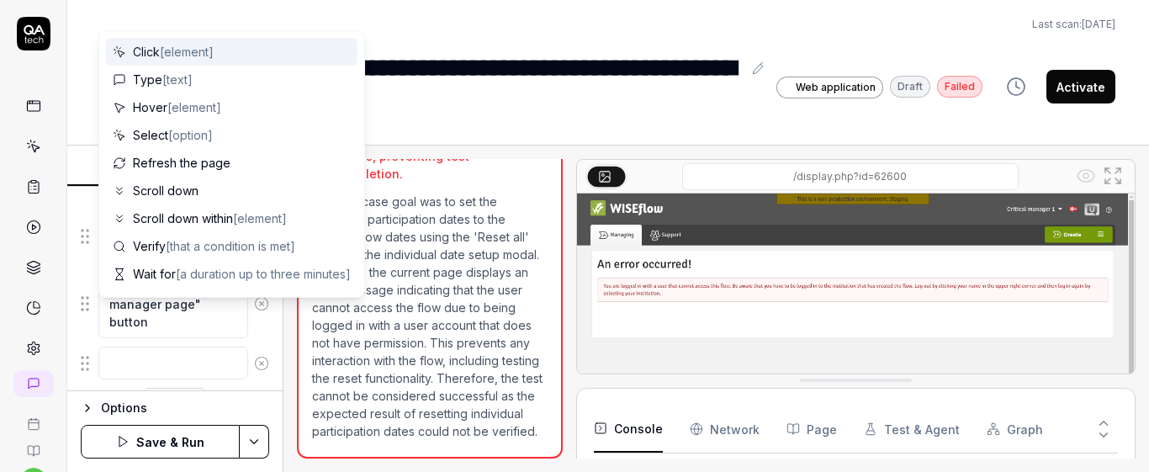
scroll to position [1205, 0]
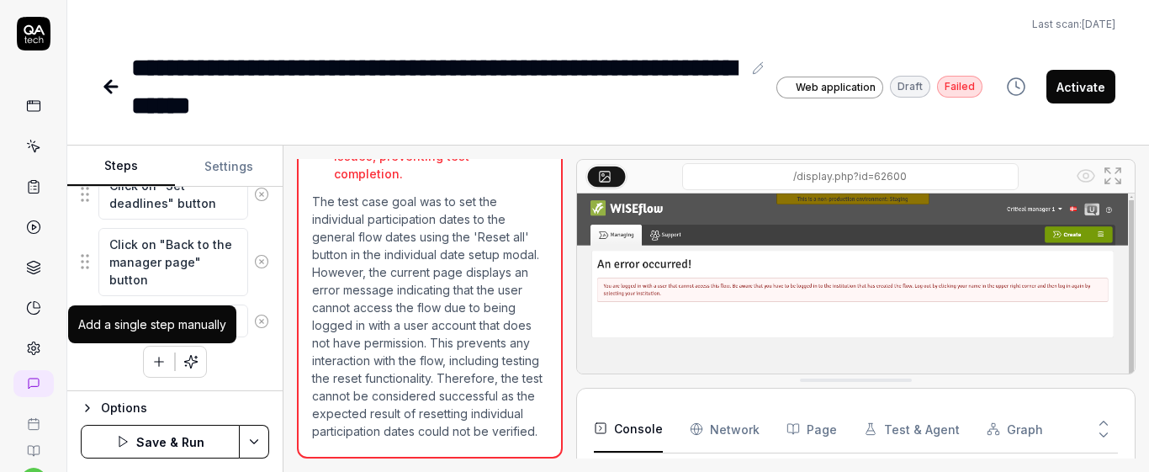
click at [159, 362] on icon "button" at bounding box center [159, 361] width 0 height 9
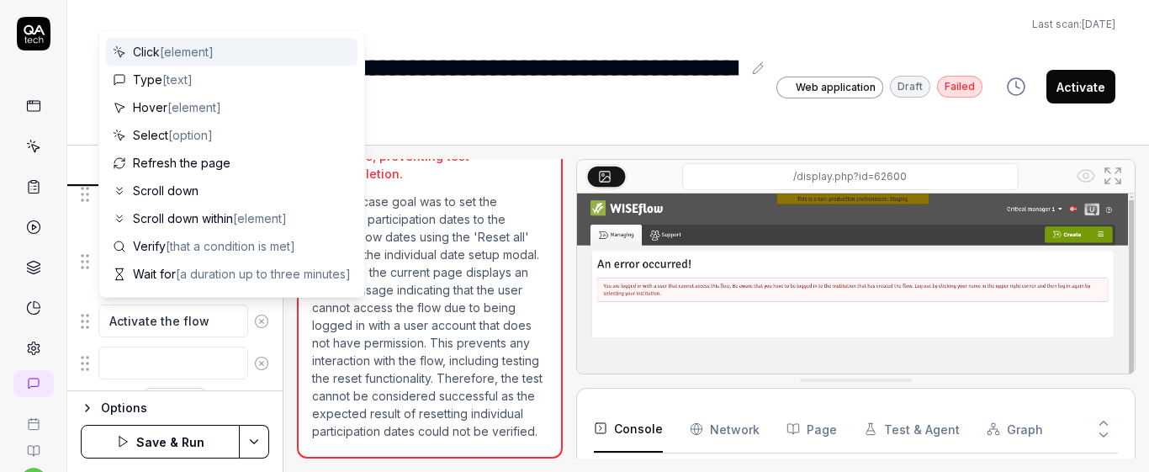
scroll to position [1247, 0]
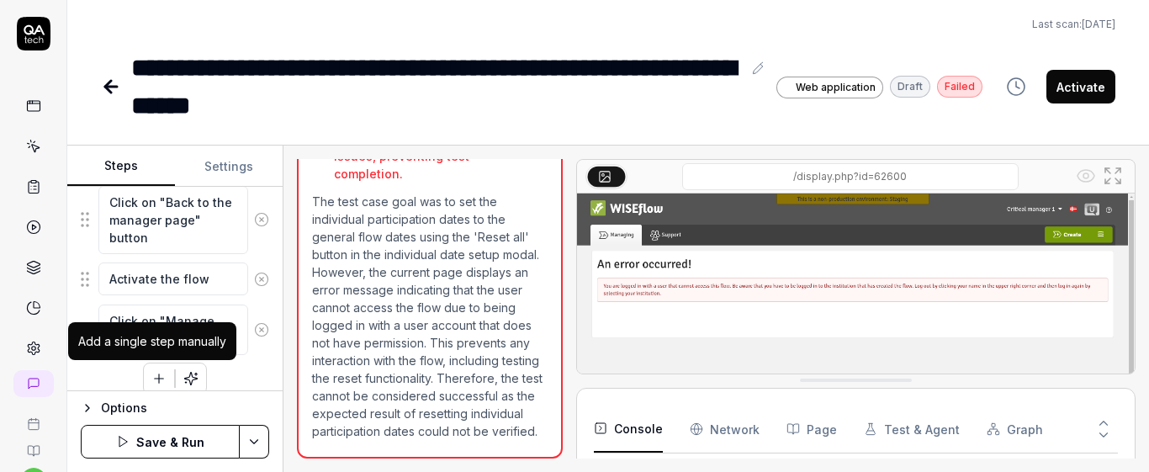
click at [161, 381] on button "button" at bounding box center [159, 378] width 30 height 30
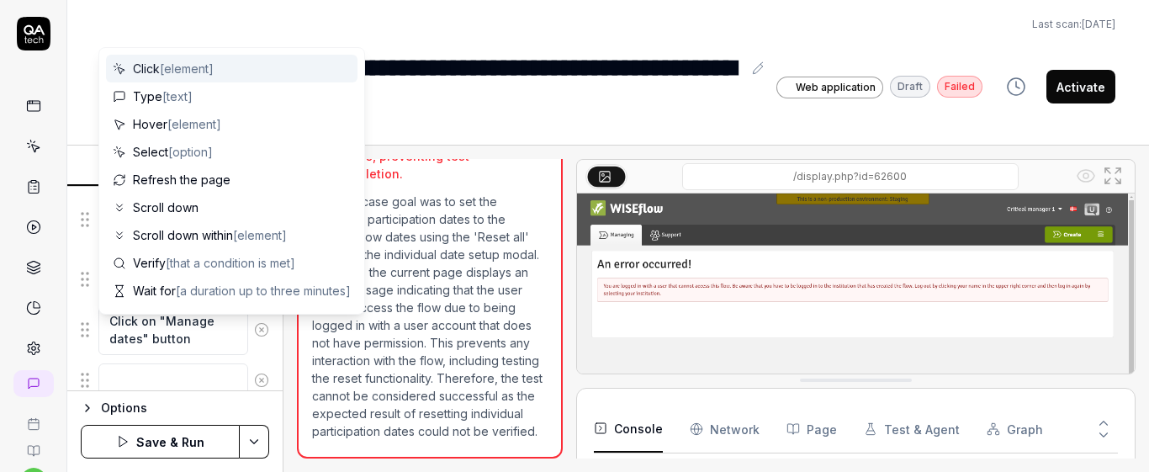
scroll to position [1289, 0]
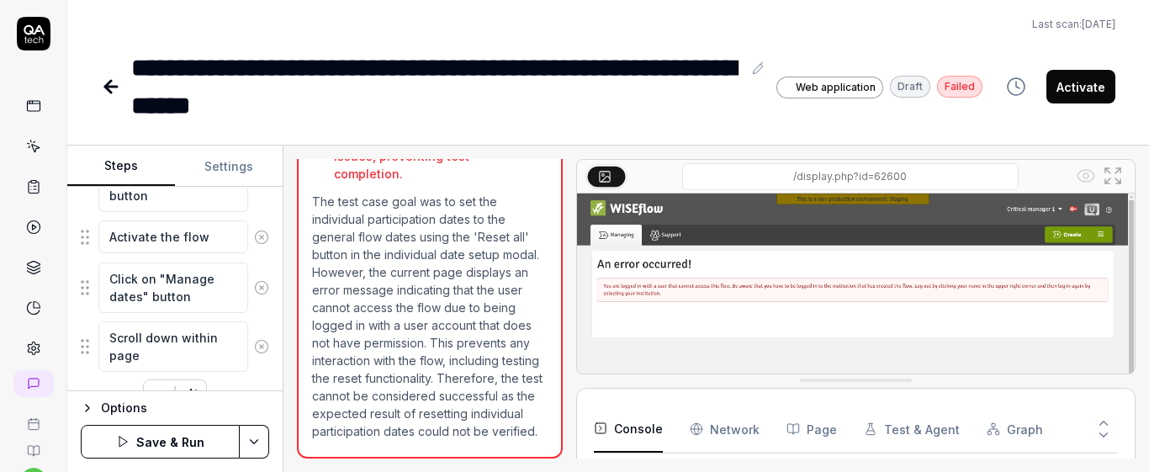
click at [245, 320] on div "Scroll down within page" at bounding box center [175, 346] width 188 height 52
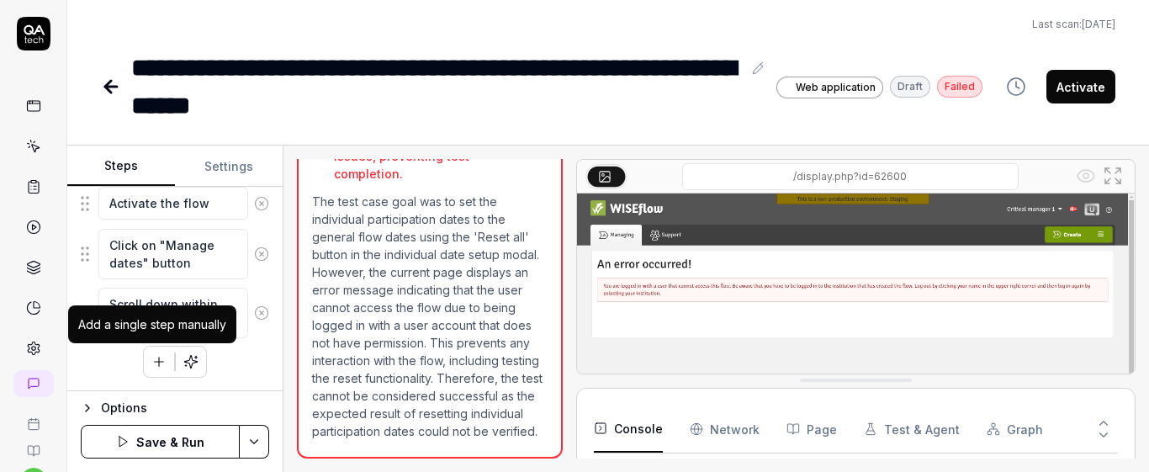
click at [152, 363] on icon "button" at bounding box center [158, 361] width 15 height 15
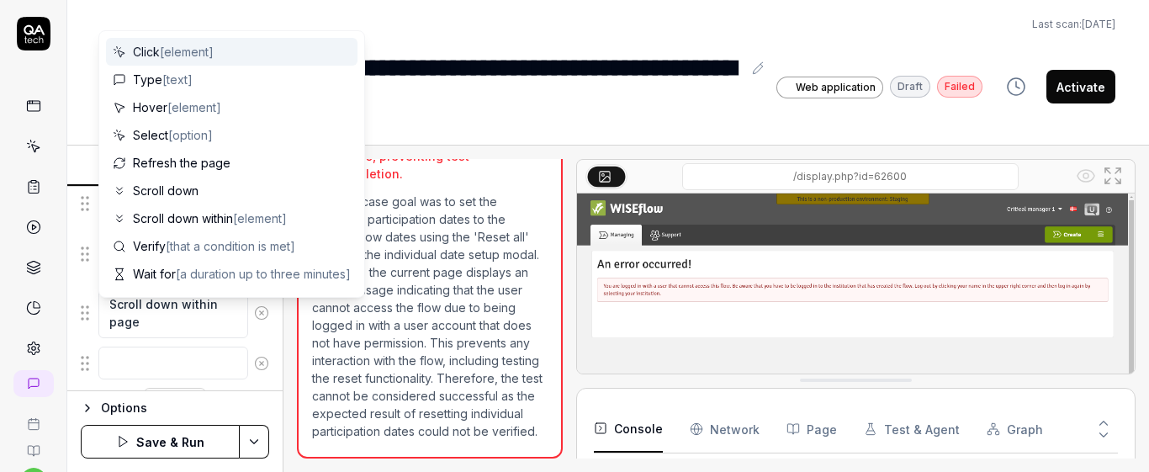
scroll to position [1365, 0]
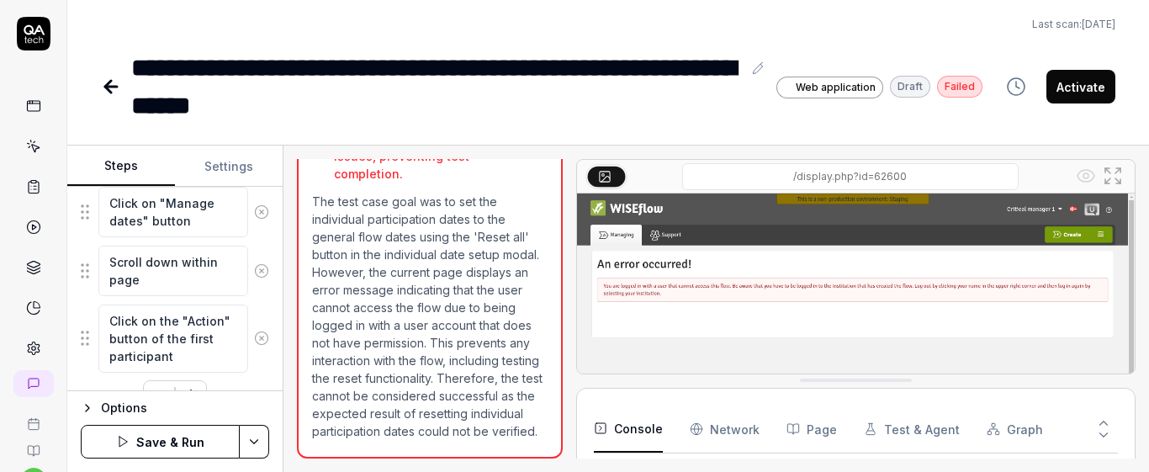
click at [253, 308] on div "Click on the "Action" button of the first participant" at bounding box center [175, 339] width 188 height 70
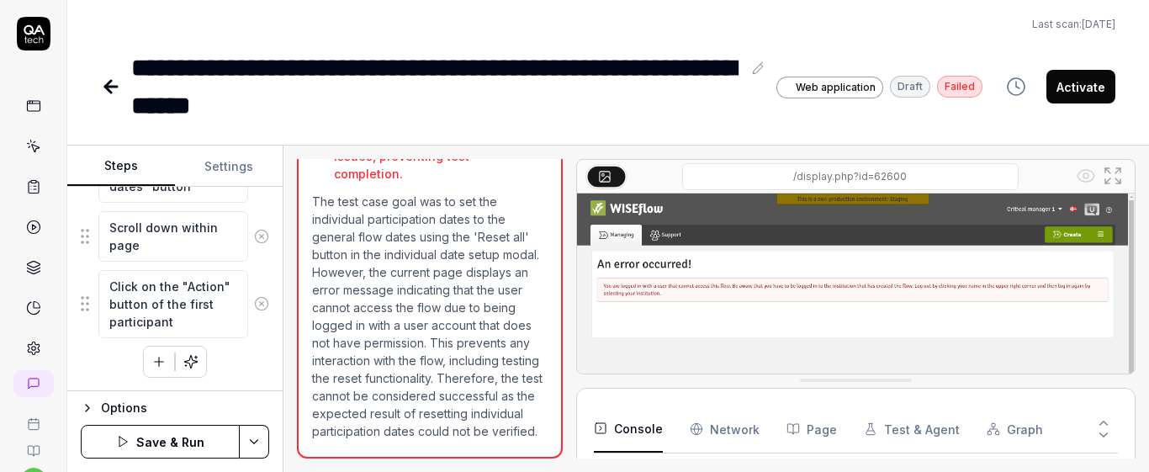
click at [159, 363] on icon "button" at bounding box center [159, 361] width 0 height 9
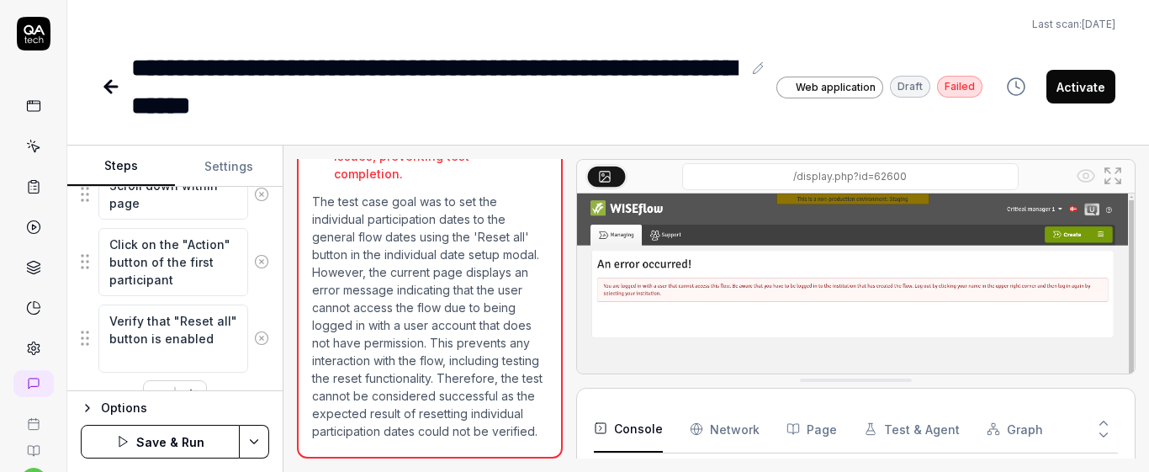
click at [261, 302] on div "Goal Set the individual participation dates to the general flow dates using the…" at bounding box center [174, 289] width 215 height 204
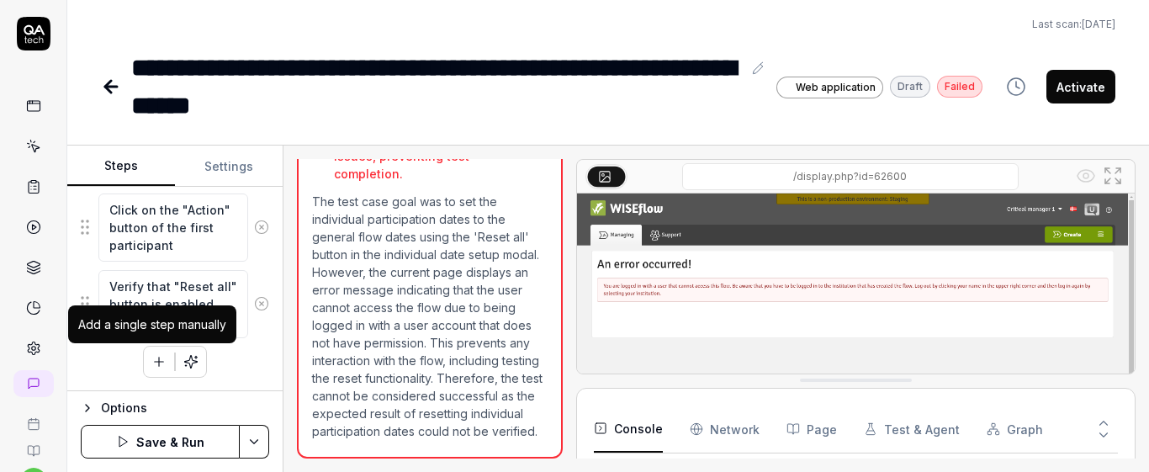
click at [144, 373] on button "button" at bounding box center [159, 361] width 30 height 30
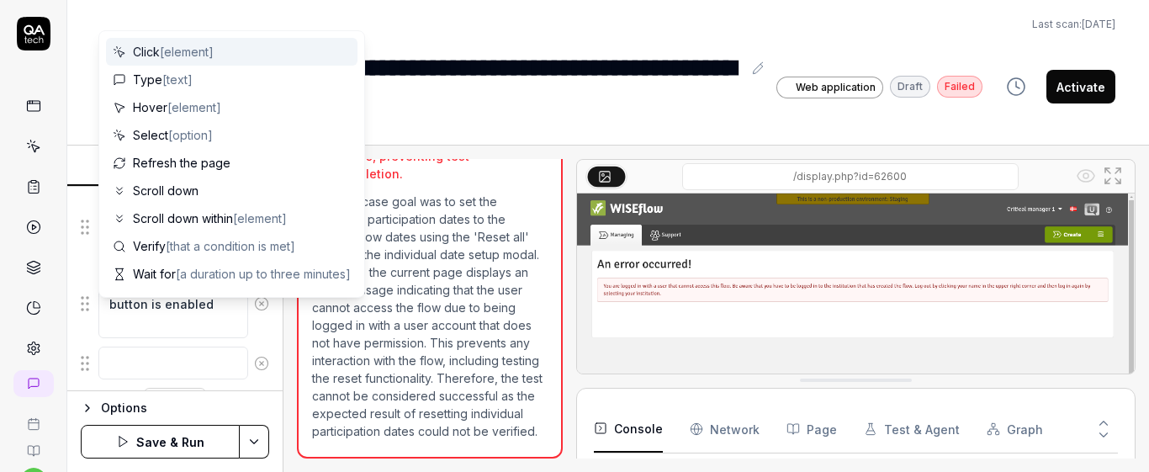
scroll to position [1518, 0]
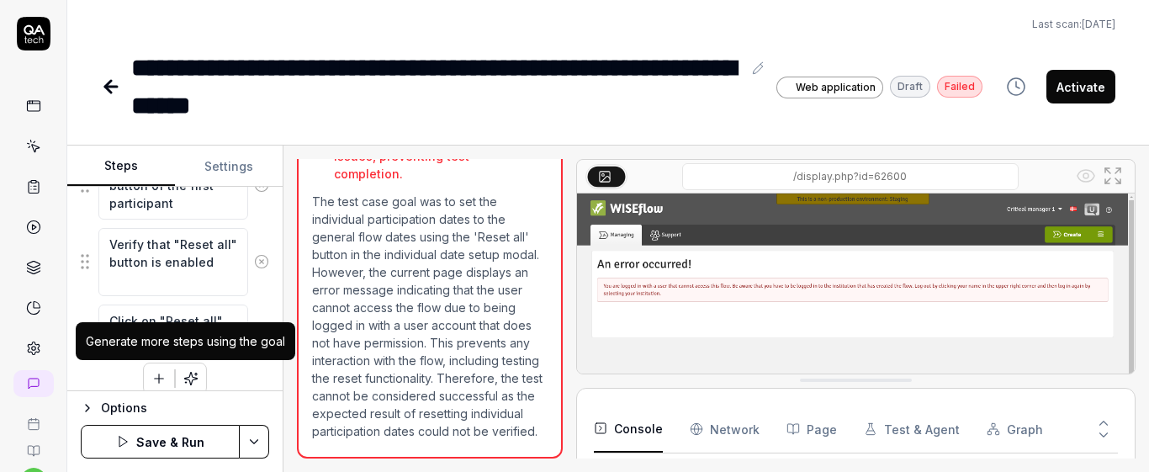
click at [240, 359] on div "Generate more steps using the goal" at bounding box center [185, 341] width 219 height 38
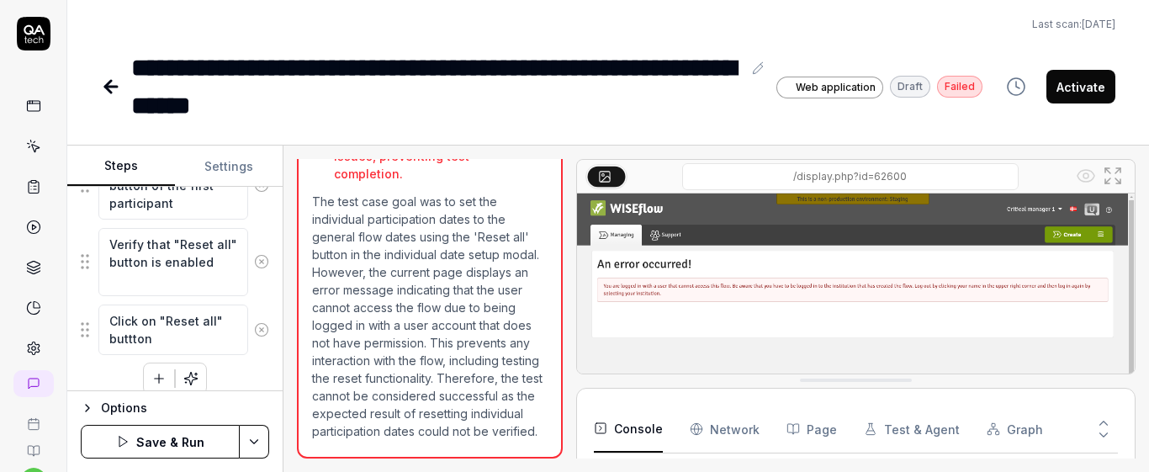
click at [151, 378] on icon "button" at bounding box center [158, 378] width 15 height 15
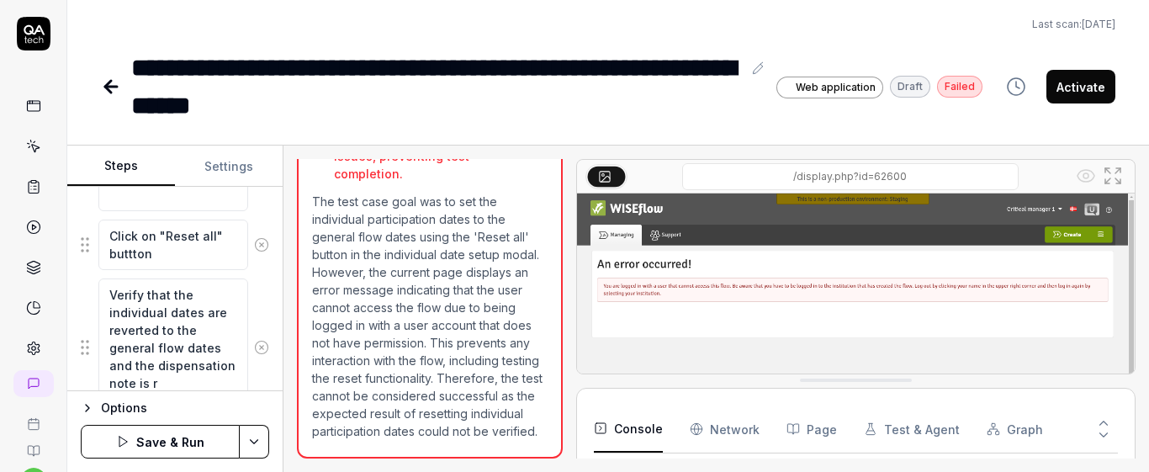
scroll to position [1620, 0]
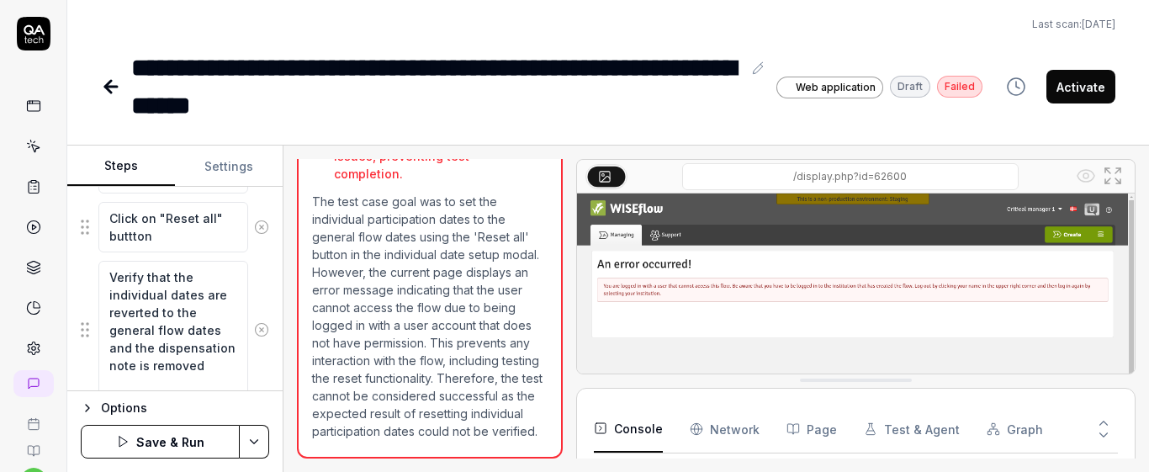
click at [258, 294] on div "Goal Set the individual participation dates to the general flow dates using the…" at bounding box center [174, 289] width 215 height 204
click at [165, 236] on textarea "Click on "Reset all" buttton" at bounding box center [173, 227] width 150 height 50
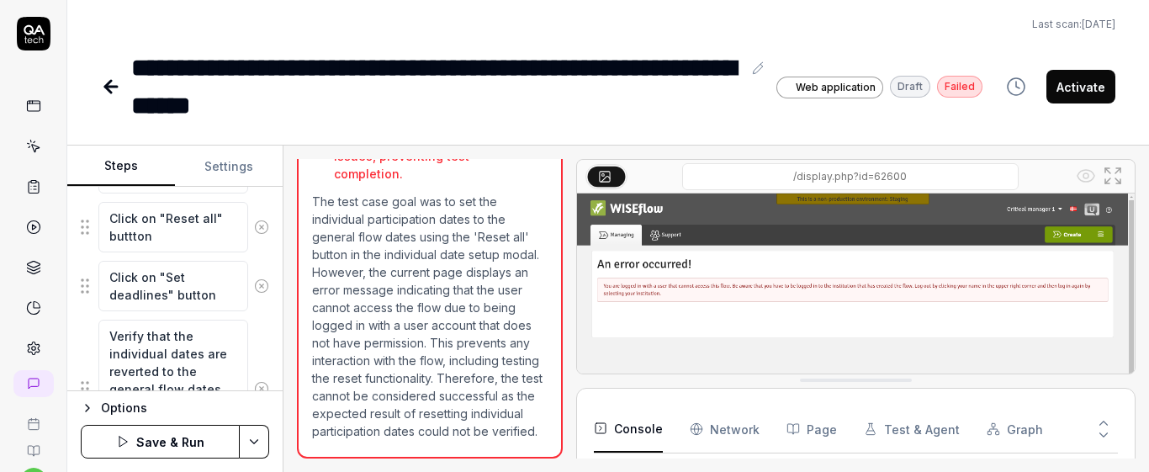
click at [265, 258] on div "Goal Set the individual participation dates to the general flow dates using the…" at bounding box center [174, 289] width 215 height 204
click at [186, 436] on button "Save & Run" at bounding box center [160, 442] width 159 height 34
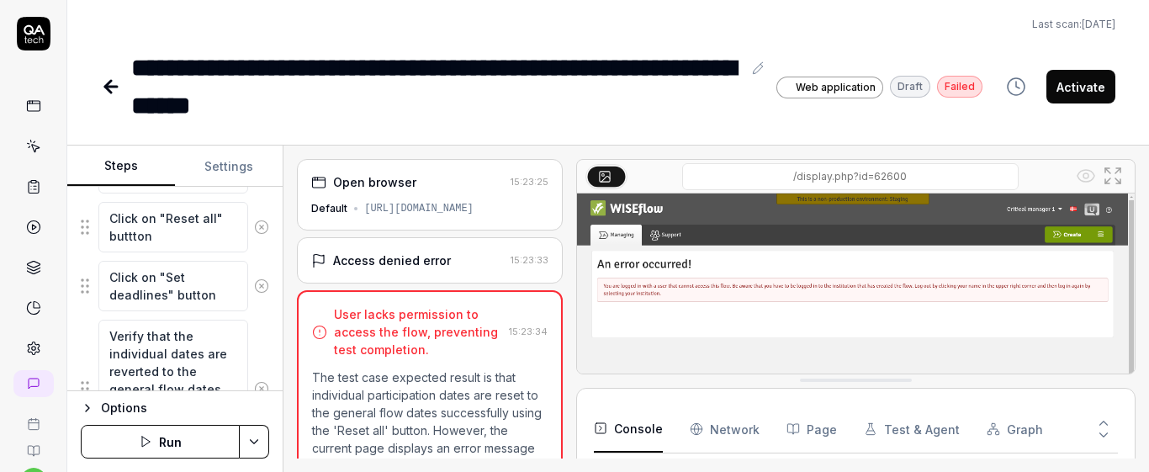
click at [418, 260] on div "Access denied error" at bounding box center [392, 260] width 118 height 18
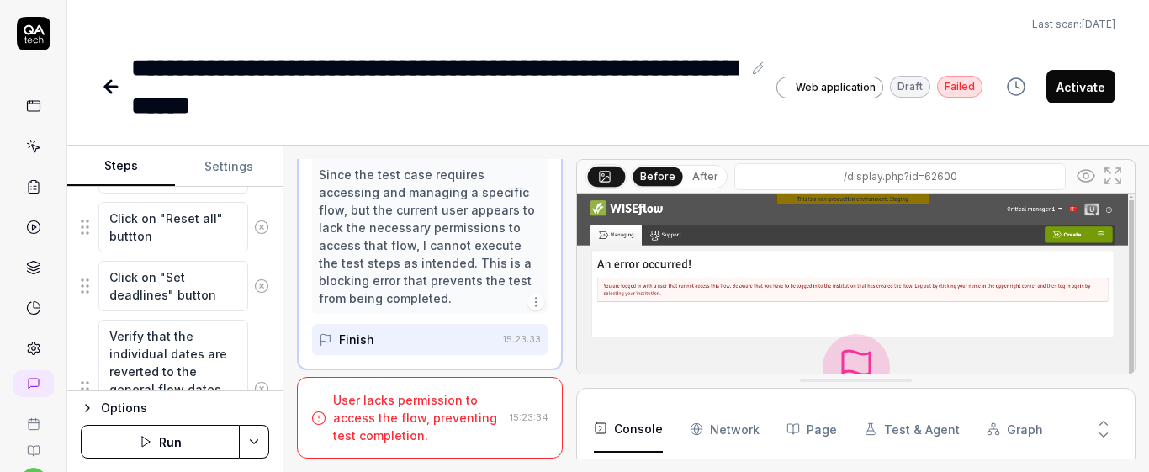
scroll to position [325, 0]
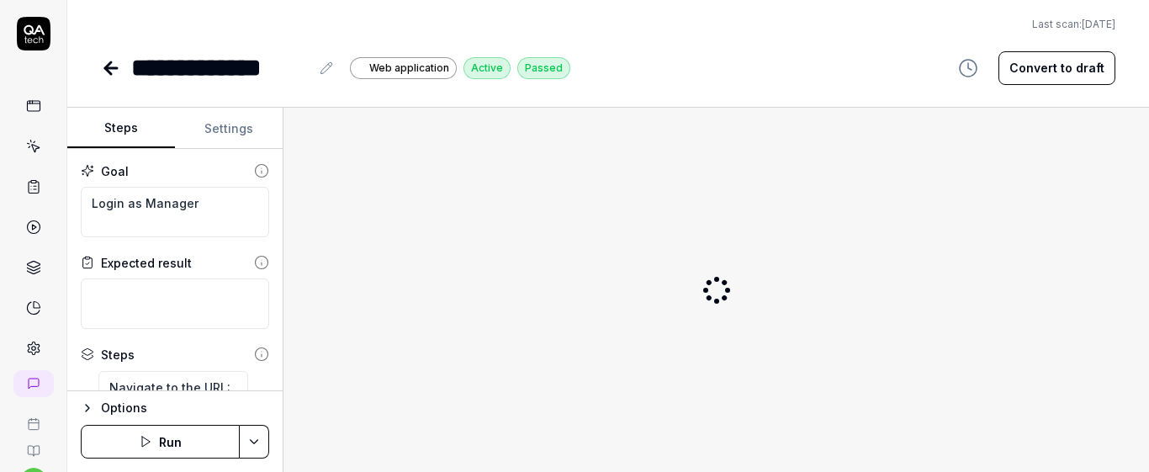
scroll to position [71, 0]
type textarea "*"
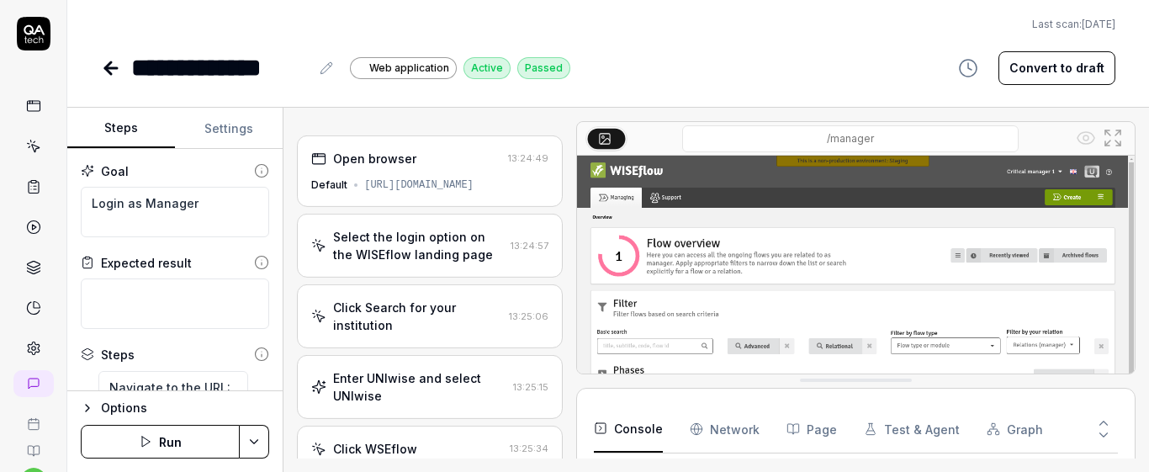
scroll to position [634, 0]
type textarea "*"
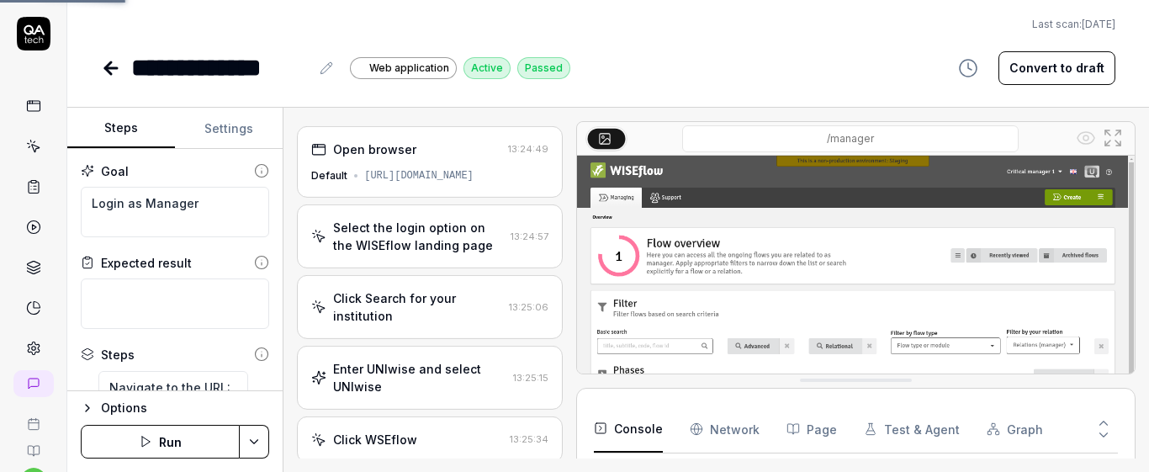
scroll to position [792, 0]
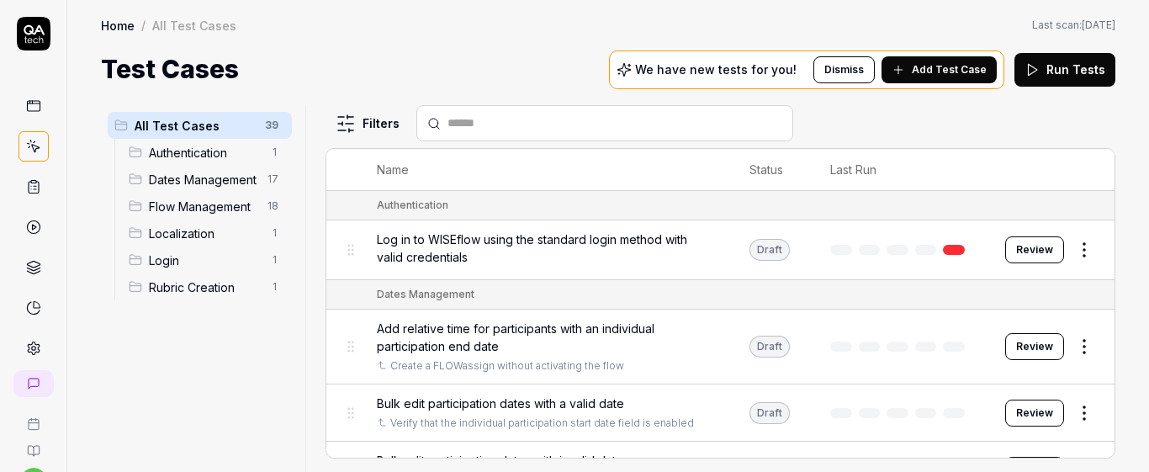
click at [604, 120] on input "text" at bounding box center [614, 123] width 335 height 18
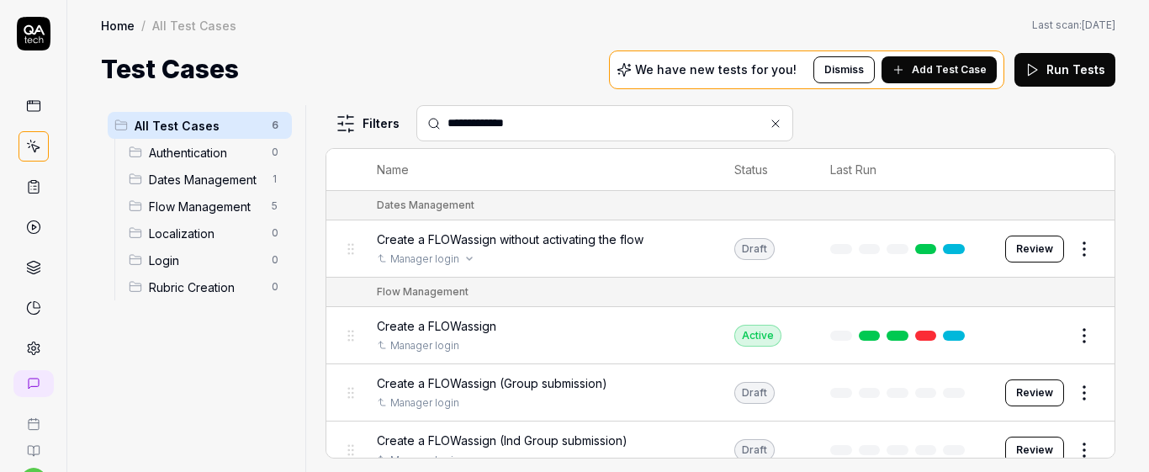
type input "**********"
click at [645, 251] on div "Manager login" at bounding box center [539, 258] width 324 height 15
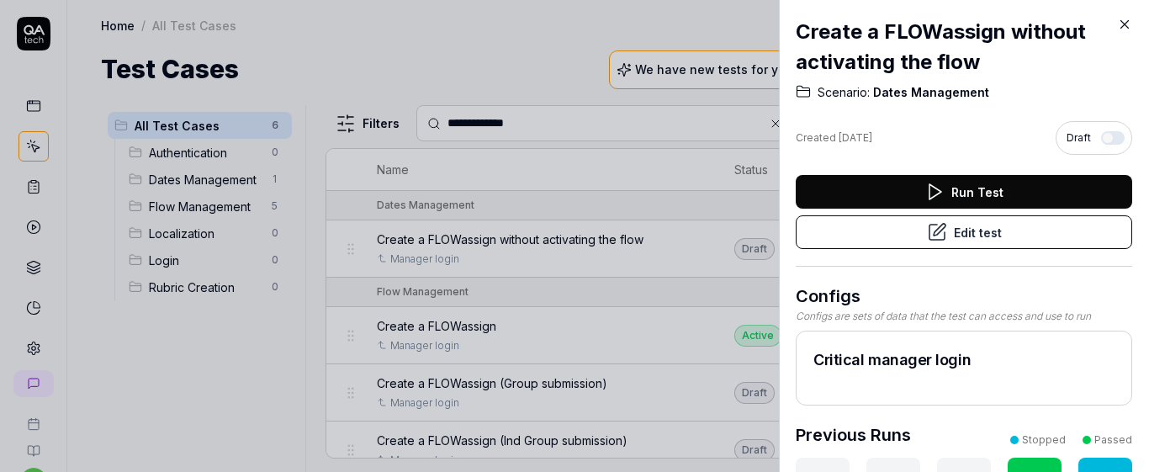
click at [851, 233] on button "Edit test" at bounding box center [963, 232] width 336 height 34
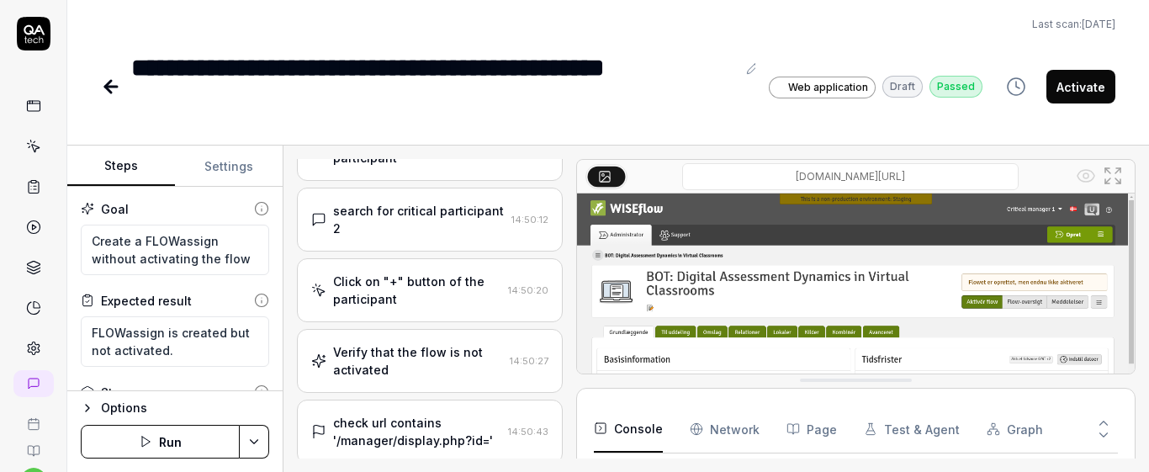
click at [174, 439] on button "Run" at bounding box center [160, 442] width 159 height 34
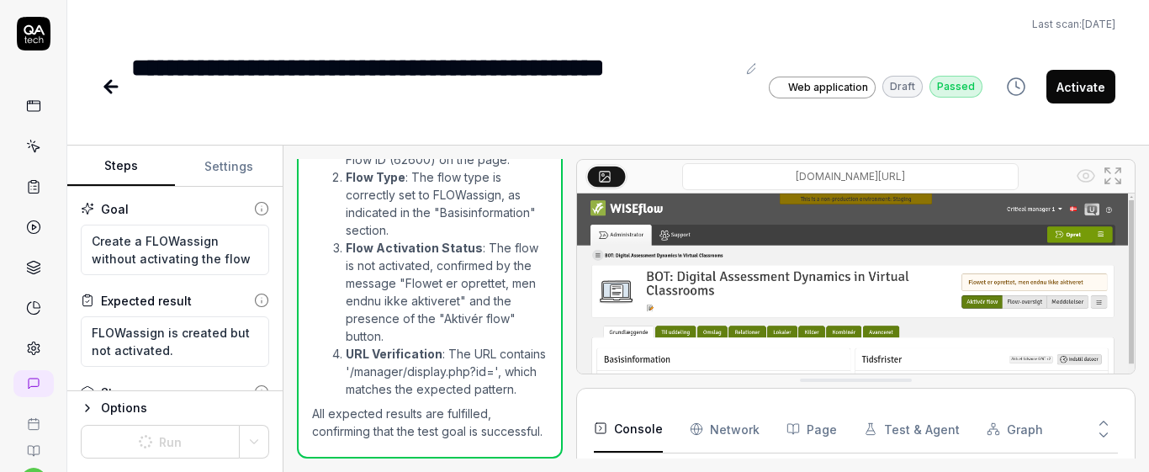
scroll to position [274, 0]
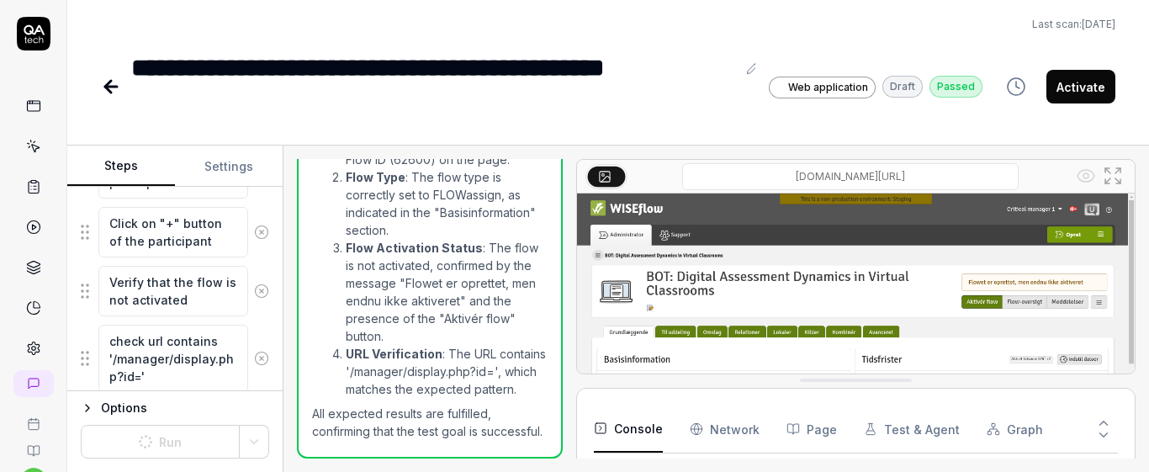
scroll to position [912, 0]
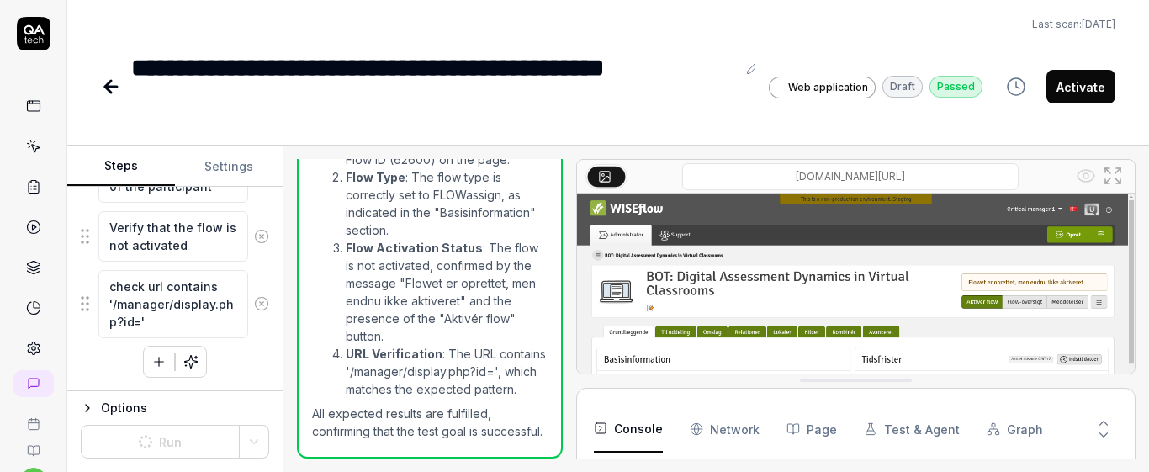
type textarea "*"
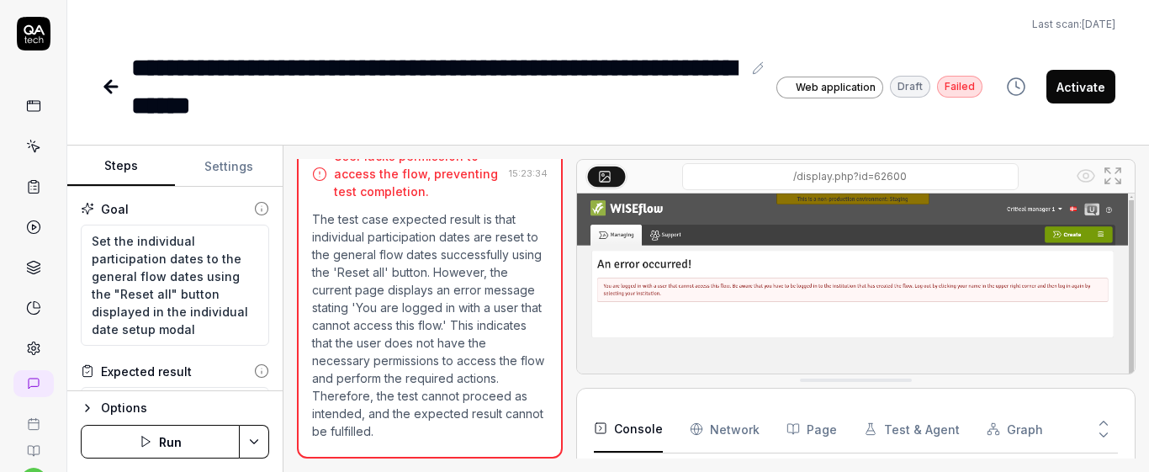
scroll to position [158, 0]
click at [200, 435] on button "Run" at bounding box center [160, 442] width 159 height 34
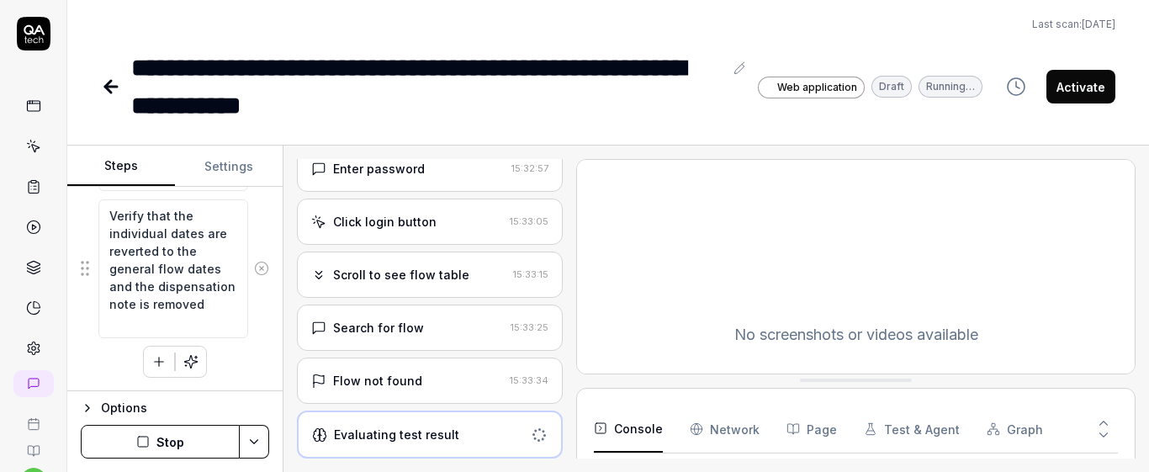
scroll to position [550, 0]
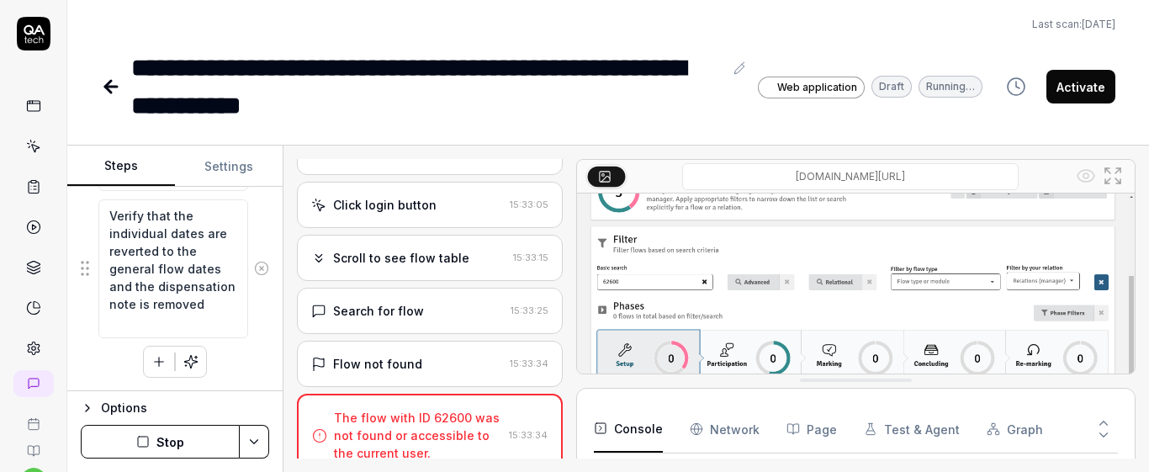
type textarea "*"
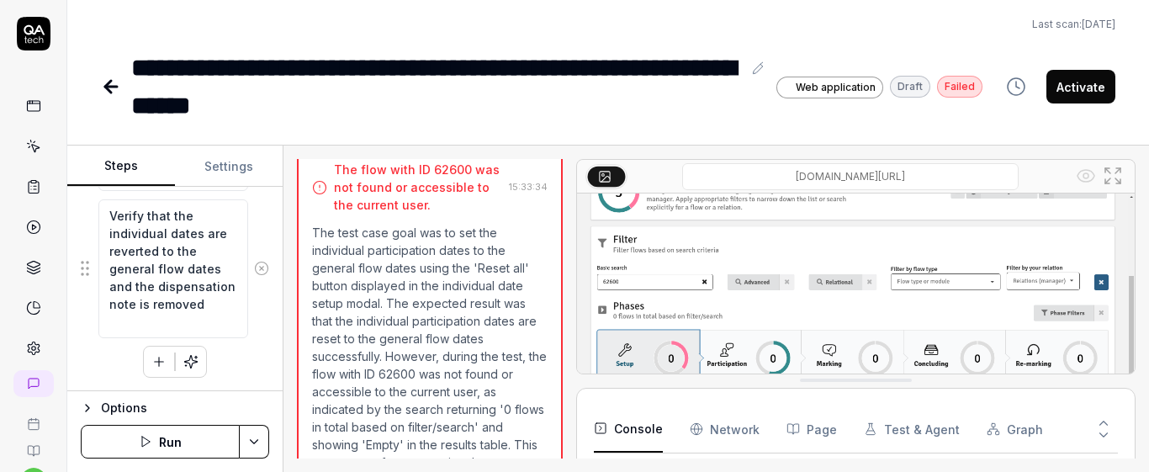
scroll to position [864, 0]
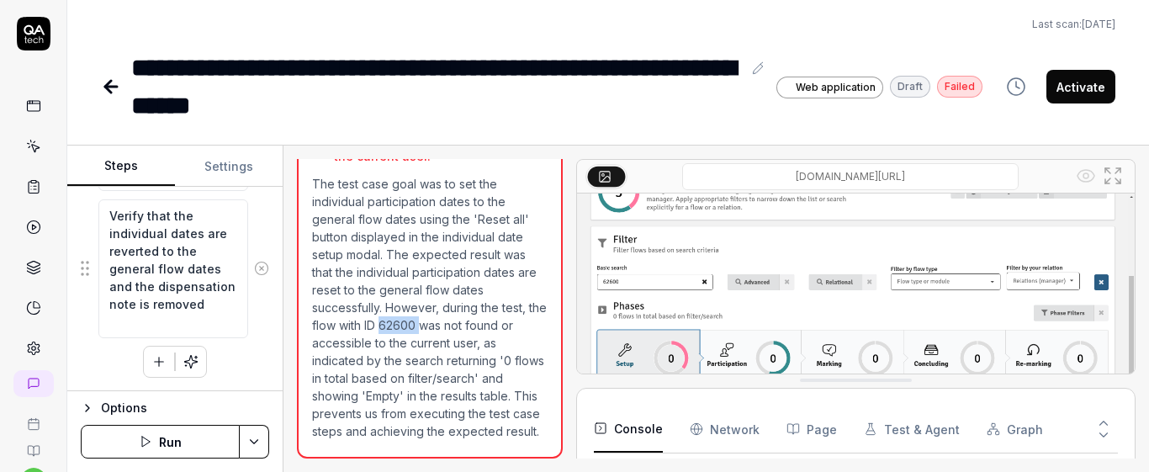
drag, startPoint x: 405, startPoint y: 302, endPoint x: 443, endPoint y: 307, distance: 38.2
type textarea "*****"
click at [443, 307] on p "The test case goal was to set the individual participation dates to the general…" at bounding box center [429, 307] width 235 height 265
click at [484, 370] on p "The test case goal was to set the individual participation dates to the general…" at bounding box center [429, 307] width 235 height 265
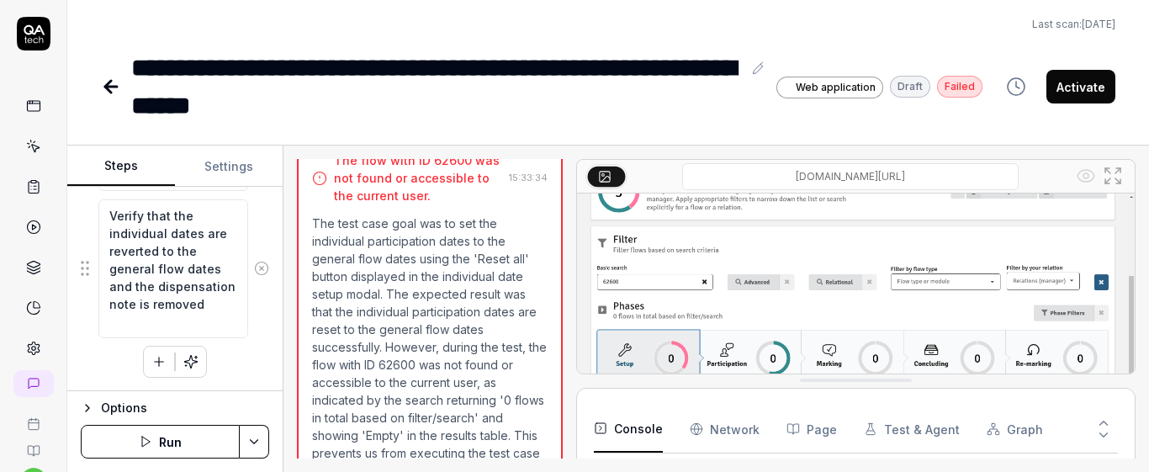
scroll to position [764, 0]
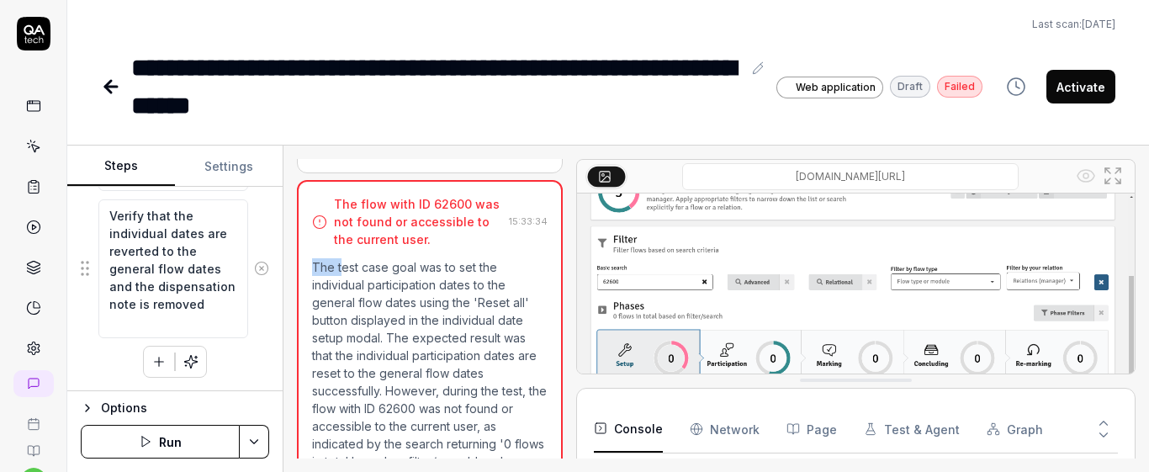
drag, startPoint x: 339, startPoint y: 269, endPoint x: 470, endPoint y: 256, distance: 131.9
click at [470, 256] on div "The flow with ID 62600 was not found or accessible to the current user. 15:33:3…" at bounding box center [430, 361] width 266 height 362
click at [487, 249] on div "The flow with ID 62600 was not found or accessible to the current user. 15:33:3…" at bounding box center [430, 361] width 266 height 362
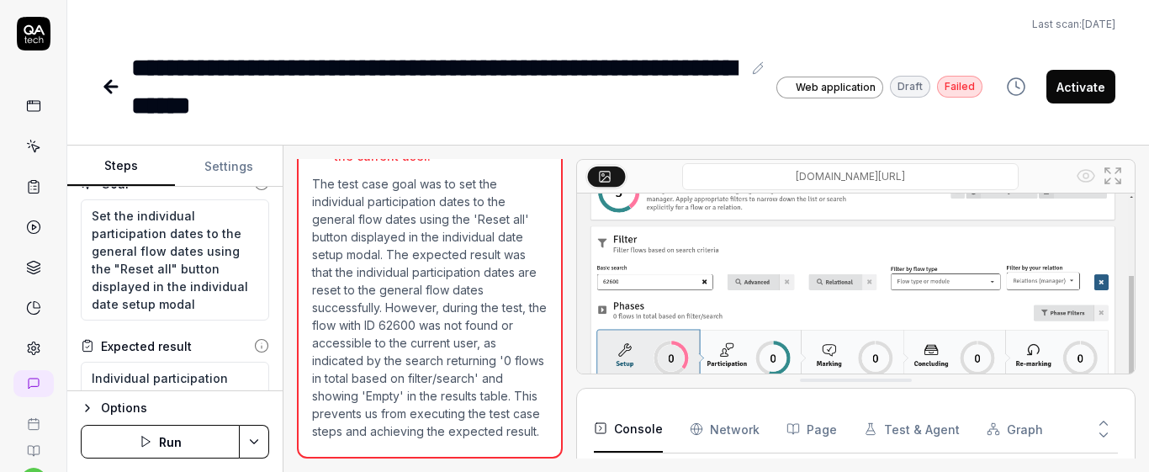
scroll to position [0, 0]
click at [231, 158] on button "Settings" at bounding box center [229, 166] width 108 height 40
type textarea "*"
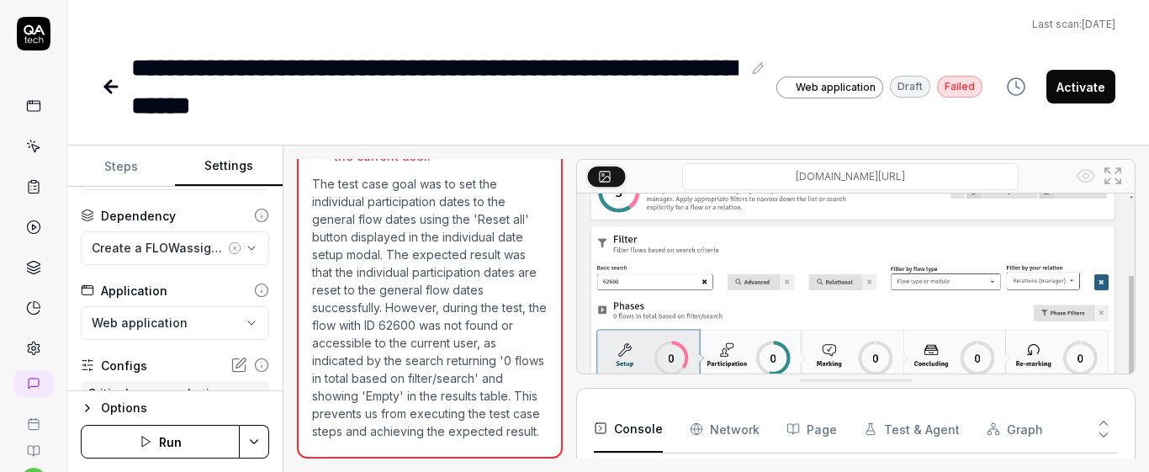
scroll to position [101, 0]
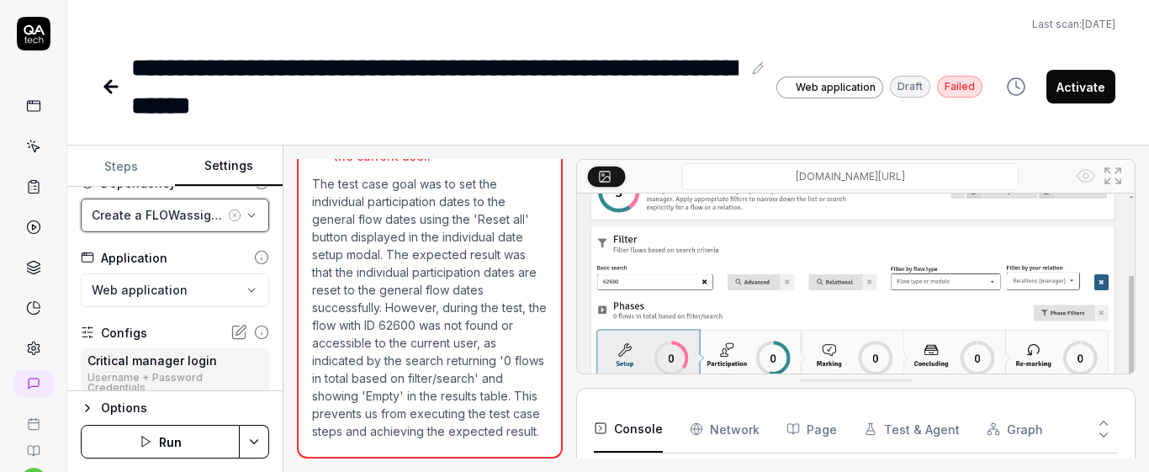
click at [182, 220] on div "Create a FLOWassign without activating the flow" at bounding box center [158, 215] width 133 height 18
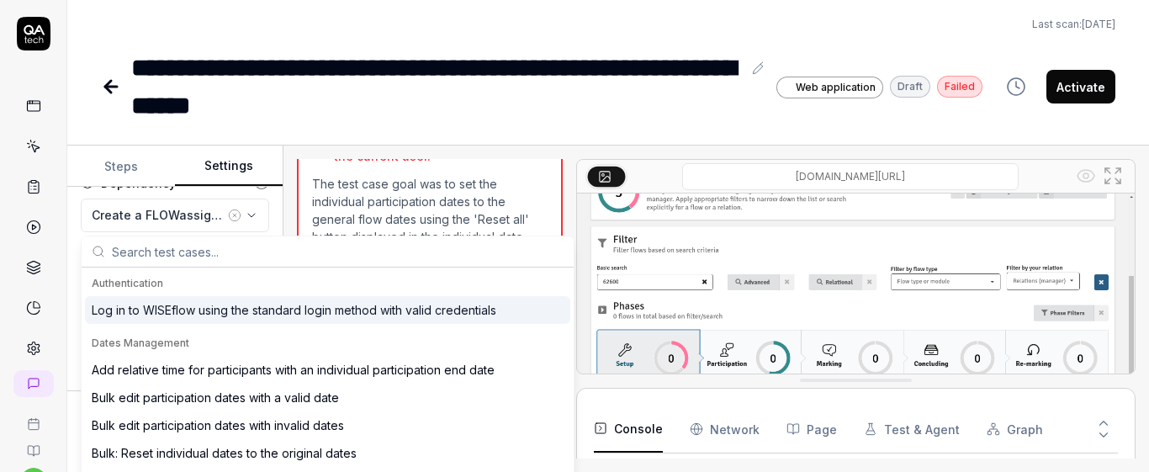
click at [229, 210] on icon "button" at bounding box center [234, 215] width 13 height 13
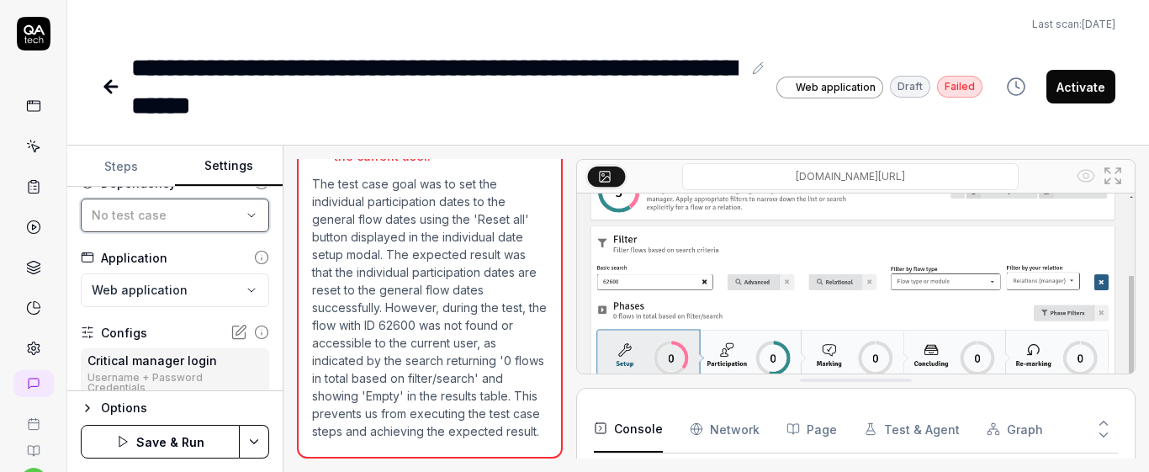
click at [193, 212] on div "No test case" at bounding box center [167, 215] width 150 height 18
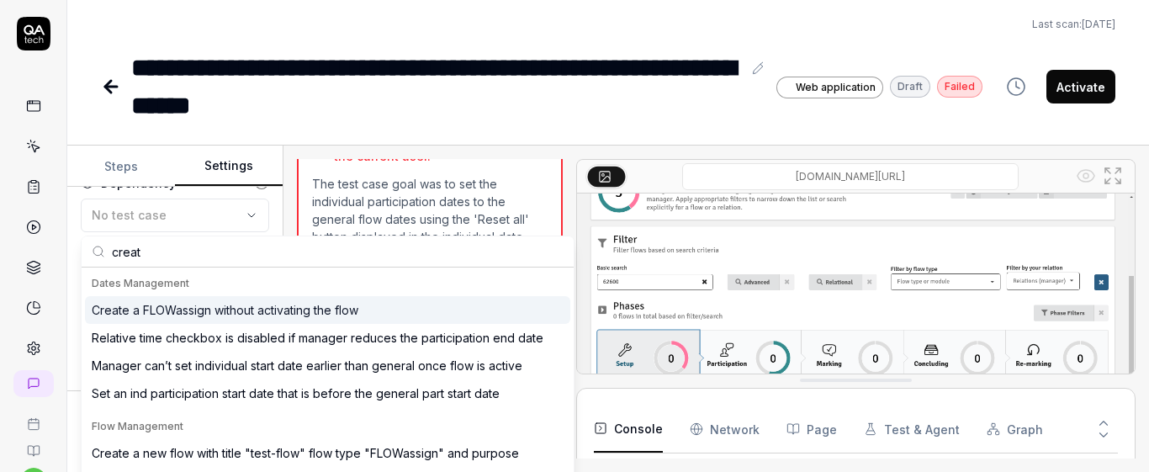
type input "creat"
click at [330, 304] on div "Create a FLOWassign without activating the flow" at bounding box center [225, 310] width 267 height 18
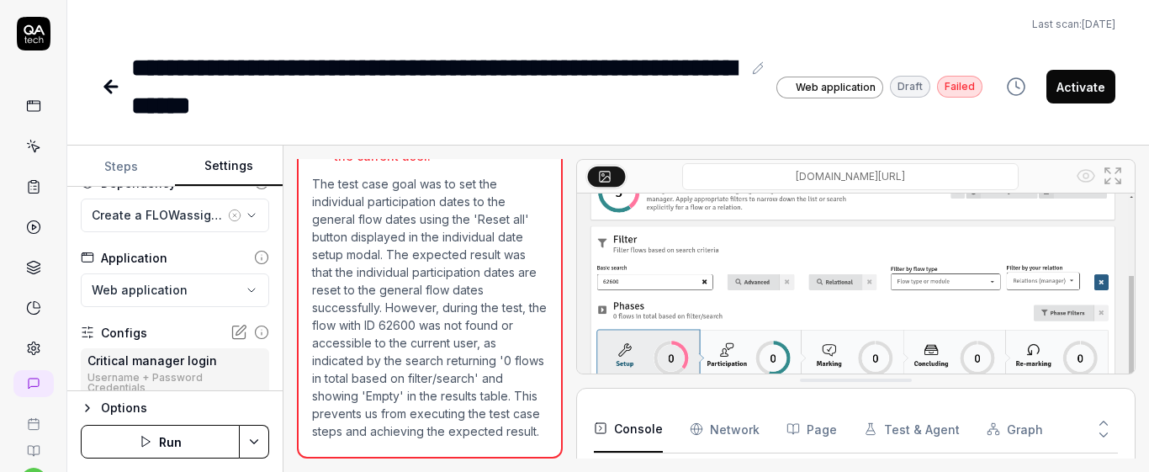
scroll to position [267, 0]
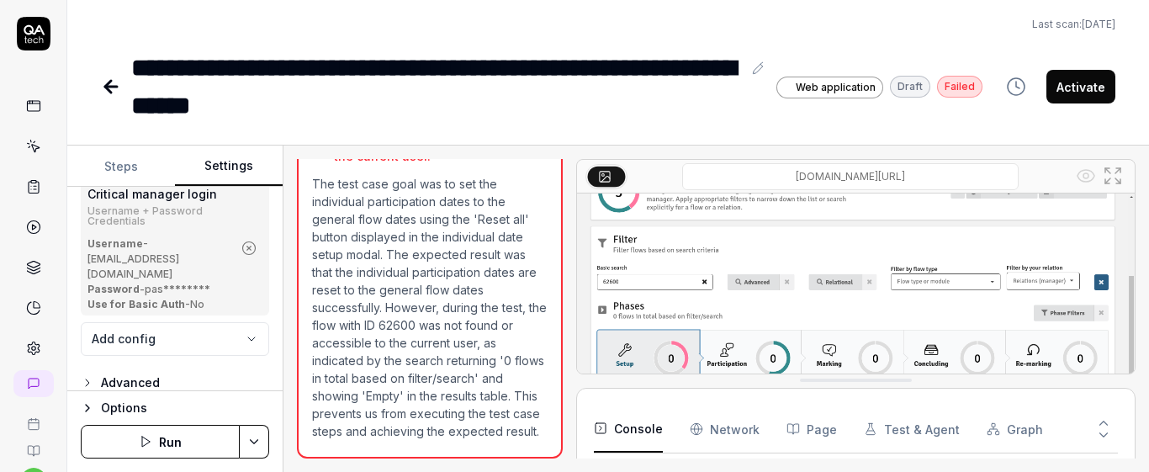
click at [225, 426] on button "Run" at bounding box center [160, 442] width 159 height 34
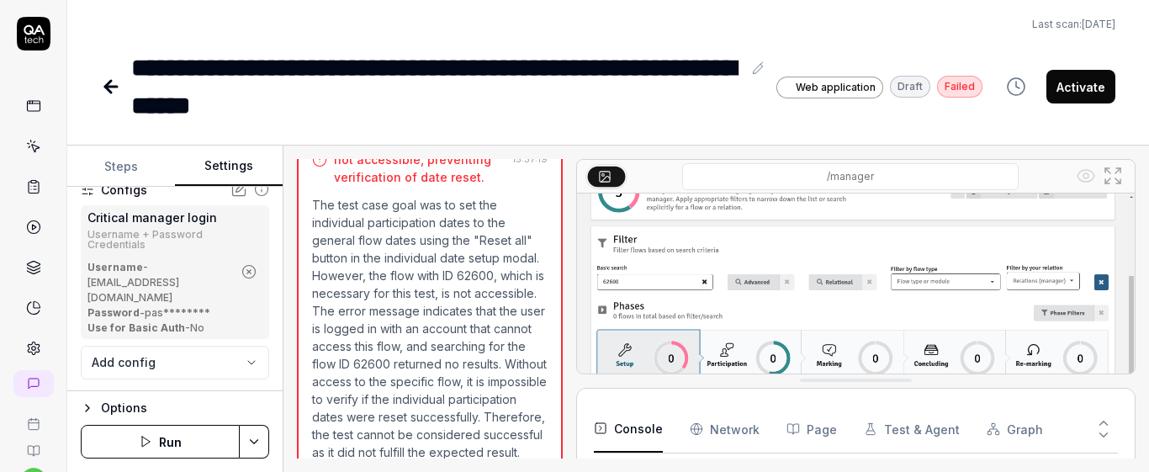
scroll to position [267, 0]
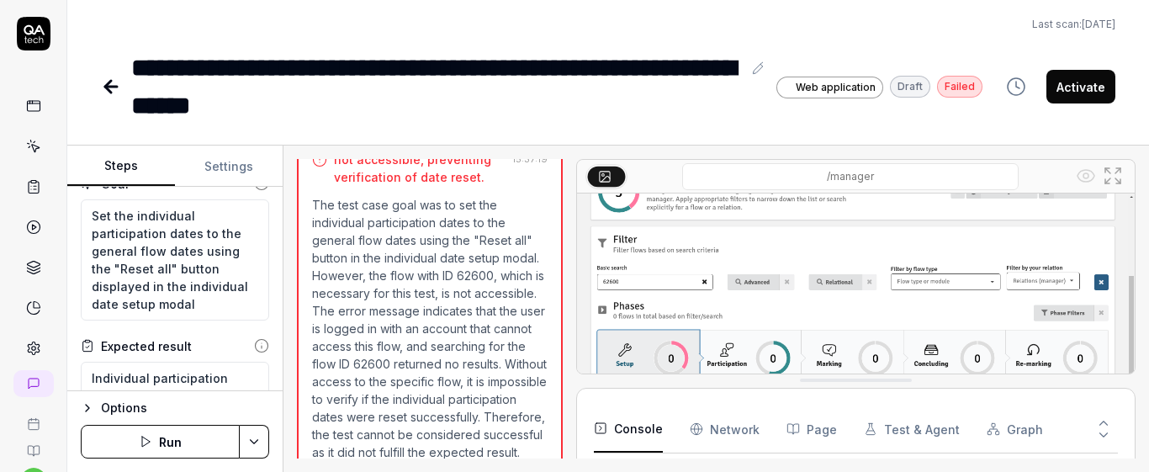
click at [150, 175] on button "Steps" at bounding box center [121, 166] width 108 height 40
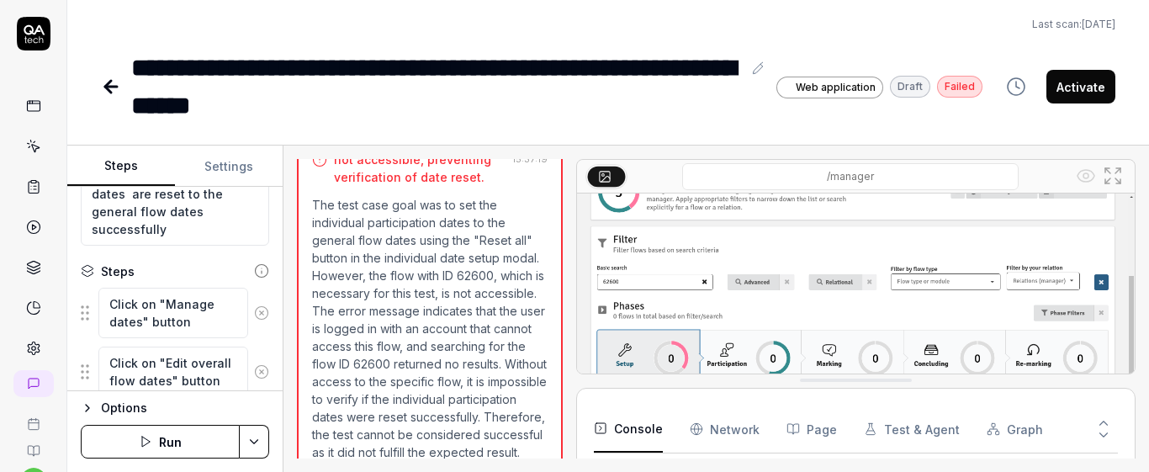
scroll to position [145, 0]
click at [183, 434] on button "Run" at bounding box center [160, 442] width 159 height 34
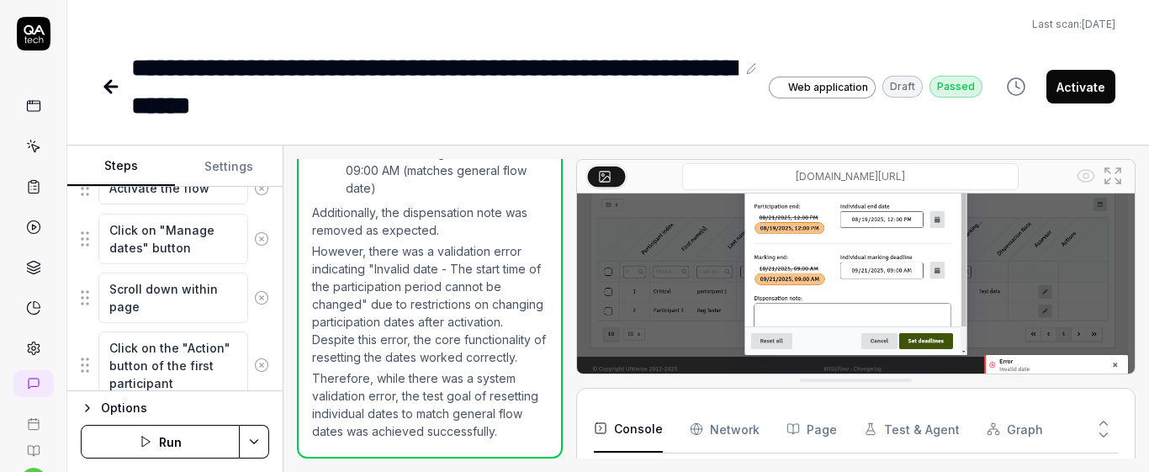
scroll to position [1237, 0]
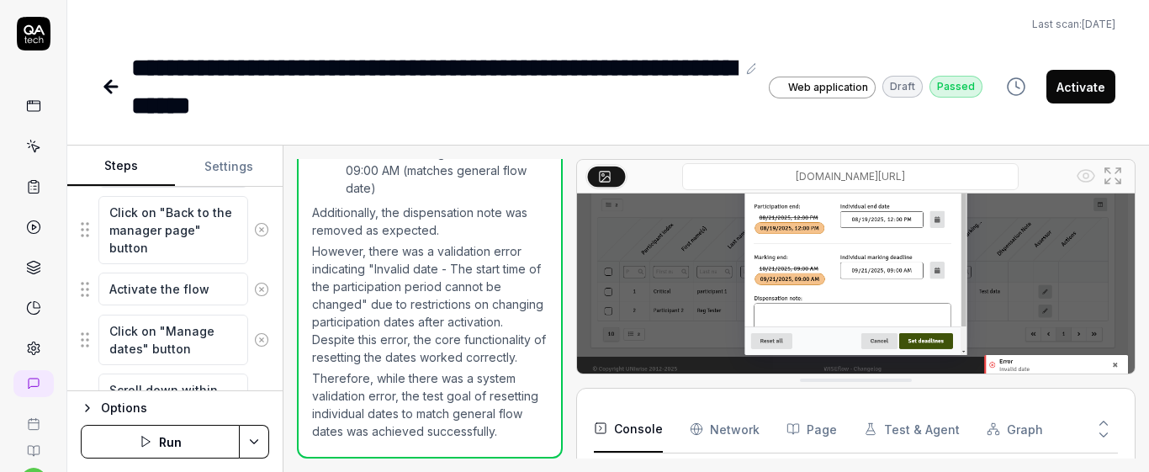
click at [254, 233] on icon at bounding box center [261, 229] width 15 height 15
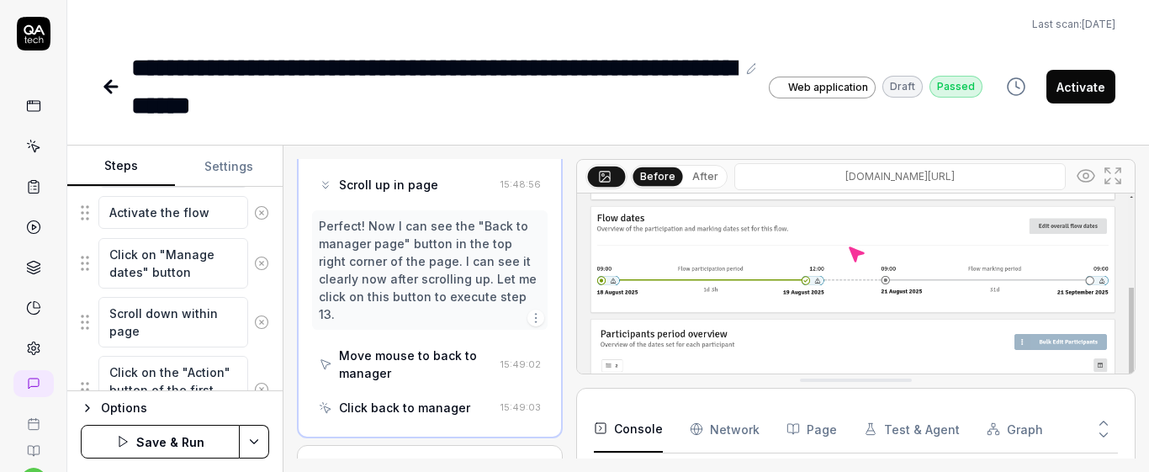
scroll to position [1662, 0]
click at [254, 217] on icon at bounding box center [261, 212] width 15 height 15
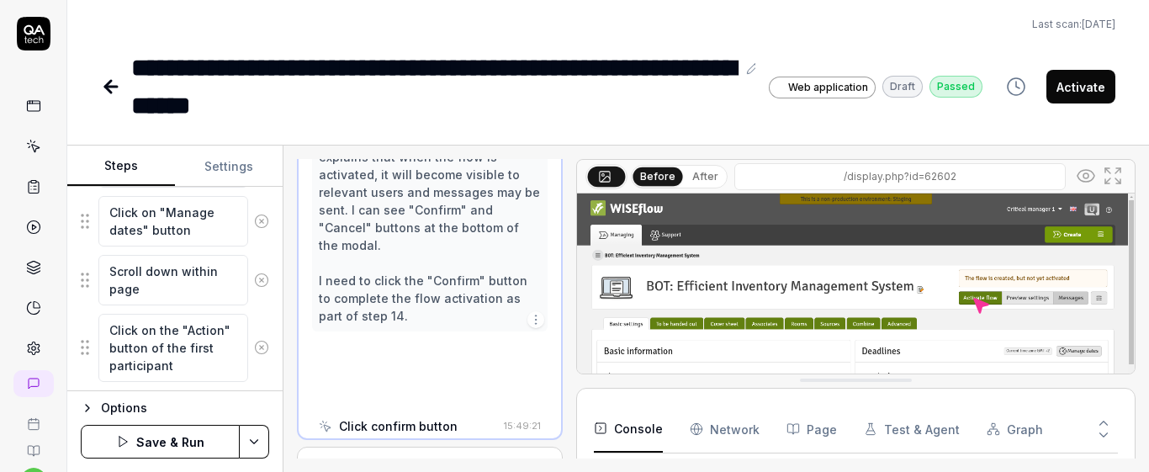
scroll to position [1597, 0]
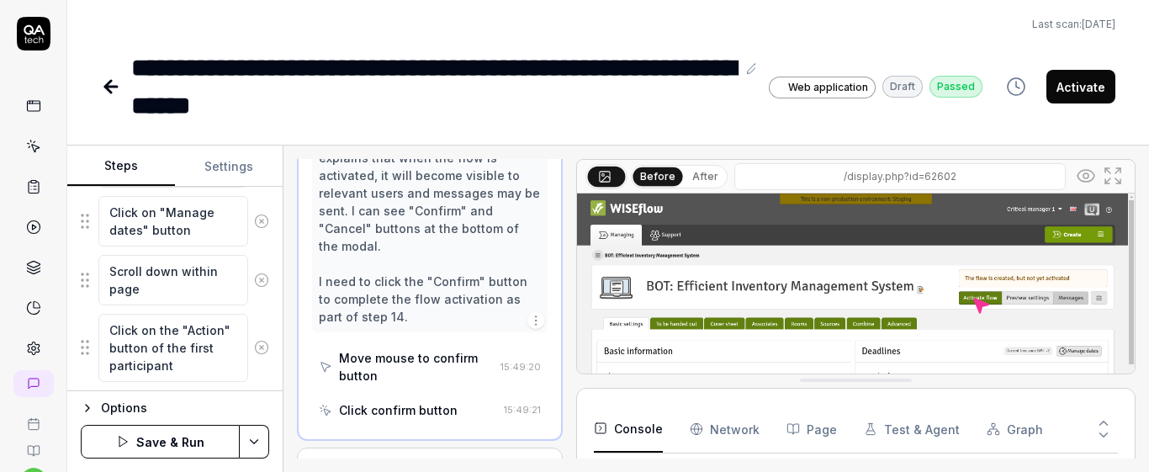
click at [254, 223] on icon at bounding box center [261, 221] width 15 height 15
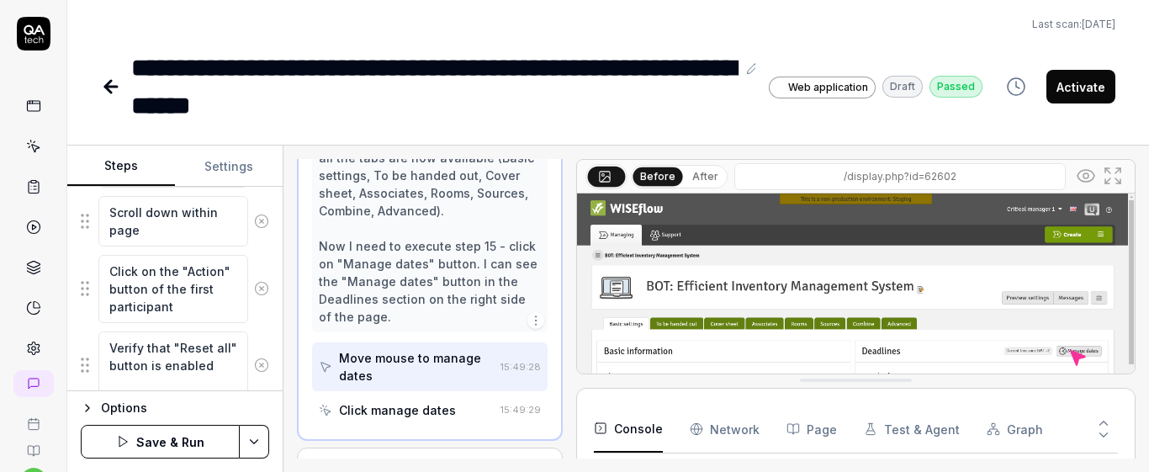
scroll to position [1136, 0]
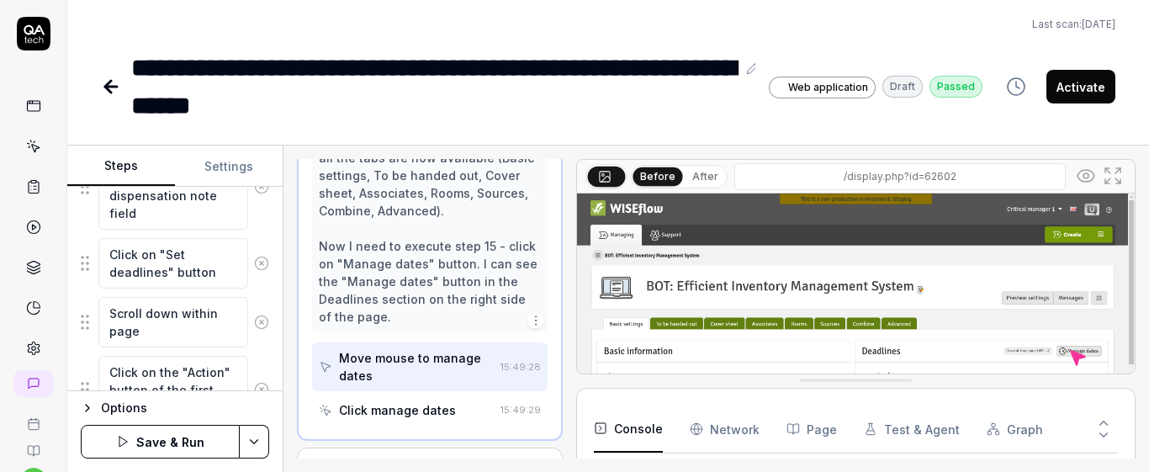
click at [254, 319] on icon at bounding box center [261, 321] width 15 height 15
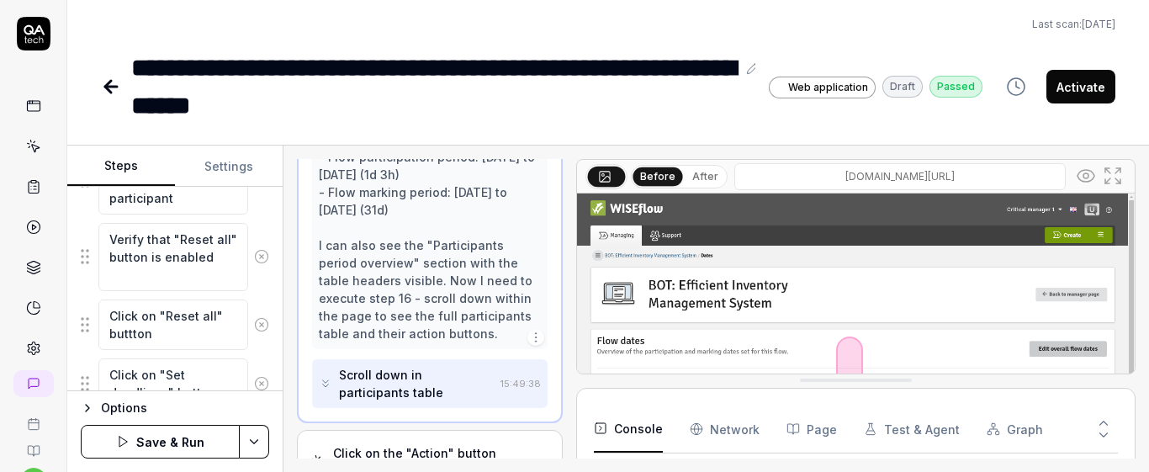
scroll to position [1504, 0]
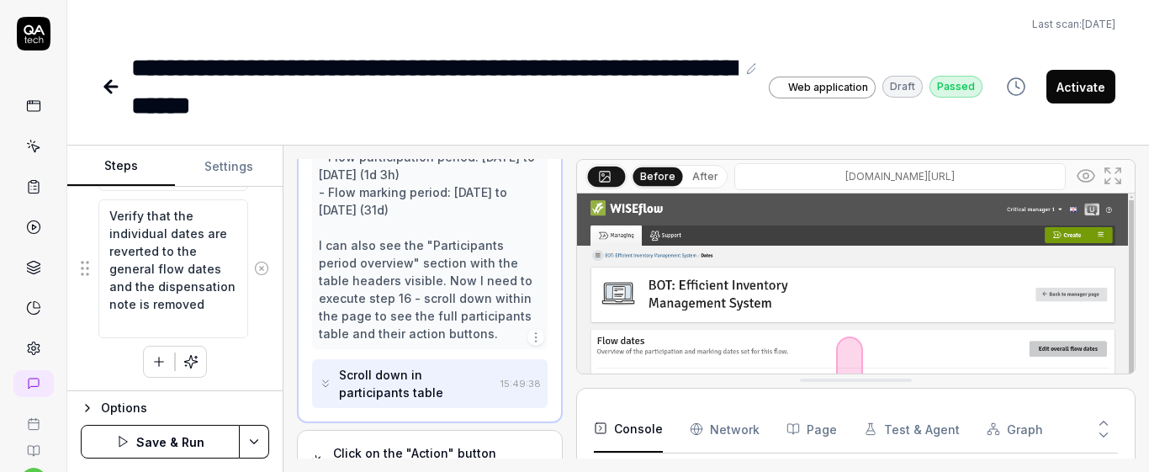
click at [207, 452] on button "Save & Run" at bounding box center [160, 442] width 159 height 34
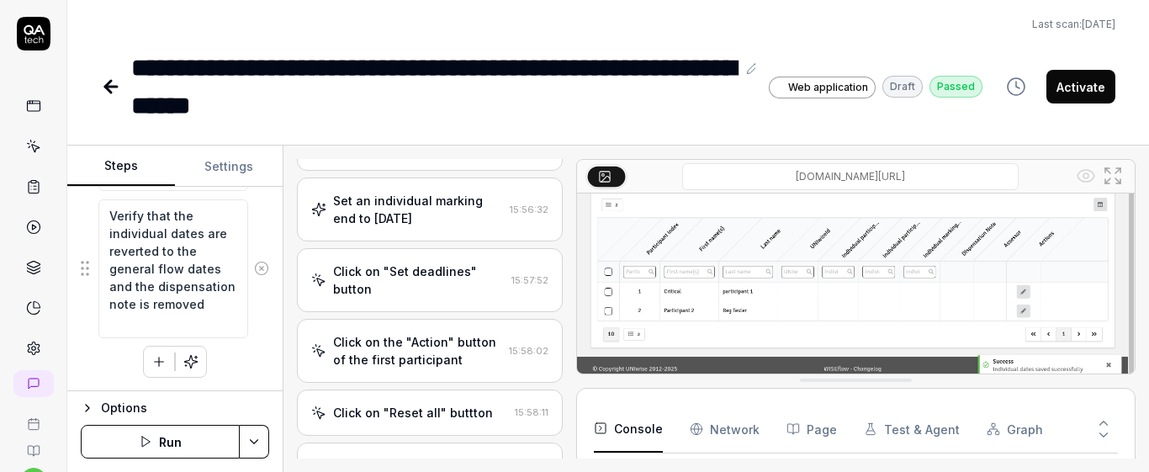
scroll to position [819, 0]
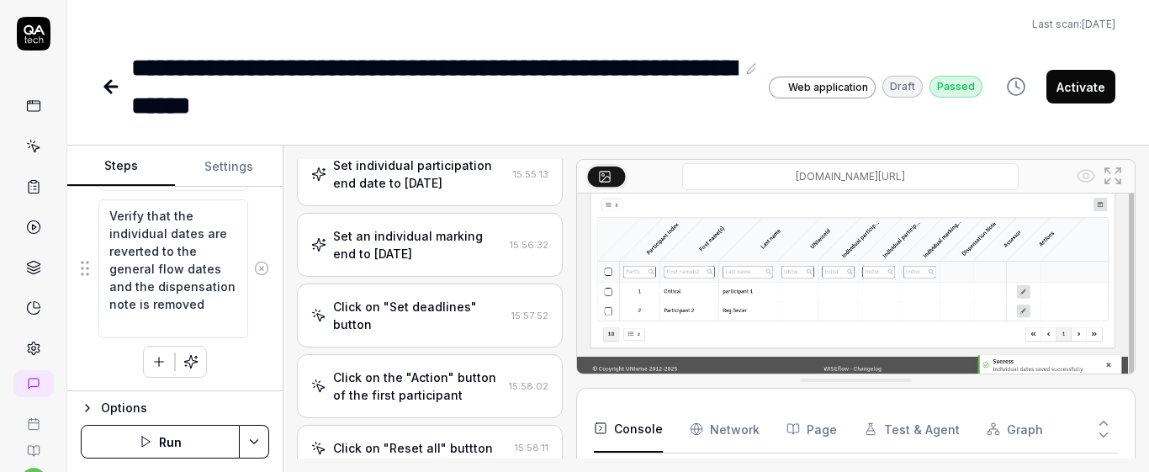
click at [434, 262] on div "Set an individual marking end to [DATE]" at bounding box center [418, 244] width 170 height 35
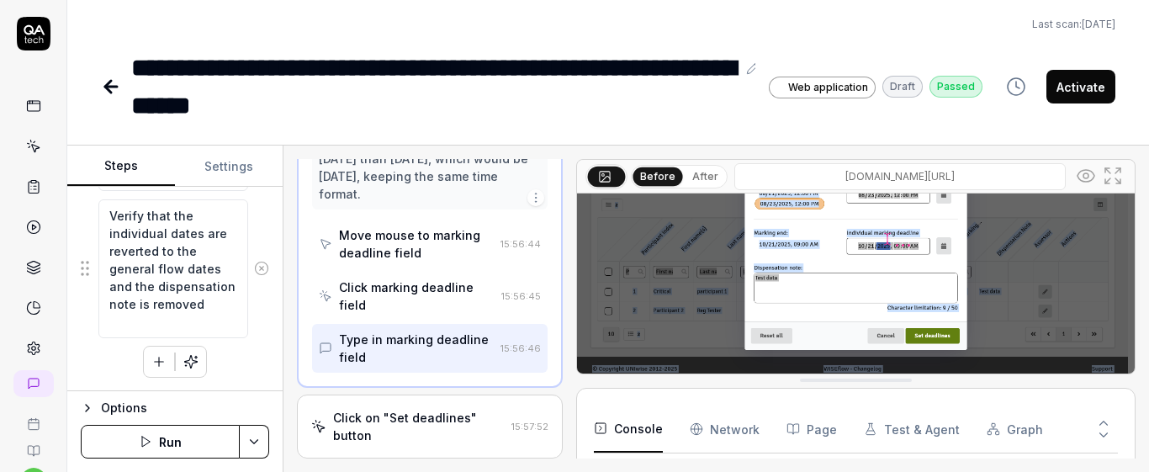
scroll to position [1673, 0]
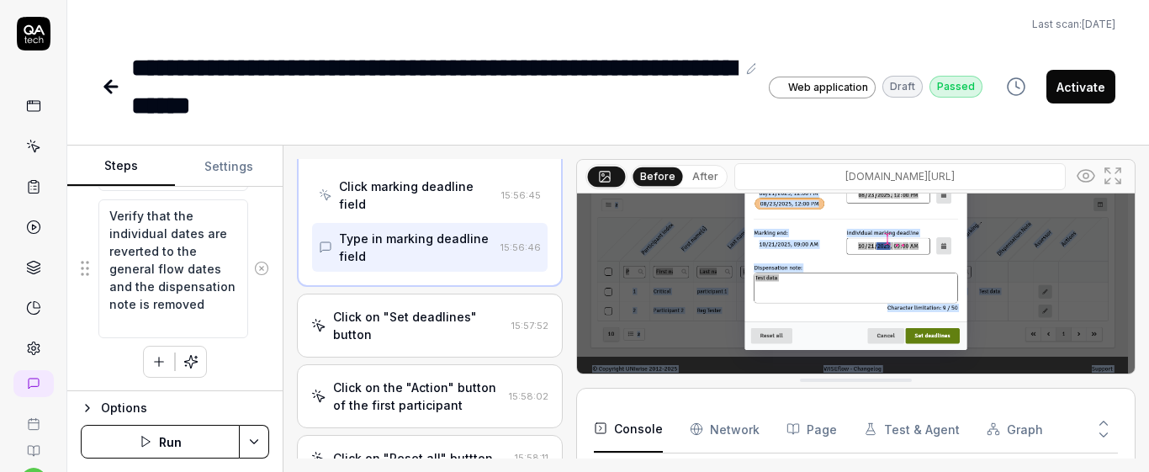
click at [447, 343] on div "Click on "Set deadlines" button" at bounding box center [419, 325] width 172 height 35
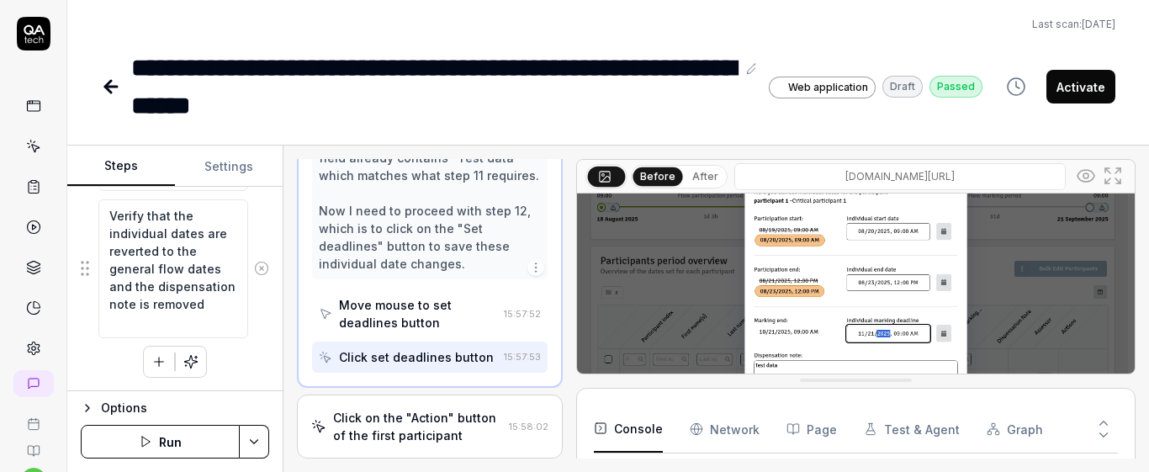
scroll to position [161, 0]
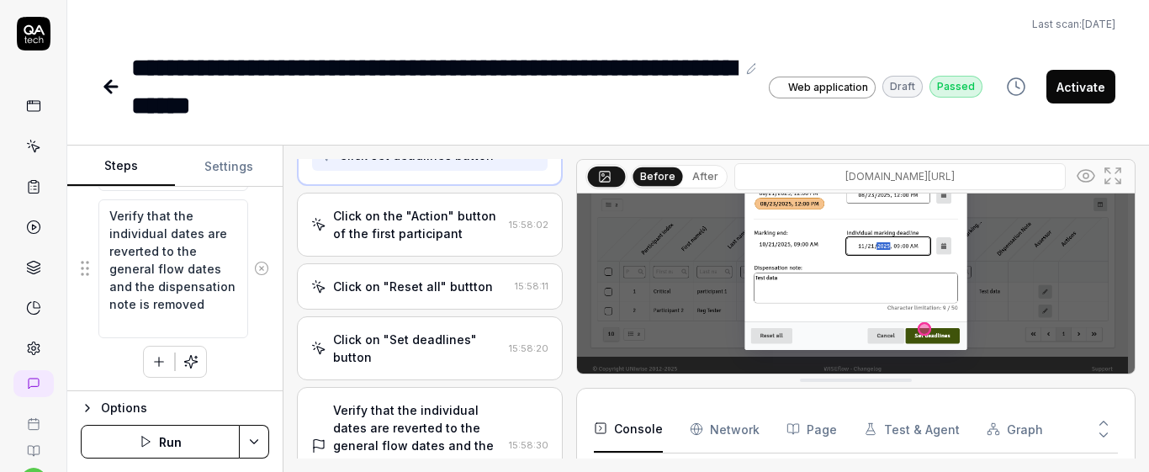
click at [460, 256] on div "Click on the "Action" button of the first participant 15:58:02" at bounding box center [430, 225] width 266 height 64
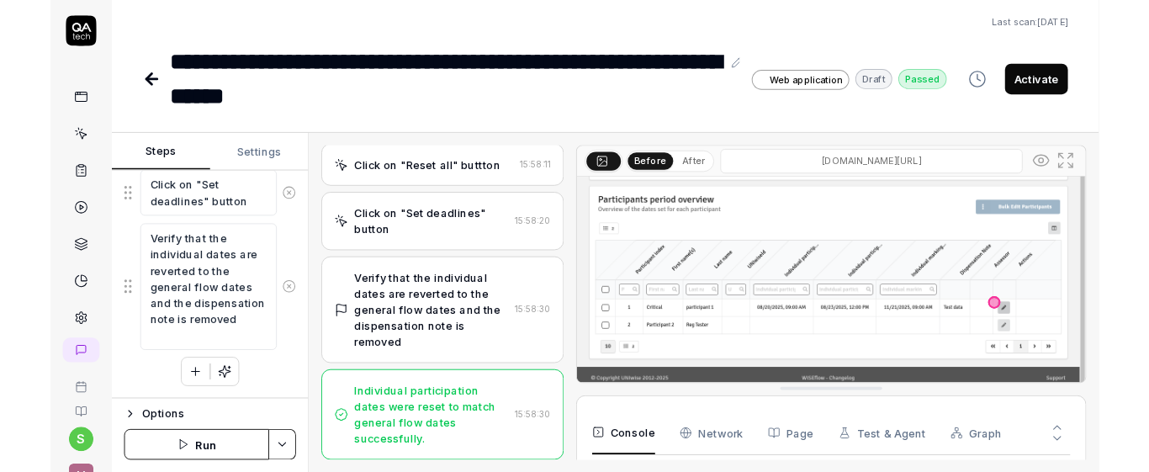
scroll to position [71, 0]
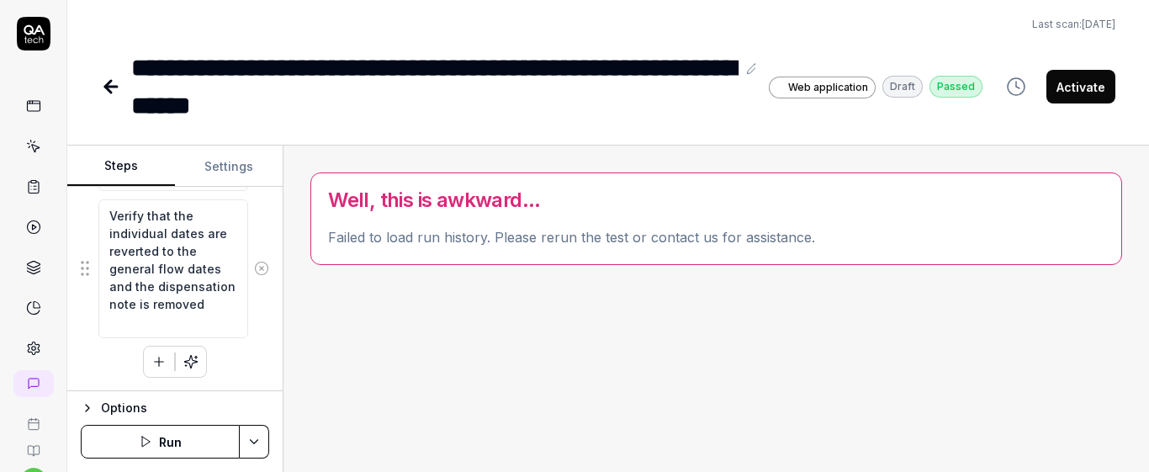
type textarea "*"
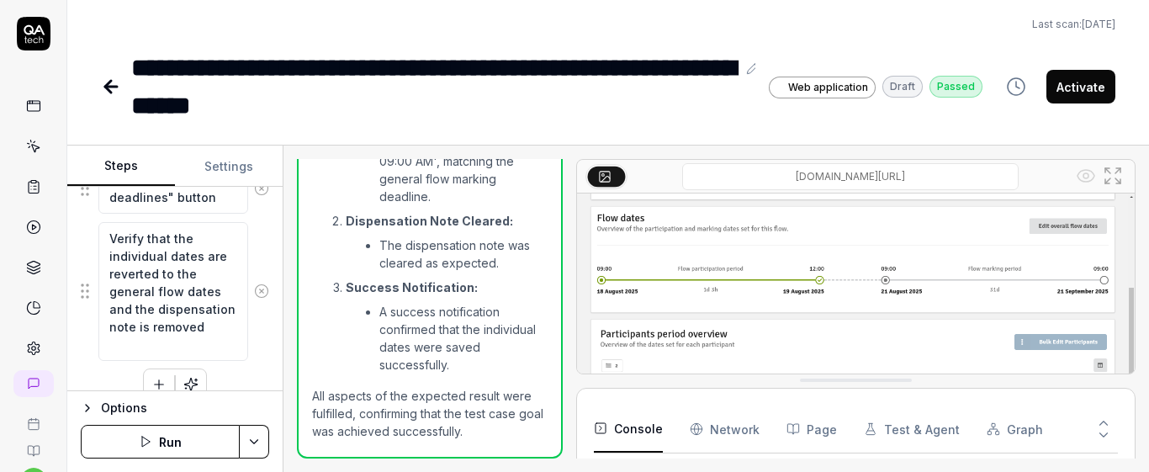
scroll to position [1504, 0]
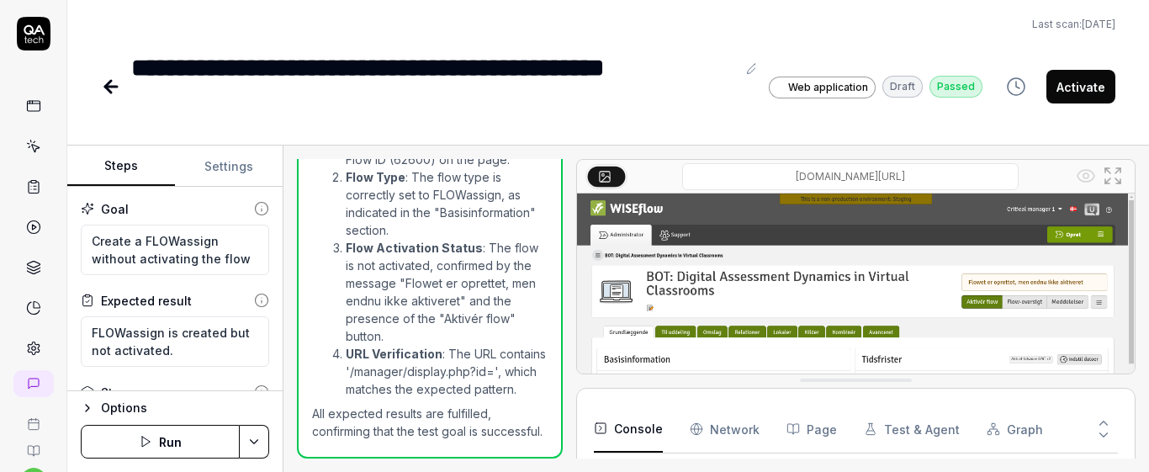
scroll to position [274, 0]
click at [173, 443] on button "Run" at bounding box center [160, 442] width 159 height 34
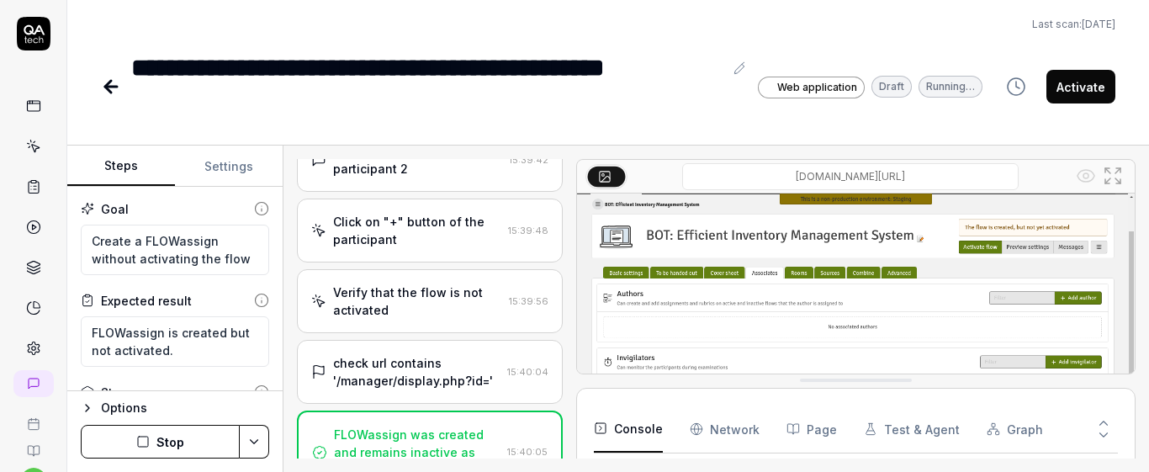
scroll to position [862, 0]
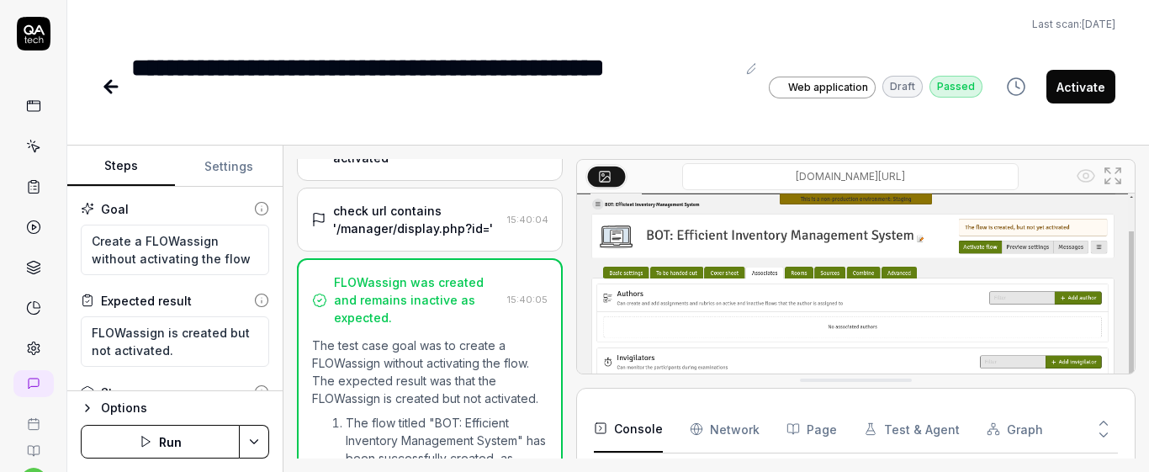
click at [18, 152] on link at bounding box center [33, 146] width 30 height 30
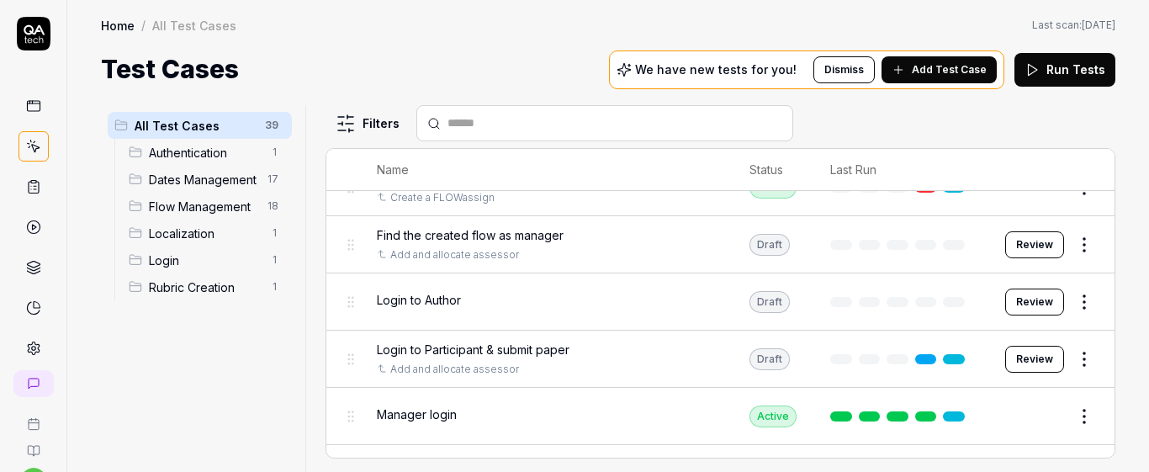
scroll to position [2111, 0]
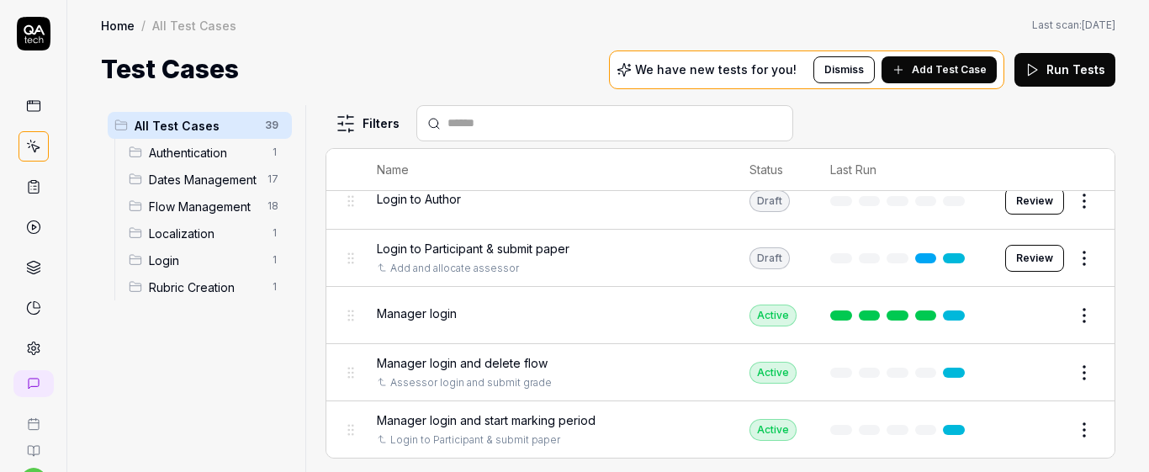
click at [629, 362] on div "Manager login and delete flow" at bounding box center [546, 363] width 339 height 18
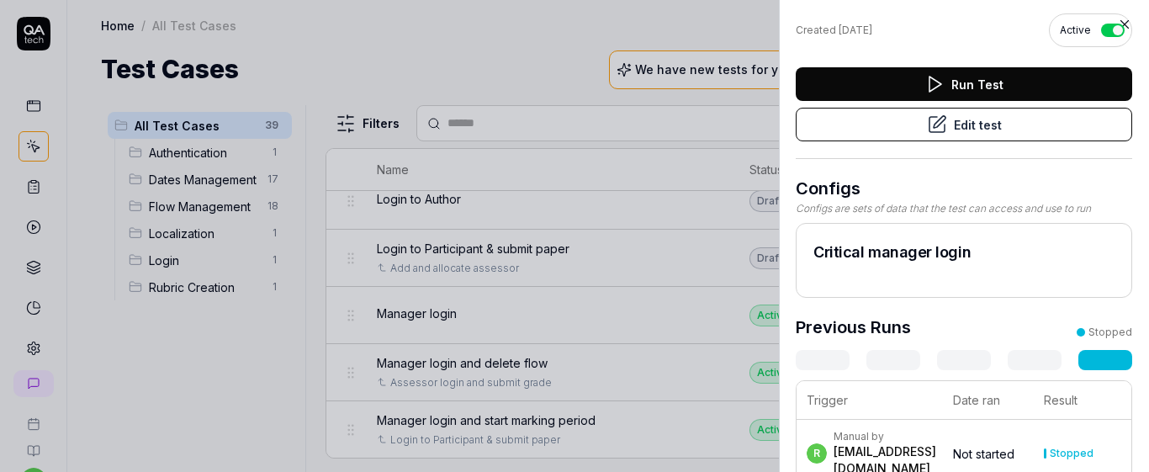
scroll to position [116, 0]
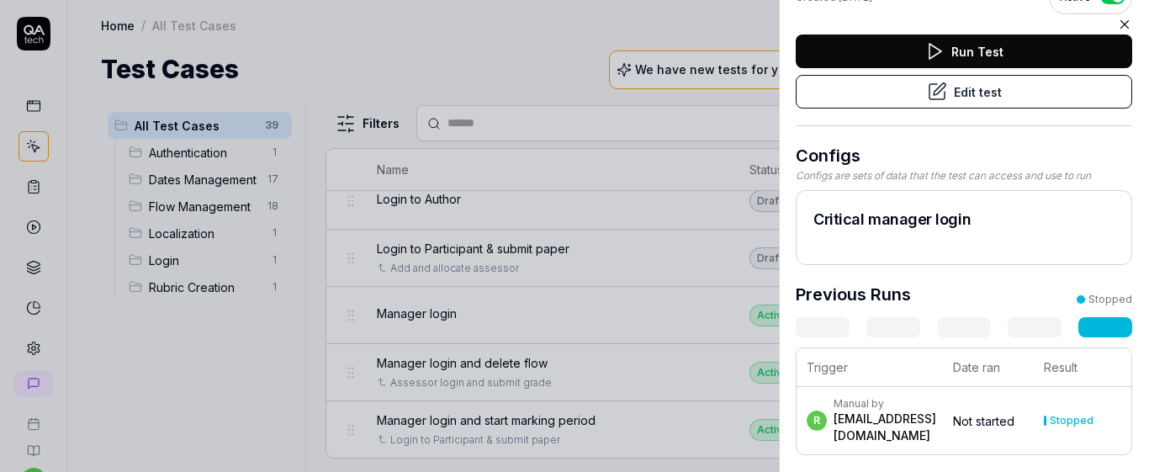
click at [954, 82] on button "Edit test" at bounding box center [963, 92] width 336 height 34
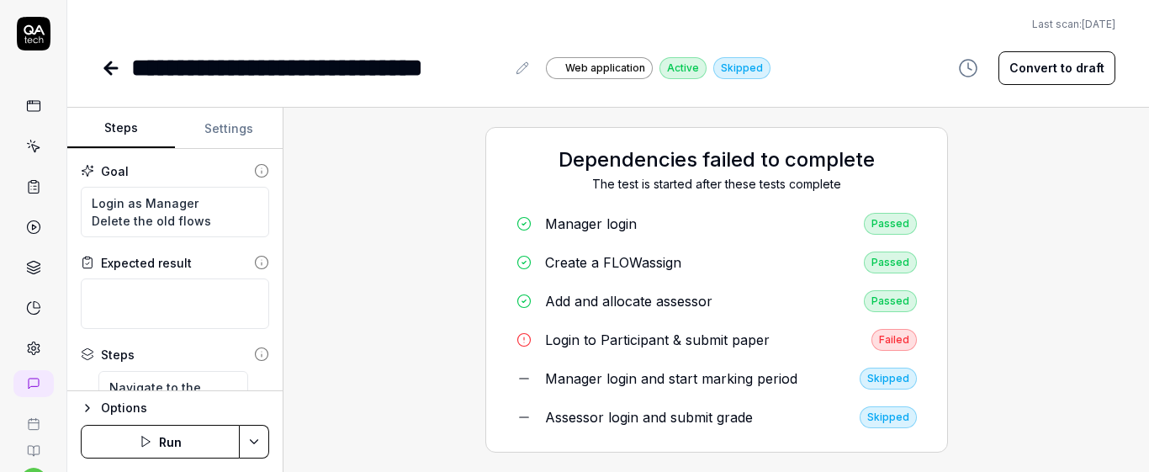
type textarea "*"
click at [27, 144] on icon at bounding box center [28, 143] width 2 height 1
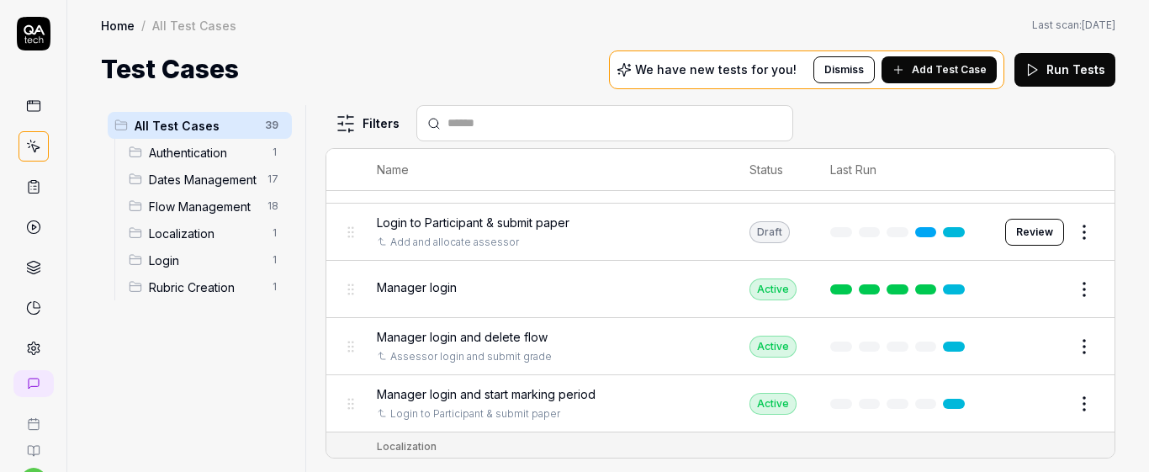
scroll to position [2170, 0]
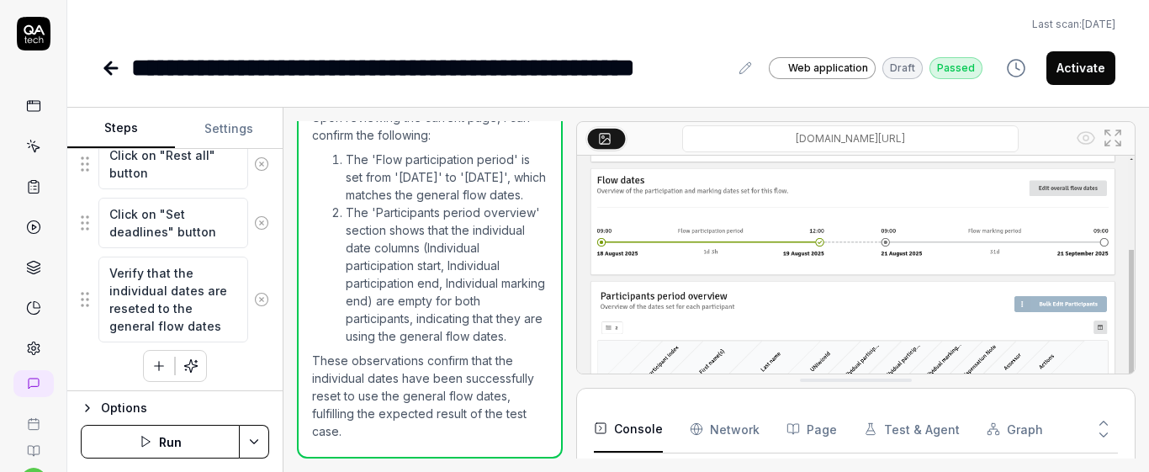
scroll to position [1832, 0]
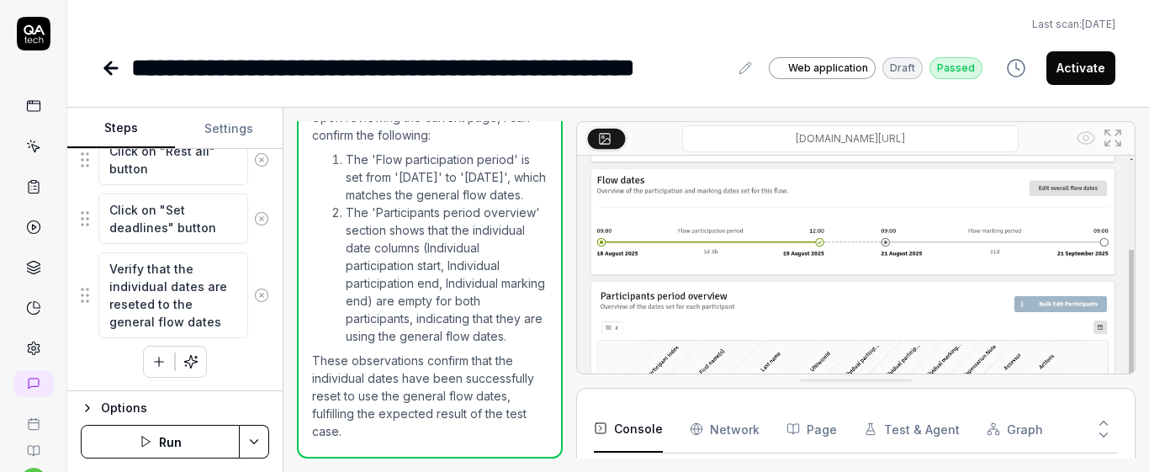
click at [785, 158] on img at bounding box center [856, 330] width 558 height 348
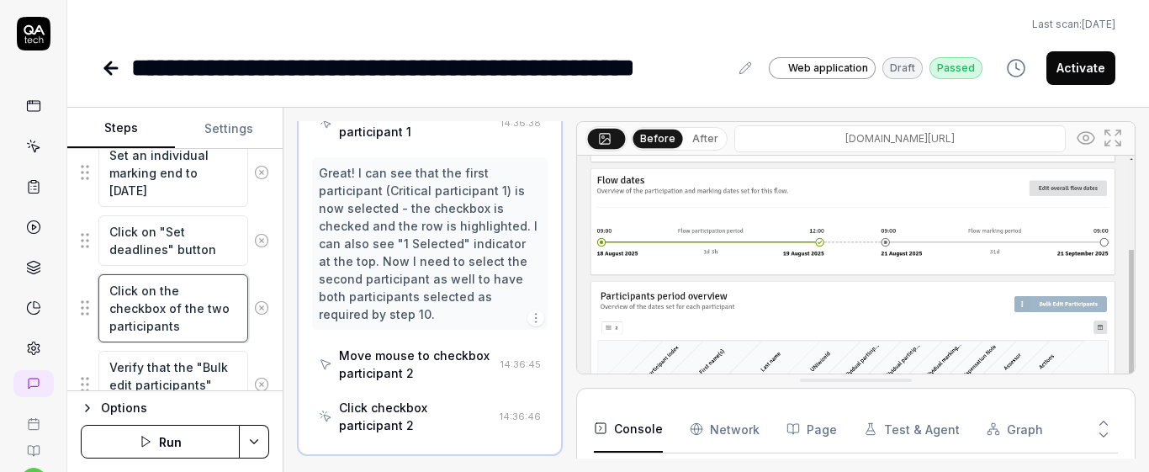
scroll to position [1065, 0]
drag, startPoint x: 140, startPoint y: 300, endPoint x: 218, endPoint y: 344, distance: 89.6
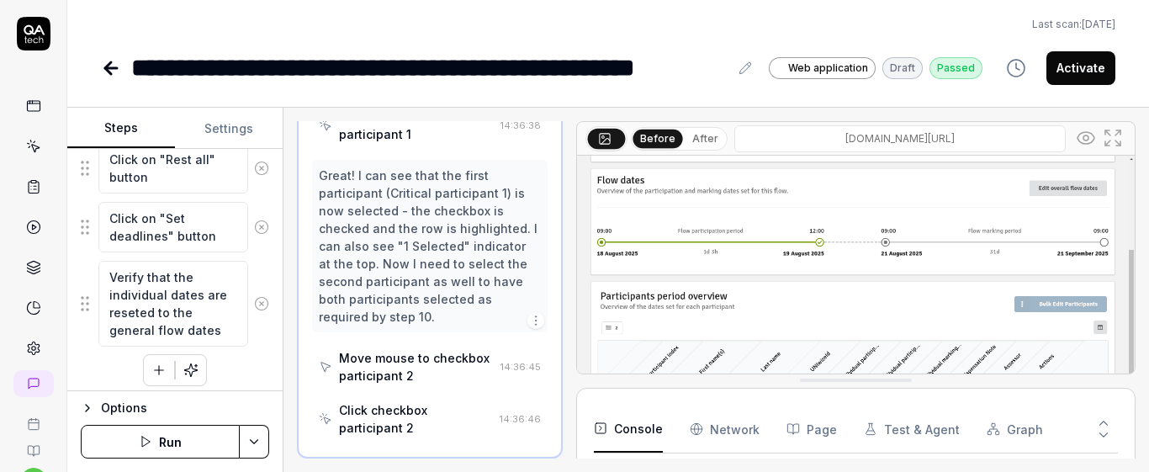
scroll to position [1832, 0]
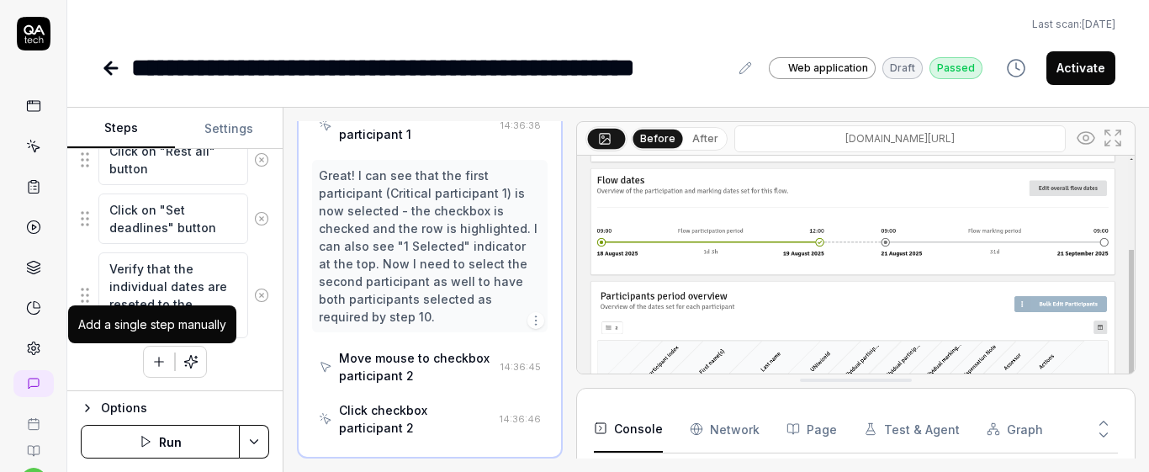
click at [145, 374] on button "button" at bounding box center [159, 361] width 30 height 30
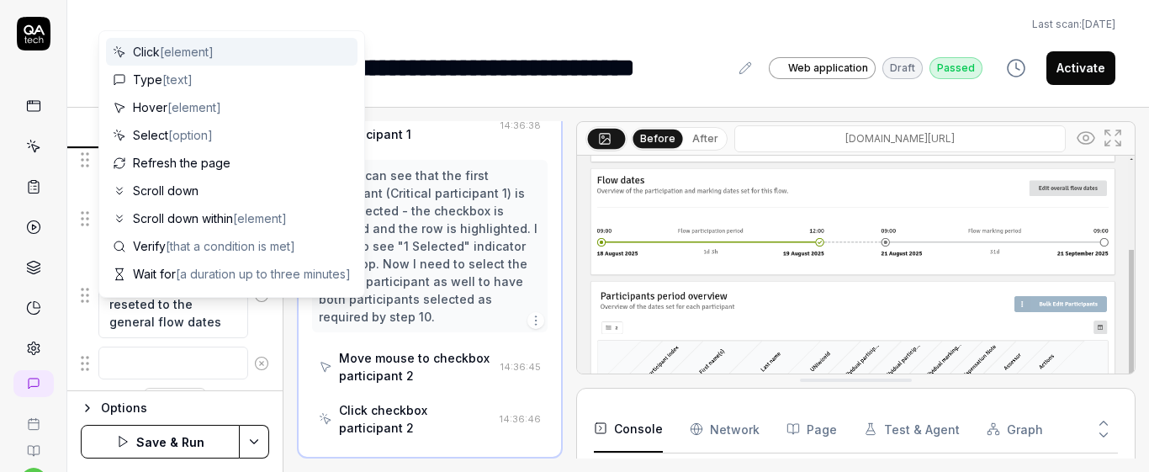
scroll to position [1874, 0]
type textarea "*"
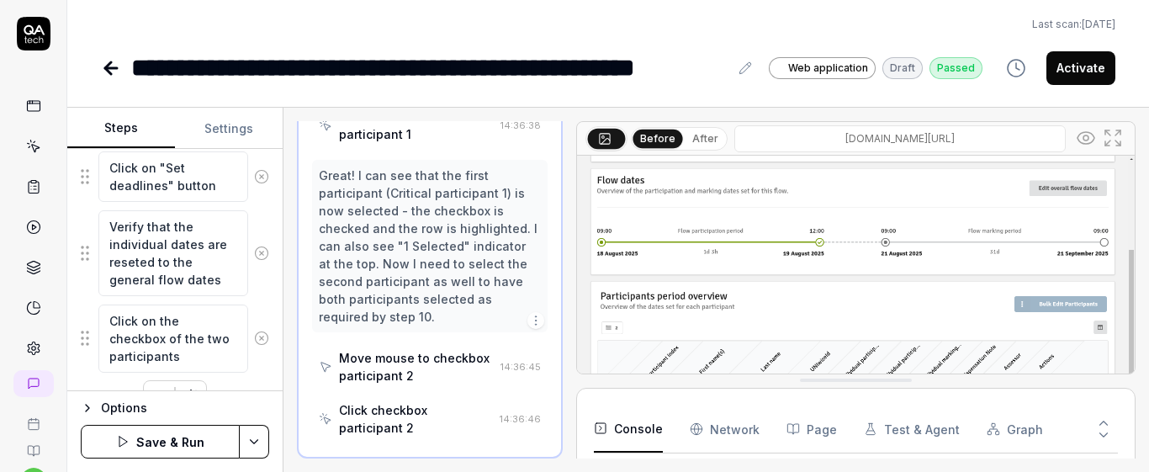
type textarea "Click on the checkbox of the two participants"
click at [260, 327] on div "Goal Reset individual dates to the original dates Expected result Selected indi…" at bounding box center [174, 270] width 215 height 242
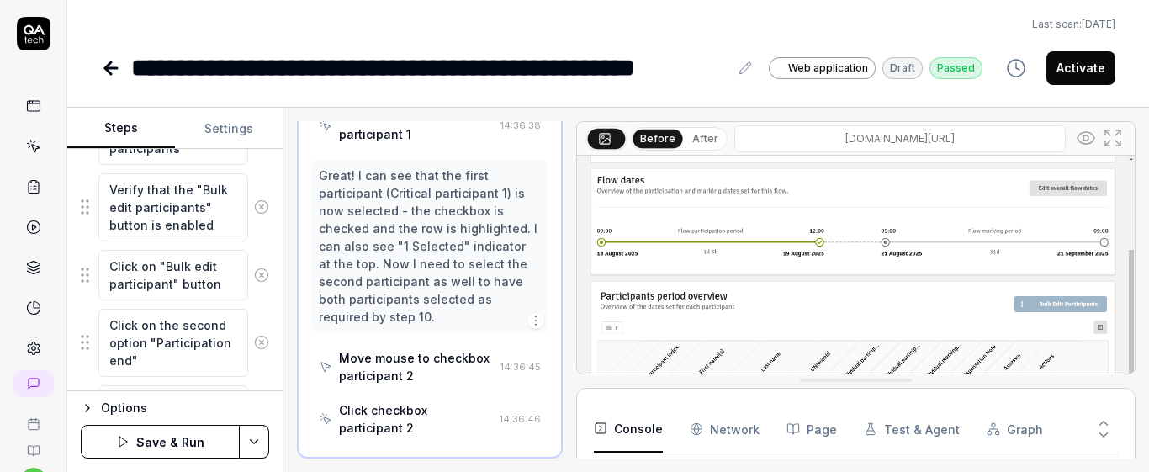
scroll to position [1404, 0]
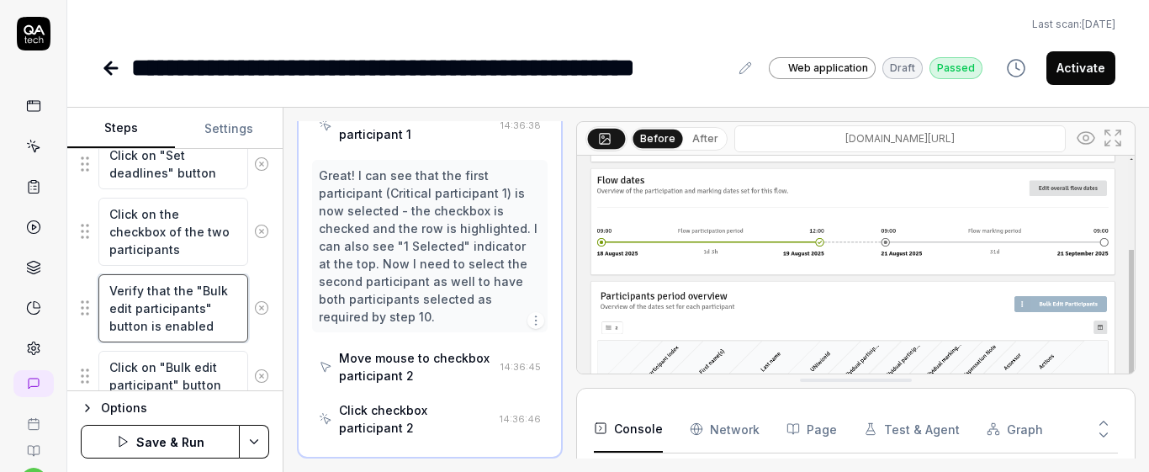
type textarea "*"
drag, startPoint x: 108, startPoint y: 285, endPoint x: 251, endPoint y: 330, distance: 149.2
click at [251, 330] on div "Verify that the "Bulk edit participants" button is enabled" at bounding box center [175, 308] width 188 height 70
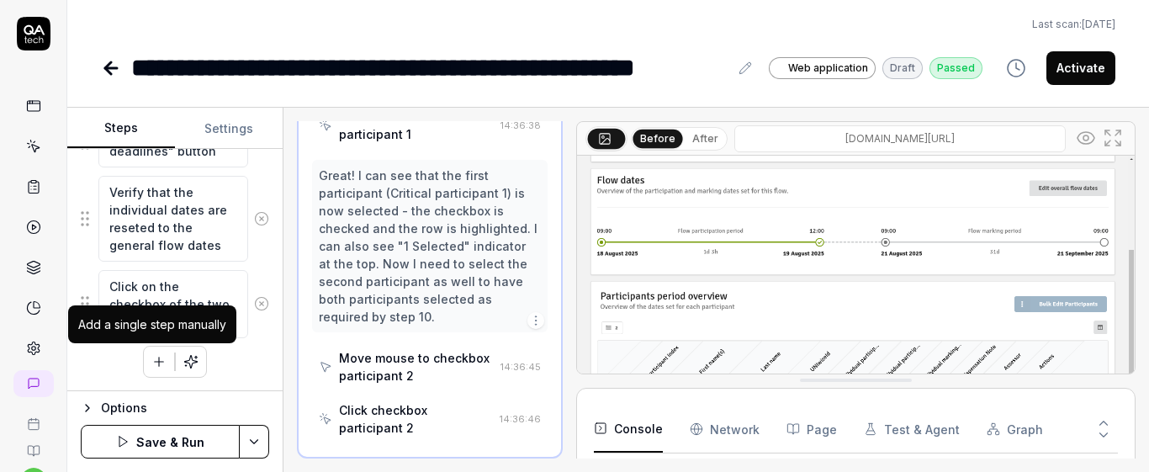
click at [155, 355] on icon "button" at bounding box center [158, 361] width 15 height 15
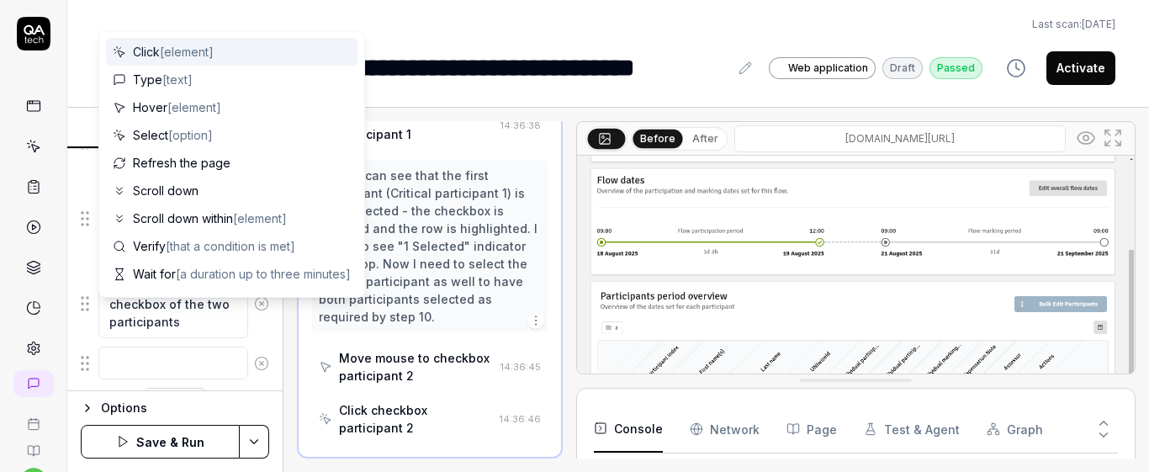
scroll to position [1951, 0]
type textarea "*"
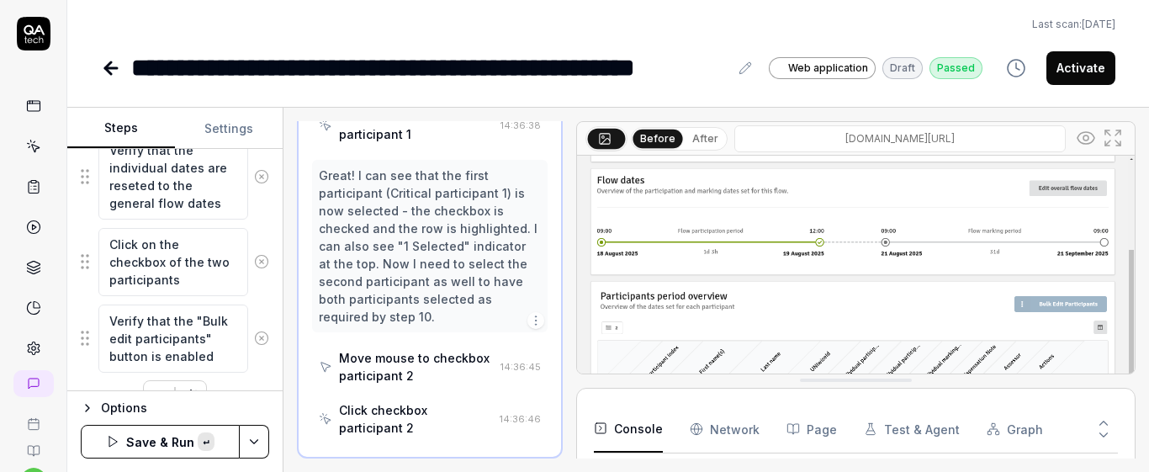
scroll to position [10, 0]
type textarea "Verify that the "Bulk edit participants" button is enabled"
click at [260, 299] on div "Goal Reset individual dates to the original dates Expected result Selected indi…" at bounding box center [174, 270] width 215 height 242
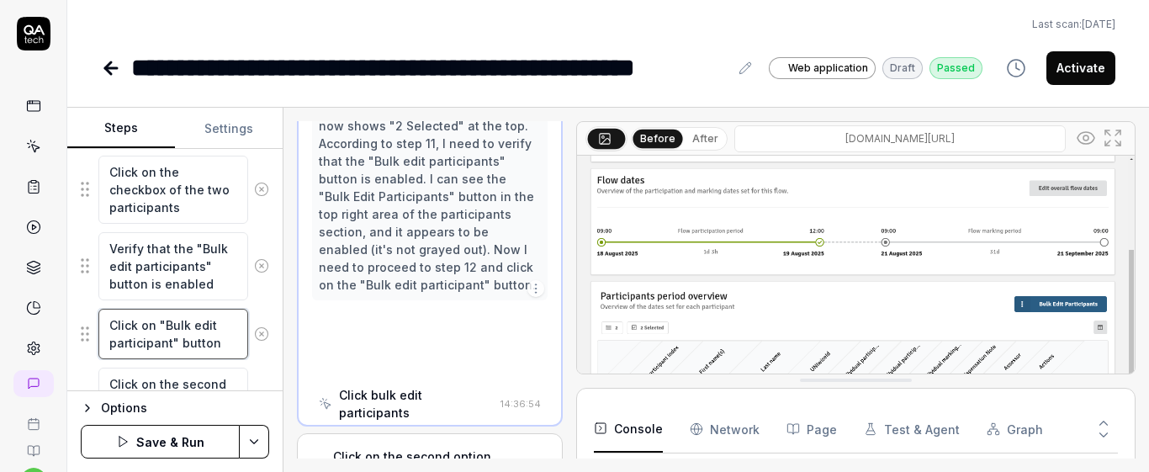
scroll to position [877, 0]
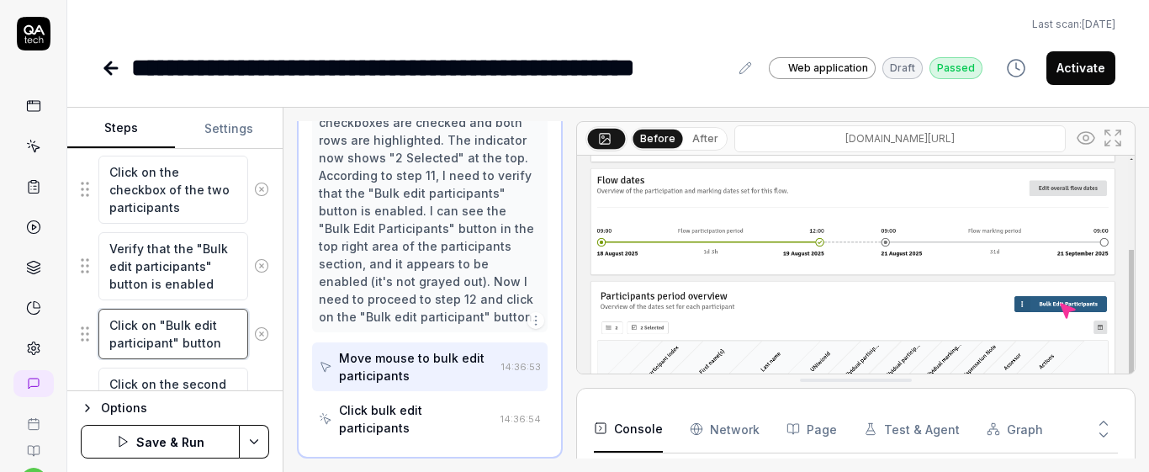
drag, startPoint x: 104, startPoint y: 319, endPoint x: 237, endPoint y: 359, distance: 138.9
click at [237, 359] on div "Click on "Bulk edit participant" button" at bounding box center [175, 334] width 188 height 52
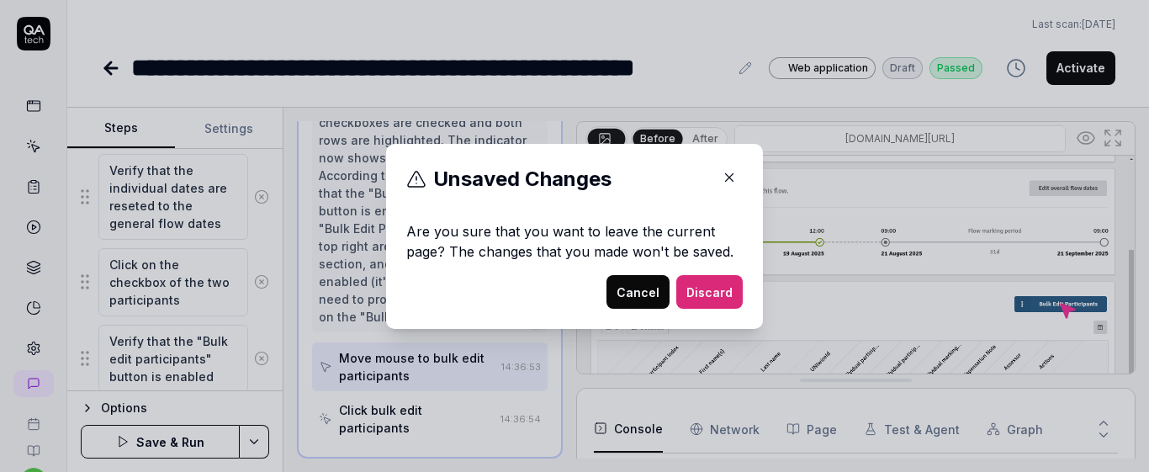
scroll to position [1985, 0]
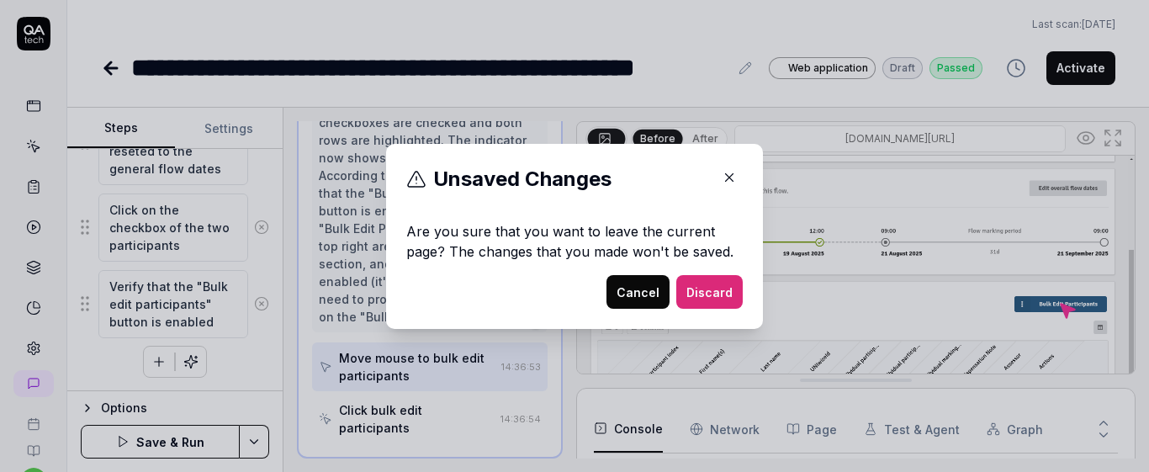
drag, startPoint x: 623, startPoint y: 294, endPoint x: 600, endPoint y: 299, distance: 24.1
click at [624, 293] on button "Cancel" at bounding box center [637, 292] width 63 height 34
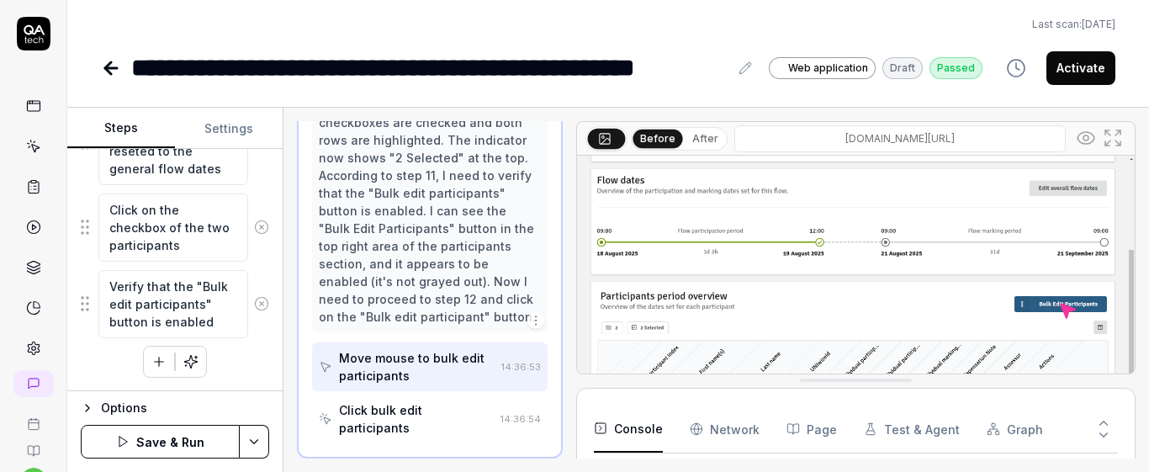
click at [160, 366] on icon "button" at bounding box center [158, 361] width 15 height 15
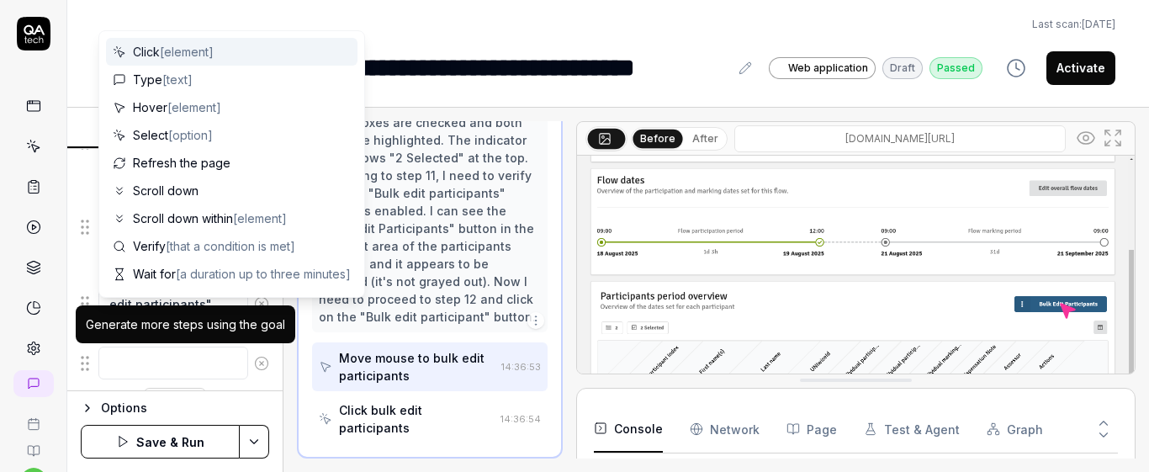
scroll to position [2027, 0]
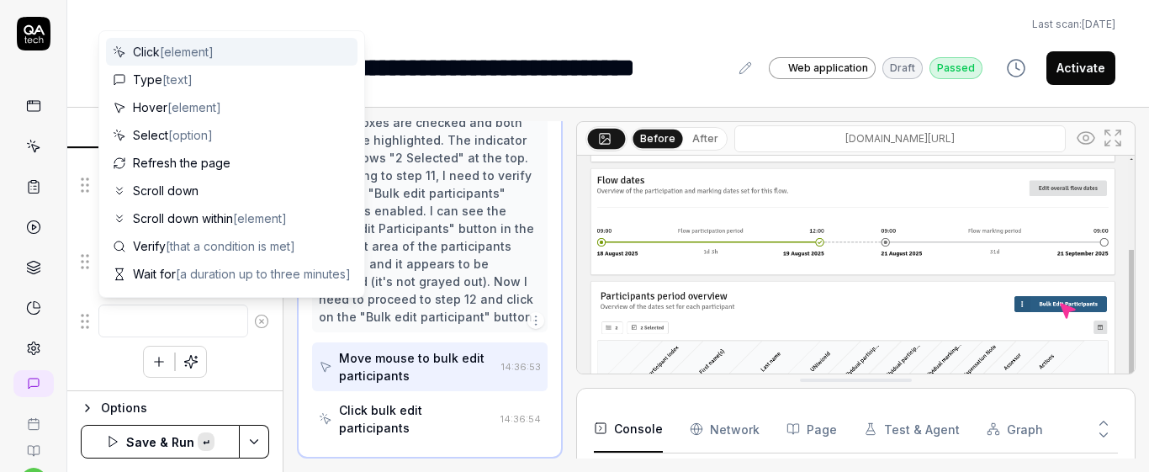
type textarea "*"
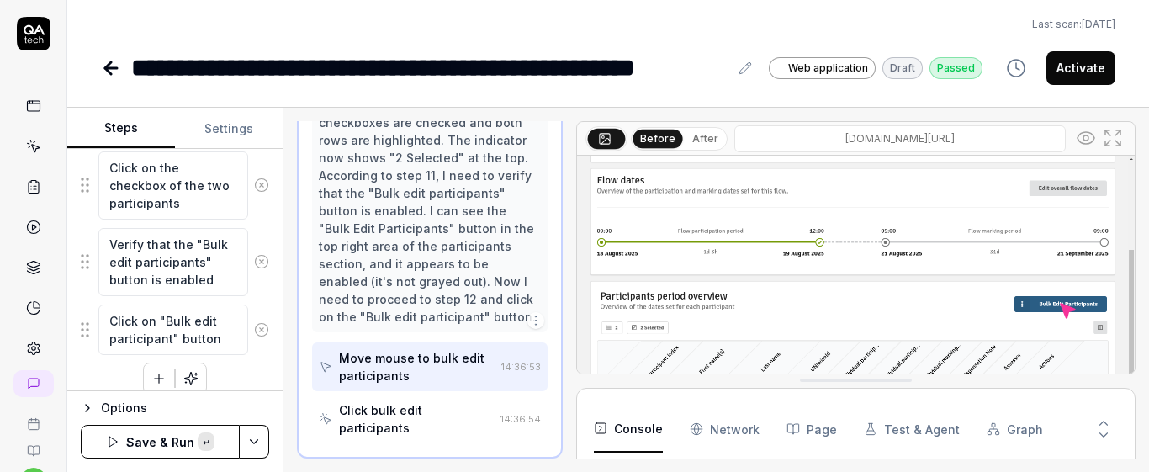
scroll to position [10, 0]
type textarea "Click on "Bulk edit participant" button"
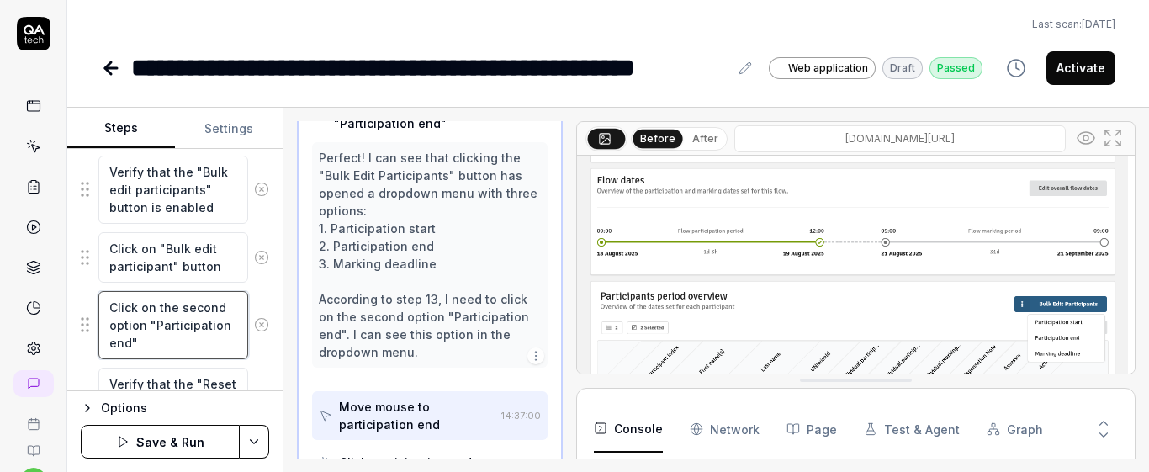
scroll to position [895, 0]
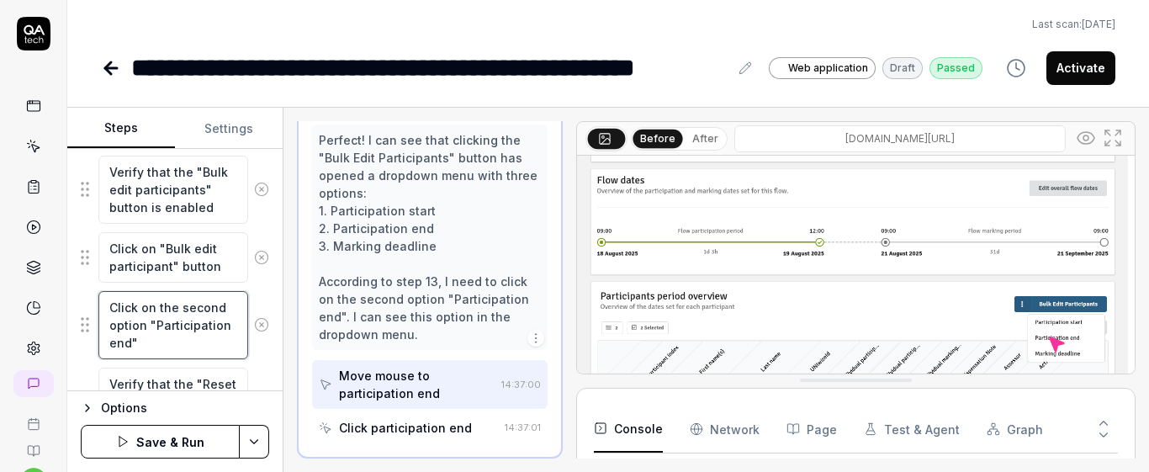
drag, startPoint x: 108, startPoint y: 309, endPoint x: 188, endPoint y: 361, distance: 94.9
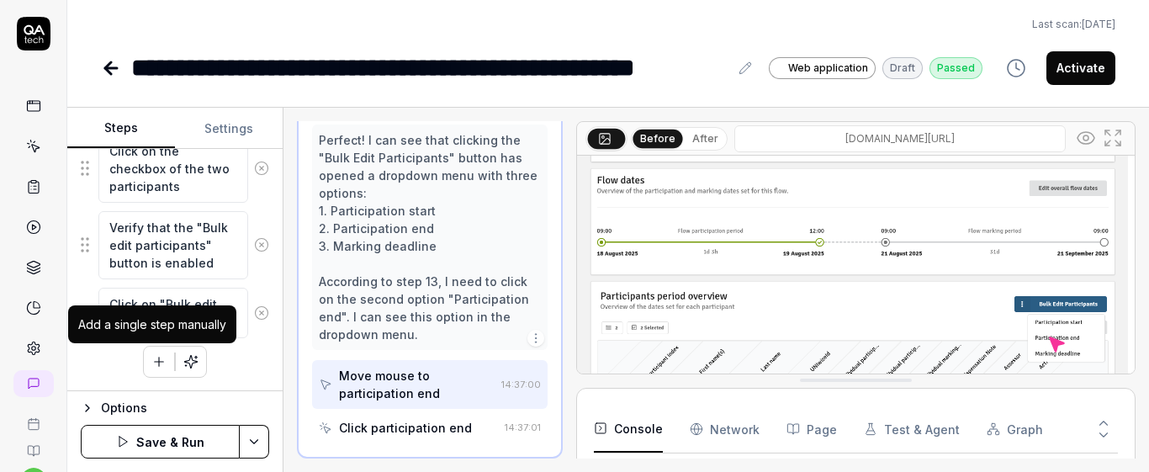
click at [154, 352] on button "button" at bounding box center [159, 361] width 30 height 30
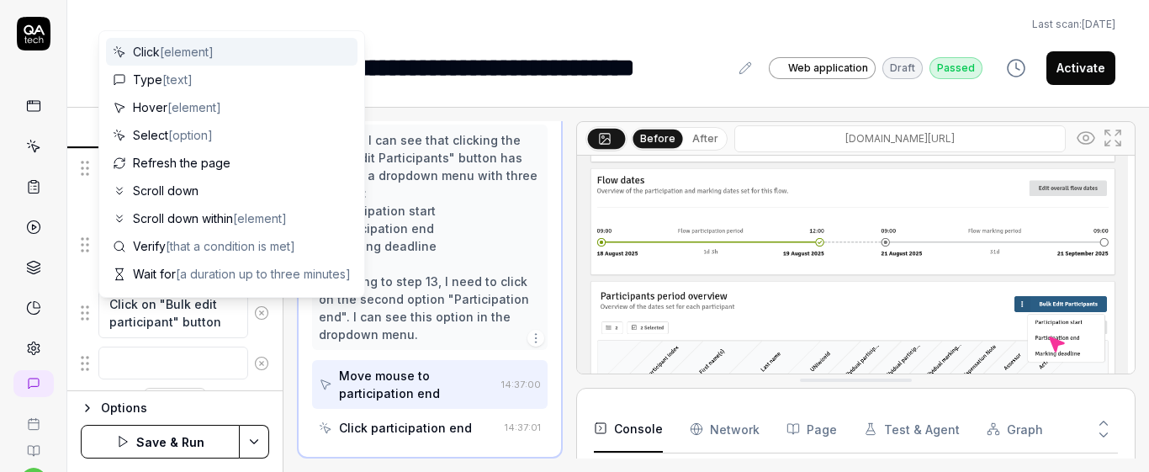
scroll to position [2086, 0]
type textarea "*"
type textarea "Click on the second option "Participation end""
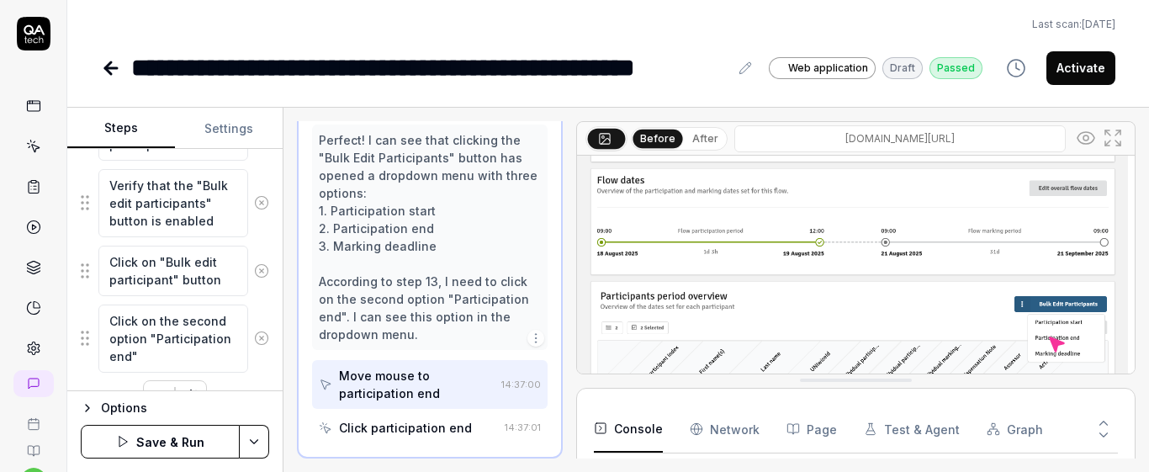
type textarea "*"
type textarea "Click on the second option "Participation end"
type textarea "*"
type textarea "Click on the second option "Participation en"
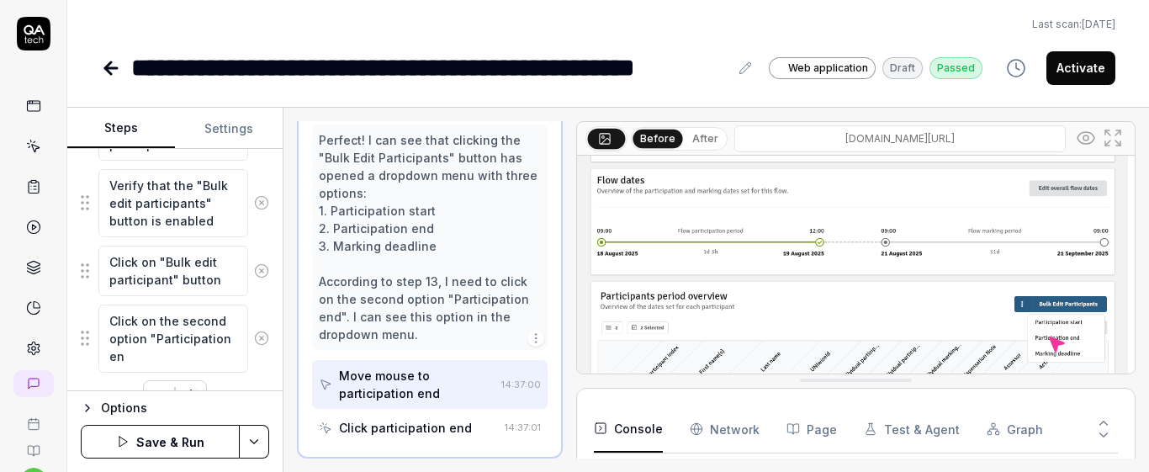
type textarea "*"
type textarea "Click on the second option "Participation e"
type textarea "*"
type textarea "Click on the second option "Participation"
type textarea "*"
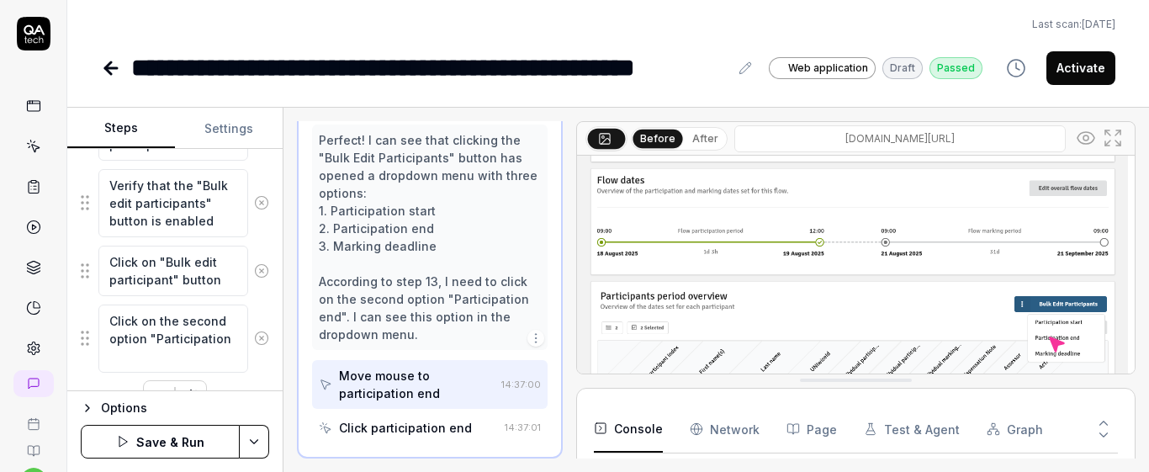
type textarea "Click on the second option "Participation"
type textarea "*"
type textarea "Click on the second option "Participatio"
type textarea "*"
type textarea "Click on the second option "Participati"
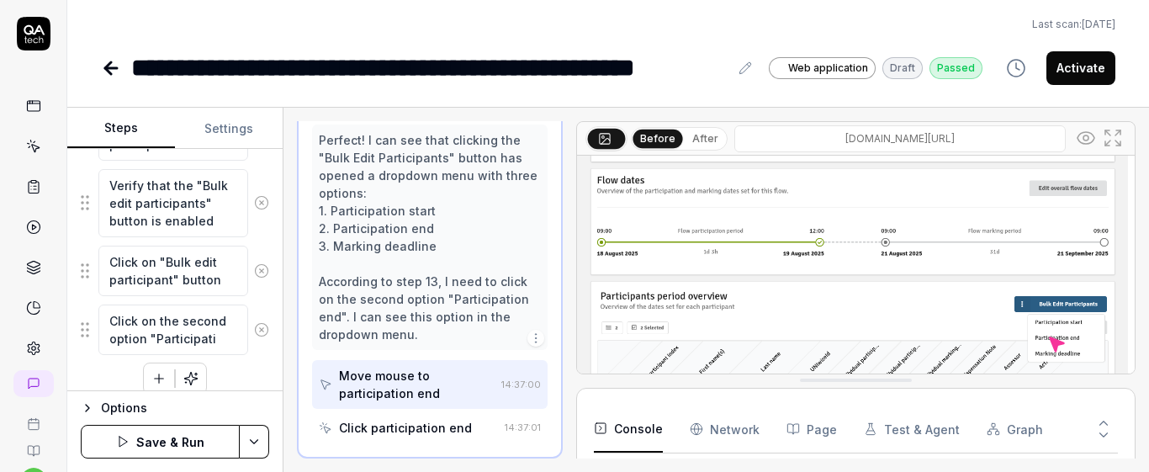
type textarea "*"
type textarea "Click on the second option "Participat"
type textarea "*"
type textarea "Click on the second option "Participa"
type textarea "*"
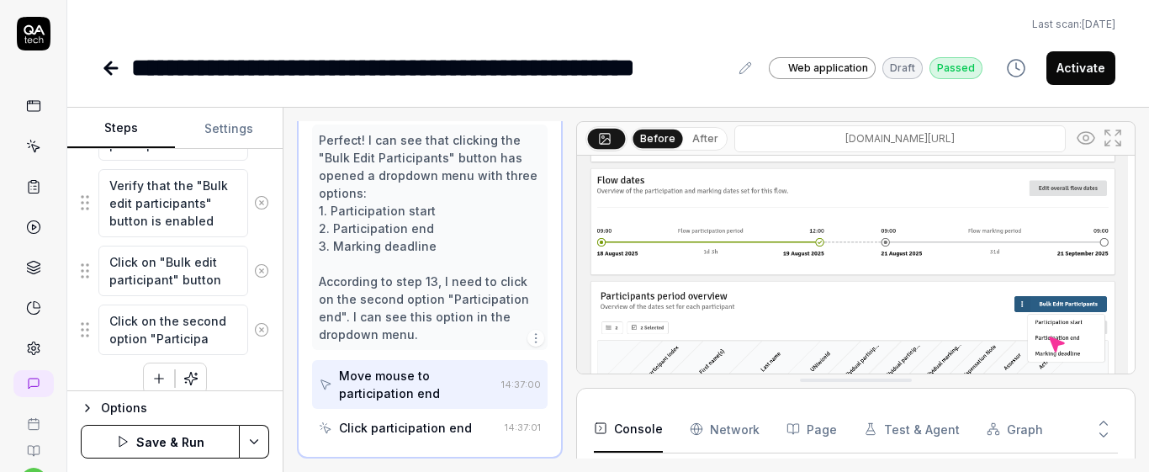
type textarea "Click on the second option "Particip"
type textarea "*"
type textarea "Click on the second option "Partici"
type textarea "*"
type textarea "Click on the second option "Partic"
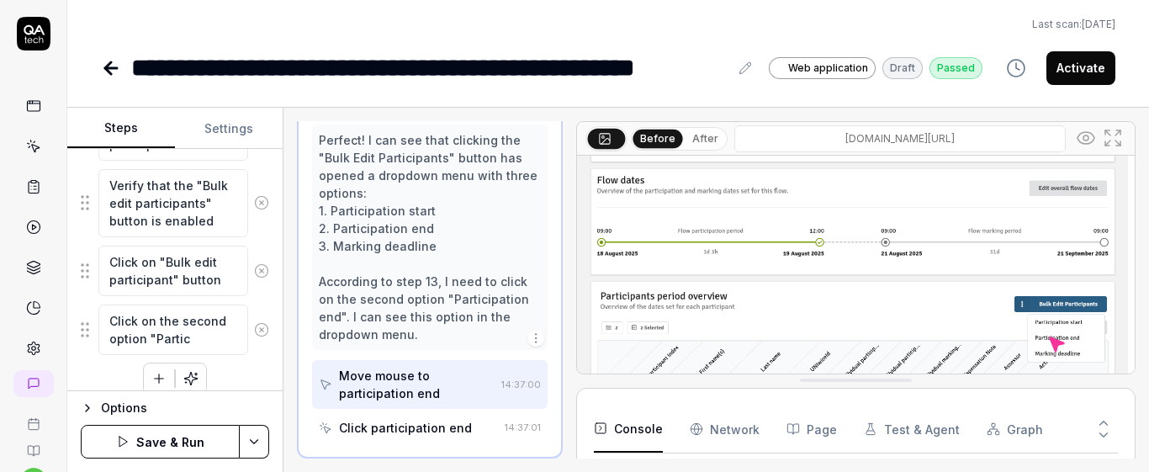
type textarea "*"
type textarea "Click on the second option "Parti"
type textarea "*"
type textarea "Click on the second option "Part"
type textarea "*"
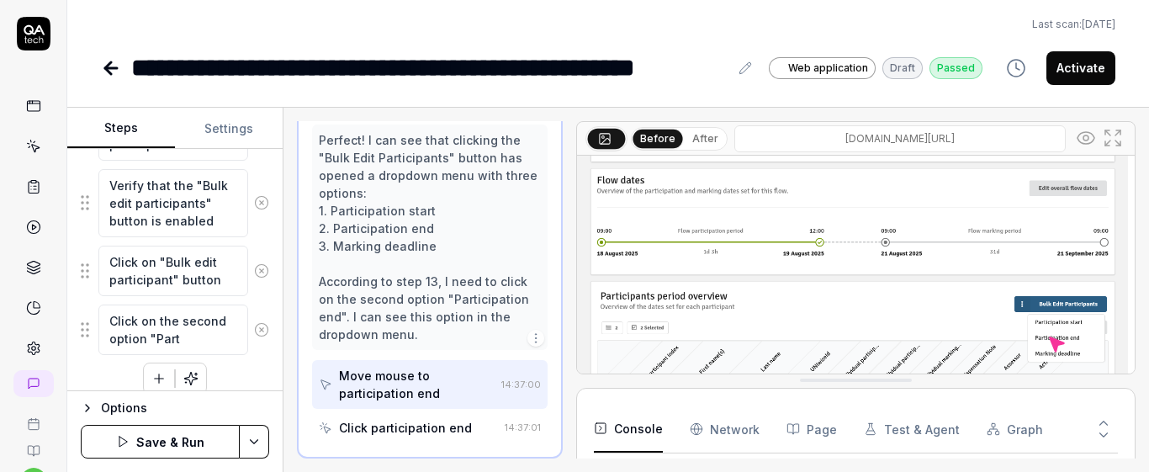
type textarea "Click on the second option "Par"
type textarea "*"
type textarea "Click on the second option "Pa"
type textarea "*"
type textarea "Click on the second option "P"
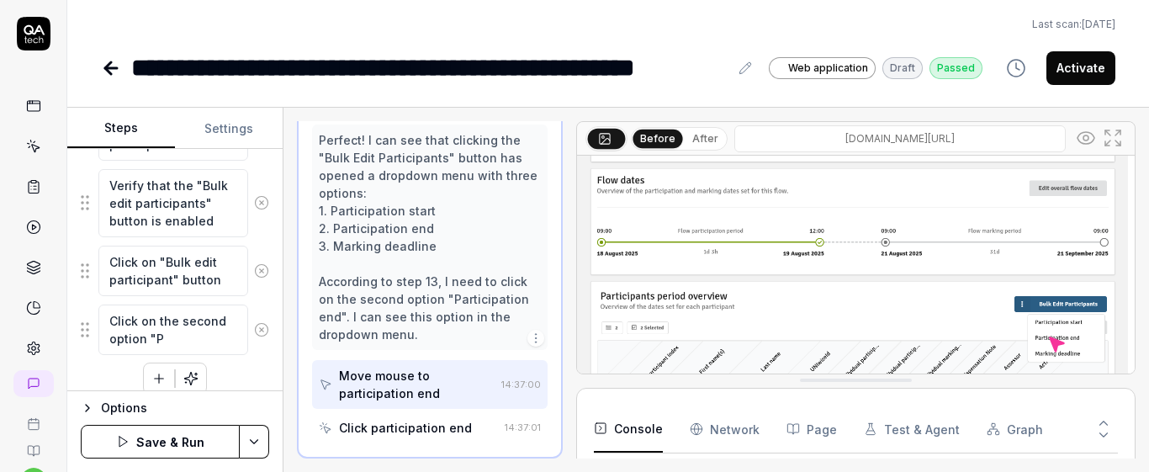
type textarea "*"
type textarea "Click on the second option ""
type textarea "*"
type textarea "Click on the second option "M"
type textarea "*"
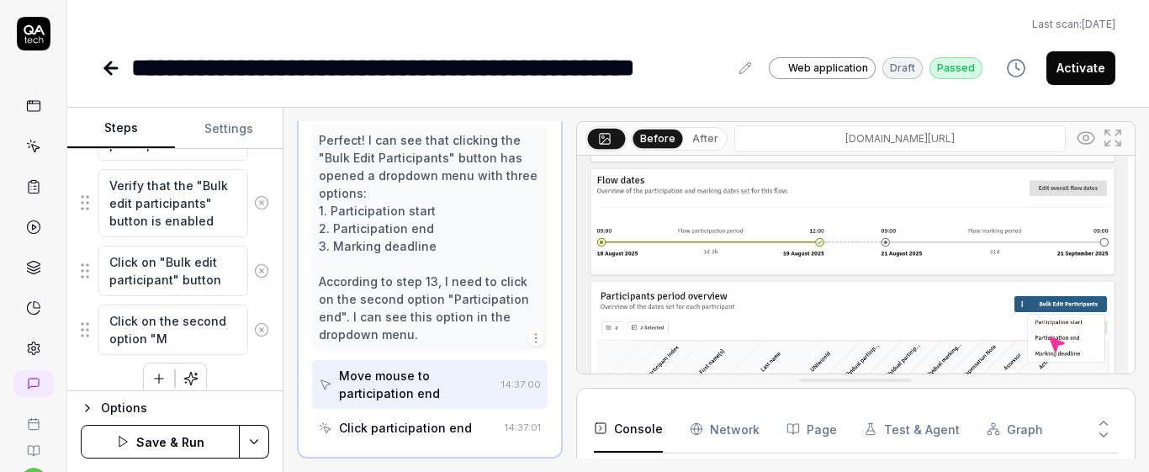
type textarea "Click on the second option "Ma"
type textarea "*"
type textarea "Click on the second option "Mar"
type textarea "*"
type textarea "Click on the second option "Mark"
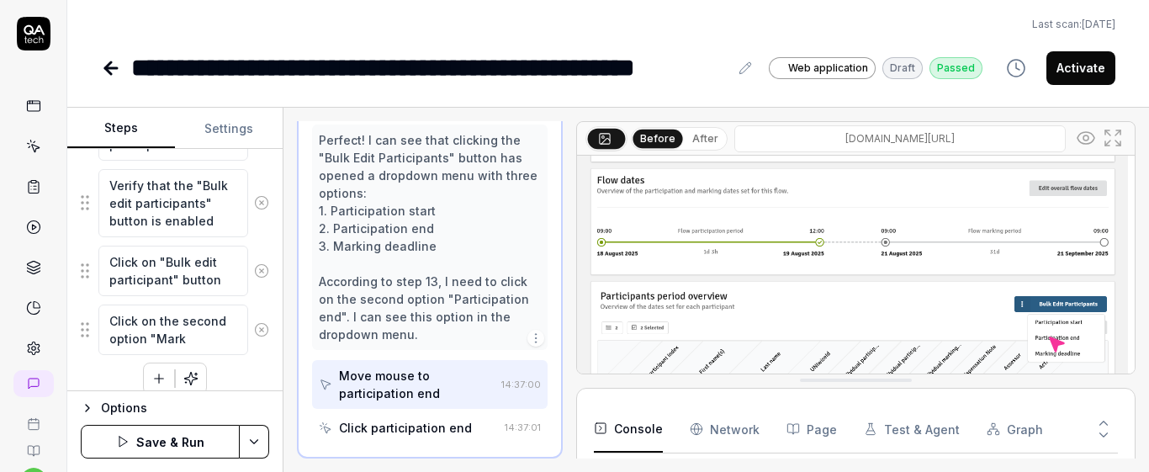
type textarea "*"
type textarea "Click on the second option "Marki"
type textarea "*"
type textarea "Click on the second option "Markin"
type textarea "*"
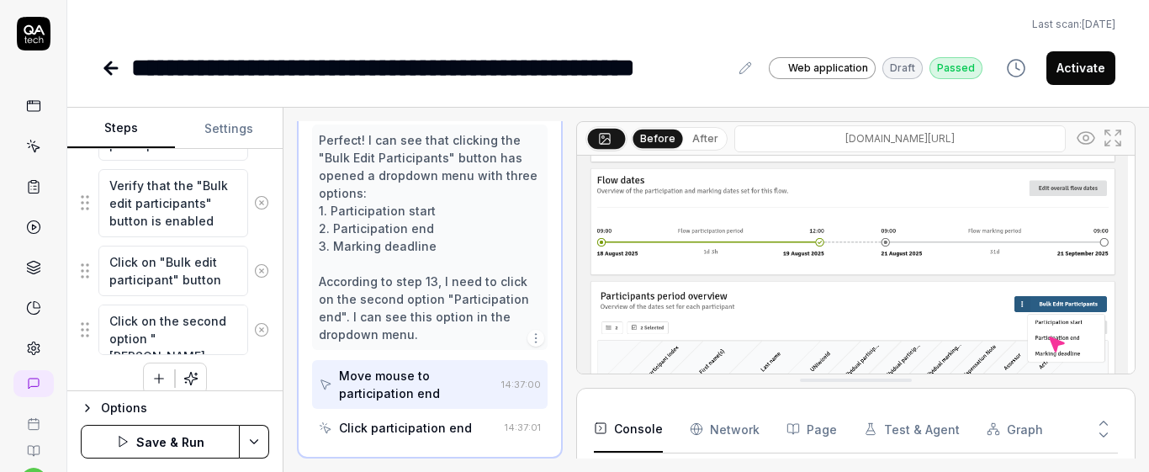
type textarea "Click on the second option "Marking"
type textarea "*"
type textarea "Click on the second option "Marking"
type textarea "*"
type textarea "Click on the second option "Marking e"
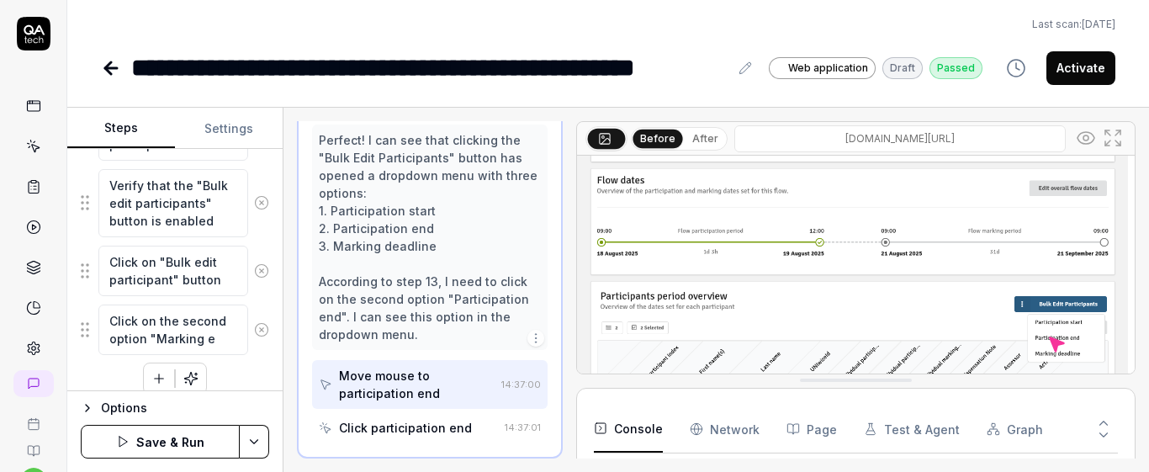
type textarea "*"
type textarea "Click on the second option "Marking en"
type textarea "*"
type textarea "Click on the second option "Marking end"
type textarea "*"
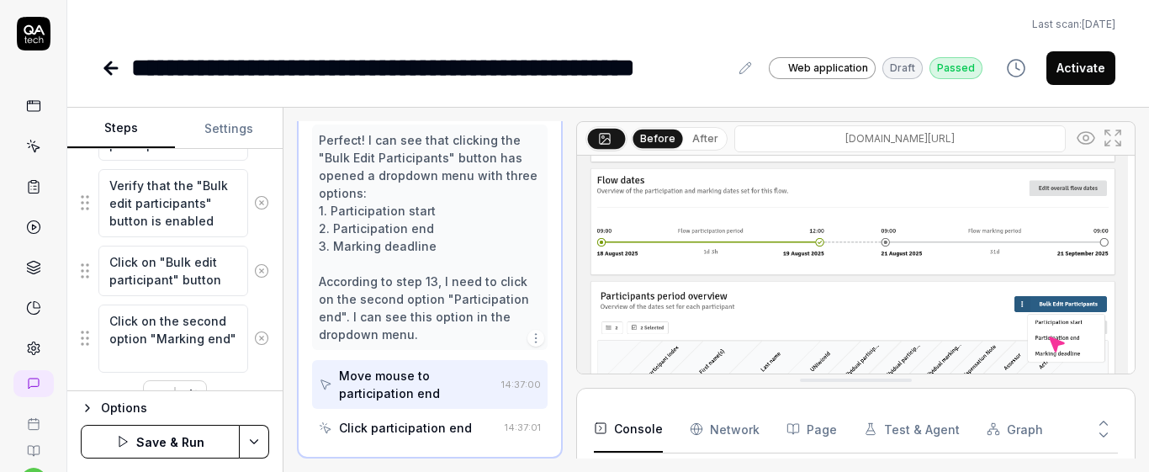
type textarea "Click on the second option "Marking end""
click at [246, 363] on div "Click on the second option "Marking end"" at bounding box center [175, 339] width 188 height 70
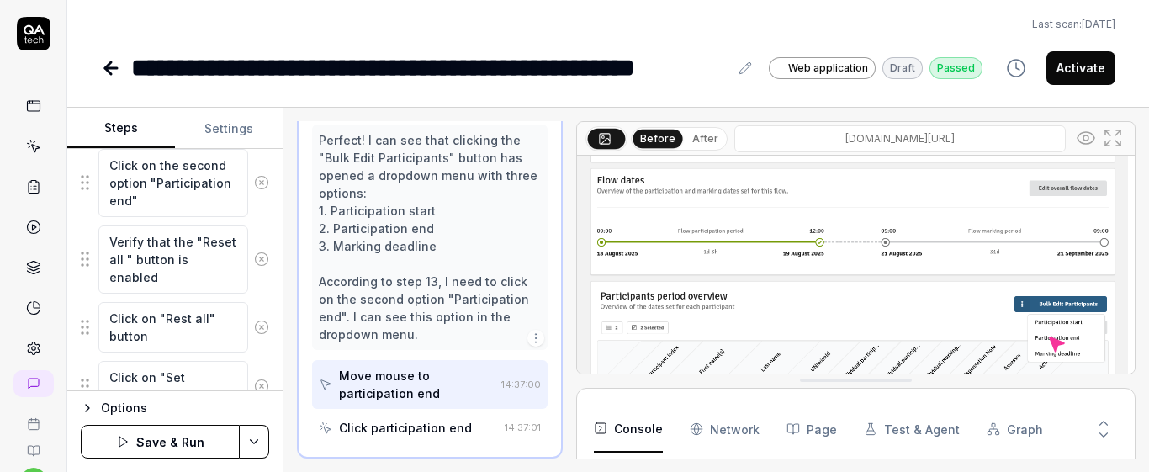
scroll to position [1616, 0]
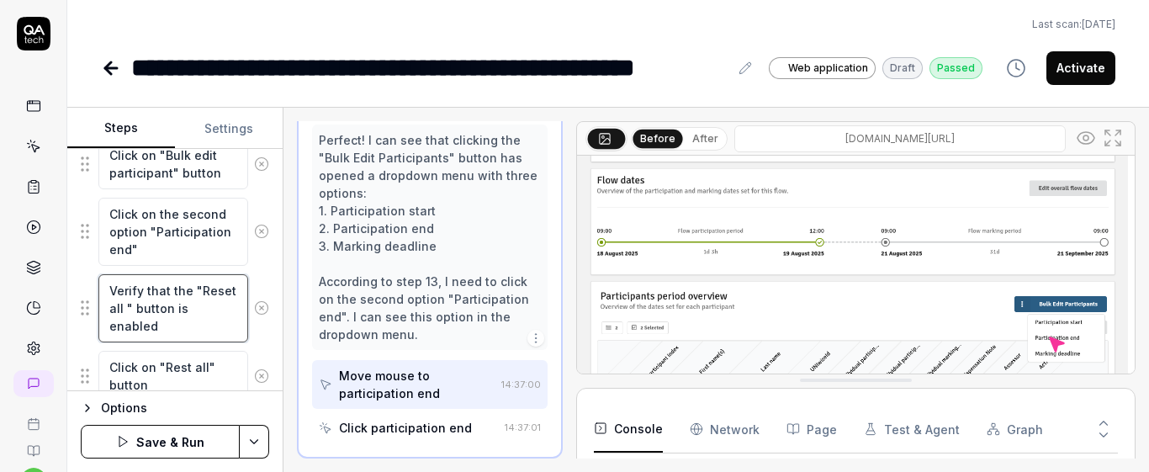
drag, startPoint x: 108, startPoint y: 288, endPoint x: 220, endPoint y: 330, distance: 120.6
click at [219, 330] on textarea "Verify that the "Reset all " button is enabled" at bounding box center [173, 308] width 150 height 68
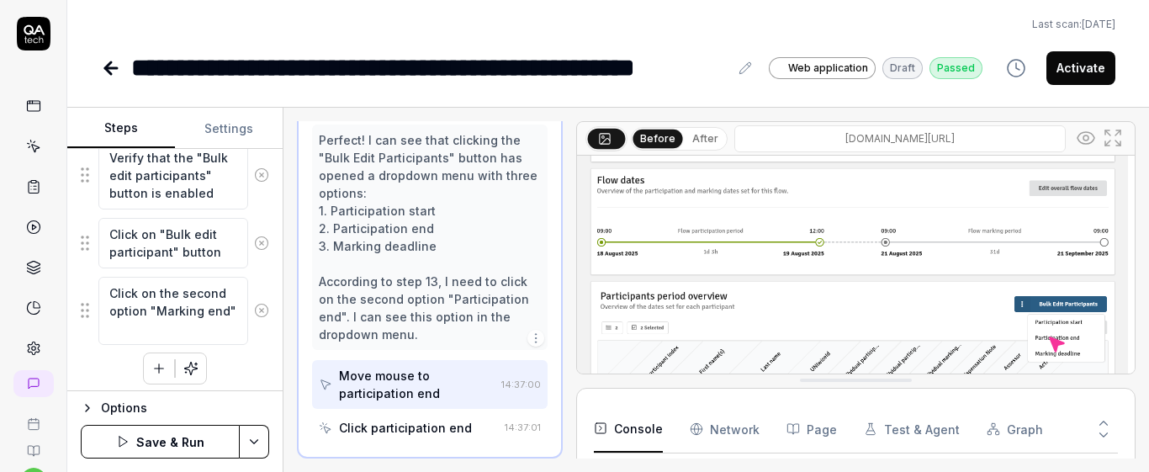
scroll to position [2121, 0]
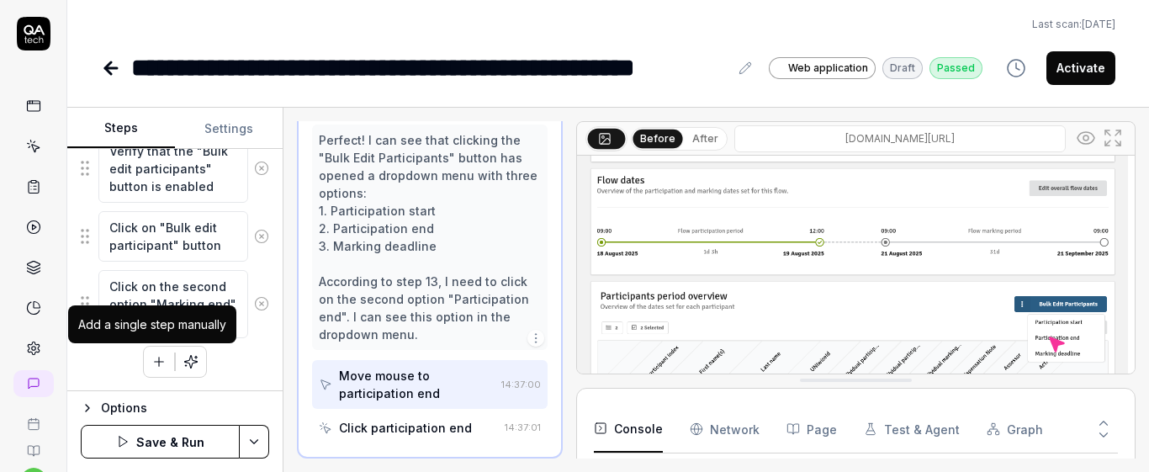
click at [157, 357] on icon "button" at bounding box center [158, 361] width 15 height 15
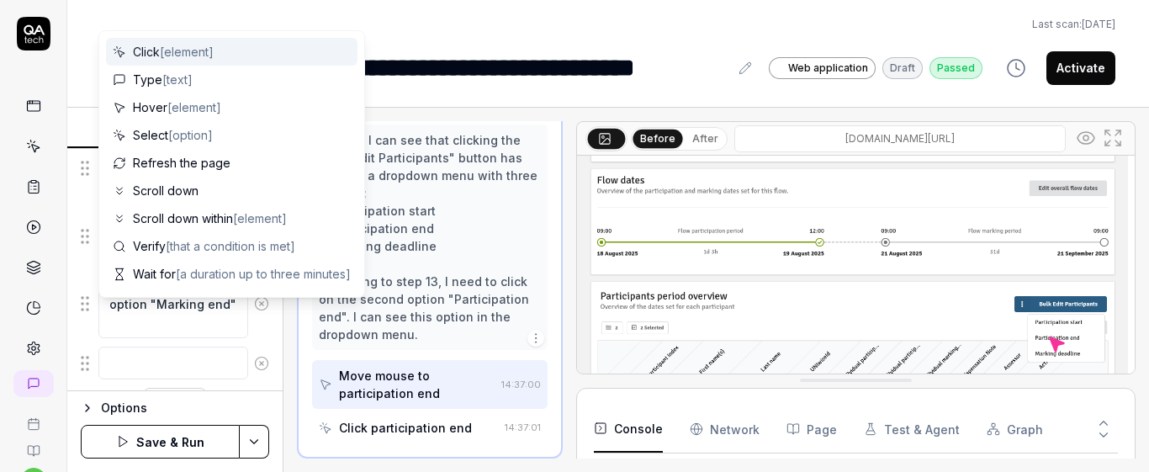
scroll to position [2163, 0]
type textarea "*"
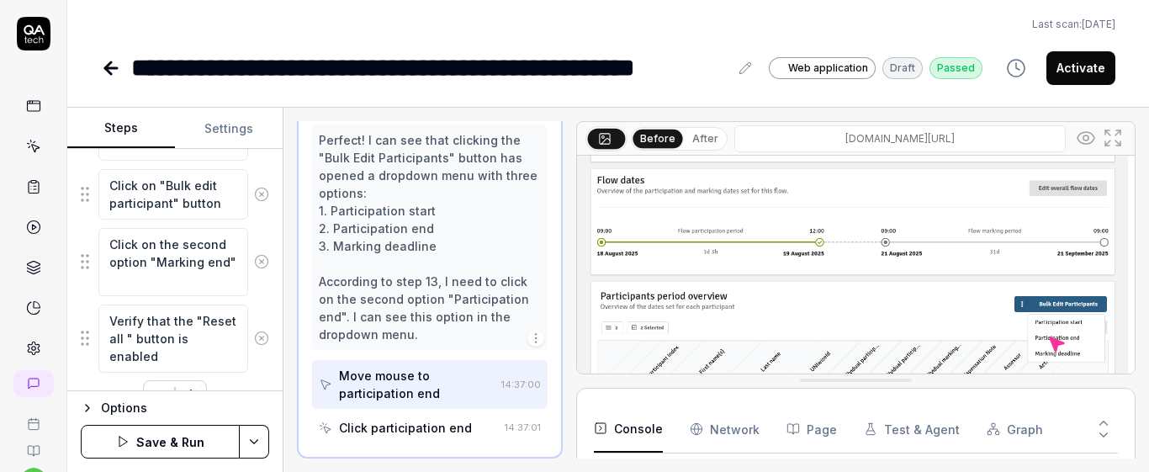
type textarea "Verify that the "Reset all " button is enabled"
click at [259, 352] on div "Goal Reset individual dates to the original dates Expected result Selected indi…" at bounding box center [174, 270] width 215 height 242
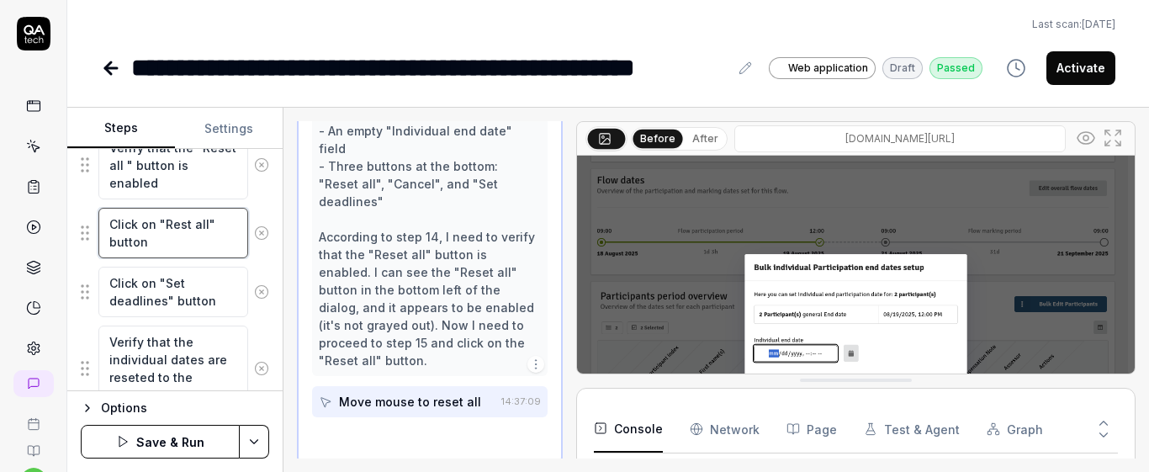
scroll to position [1195, 0]
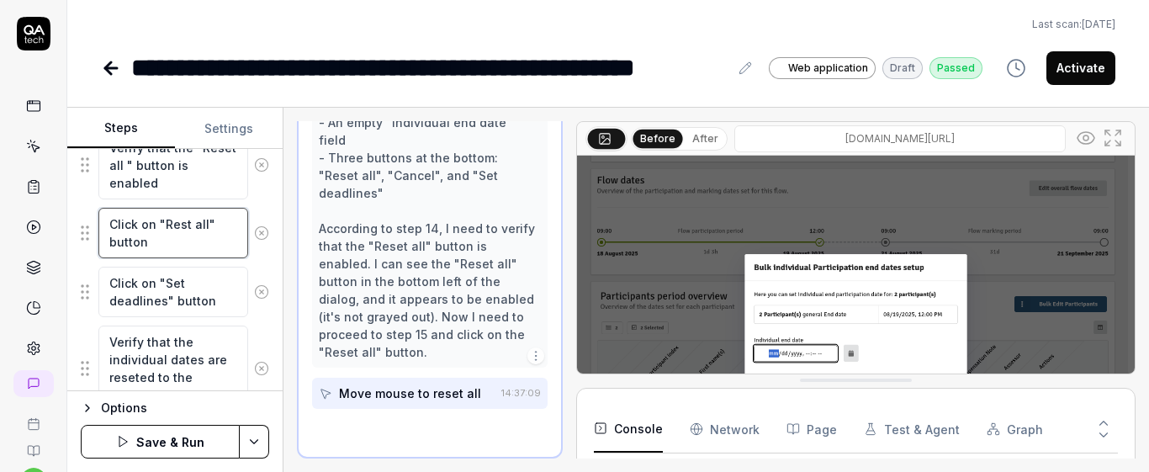
drag, startPoint x: 110, startPoint y: 226, endPoint x: 179, endPoint y: 247, distance: 72.1
click at [179, 247] on textarea "Click on "Rest all" button" at bounding box center [173, 233] width 150 height 50
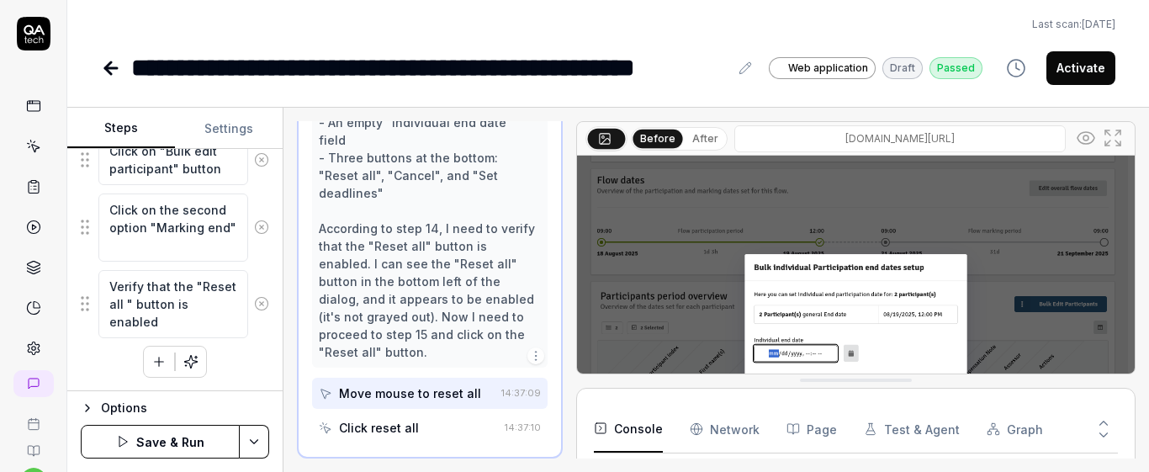
click at [155, 362] on icon "button" at bounding box center [159, 362] width 9 height 0
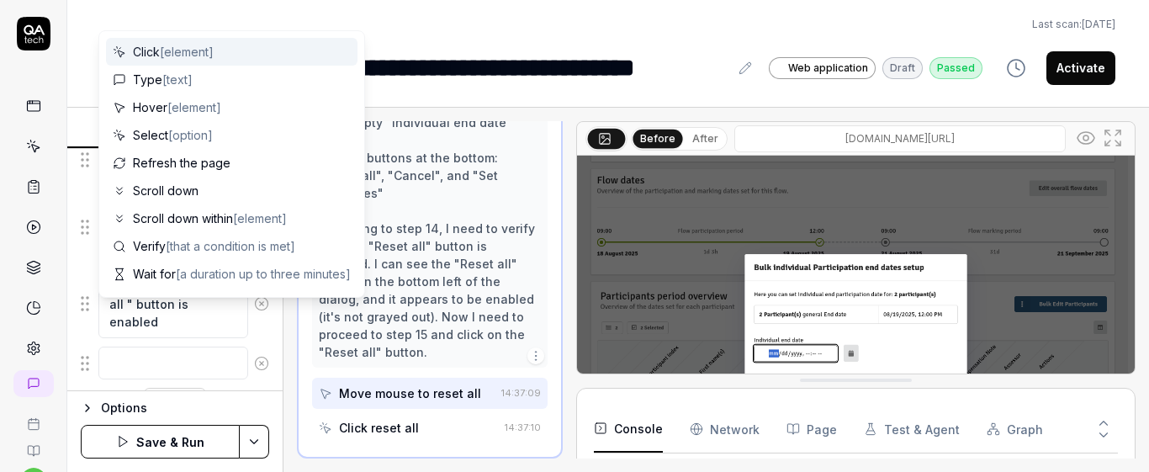
scroll to position [2239, 0]
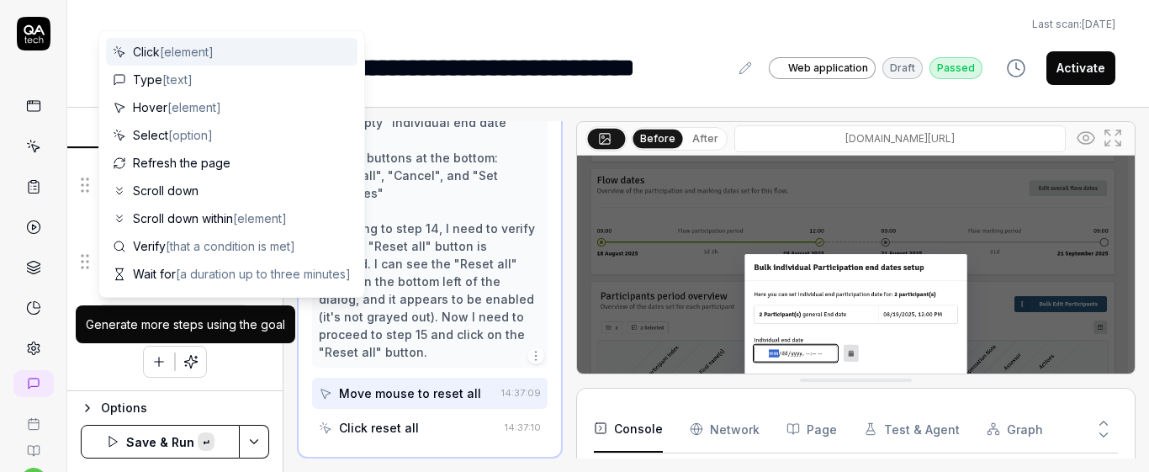
type textarea "*"
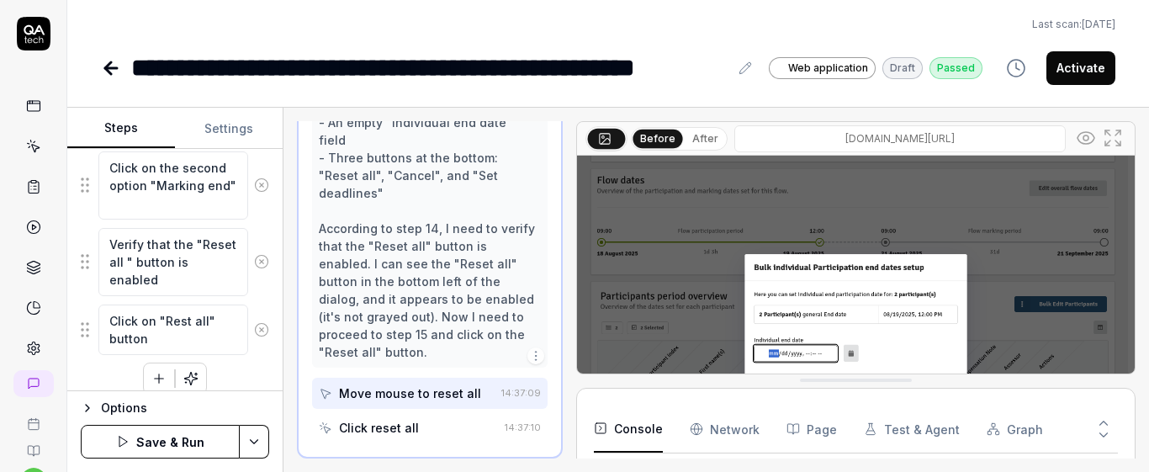
type textarea "Click on "Rest all" button"
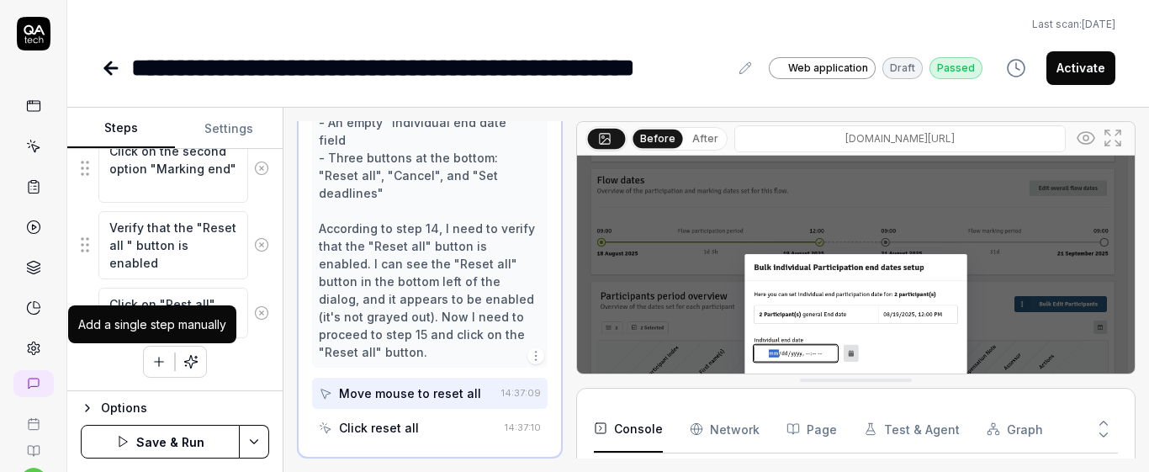
click at [159, 357] on icon "button" at bounding box center [159, 361] width 0 height 9
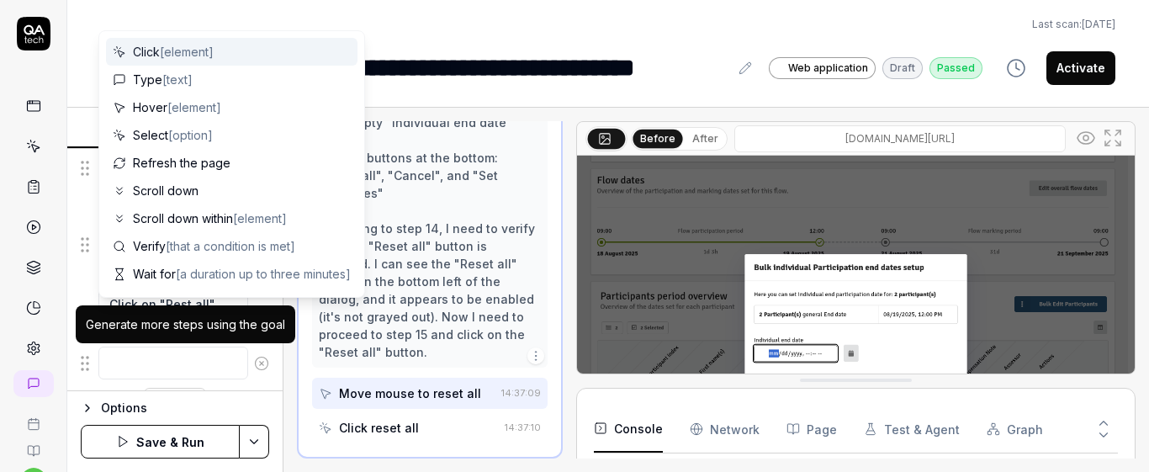
scroll to position [2298, 0]
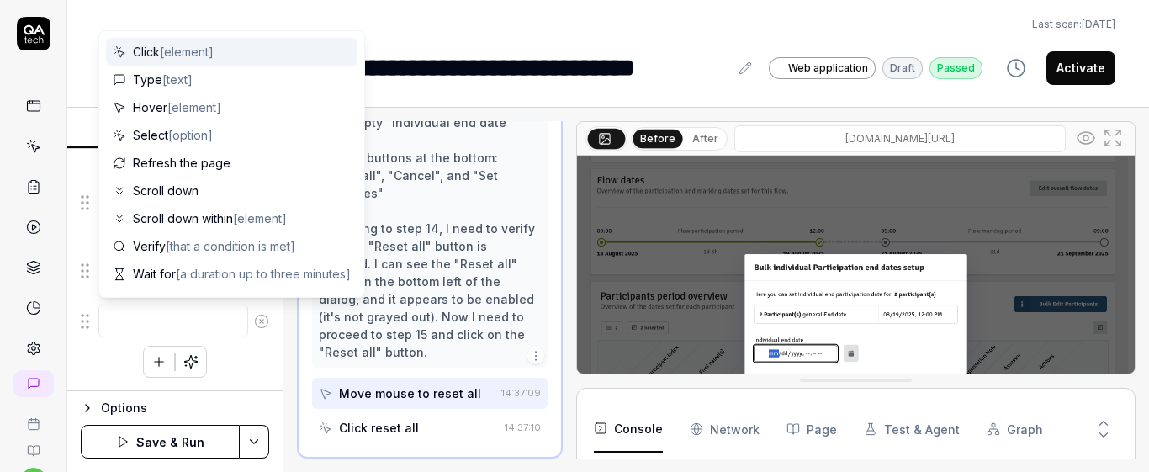
type textarea "*"
type textarea "C"
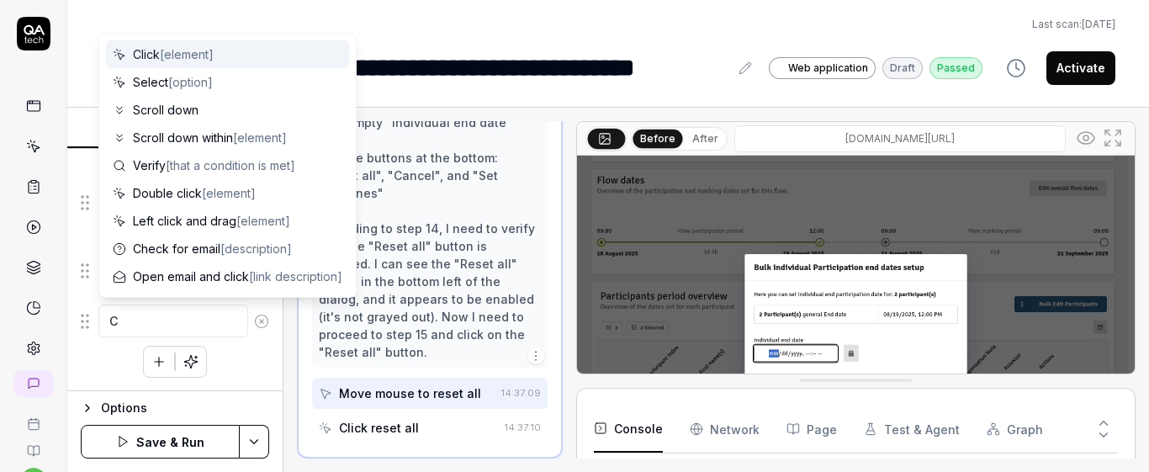
type textarea "*"
type textarea "Cl"
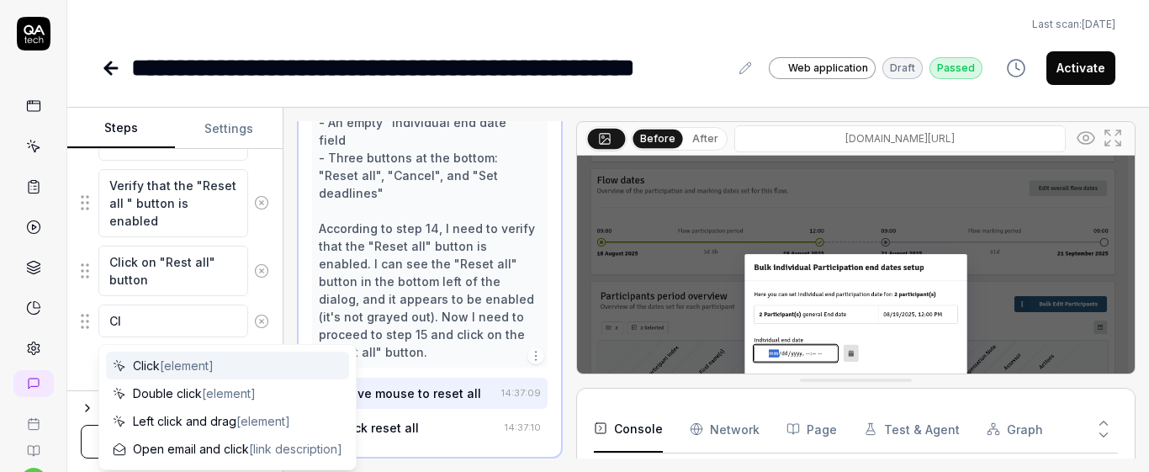
type textarea "*"
type textarea "Cli"
type textarea "*"
type textarea "Clic"
type textarea "*"
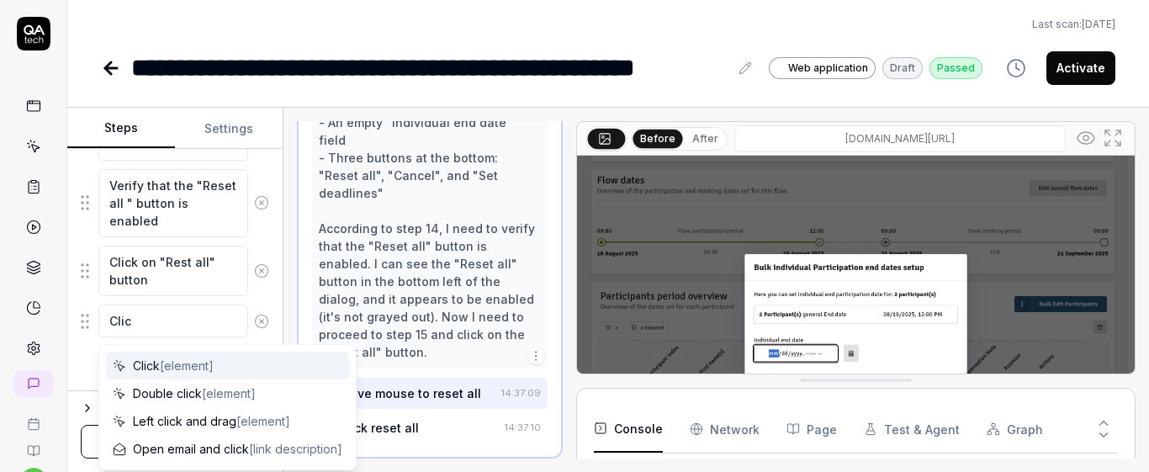
type textarea "Click"
type textarea "*"
type textarea "Click"
type textarea "*"
type textarea "Click o"
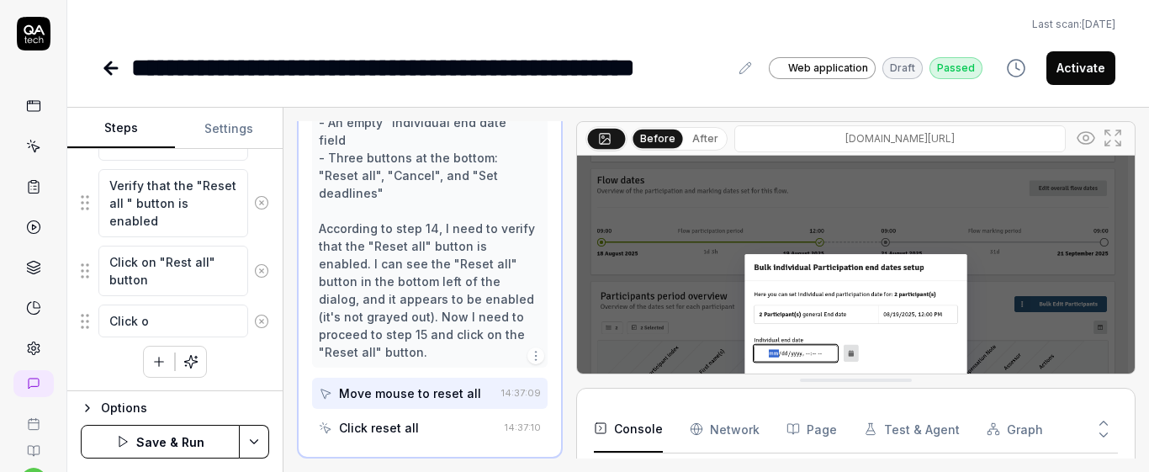
type textarea "*"
type textarea "Click on"
type textarea "*"
type textarea "Click on"
type textarea "*"
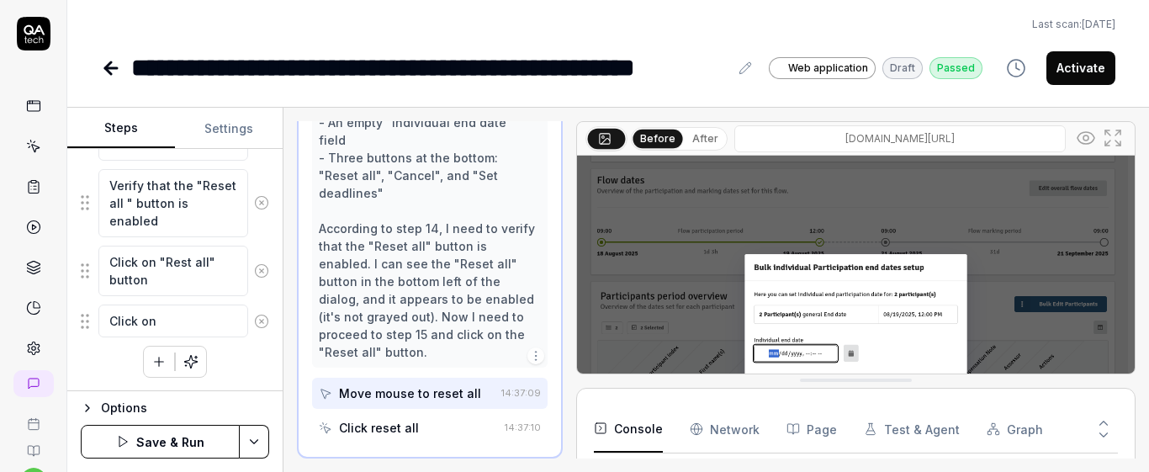
type textarea "Click on s"
type textarea "*"
type textarea "Click on se"
type textarea "*"
type textarea "Click on set"
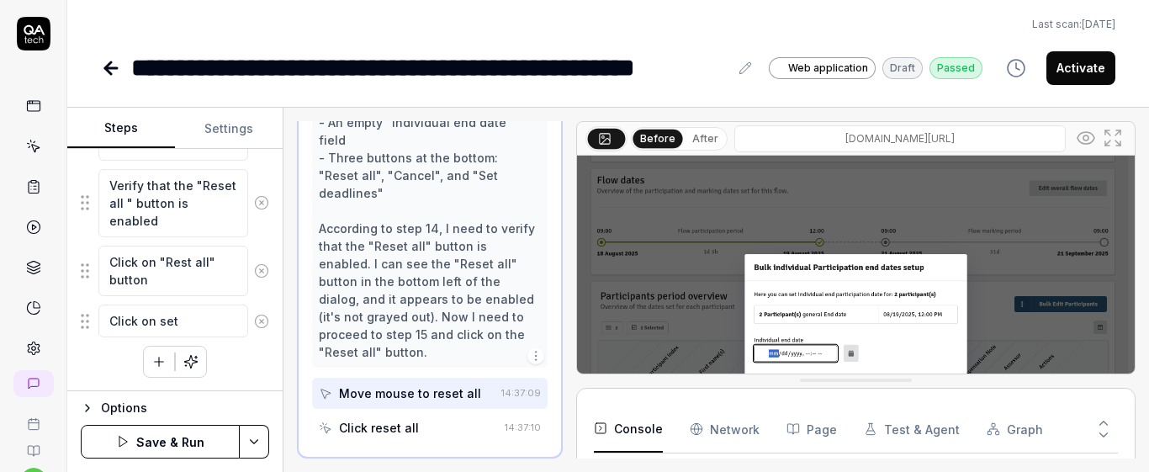
type textarea "*"
type textarea "Click on set"
type textarea "*"
type textarea "Click on set d"
type textarea "*"
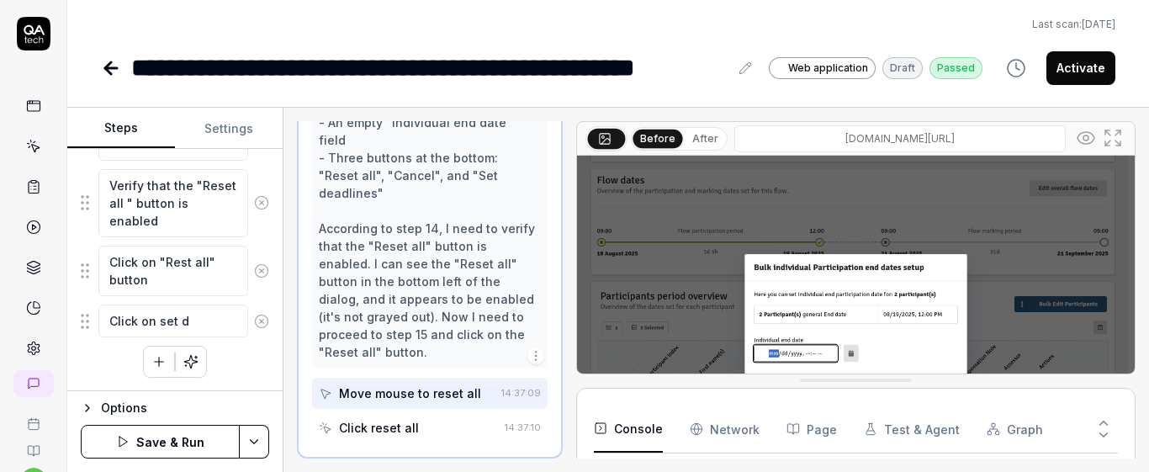
type textarea "Click on set de"
type textarea "*"
type textarea "Click on set dea"
type textarea "*"
type textarea "Click on set dead"
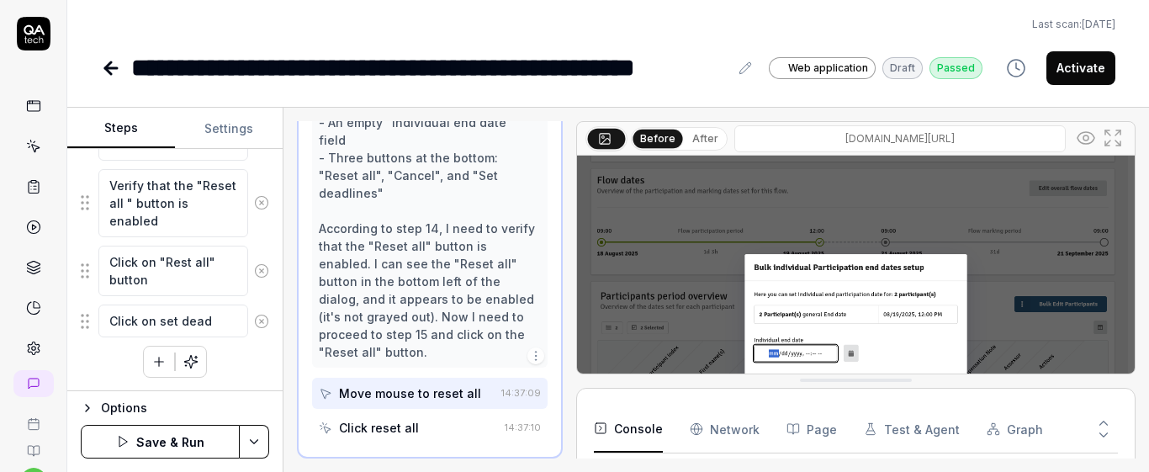
type textarea "*"
type textarea "Click on set dea"
type textarea "*"
type textarea "Click on set de"
type textarea "*"
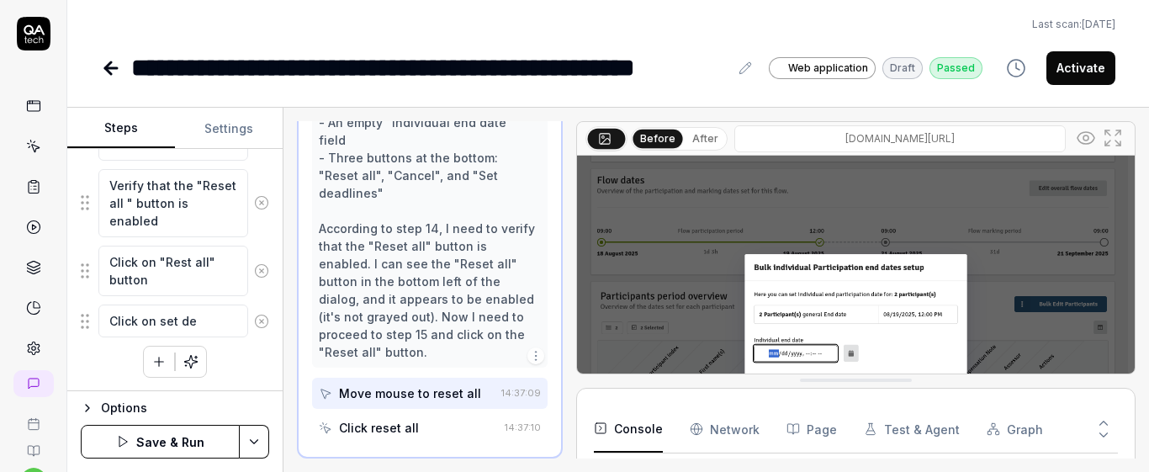
type textarea "Click on set d"
type textarea "*"
type textarea "Click on set"
type textarea "*"
type textarea "Click on set"
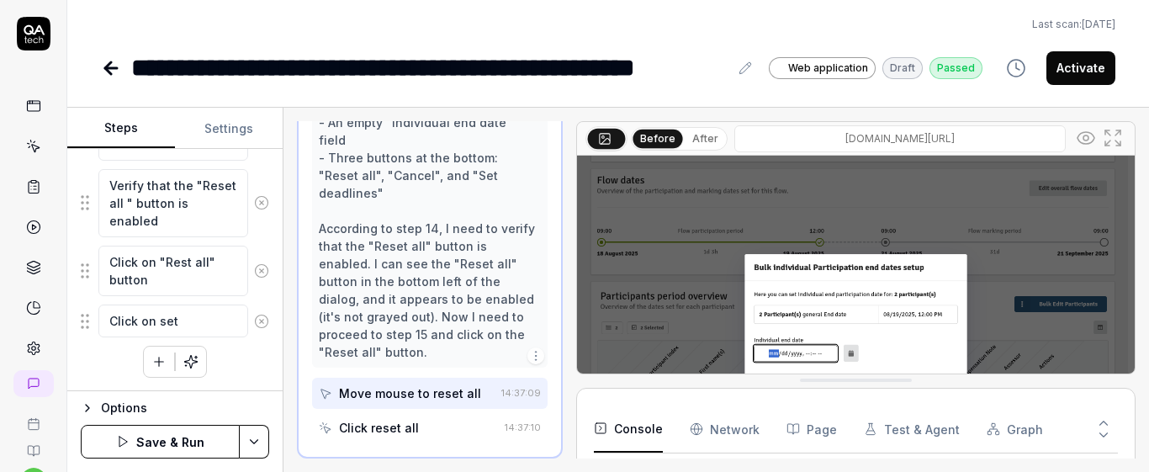
type textarea "*"
type textarea "Click on se"
type textarea "*"
type textarea "Click on s"
type textarea "*"
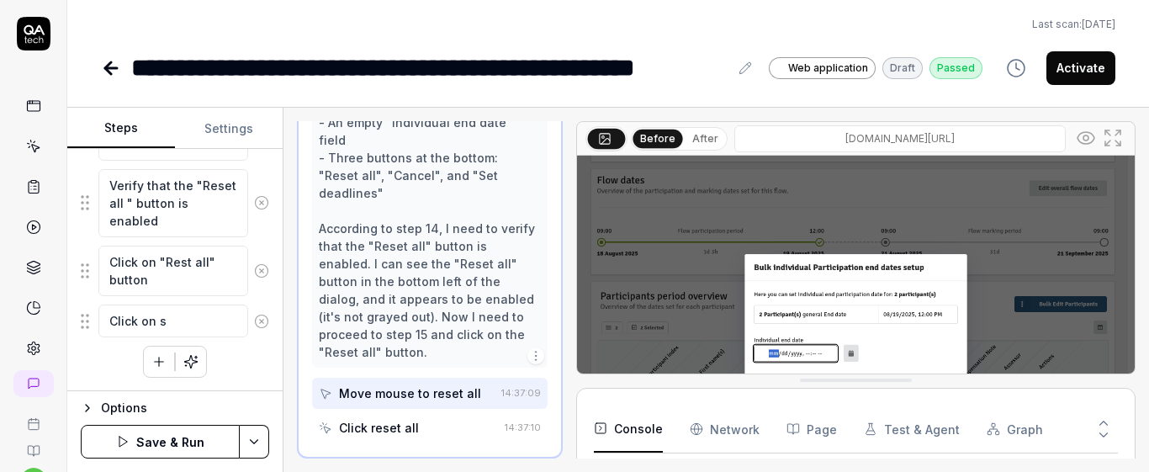
type textarea "Click on"
type textarea "*"
type textarea "Click on"
type textarea "*"
type textarea "Click on"
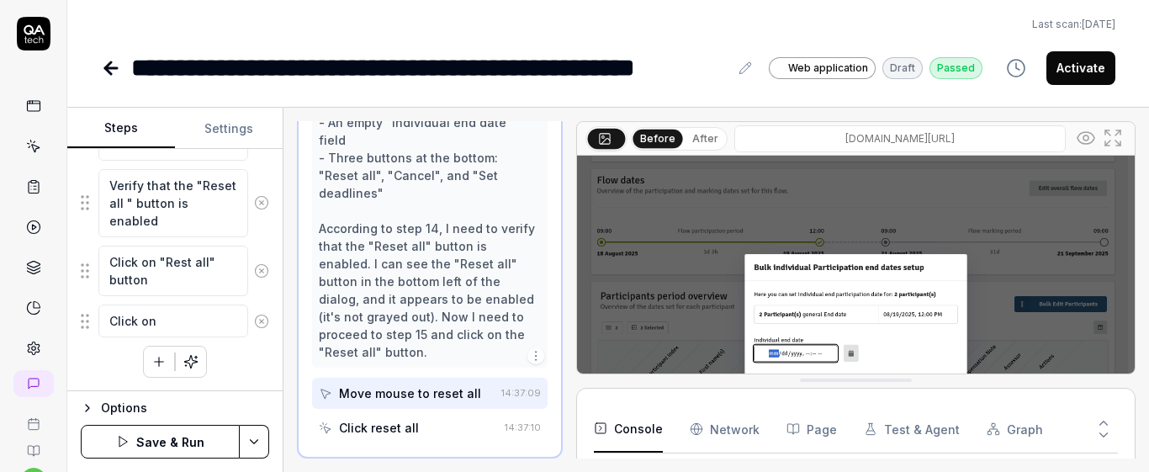
type textarea "*"
type textarea "Click on ""
type textarea "*"
type textarea "Click on "s"
type textarea "*"
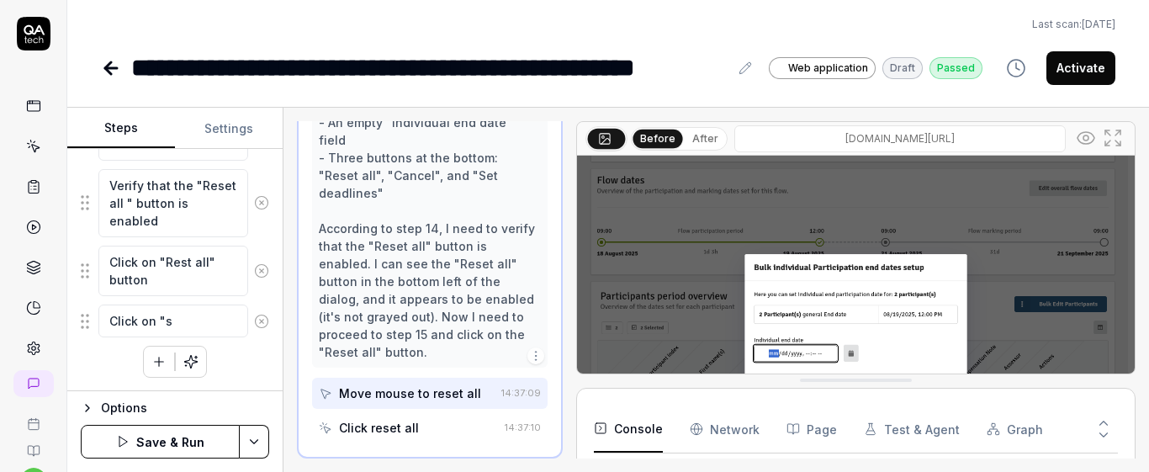
type textarea "Click on "sE"
type textarea "*"
type textarea "Click on "sER"
type textarea "*"
type textarea "Click on "sE"
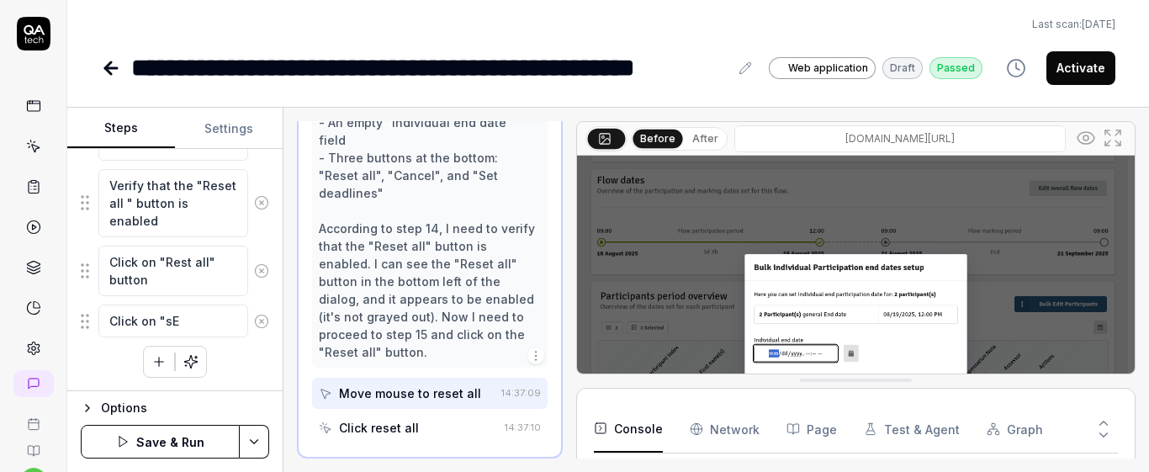
type textarea "*"
type textarea "Click on "s"
type textarea "*"
type textarea "Click on ""
type textarea "*"
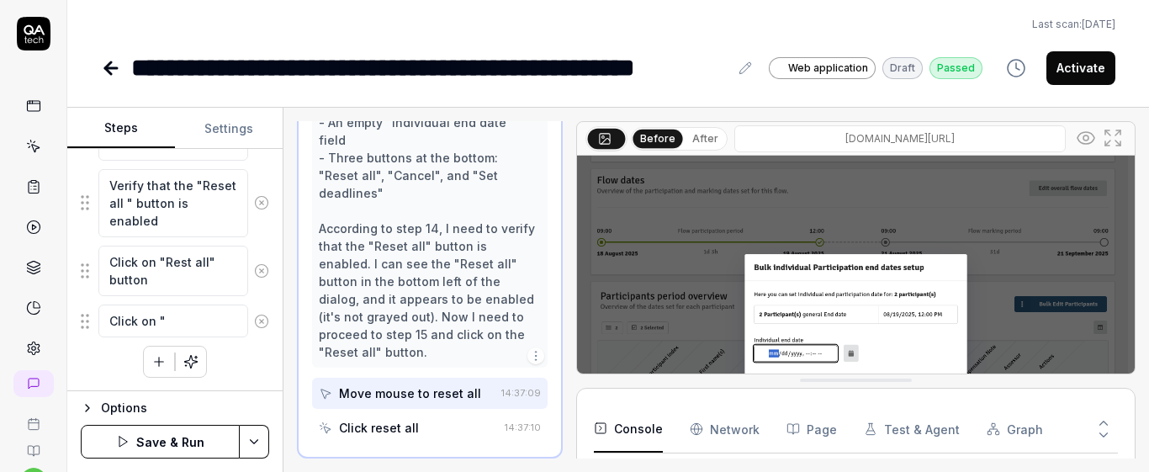
type textarea "Click on "S"
type textarea "*"
type textarea "Click on "Se"
type textarea "*"
type textarea "Click on "Set"
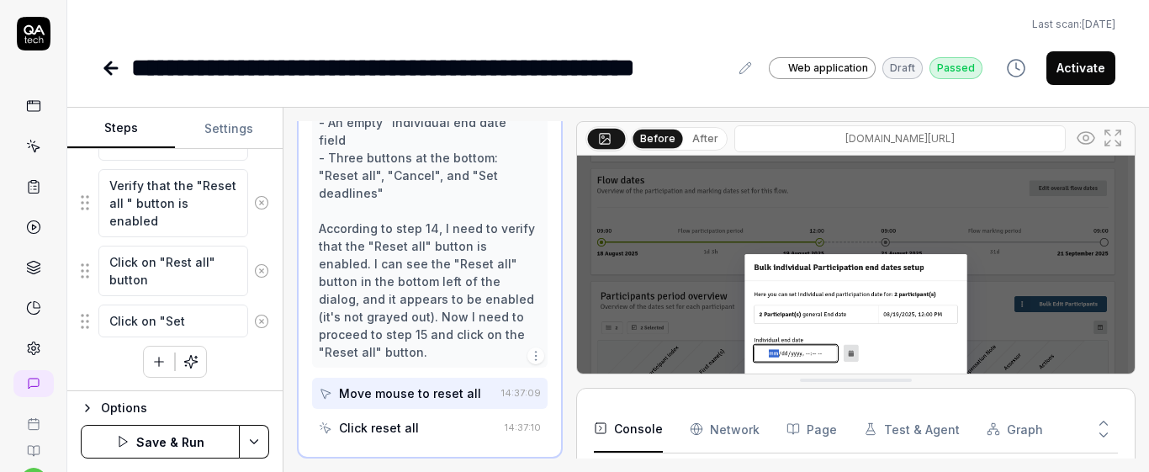
type textarea "*"
type textarea "Click on "Set"
type textarea "*"
type textarea "Click on "Set d"
type textarea "*"
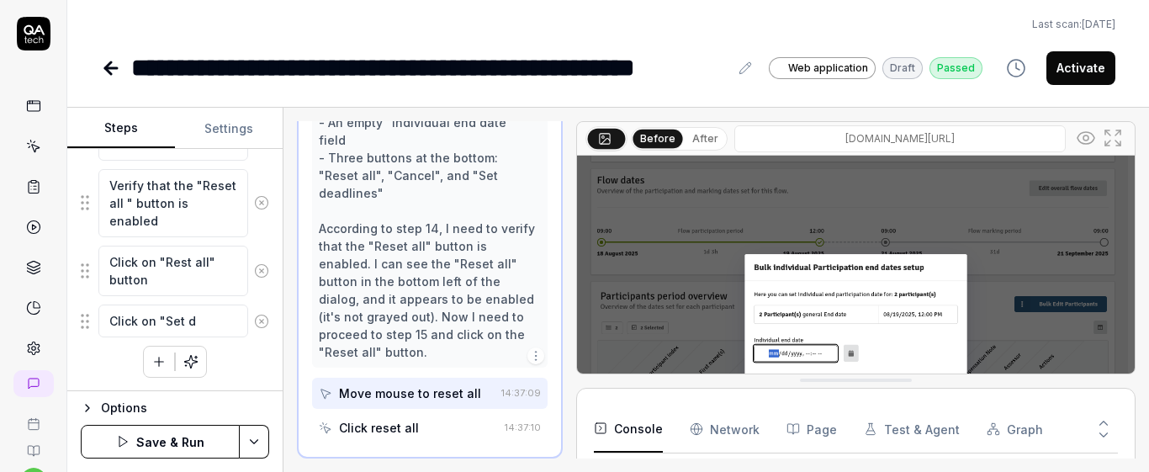
type textarea "Click on "Set de"
type textarea "*"
type textarea "Click on "Set dea"
type textarea "*"
type textarea "Click on "Set dead"
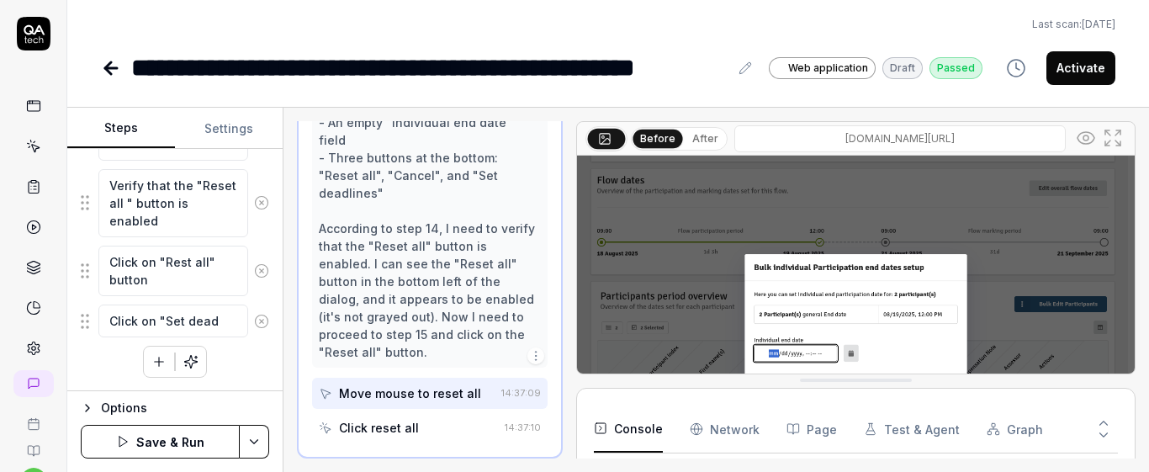
type textarea "*"
type textarea "Click on "Set deadl"
type textarea "*"
type textarea "Click on "Set deadli"
type textarea "*"
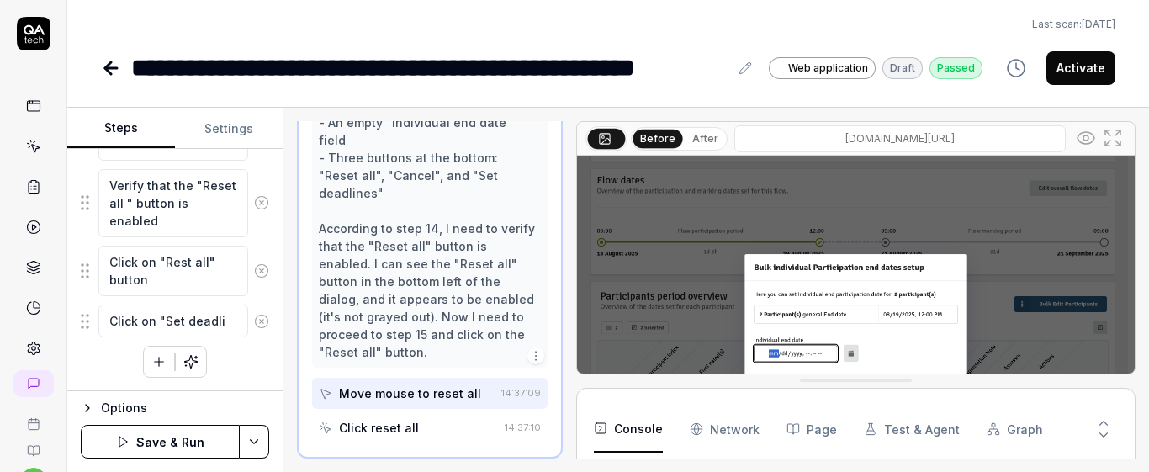
type textarea "Click on "Set deadlin"
type textarea "*"
type textarea "Click on "Set deadline"
type textarea "*"
type textarea "Click on "Set deadlines"
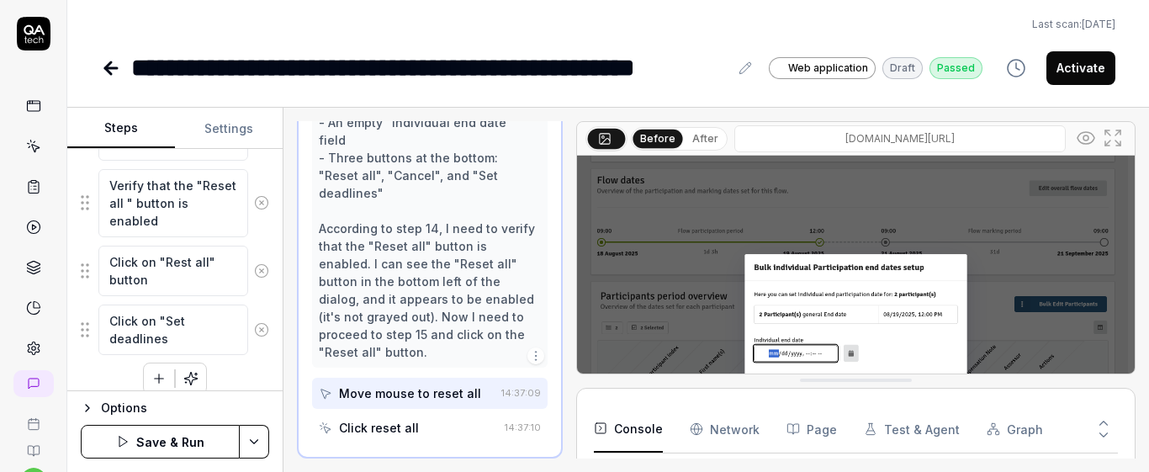
type textarea "*"
type textarea "Click on "Set deadlines""
type textarea "*"
type textarea "Click on "Set deadlines""
type textarea "*"
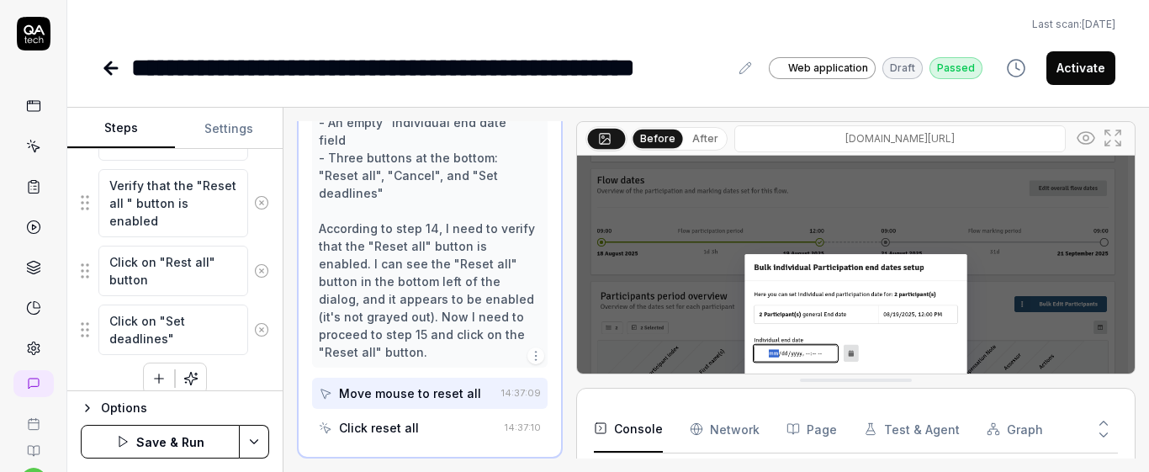
type textarea "Click on "Set deadlines" b"
type textarea "*"
type textarea "Click on "Set deadlines" bu"
type textarea "*"
type textarea "Click on "Set deadlines" but"
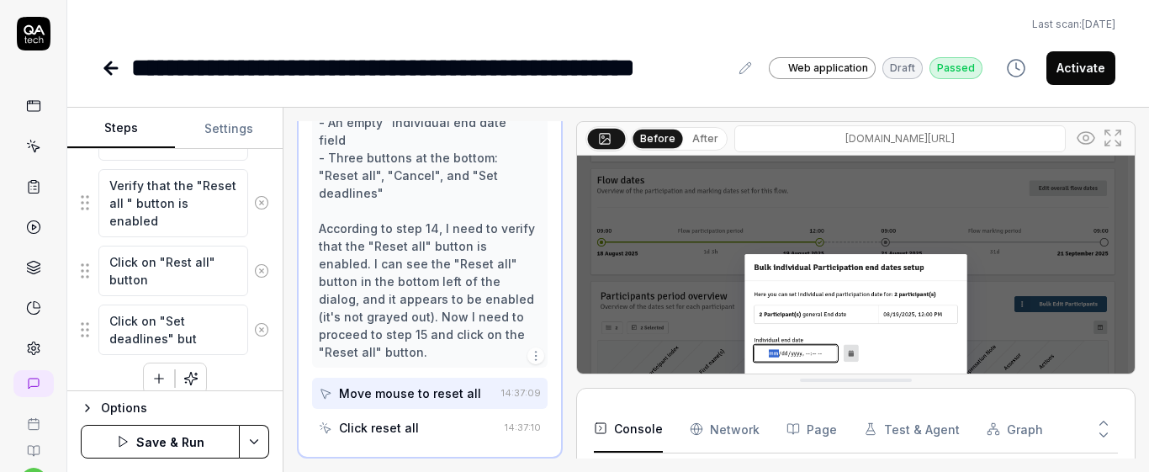
type textarea "*"
type textarea "Click on "Set deadlines" butt"
type textarea "*"
type textarea "Click on "Set deadlines" butto"
type textarea "*"
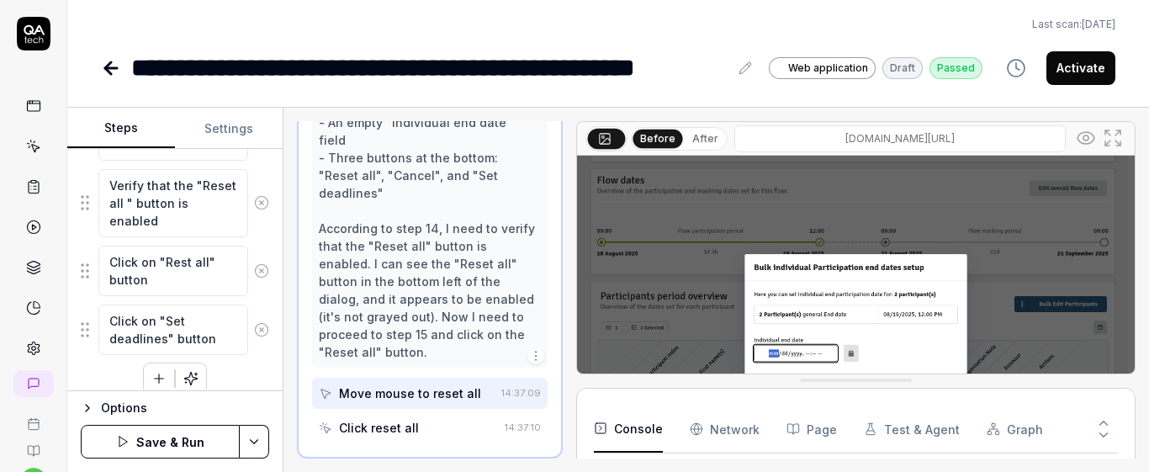
type textarea "Click on "Set deadlines" button"
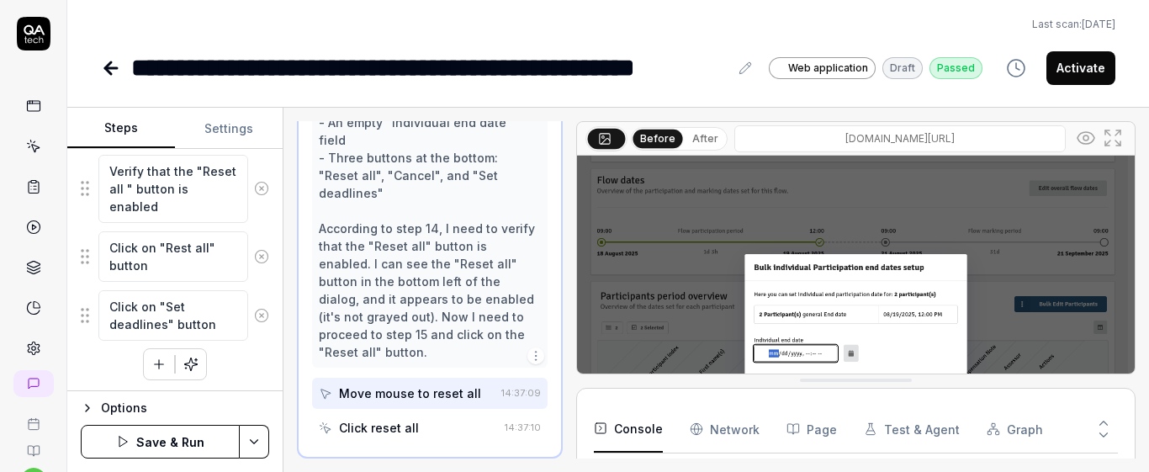
scroll to position [2315, 0]
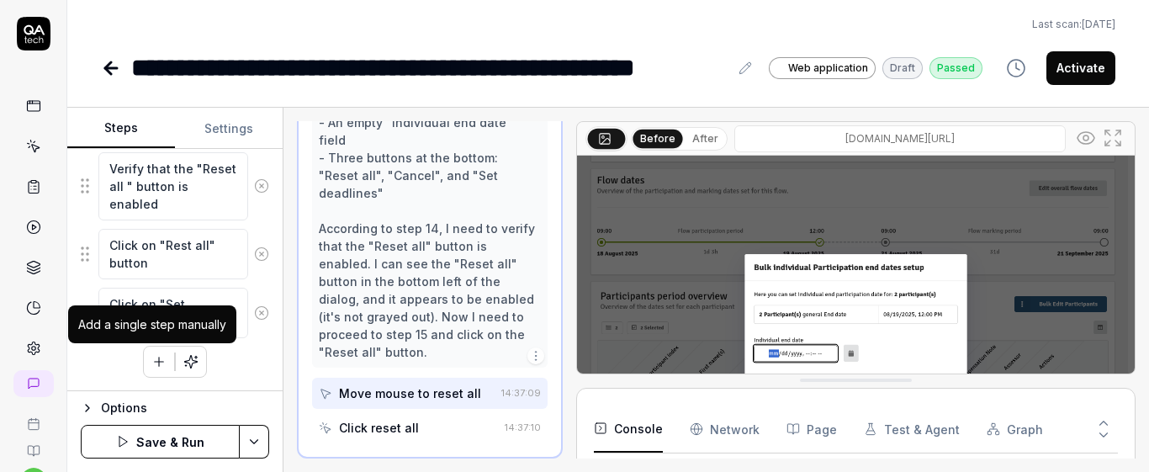
click at [152, 359] on icon "button" at bounding box center [158, 361] width 15 height 15
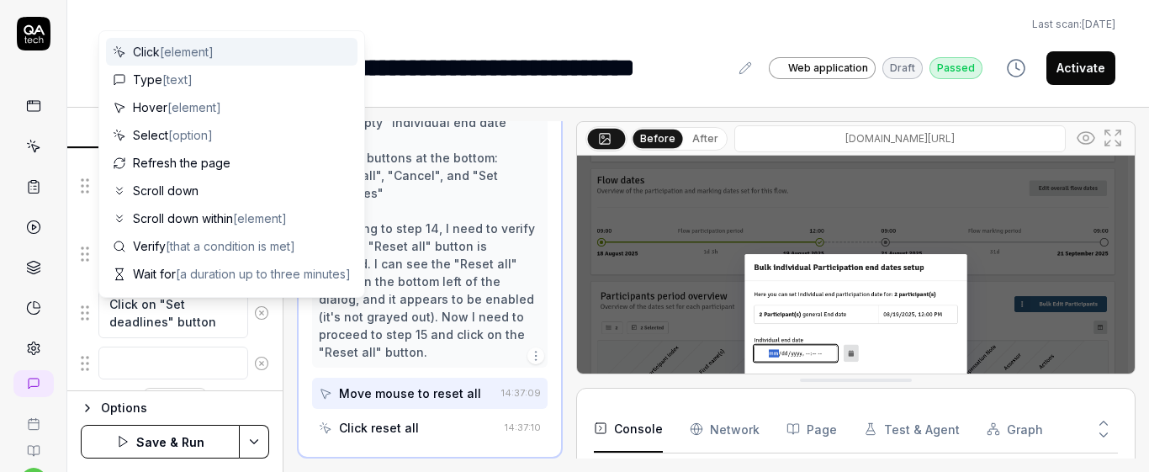
scroll to position [2357, 0]
type textarea "*"
type textarea "V"
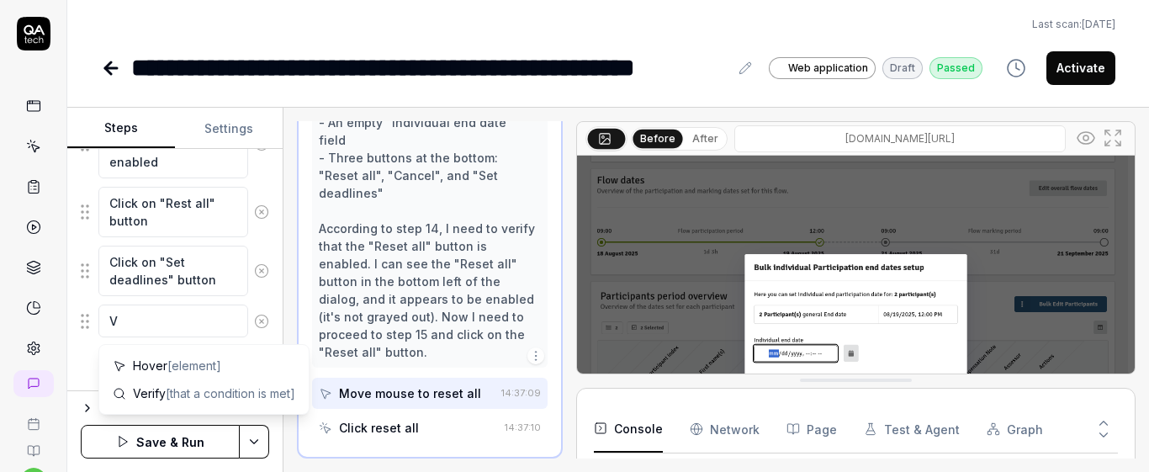
type textarea "*"
type textarea "Ve"
type textarea "*"
type textarea "Ver"
type textarea "*"
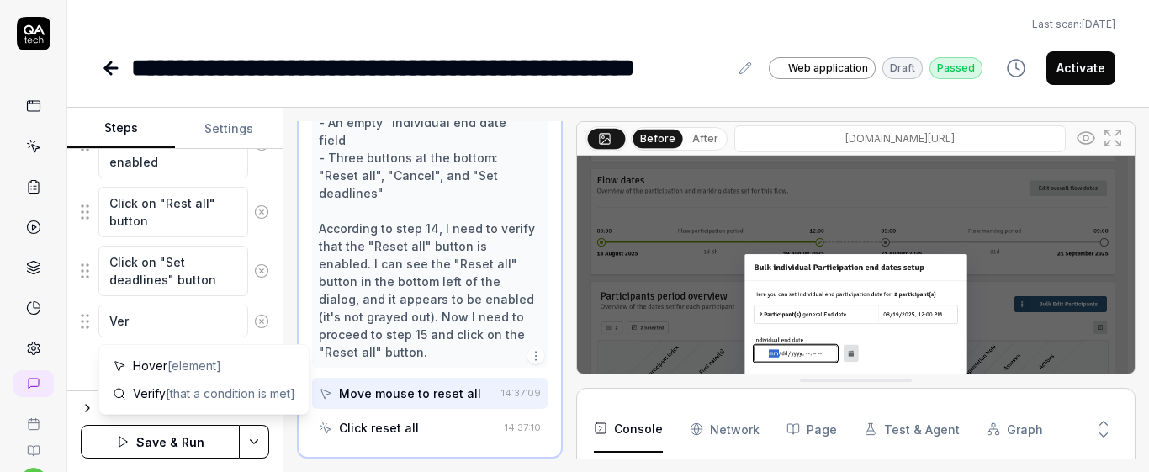
type textarea "Veri"
type textarea "*"
type textarea "Verif"
type textarea "*"
type textarea "Verify"
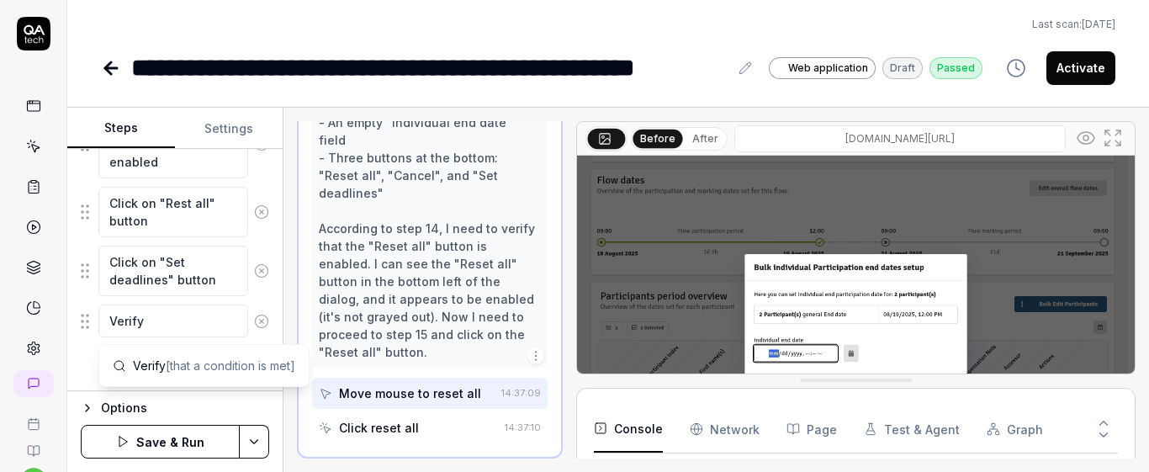
type textarea "*"
type textarea "Verify"
type textarea "*"
type textarea "Verify t"
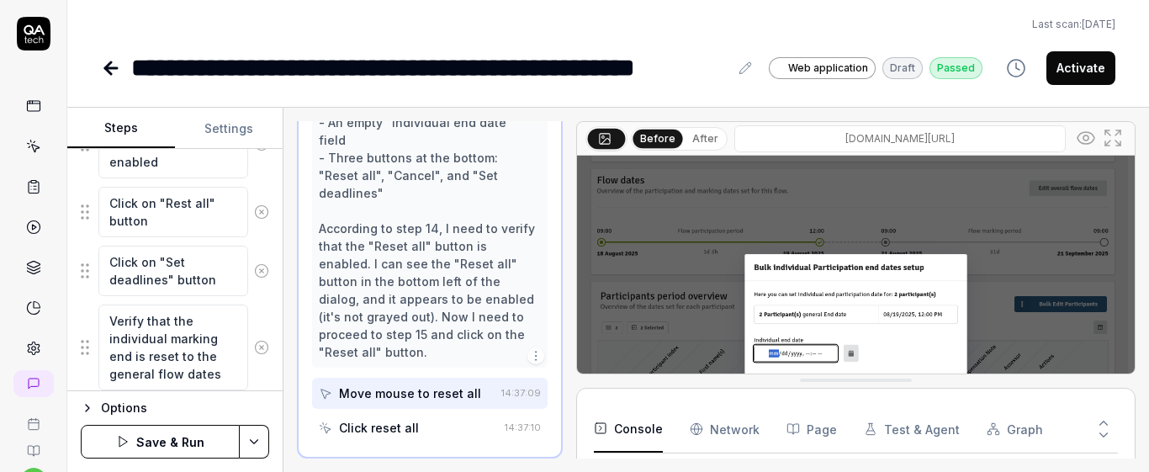
click at [261, 319] on div "Goal Reset individual dates to the original dates Expected result Selected indi…" at bounding box center [174, 270] width 215 height 242
click at [192, 448] on button "Save & Run" at bounding box center [160, 442] width 159 height 34
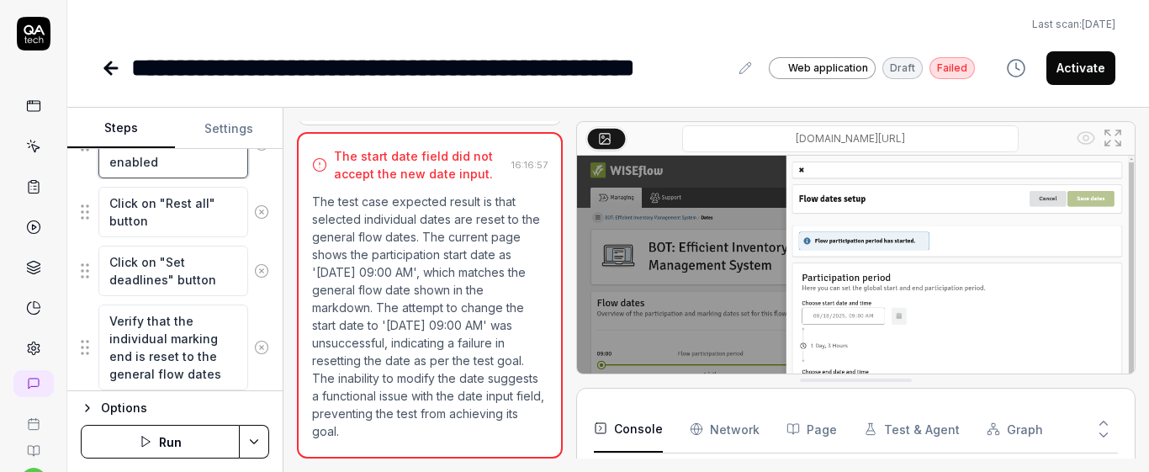
click at [219, 149] on textarea "Verify that the "Reset all " button is enabled" at bounding box center [173, 144] width 150 height 68
click at [230, 136] on button "Settings" at bounding box center [229, 128] width 108 height 40
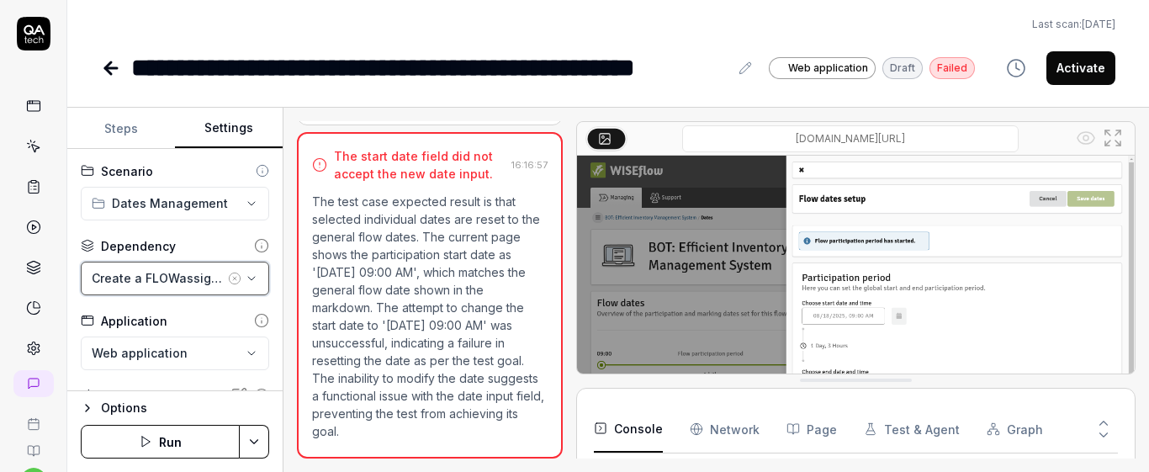
click at [170, 279] on div "Create a FLOWassign without activating the flow" at bounding box center [158, 278] width 133 height 18
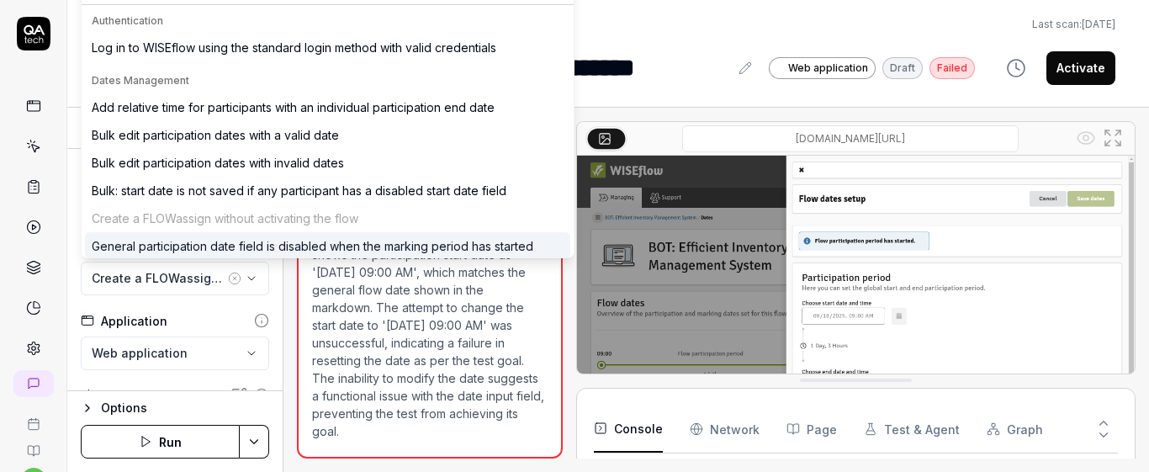
click at [228, 278] on icon "button" at bounding box center [234, 278] width 13 height 13
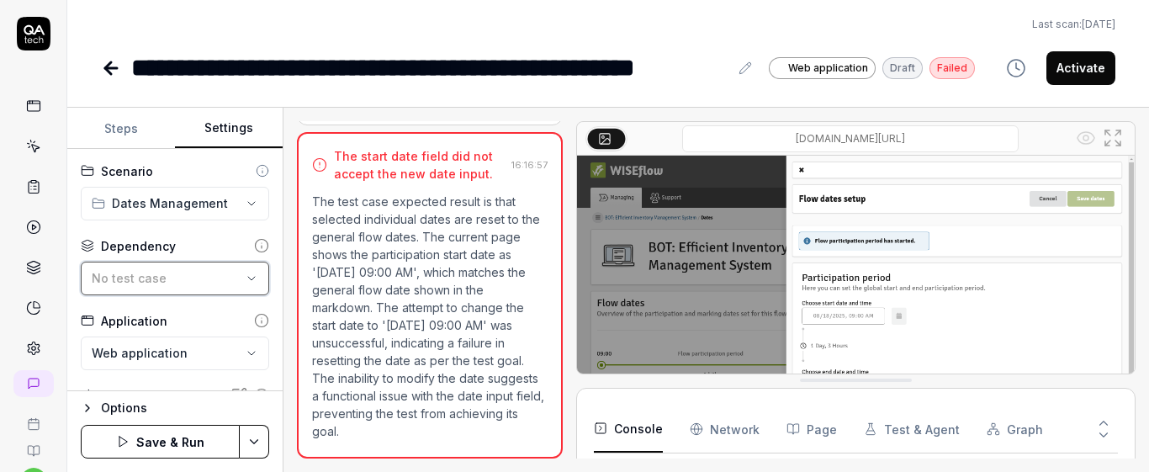
click at [195, 274] on div "No test case" at bounding box center [167, 278] width 150 height 18
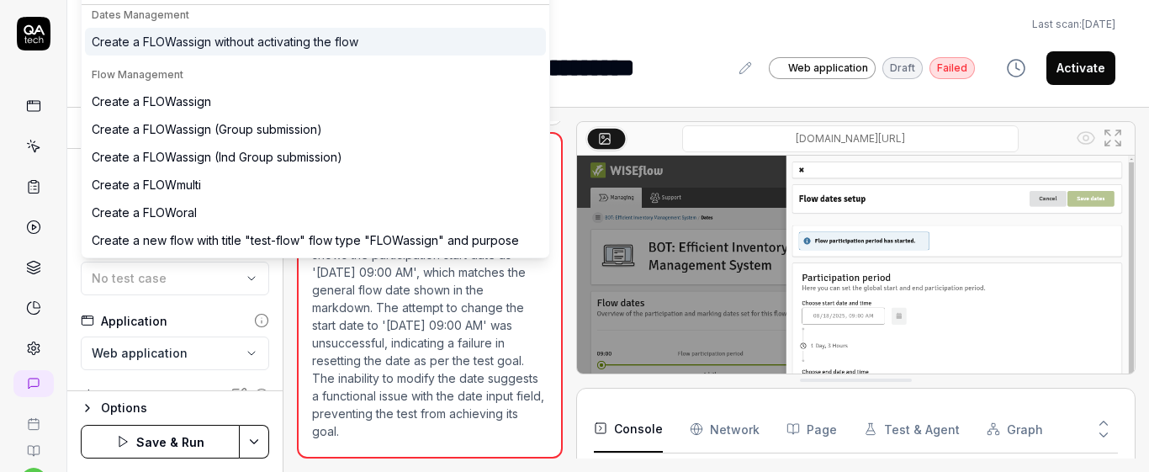
scroll to position [6, 0]
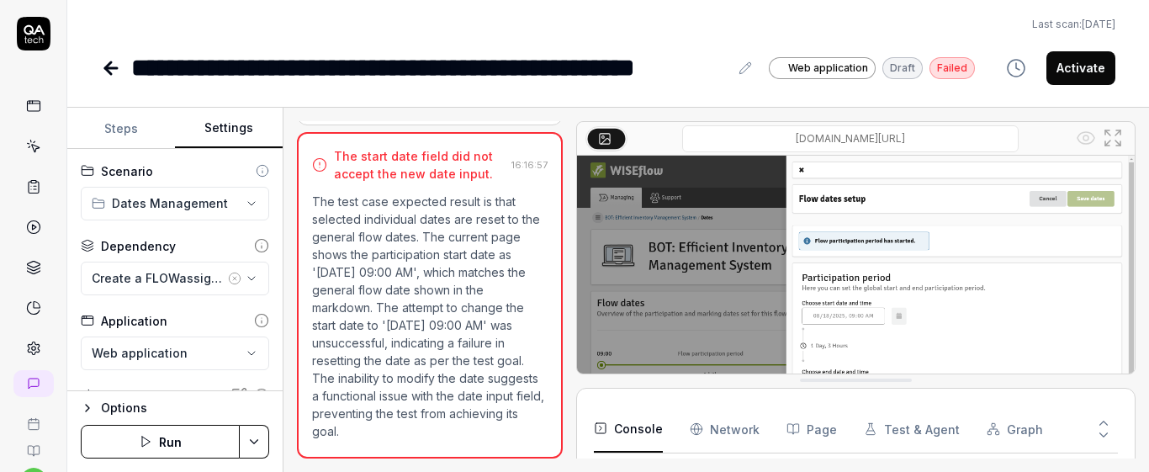
click at [190, 440] on button "Run" at bounding box center [160, 442] width 159 height 34
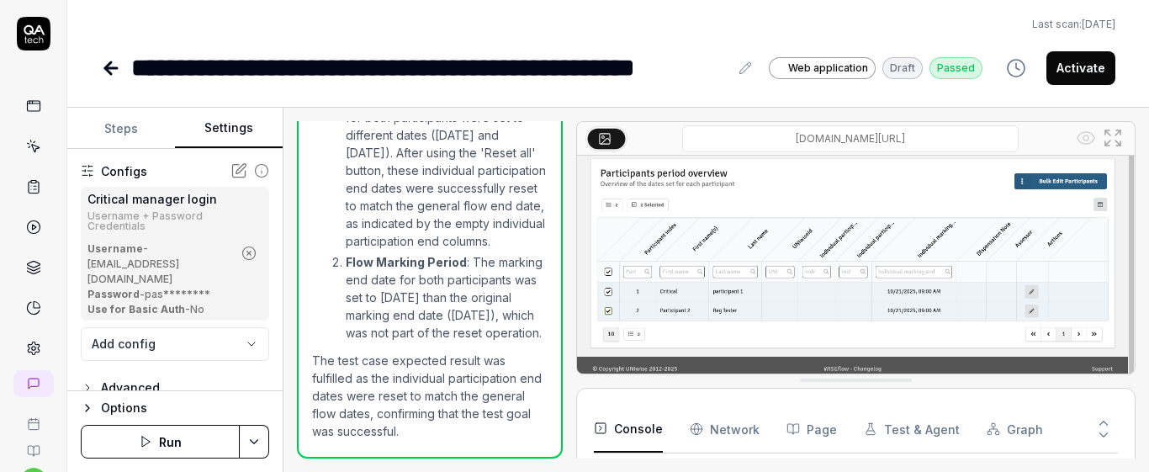
scroll to position [230, 0]
click at [138, 135] on button "Steps" at bounding box center [121, 128] width 108 height 40
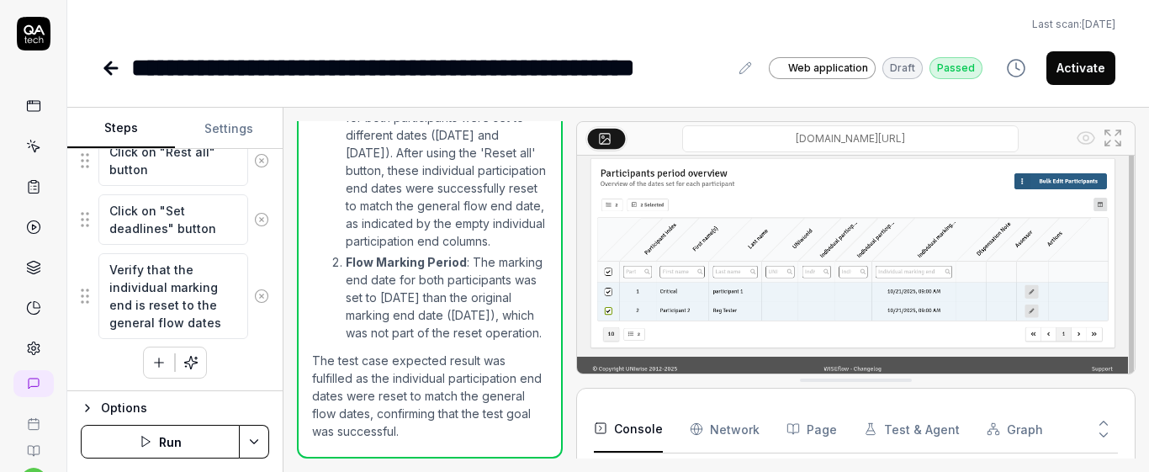
scroll to position [2409, 0]
click at [165, 277] on textarea "Verify that the individual marking end is reset to the general flow dates" at bounding box center [173, 295] width 150 height 86
click at [206, 229] on textarea "Click on "Set deadlines" button" at bounding box center [173, 218] width 150 height 50
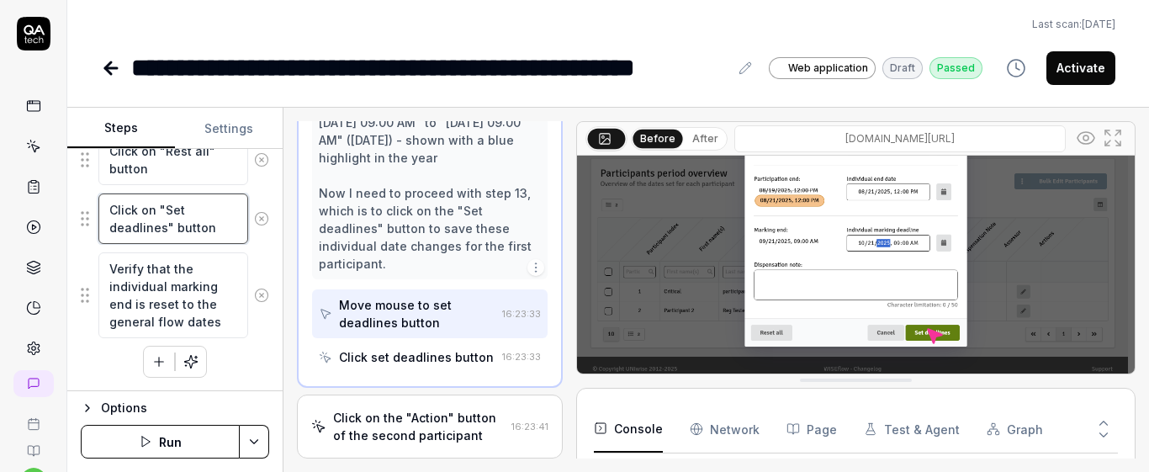
scroll to position [22, 0]
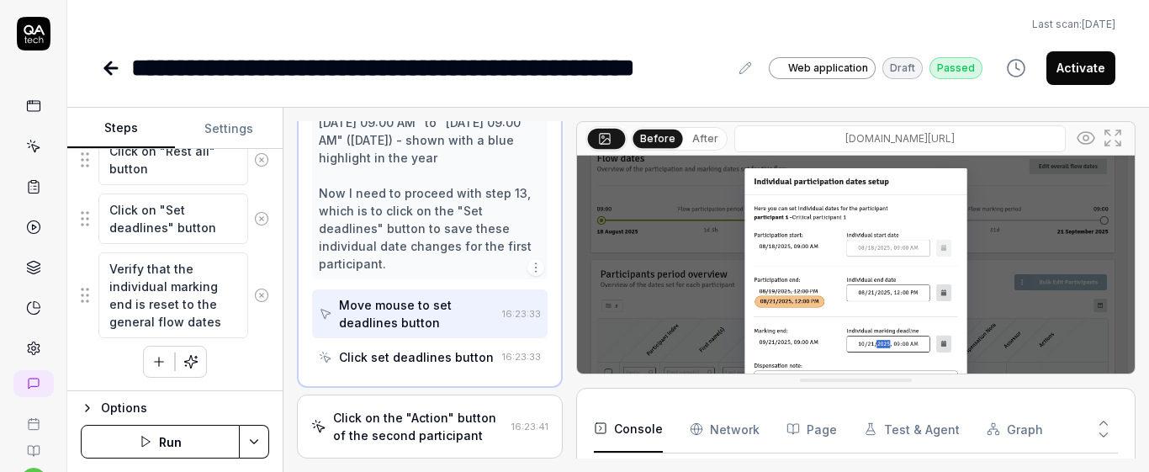
click at [708, 145] on button "After" at bounding box center [705, 138] width 40 height 18
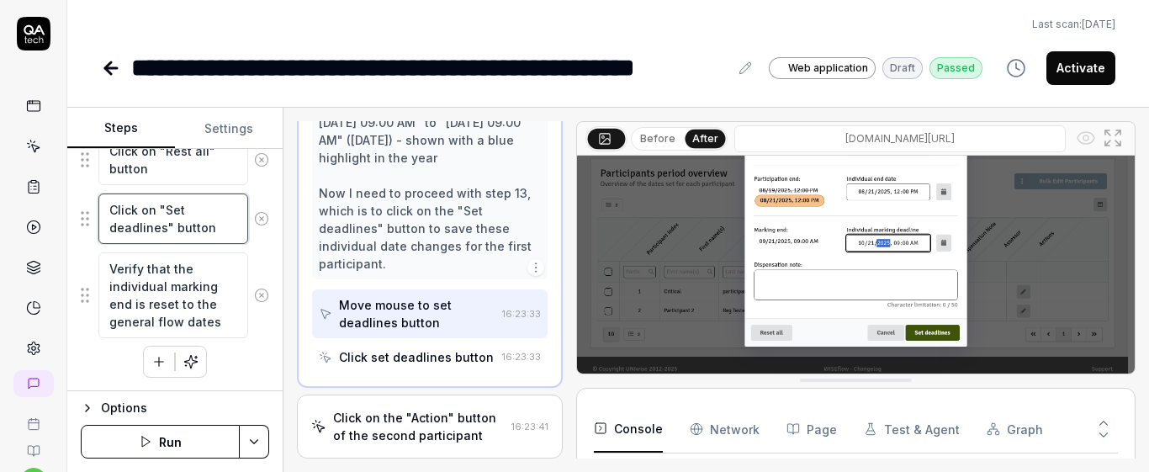
click at [199, 217] on textarea "Click on "Set deadlines" button" at bounding box center [173, 218] width 150 height 50
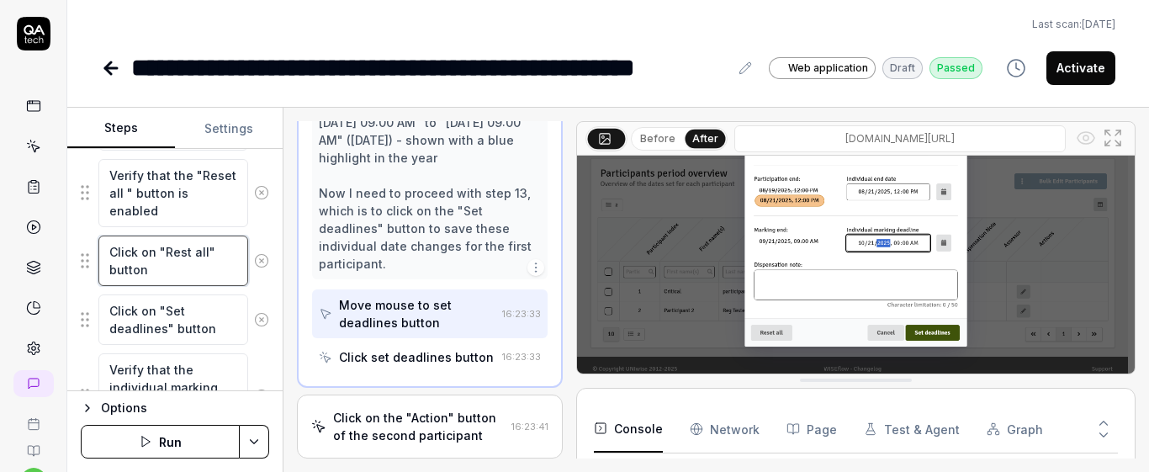
click at [209, 263] on textarea "Click on "Rest all" button" at bounding box center [173, 260] width 150 height 50
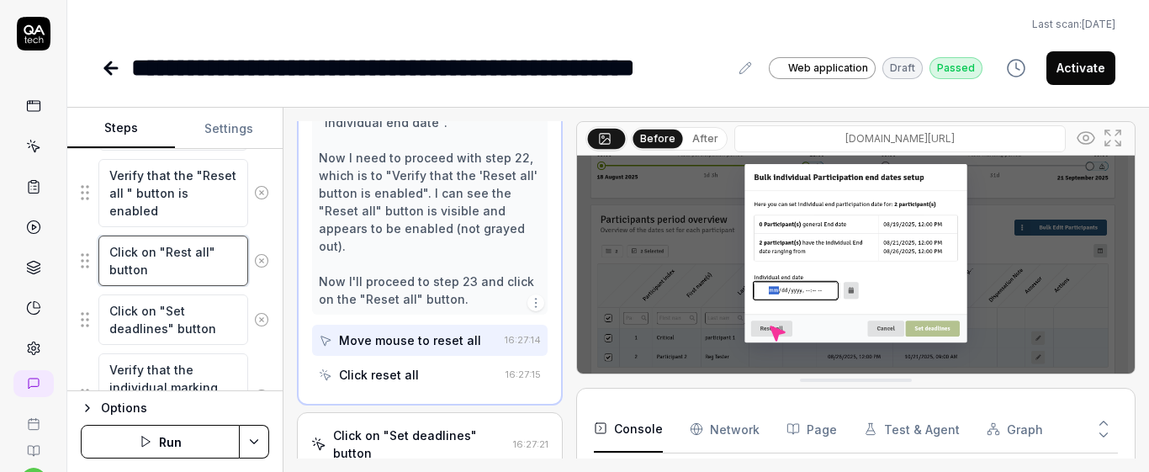
scroll to position [123, 0]
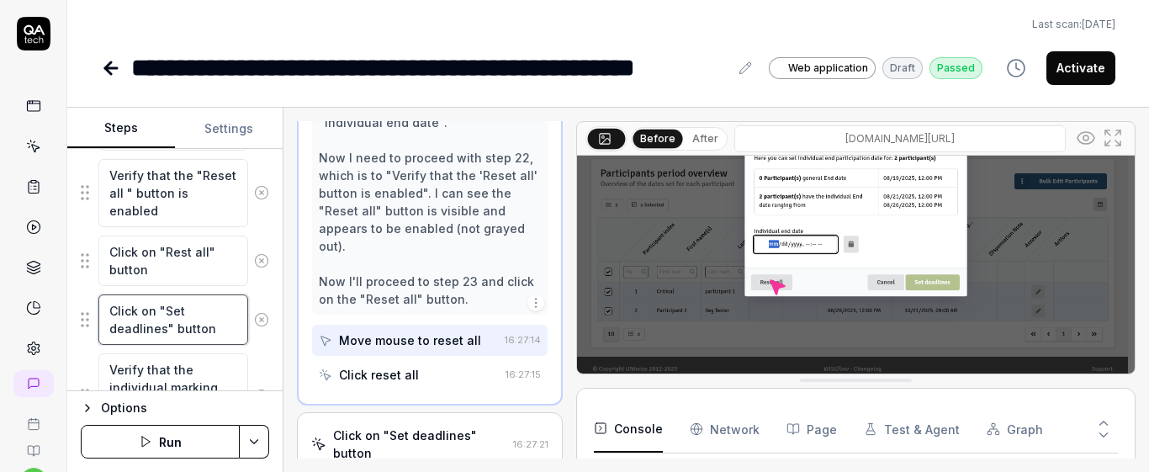
click at [203, 320] on textarea "Click on "Set deadlines" button" at bounding box center [173, 319] width 150 height 50
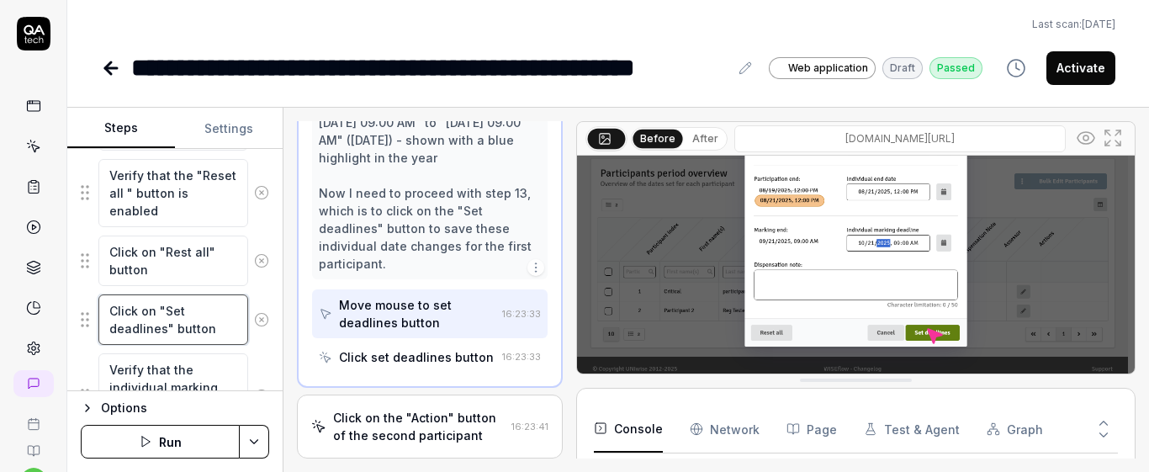
scroll to position [22, 0]
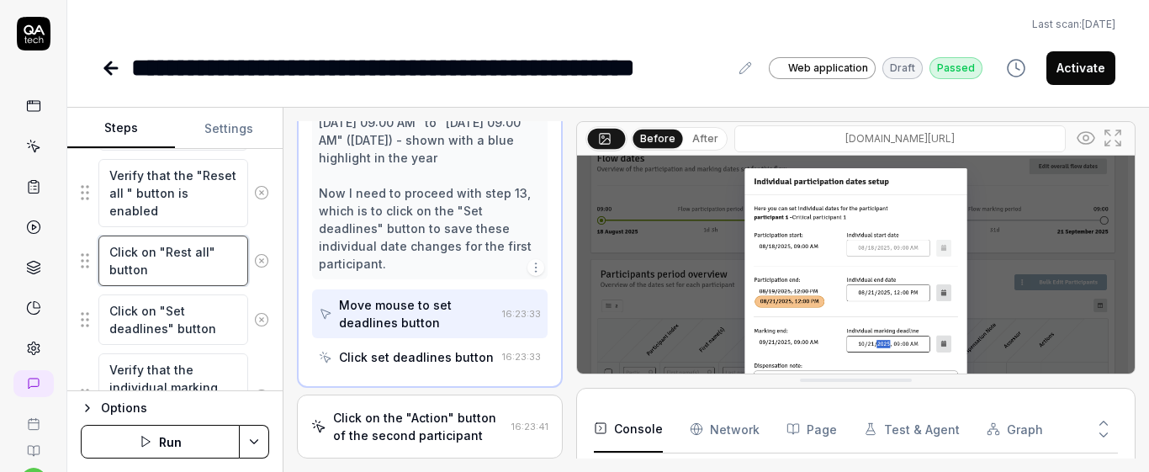
click at [182, 276] on textarea "Click on "Rest all" button" at bounding box center [173, 260] width 150 height 50
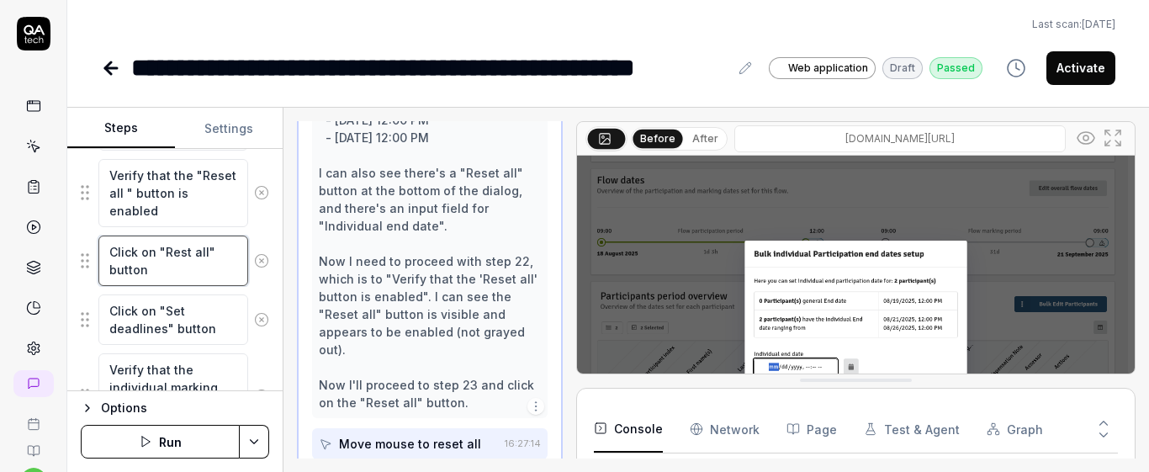
scroll to position [1760, 0]
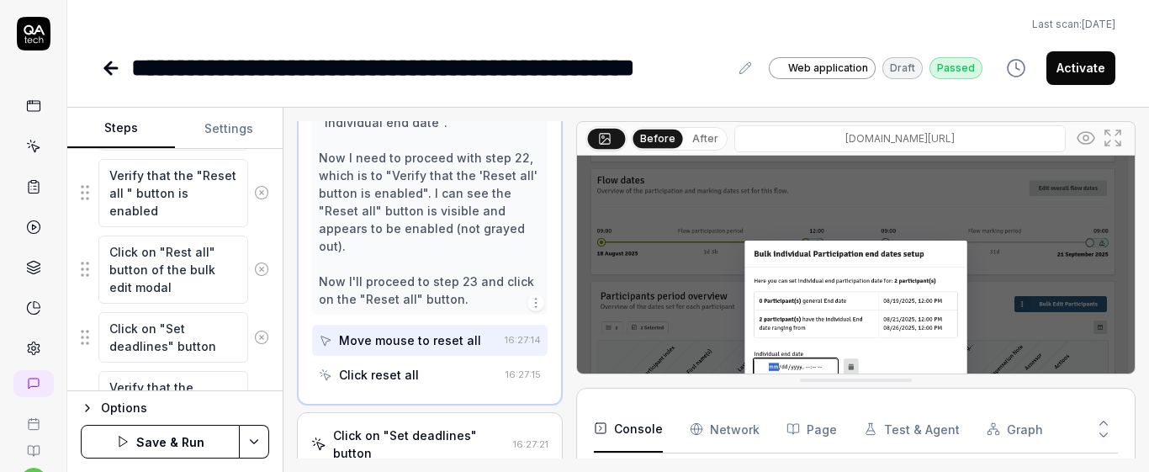
click at [261, 235] on div "Goal Reset individual dates to the original dates Expected result Selected indi…" at bounding box center [174, 270] width 215 height 242
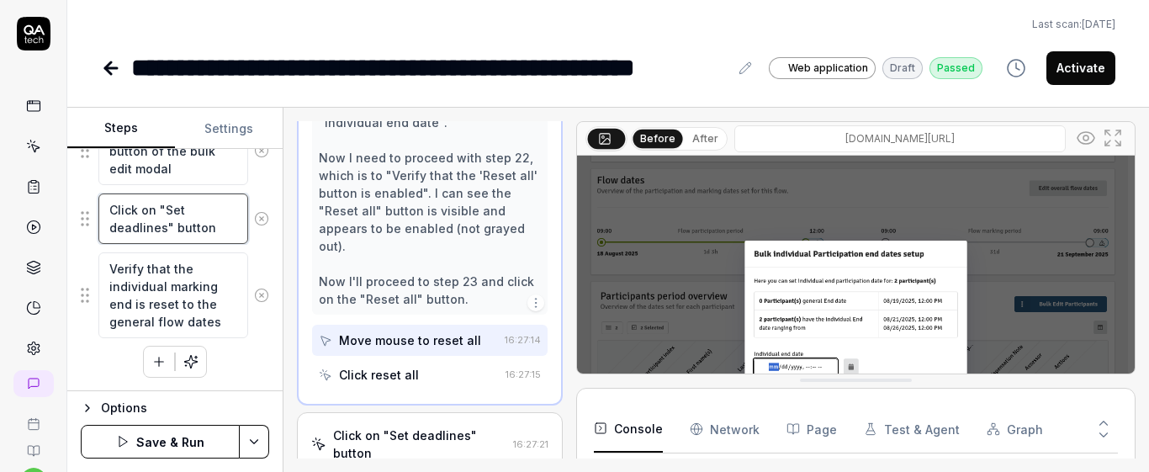
click at [219, 231] on textarea "Click on "Set deadlines" button" at bounding box center [173, 218] width 150 height 50
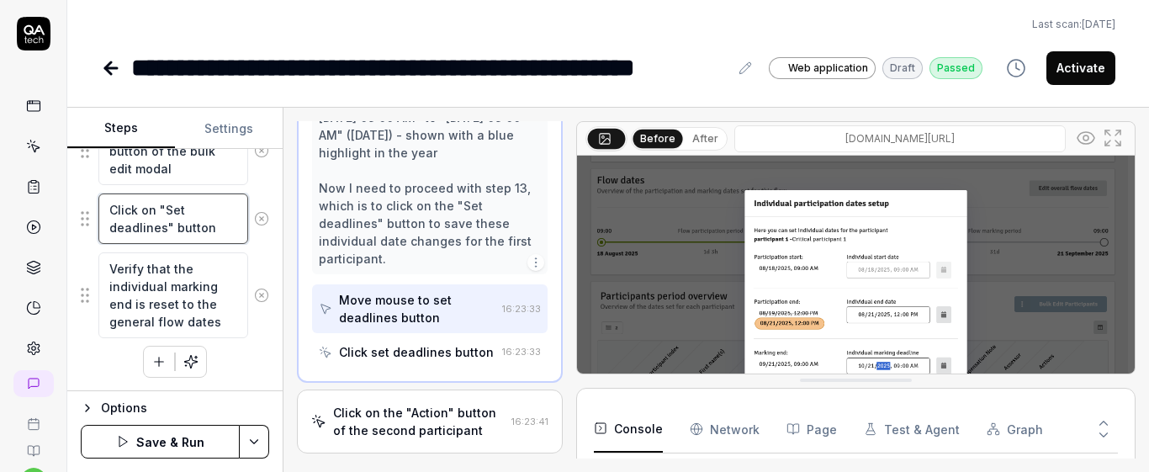
scroll to position [1124, 0]
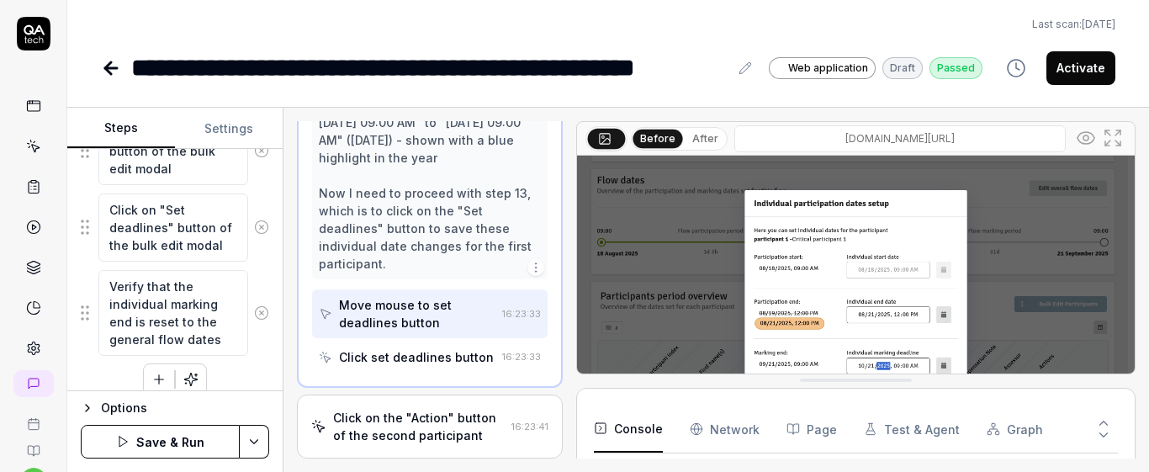
click at [264, 286] on div "Goal Reset individual dates to the original dates Expected result Selected indi…" at bounding box center [174, 270] width 215 height 242
click at [193, 441] on button "Save & Run" at bounding box center [160, 442] width 159 height 34
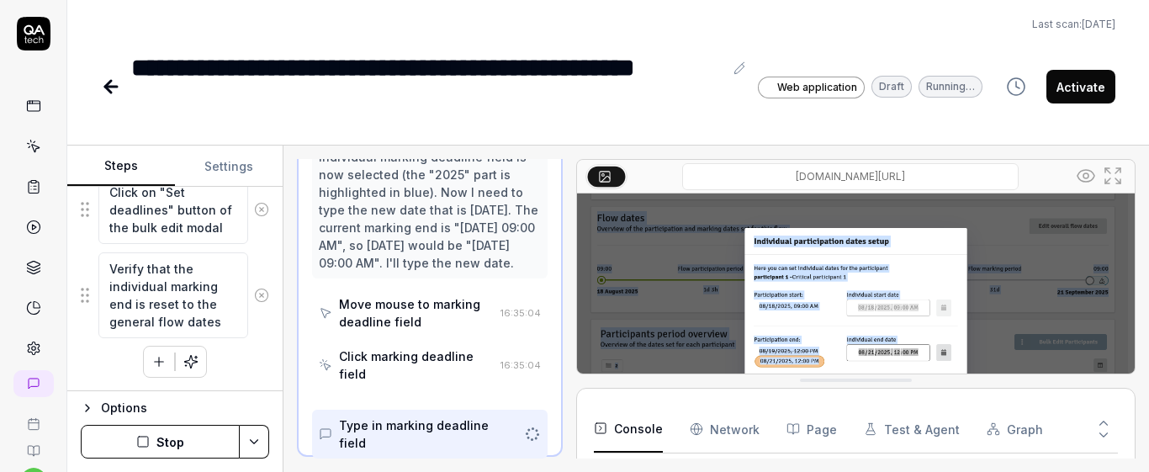
scroll to position [1731, 0]
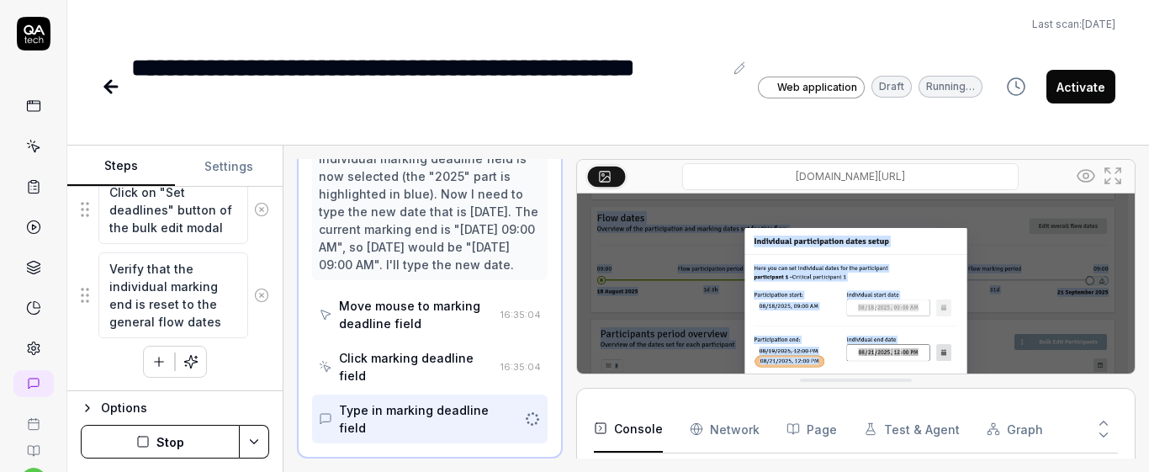
click at [410, 368] on div "Click marking deadline field" at bounding box center [416, 366] width 155 height 35
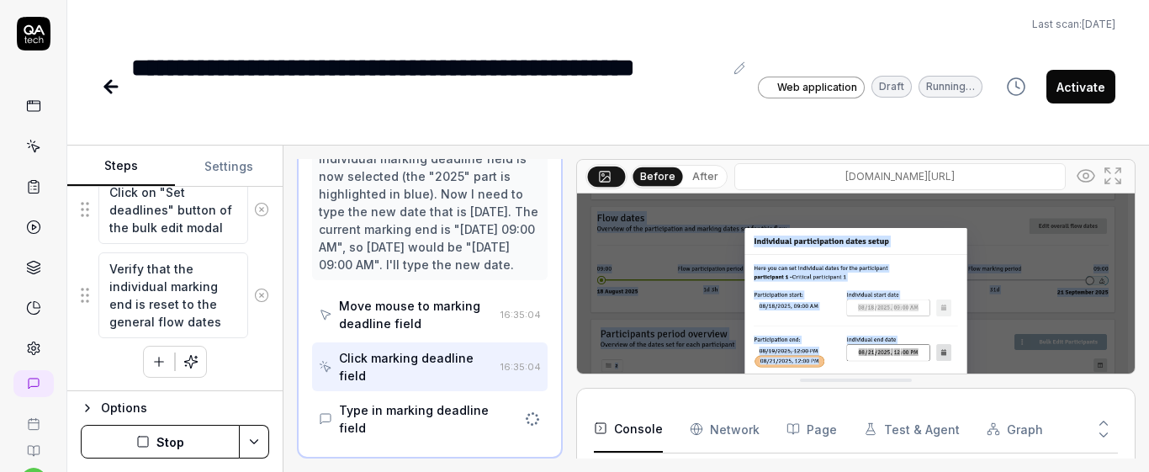
scroll to position [161, 0]
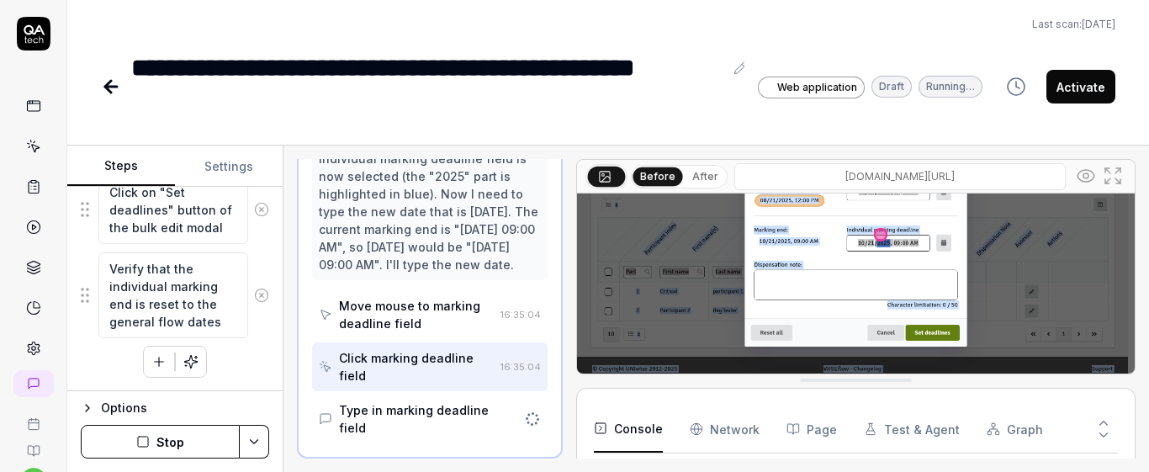
click at [685, 178] on button "After" at bounding box center [705, 176] width 40 height 18
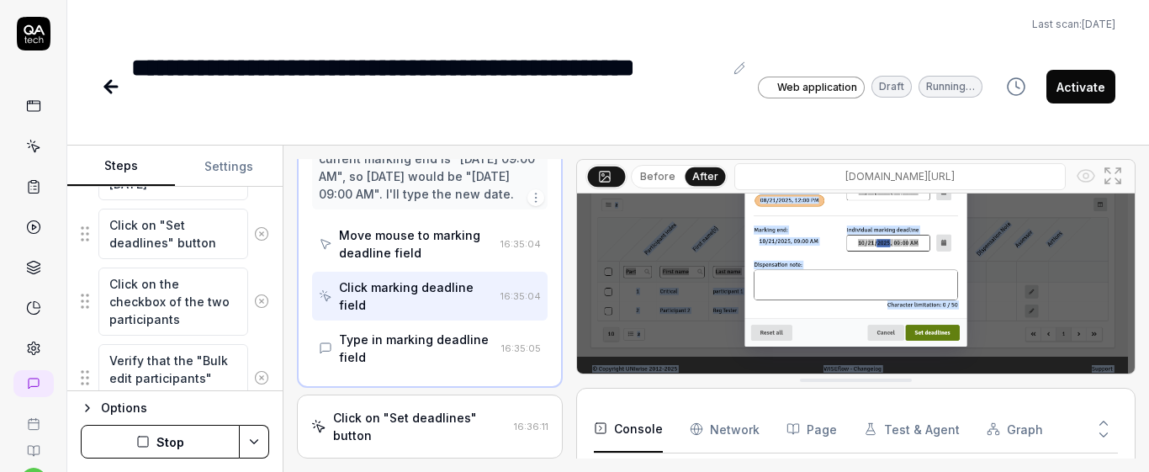
scroll to position [1271, 0]
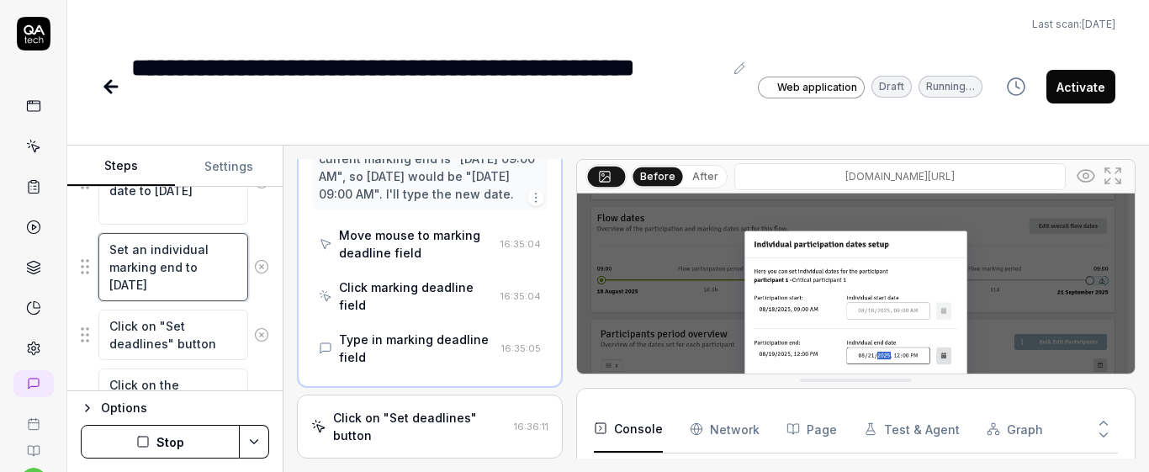
drag, startPoint x: 135, startPoint y: 250, endPoint x: 213, endPoint y: 268, distance: 80.4
click at [213, 268] on textarea "Set an individual marking end to one month later" at bounding box center [173, 267] width 150 height 68
click at [215, 287] on textarea "Set an individual marking end to one month later" at bounding box center [173, 267] width 150 height 68
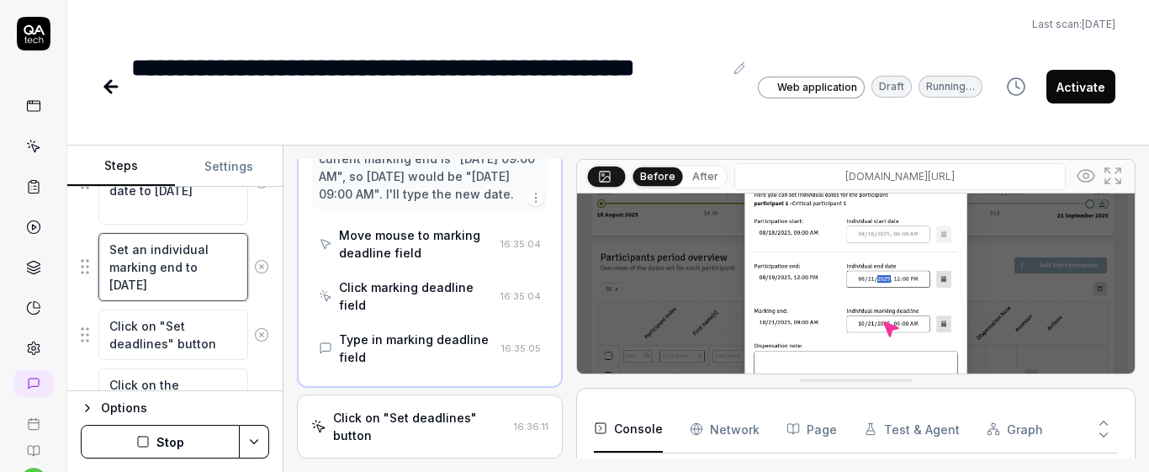
scroll to position [161, 0]
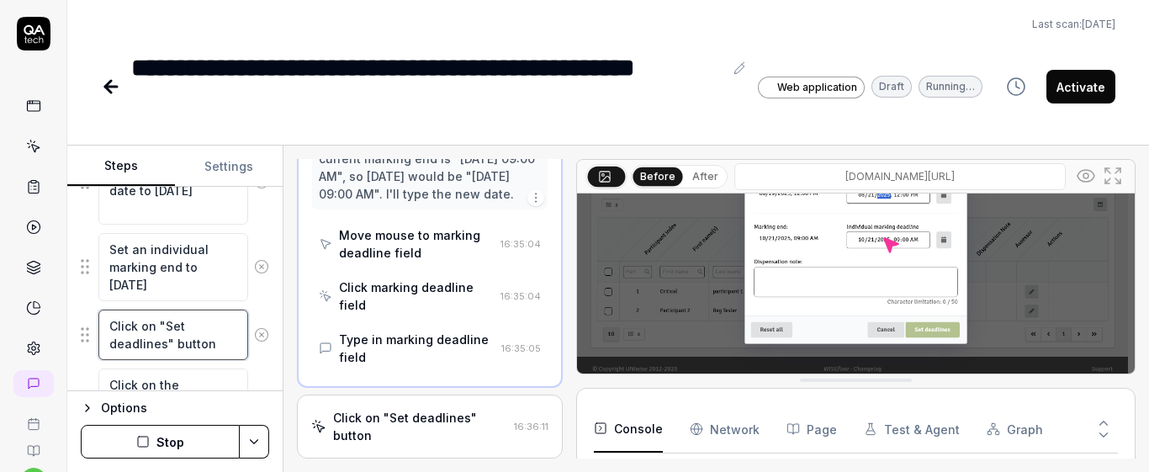
click at [170, 332] on textarea "Click on "Set deadlines" button" at bounding box center [173, 334] width 150 height 50
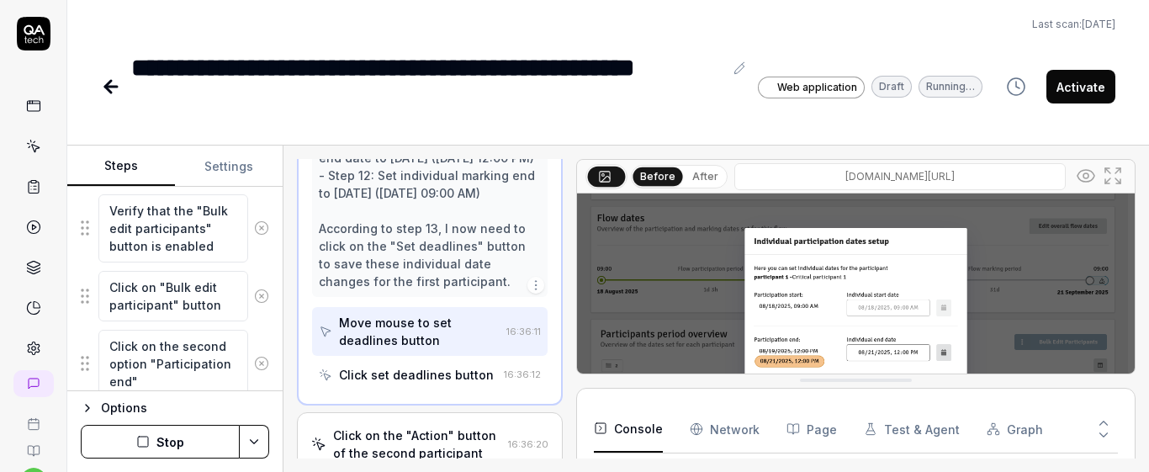
scroll to position [1574, 0]
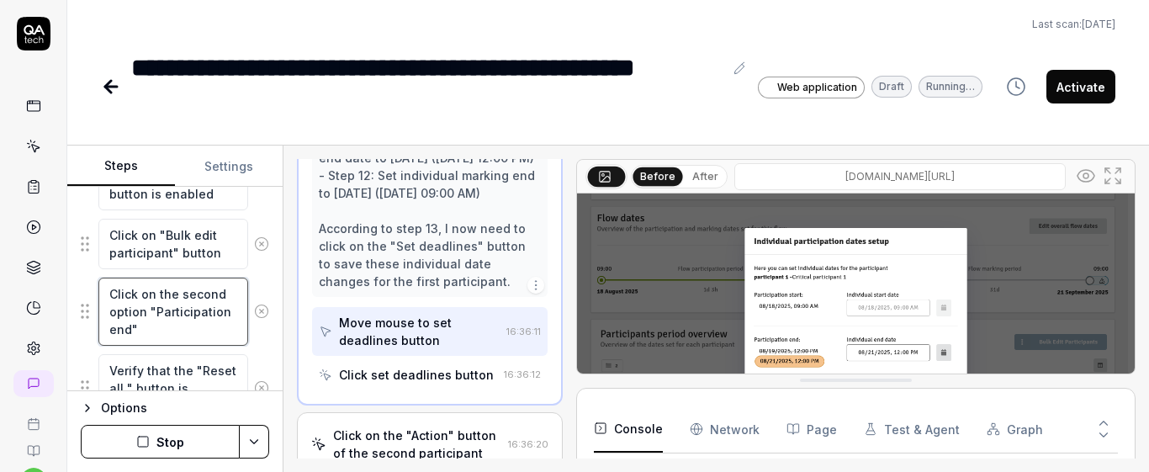
click at [191, 308] on textarea "Click on the second option "Participation end"" at bounding box center [173, 311] width 150 height 68
click at [192, 233] on textarea "Click on "Bulk edit participant" button" at bounding box center [173, 244] width 150 height 50
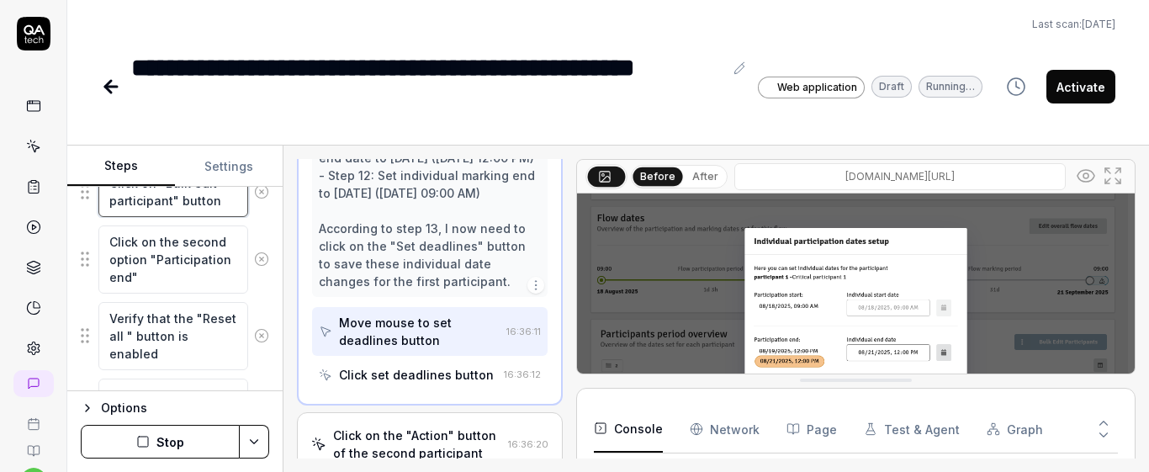
scroll to position [1675, 0]
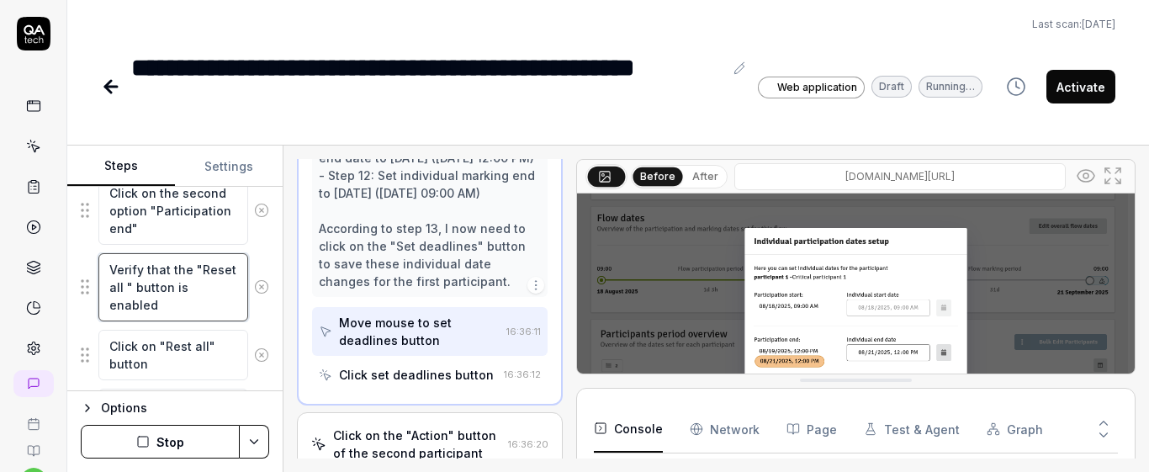
click at [182, 289] on textarea "Verify that the "Reset all " button is enabled" at bounding box center [173, 287] width 150 height 68
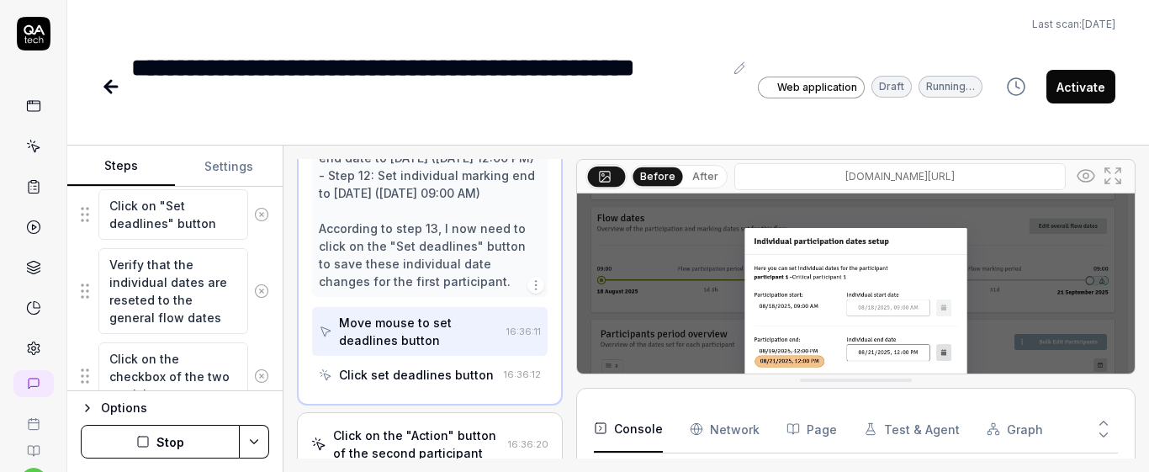
scroll to position [1877, 0]
click at [198, 221] on textarea "Click on "Set deadlines" button" at bounding box center [173, 212] width 150 height 50
click at [210, 284] on textarea "Verify that the individual dates are reseted to the general flow dates" at bounding box center [173, 289] width 150 height 86
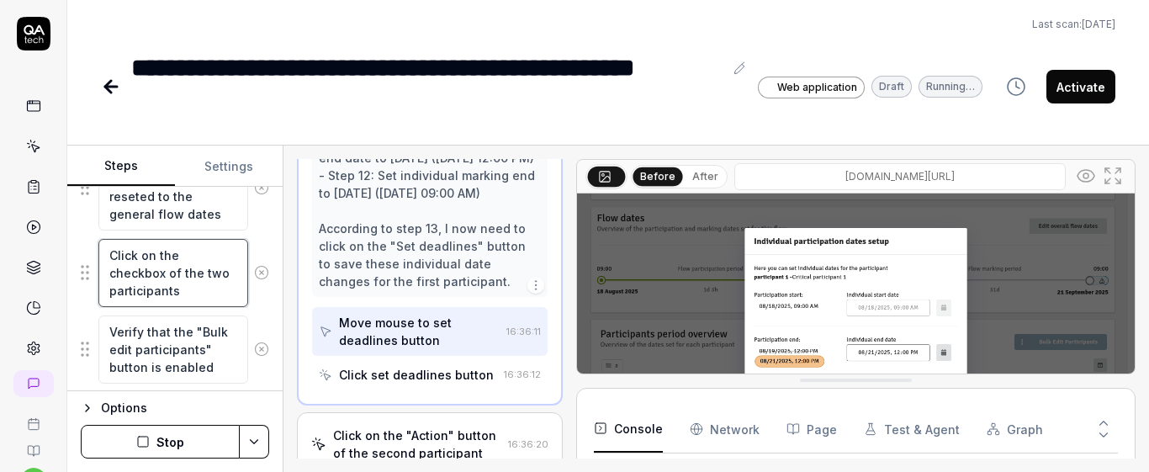
click at [182, 288] on textarea "Click on the checkbox of the two participants" at bounding box center [173, 273] width 150 height 68
click at [193, 355] on textarea "Verify that the "Bulk edit participants" button is enabled" at bounding box center [173, 349] width 150 height 68
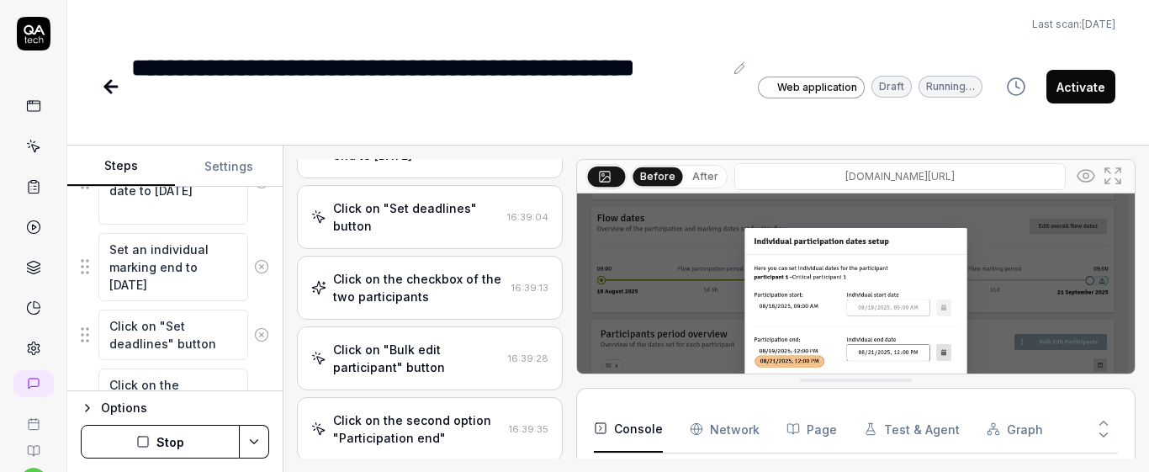
scroll to position [1513, 0]
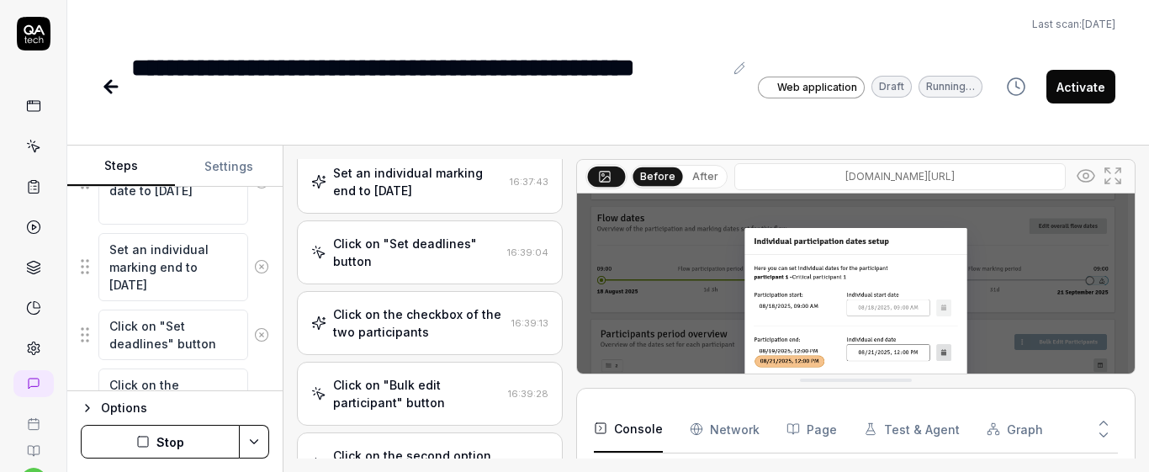
click at [451, 199] on div "Set an individual marking end to one month later" at bounding box center [418, 181] width 170 height 35
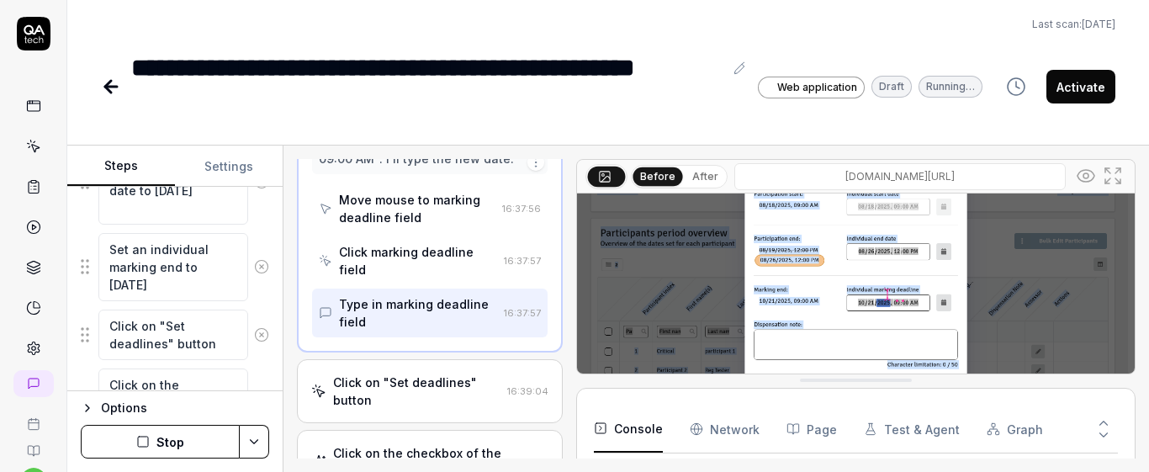
scroll to position [2149, 0]
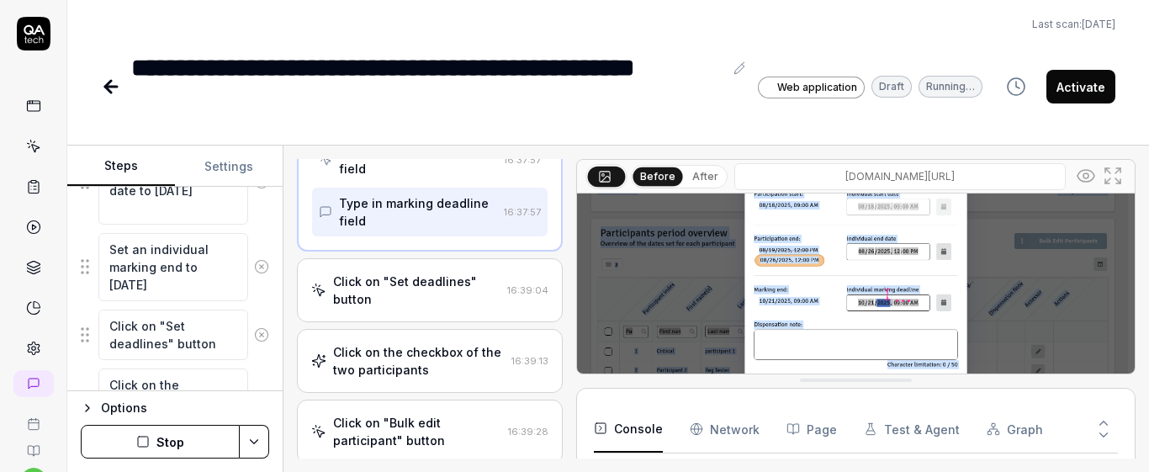
click at [712, 182] on button "After" at bounding box center [705, 176] width 40 height 18
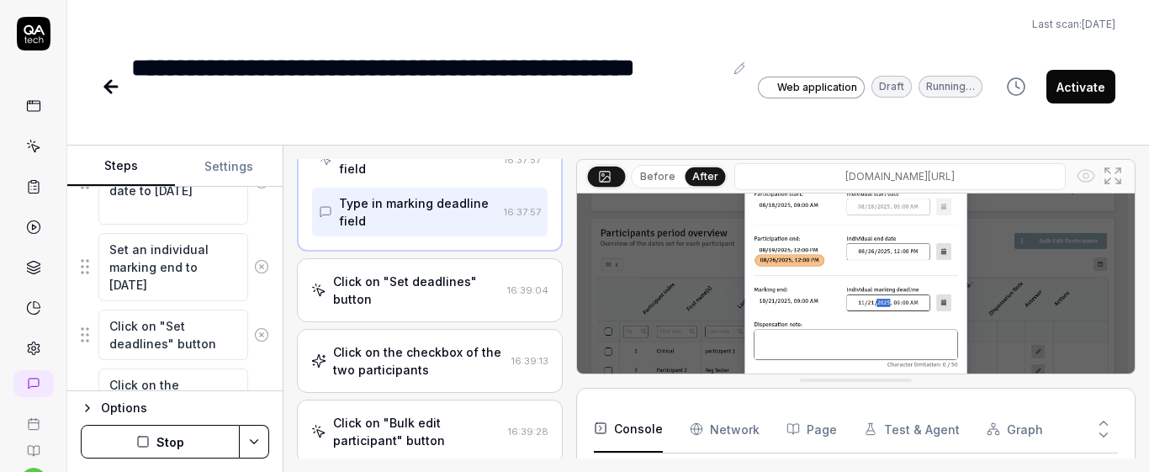
click at [385, 230] on div "Type in marking deadline field" at bounding box center [418, 211] width 158 height 35
click at [410, 308] on div "Click on "Set deadlines" button" at bounding box center [416, 289] width 167 height 35
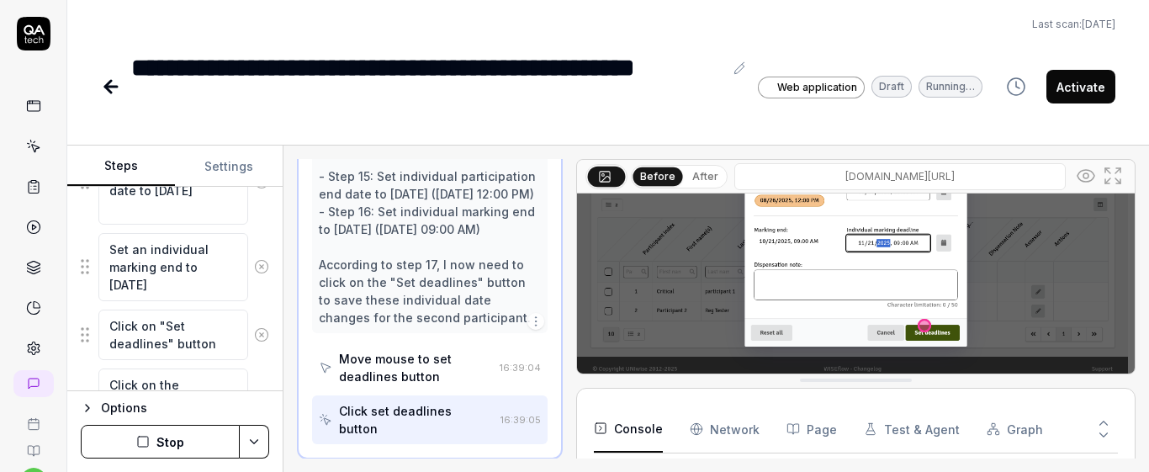
scroll to position [1326, 0]
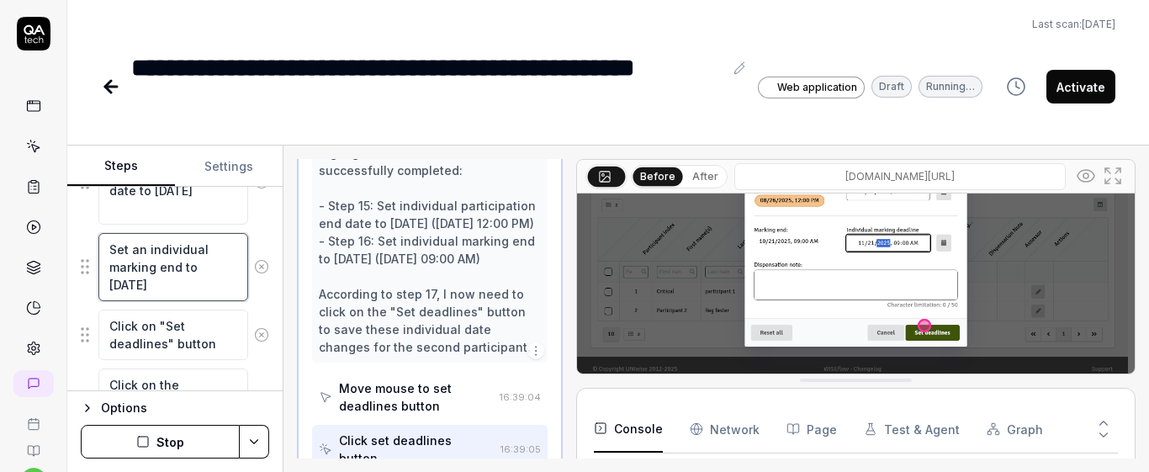
click at [131, 250] on textarea "Set an individual marking end to one month later" at bounding box center [173, 267] width 150 height 68
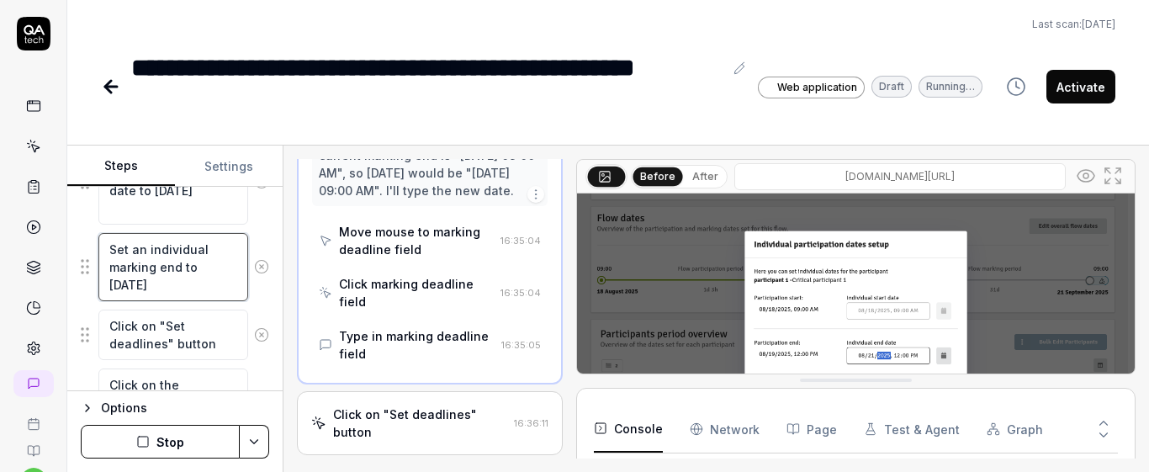
scroll to position [1731, 0]
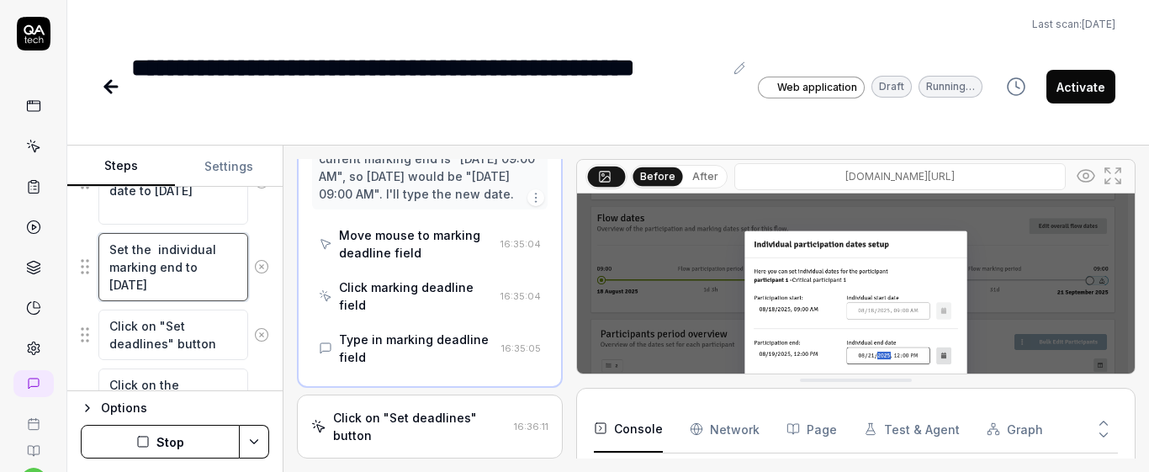
click at [182, 267] on textarea "Set the individual marking end to one month later" at bounding box center [173, 267] width 150 height 68
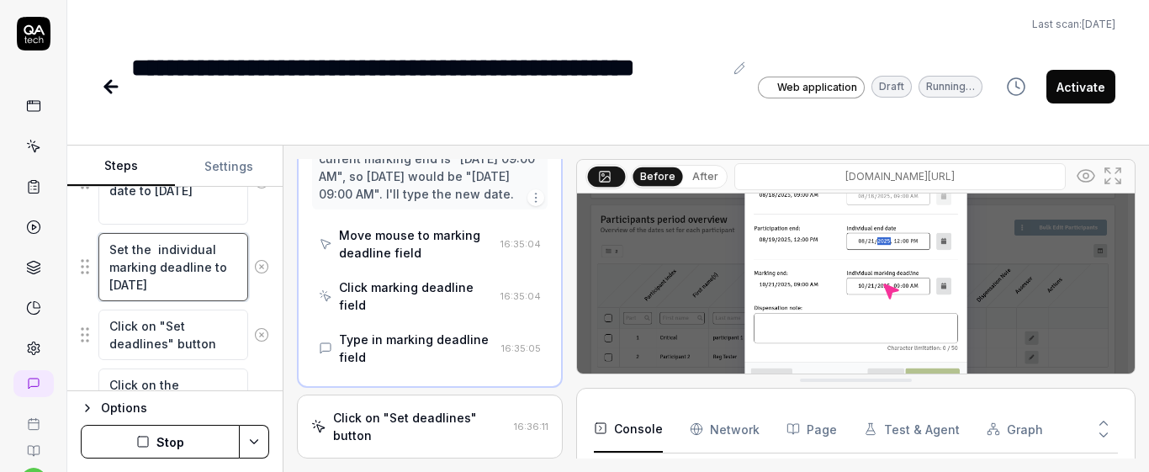
scroll to position [161, 0]
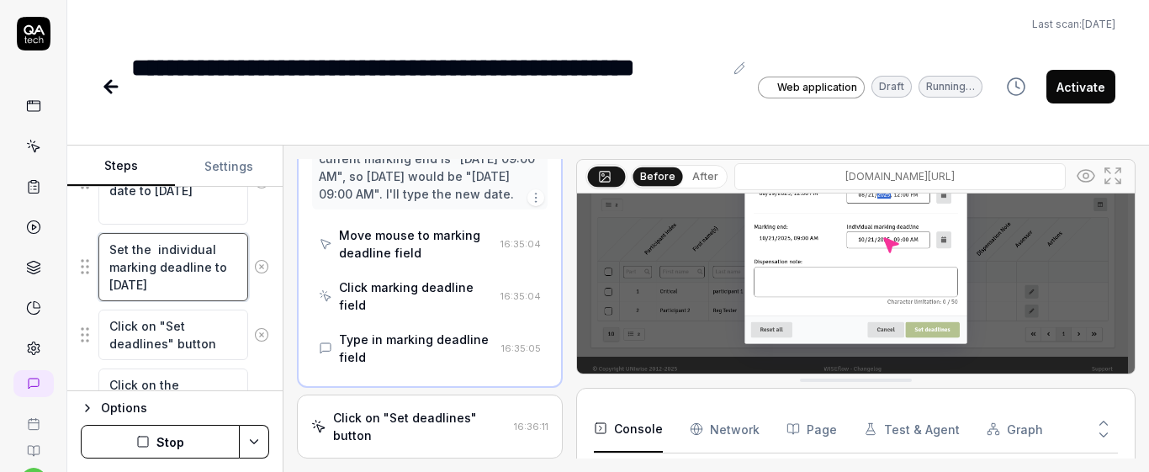
click at [209, 287] on textarea "Set the individual marking deadline to one month later" at bounding box center [173, 267] width 150 height 68
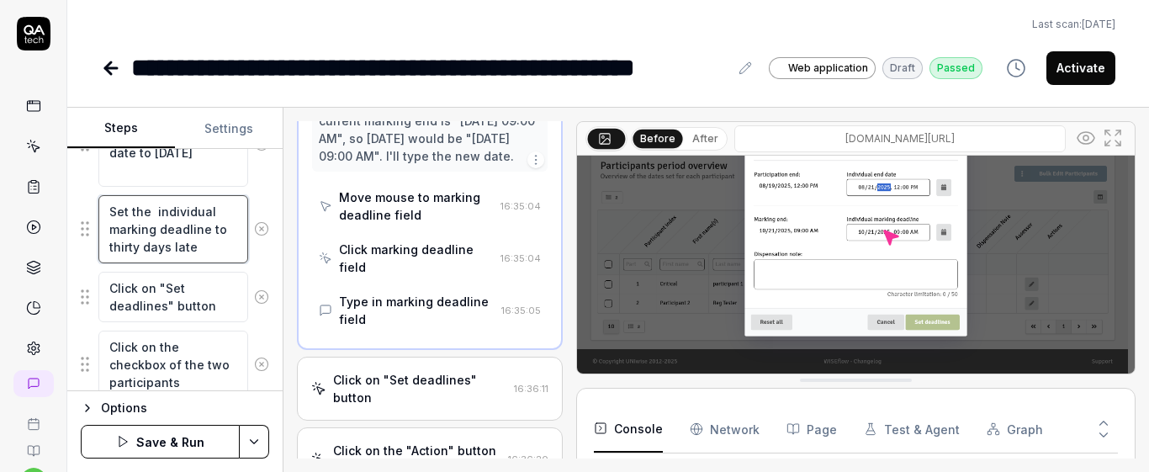
scroll to position [123, 0]
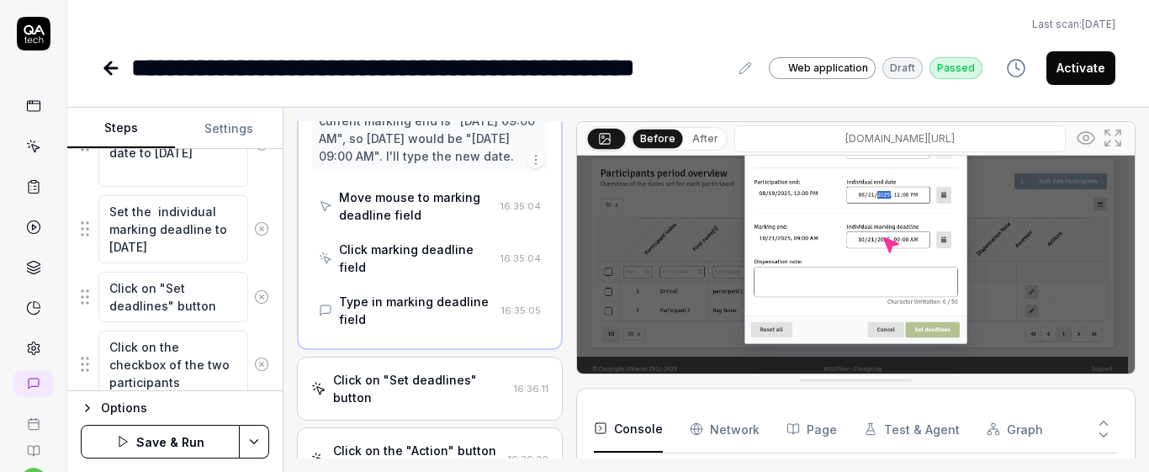
click at [245, 251] on div "Set the individual marking deadline to thirty days later" at bounding box center [175, 229] width 188 height 70
click at [161, 449] on button "Save & Run" at bounding box center [160, 442] width 159 height 34
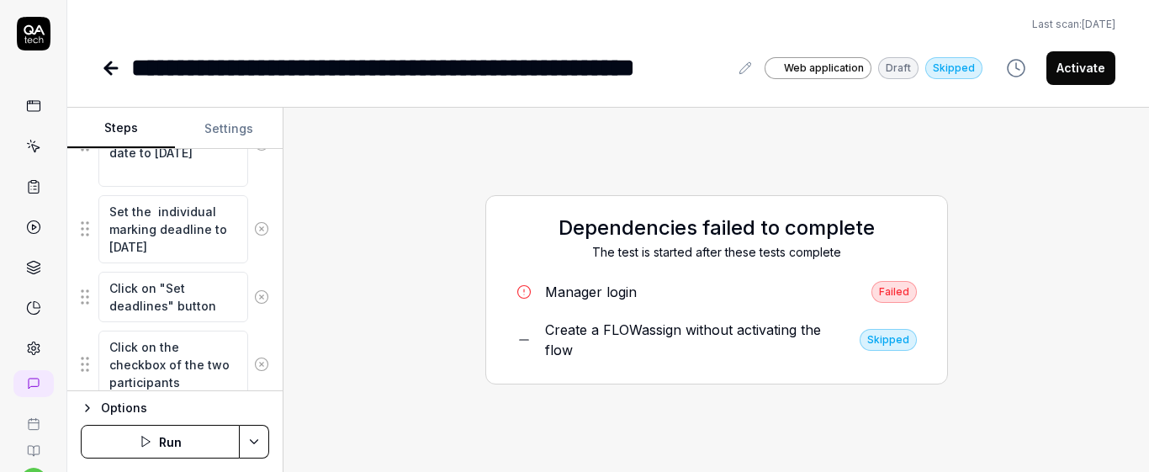
click at [591, 288] on div "Manager login" at bounding box center [591, 292] width 92 height 20
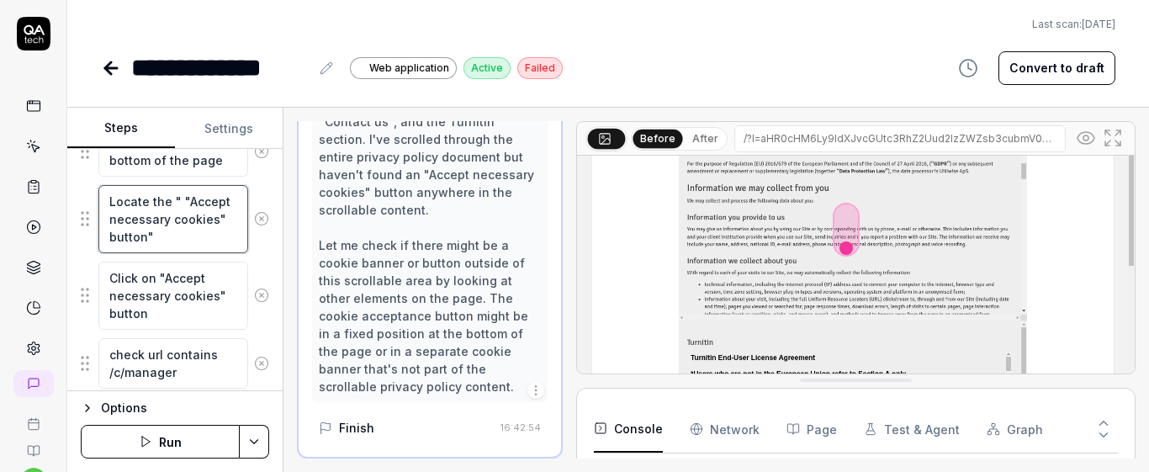
scroll to position [123, 0]
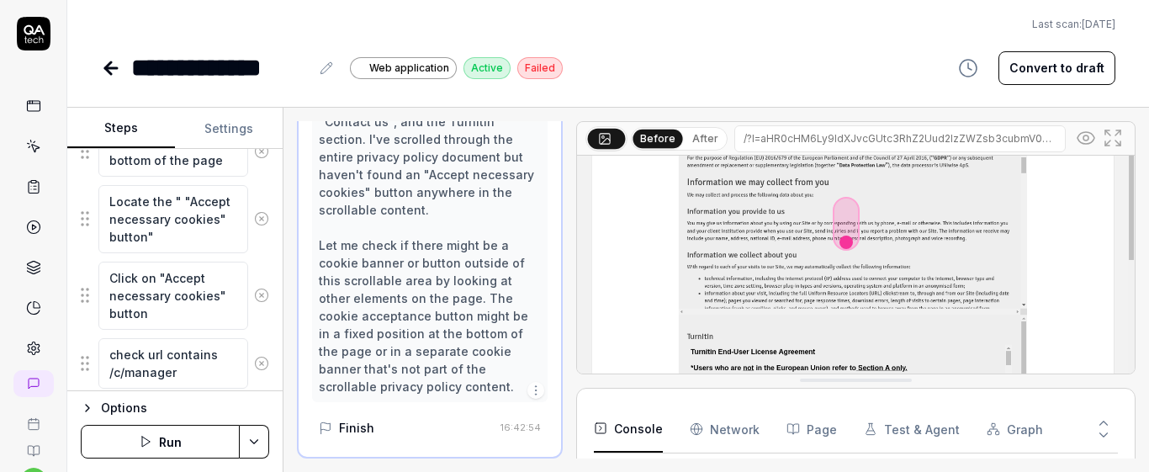
click at [197, 442] on button "Run" at bounding box center [160, 442] width 159 height 34
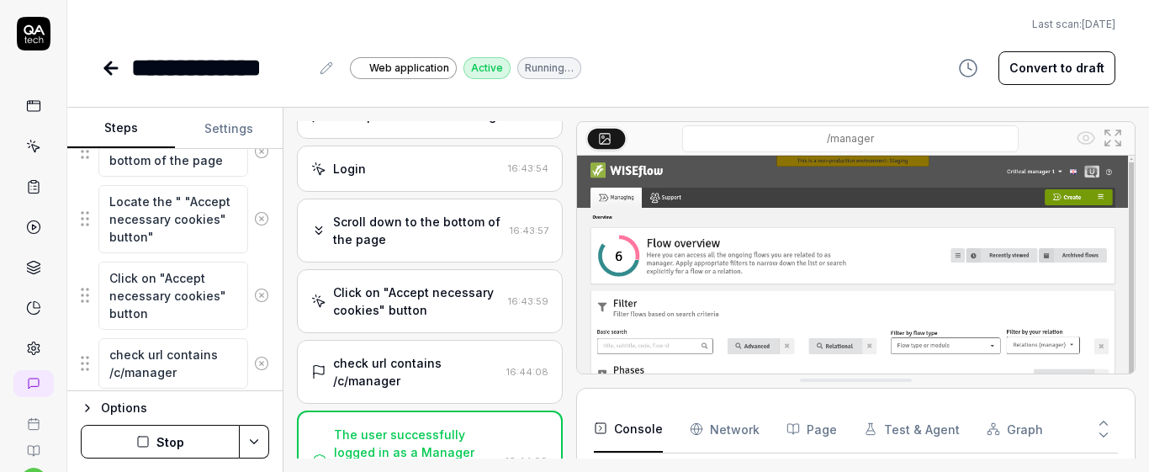
scroll to position [620, 0]
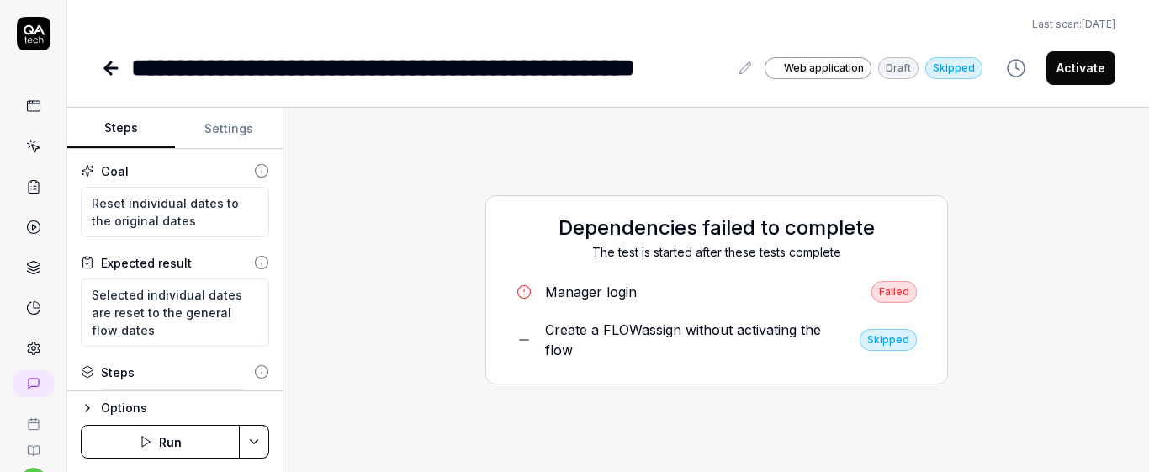
click at [171, 442] on button "Run" at bounding box center [160, 442] width 159 height 34
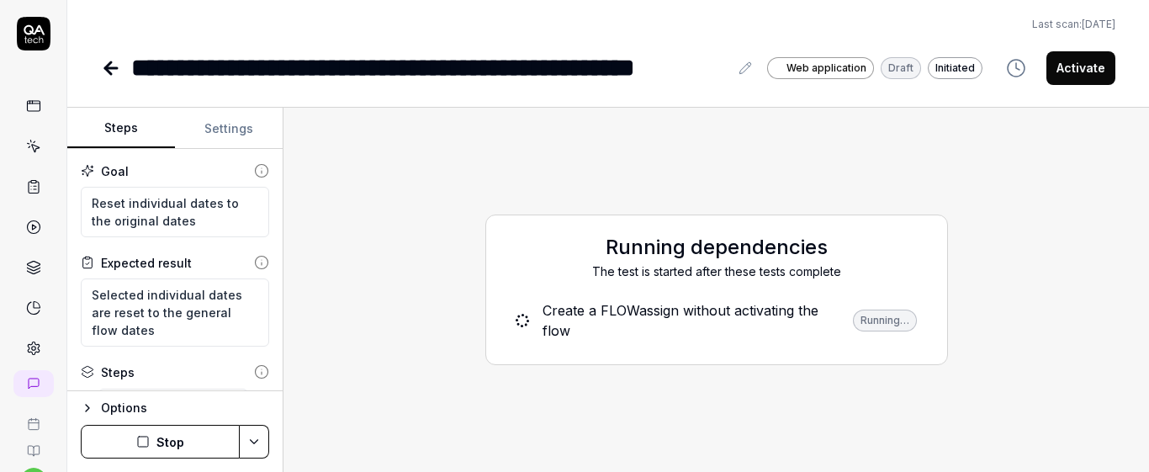
click at [233, 130] on button "Settings" at bounding box center [229, 128] width 108 height 40
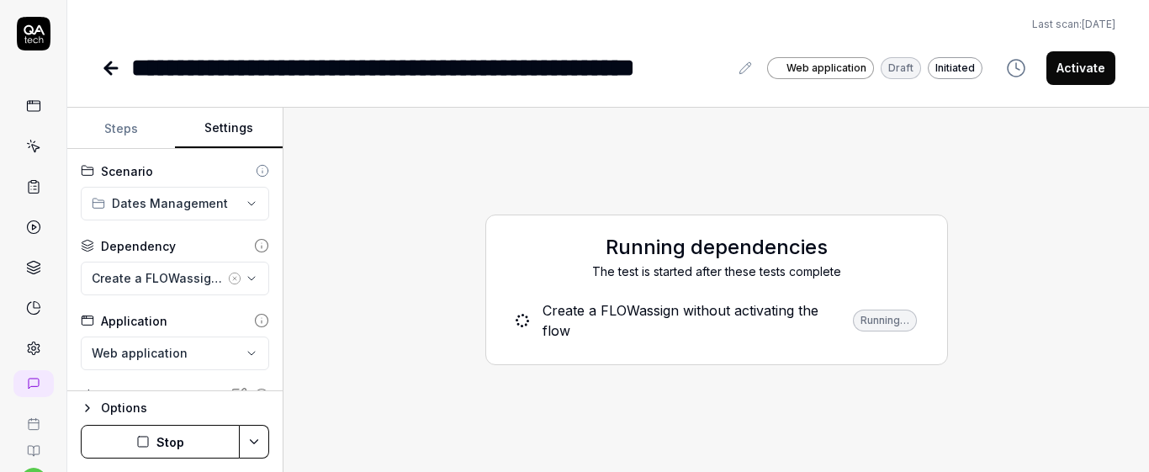
click at [233, 277] on icon "button" at bounding box center [234, 278] width 3 height 3
click at [190, 277] on div "No test case" at bounding box center [167, 278] width 150 height 18
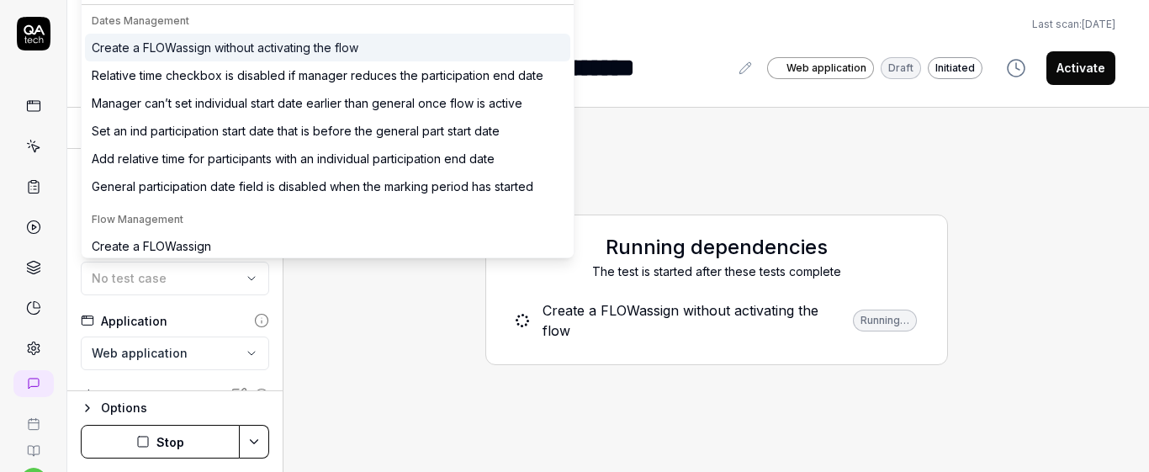
click at [251, 51] on div "Create a FLOWassign without activating the flow" at bounding box center [225, 48] width 267 height 18
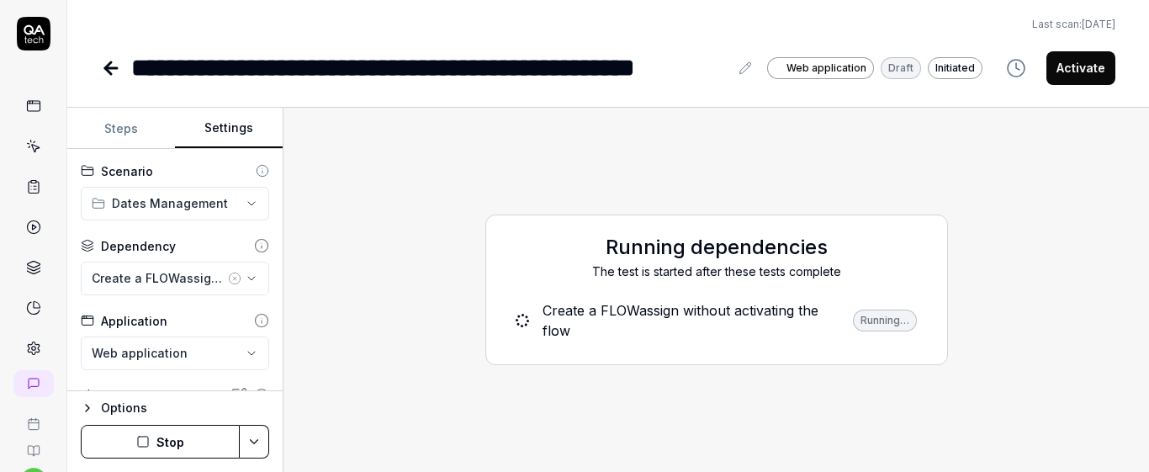
click at [193, 442] on button "Stop" at bounding box center [160, 442] width 159 height 34
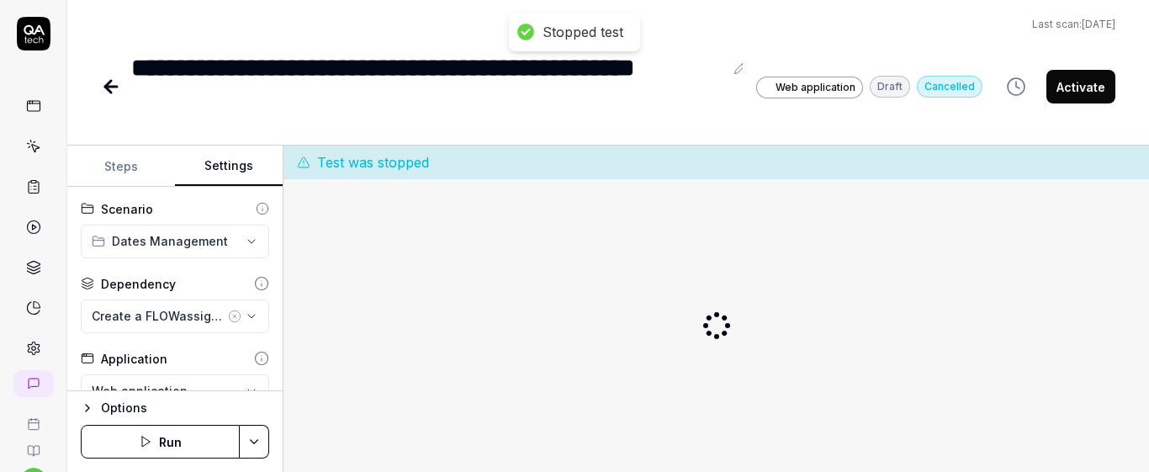
click at [193, 448] on button "Run" at bounding box center [160, 442] width 159 height 34
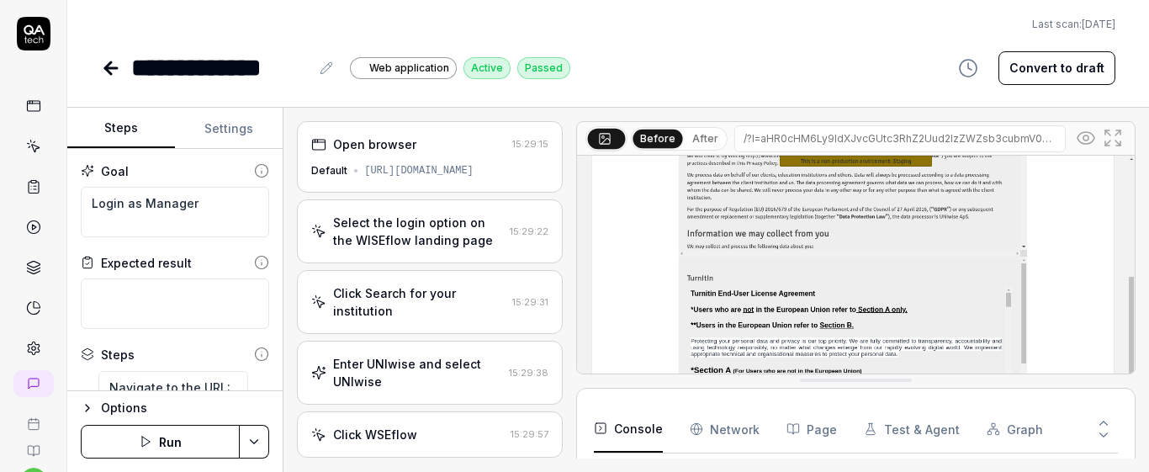
scroll to position [71, 0]
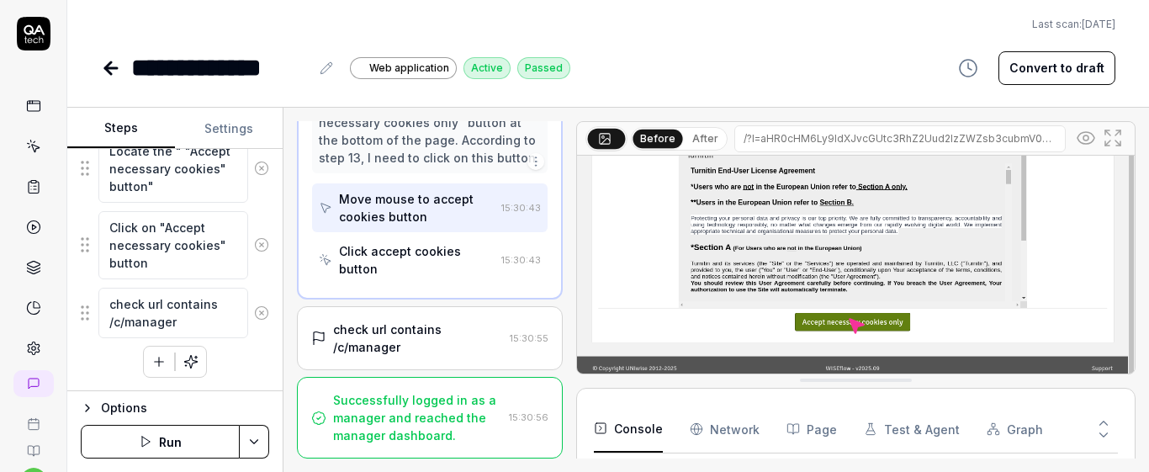
type textarea "*"
click at [29, 154] on link at bounding box center [33, 146] width 30 height 30
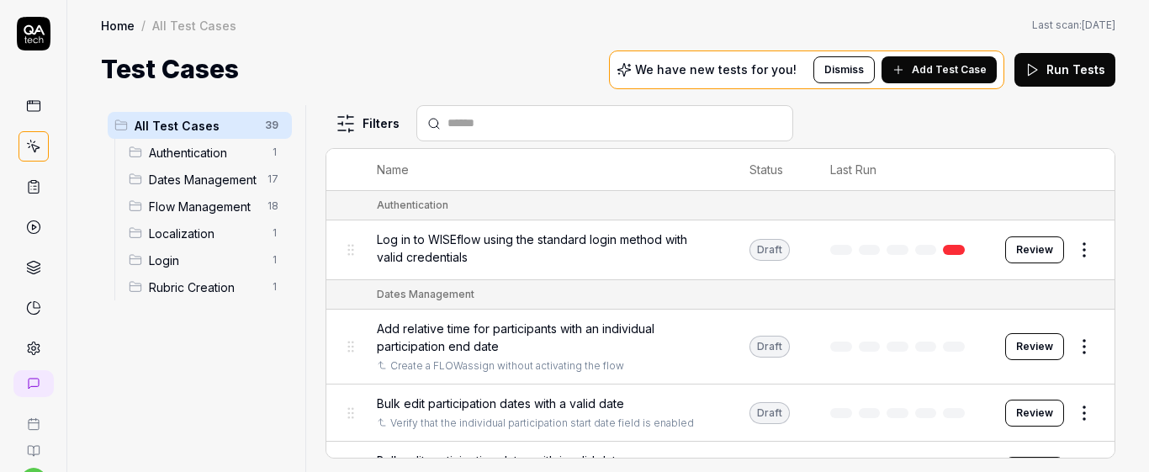
click at [249, 394] on div "All Test Cases 39 Authentication 1 Dates Management 17 Flow Management 18 Local…" at bounding box center [200, 278] width 198 height 346
